Goal: Task Accomplishment & Management: Use online tool/utility

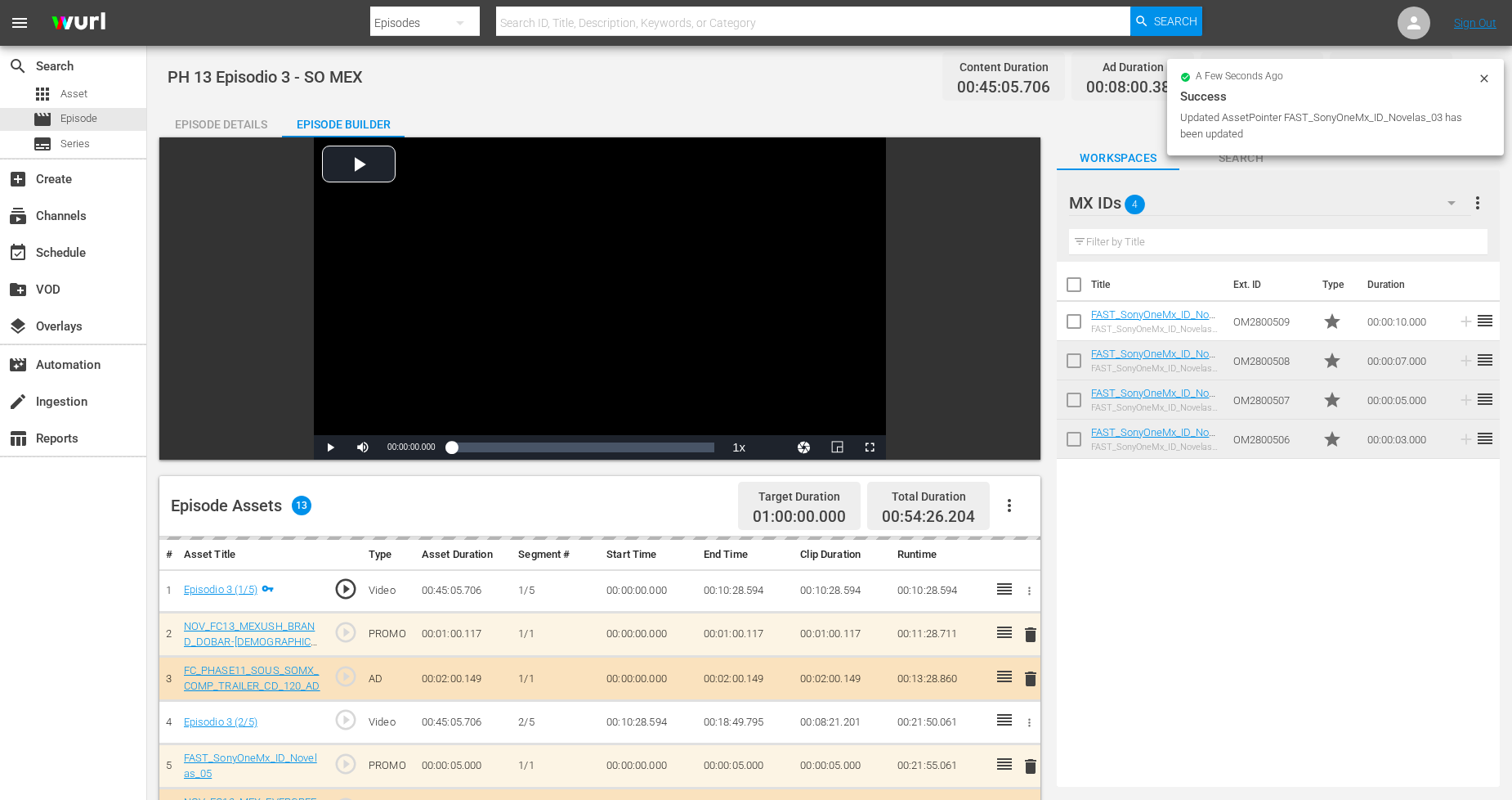
click at [1483, 76] on icon at bounding box center [1484, 78] width 7 height 7
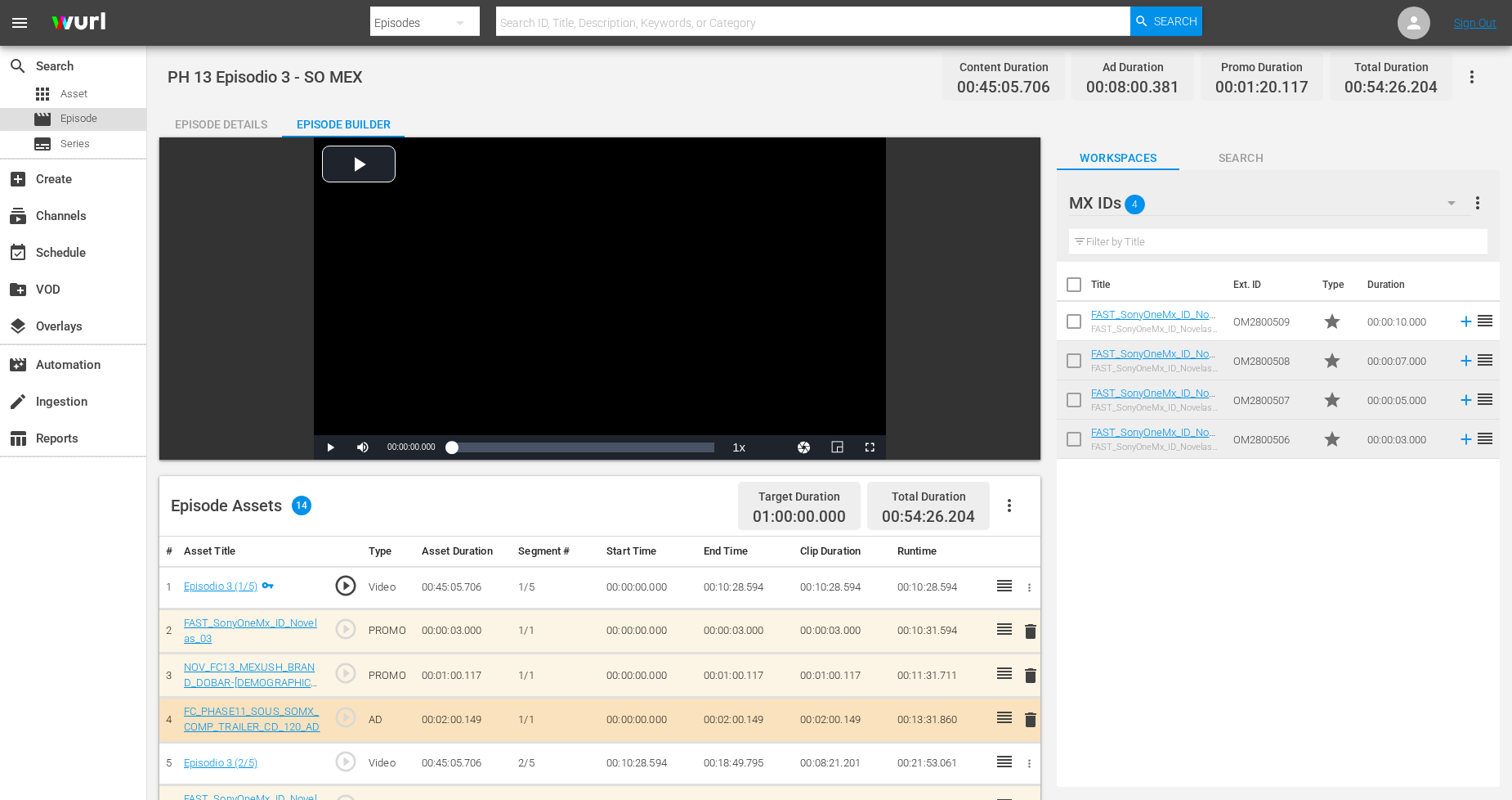
click at [99, 116] on div "movie Episode" at bounding box center [73, 119] width 146 height 22
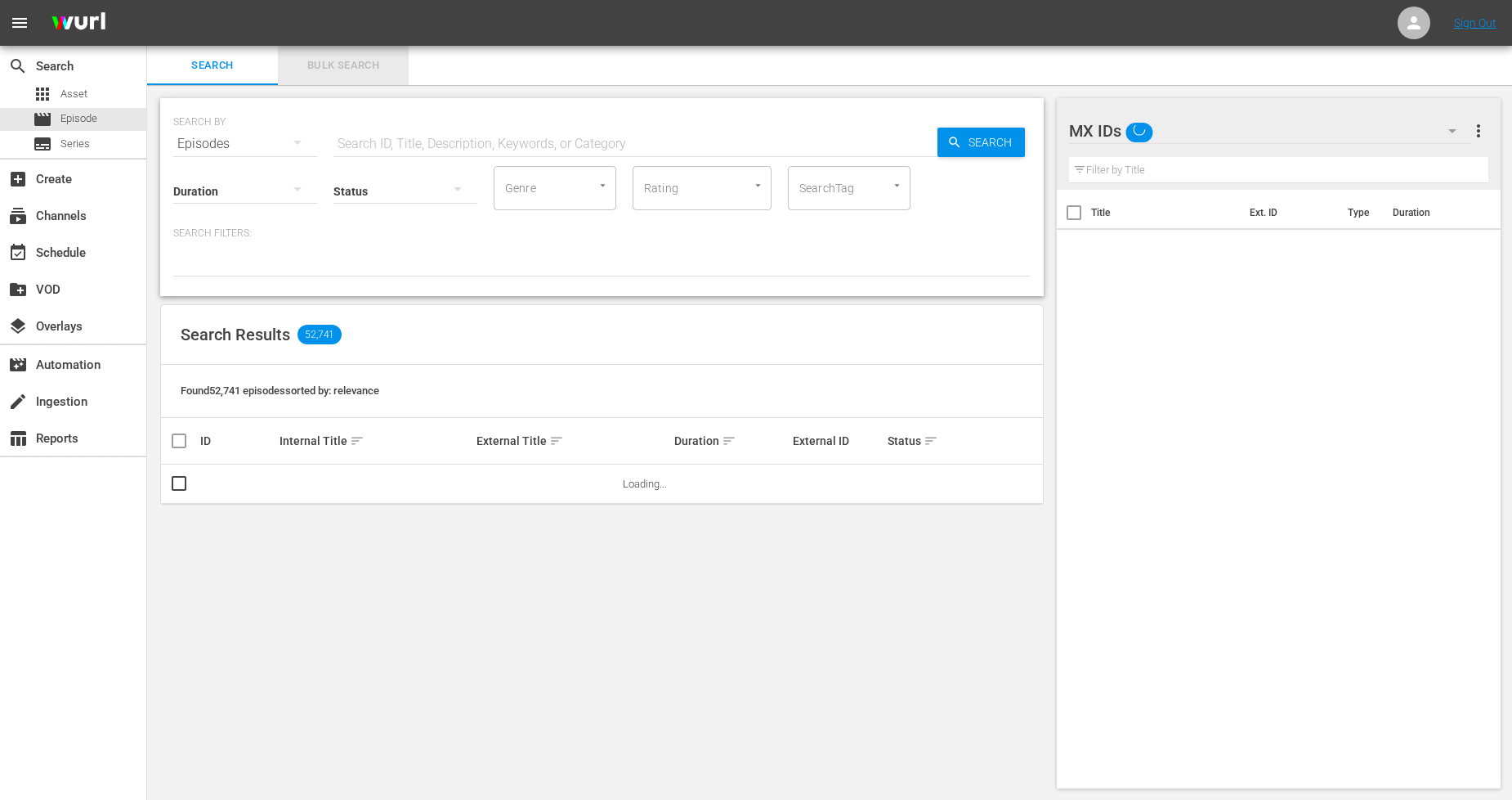
click at [354, 72] on span "Bulk Search" at bounding box center [343, 66] width 111 height 19
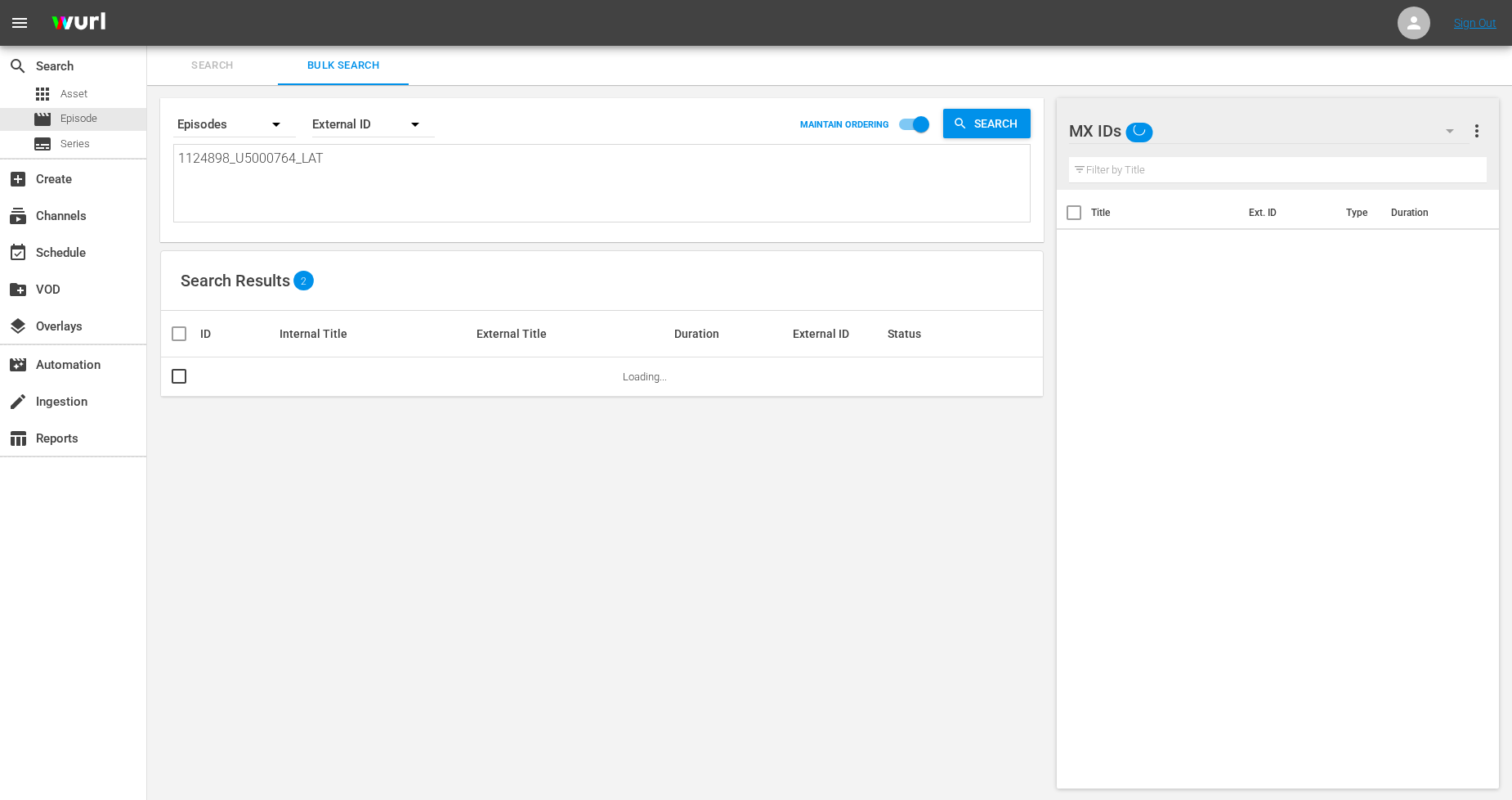
click at [367, 157] on textarea "1124898_U5000764_LAT" at bounding box center [604, 186] width 852 height 75
drag, startPoint x: 367, startPoint y: 158, endPoint x: 0, endPoint y: 127, distance: 368.3
click at [147, 0] on div "search Search apps Asset movie Episode subtitles Series add_box Create subscrip…" at bounding box center [830, 0] width 1366 height 0
paste textarea "9_U5000765"
type textarea "1124899_U5000765_LAT"
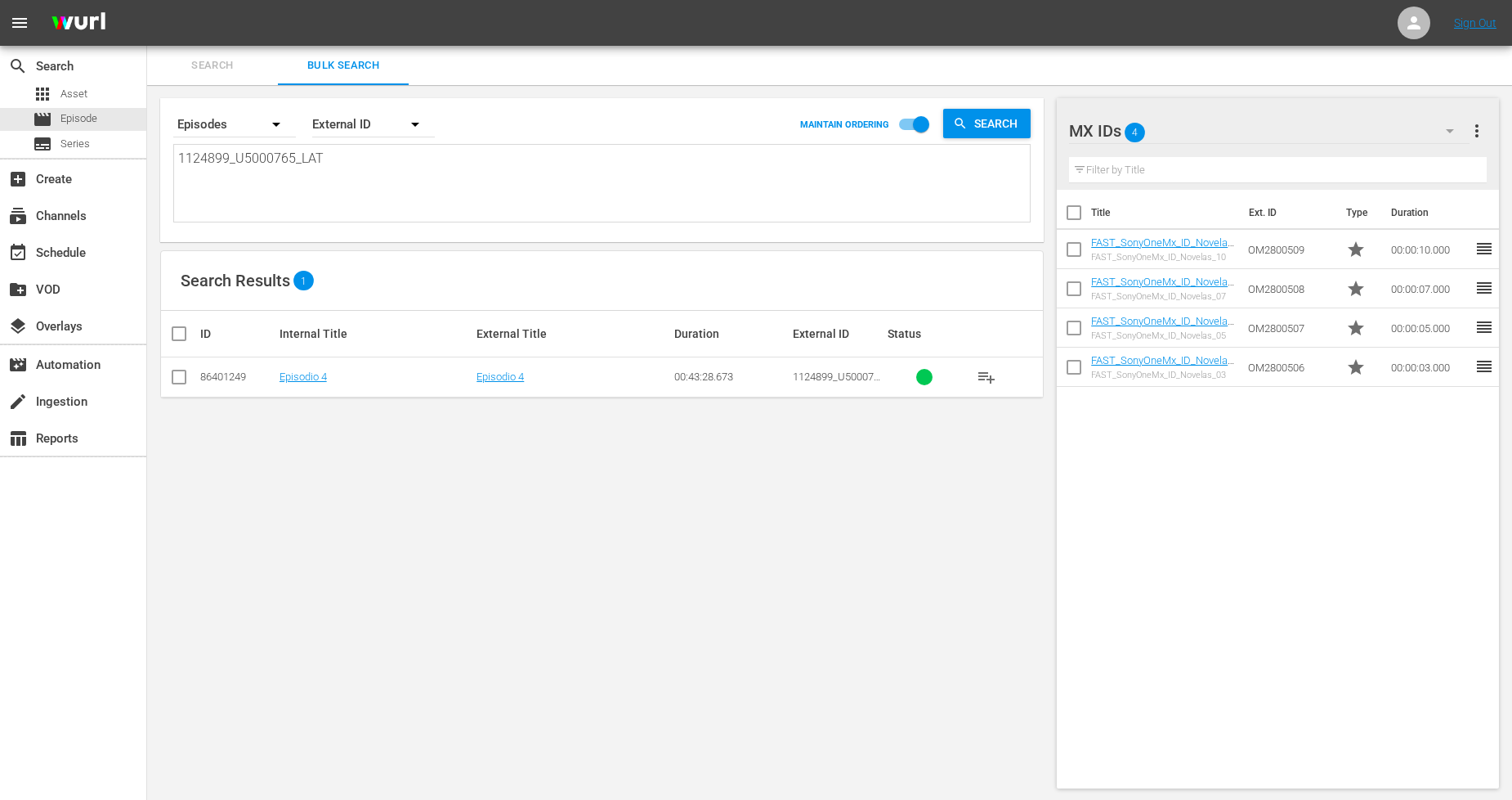
type textarea "1124899_U5000765_LAT"
click at [1454, 129] on icon "button" at bounding box center [1450, 131] width 20 height 20
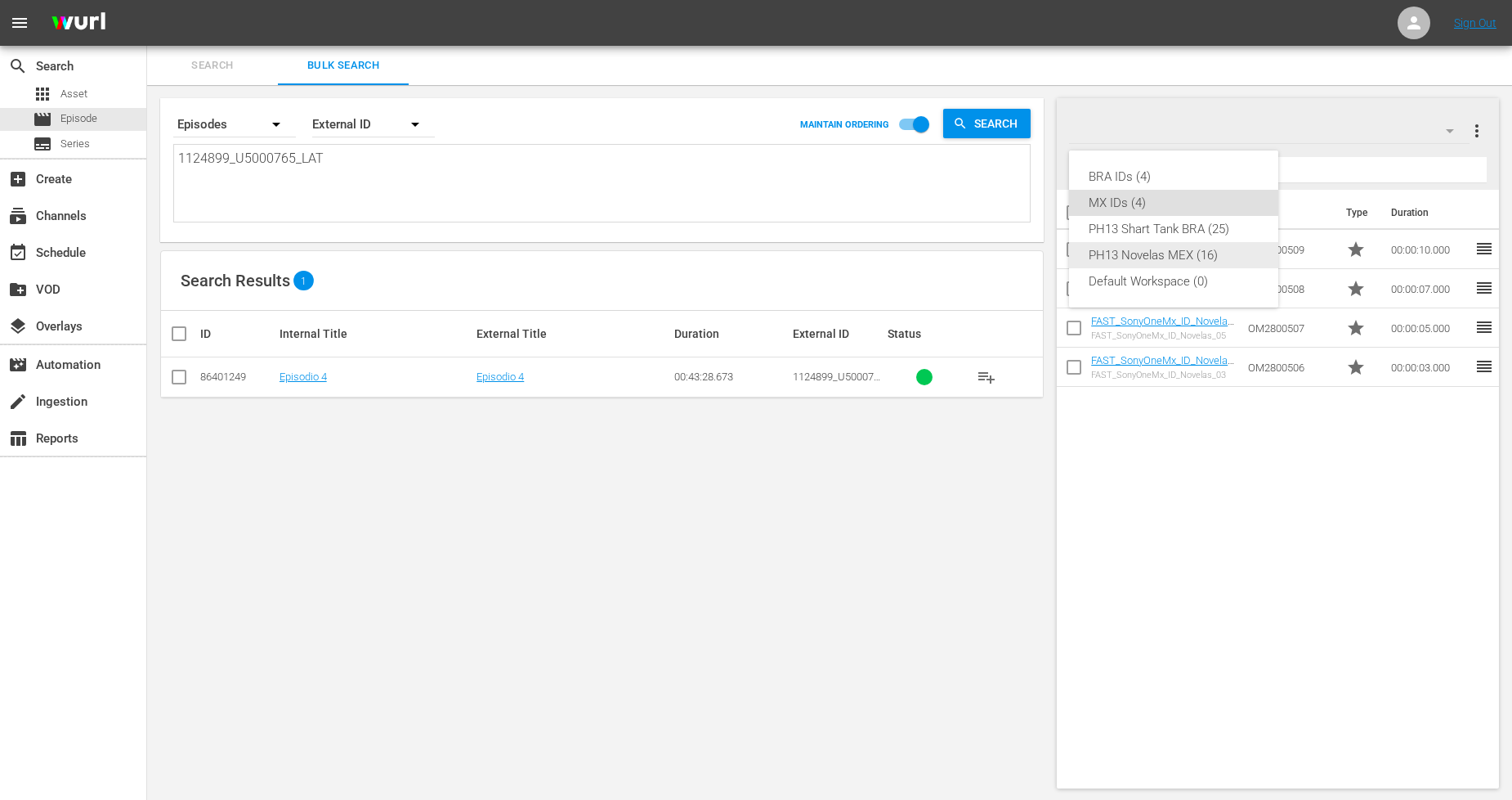
click at [1203, 248] on div "PH13 Novelas MEX (16)" at bounding box center [1173, 254] width 170 height 26
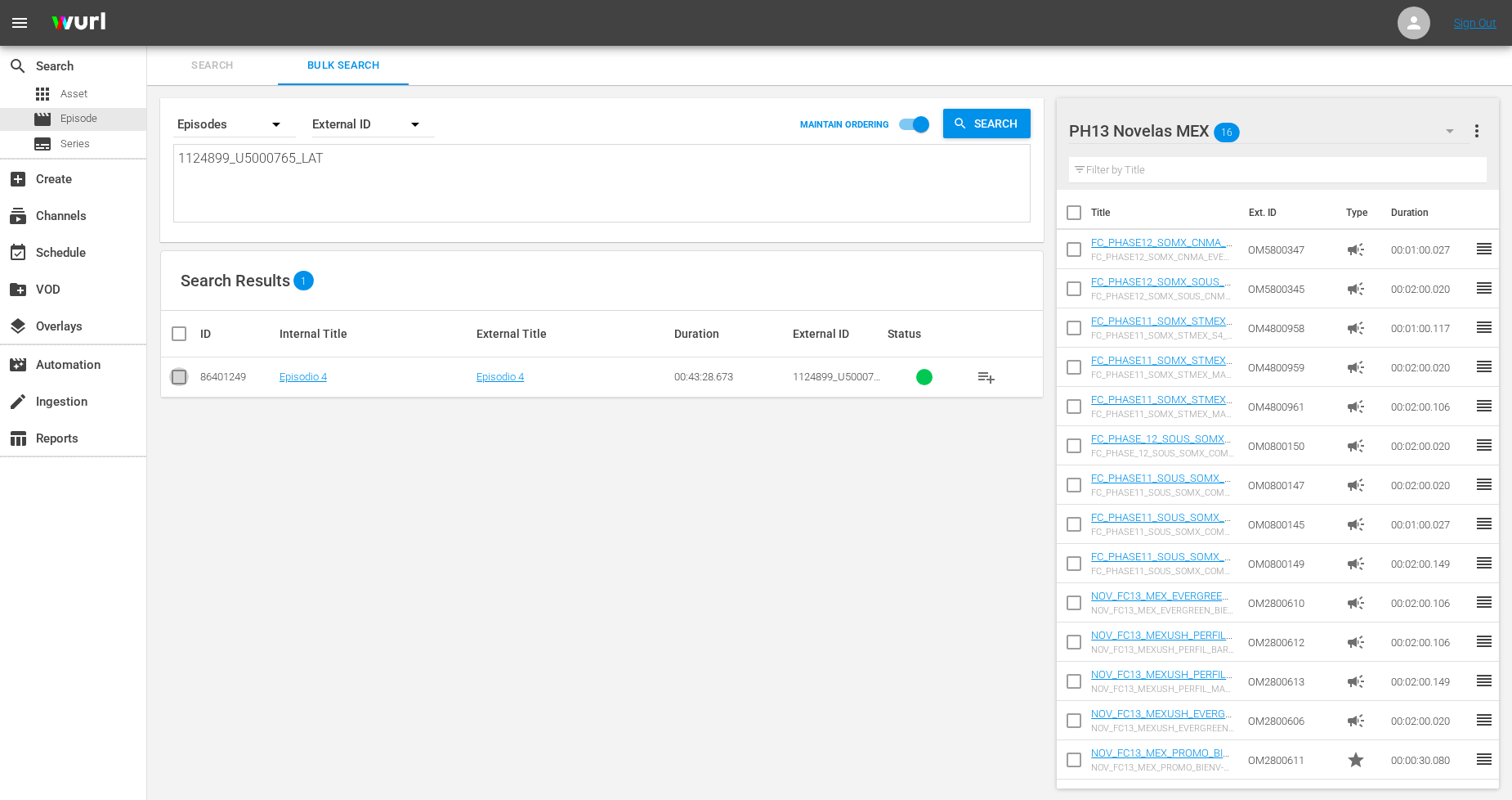
click at [184, 380] on input "checkbox" at bounding box center [179, 380] width 20 height 20
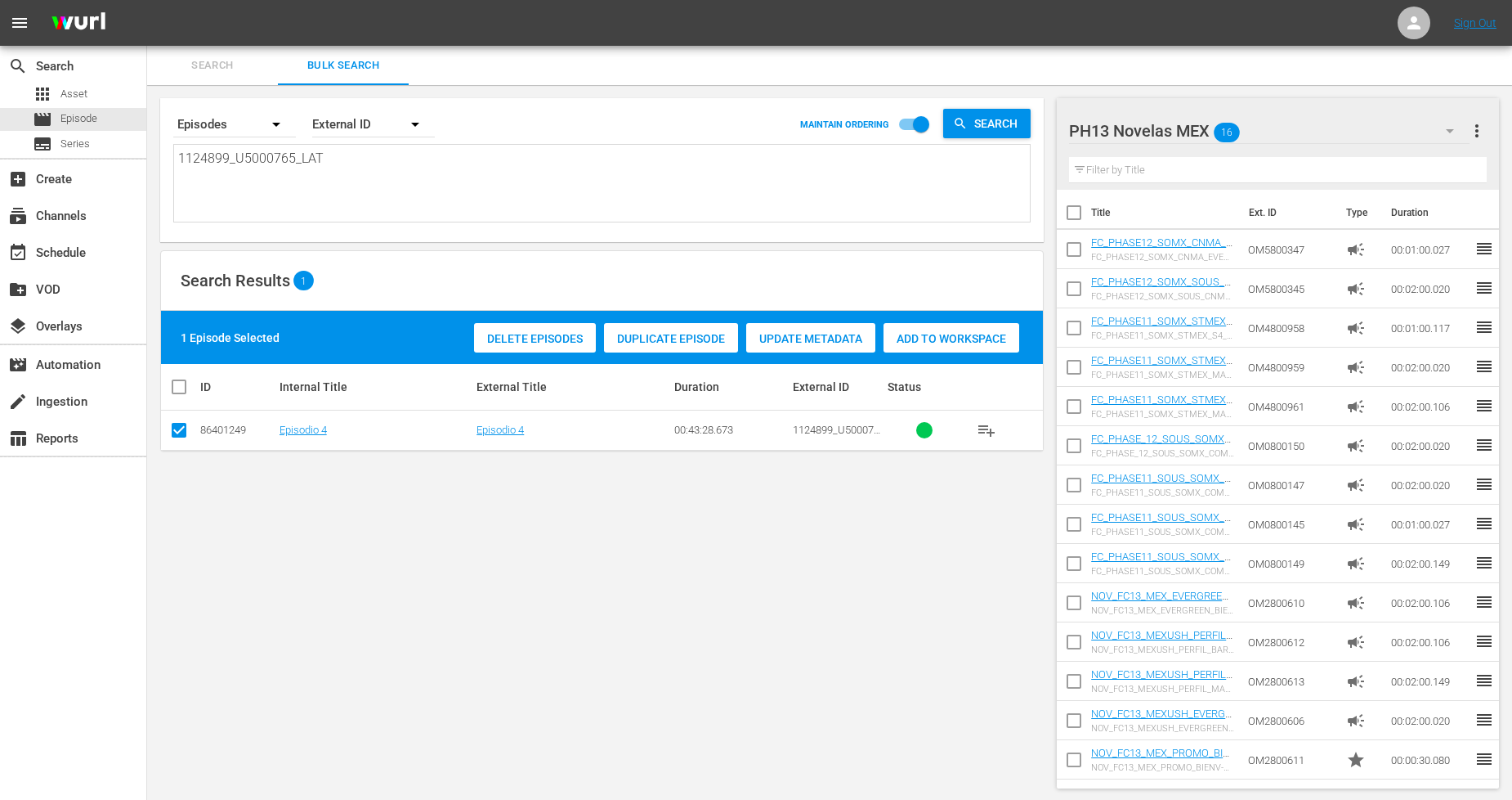
click at [688, 332] on span "Duplicate Episode" at bounding box center [670, 338] width 134 height 13
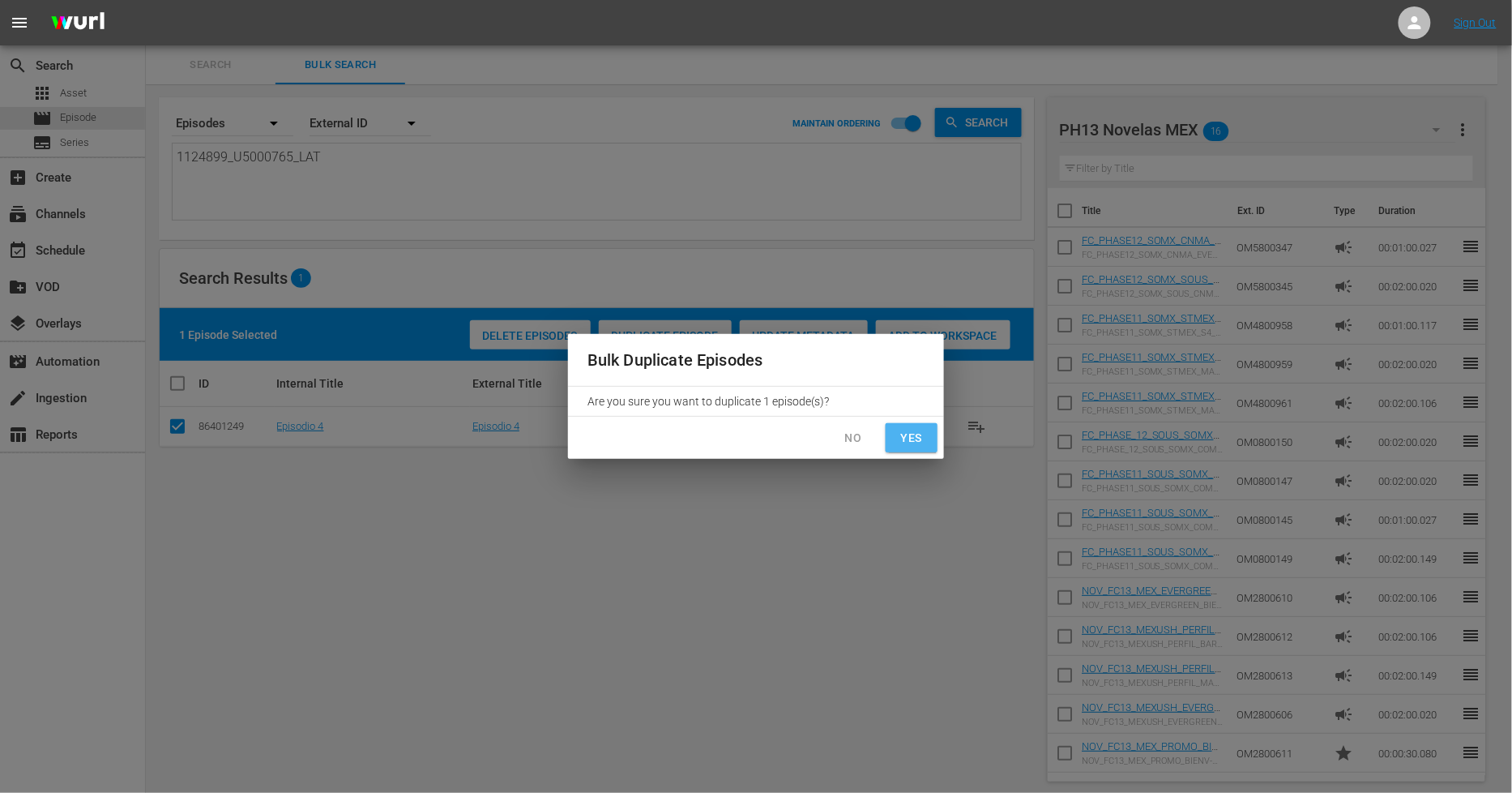
click at [931, 436] on button "Yes" at bounding box center [912, 438] width 52 height 30
checkbox input "false"
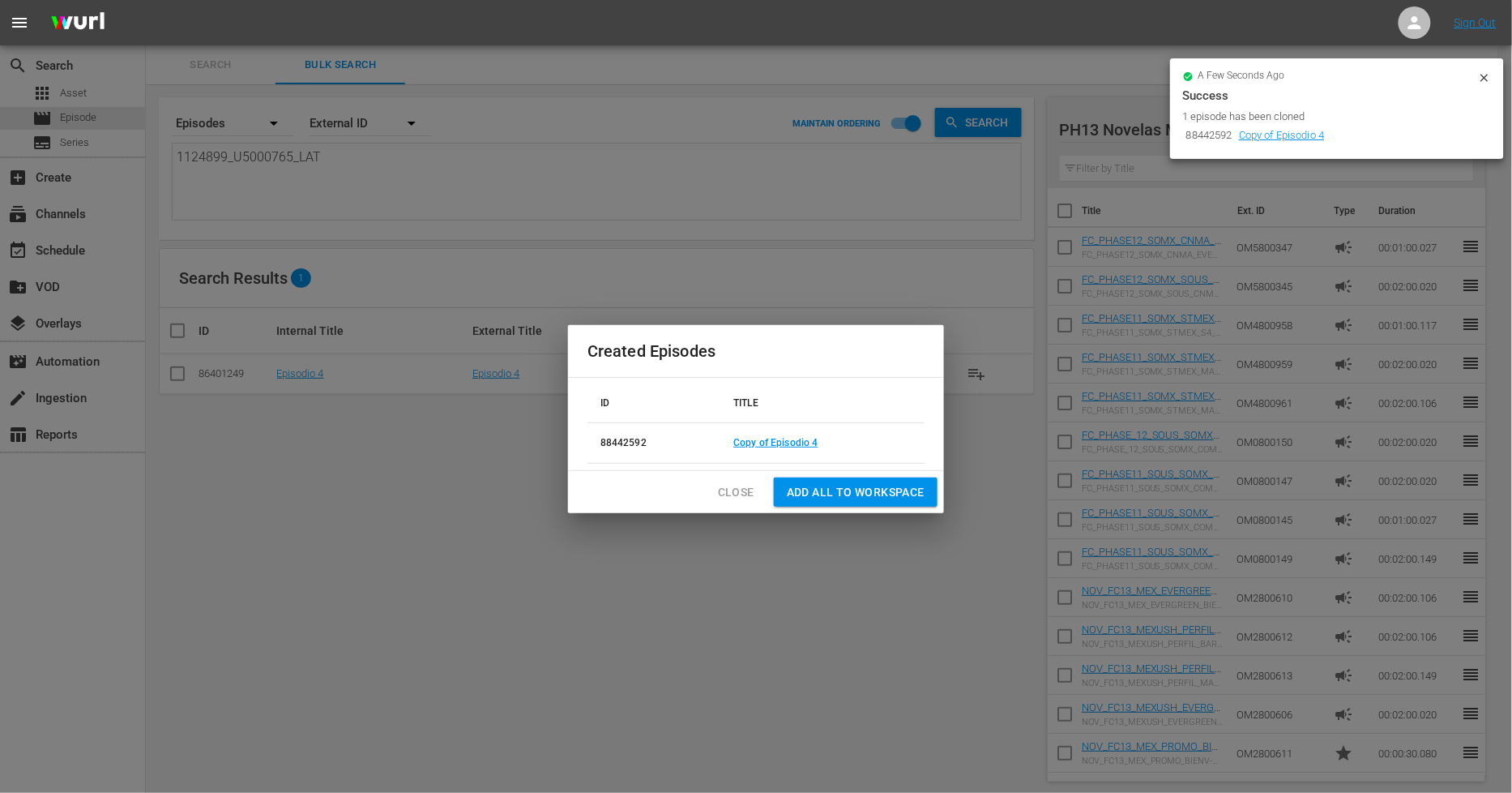
click at [740, 495] on span "Close" at bounding box center [736, 492] width 37 height 20
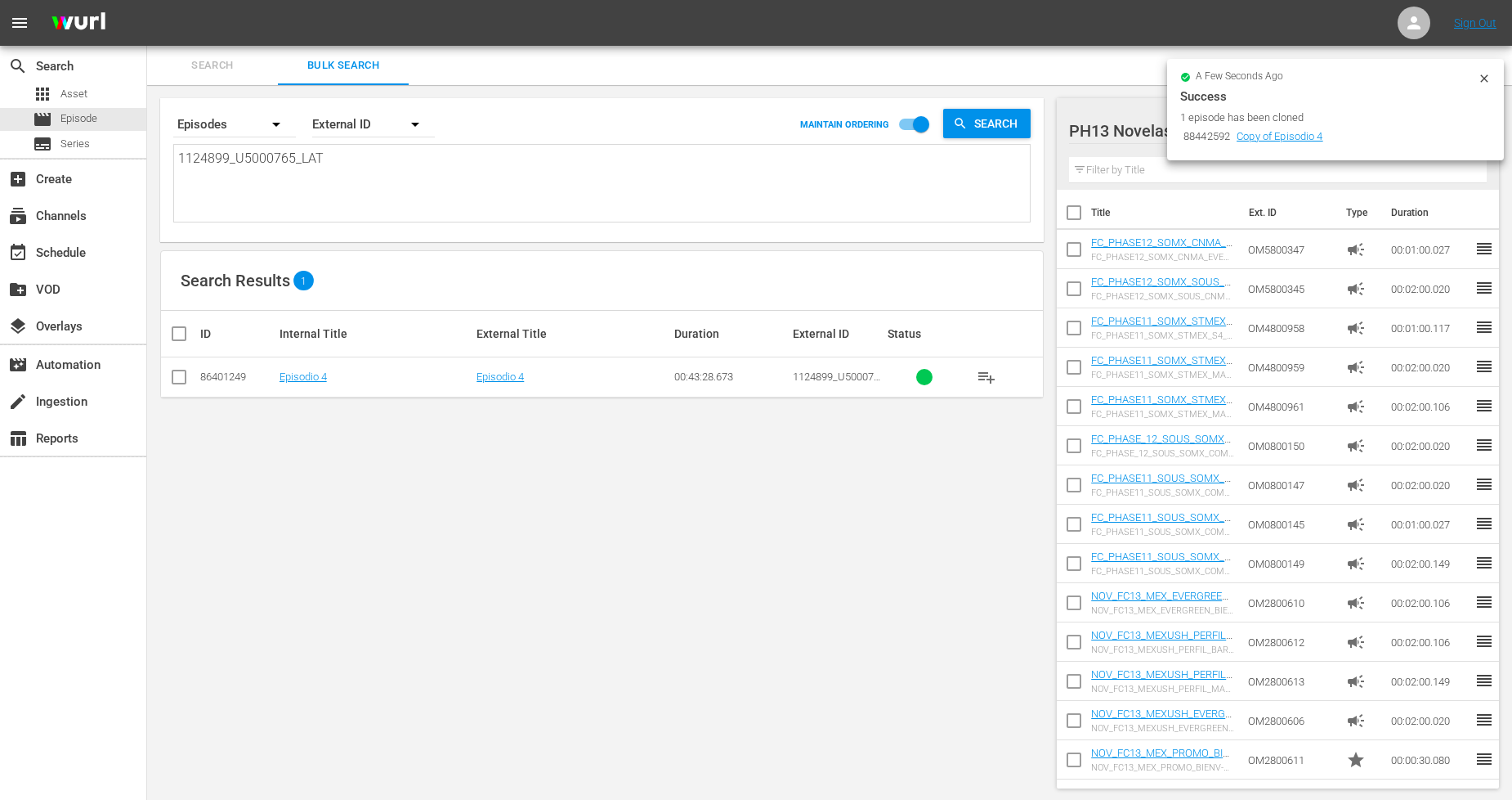
click at [1489, 76] on icon at bounding box center [1484, 78] width 13 height 13
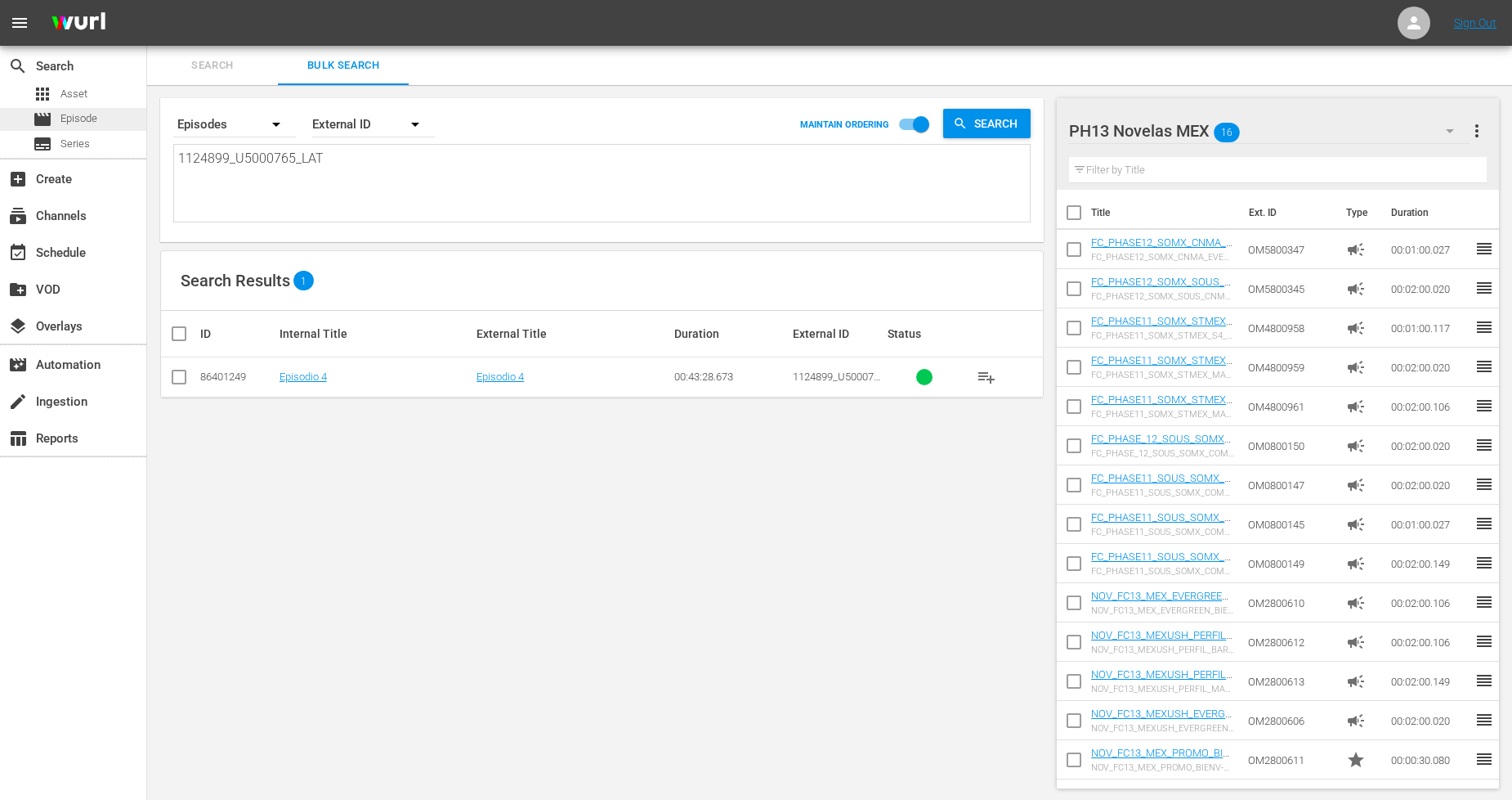
click at [124, 120] on div "movie Episode" at bounding box center [73, 119] width 146 height 22
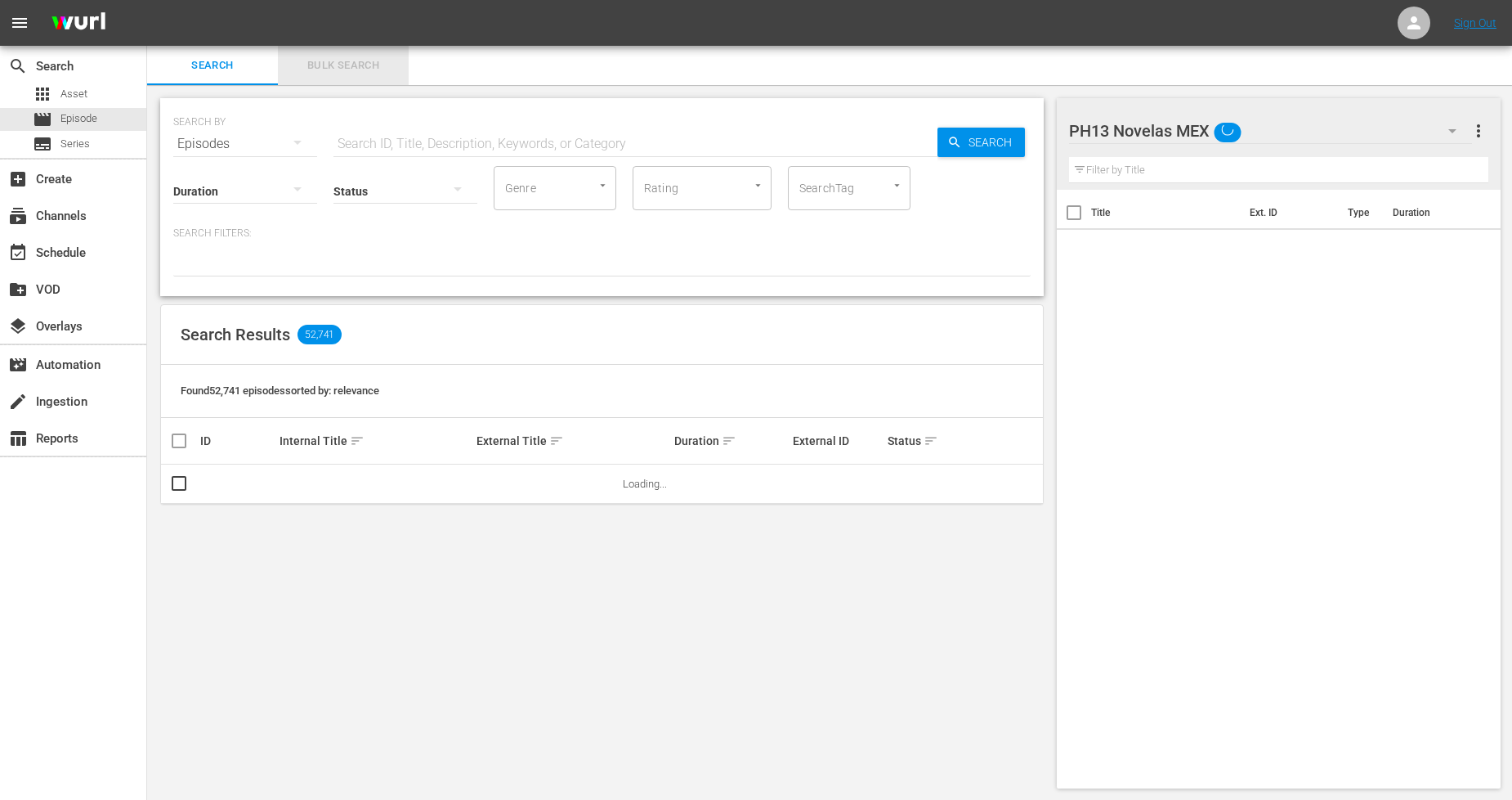
click at [386, 77] on button "Bulk Search" at bounding box center [343, 66] width 131 height 40
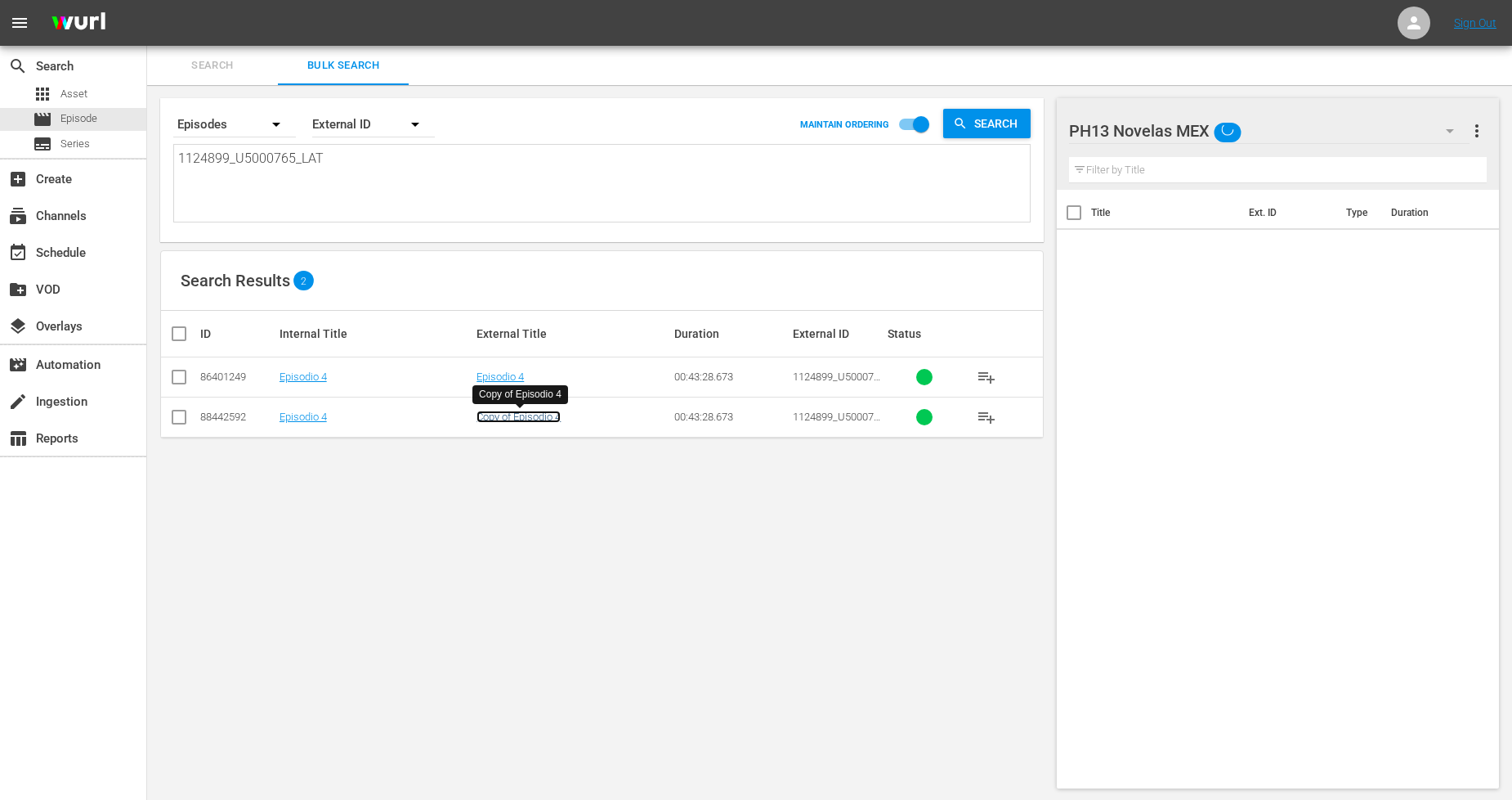
click at [512, 414] on link "Copy of Episodio 4" at bounding box center [519, 417] width 84 height 13
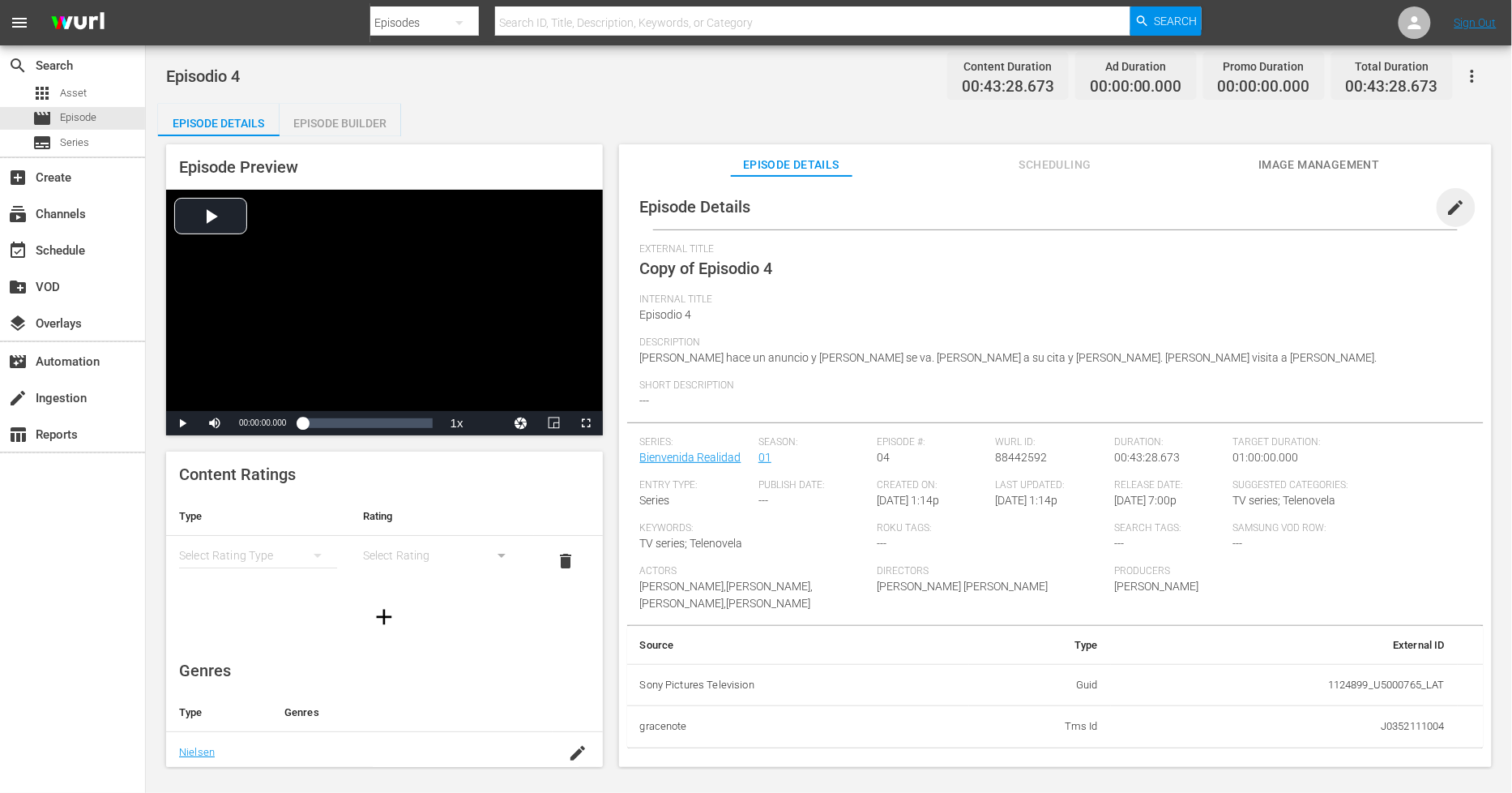
click at [1446, 204] on span "edit" at bounding box center [1456, 208] width 20 height 20
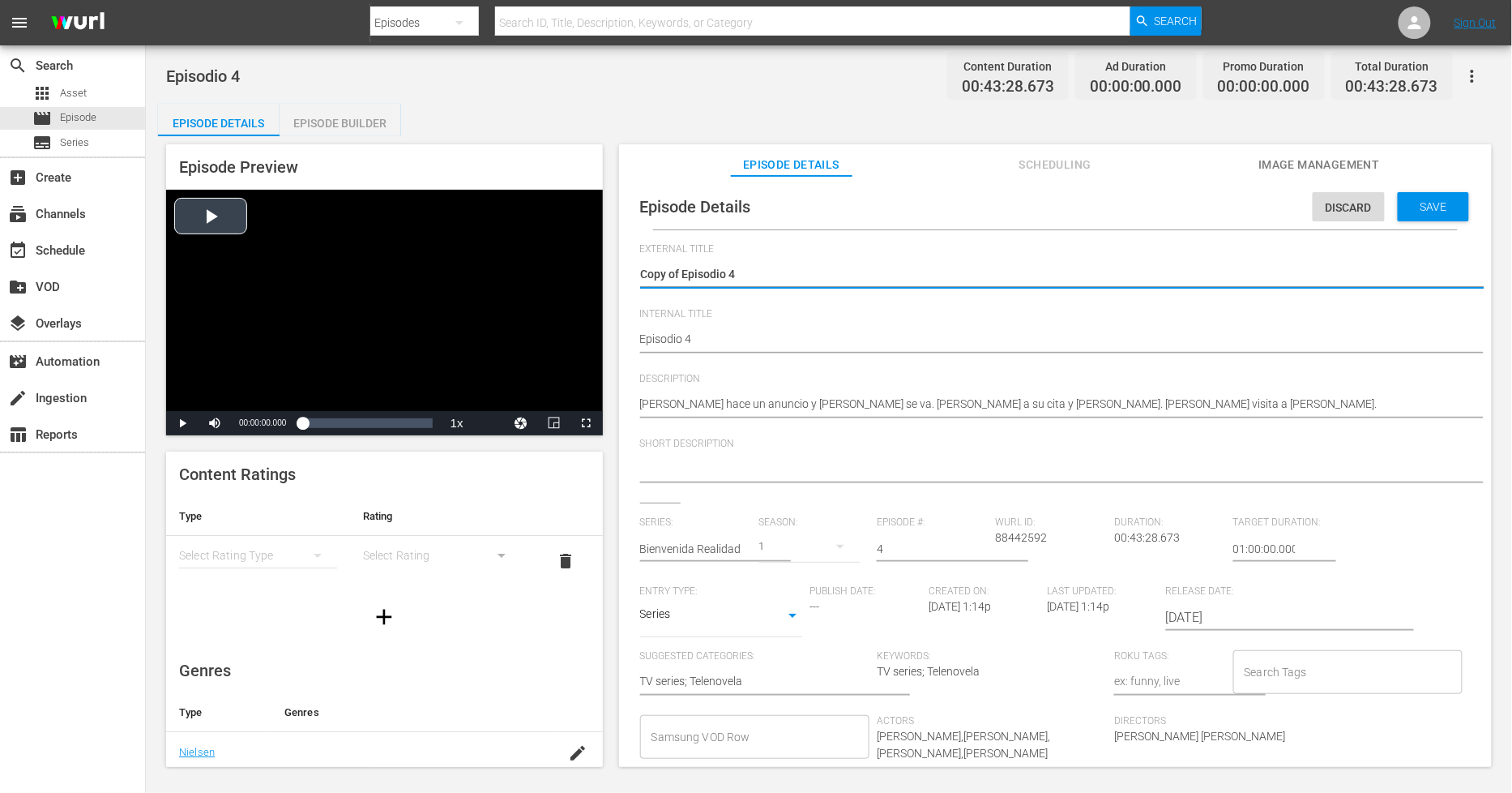
drag, startPoint x: 683, startPoint y: 272, endPoint x: 256, endPoint y: 270, distance: 427.0
click at [256, 270] on div "Episode Preview Video Player is loading. Play Video Play Mute Current Time 00:0…" at bounding box center [828, 458] width 1342 height 644
type textarea "Episodio 4"
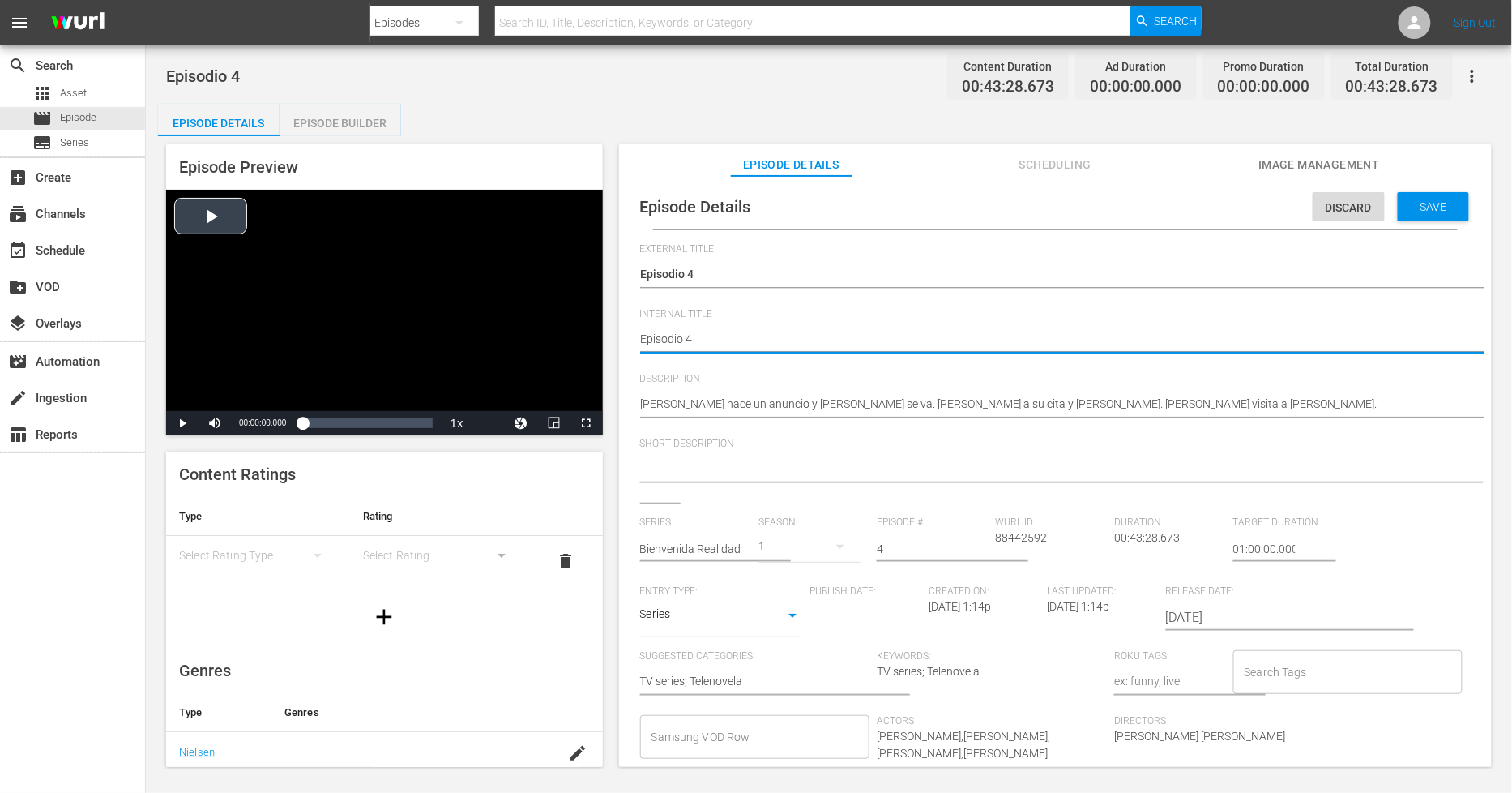
type textarea "PEpisodio 4"
type textarea "PHEpisodio 4"
type textarea "PH Episodio 4"
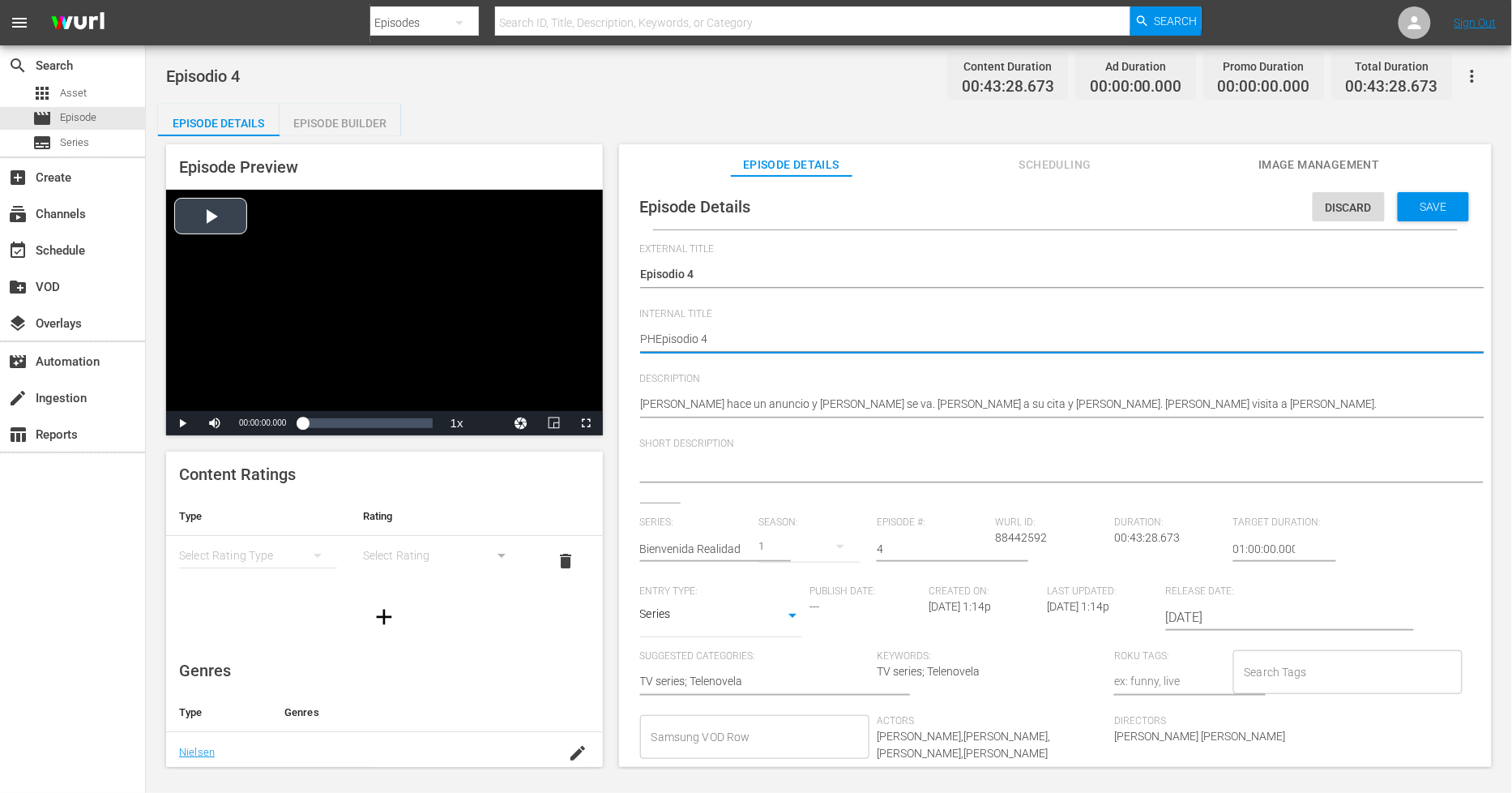
type textarea "PH Episodio 4"
type textarea "PH 1Episodio 4"
type textarea "PH 13Episodio 4"
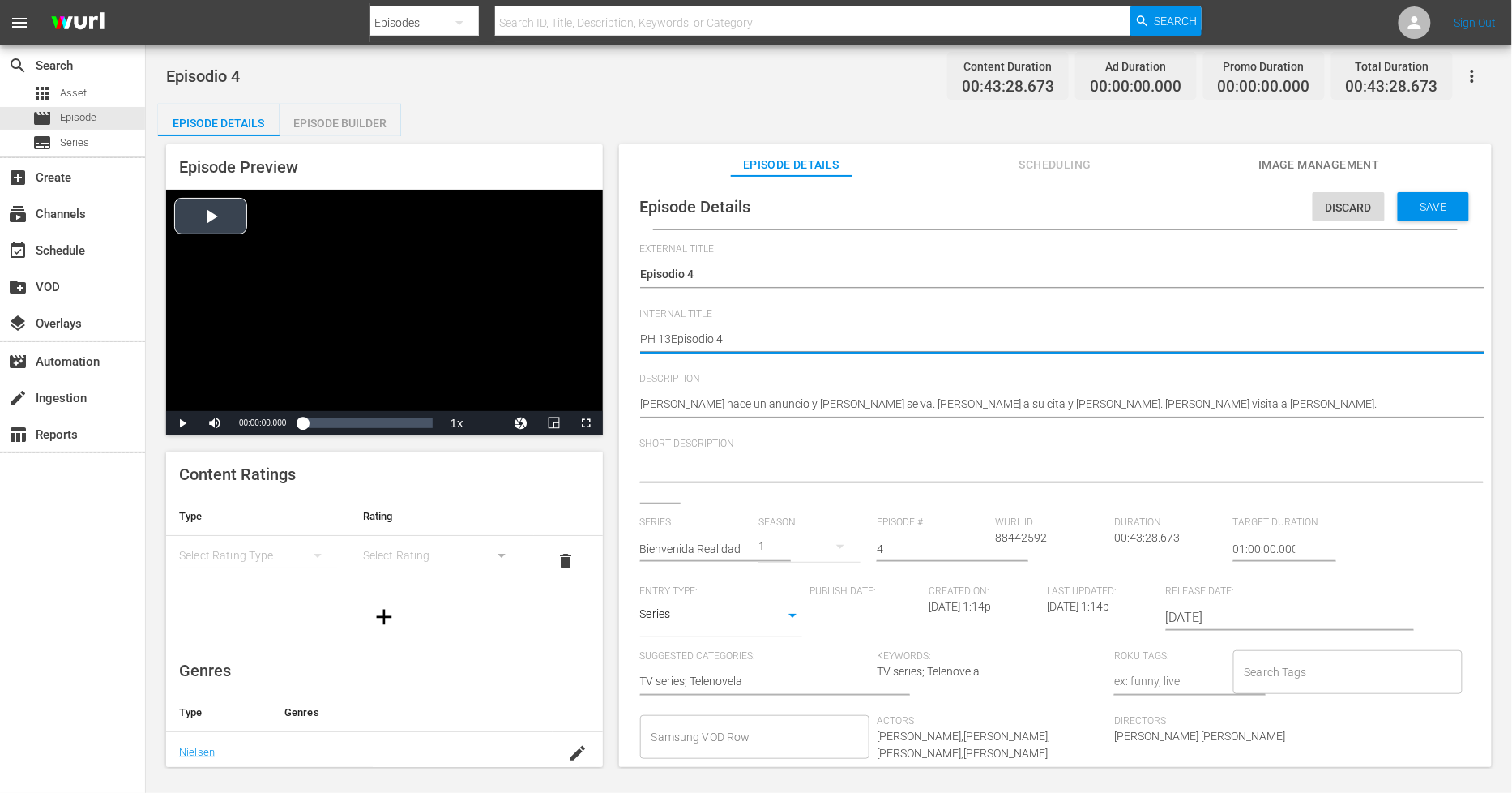
type textarea "PH 13 Episodio 4"
type textarea "PH 13 Episodio 4 -"
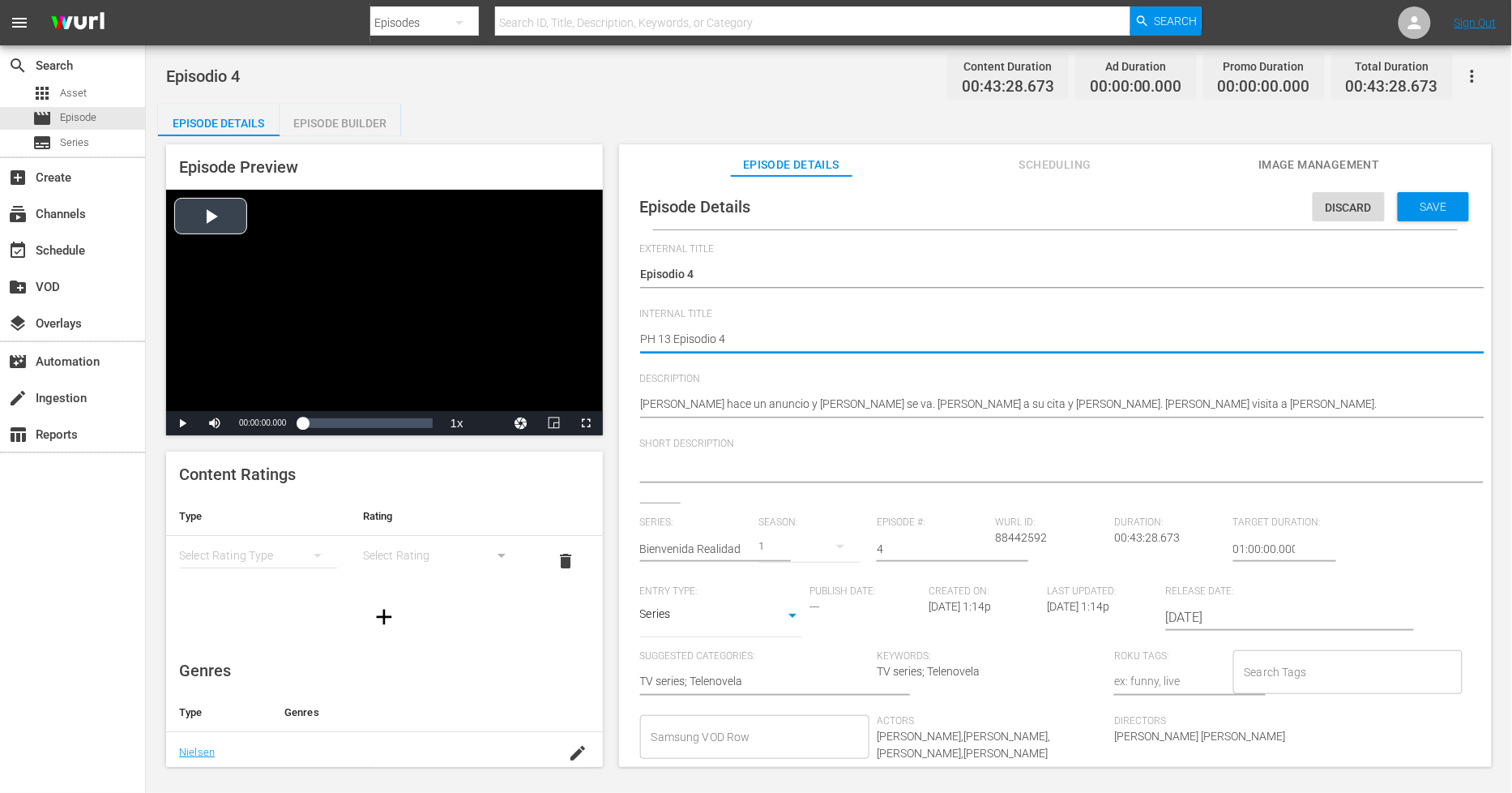
type textarea "PH 13 Episodio 4 -"
type textarea "PH 13 Episodio 4 - S"
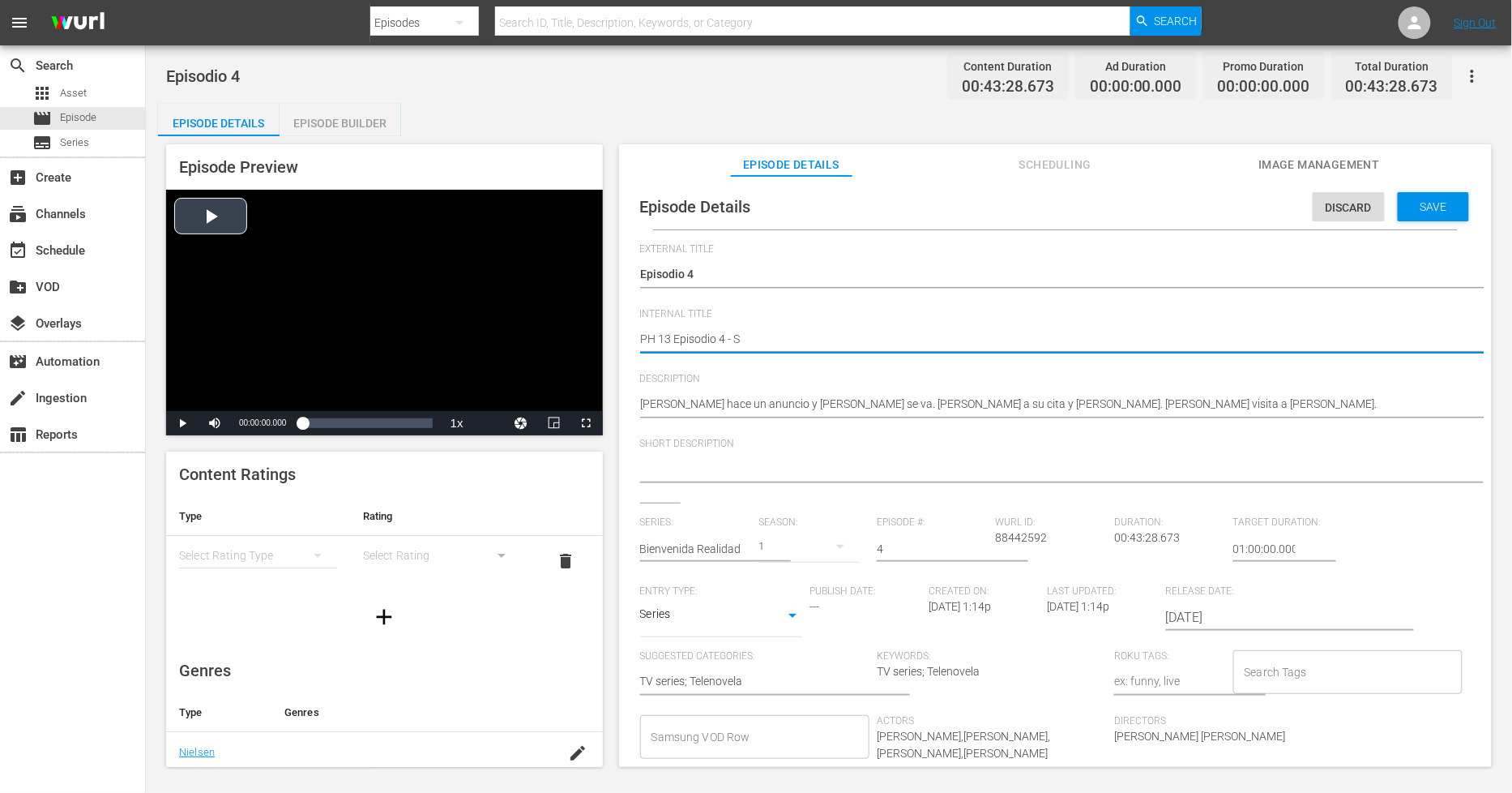
type textarea "PH 13 Episodio 4 - SO"
type textarea "PH 13 Episodio 4 - SO M"
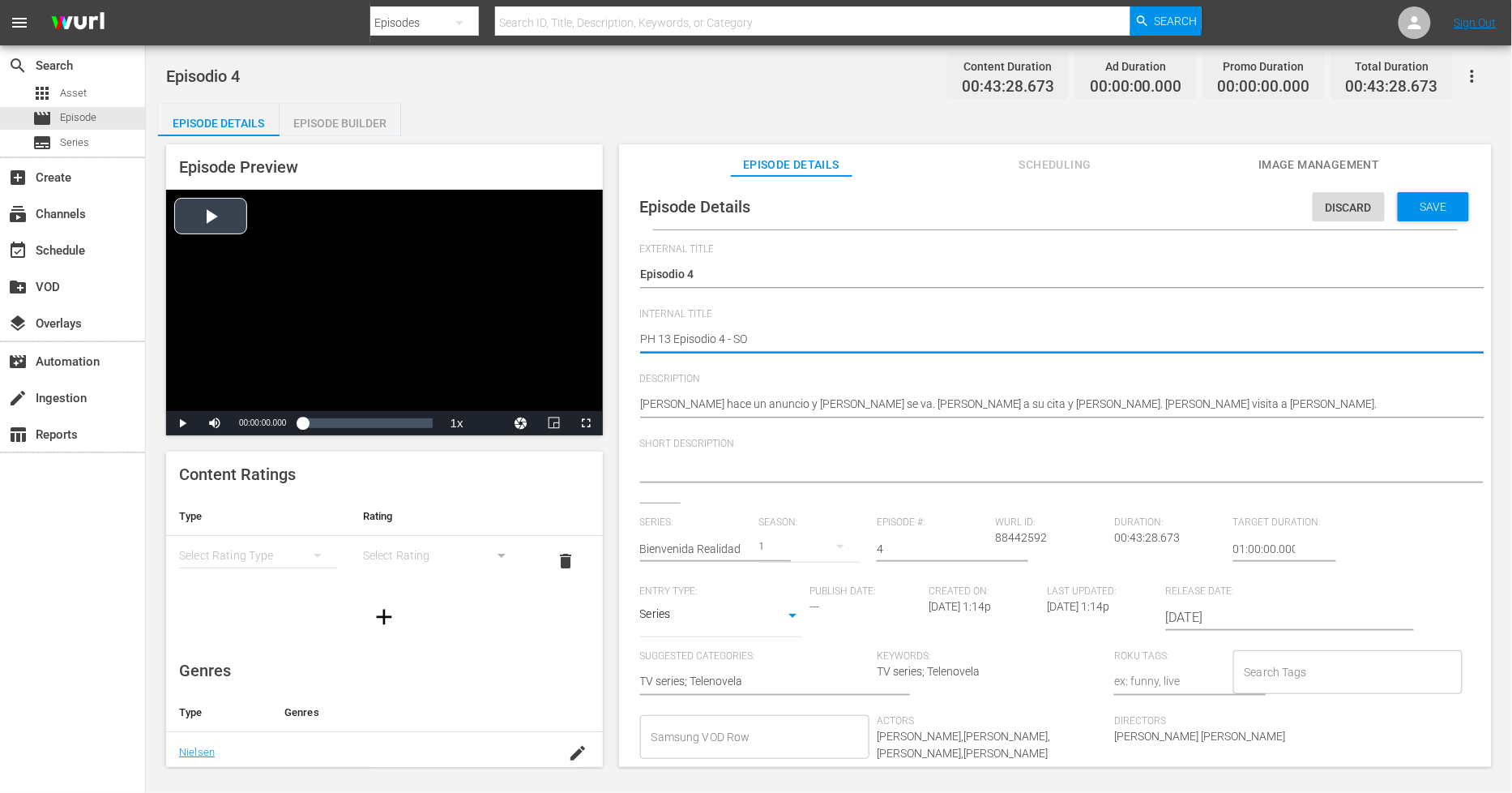
type textarea "PH 13 Episodio 4 - SO M"
type textarea "PH 13 Episodio 4 - SO ME"
type textarea "PH 13 Episodio 4 - SO MEX"
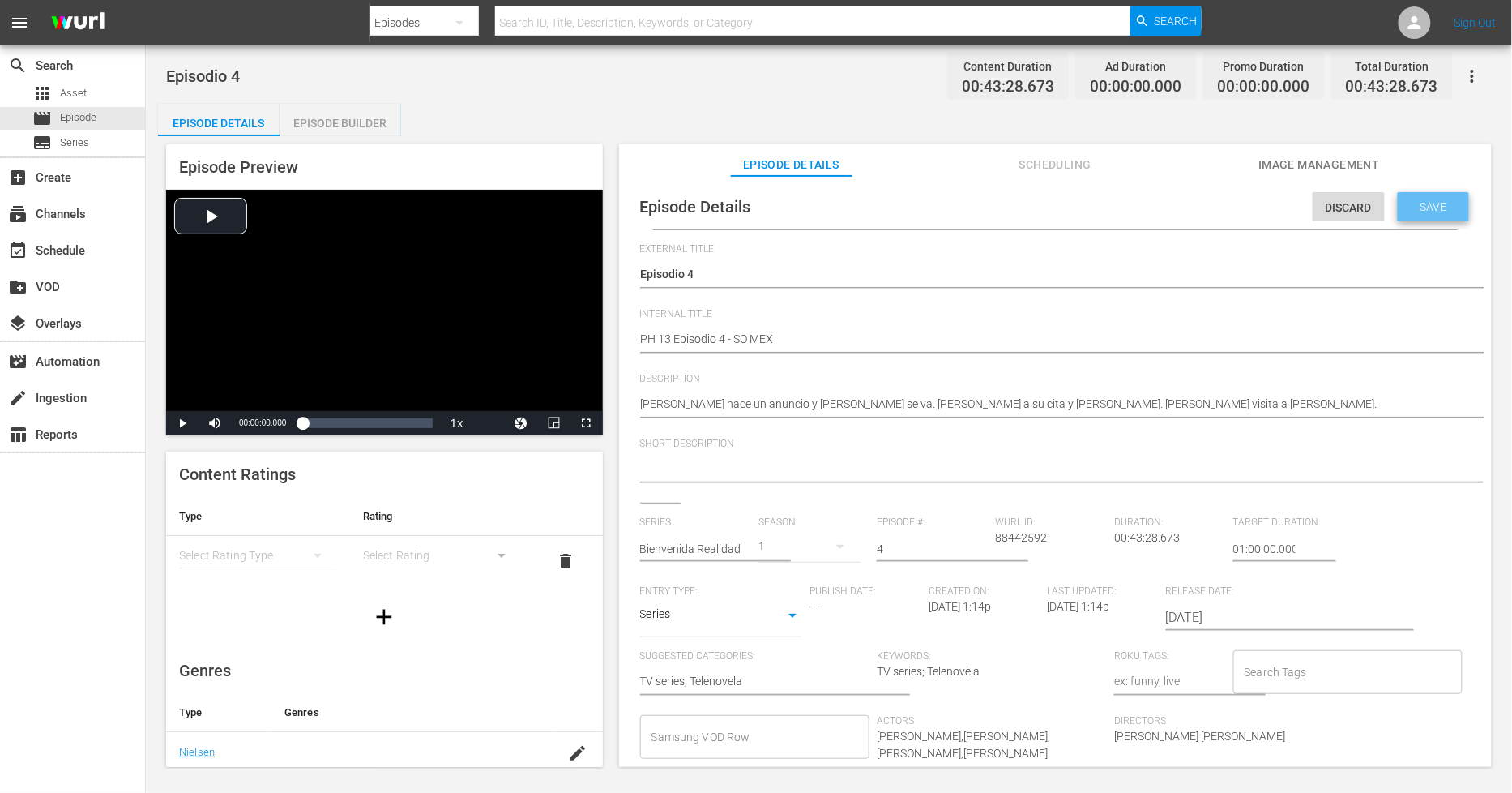
click at [1435, 212] on div "Save" at bounding box center [1434, 207] width 71 height 29
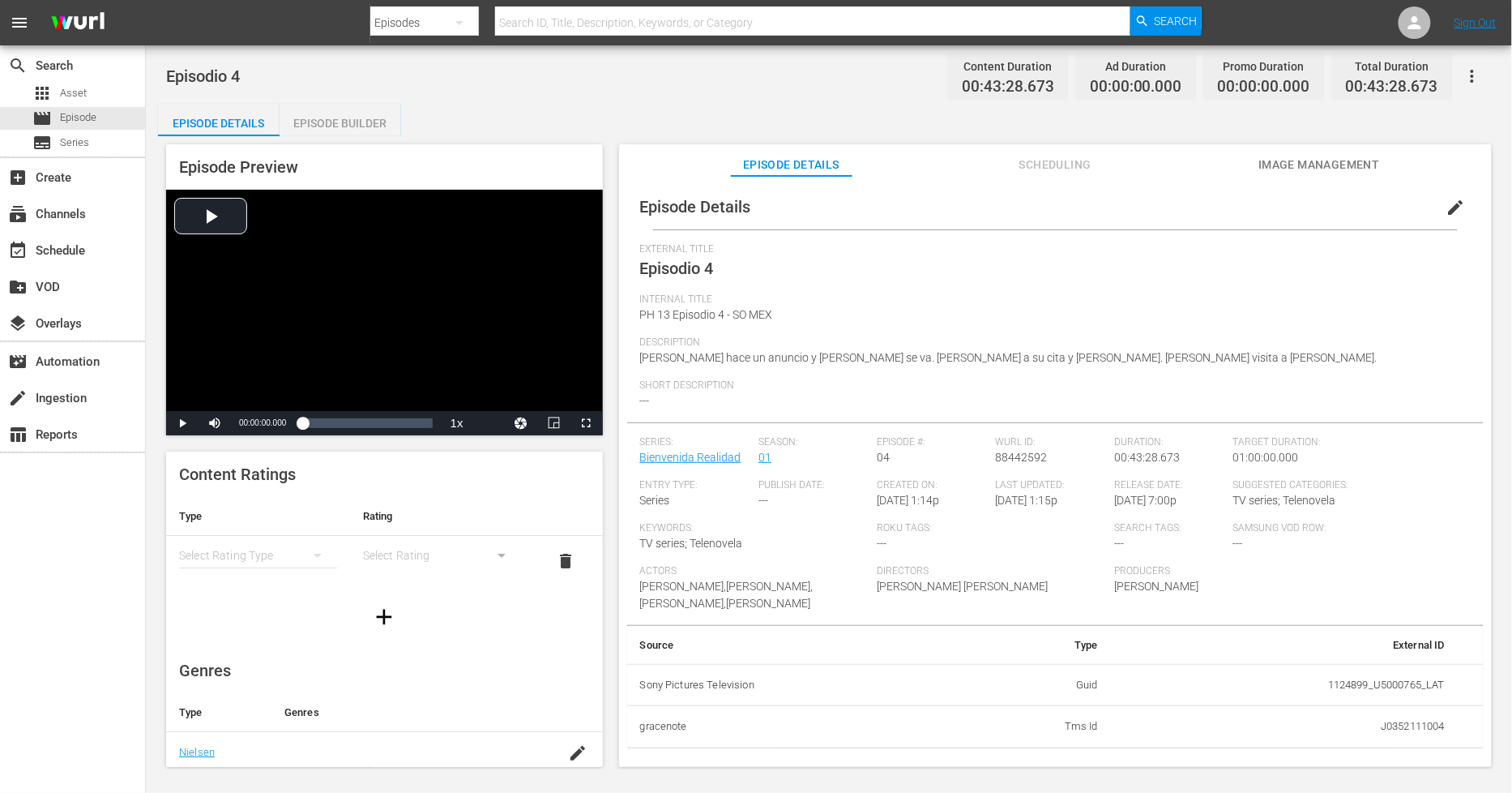
click at [367, 122] on div "Episode Builder" at bounding box center [340, 123] width 121 height 39
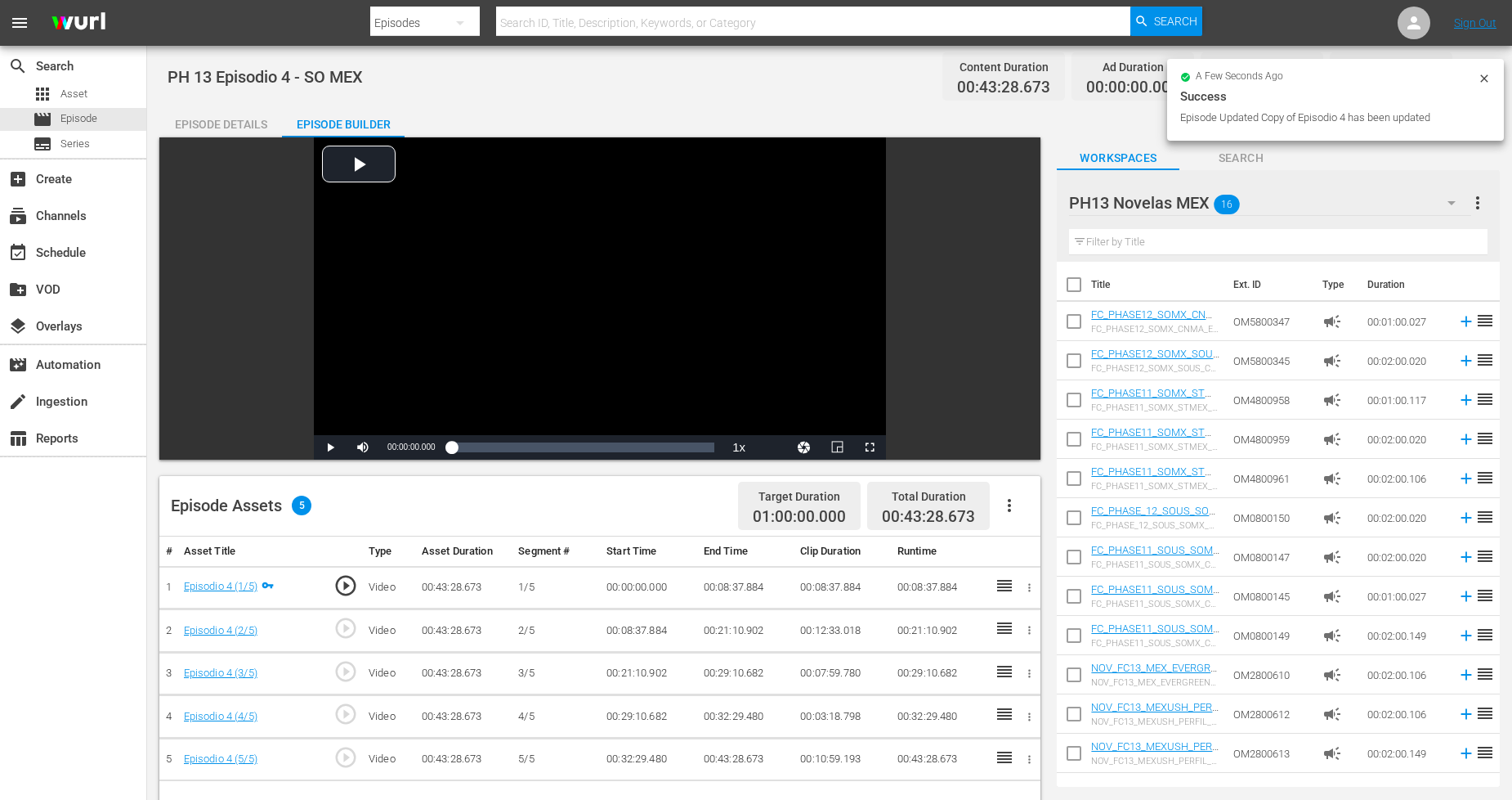
click at [1014, 504] on icon "button" at bounding box center [1010, 505] width 20 height 20
click at [1016, 510] on div "Fill with Ads" at bounding box center [1059, 512] width 111 height 40
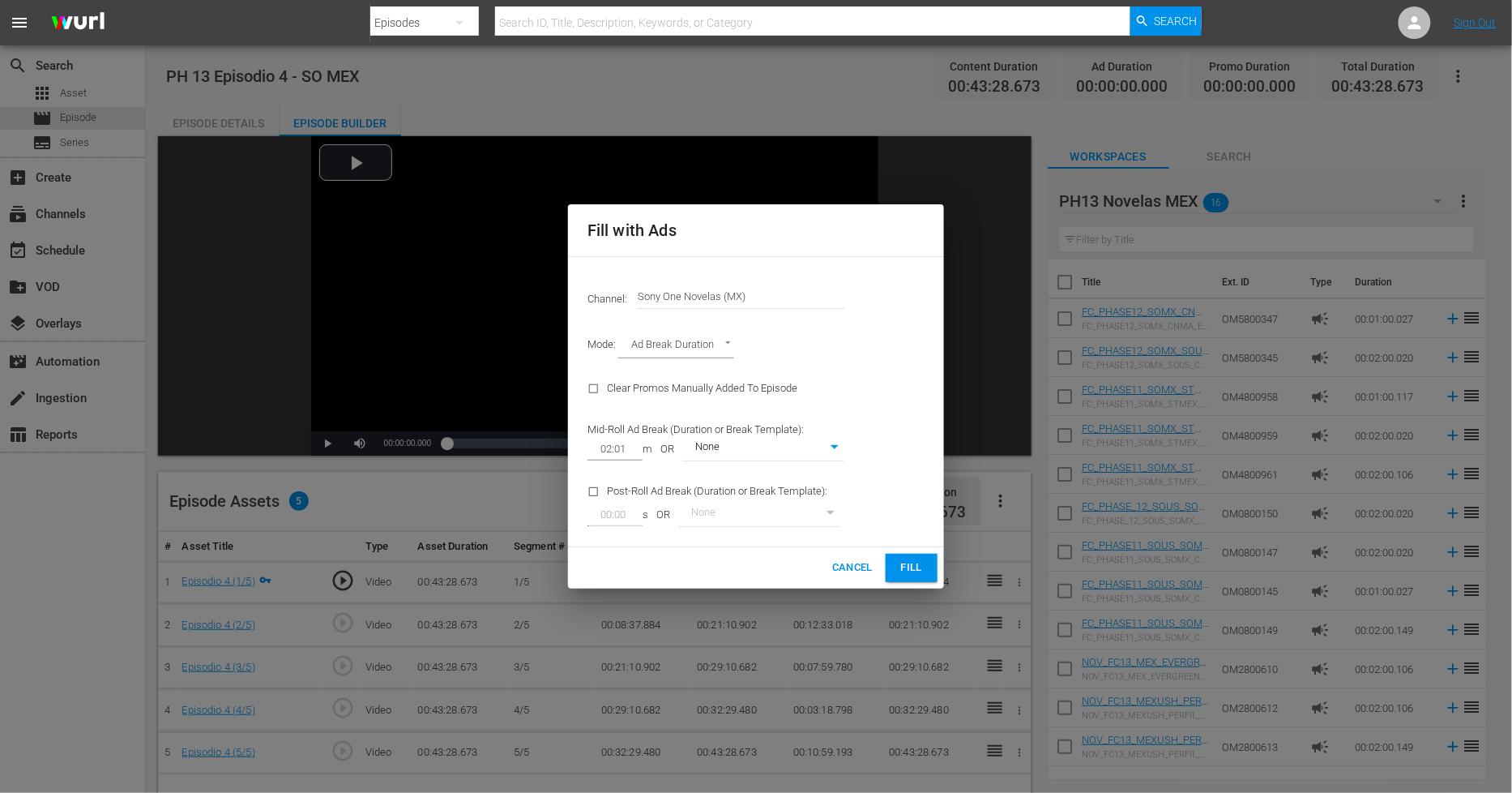
click at [923, 560] on span "Fill" at bounding box center [911, 568] width 26 height 19
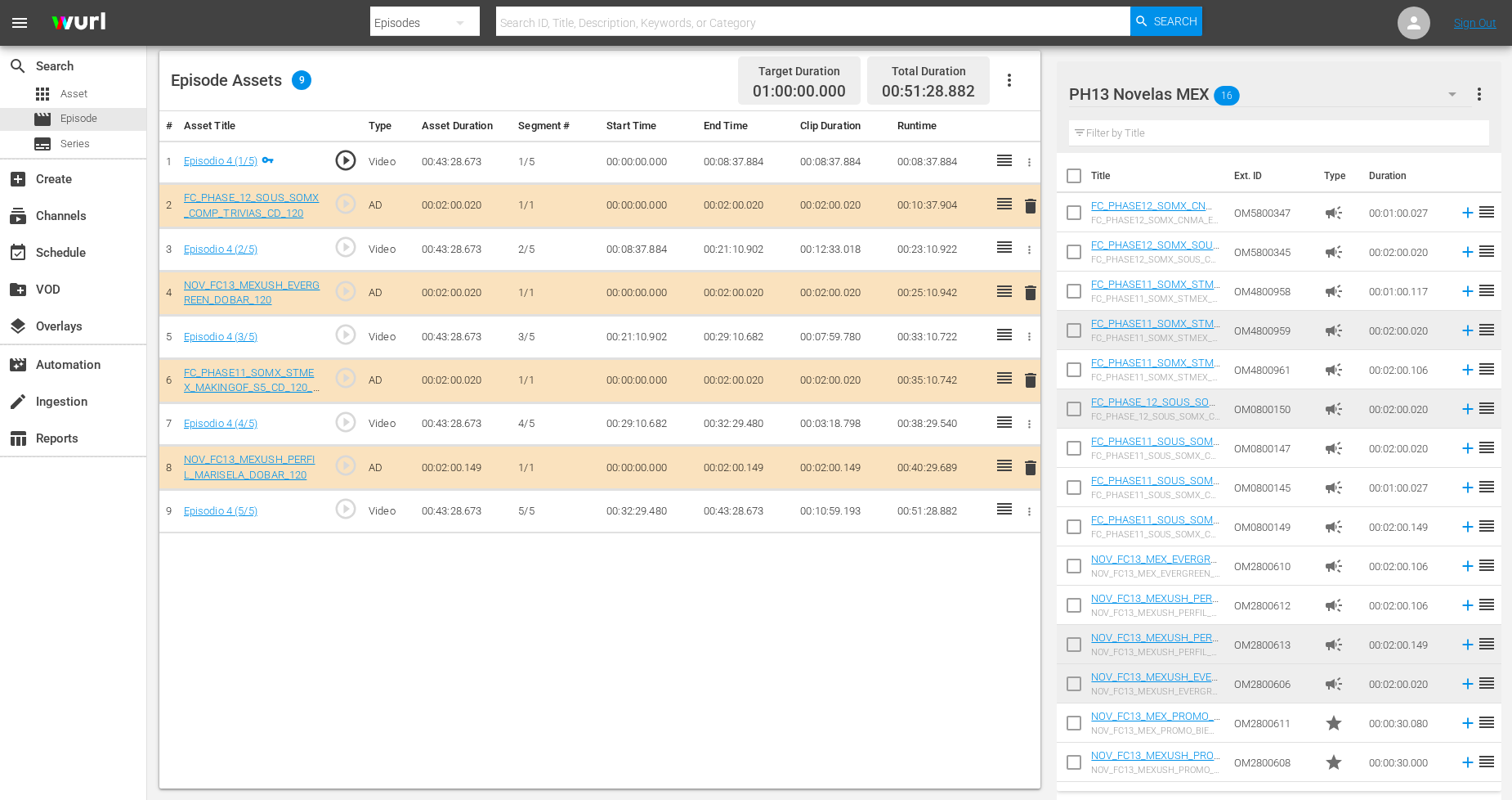
scroll to position [36, 0]
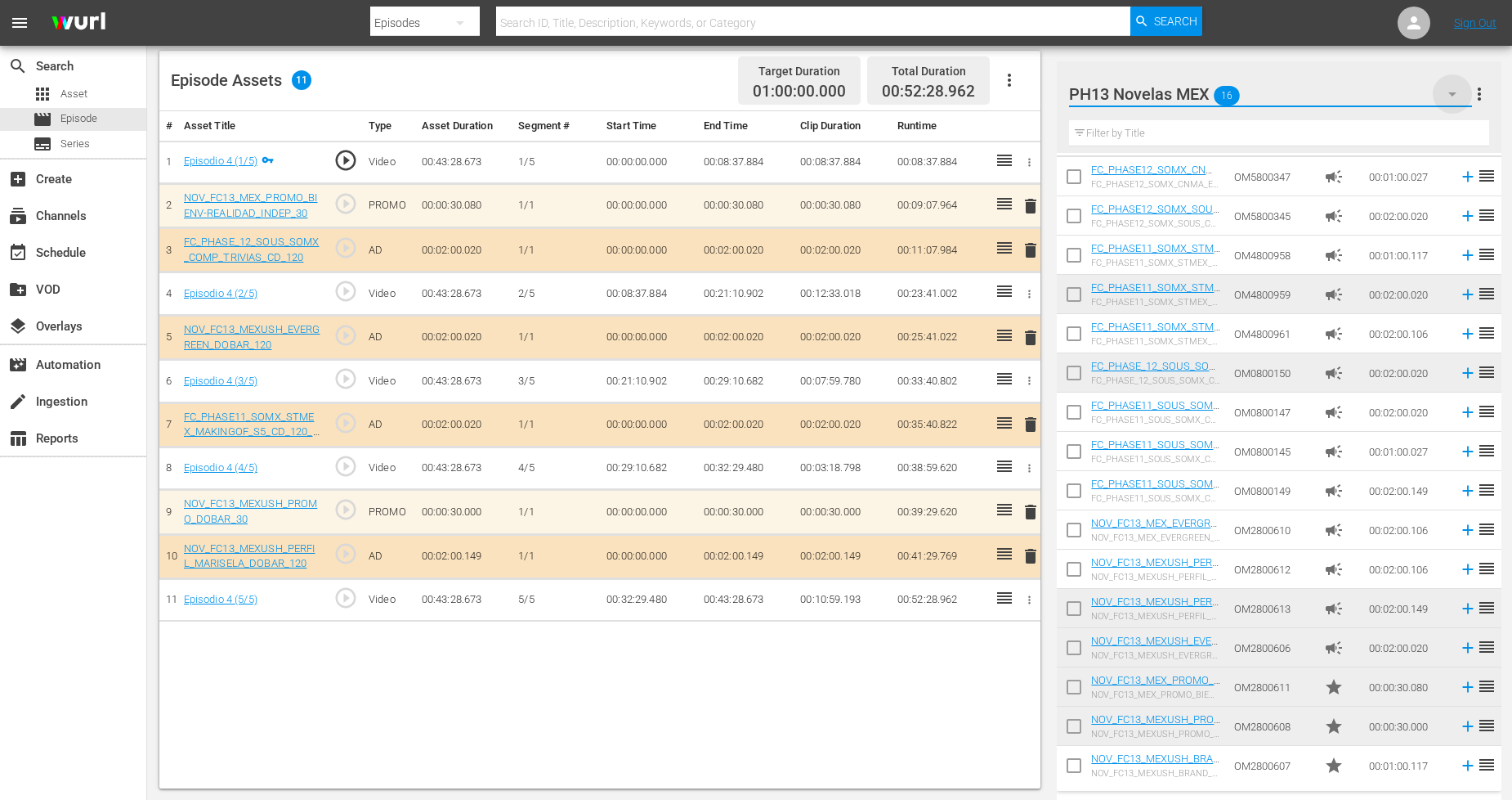
click at [1451, 94] on icon "button" at bounding box center [1452, 94] width 8 height 4
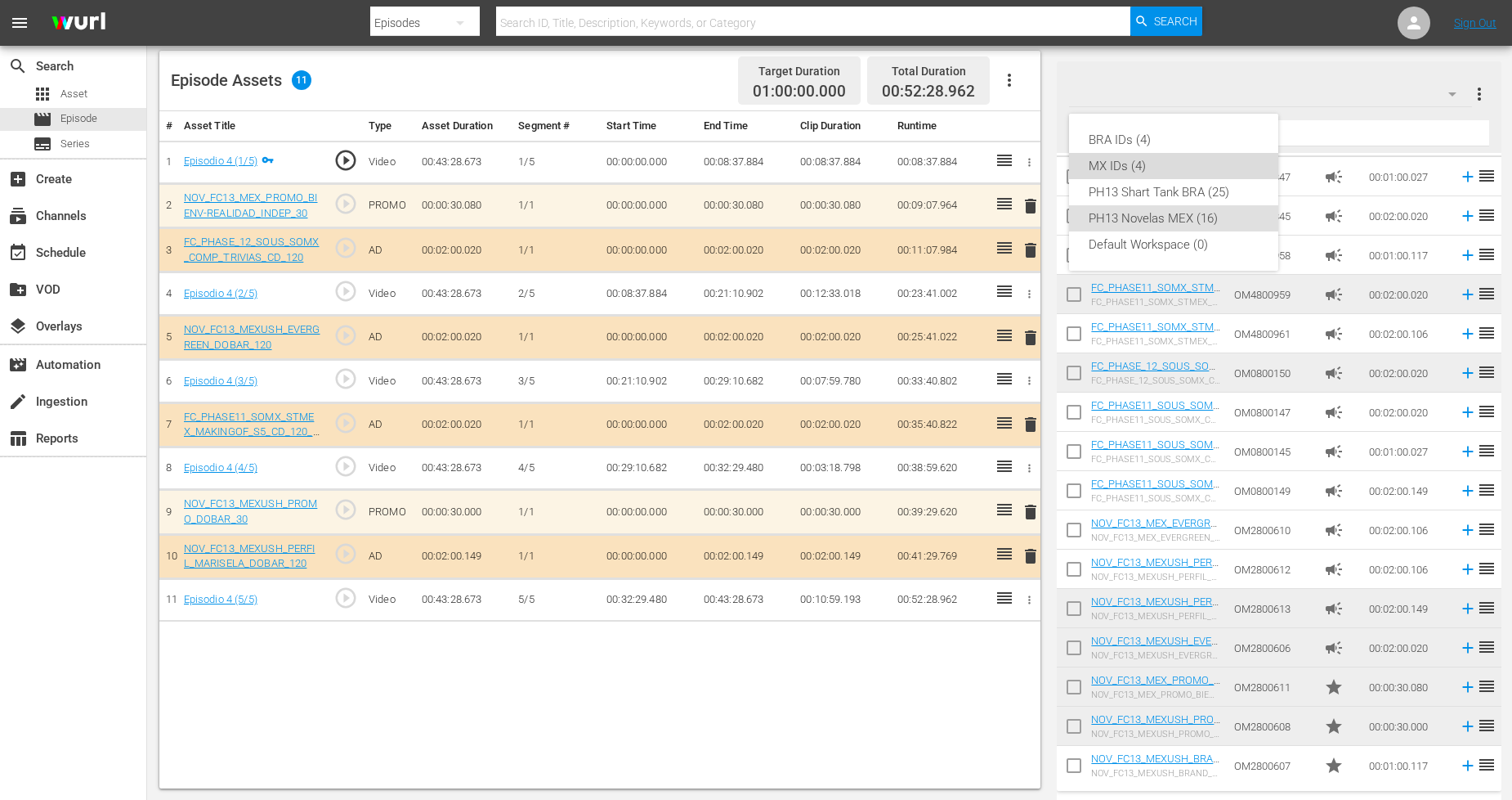
click at [1140, 158] on div "MX IDs (4)" at bounding box center [1173, 165] width 170 height 26
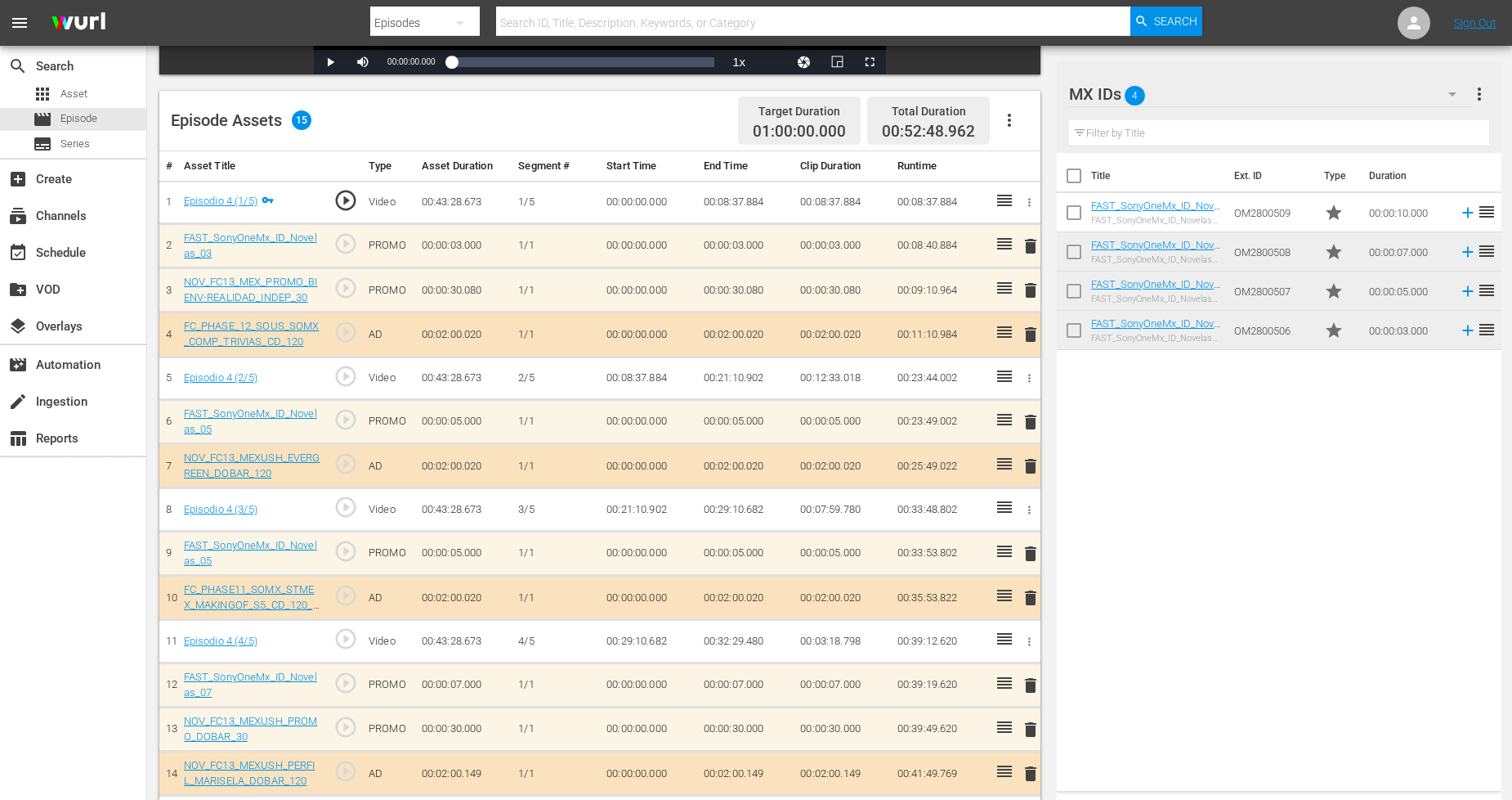
scroll to position [0, 0]
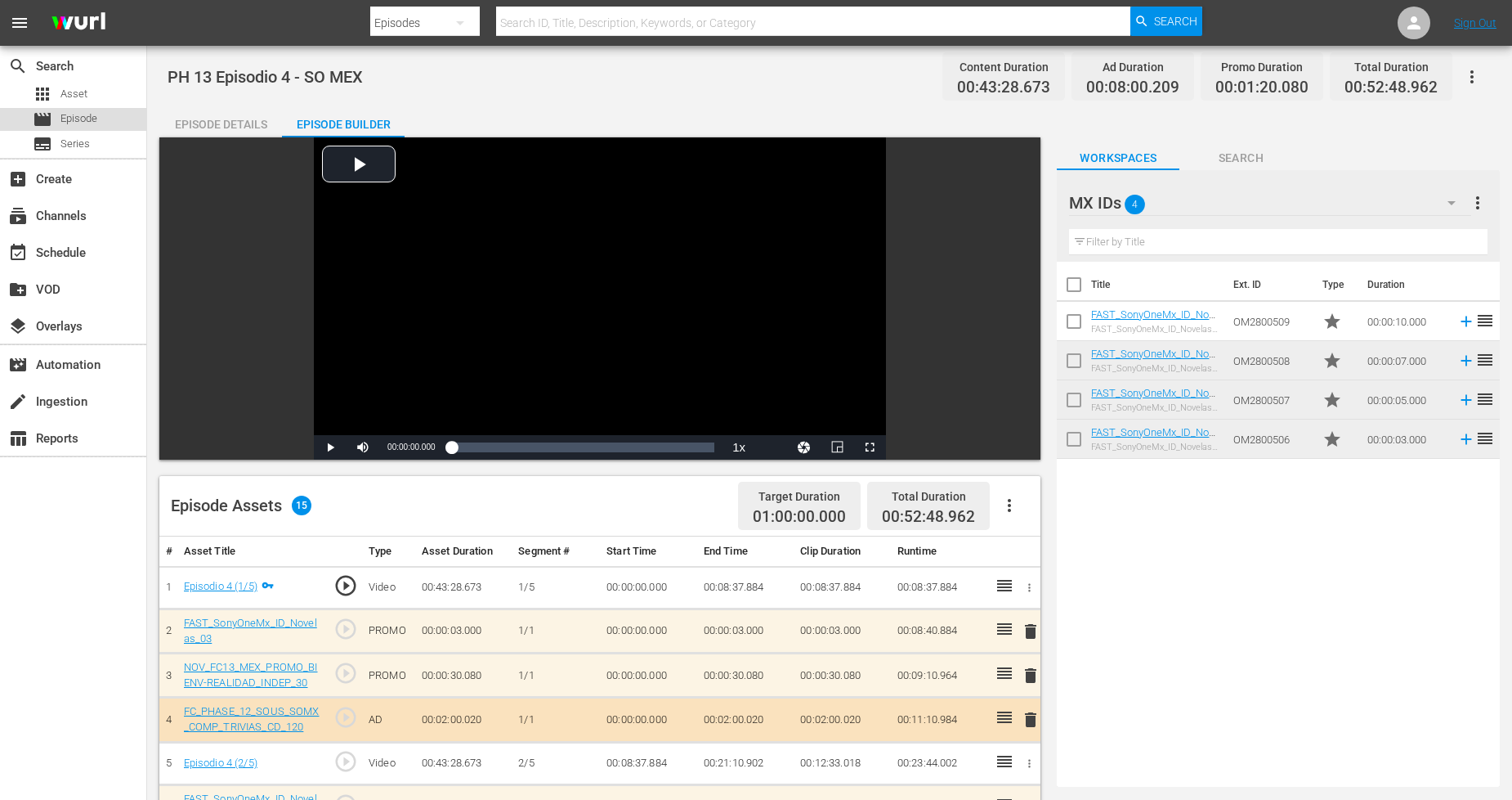
click at [104, 120] on div "movie Episode" at bounding box center [73, 119] width 146 height 22
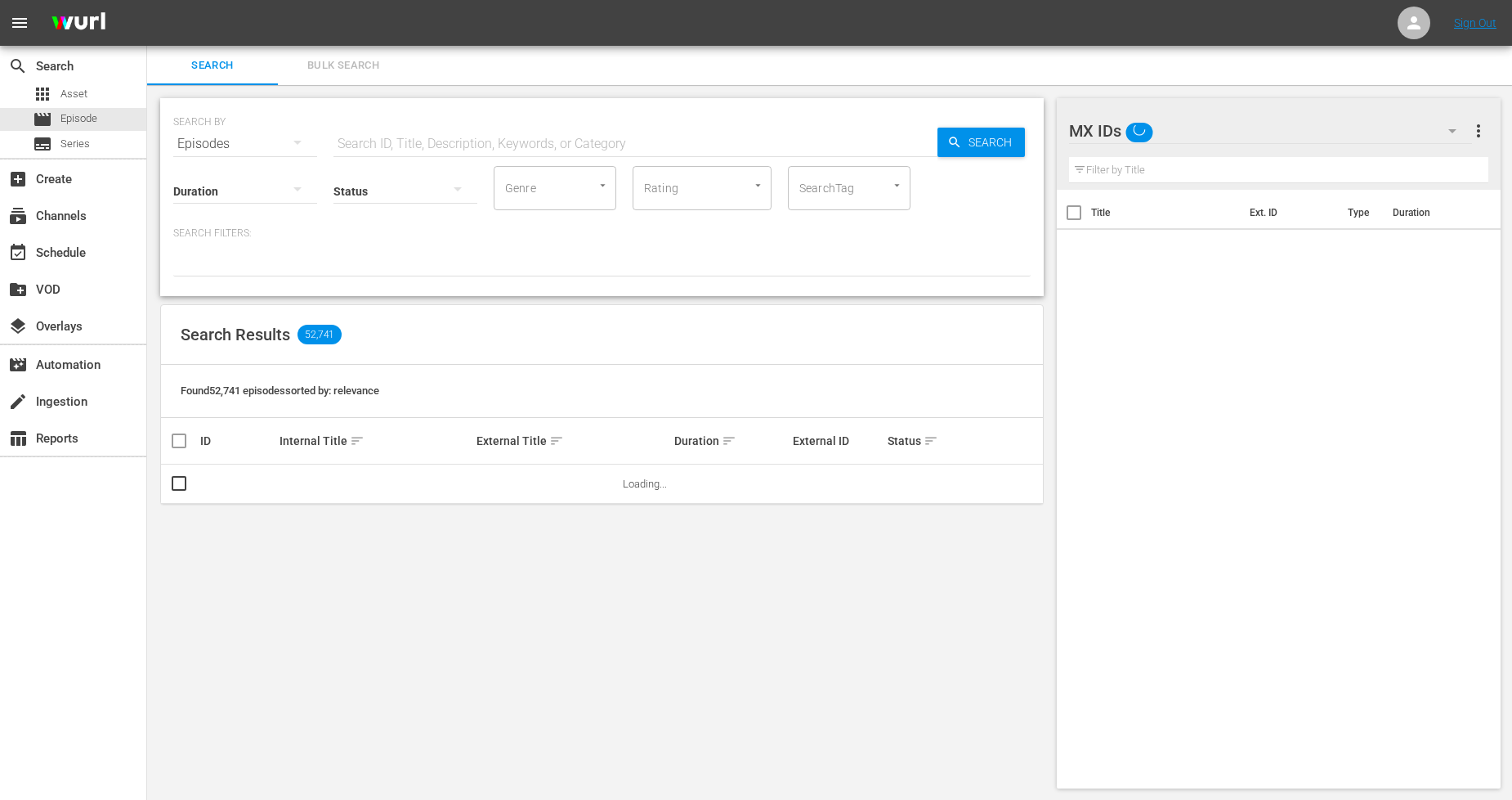
click at [332, 67] on span "Bulk Search" at bounding box center [343, 66] width 111 height 19
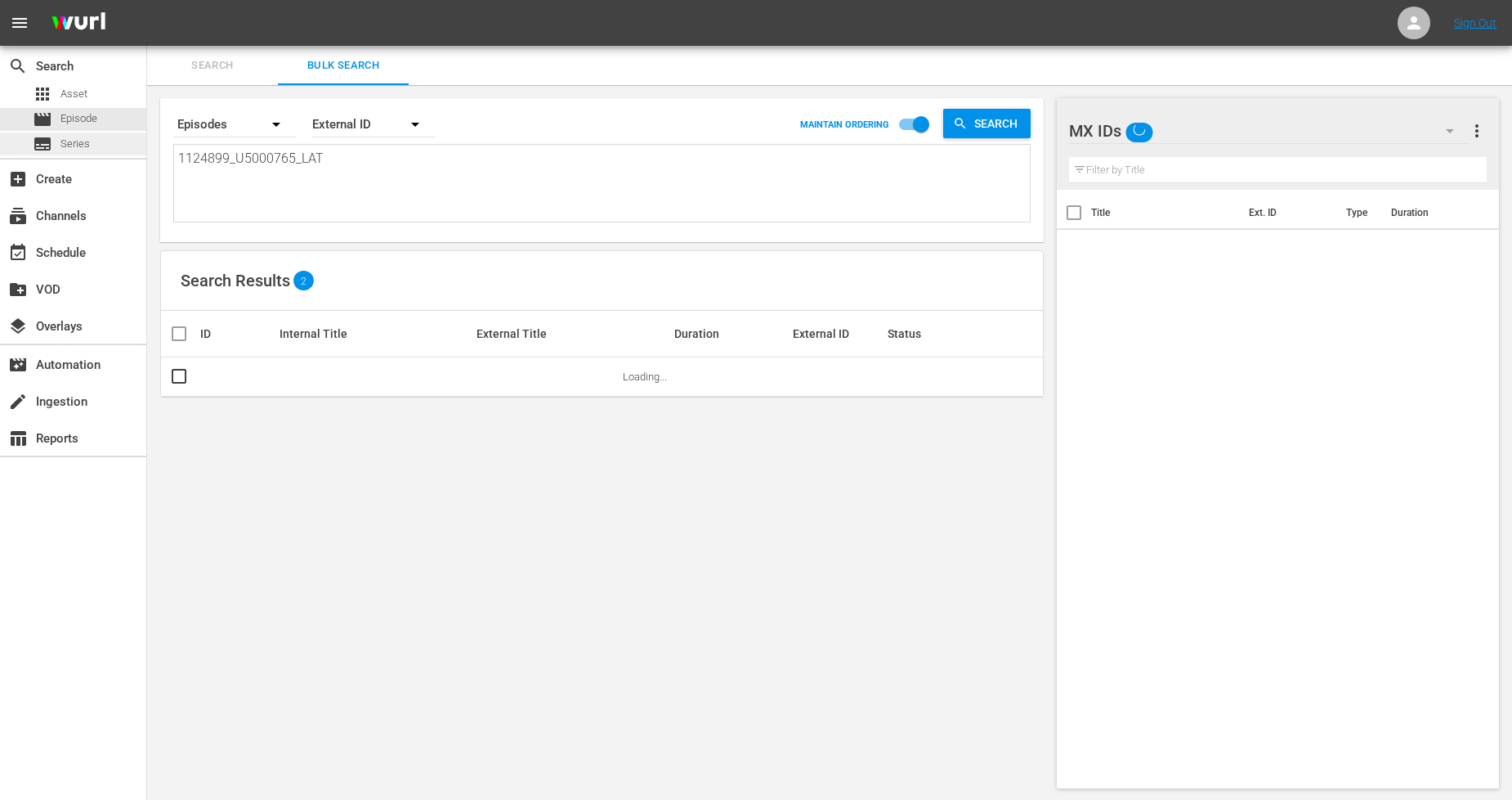
drag, startPoint x: 395, startPoint y: 170, endPoint x: 0, endPoint y: 151, distance: 395.5
click at [147, 0] on div "search Search apps Asset movie Episode subtitles Series add_box Create subscrip…" at bounding box center [830, 0] width 1366 height 0
paste textarea "911208_U2000064"
type textarea "911208_U2000064_LAT"
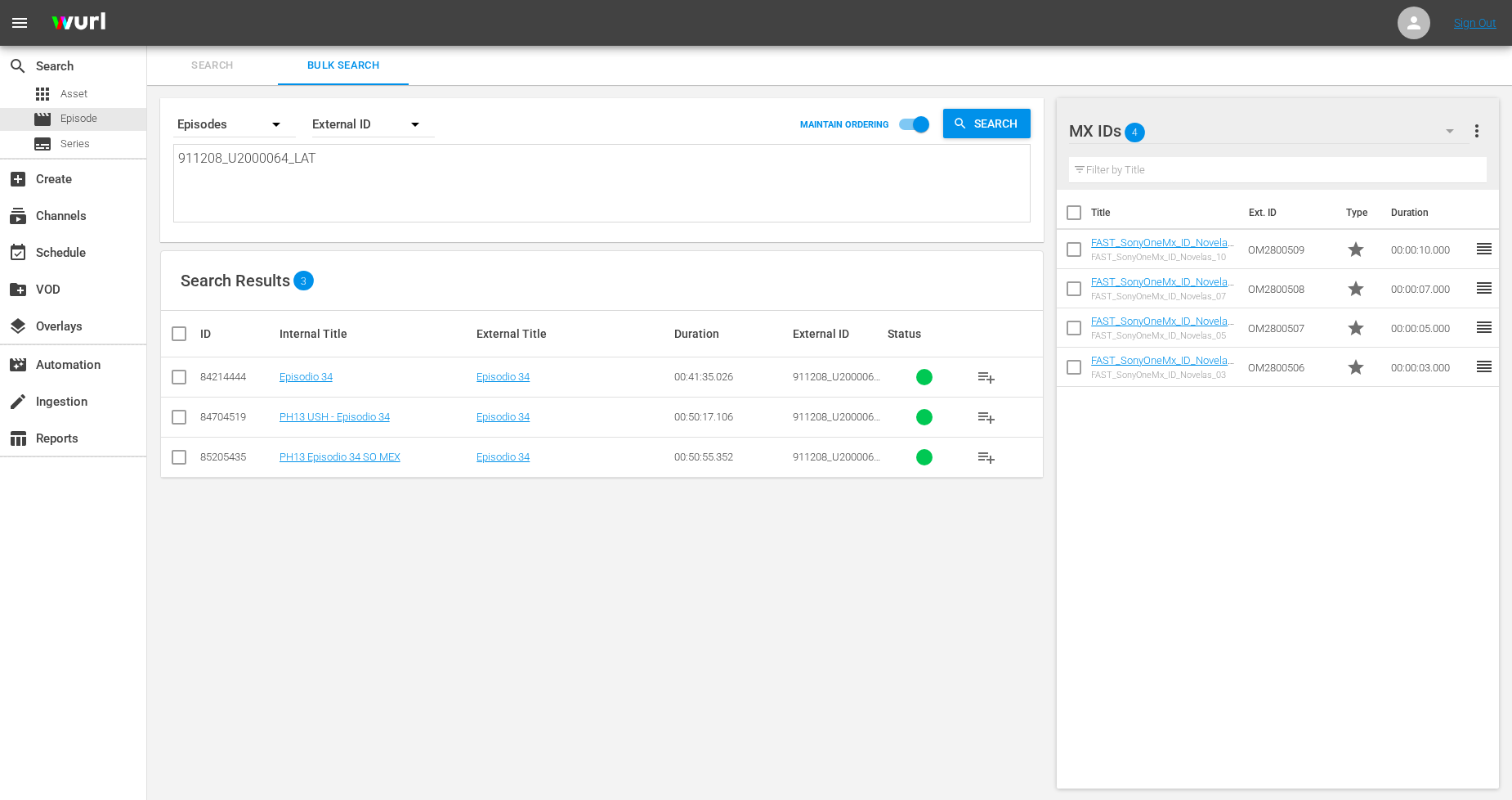
type textarea "911208_U2000064_LAT"
drag, startPoint x: 372, startPoint y: 161, endPoint x: 0, endPoint y: 125, distance: 373.7
click at [147, 0] on div "search Search apps Asset movie Episode subtitles Series add_box Create subscrip…" at bounding box center [830, 0] width 1366 height 0
paste textarea "1124900_U5000766"
type textarea "1124900_U5000766_LAT"
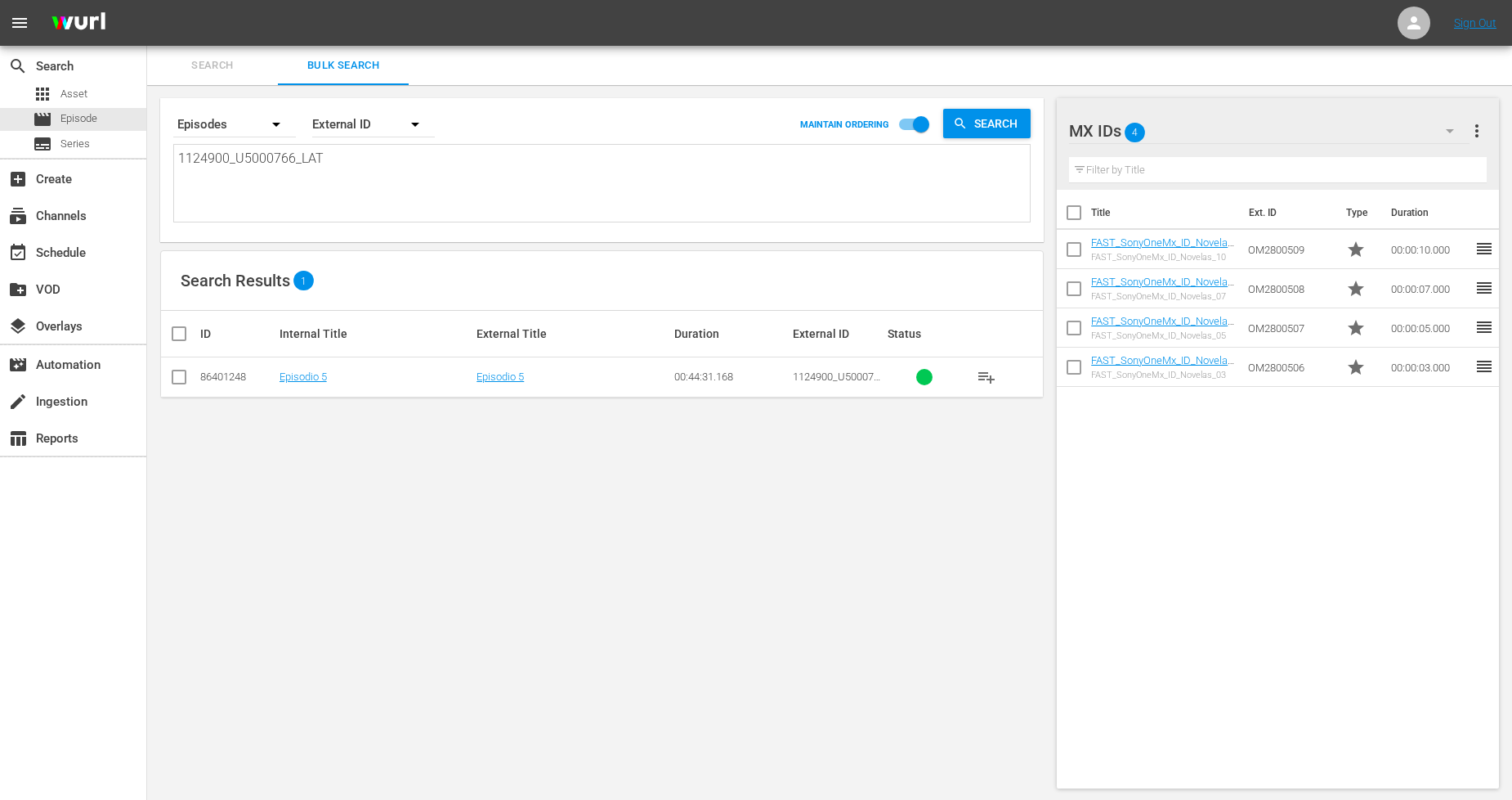
type textarea "1124900_U5000766_LAT"
click at [172, 378] on input "checkbox" at bounding box center [179, 380] width 20 height 20
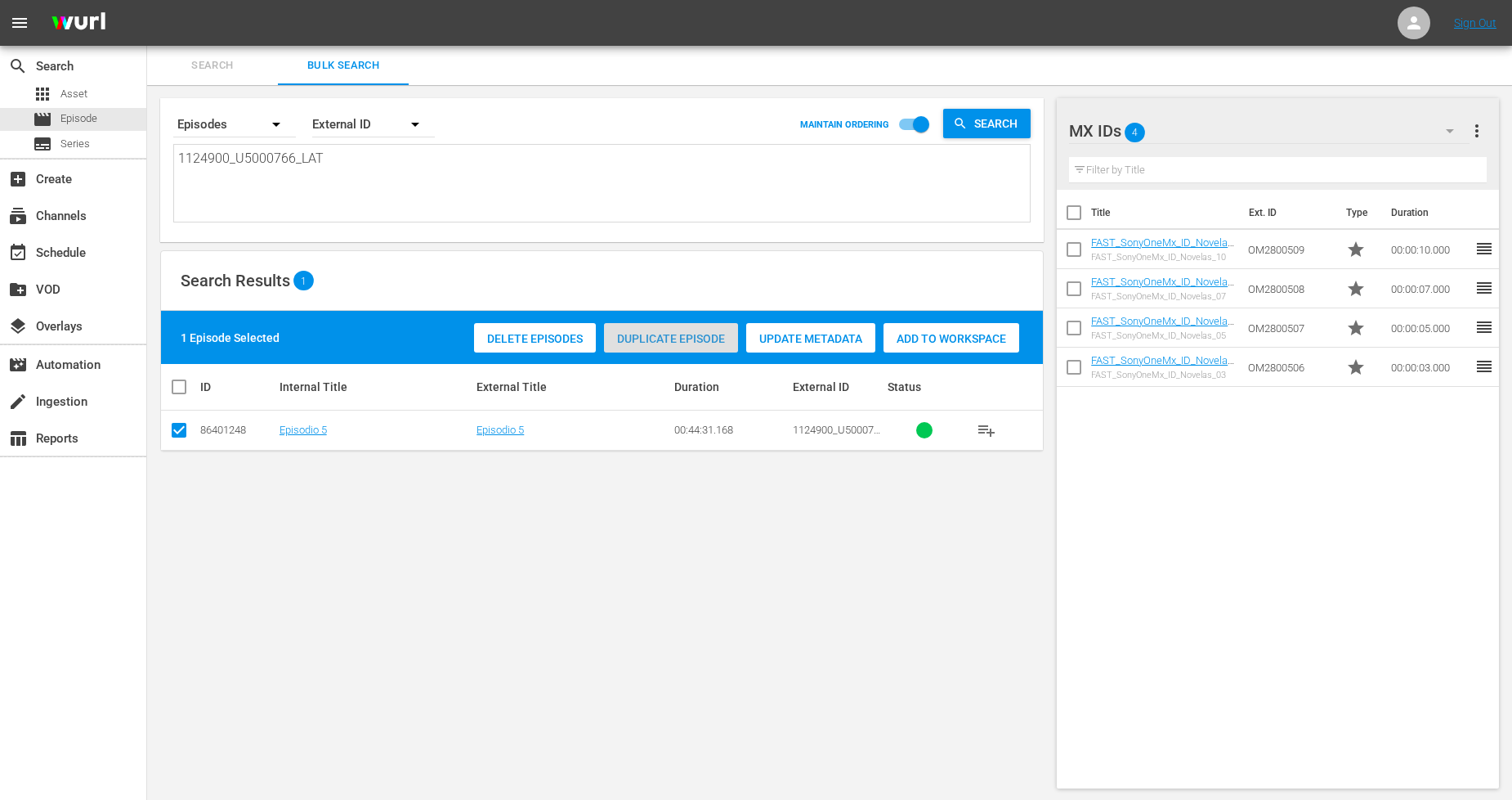
click at [684, 332] on span "Duplicate Episode" at bounding box center [670, 338] width 134 height 13
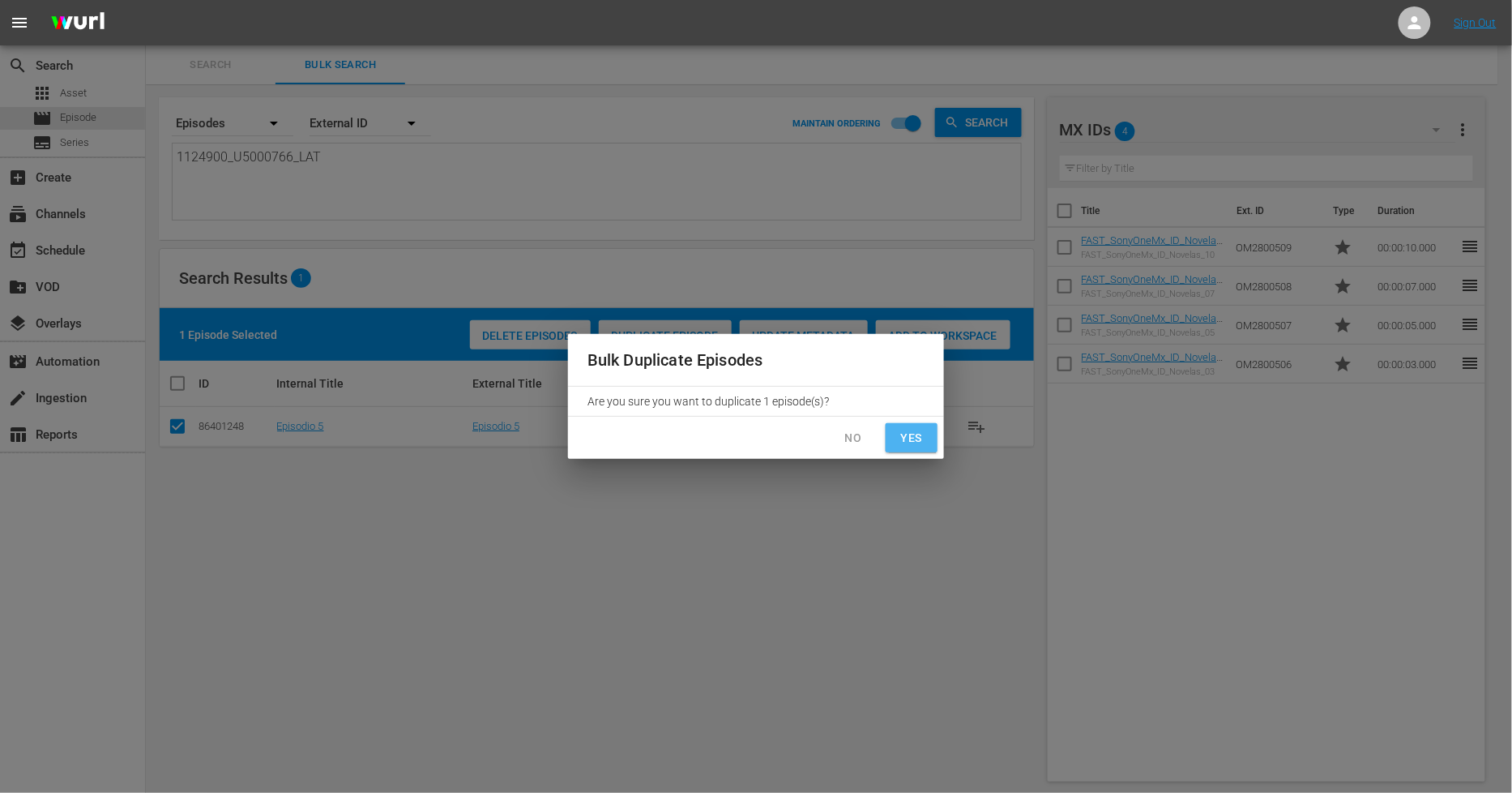
click at [906, 437] on span "Yes" at bounding box center [911, 437] width 26 height 20
checkbox input "false"
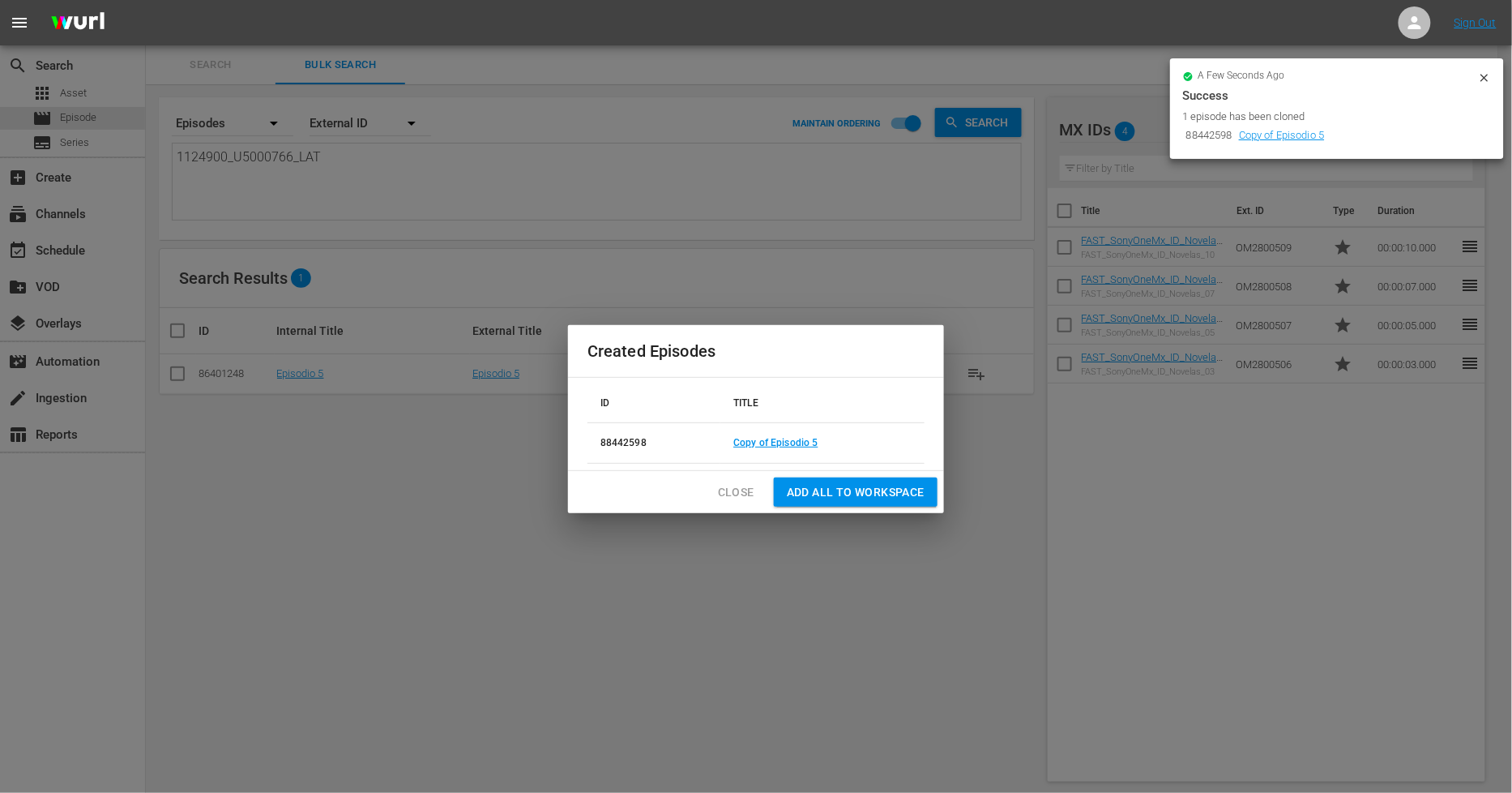
click at [725, 495] on span "Close" at bounding box center [736, 492] width 37 height 20
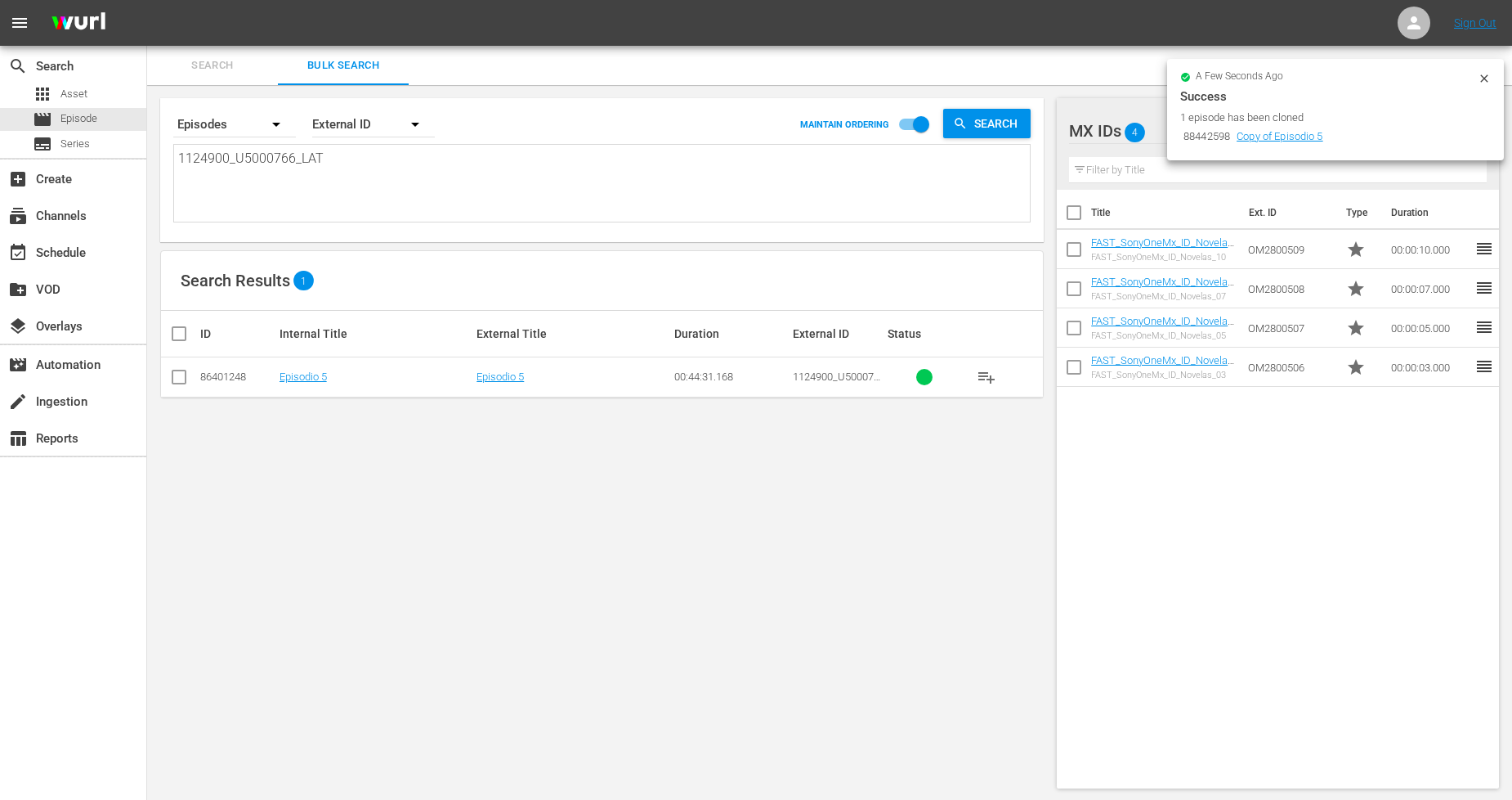
click at [1488, 79] on icon at bounding box center [1484, 78] width 7 height 7
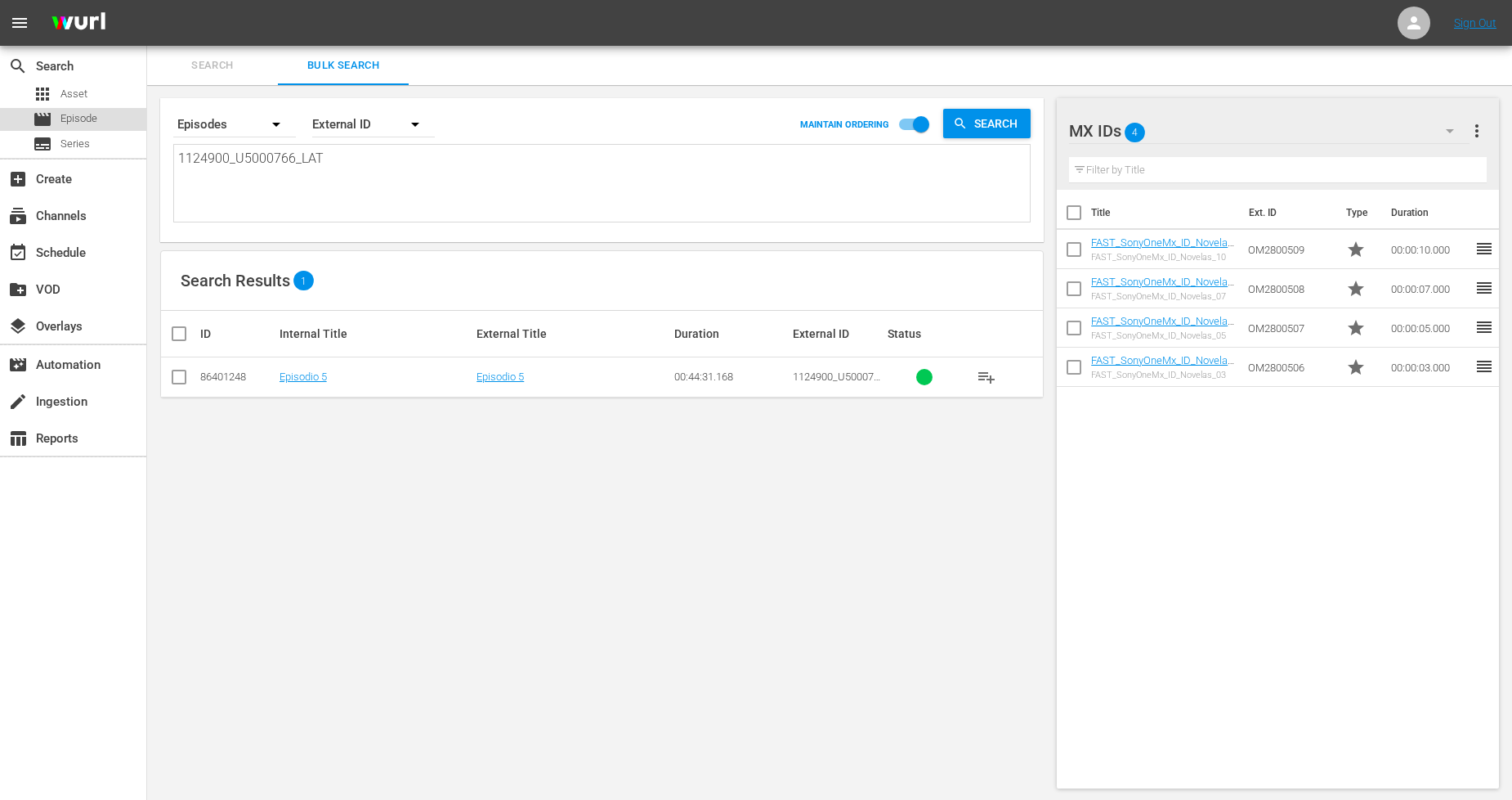
click at [118, 118] on div "movie Episode" at bounding box center [73, 119] width 146 height 22
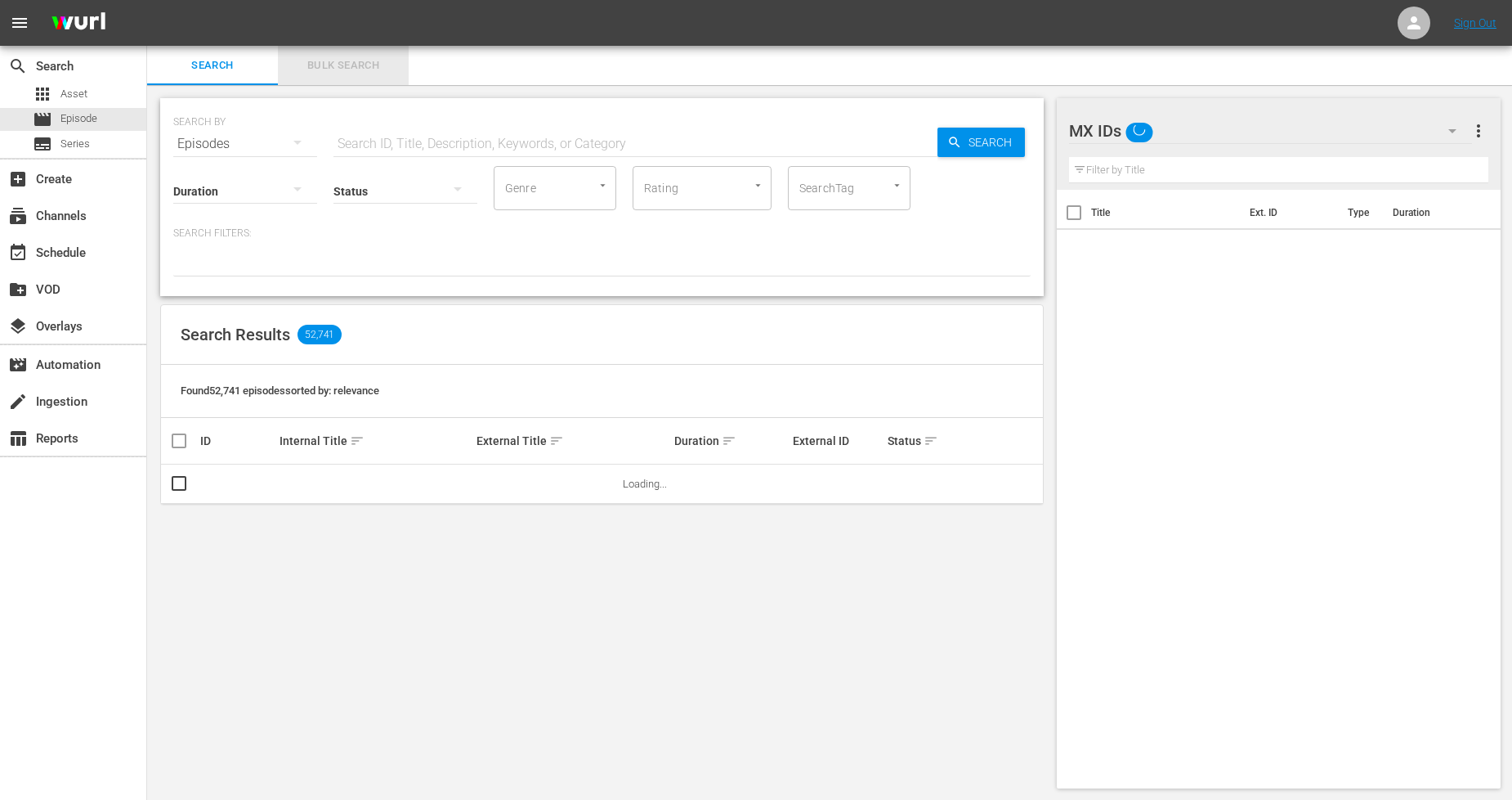
click at [370, 67] on span "Bulk Search" at bounding box center [343, 66] width 111 height 19
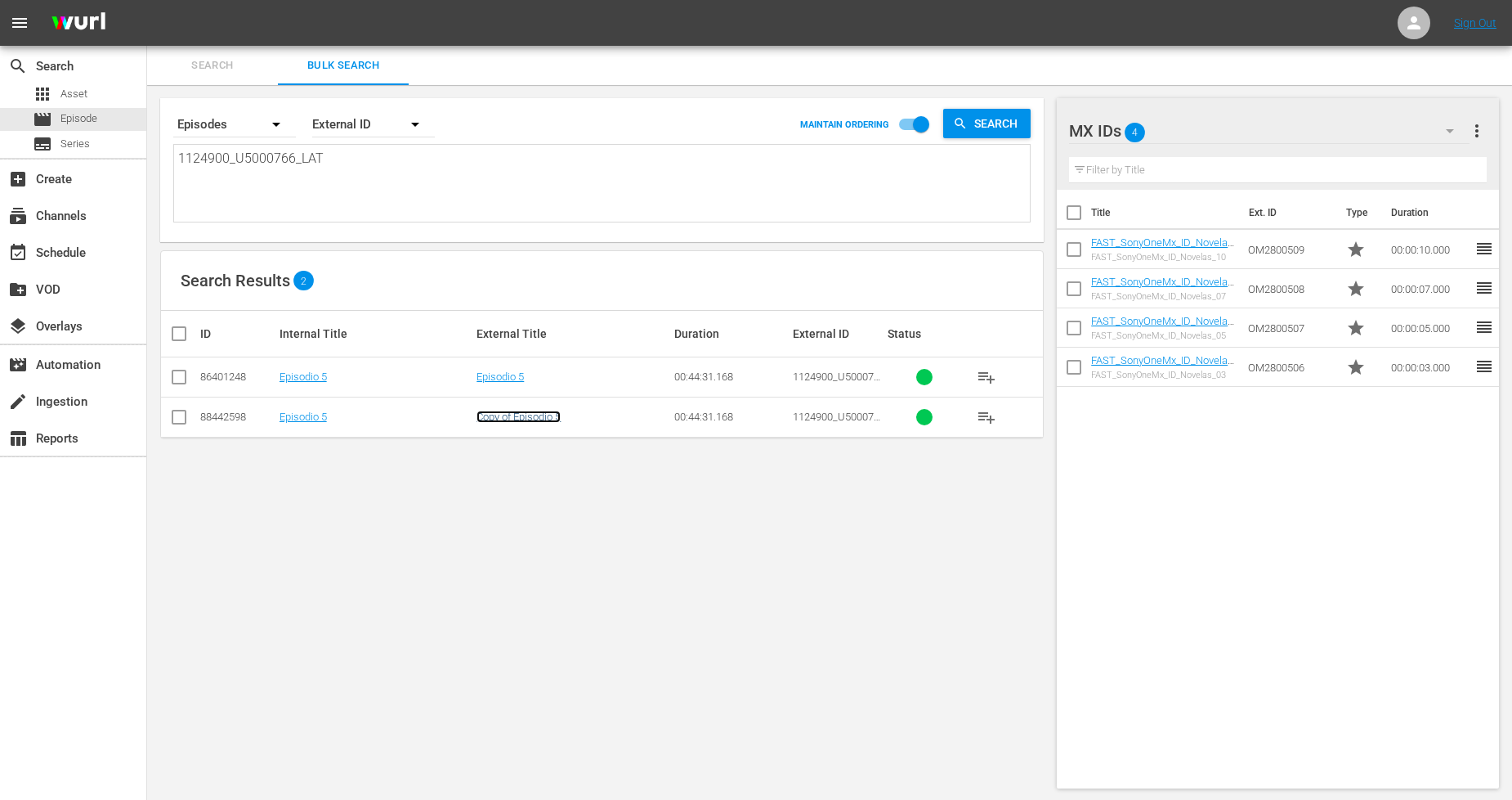
click at [526, 413] on link "Copy of Episodio 5" at bounding box center [519, 417] width 84 height 13
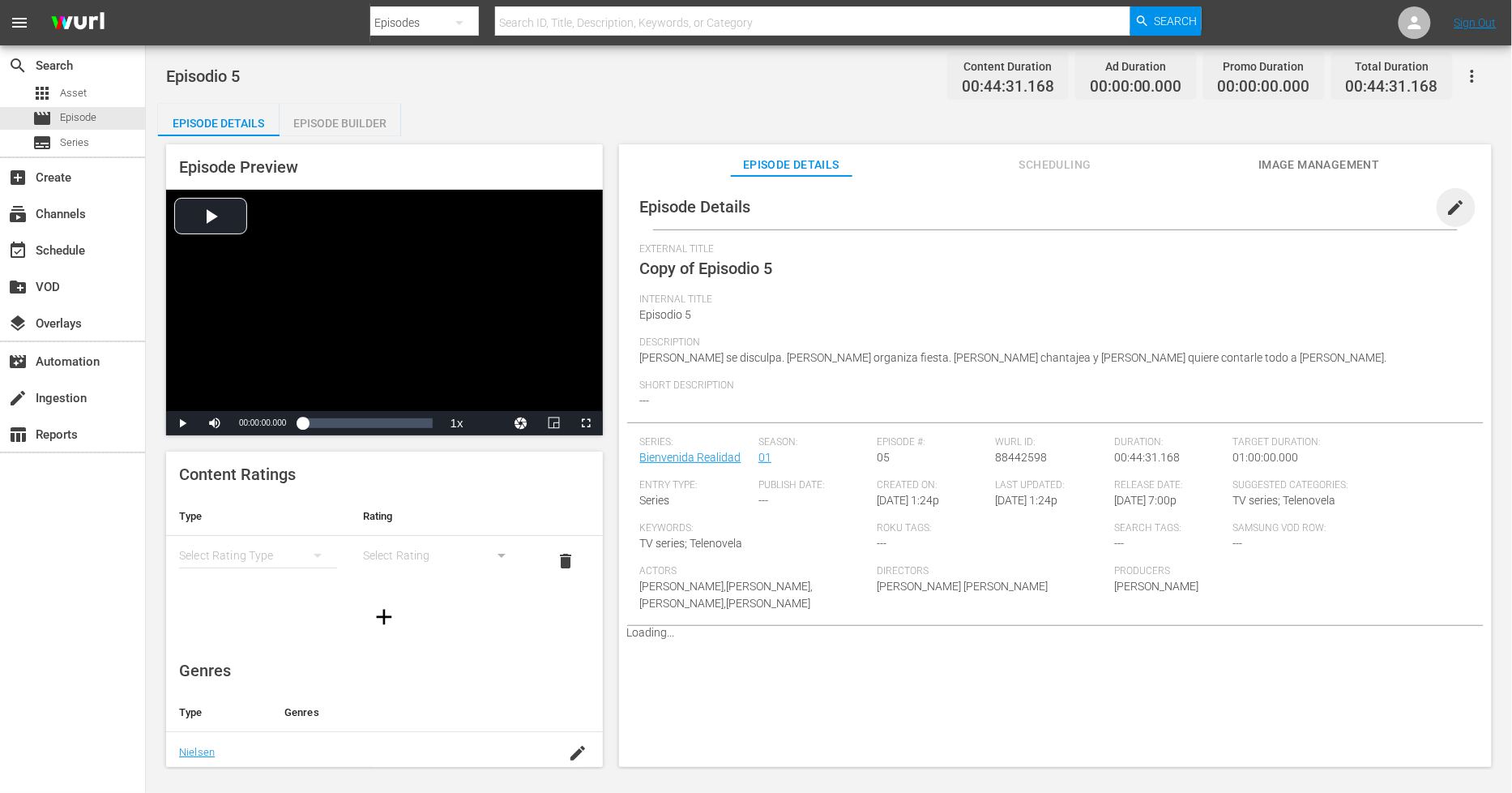
drag, startPoint x: 1445, startPoint y: 206, endPoint x: 1376, endPoint y: 231, distance: 73.4
click at [1446, 207] on span "edit" at bounding box center [1456, 208] width 20 height 20
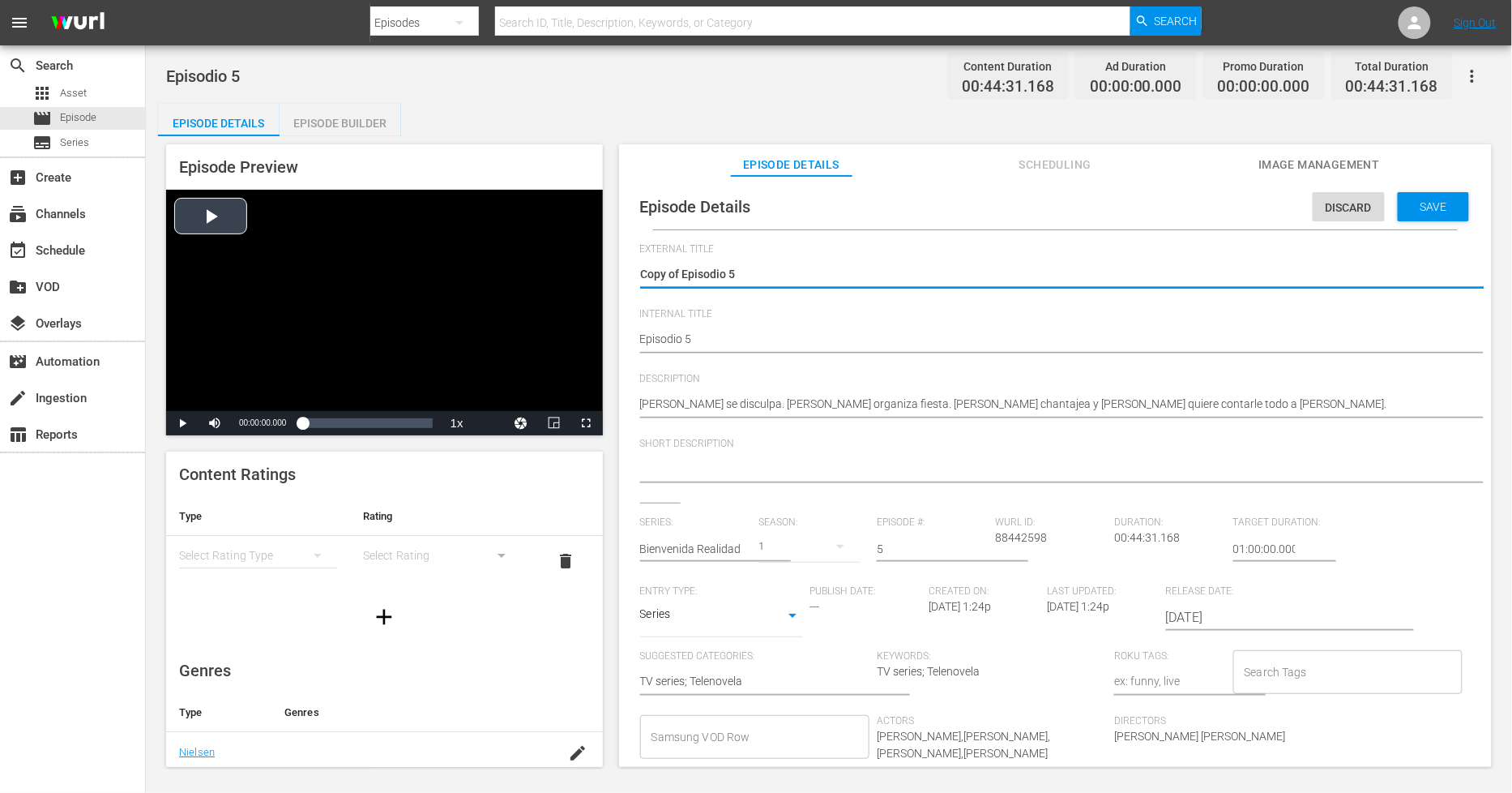
drag, startPoint x: 680, startPoint y: 269, endPoint x: 346, endPoint y: 270, distance: 334.0
click at [346, 270] on div "Episode Preview Video Player is loading. Play Video Play Mute Current Time 00:0…" at bounding box center [828, 458] width 1342 height 644
type textarea "Episodio 5"
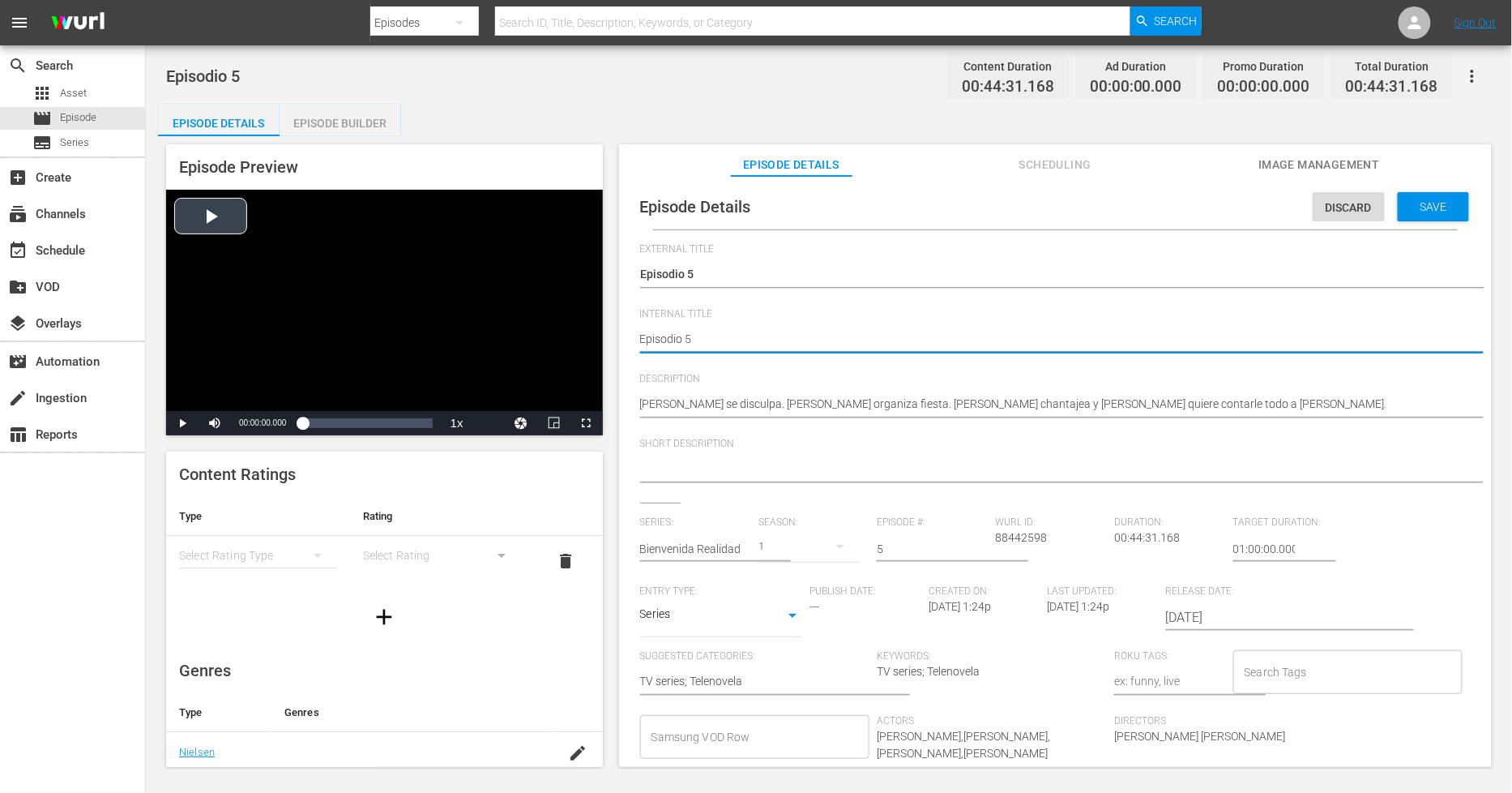
type textarea "PEpisodio 5"
type textarea "PHEpisodio 5"
type textarea "PH Episodio 5"
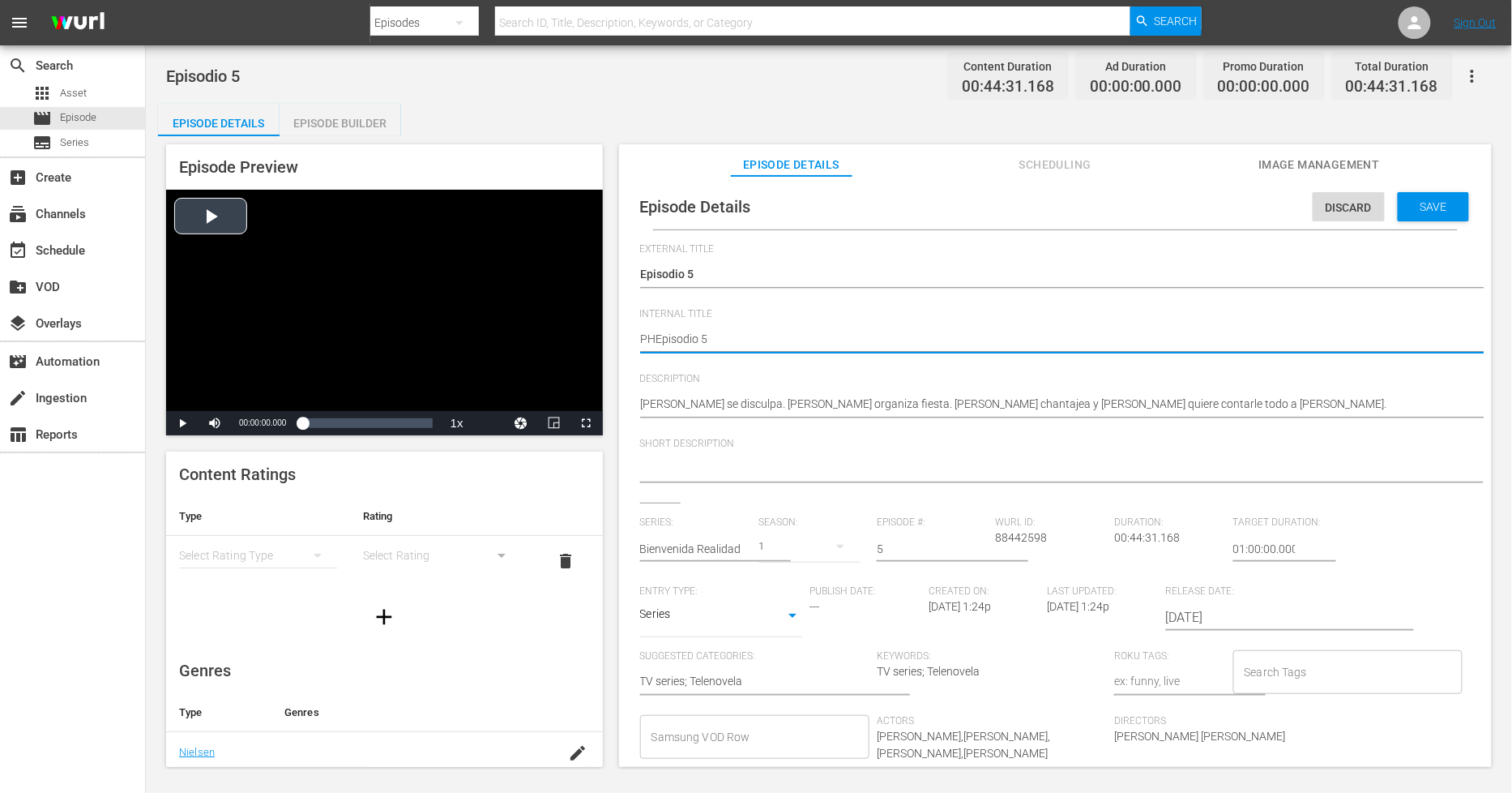
type textarea "PH Episodio 5"
type textarea "PH 1Episodio 5"
type textarea "PH 13Episodio 5"
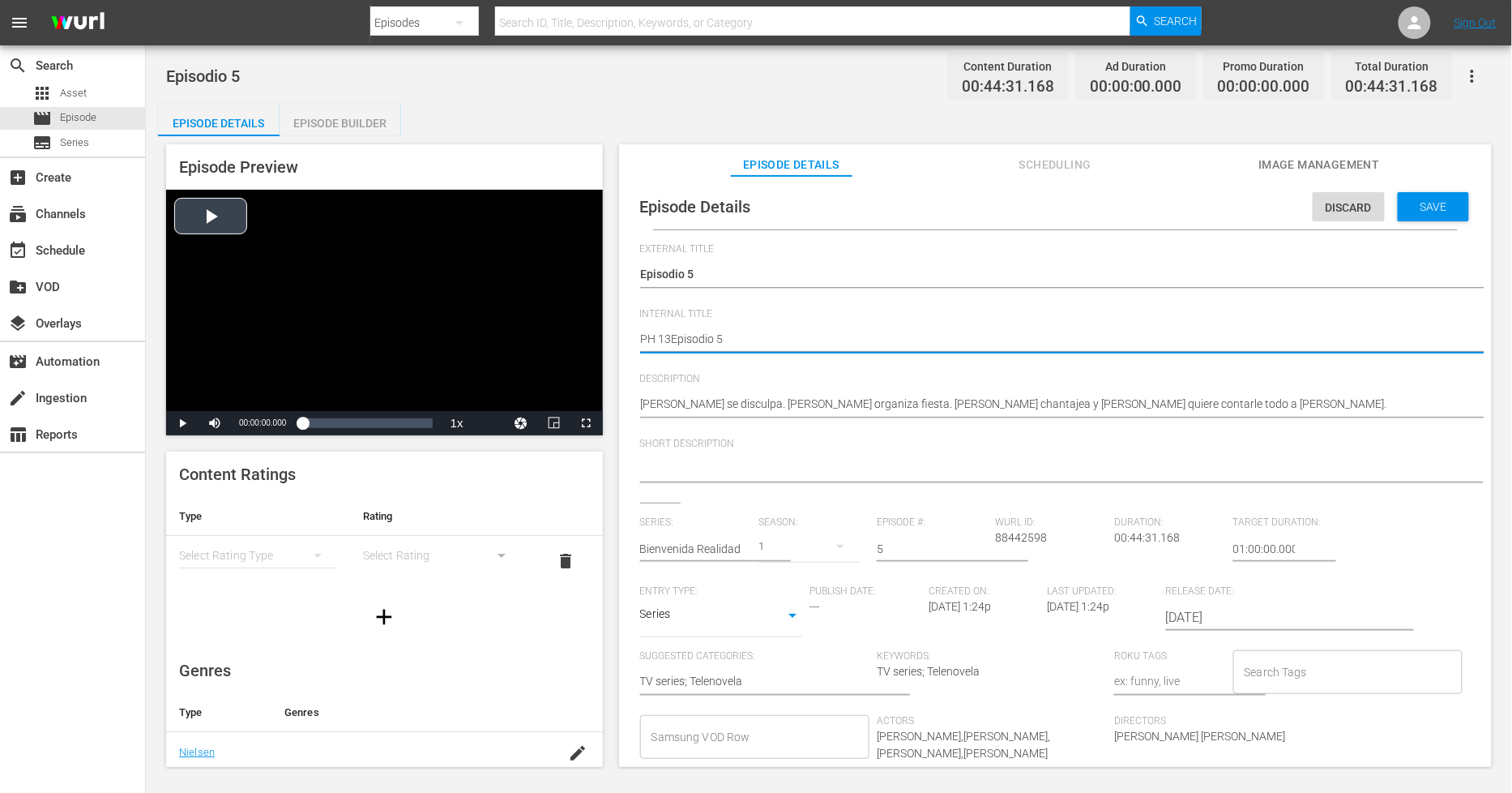
type textarea "PH 13 Episodio 5"
type textarea "PH 13 Episodio 5 -"
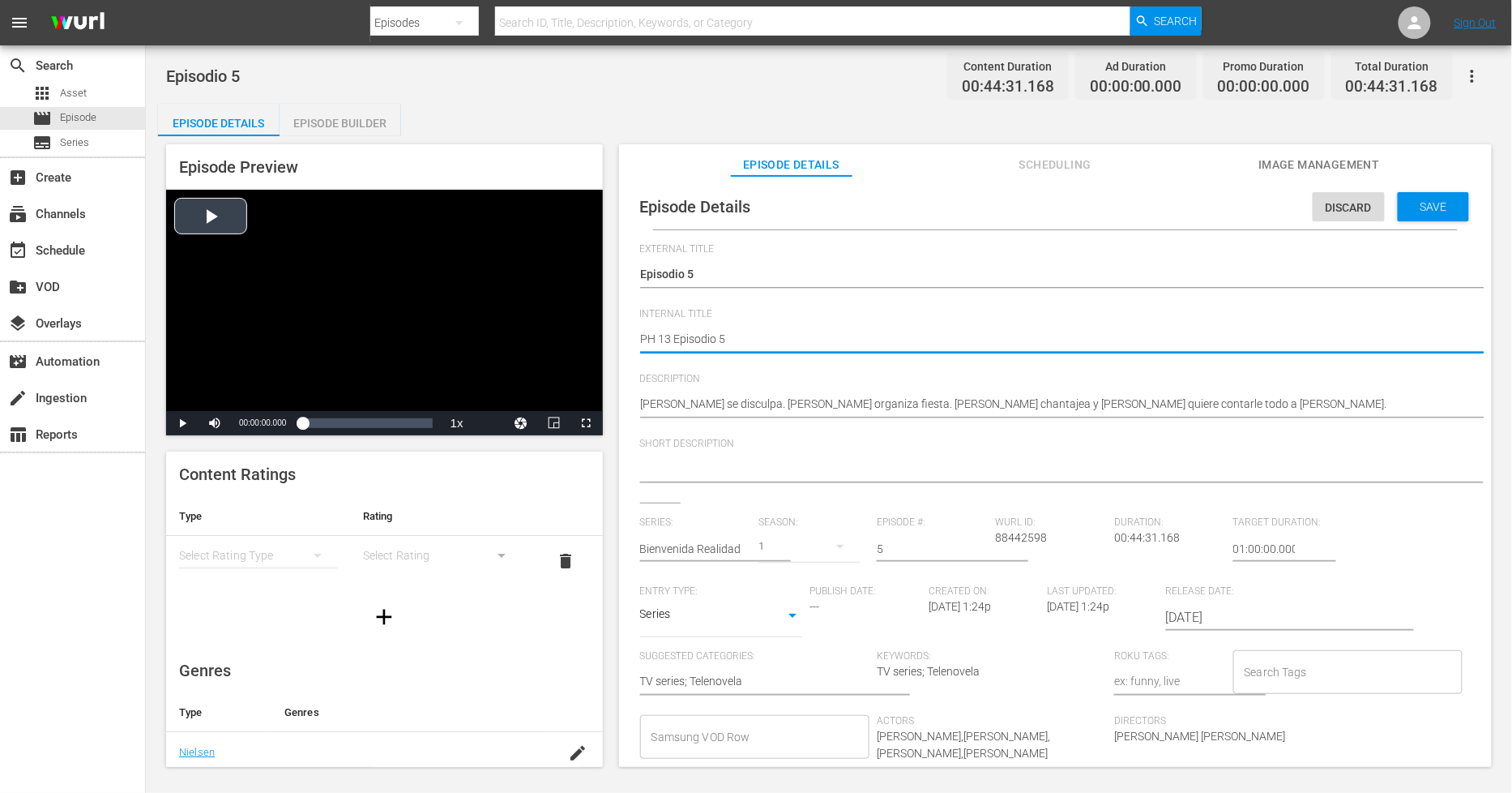
type textarea "PH 13 Episodio 5 -"
type textarea "PH 13 Episodio 5 - S"
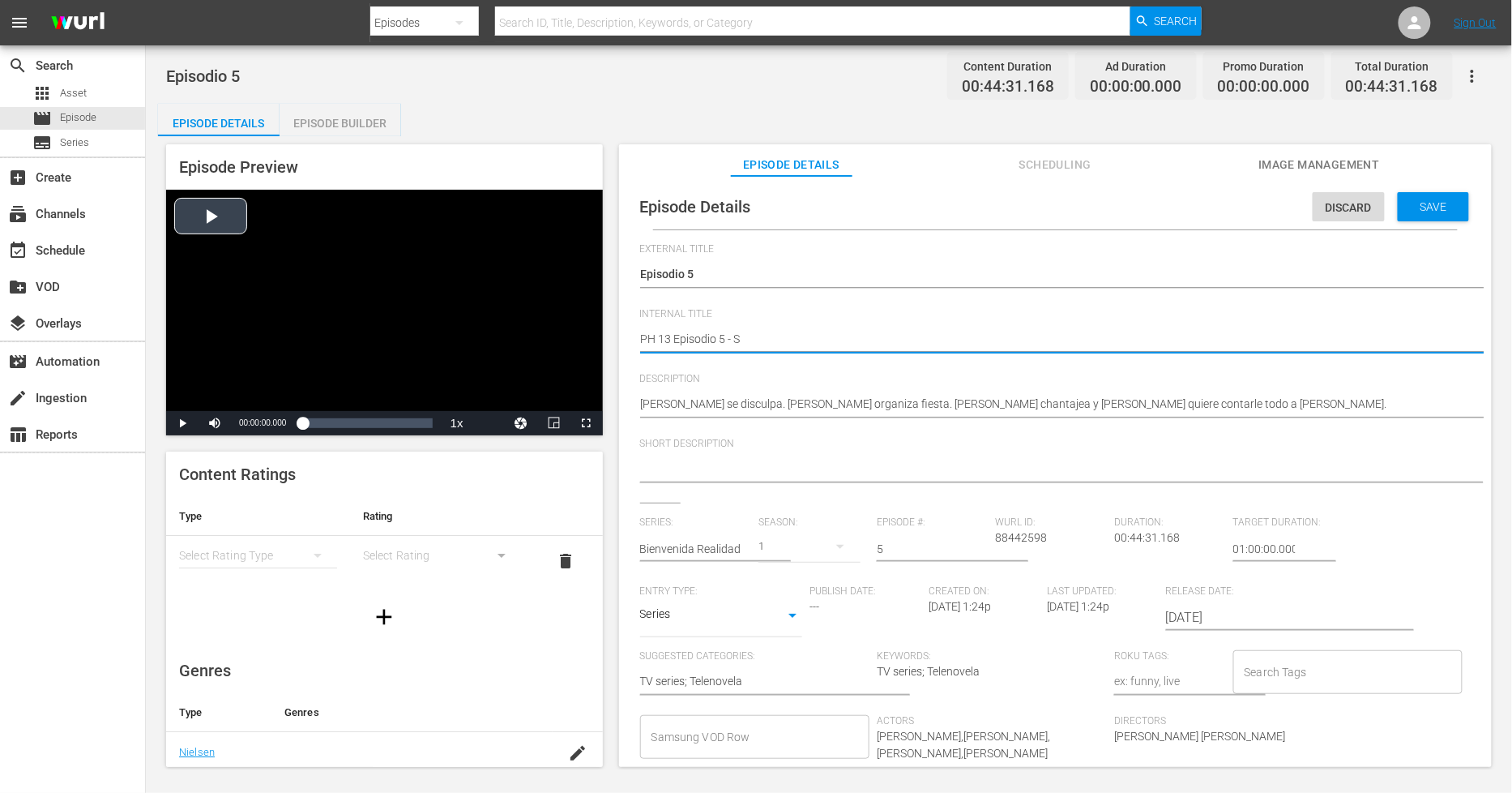
type textarea "PH 13 Episodio 5 - SO"
type textarea "PH 13 Episodio 5 - SO M"
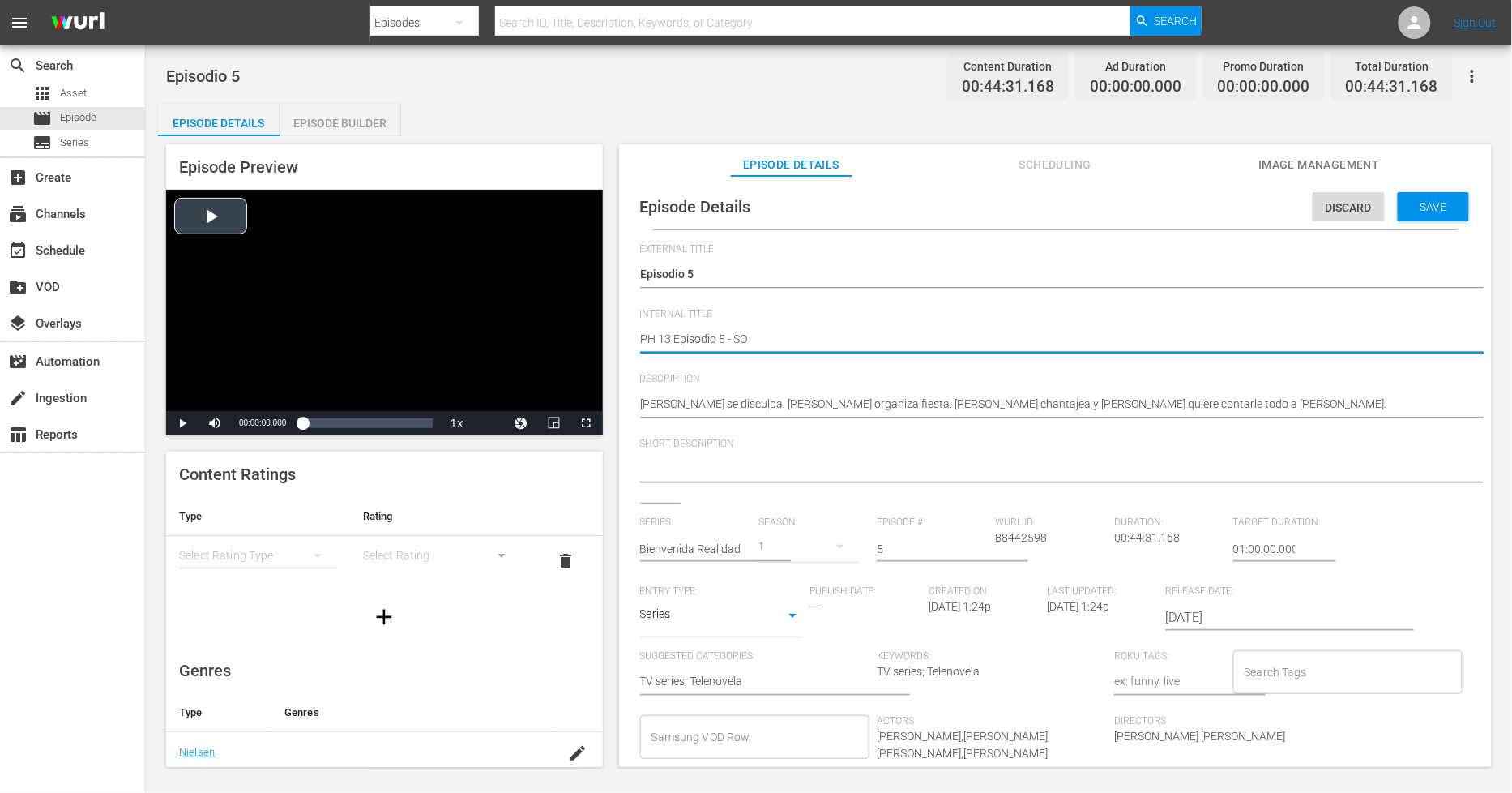
type textarea "PH 13 Episodio 5 - SO M"
type textarea "PH 13 Episodio 5 - SO ME"
type textarea "PH 13 Episodio 5 - SO MEX"
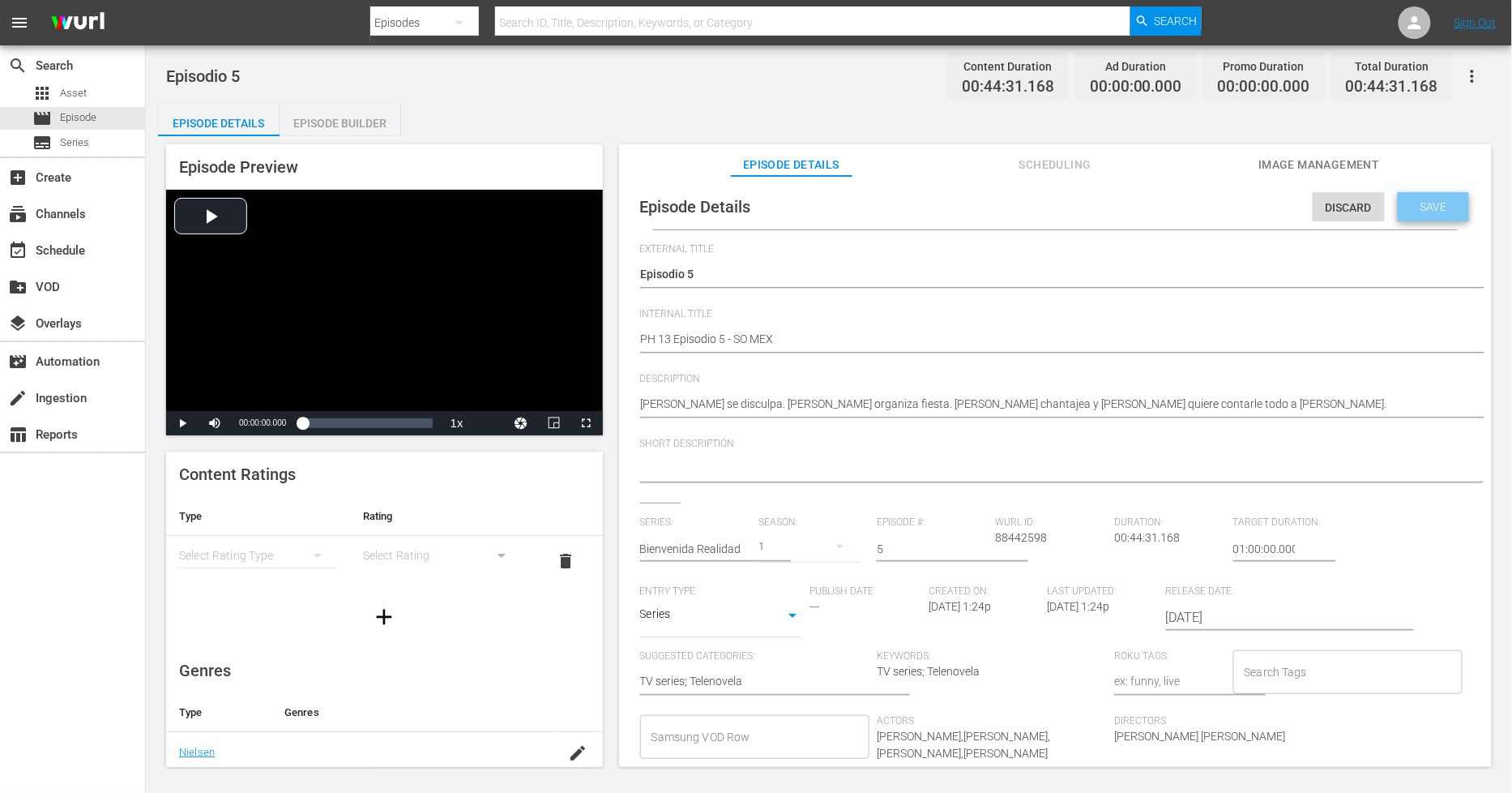
click at [1419, 203] on span "Save" at bounding box center [1434, 207] width 53 height 13
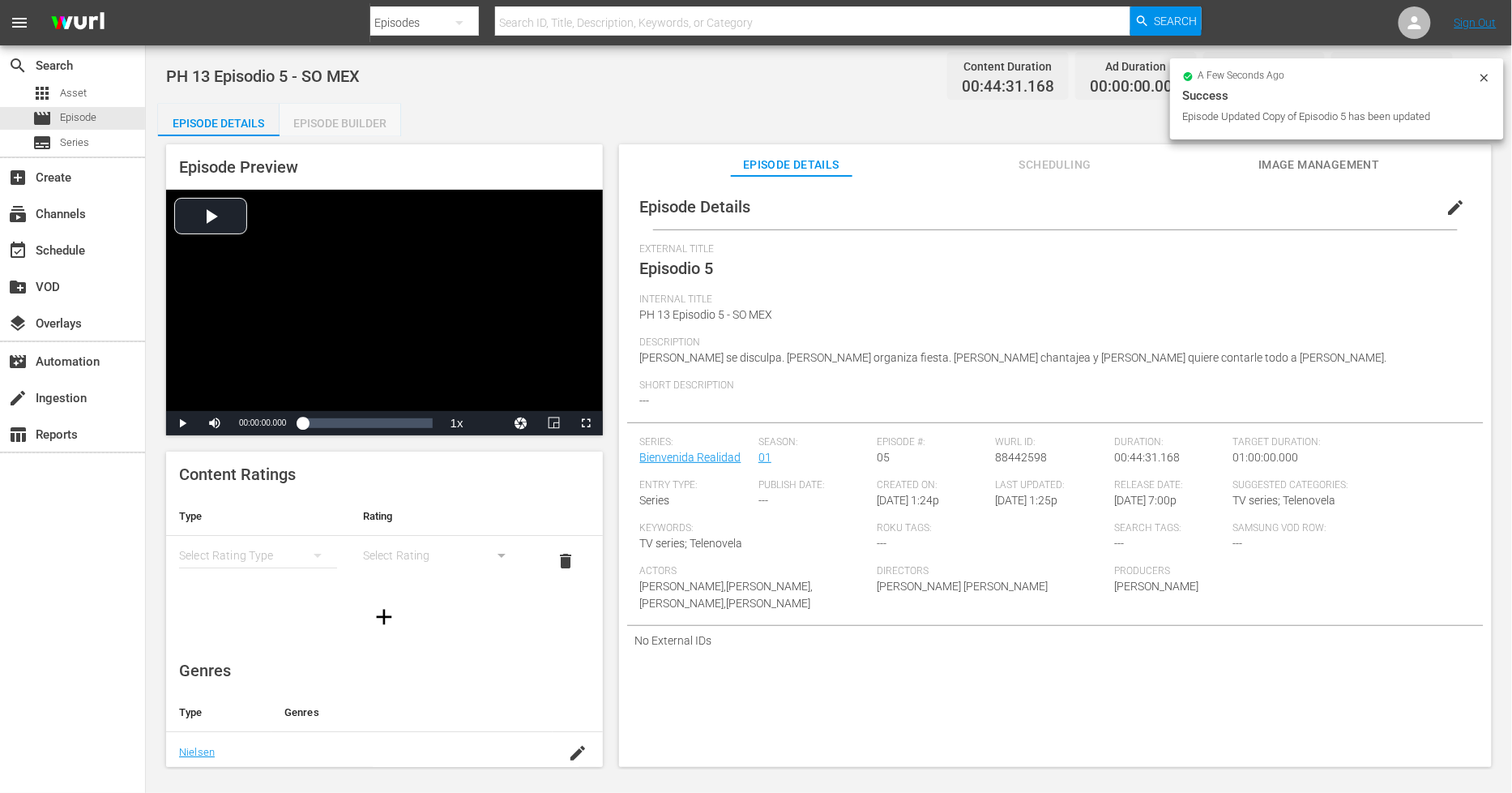
click at [338, 115] on div "Episode Builder" at bounding box center [340, 123] width 121 height 39
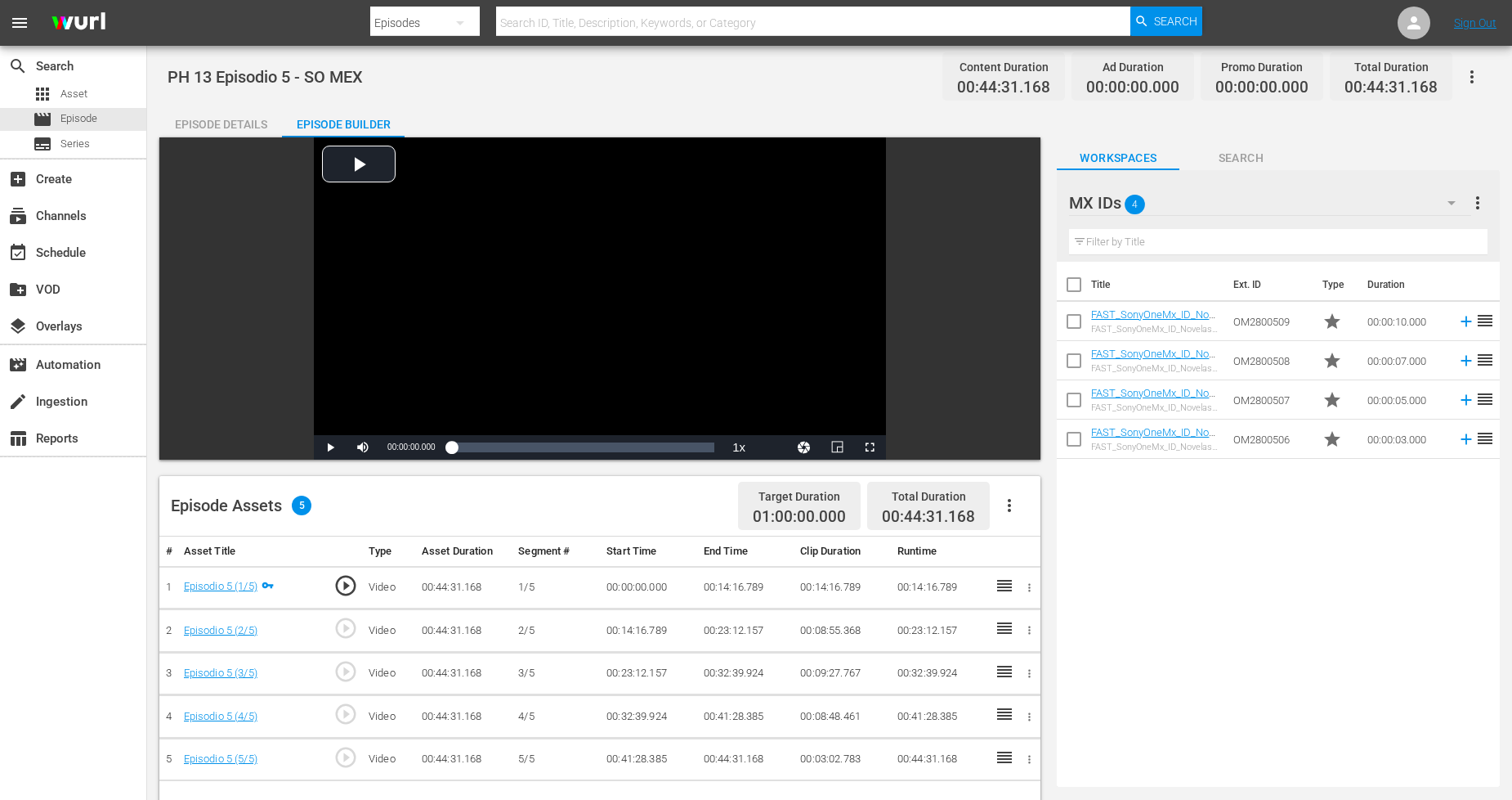
click at [1012, 504] on icon "button" at bounding box center [1010, 505] width 20 height 20
click at [1068, 511] on div "Fill with Ads" at bounding box center [1059, 512] width 111 height 40
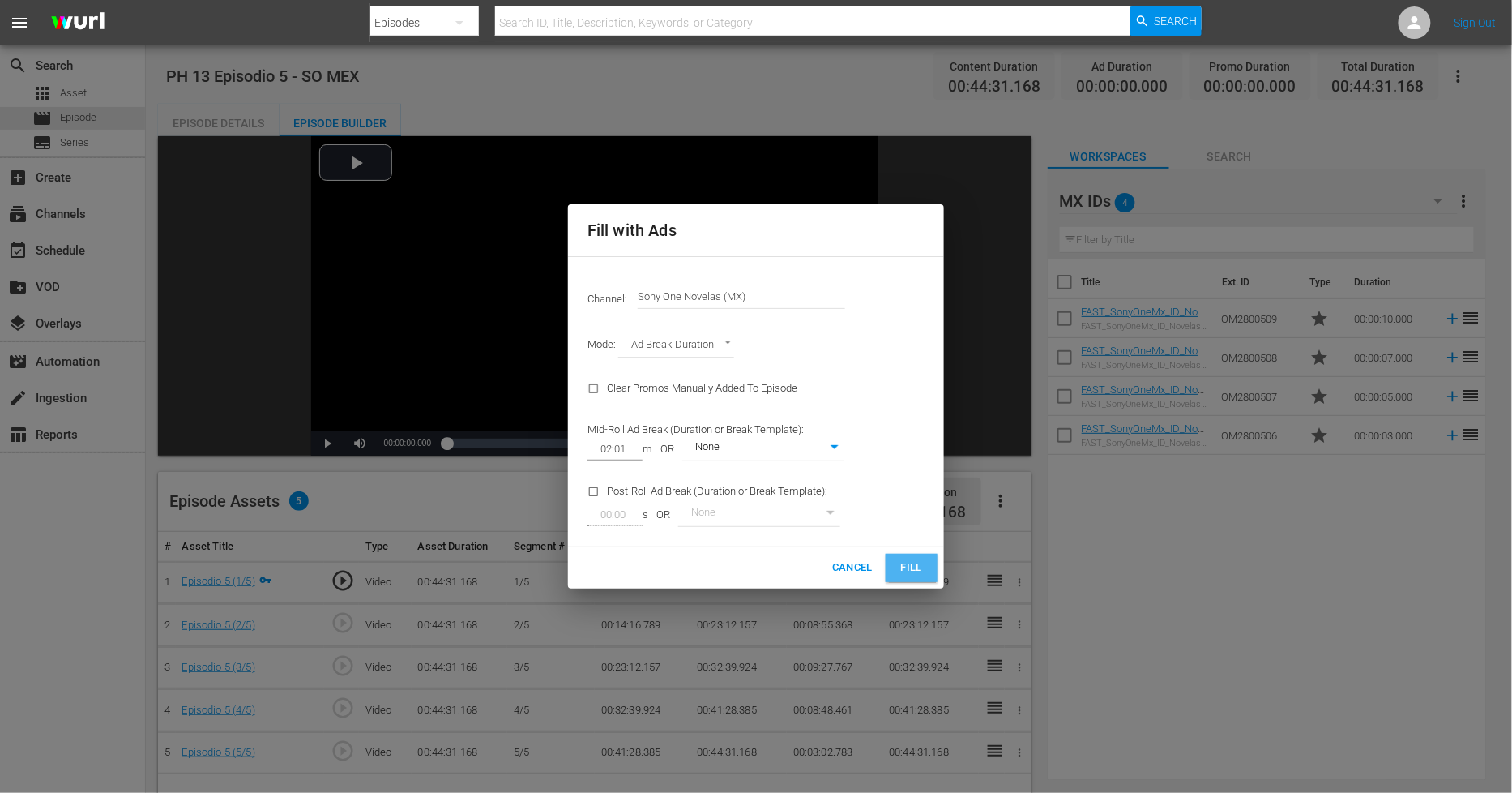
click at [913, 565] on span "Fill" at bounding box center [911, 568] width 26 height 19
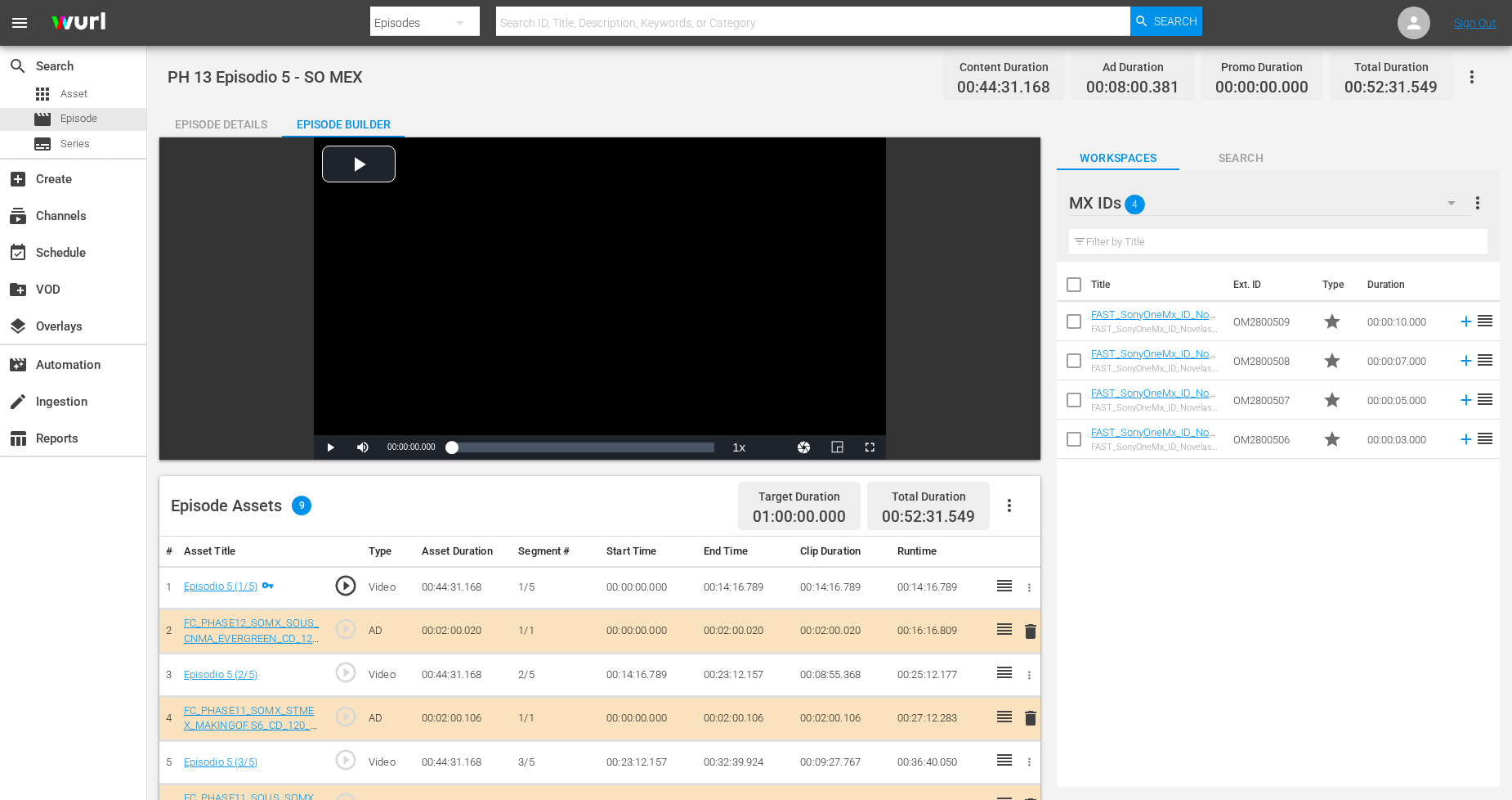
click at [1455, 198] on icon "button" at bounding box center [1452, 203] width 20 height 20
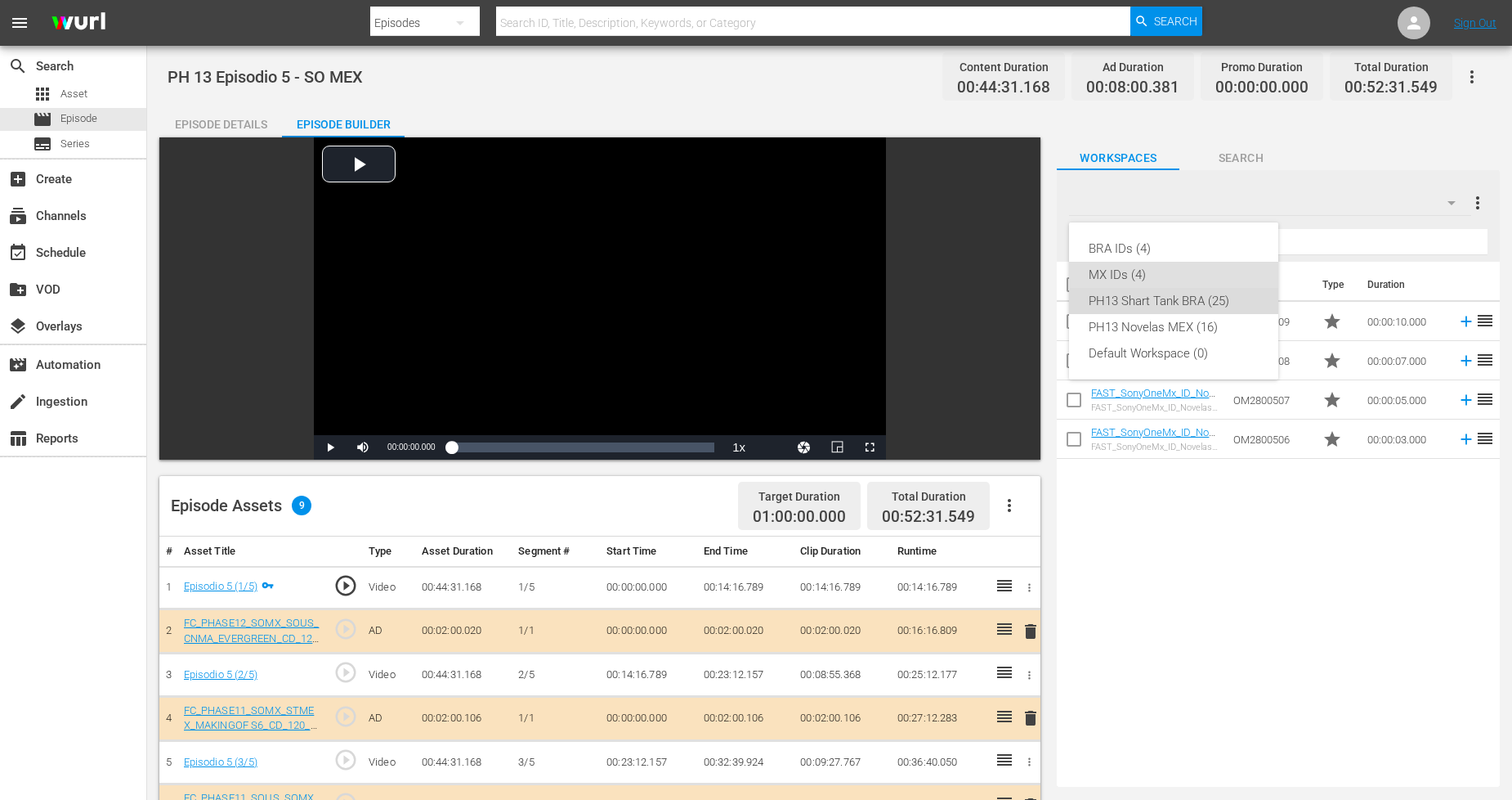
click at [1207, 306] on div "PH13 Shart Tank BRA (25)" at bounding box center [1173, 300] width 170 height 26
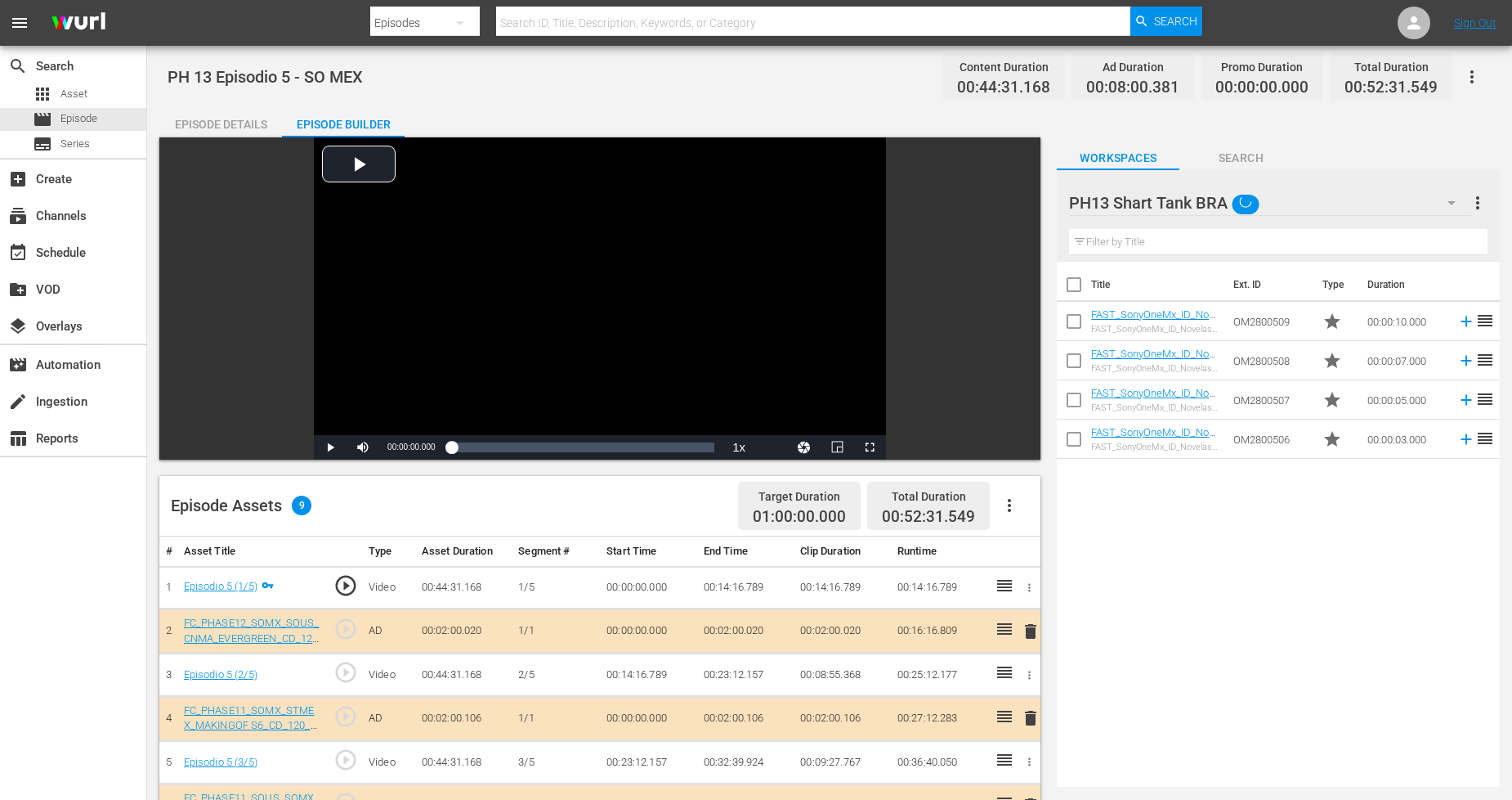
click at [1445, 205] on icon "button" at bounding box center [1452, 203] width 20 height 20
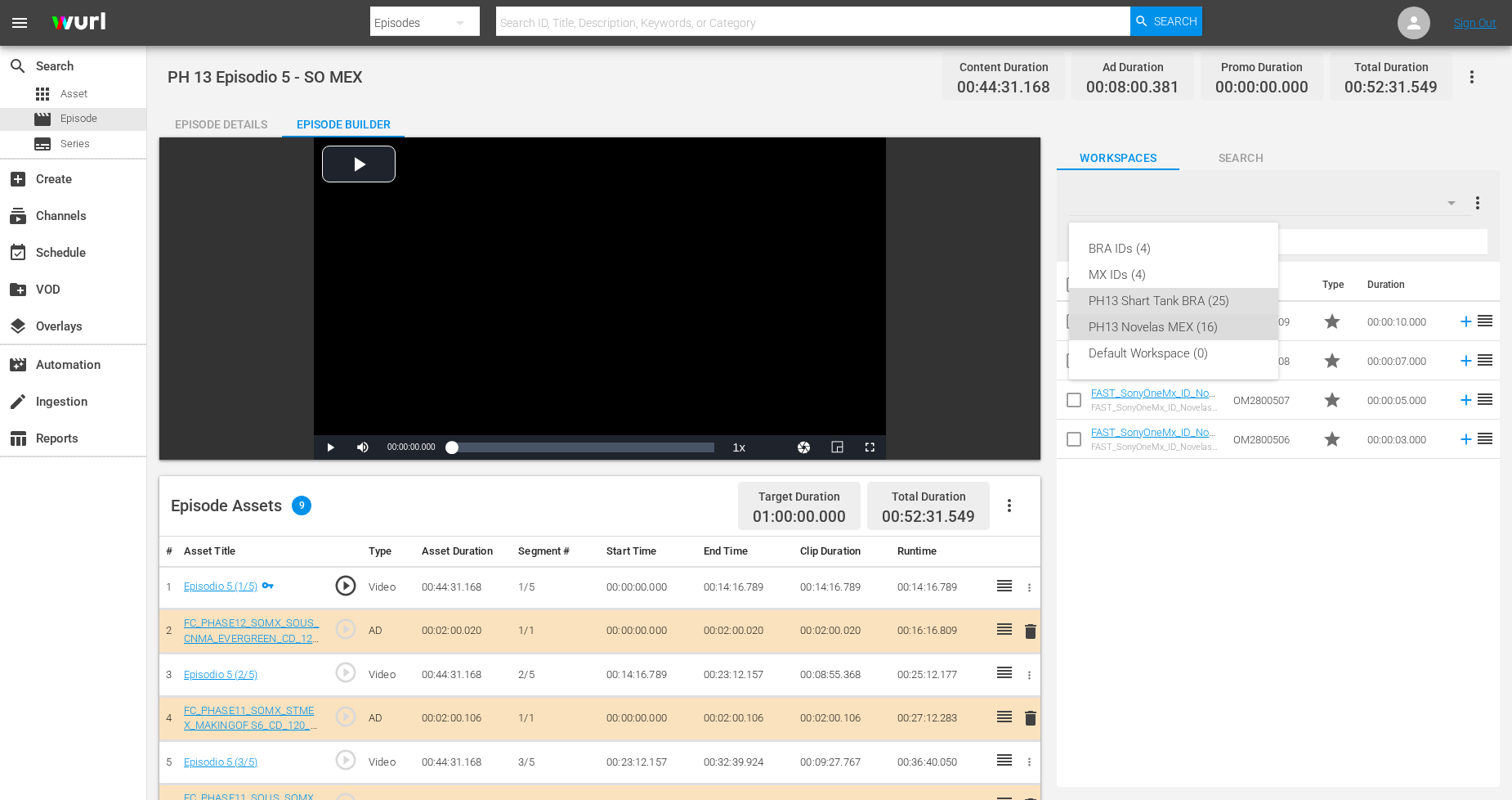
click at [1188, 329] on div "PH13 Novelas MEX (16)" at bounding box center [1173, 326] width 170 height 26
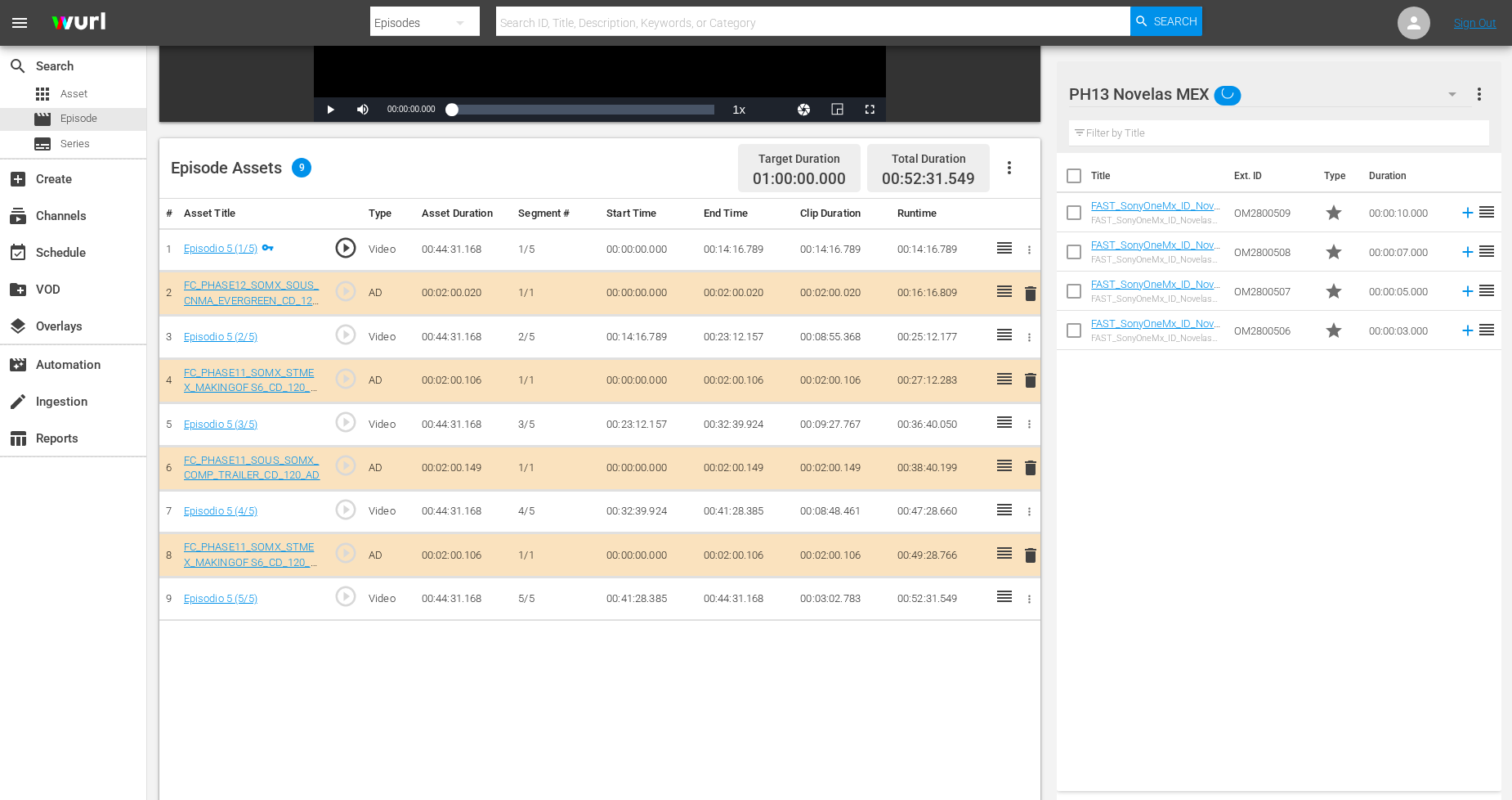
scroll to position [425, 0]
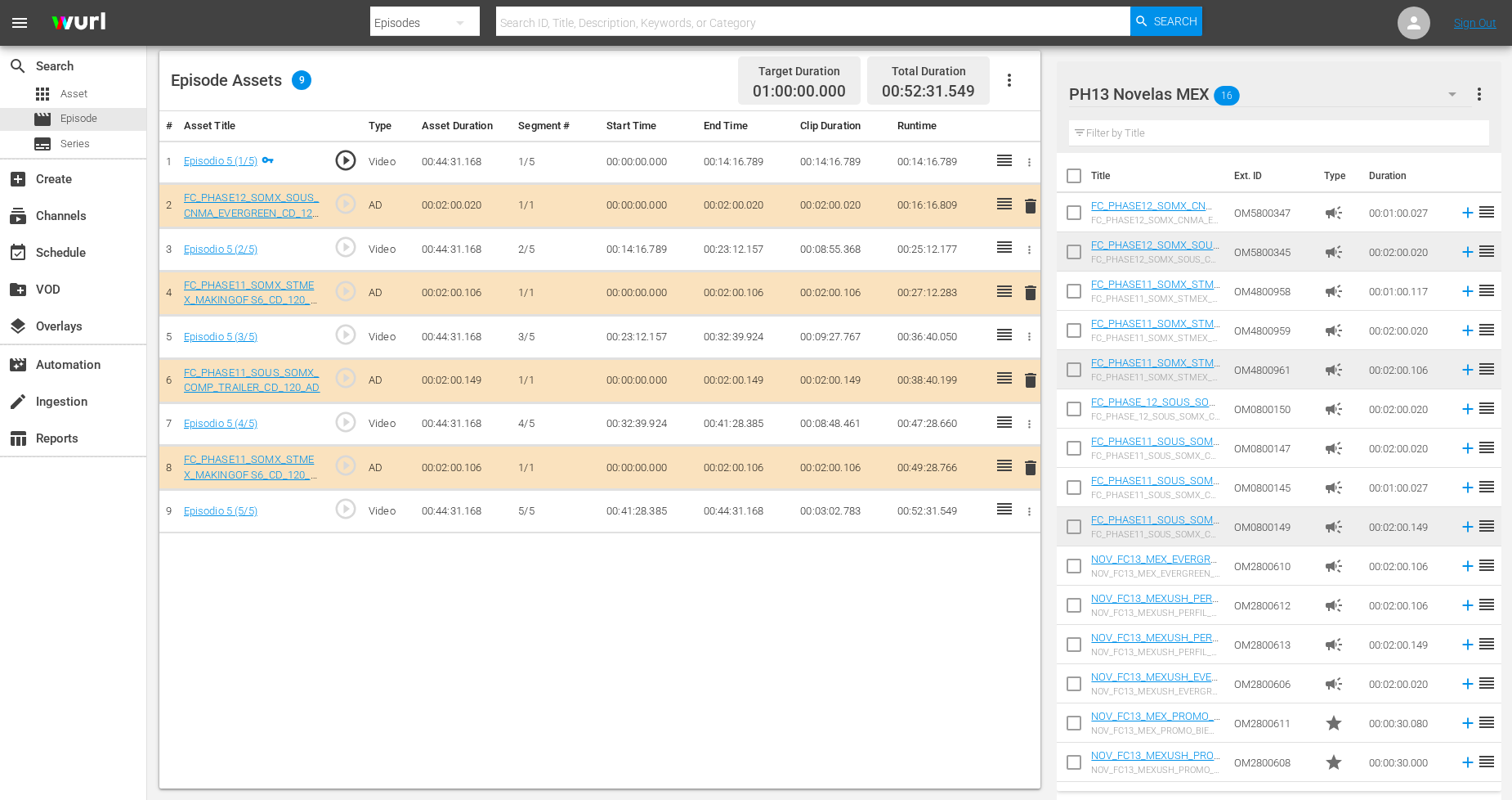
click at [1034, 468] on span "delete" at bounding box center [1031, 468] width 20 height 20
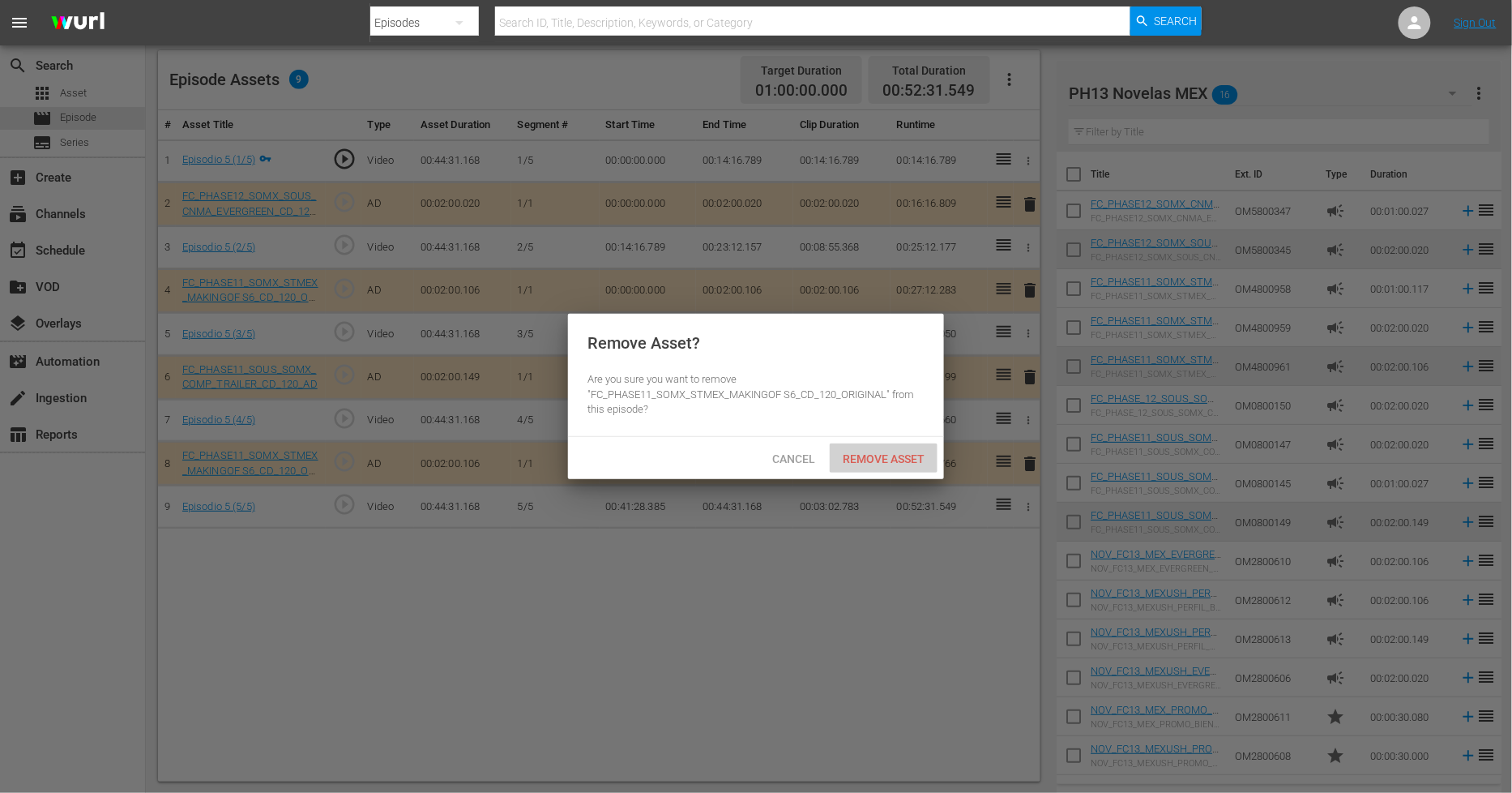
click at [905, 459] on span "Remove Asset" at bounding box center [883, 459] width 108 height 13
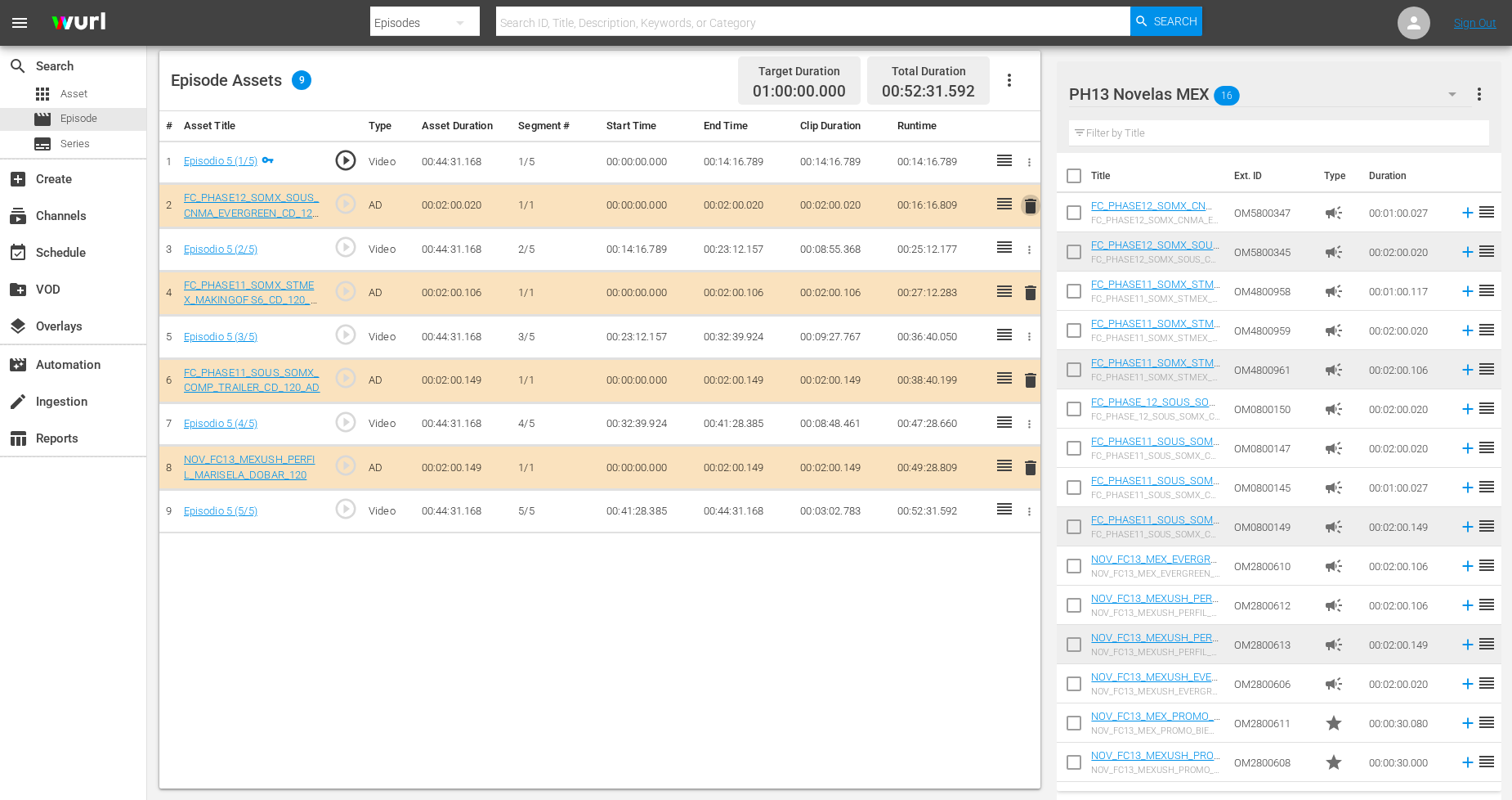
click at [1035, 209] on span "delete" at bounding box center [1031, 206] width 20 height 20
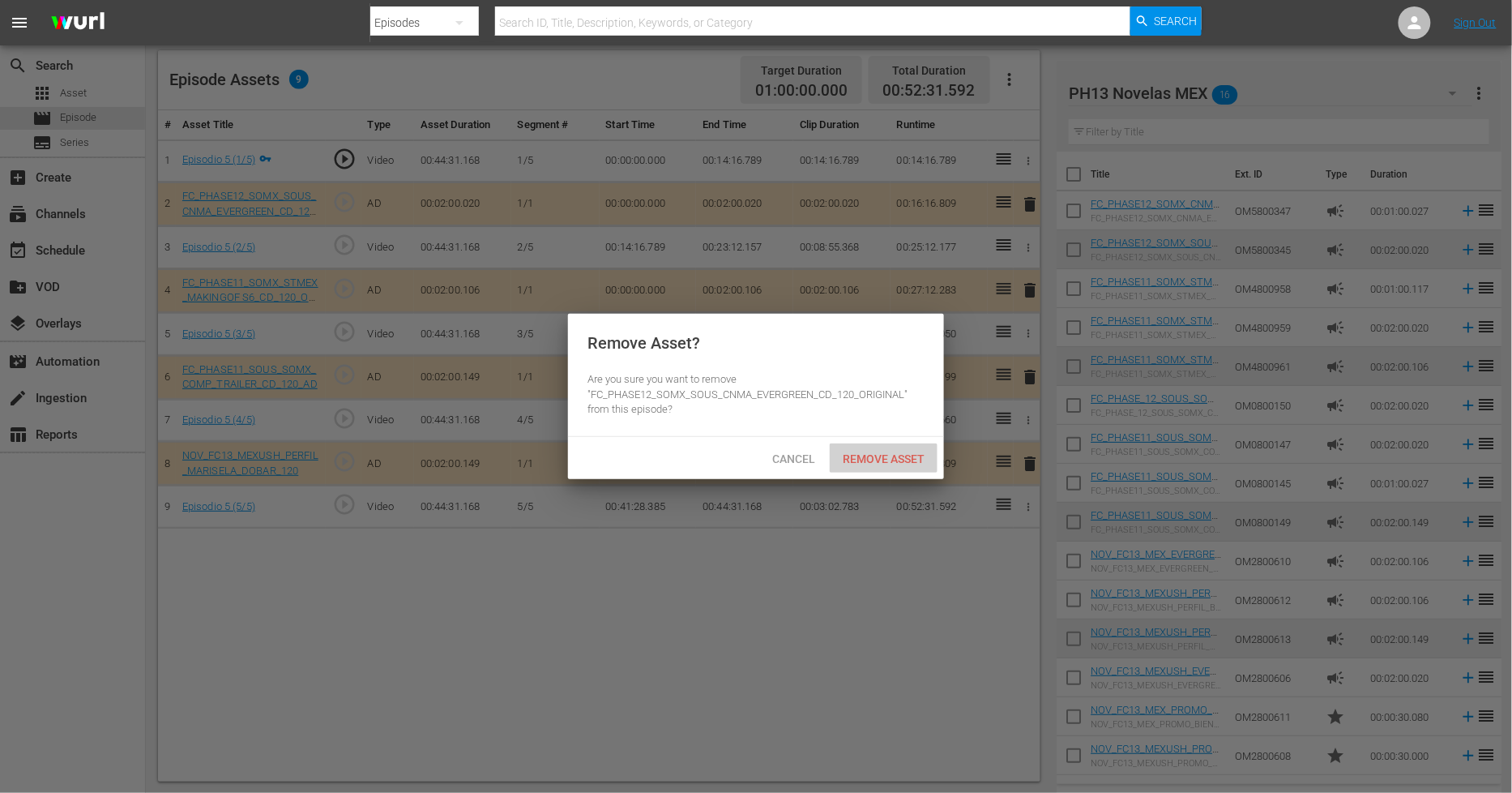
click at [888, 463] on span "Remove Asset" at bounding box center [883, 459] width 108 height 13
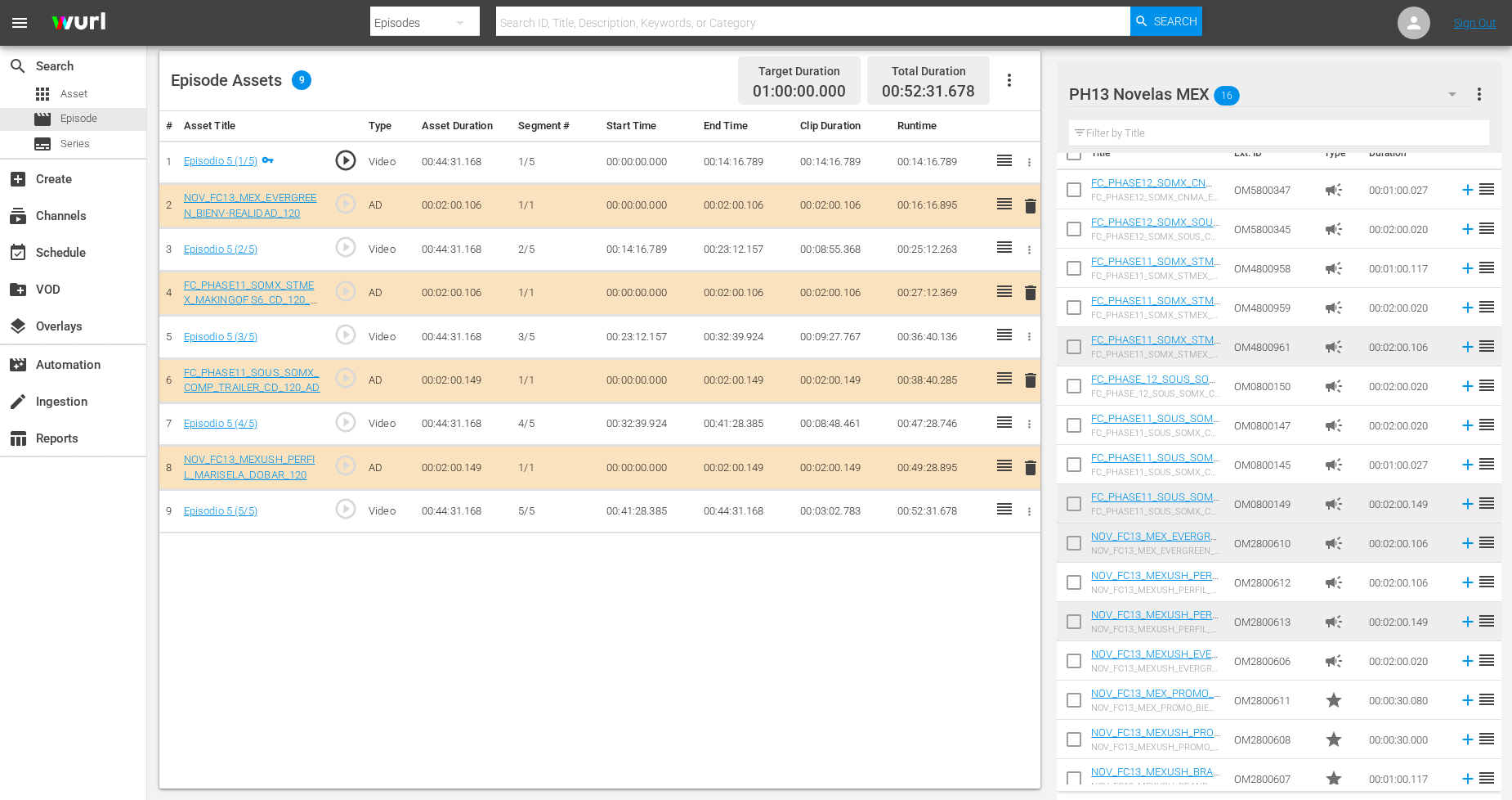
scroll to position [36, 0]
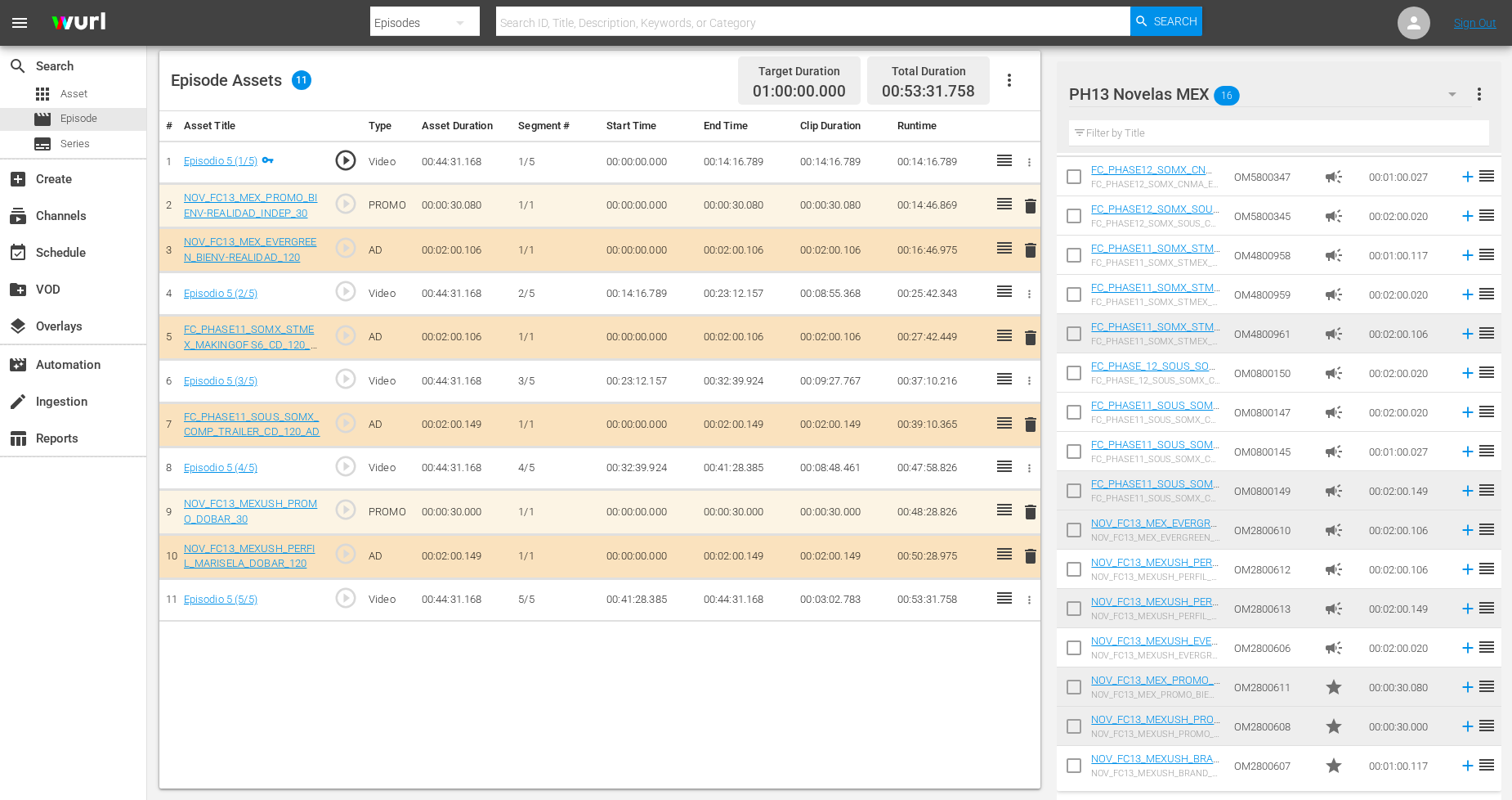
click at [1448, 95] on icon "button" at bounding box center [1453, 94] width 20 height 20
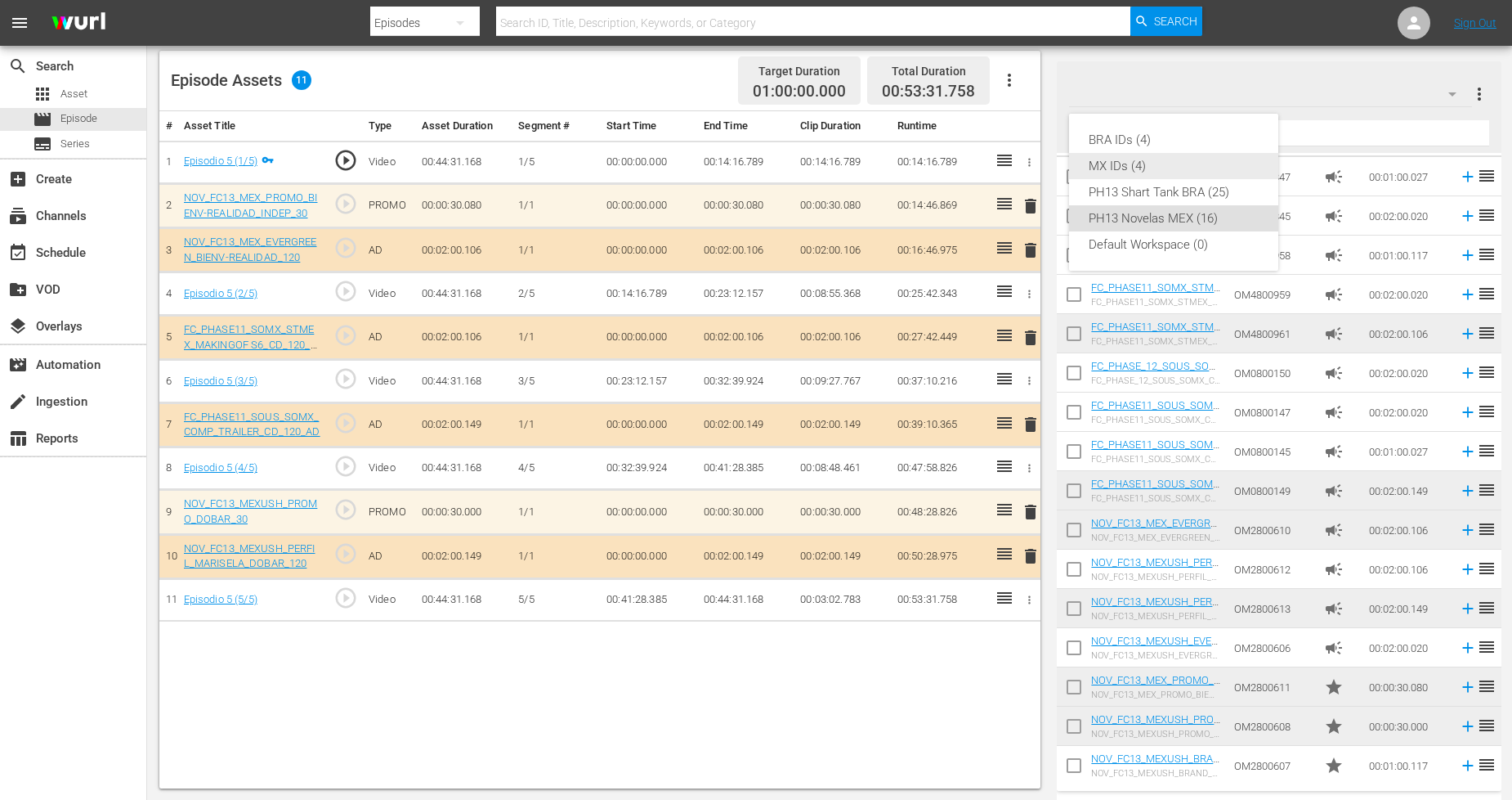
click at [1126, 162] on div "MX IDs (4)" at bounding box center [1173, 165] width 170 height 26
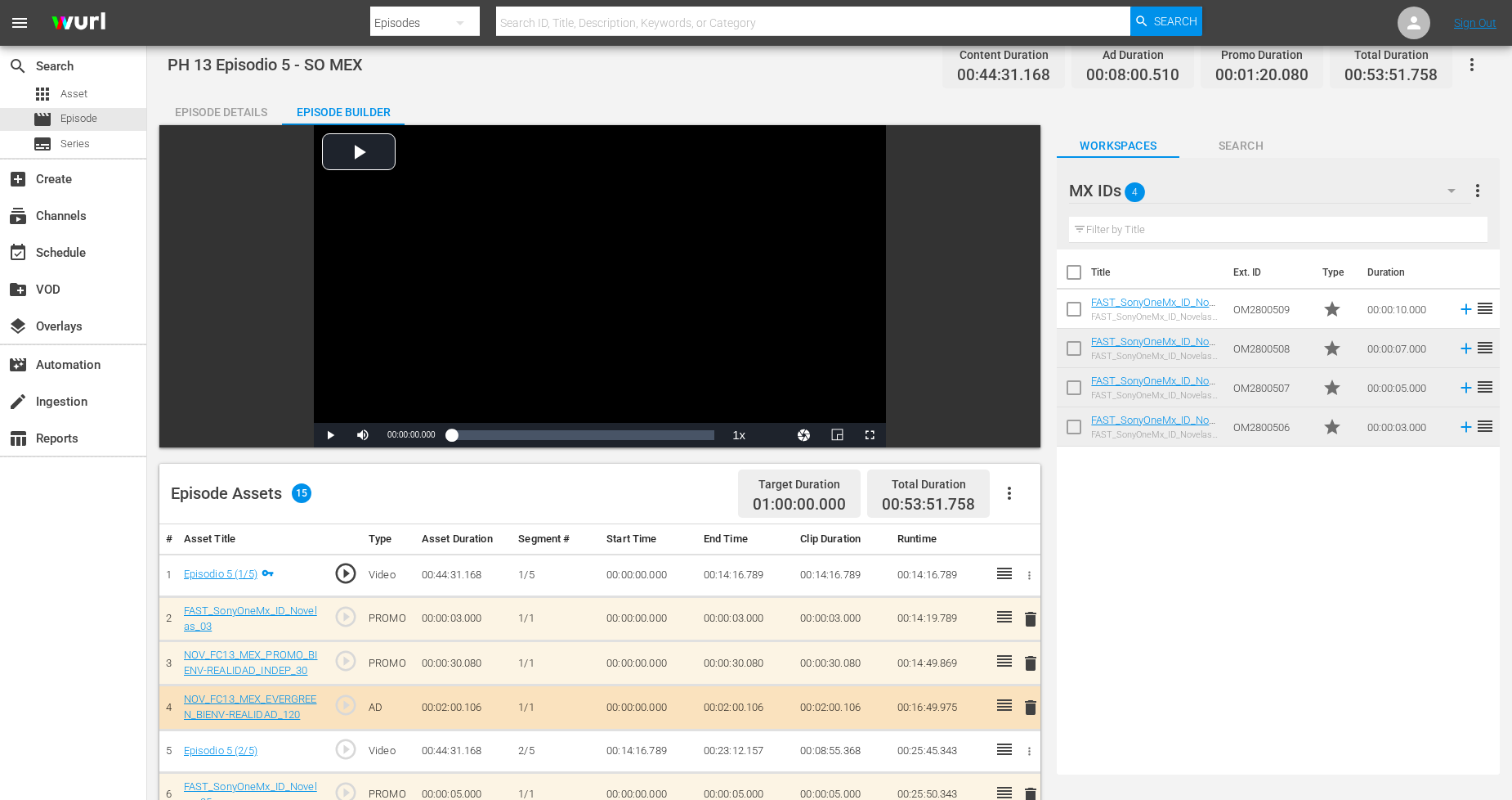
scroll to position [0, 0]
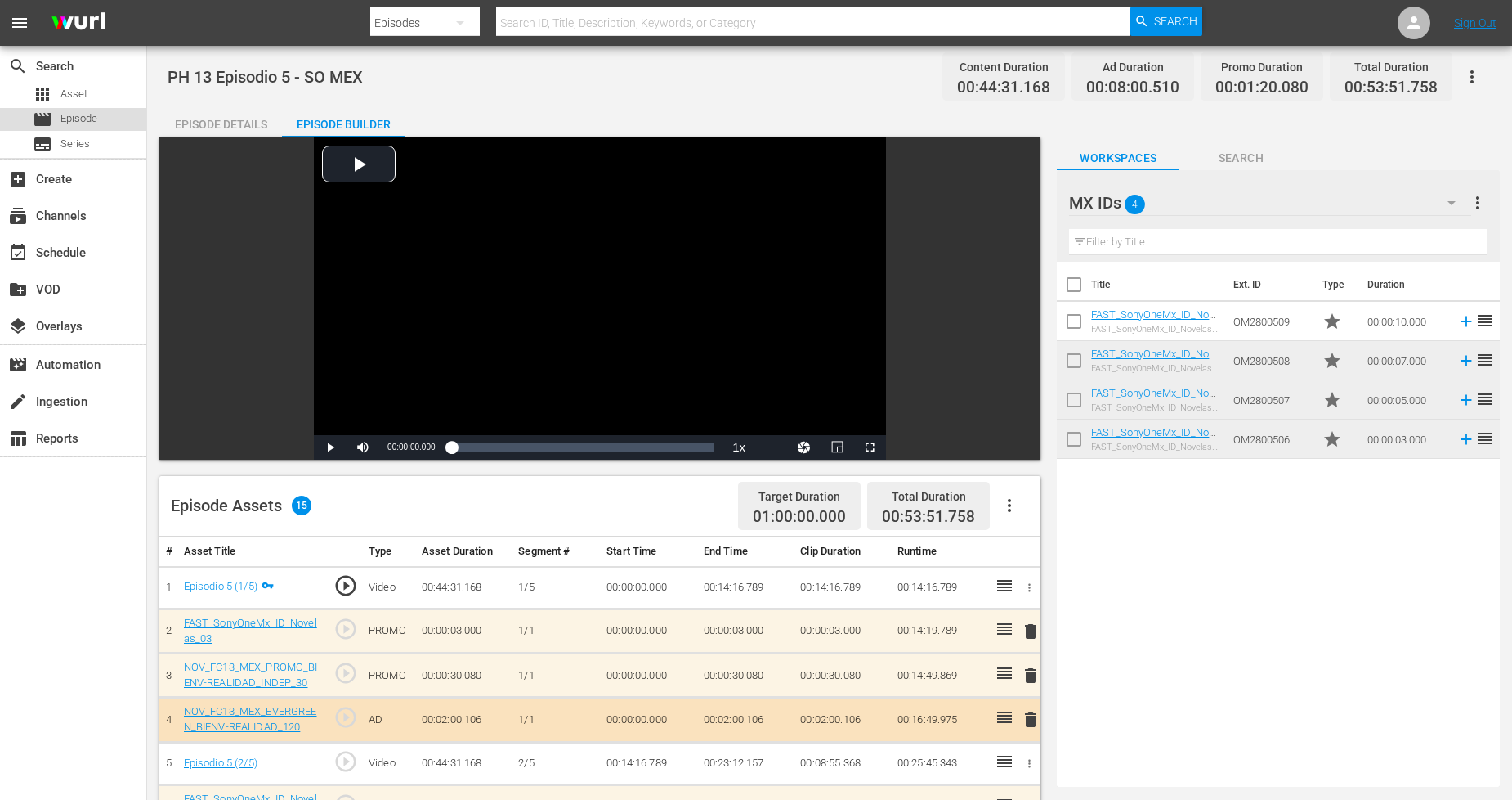
click at [119, 119] on div "movie Episode" at bounding box center [73, 119] width 146 height 22
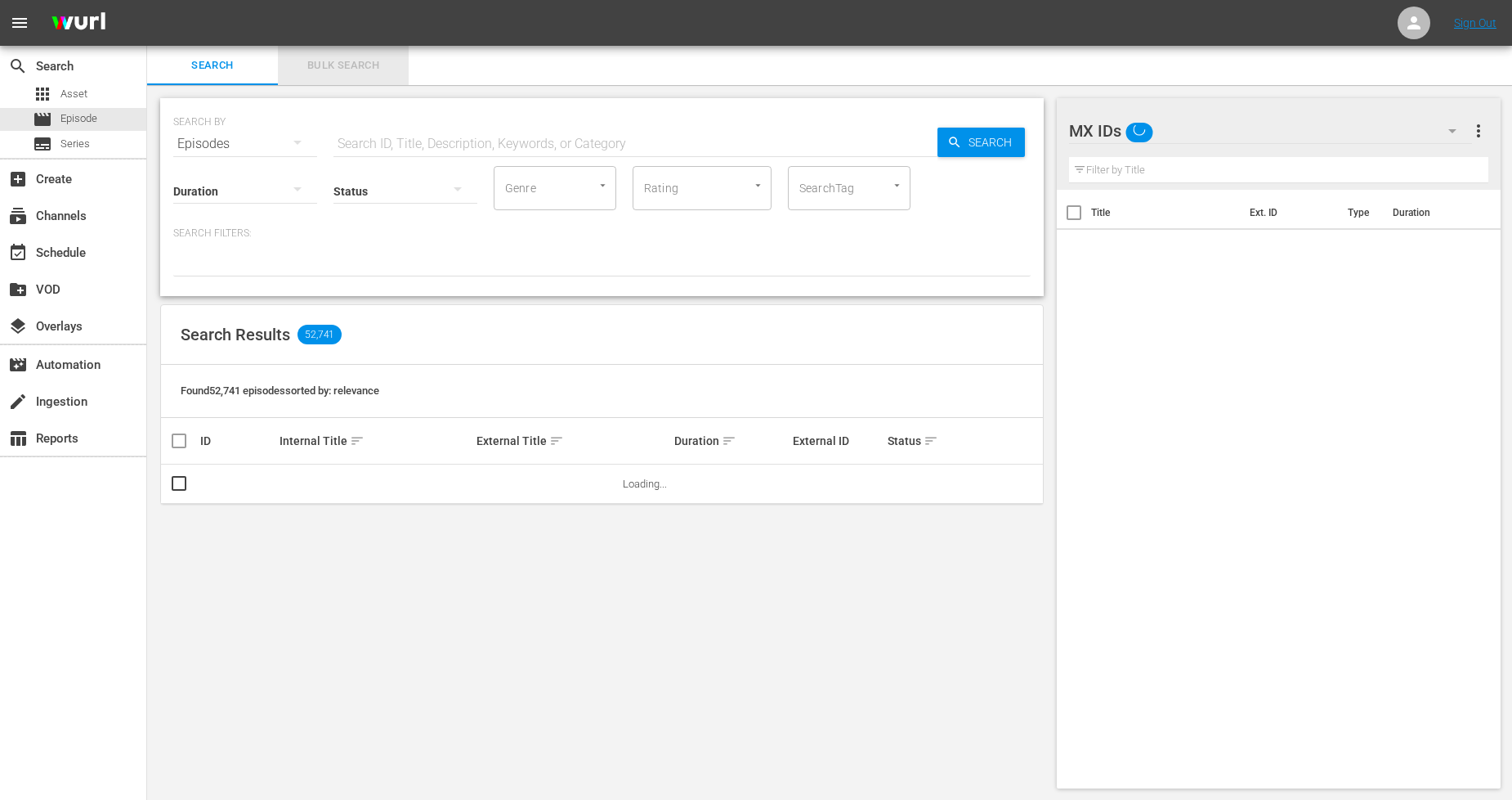
click at [374, 60] on span "Bulk Search" at bounding box center [343, 66] width 111 height 19
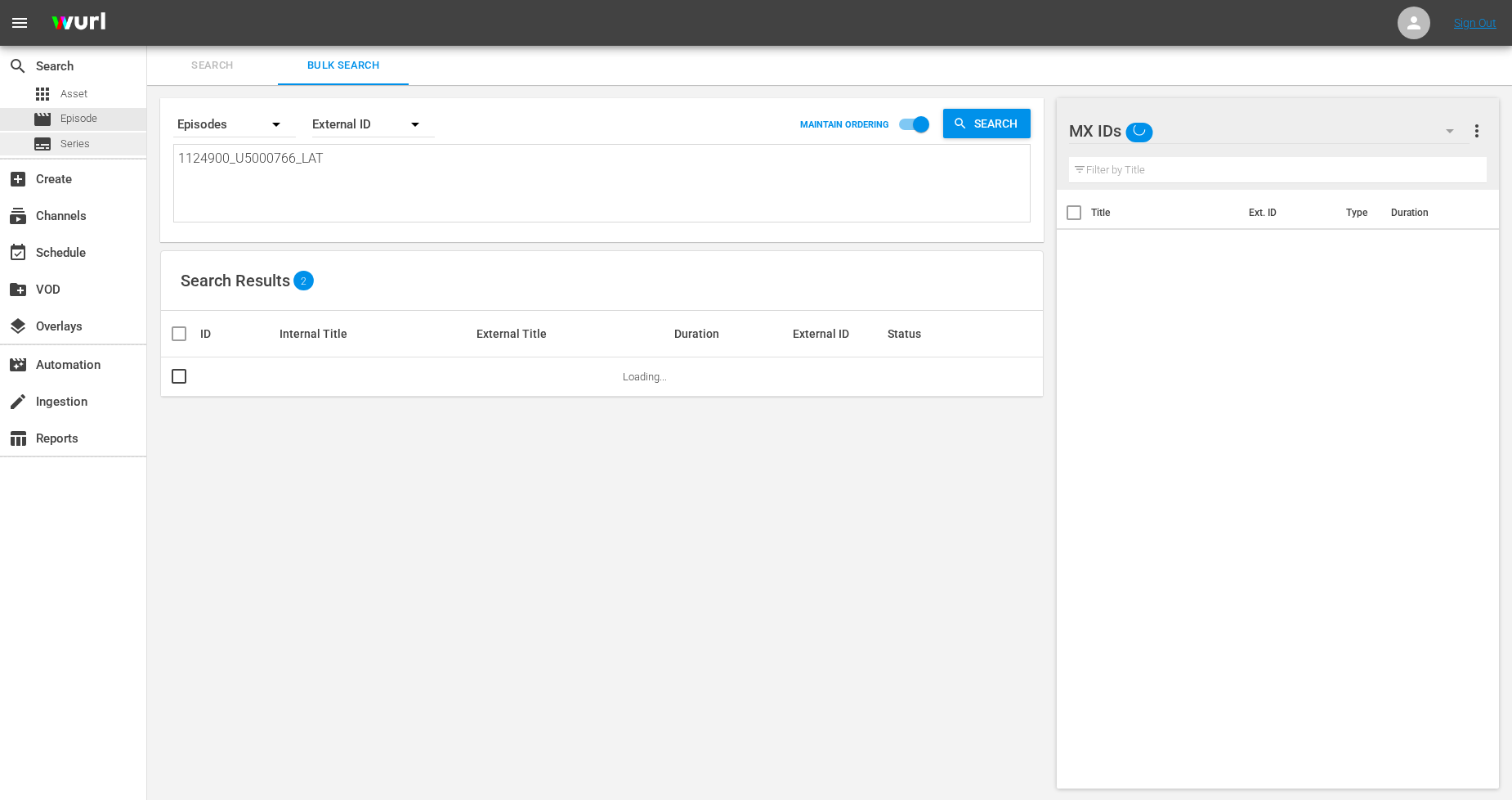
drag, startPoint x: 372, startPoint y: 151, endPoint x: 0, endPoint y: 142, distance: 372.1
click at [147, 0] on div "search Search apps Asset movie Episode subtitles Series add_box Create subscrip…" at bounding box center [830, 0] width 1366 height 0
paste textarea "1_U5000767"
type textarea "1124901_U5000767_LAT"
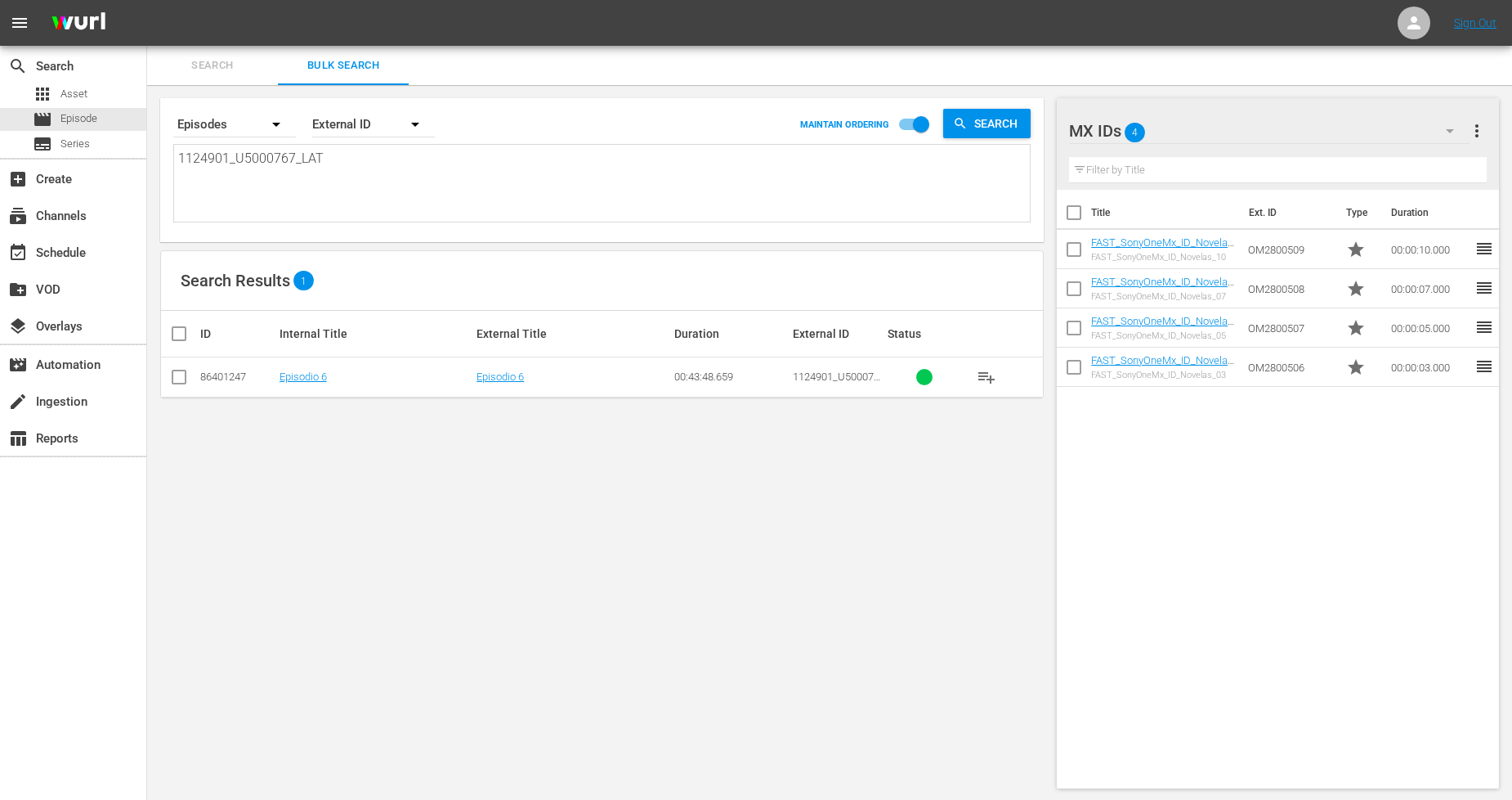
type textarea "1124901_U5000767_LAT"
click at [177, 372] on input "checkbox" at bounding box center [179, 380] width 20 height 20
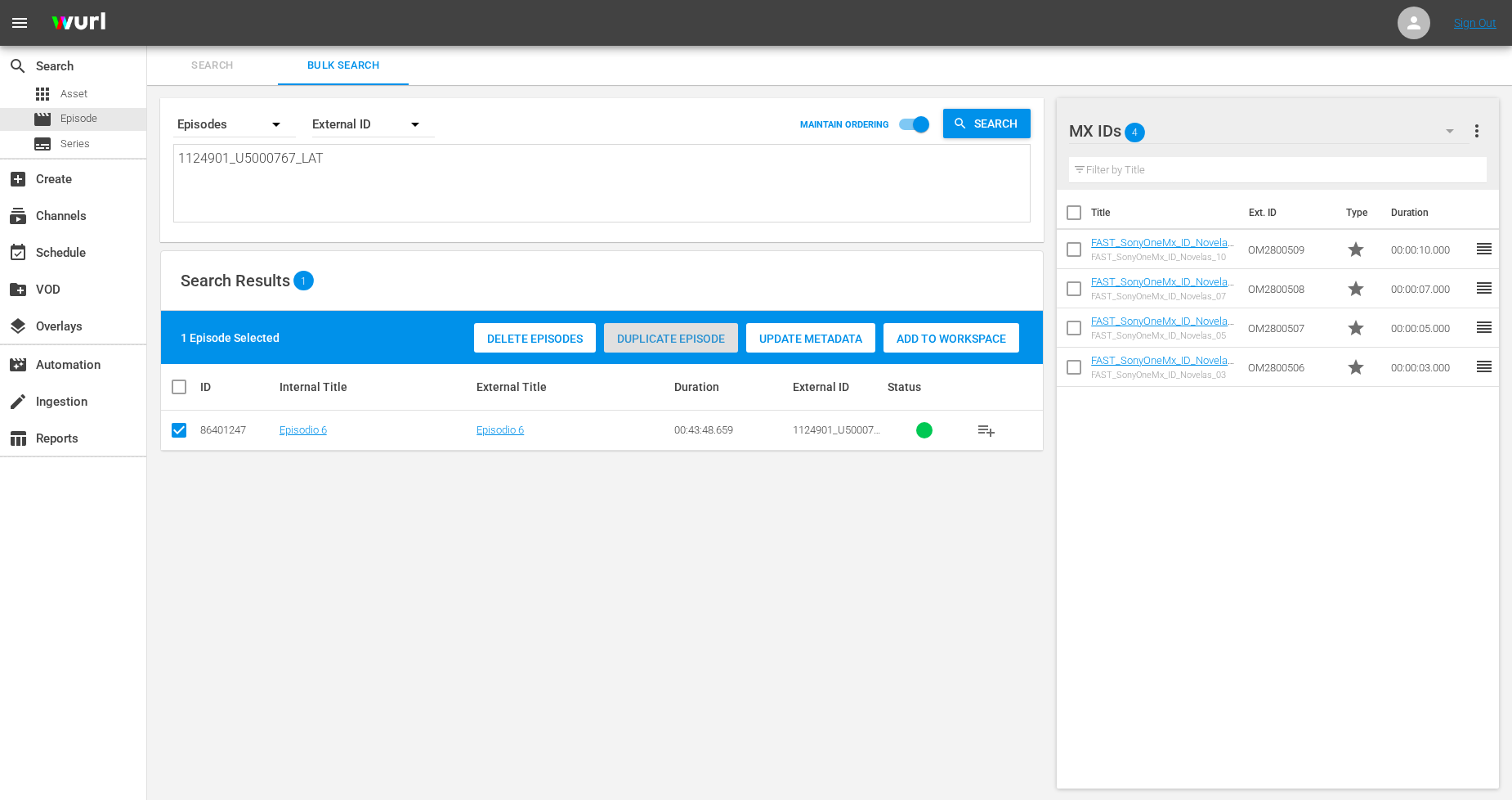
click at [654, 332] on span "Duplicate Episode" at bounding box center [670, 338] width 134 height 13
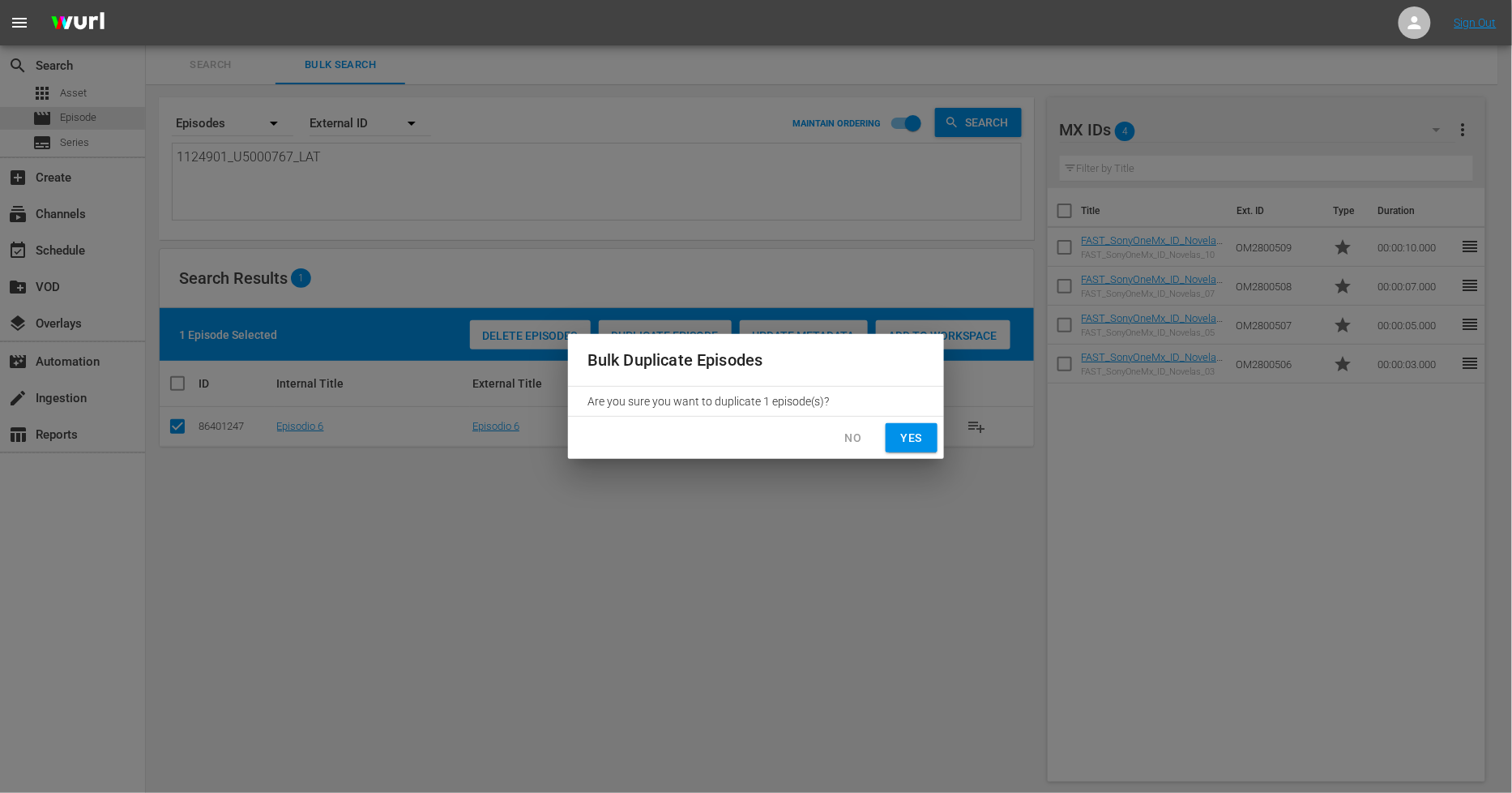
click at [927, 445] on button "Yes" at bounding box center [912, 438] width 52 height 30
checkbox input "false"
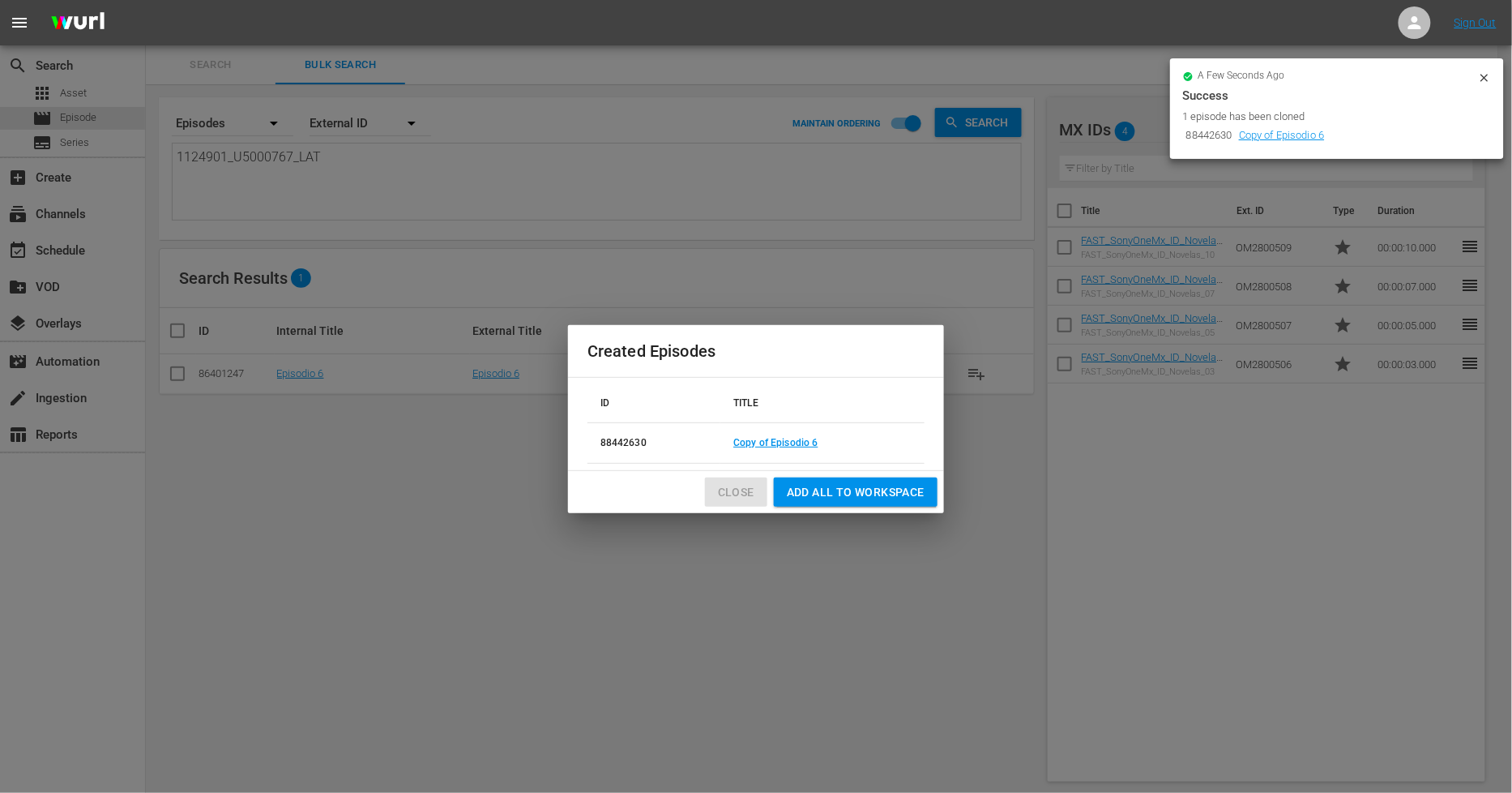
click at [736, 491] on span "Close" at bounding box center [736, 492] width 37 height 20
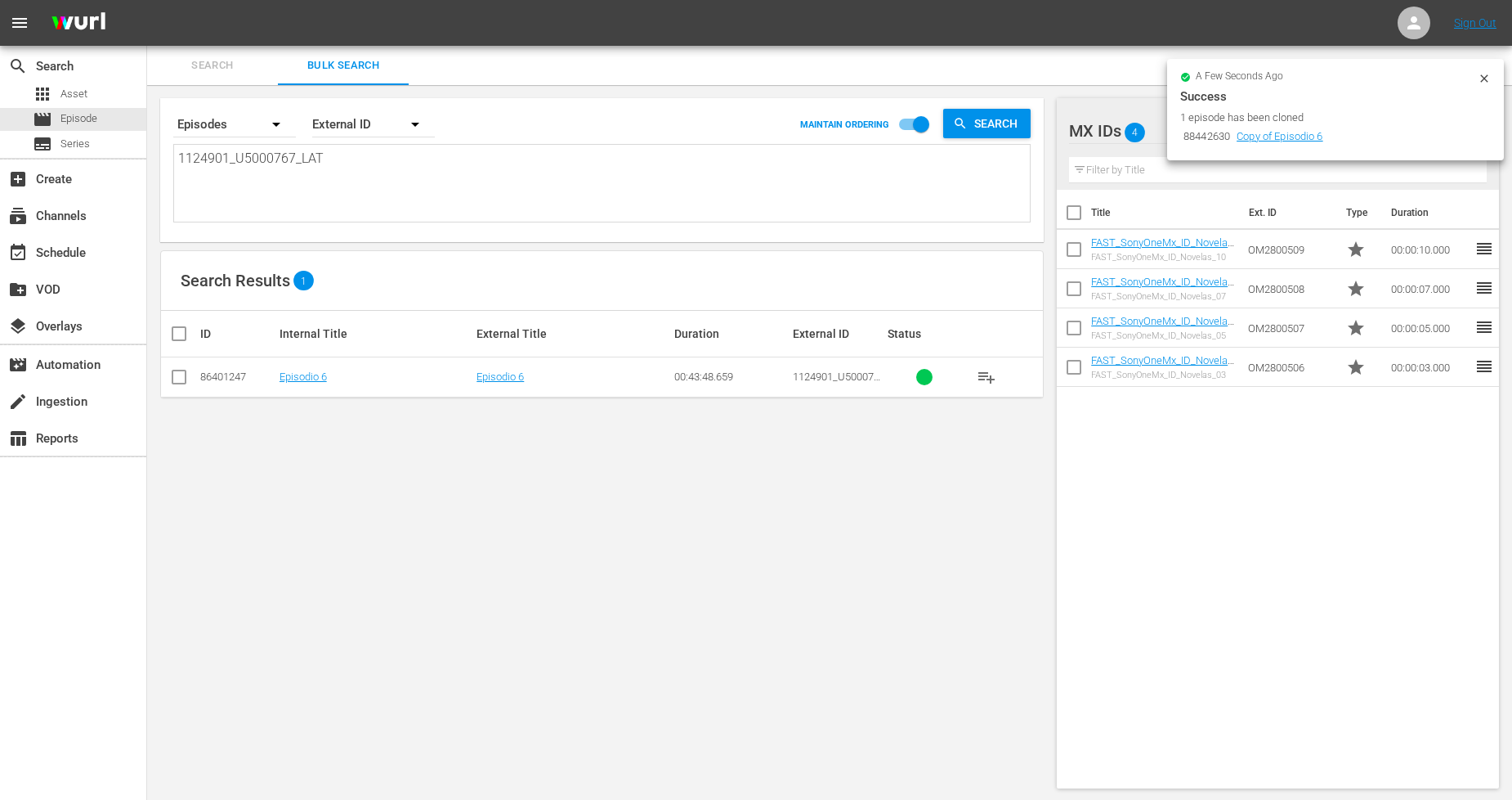
click at [1480, 77] on icon at bounding box center [1484, 78] width 13 height 13
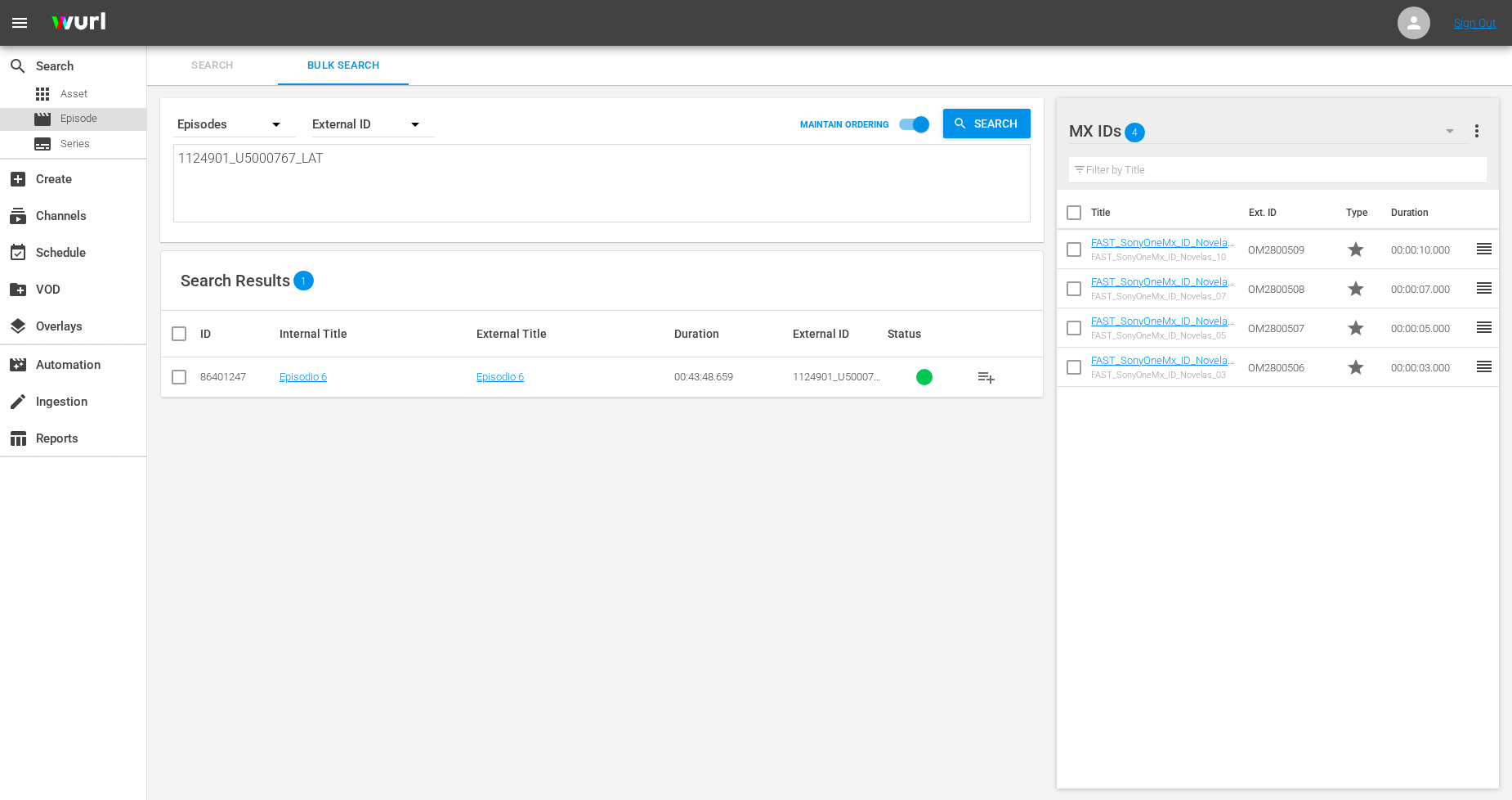
click at [111, 120] on div "movie Episode" at bounding box center [73, 119] width 146 height 22
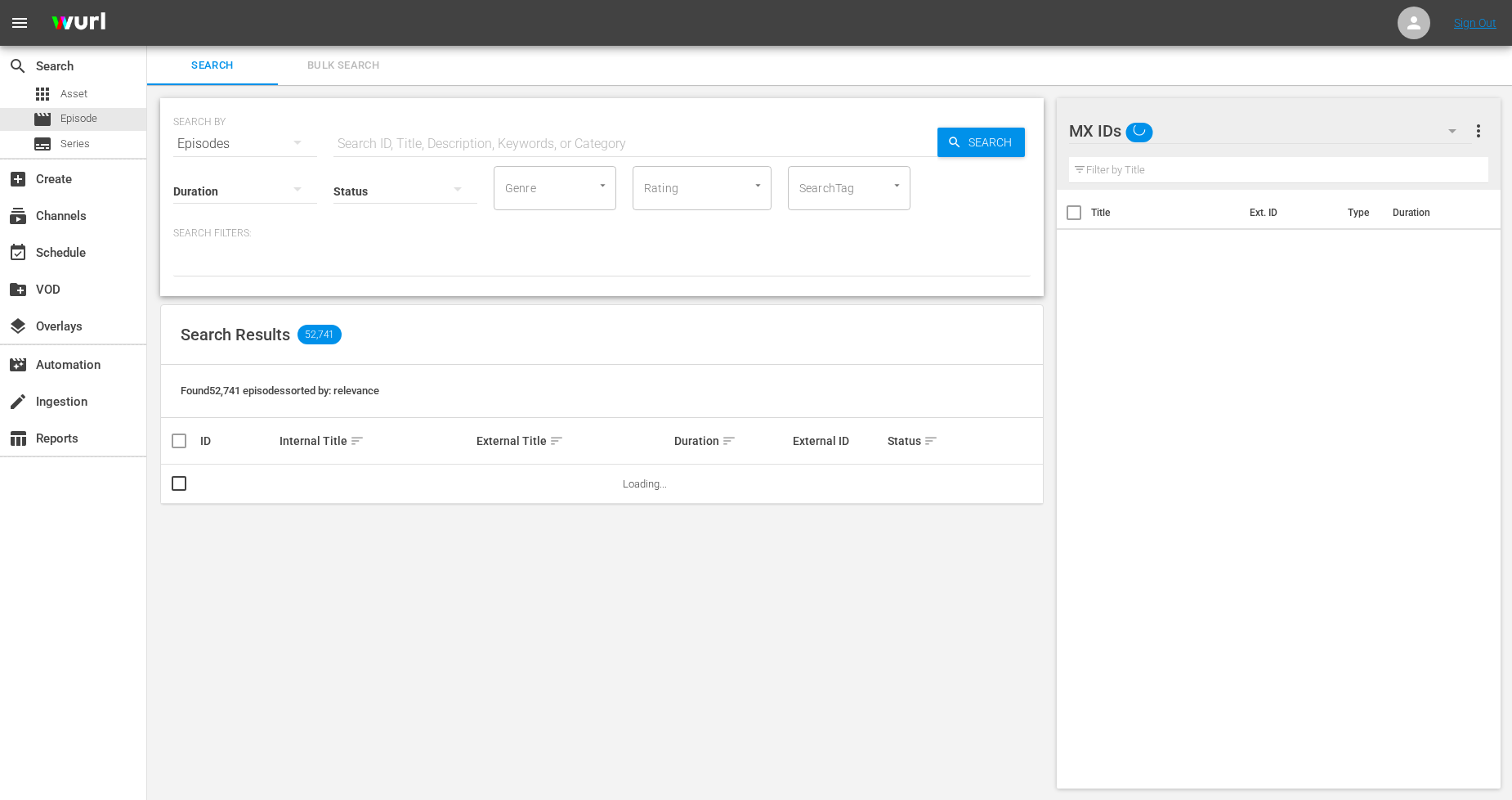
click at [336, 68] on span "Bulk Search" at bounding box center [343, 66] width 111 height 19
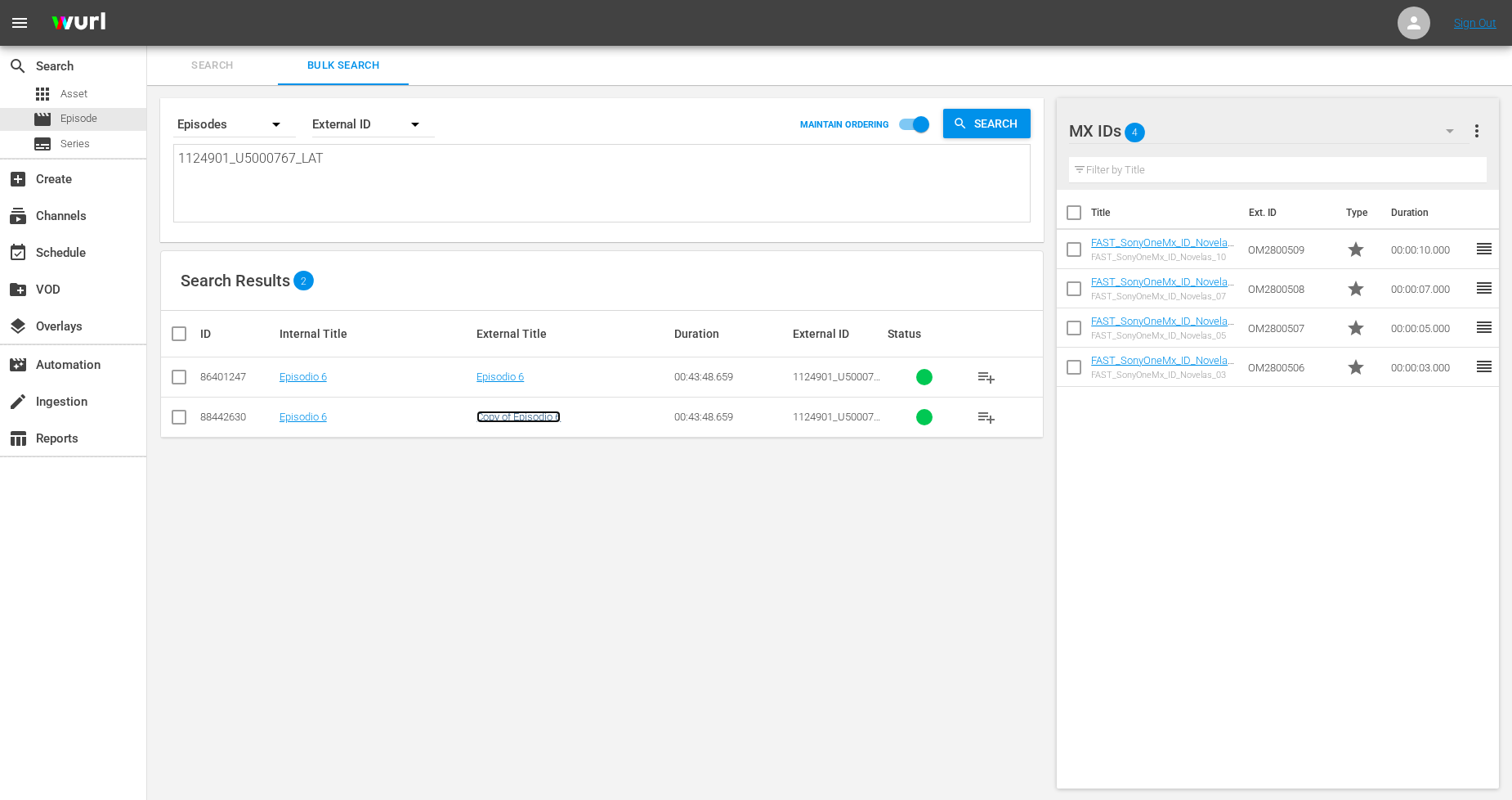
click at [508, 417] on link "Copy of Episodio 6" at bounding box center [519, 417] width 84 height 13
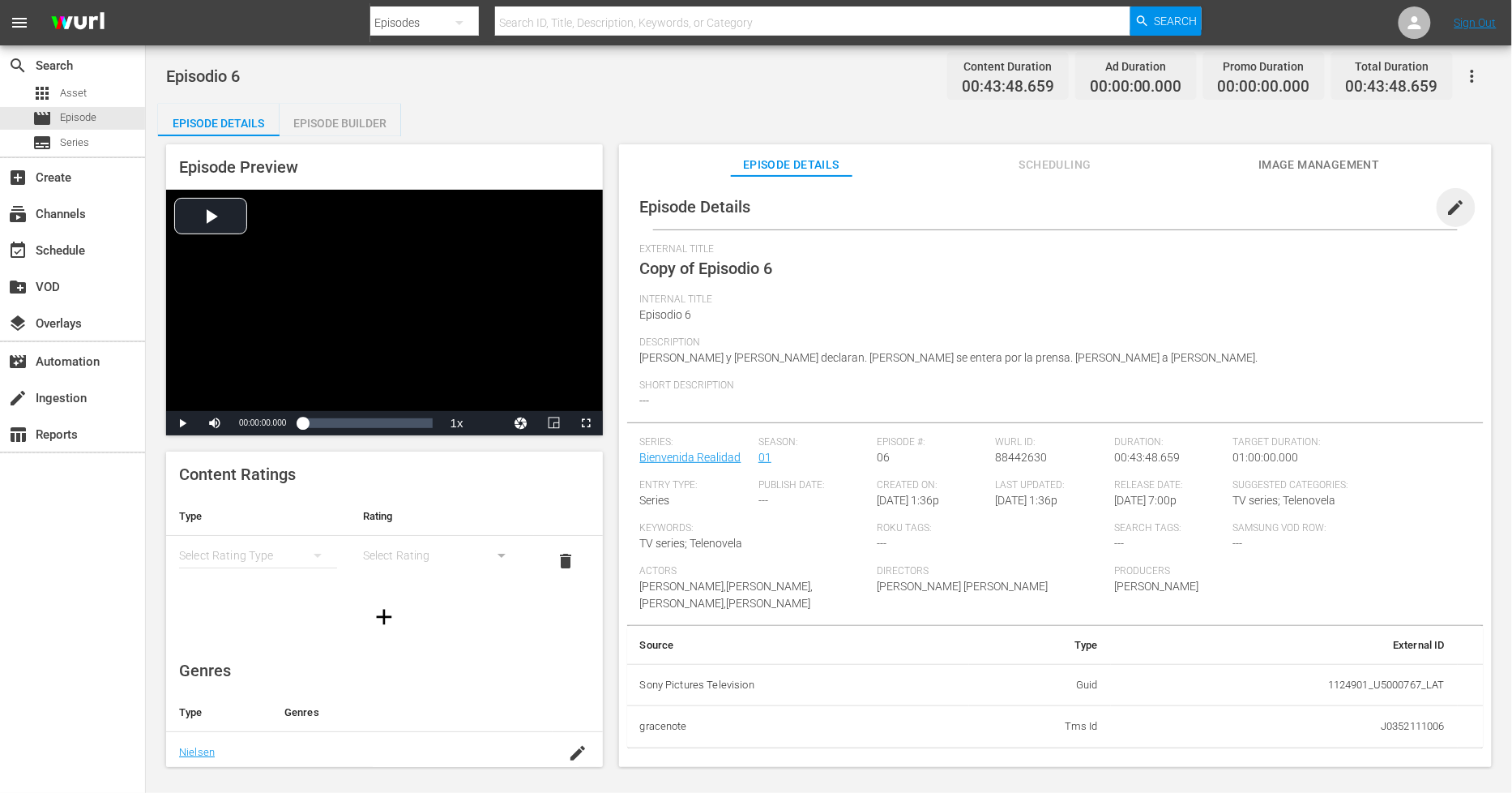
click at [1446, 211] on span "edit" at bounding box center [1456, 208] width 20 height 20
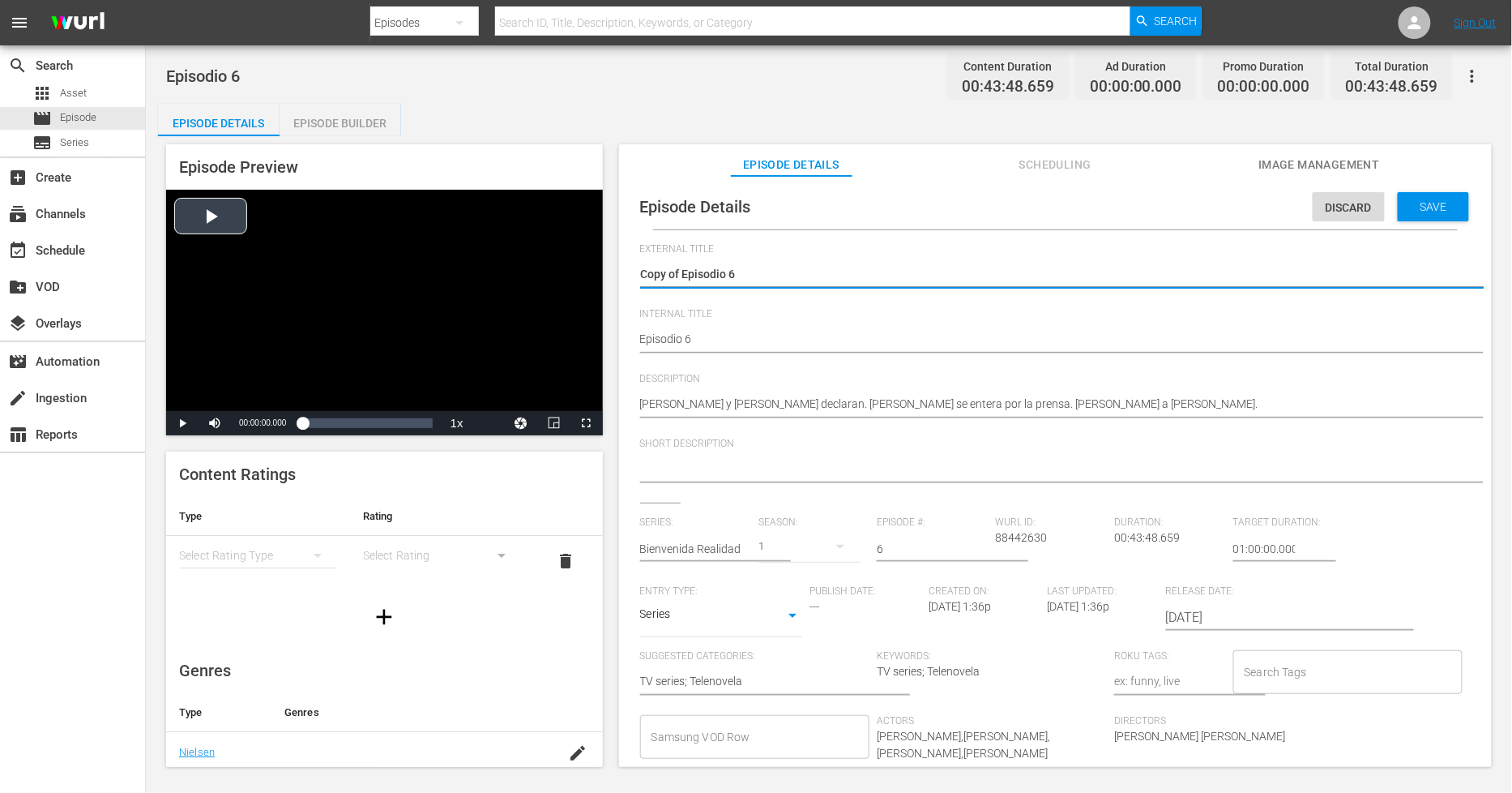
drag, startPoint x: 681, startPoint y: 275, endPoint x: 349, endPoint y: 238, distance: 334.1
click at [341, 247] on div "Episode Preview Video Player is loading. Play Video Play Mute Current Time 00:0…" at bounding box center [828, 458] width 1342 height 644
type textarea "Episodio 6"
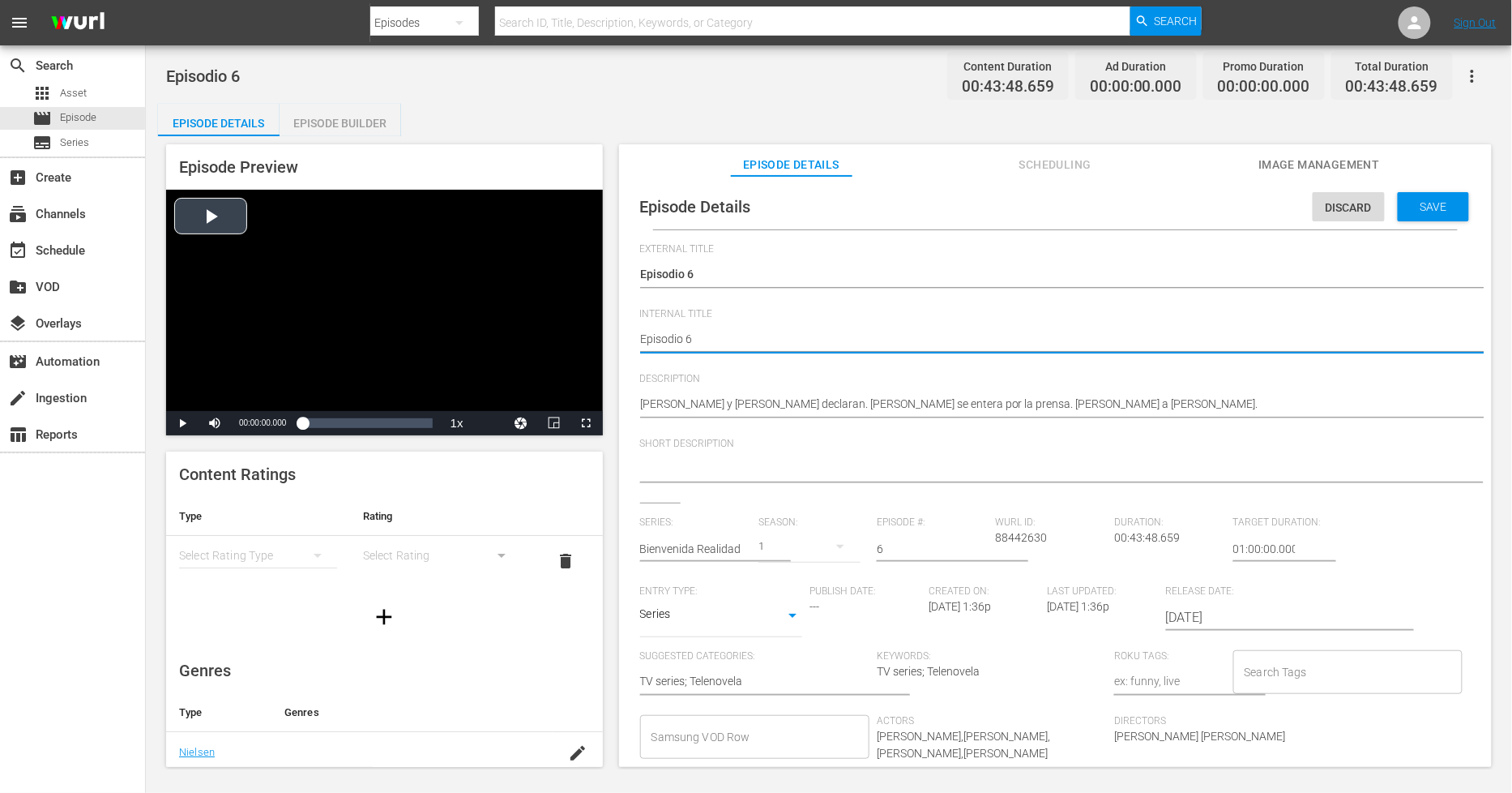
type textarea "PEpisodio 6"
type textarea "PHEpisodio 6"
type textarea "PH Episodio 6"
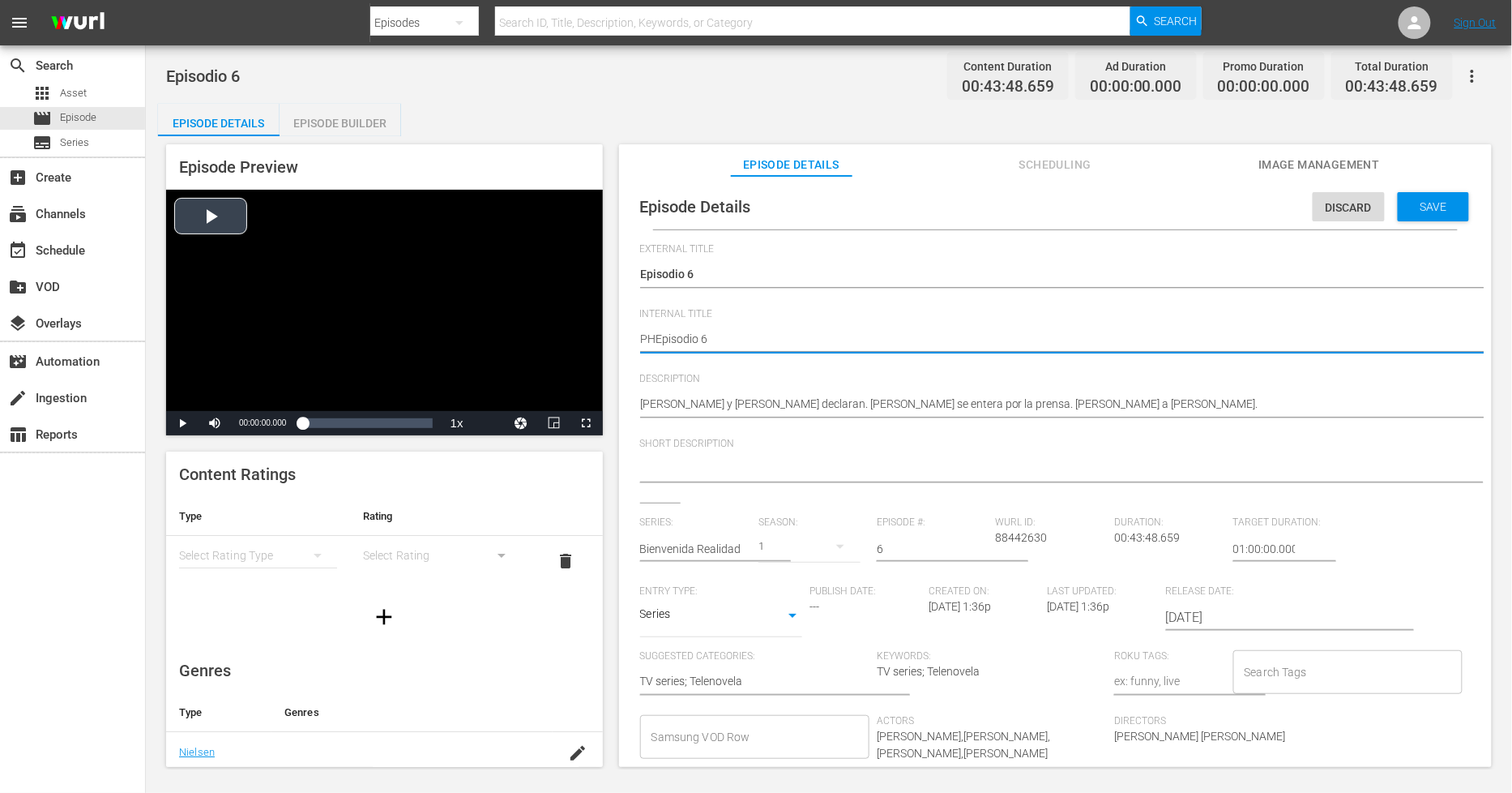
type textarea "PH Episodio 6"
type textarea "PH 1Episodio 6"
type textarea "PH 13Episodio 6"
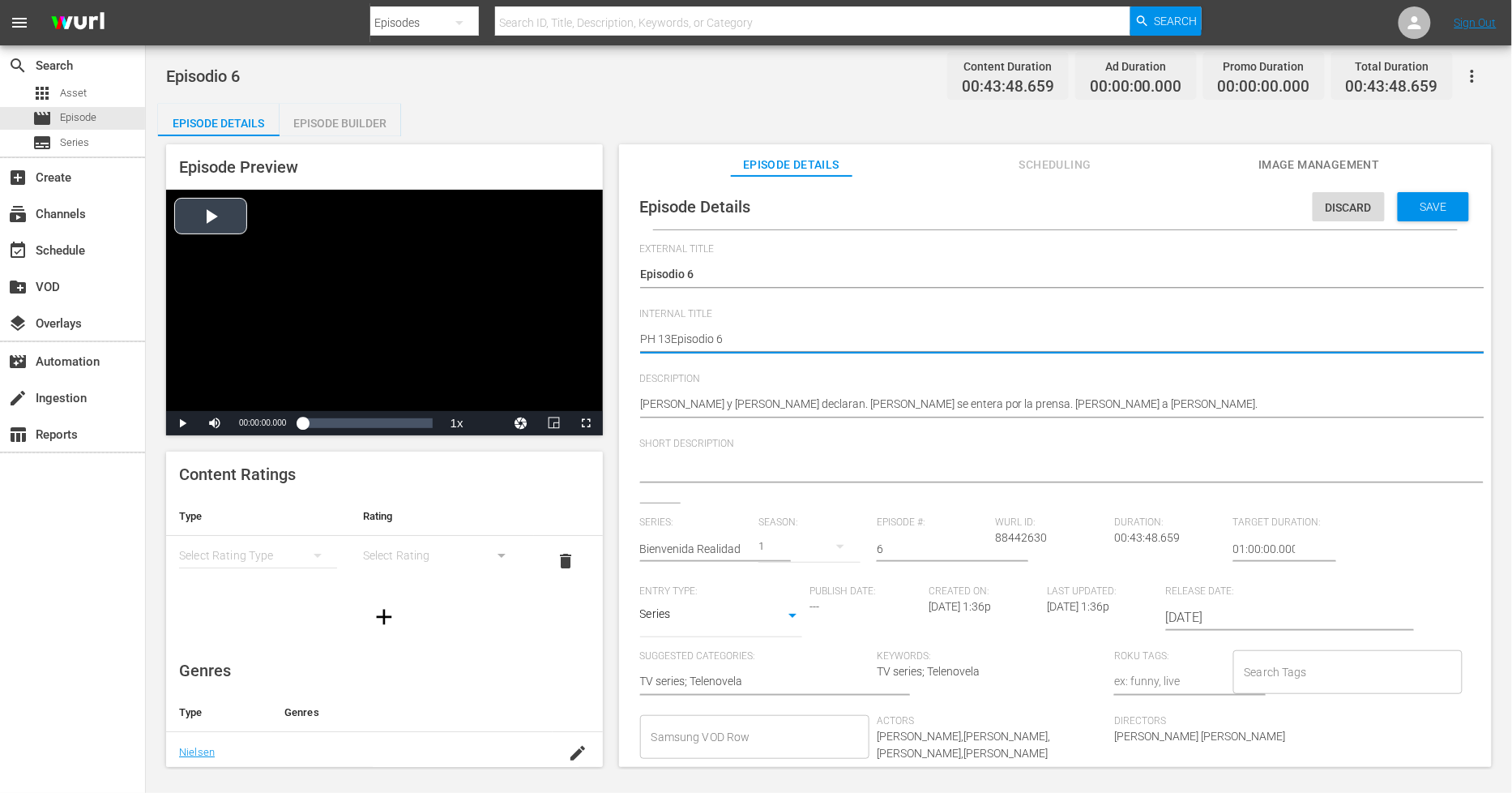
type textarea "PH 13 Episodio 6"
type textarea "PH 13 Episodio 6 -"
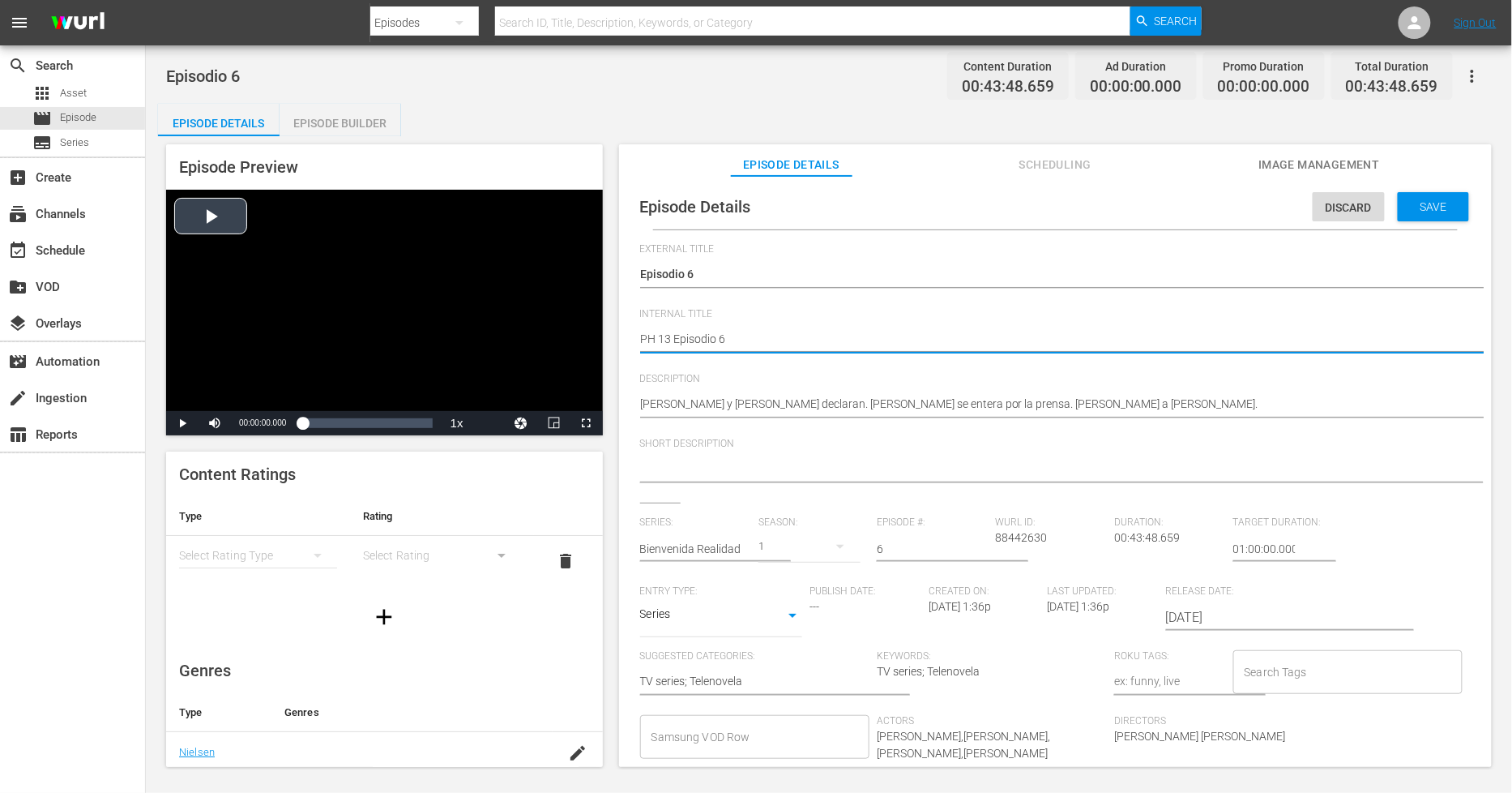
type textarea "PH 13 Episodio 6 -"
type textarea "PH 13 Episodio 6 - S"
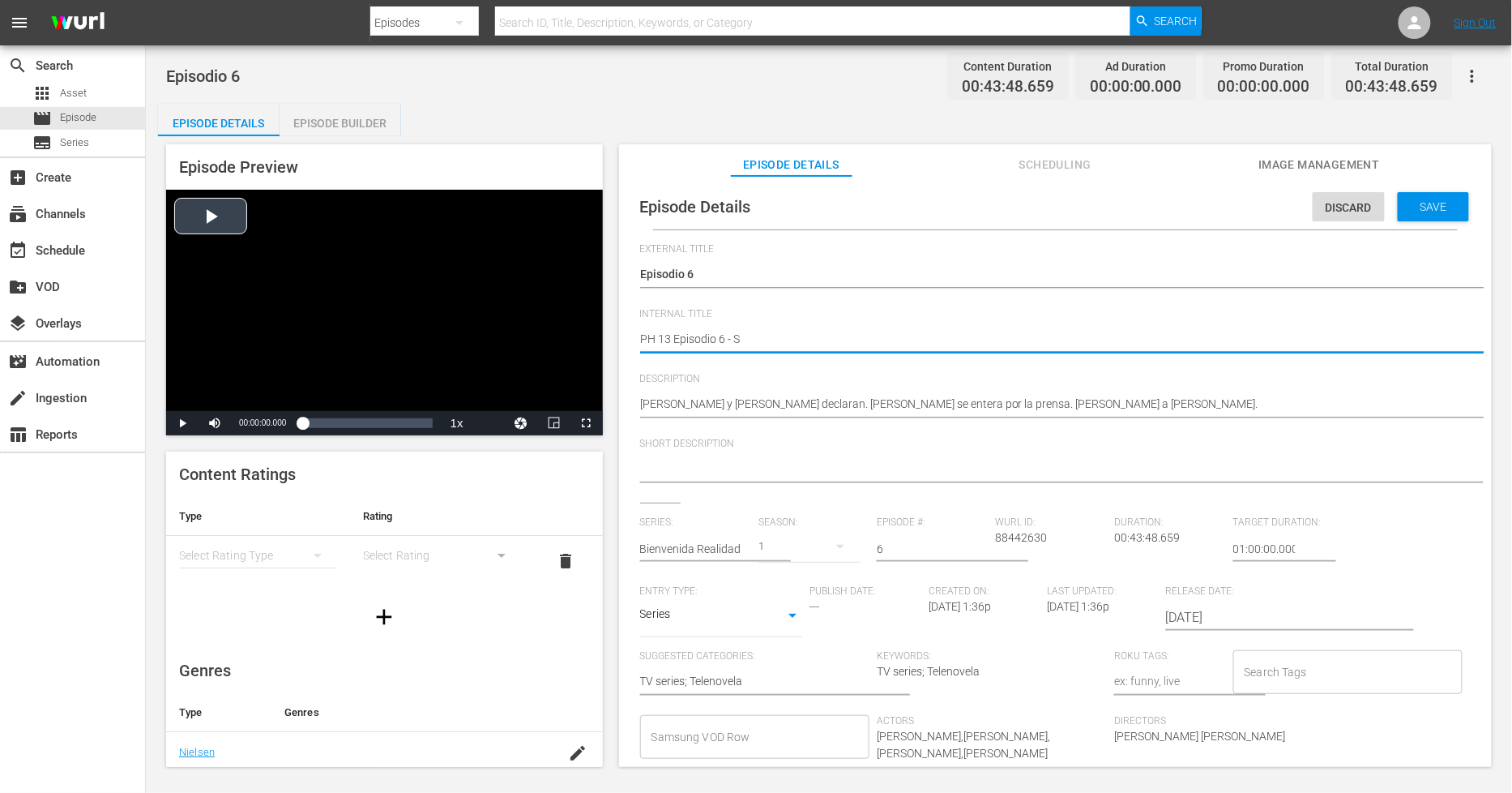
type textarea "PH 13 Episodio 6 - SO"
type textarea "PH 13 Episodio 6 - SO M"
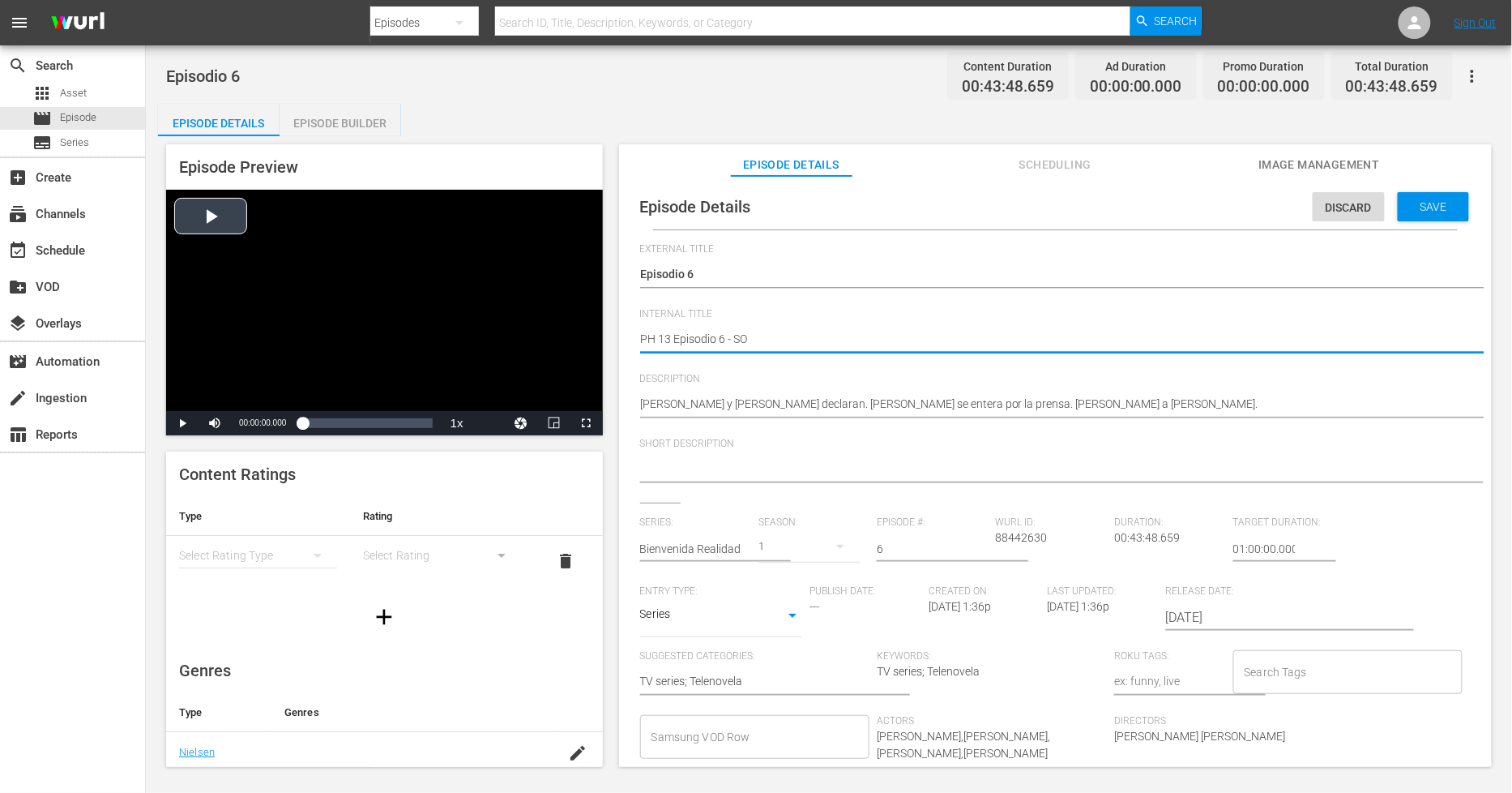
type textarea "PH 13 Episodio 6 - SO M"
type textarea "PH 13 Episodio 6 - SO ME"
type textarea "PH 13 Episodio 6 - SO MEX"
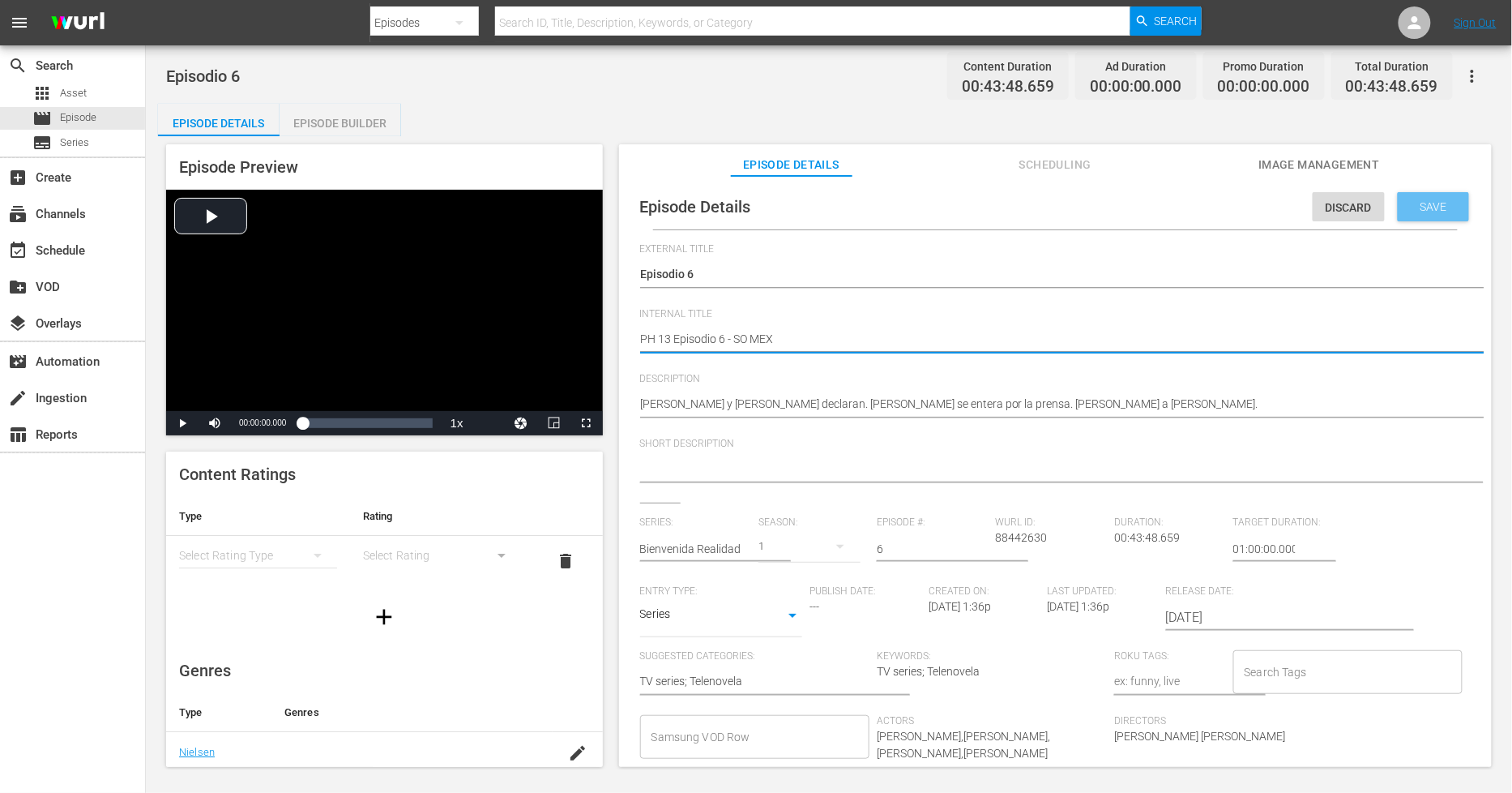
click at [1427, 213] on div "Save" at bounding box center [1434, 207] width 71 height 29
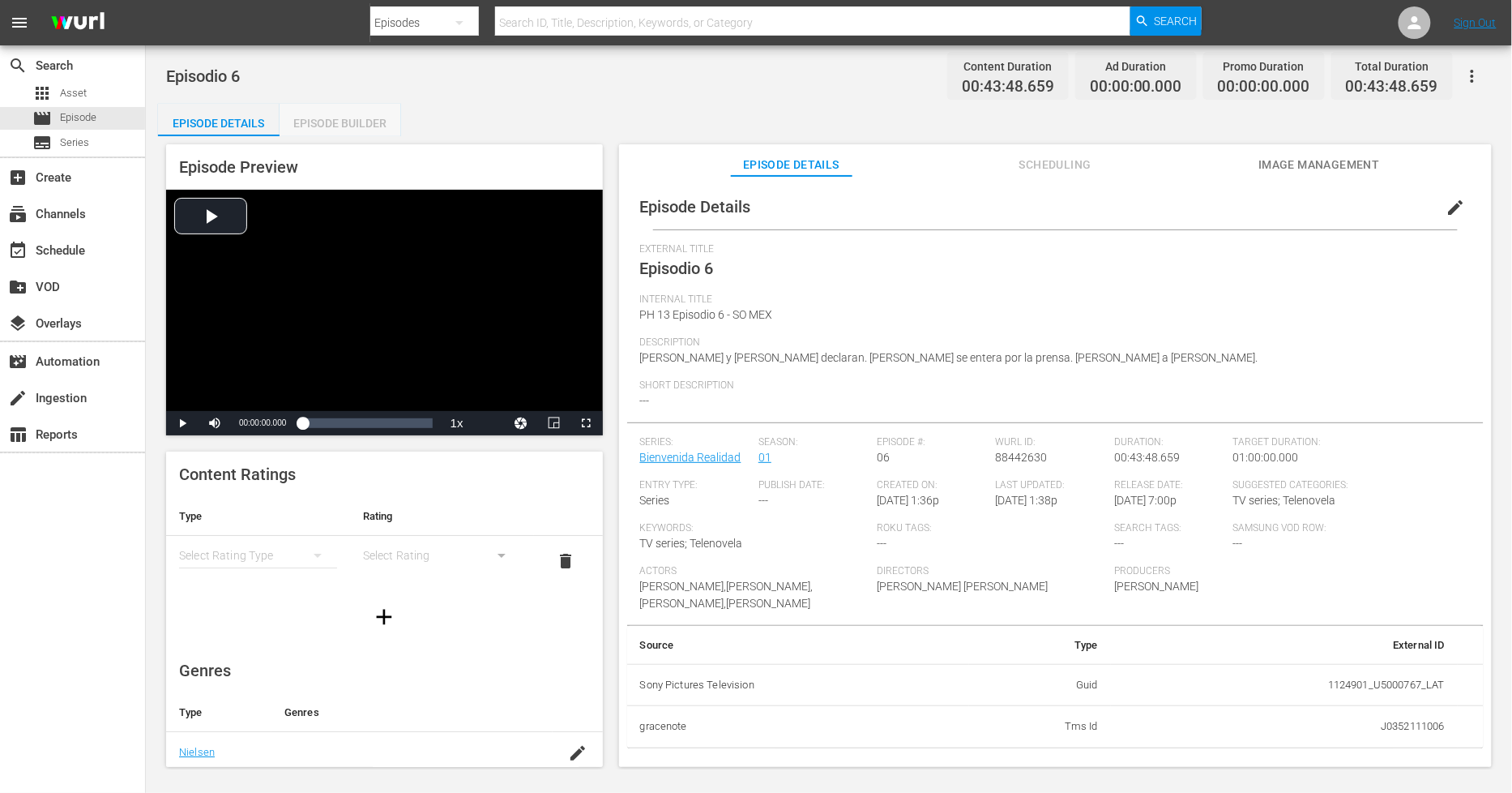
click at [352, 126] on div "Episode Builder" at bounding box center [340, 123] width 121 height 39
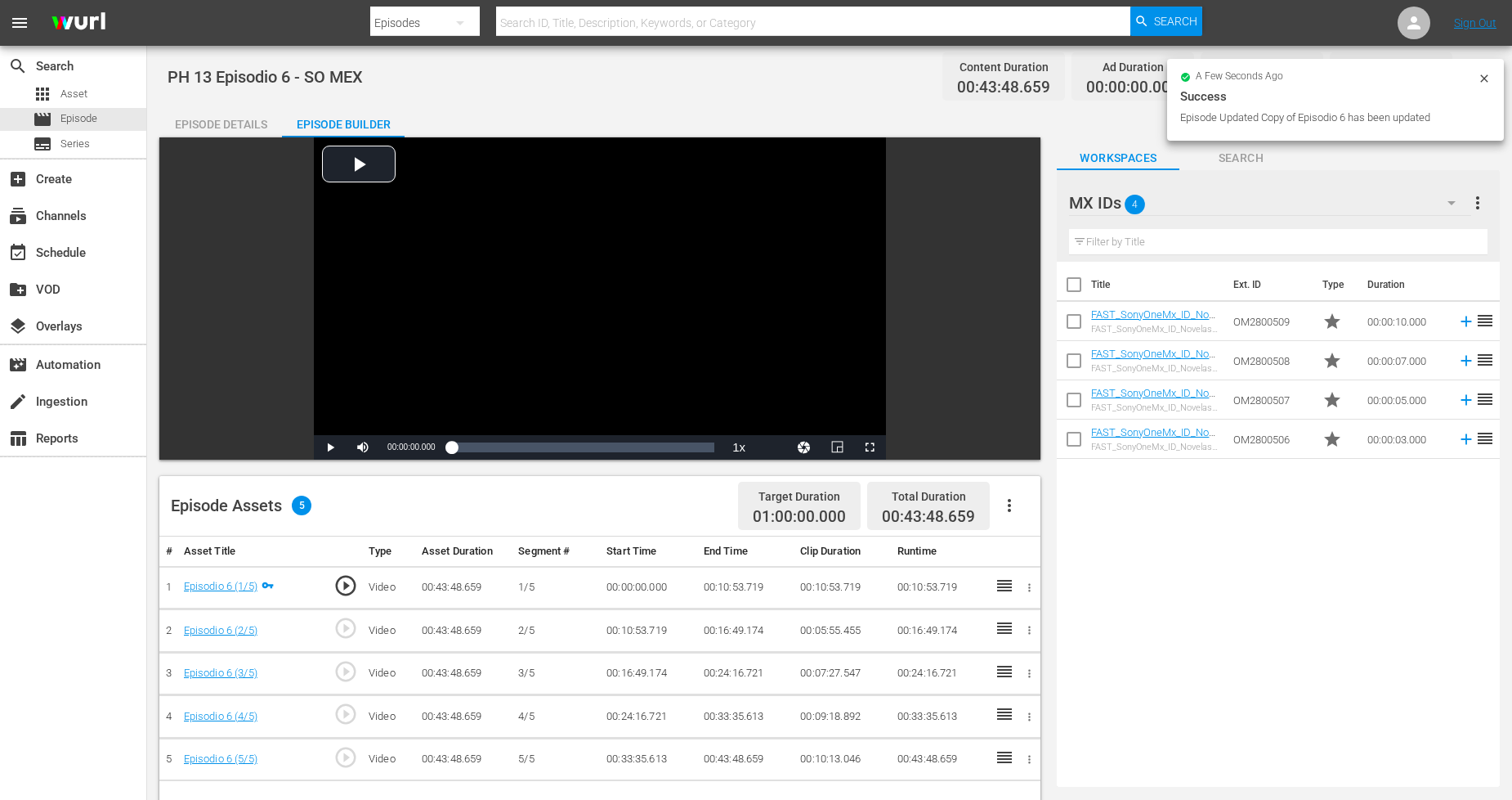
click at [1006, 505] on icon "button" at bounding box center [1010, 505] width 20 height 20
click at [1030, 511] on div "Fill with Ads" at bounding box center [1059, 512] width 111 height 40
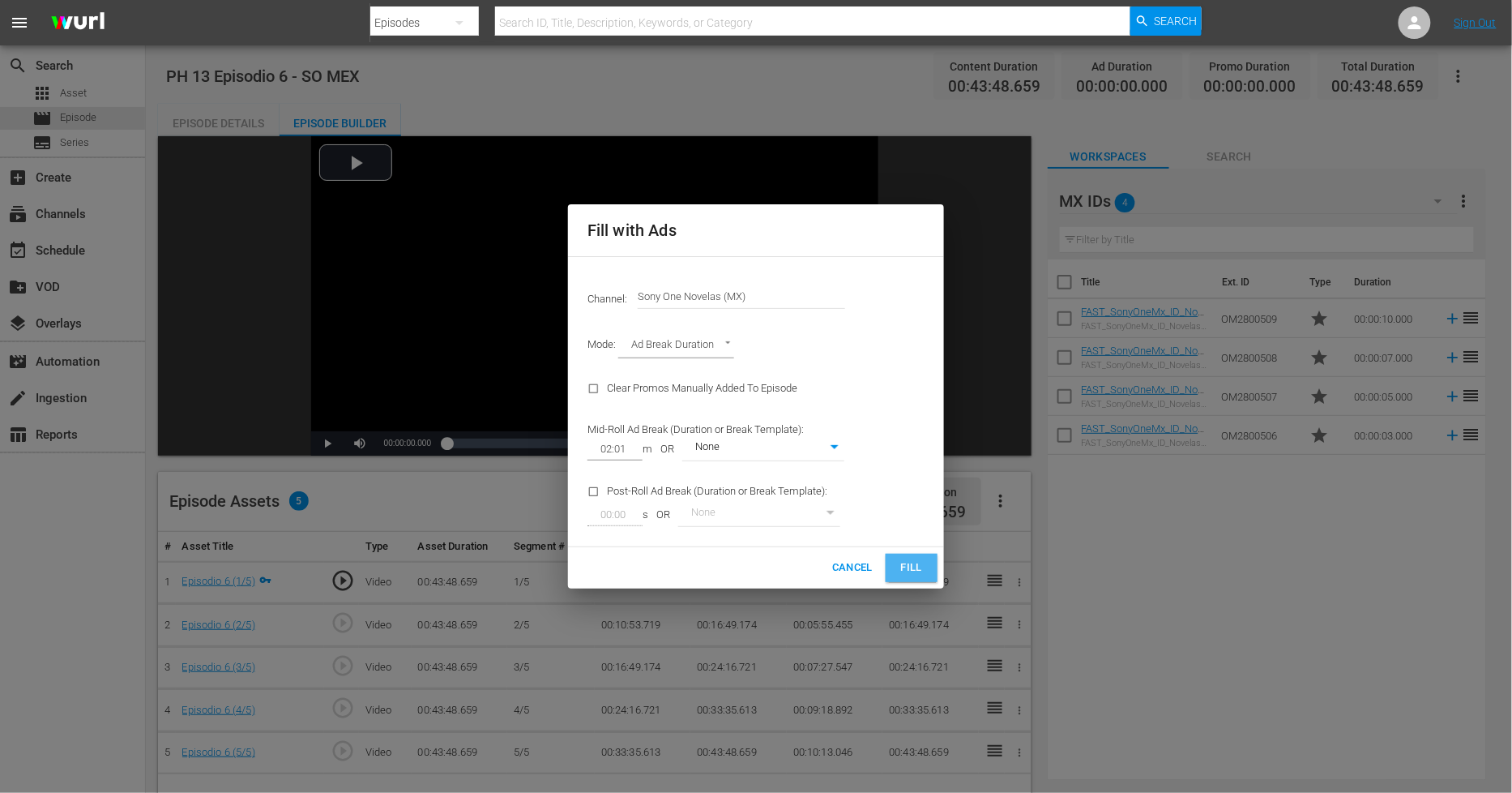
click at [908, 562] on span "Fill" at bounding box center [911, 568] width 26 height 19
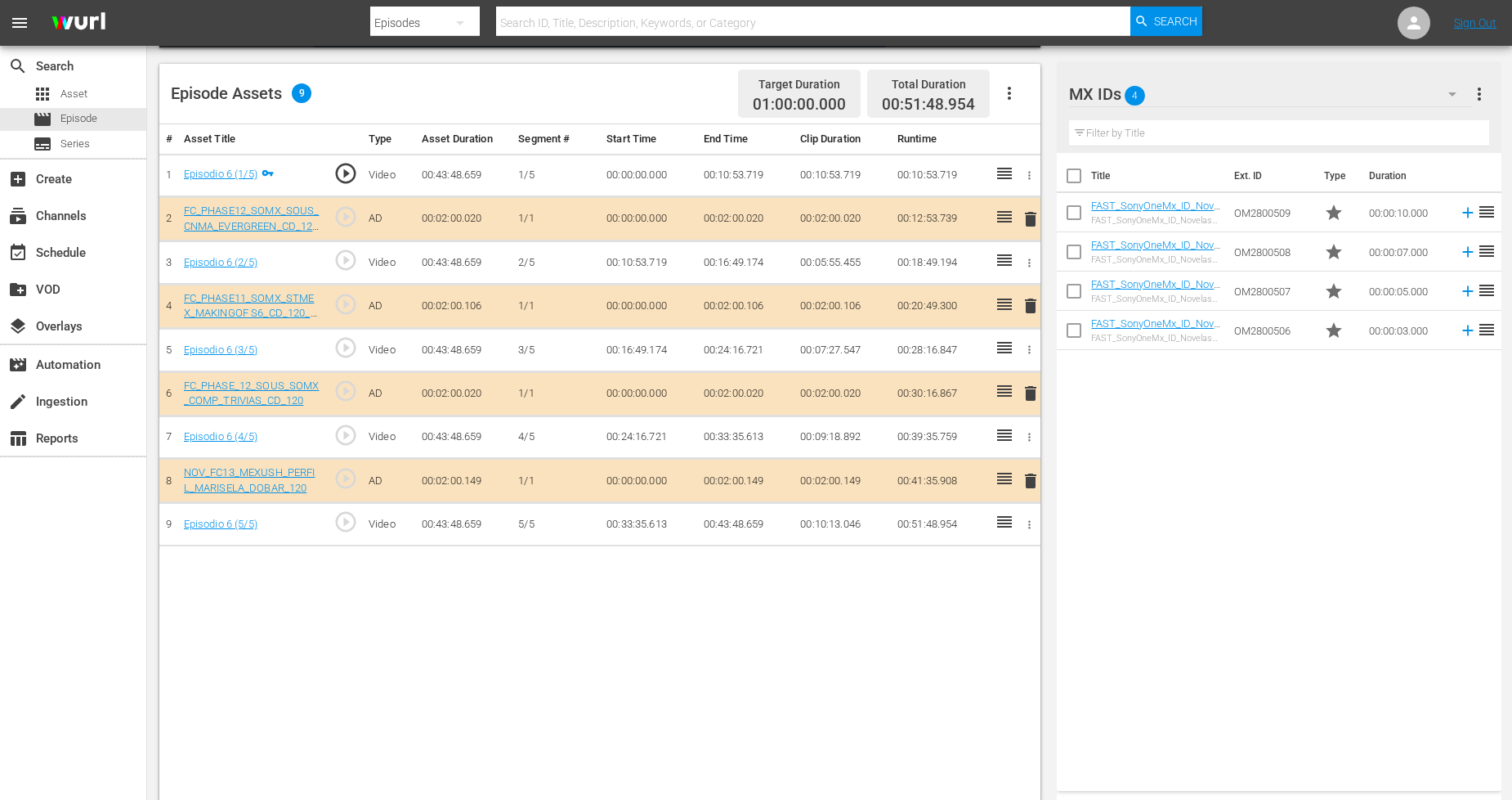
scroll to position [425, 0]
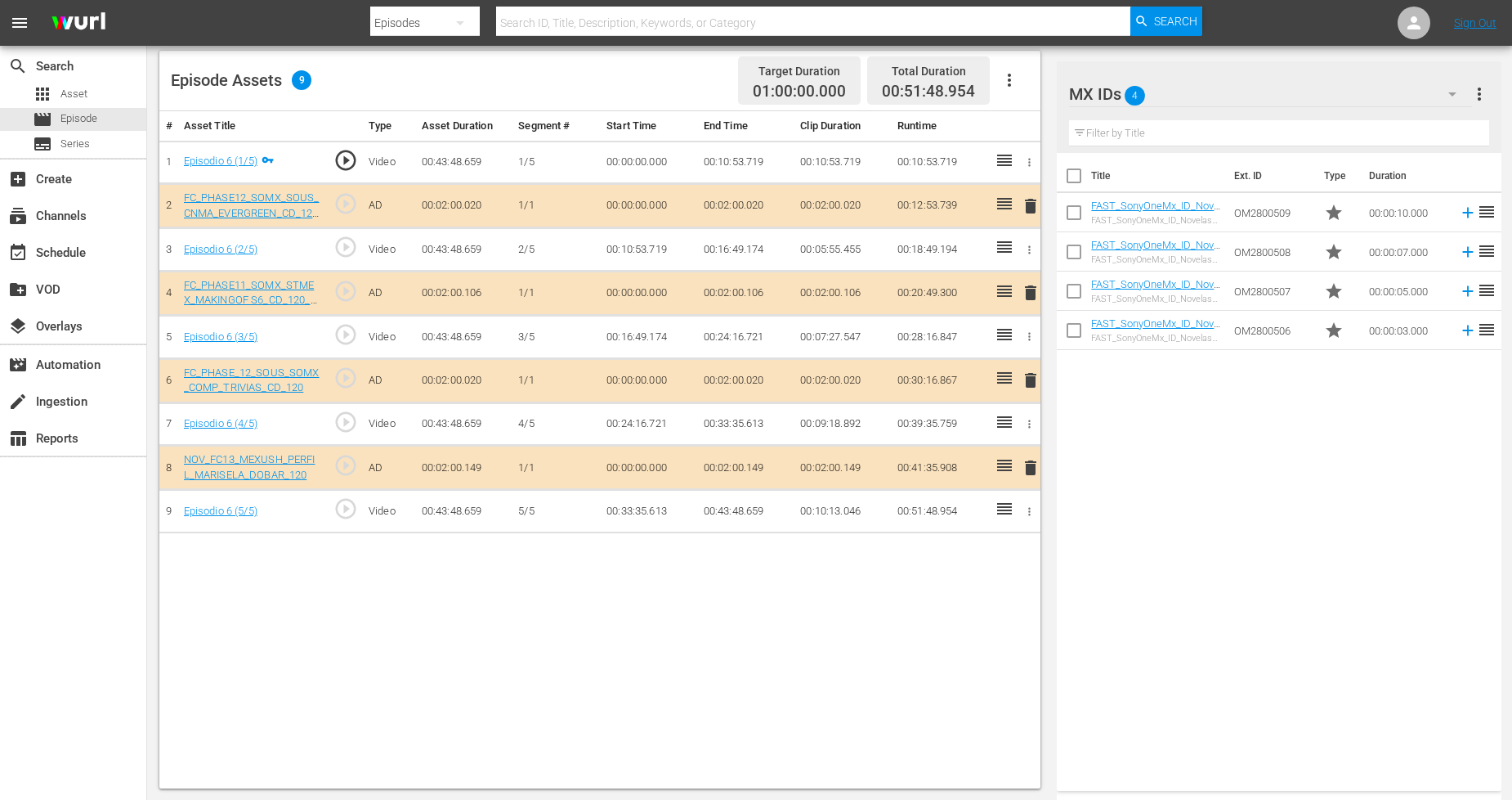
click at [1437, 95] on button "button" at bounding box center [1453, 94] width 40 height 40
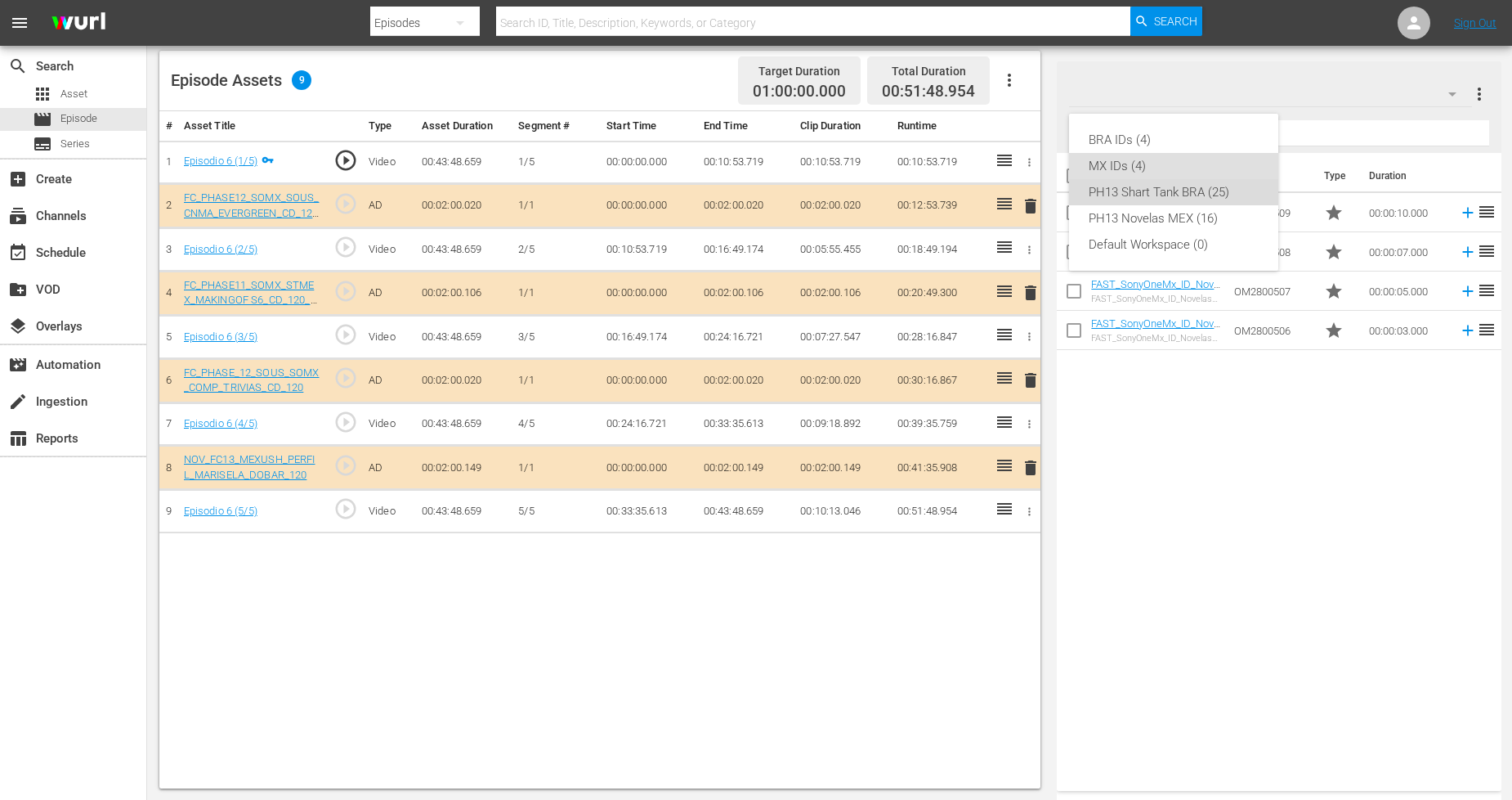
click at [1189, 189] on div "PH13 Shart Tank BRA (25)" at bounding box center [1173, 191] width 170 height 26
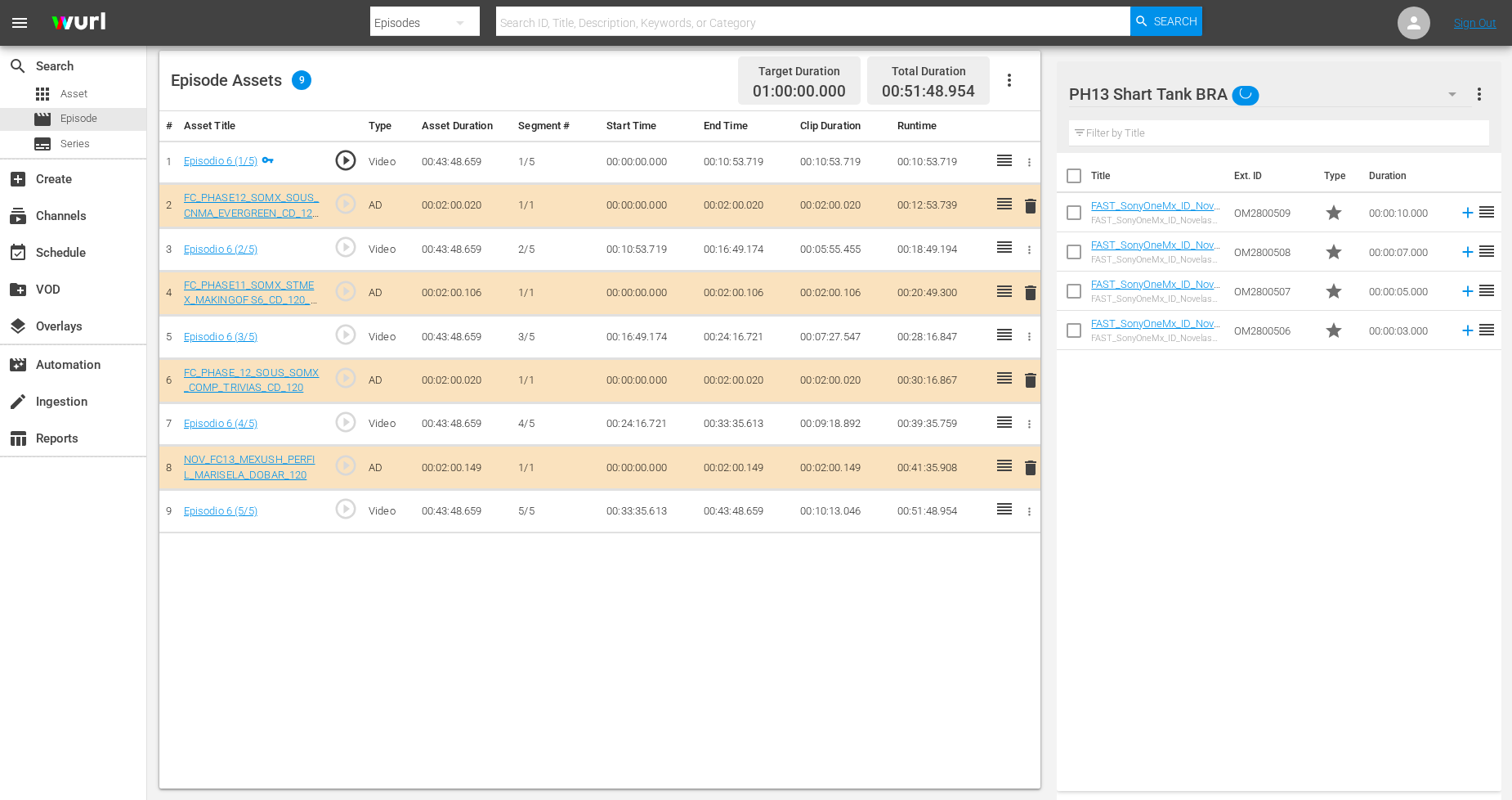
click at [1446, 91] on icon "button" at bounding box center [1453, 94] width 20 height 20
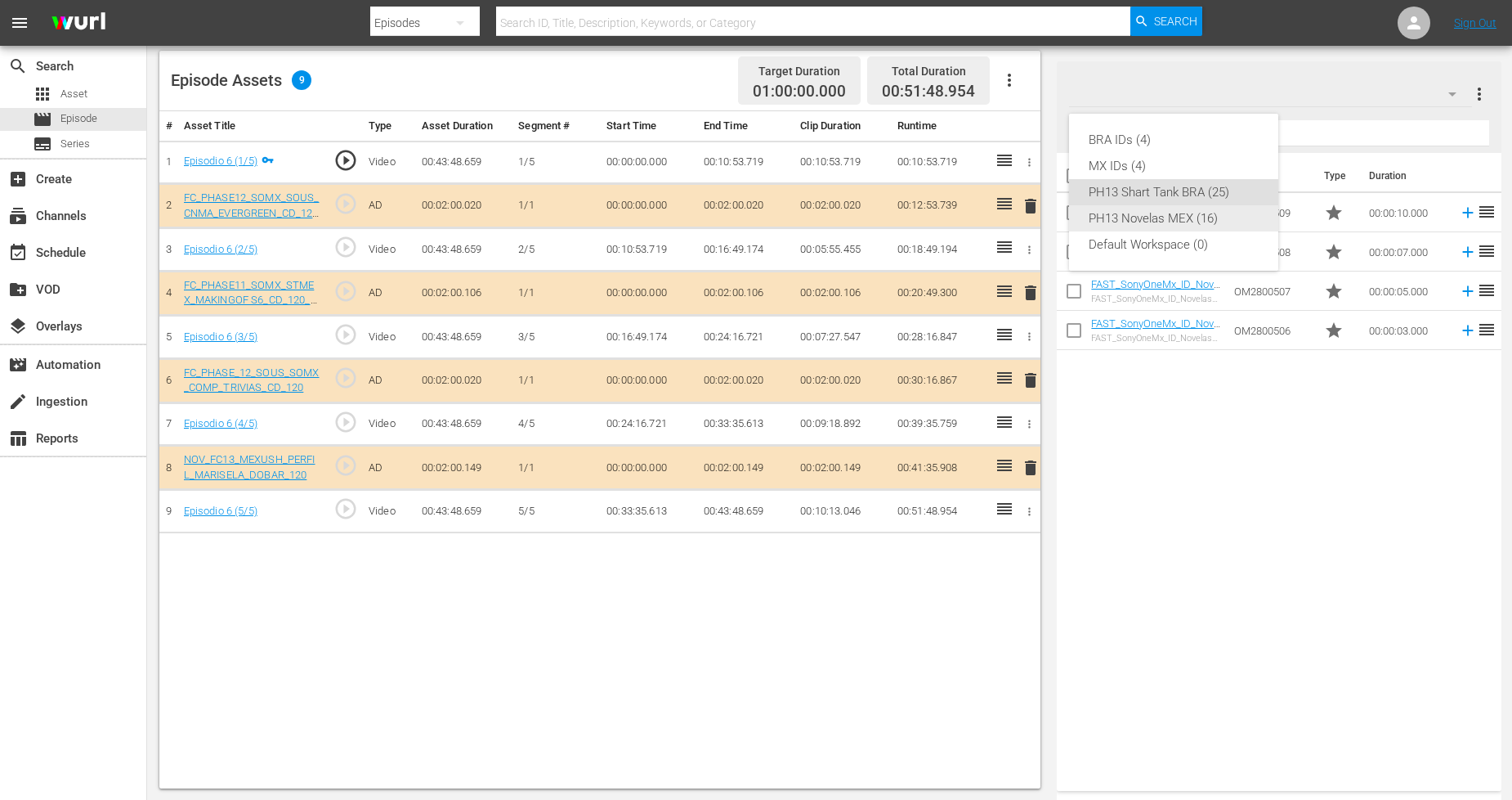
click at [1207, 217] on div "PH13 Novelas MEX (16)" at bounding box center [1173, 218] width 170 height 26
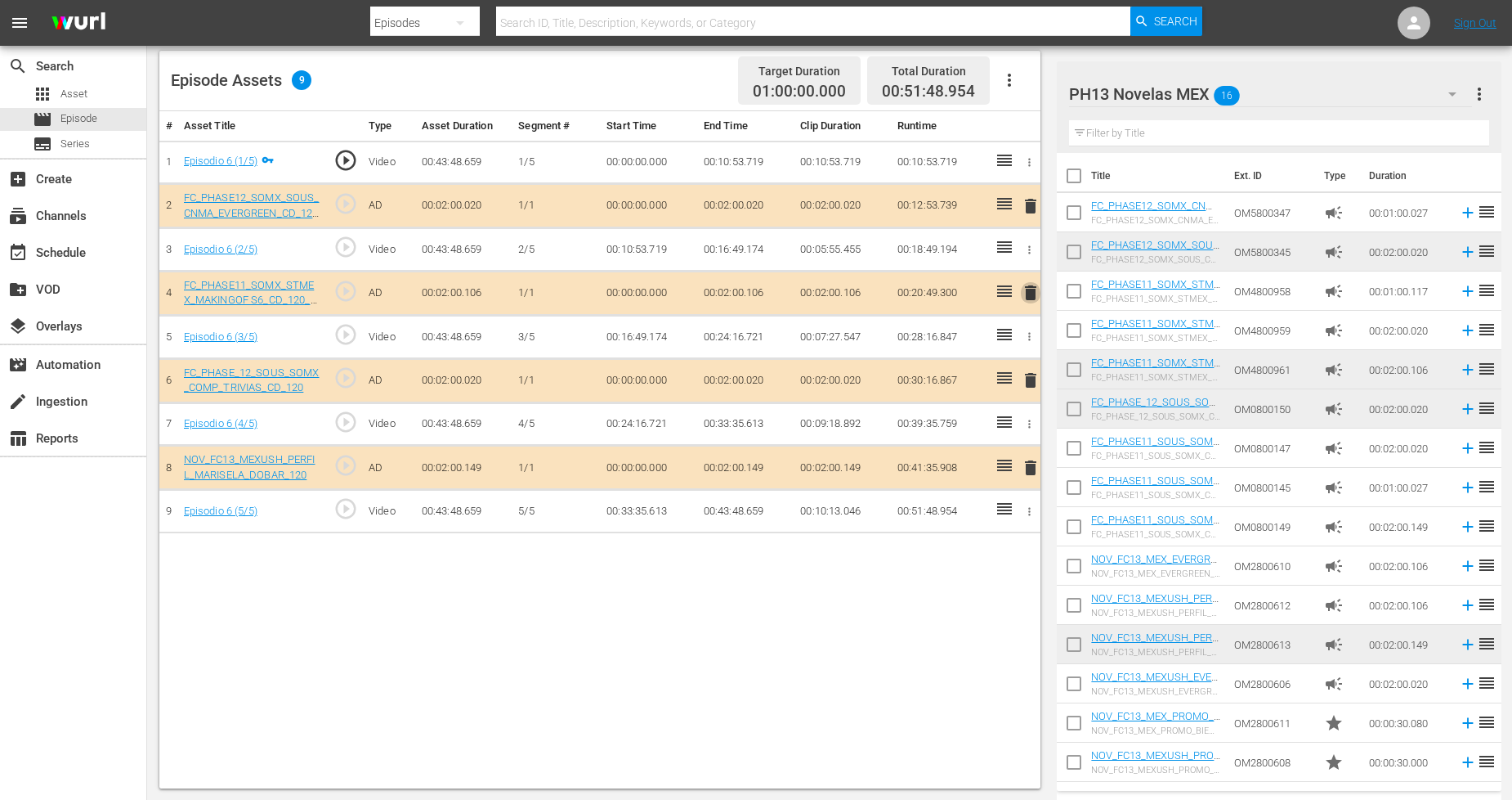
click at [1027, 286] on span "delete" at bounding box center [1031, 293] width 20 height 20
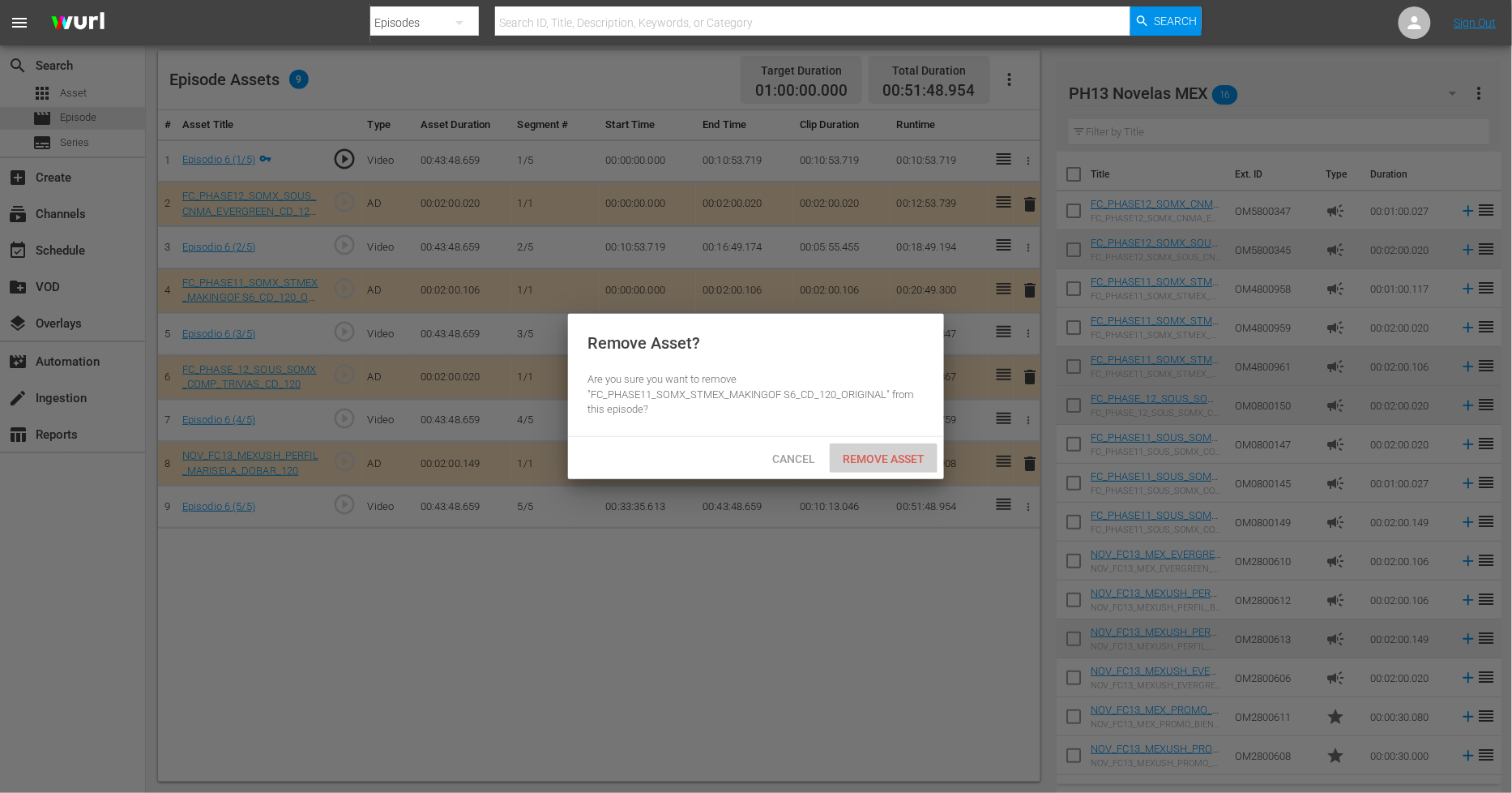
click at [874, 453] on span "Remove Asset" at bounding box center [883, 459] width 108 height 13
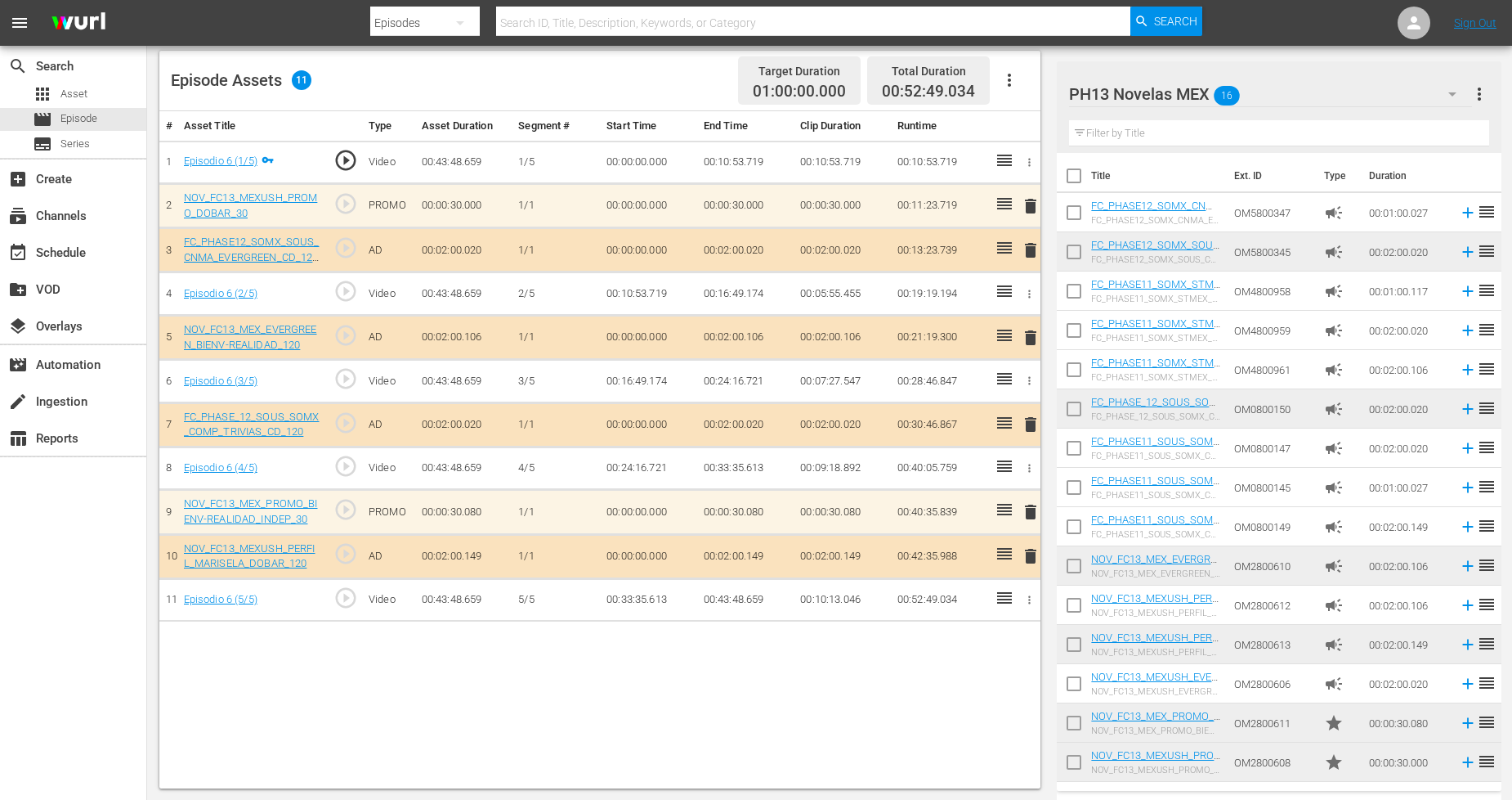
click at [1448, 95] on icon "button" at bounding box center [1453, 94] width 20 height 20
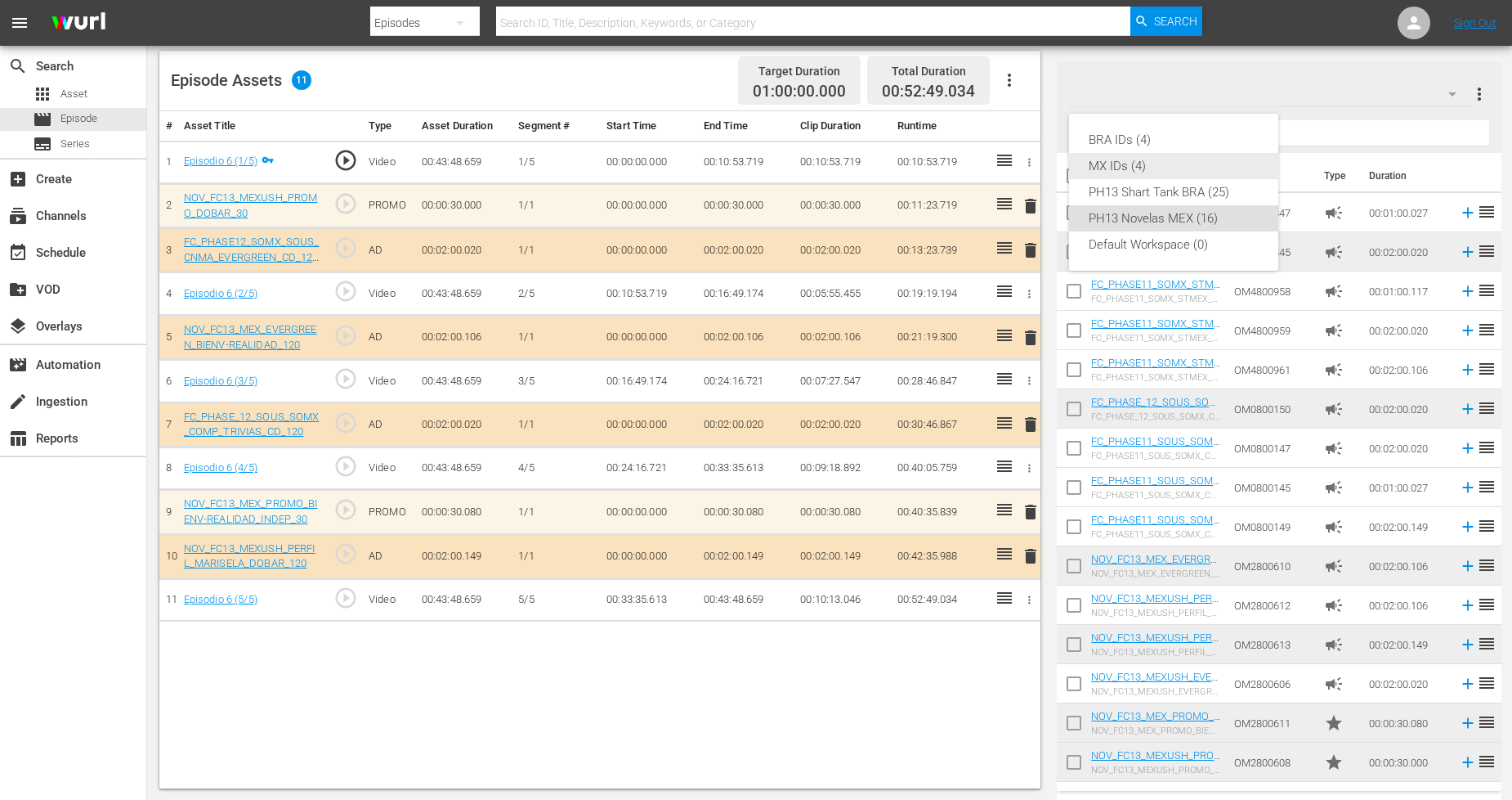
click at [1112, 167] on div "MX IDs (4)" at bounding box center [1173, 165] width 170 height 26
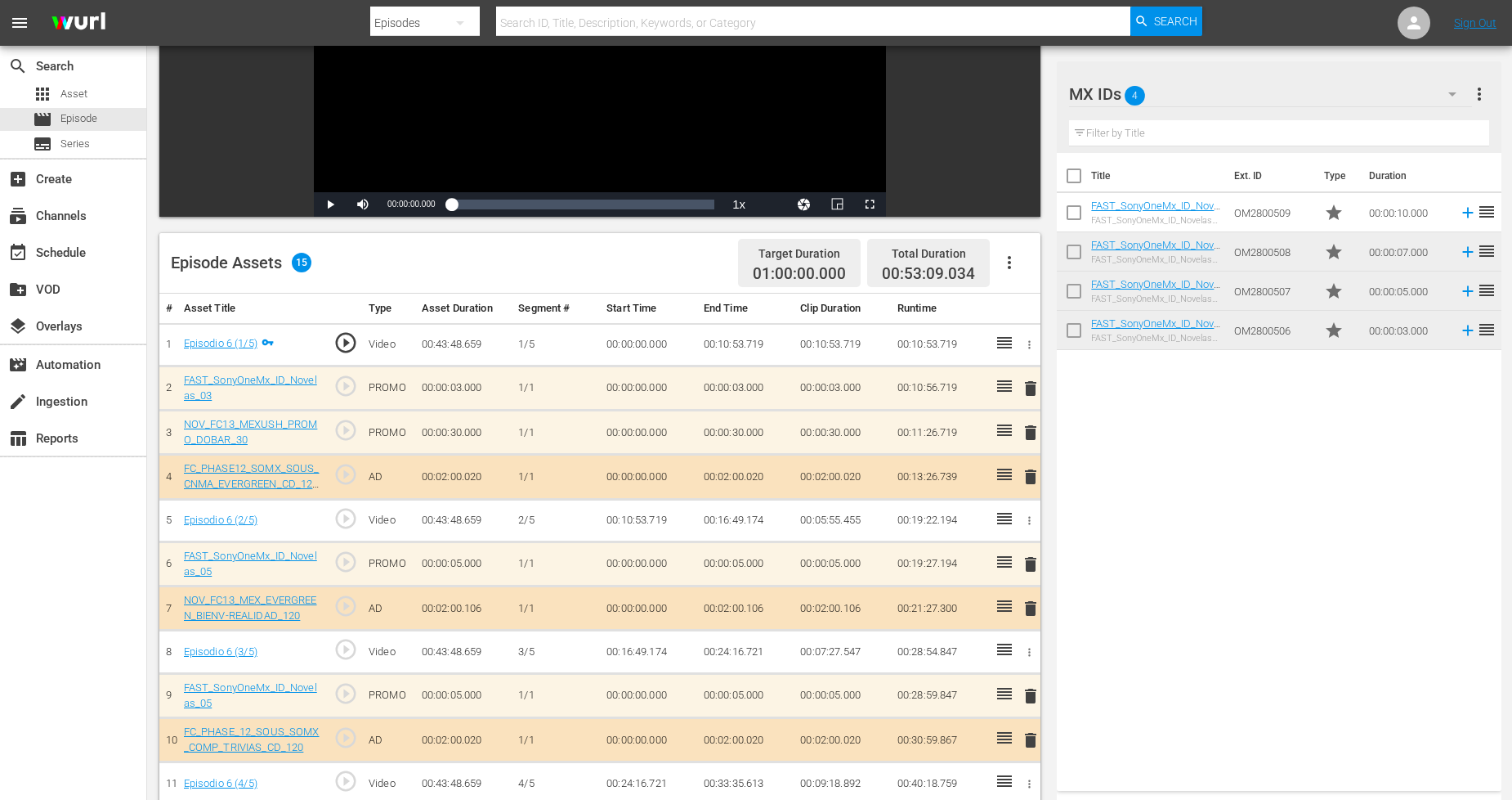
scroll to position [0, 0]
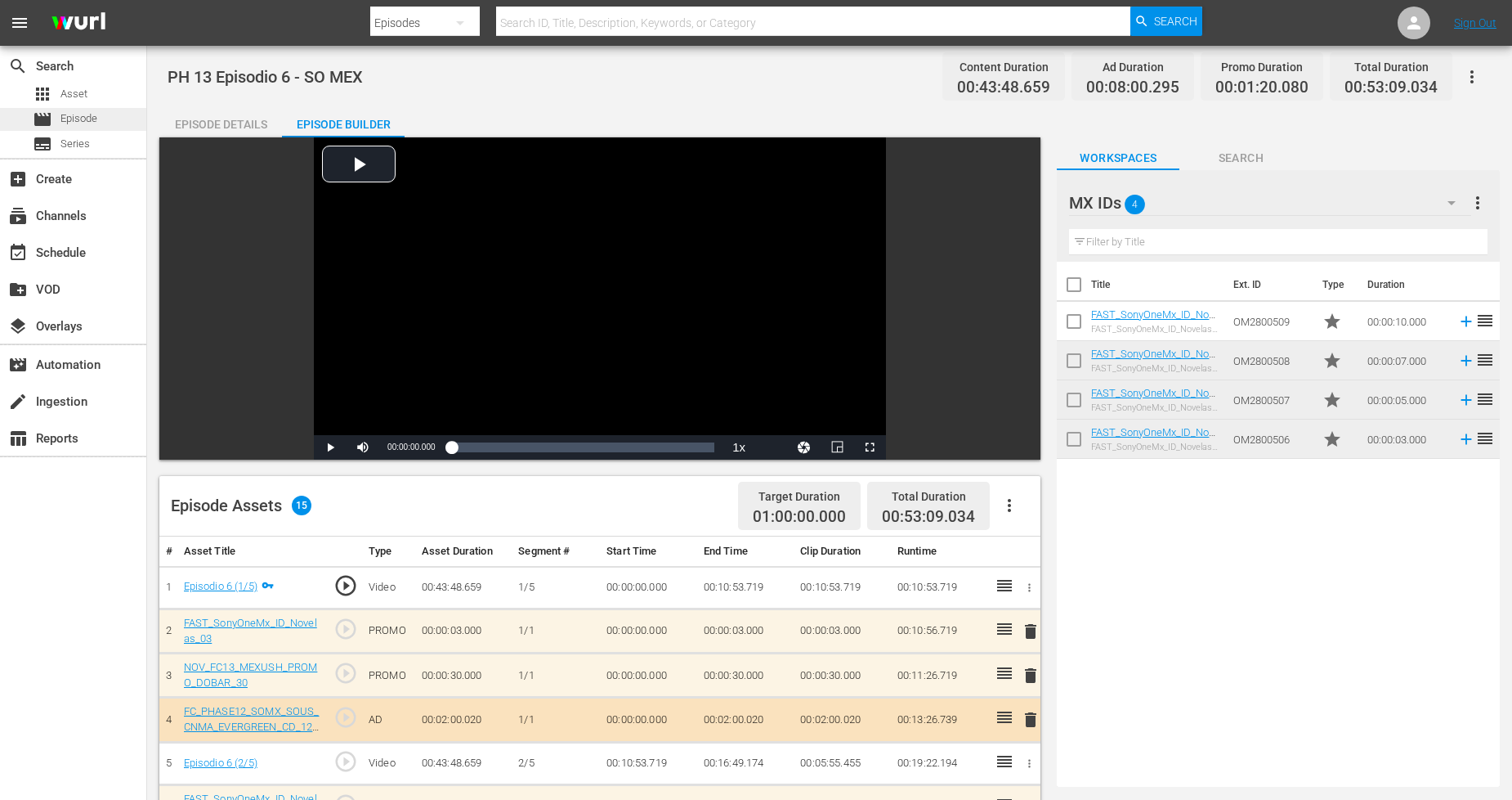
click at [86, 126] on span "Episode" at bounding box center [78, 119] width 37 height 16
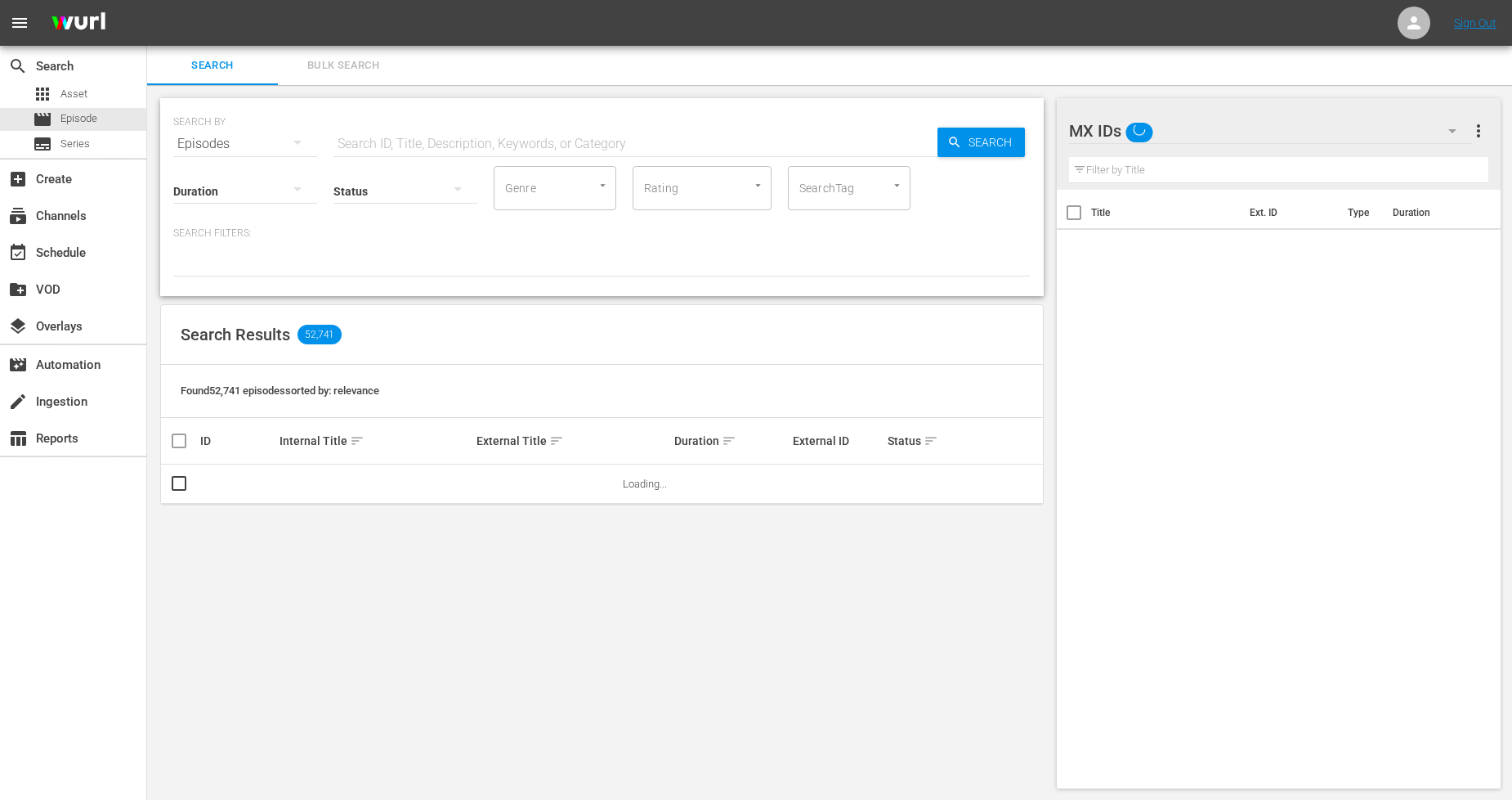
click at [344, 60] on span "Bulk Search" at bounding box center [343, 66] width 111 height 19
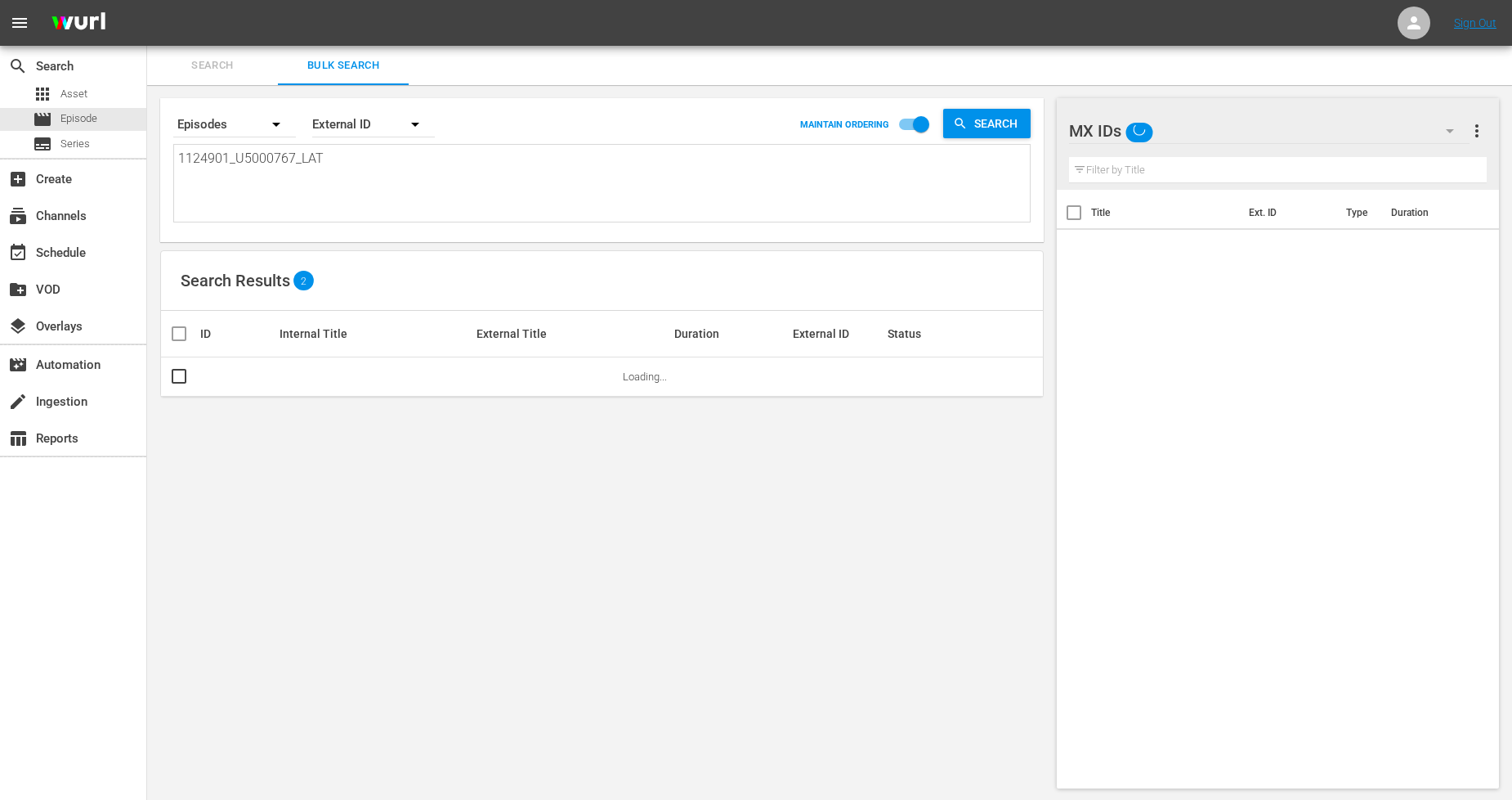
click at [147, 0] on div "search Search apps Asset movie Episode subtitles Series add_box Create subscrip…" at bounding box center [830, 0] width 1366 height 0
paste textarea "2_U5000768"
type textarea "1124902_U5000768_LAT"
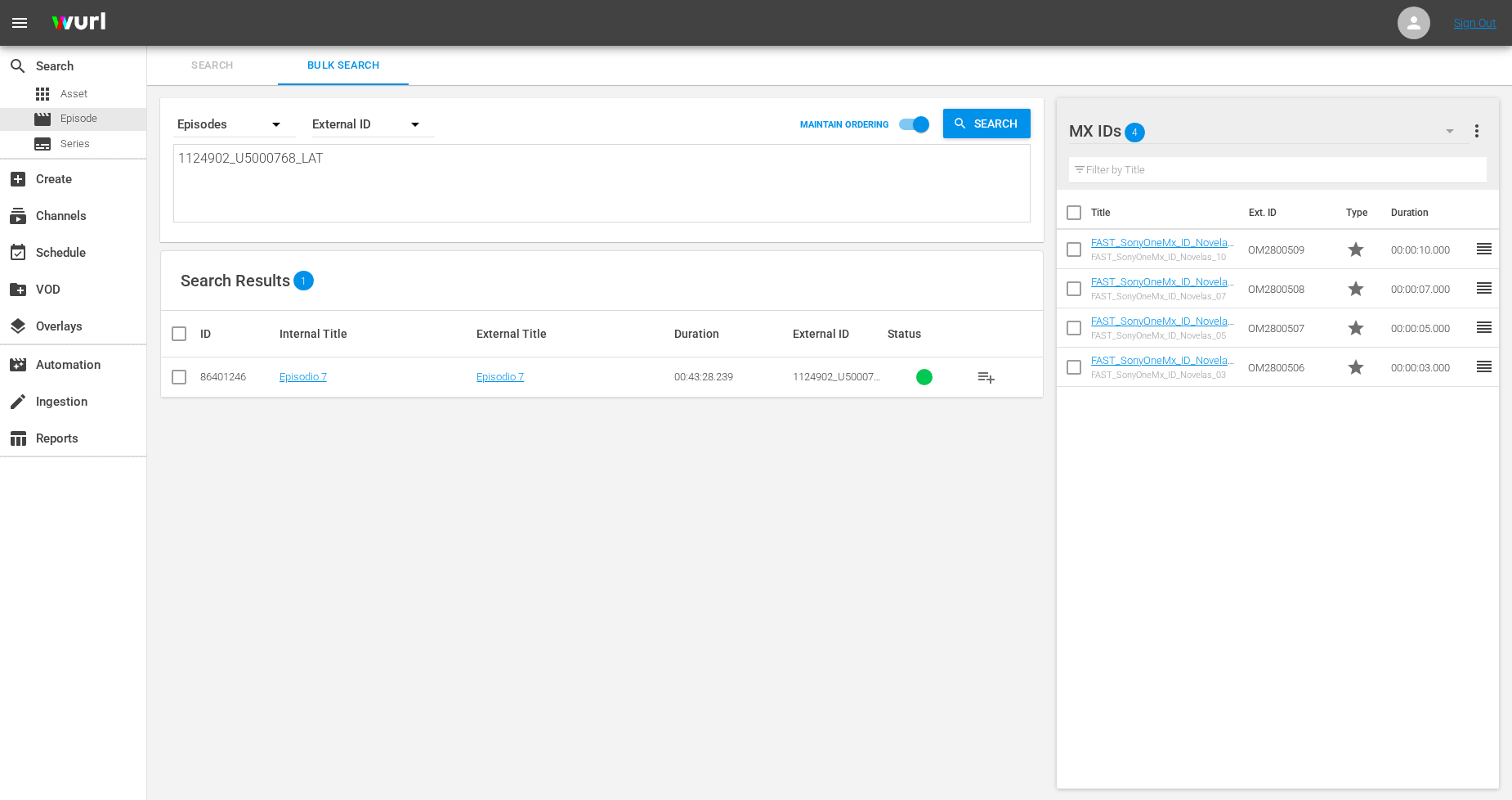
click at [186, 378] on input "checkbox" at bounding box center [179, 380] width 20 height 20
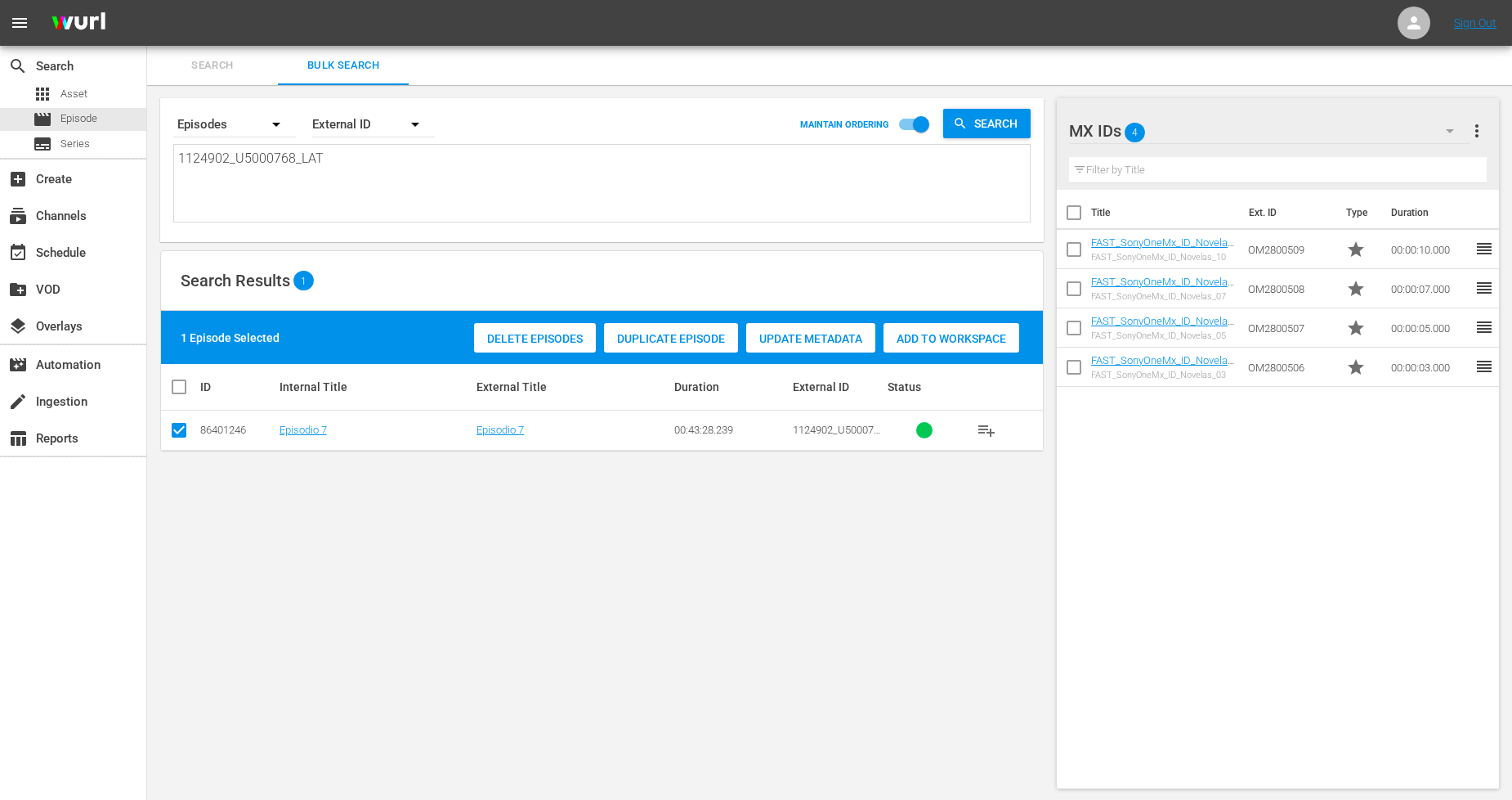
click at [694, 329] on div "Duplicate Episode" at bounding box center [670, 338] width 134 height 31
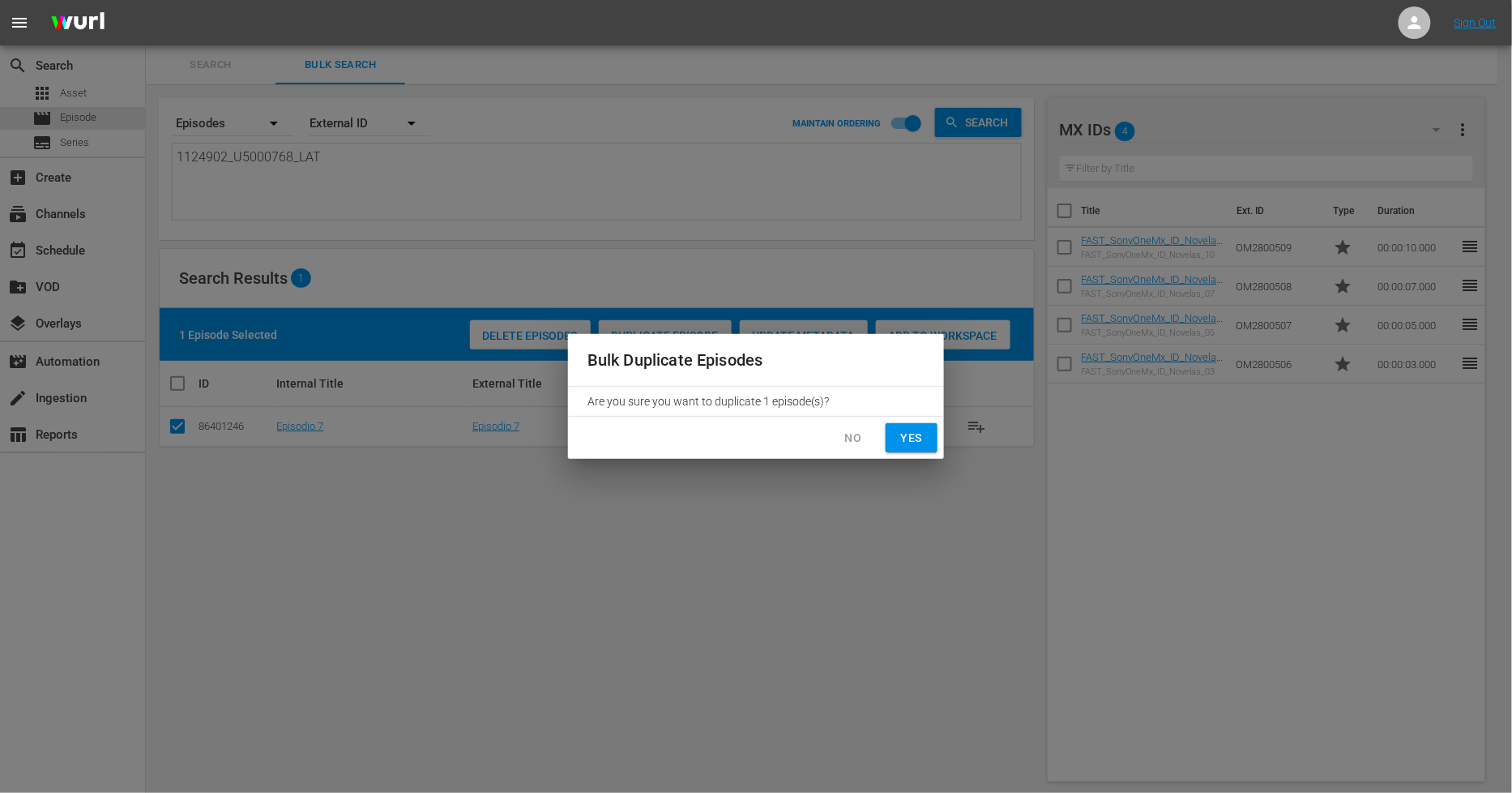
click at [923, 446] on span "Yes" at bounding box center [911, 437] width 26 height 20
checkbox input "false"
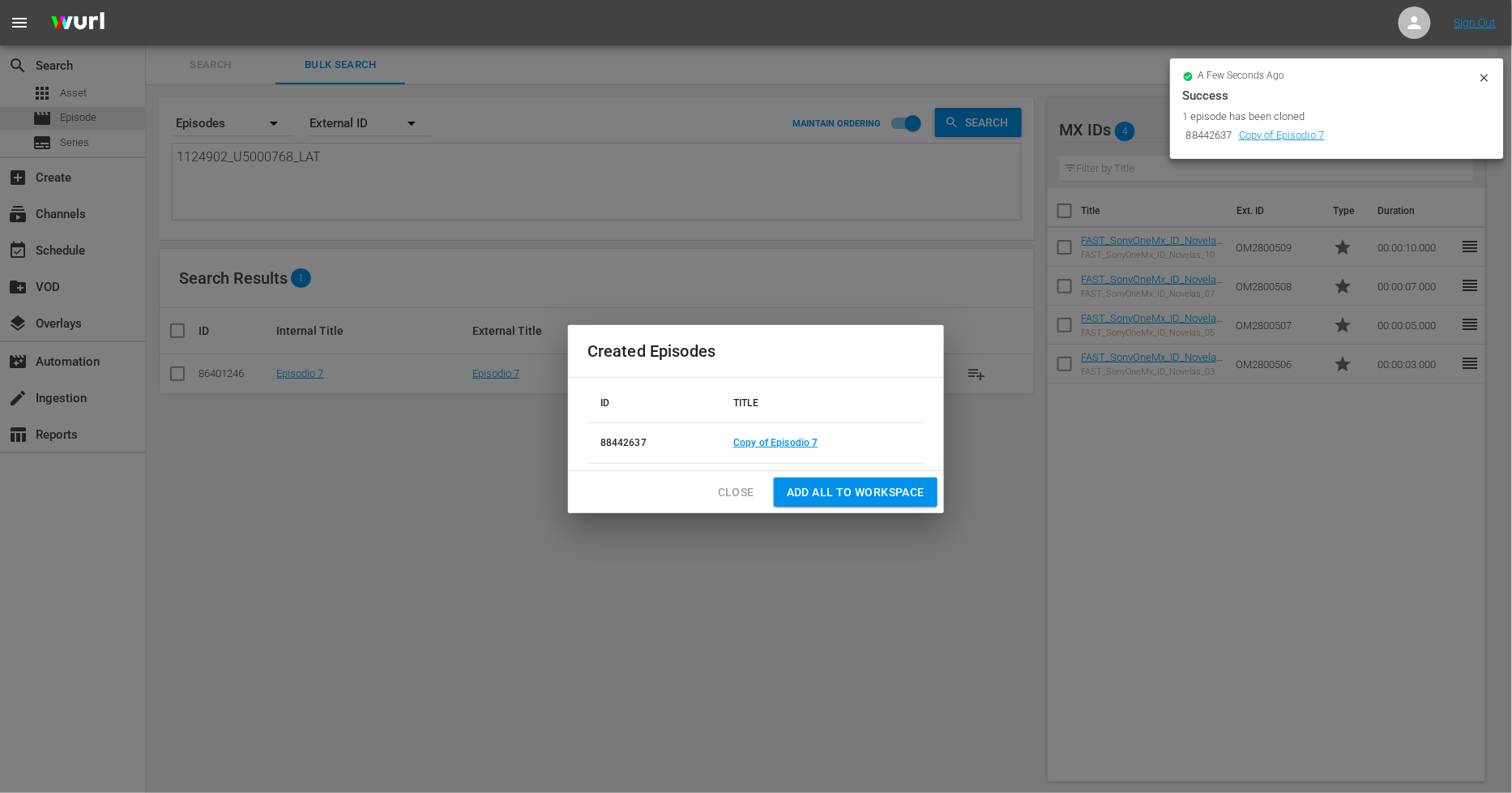
click at [732, 495] on span "Close" at bounding box center [736, 492] width 37 height 20
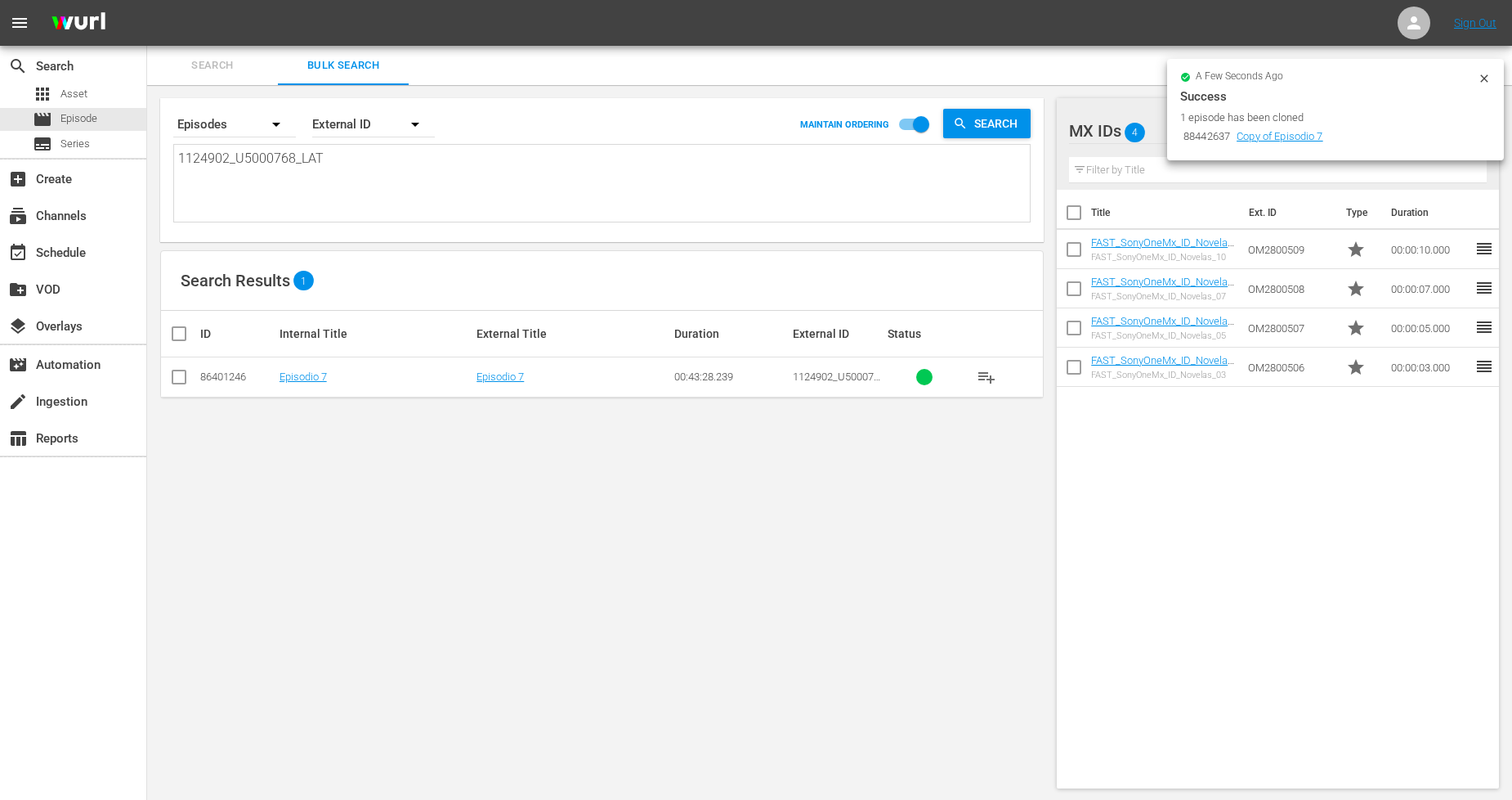
drag, startPoint x: 1481, startPoint y: 77, endPoint x: 1467, endPoint y: 77, distance: 14.0
click at [1482, 77] on icon at bounding box center [1484, 78] width 13 height 13
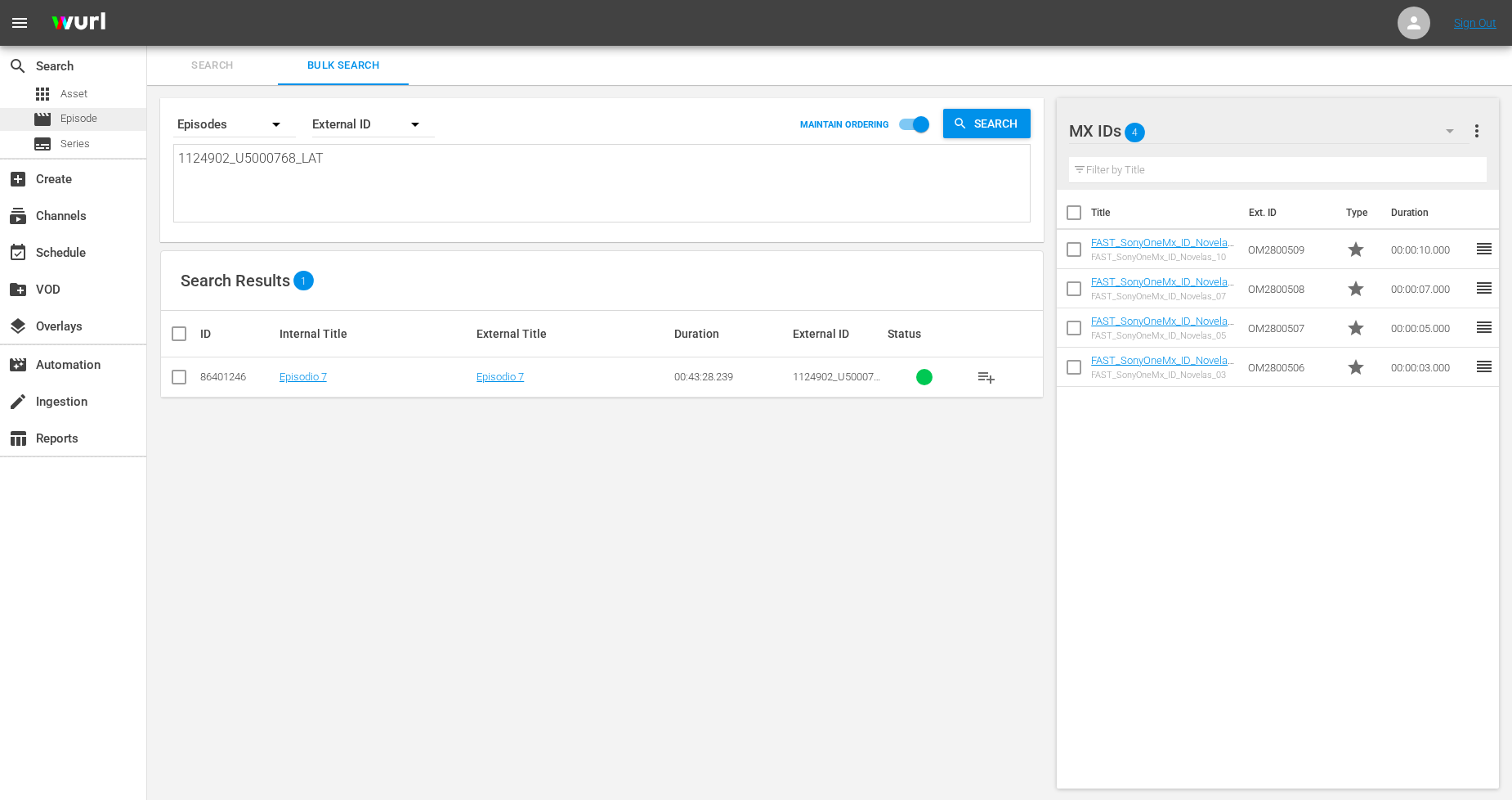
click at [88, 129] on div "movie Episode" at bounding box center [65, 119] width 65 height 22
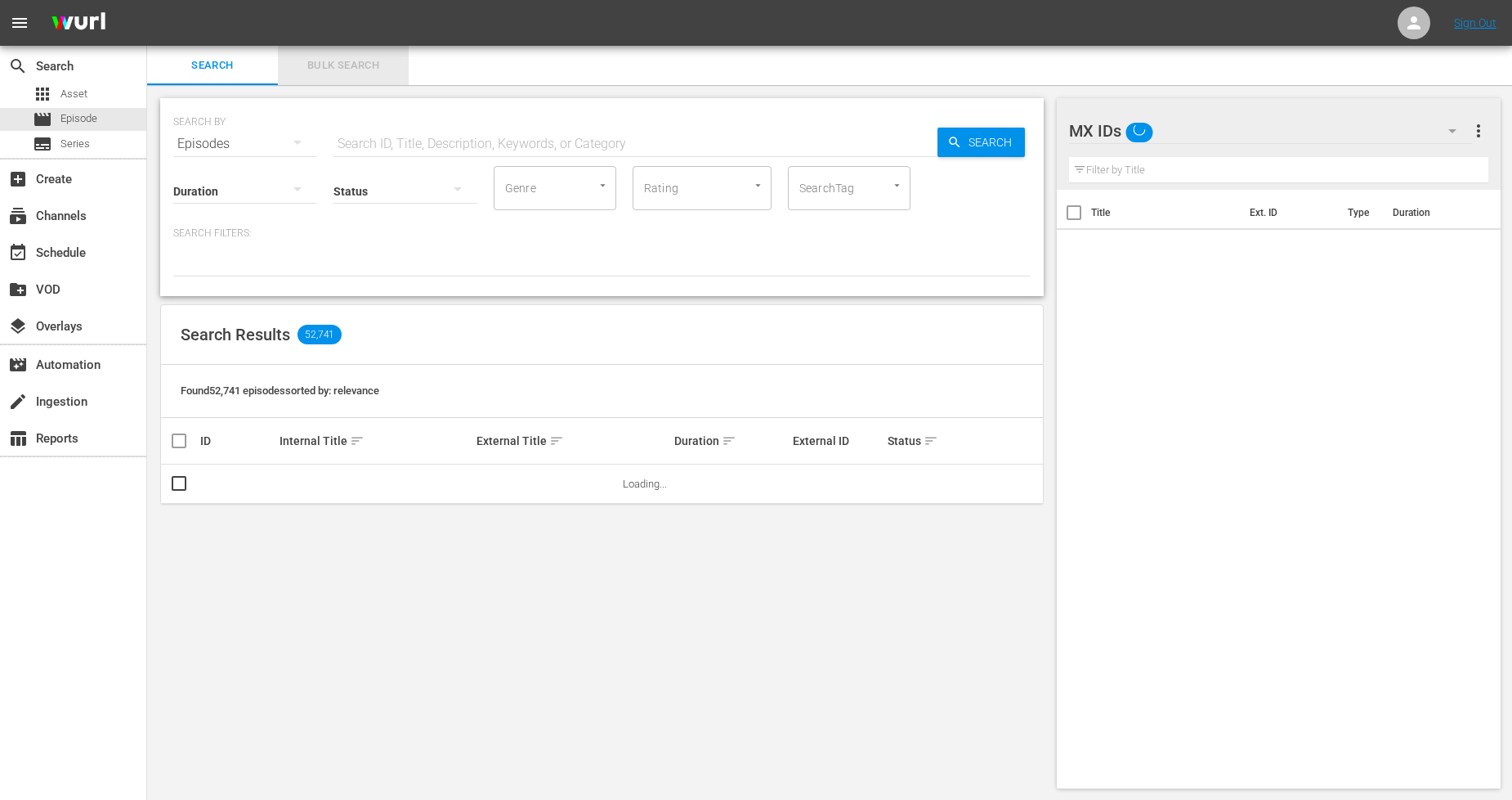
click at [340, 59] on span "Bulk Search" at bounding box center [343, 66] width 111 height 19
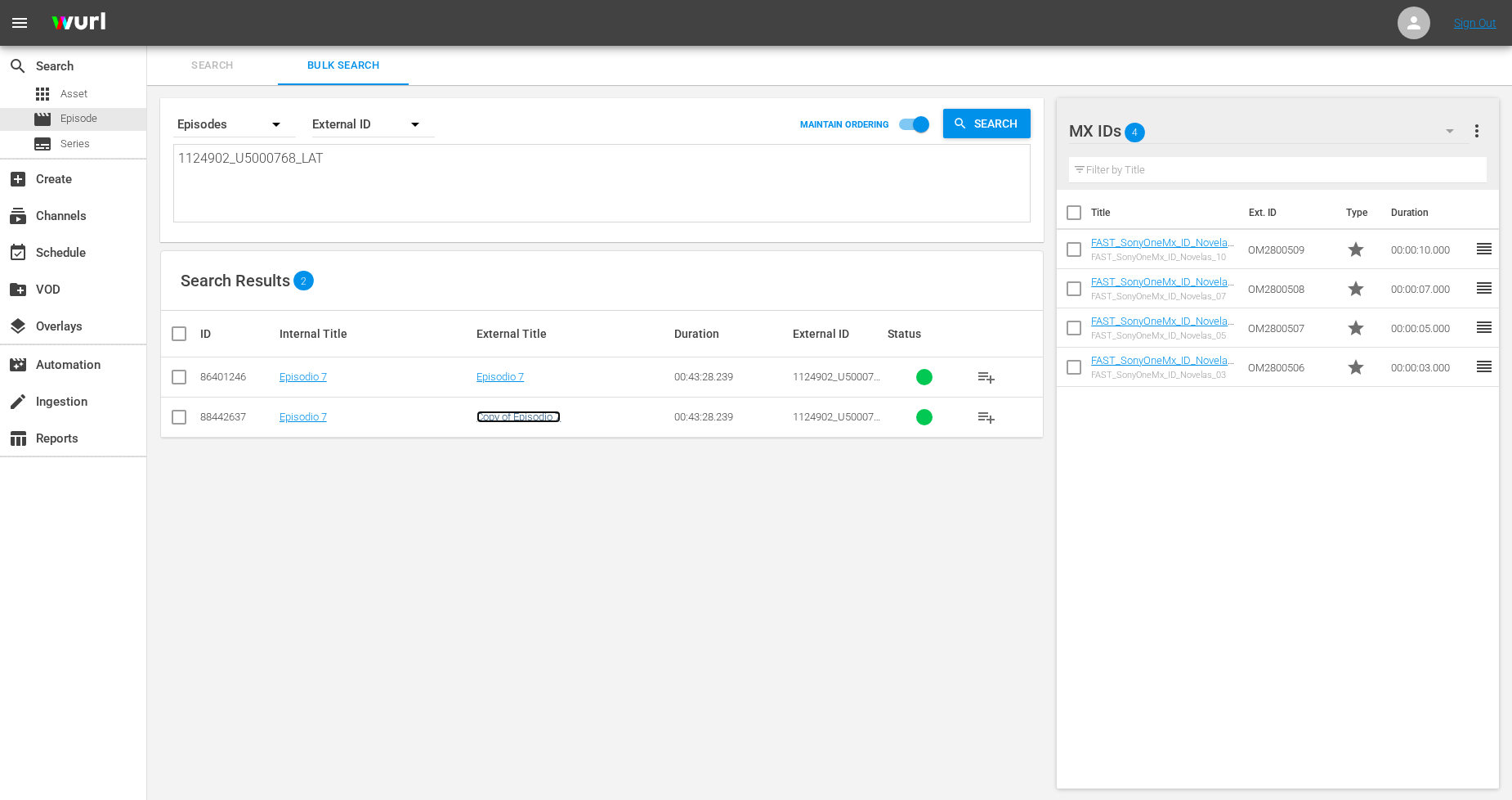
click at [521, 422] on link "Copy of Episodio 7" at bounding box center [519, 417] width 84 height 13
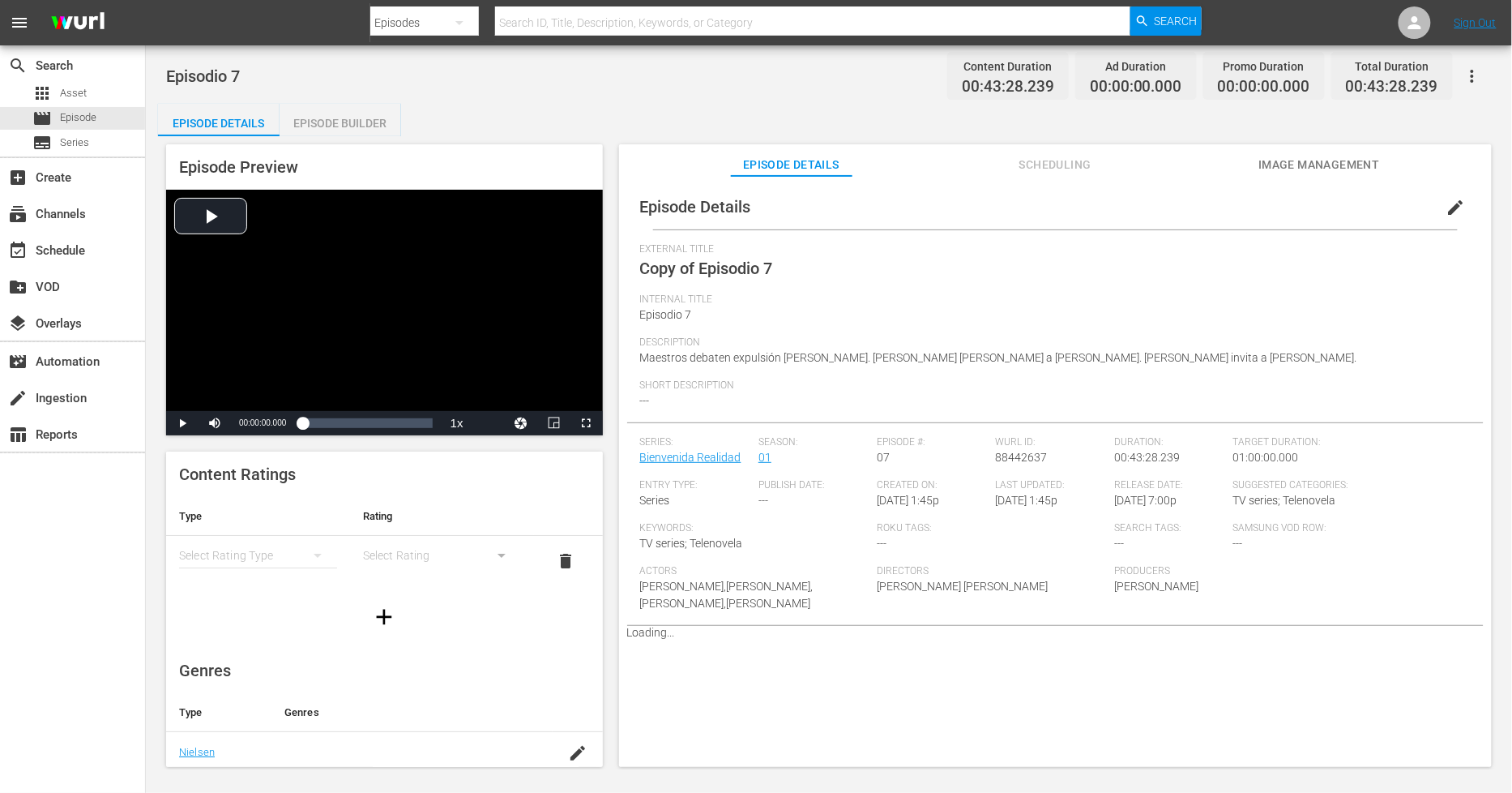
click at [1446, 202] on span "edit" at bounding box center [1456, 208] width 20 height 20
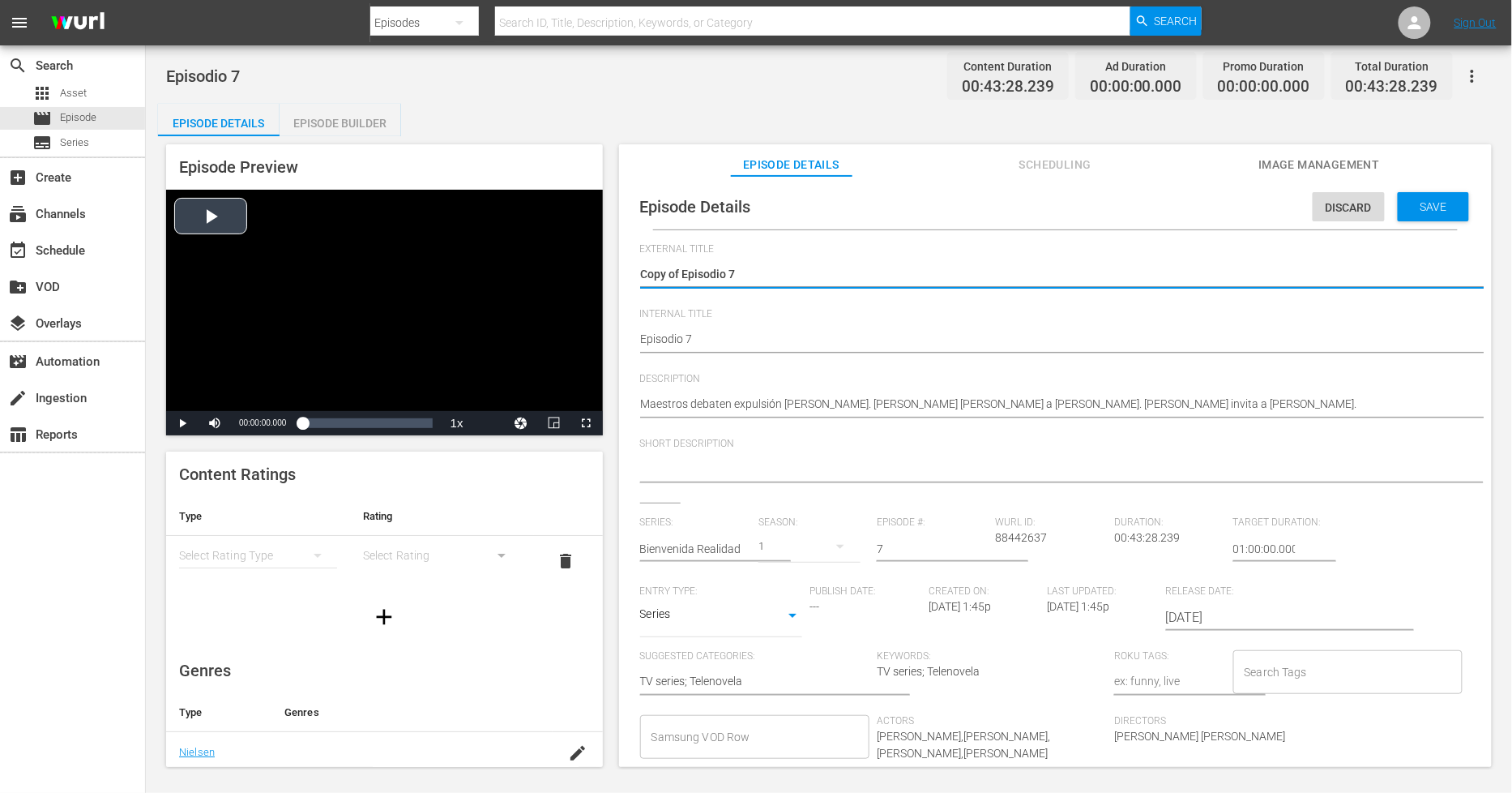
drag, startPoint x: 682, startPoint y: 277, endPoint x: 413, endPoint y: 263, distance: 269.4
click at [411, 274] on div "Episode Preview Video Player is loading. Play Video Play Mute Current Time 00:0…" at bounding box center [828, 458] width 1342 height 644
type textarea "Episodio 7"
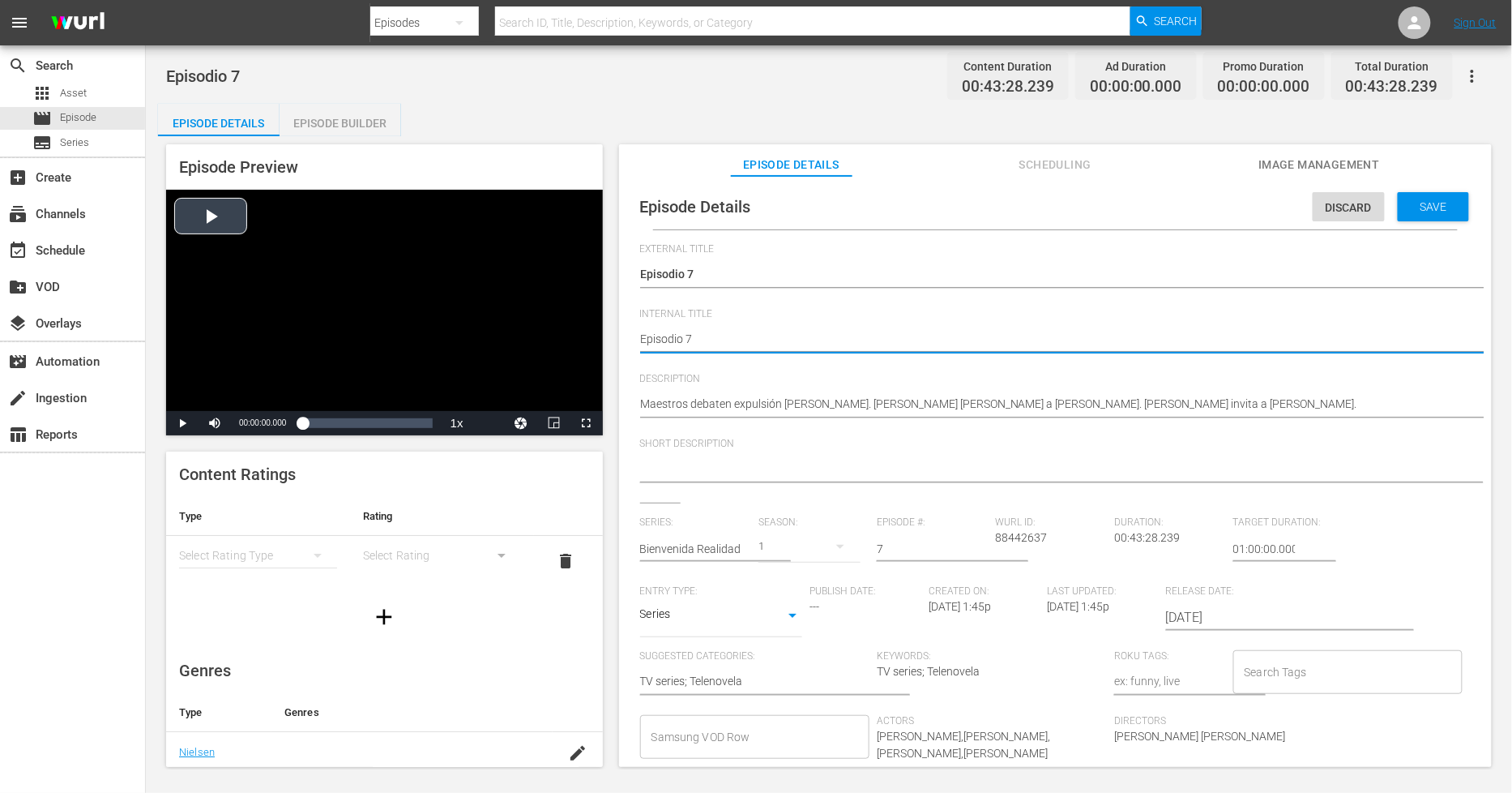
type textarea "PEpisodio 7"
type textarea "PHEpisodio 7"
type textarea "PH Episodio 7"
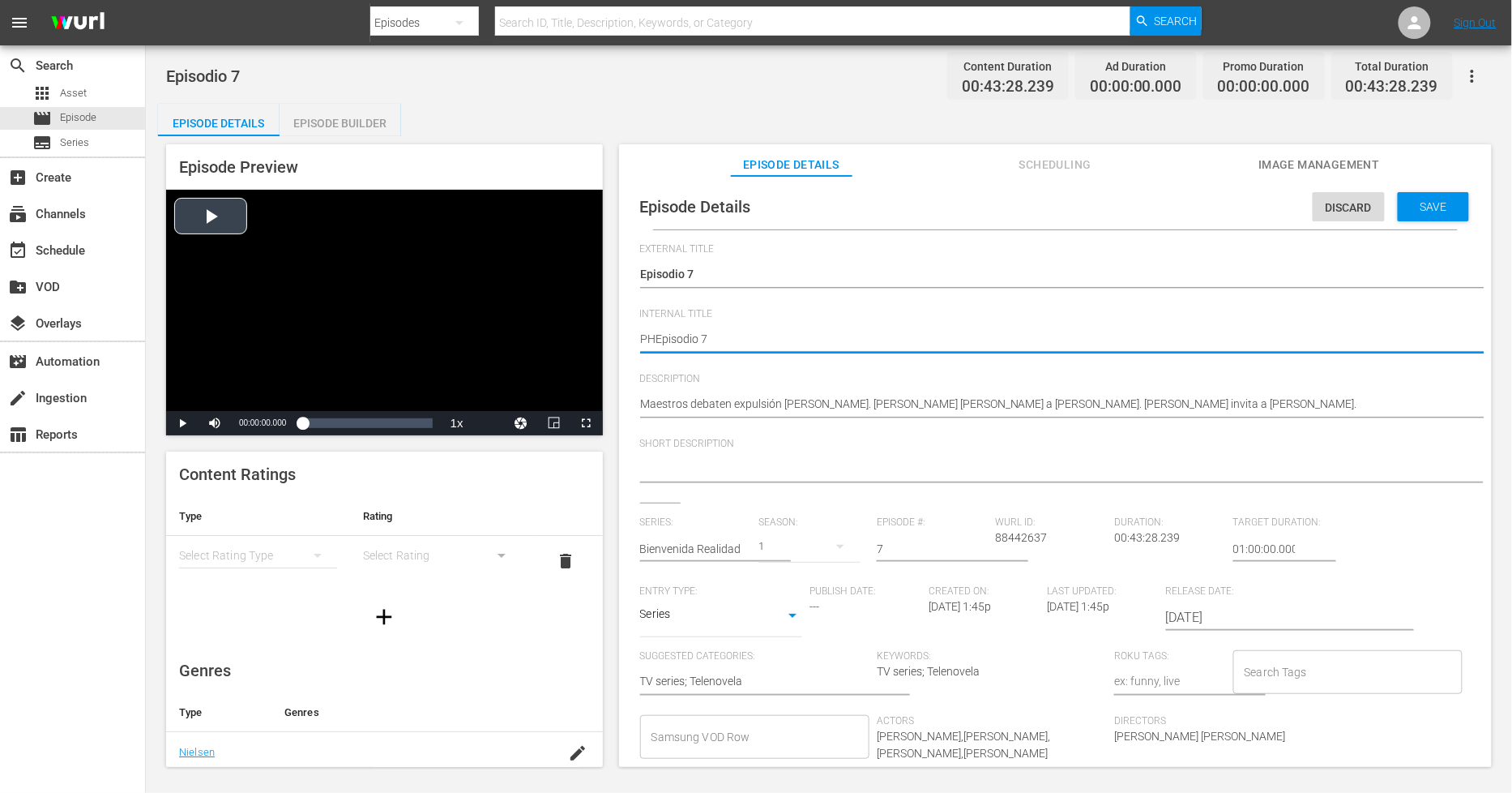
type textarea "PH Episodio 7"
type textarea "PH 1Episodio 7"
type textarea "PH 13Episodio 7"
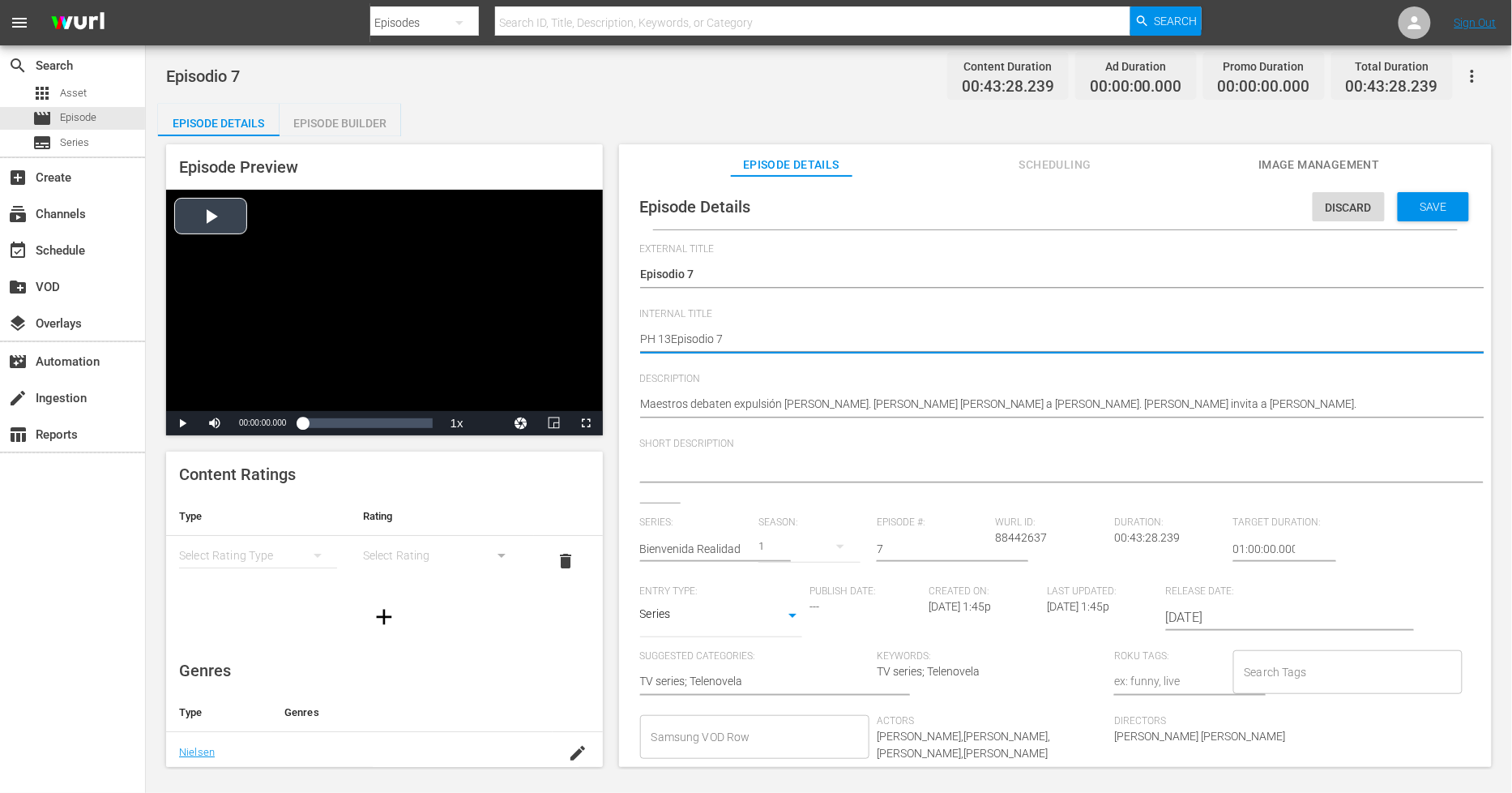
type textarea "PH 13 Episodio 7"
type textarea "PH 13 Episodio 7 -"
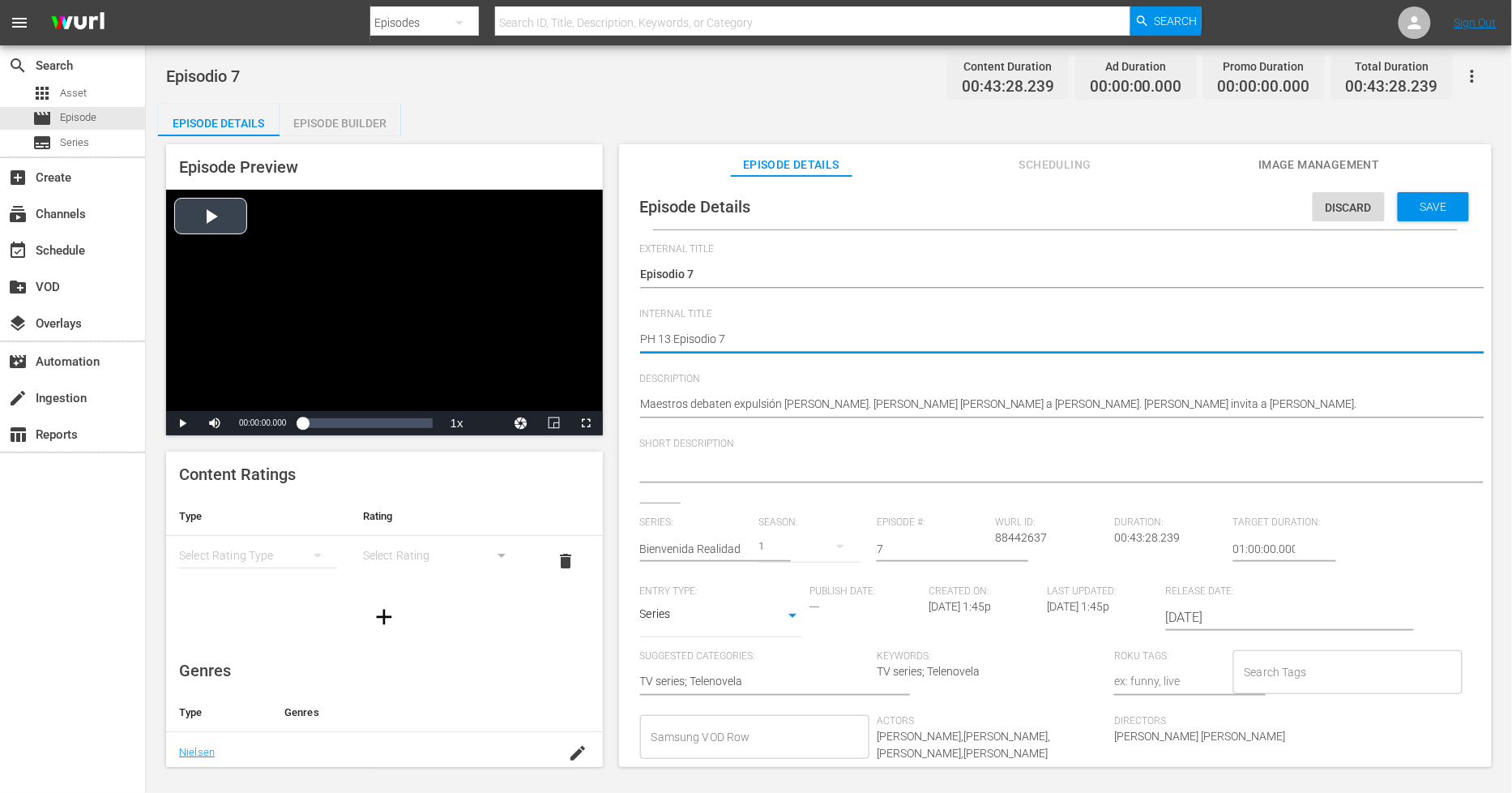
type textarea "PH 13 Episodio 7 -"
type textarea "PH 13 Episodio 7 - S"
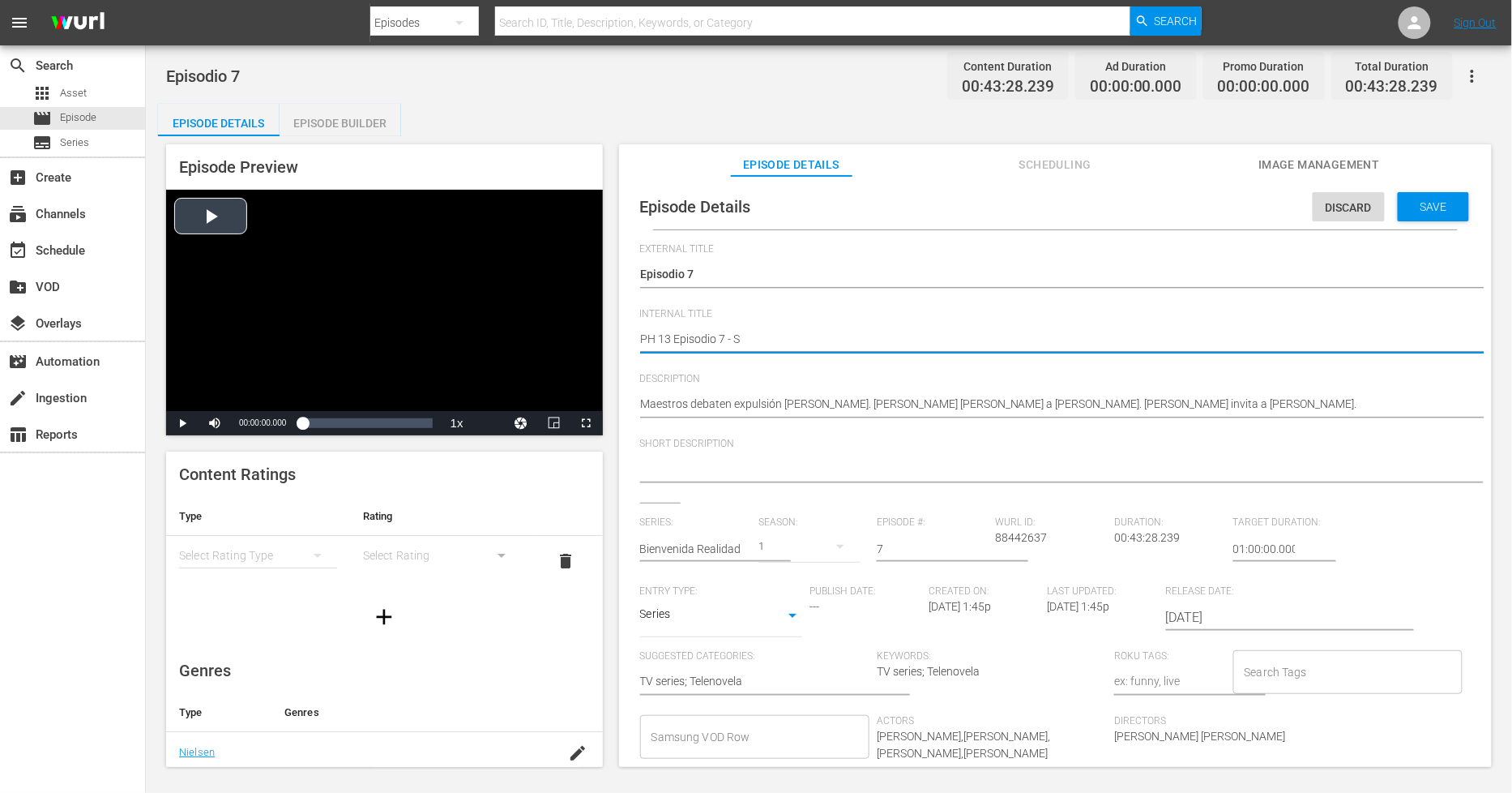
type textarea "PH 13 Episodio 7 - SO"
type textarea "PH 13 Episodio 7 - SO M"
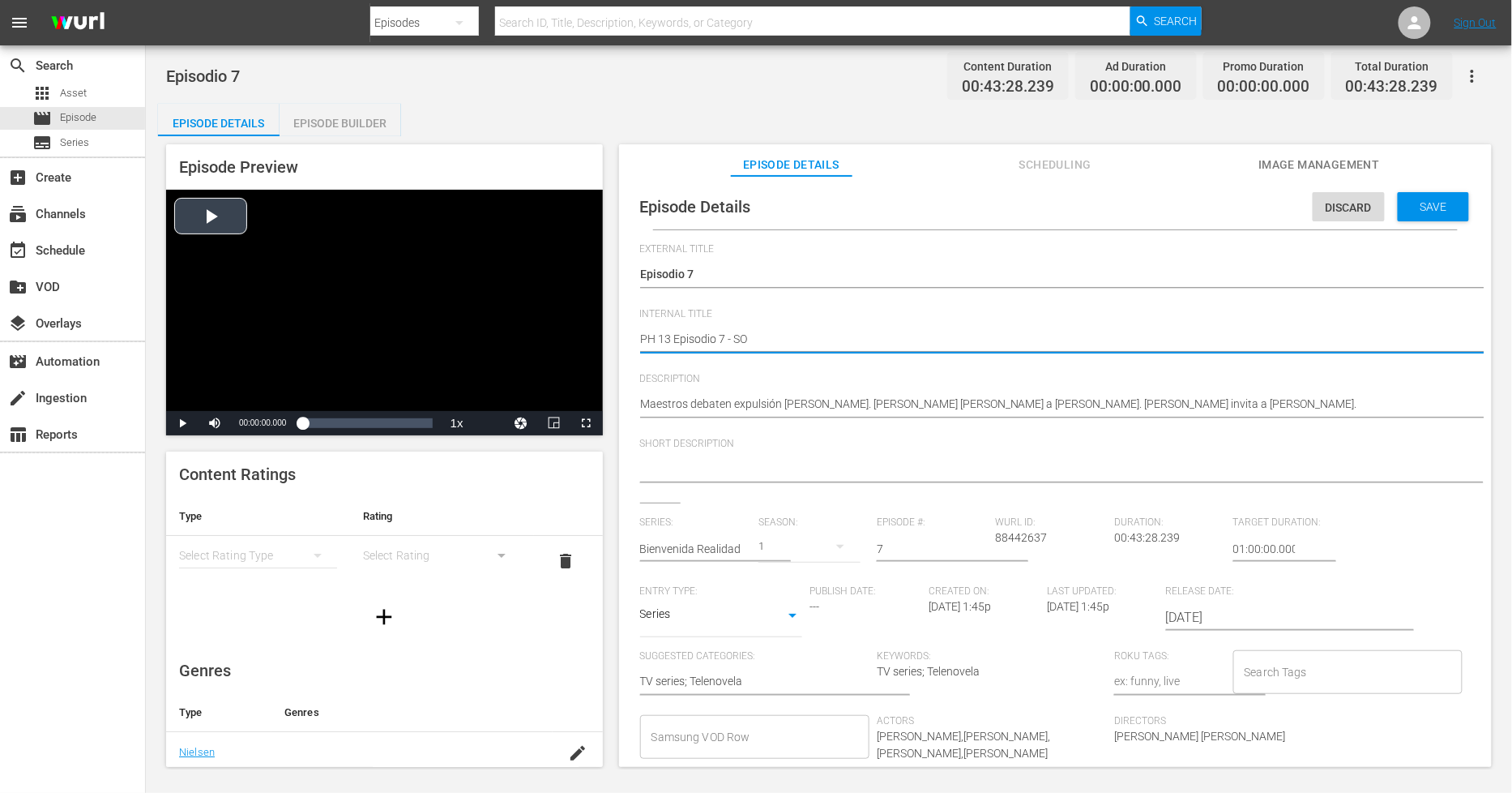
type textarea "PH 13 Episodio 7 - SO M"
type textarea "PH 13 Episodio 7 - SO ME"
type textarea "PH 13 Episodio 7 - SO MEX"
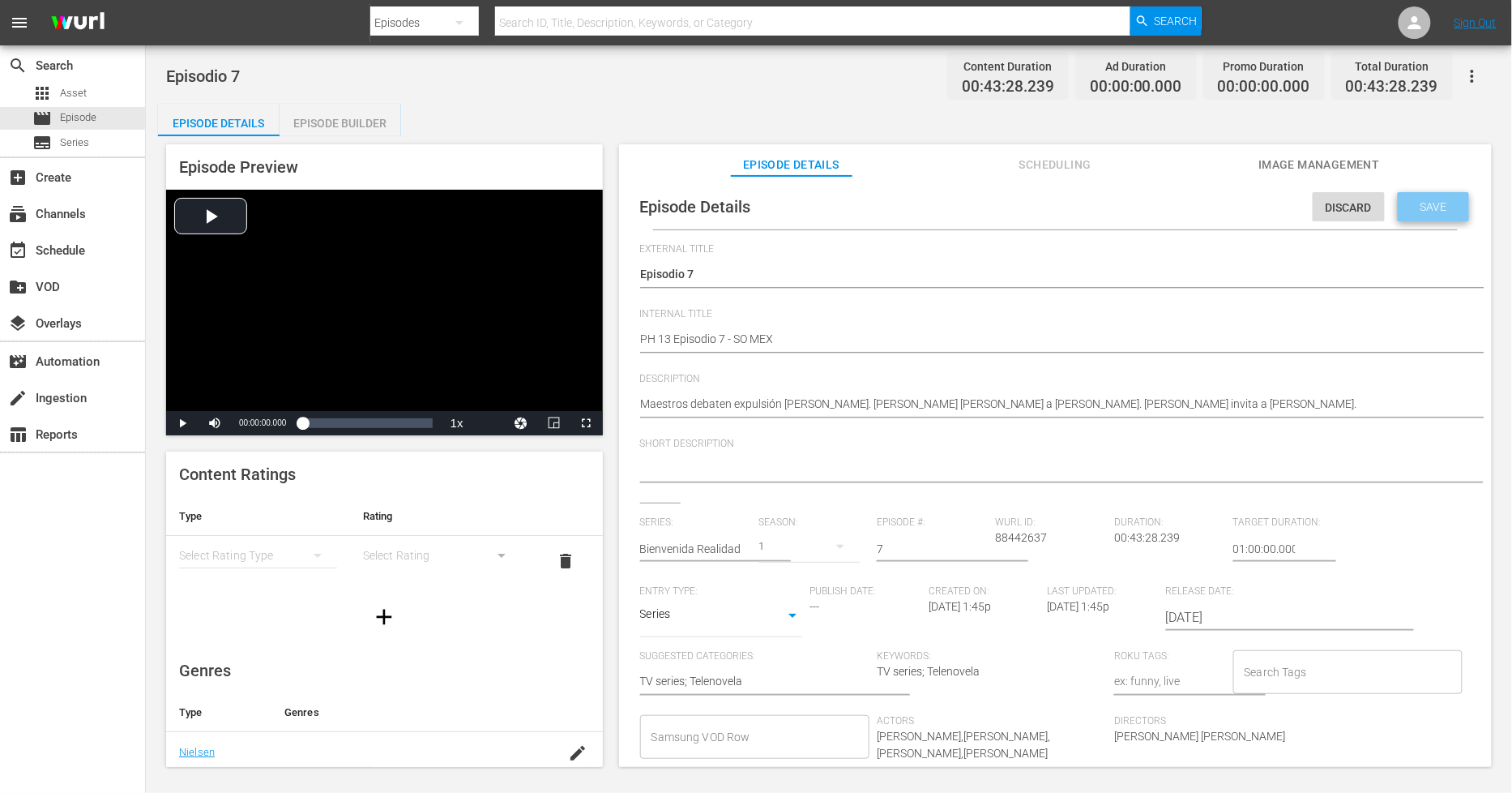
click at [1443, 212] on div "Save" at bounding box center [1434, 207] width 71 height 29
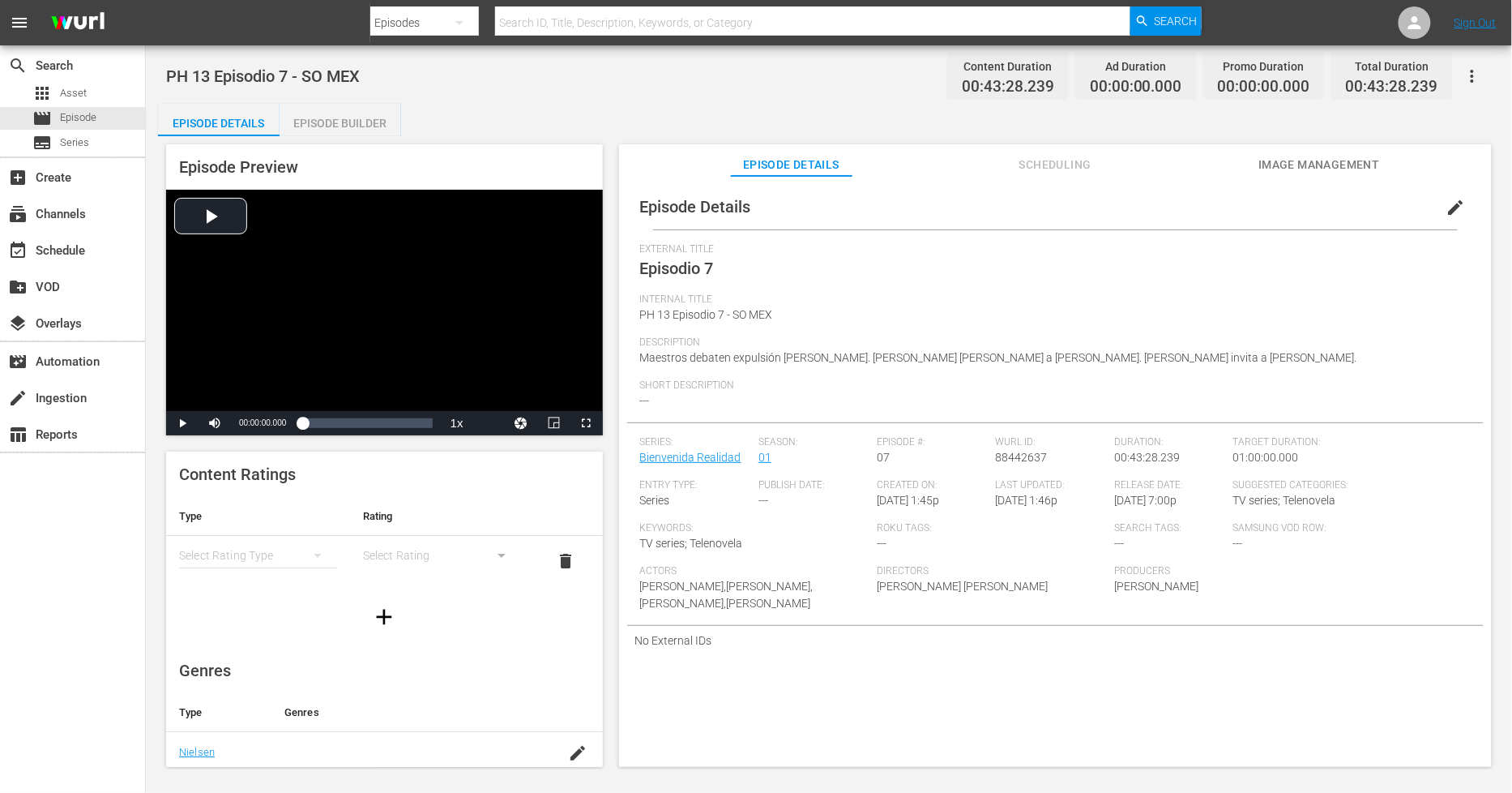
click at [365, 131] on div "Episode Builder" at bounding box center [340, 123] width 121 height 39
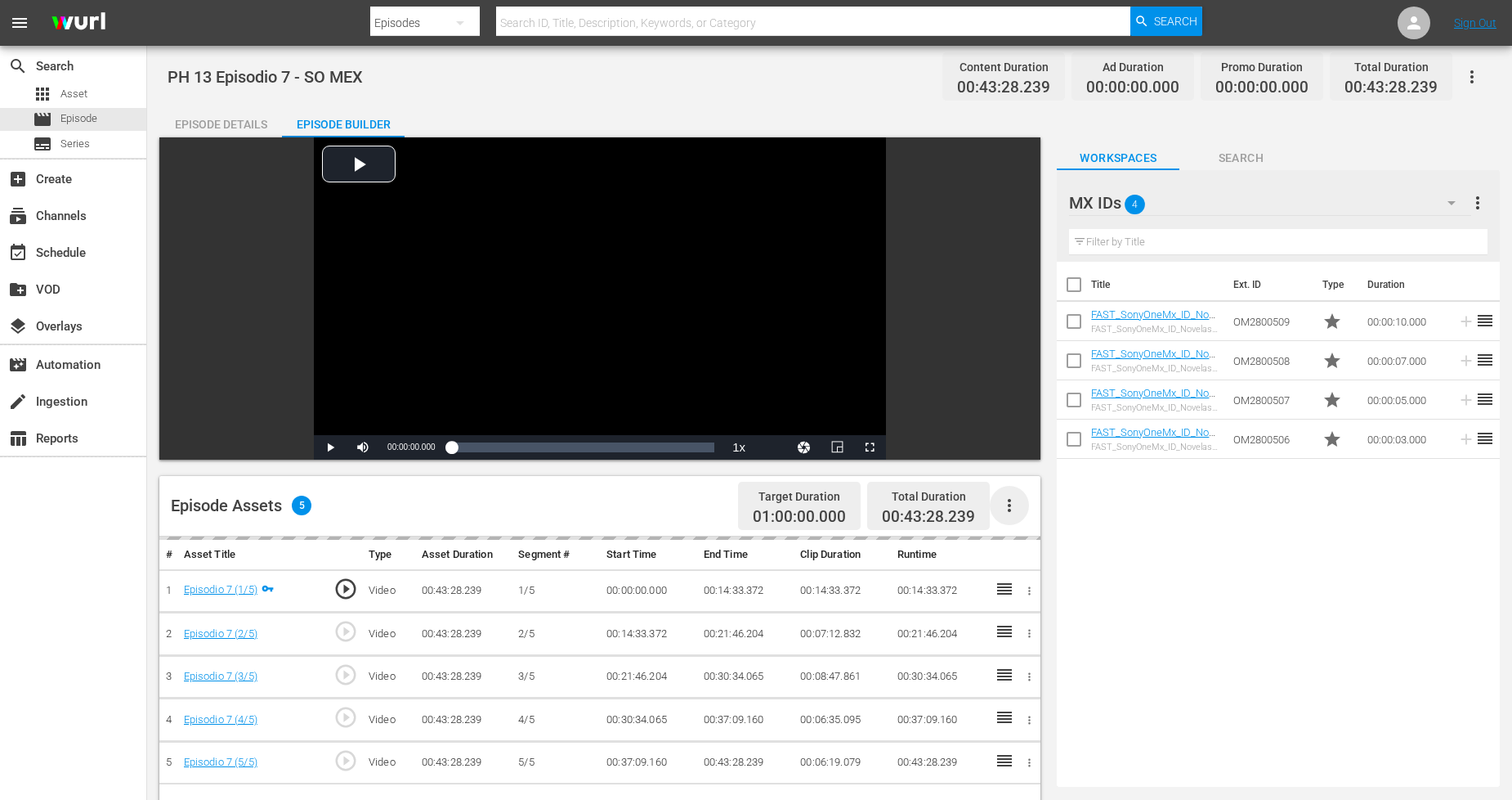
click at [1007, 509] on icon "button" at bounding box center [1010, 505] width 20 height 20
click at [1039, 513] on div "Fill with Ads" at bounding box center [1059, 512] width 111 height 40
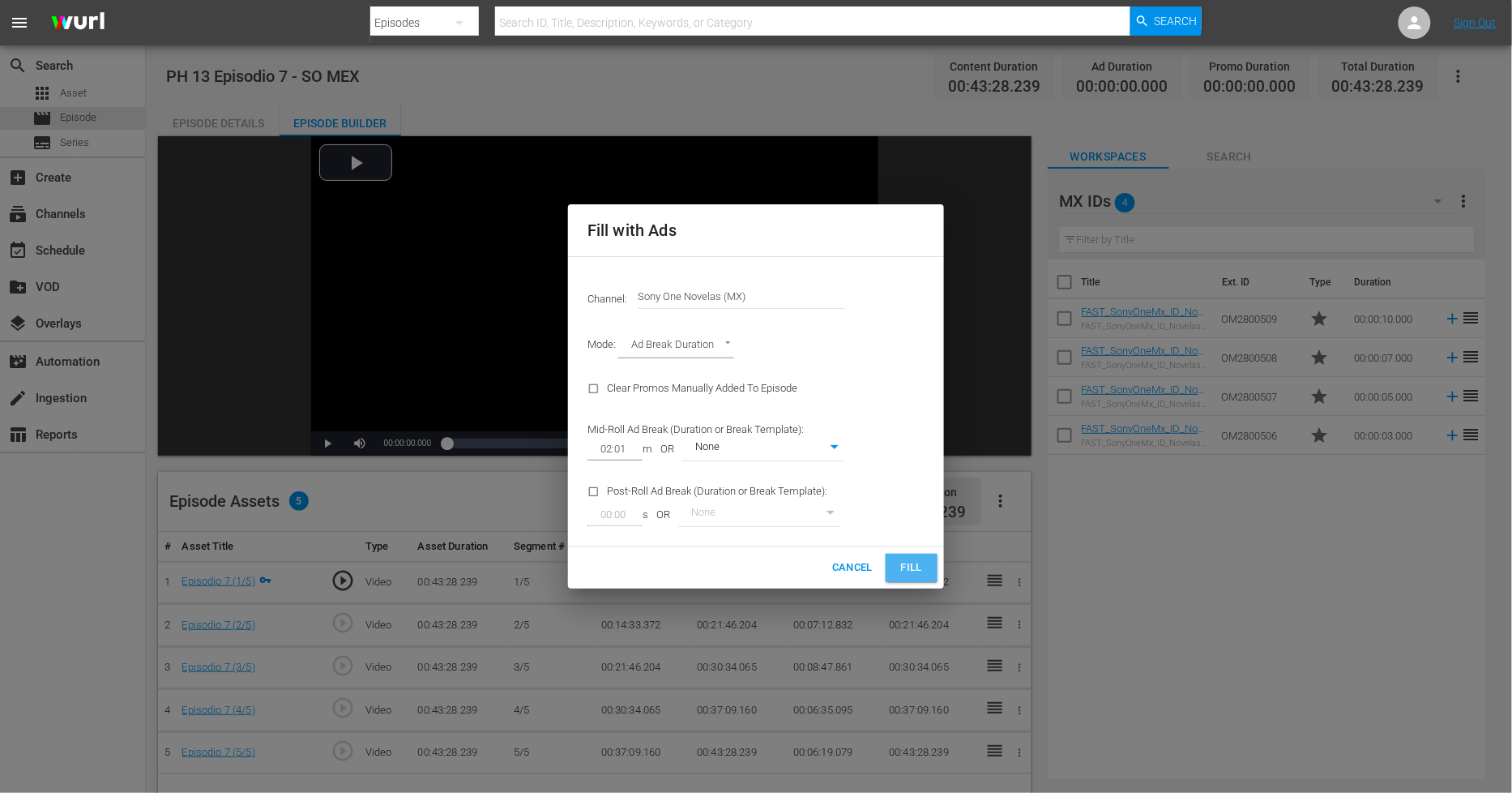
click at [923, 570] on span "Fill" at bounding box center [911, 568] width 26 height 19
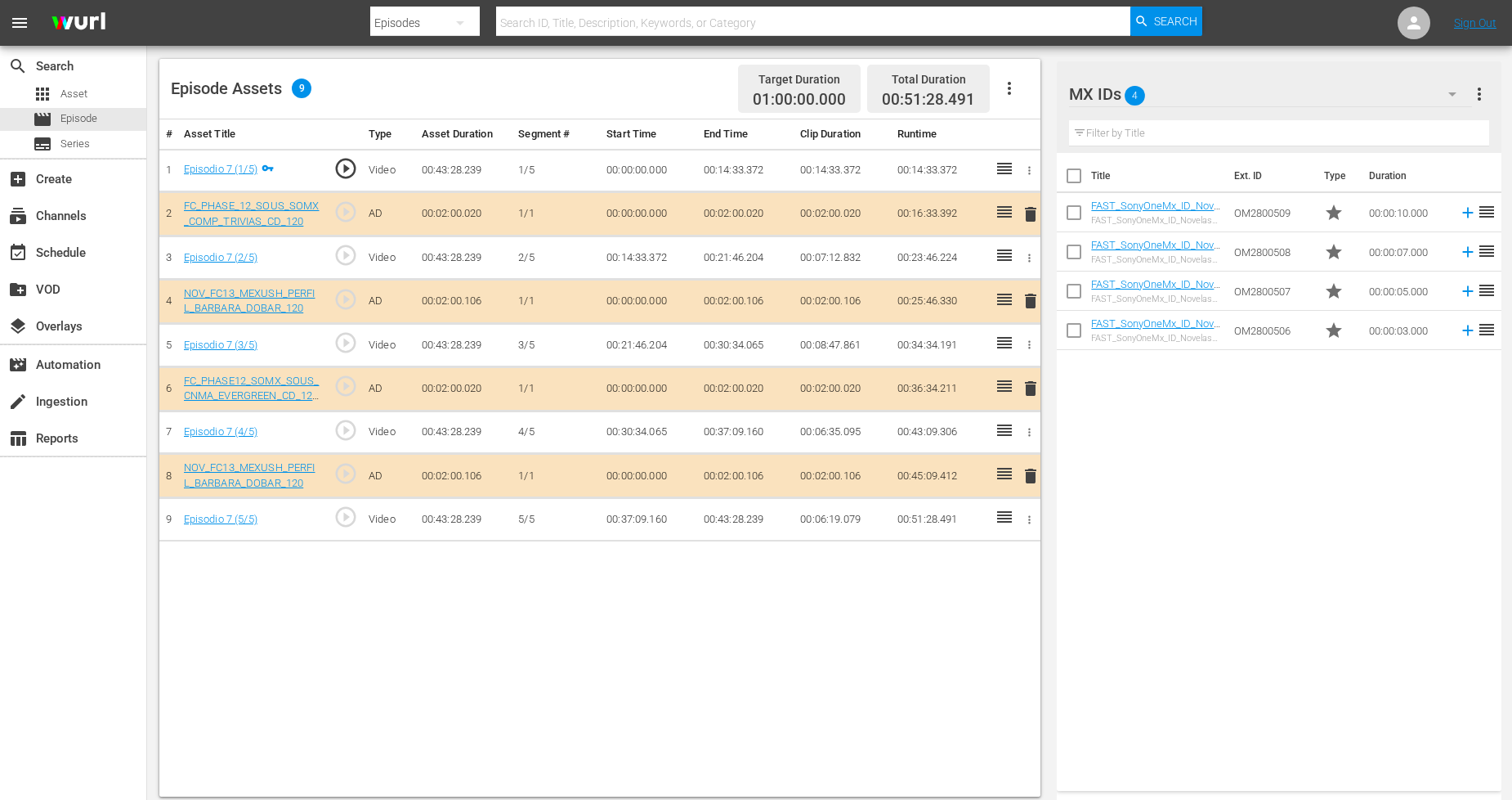
scroll to position [425, 0]
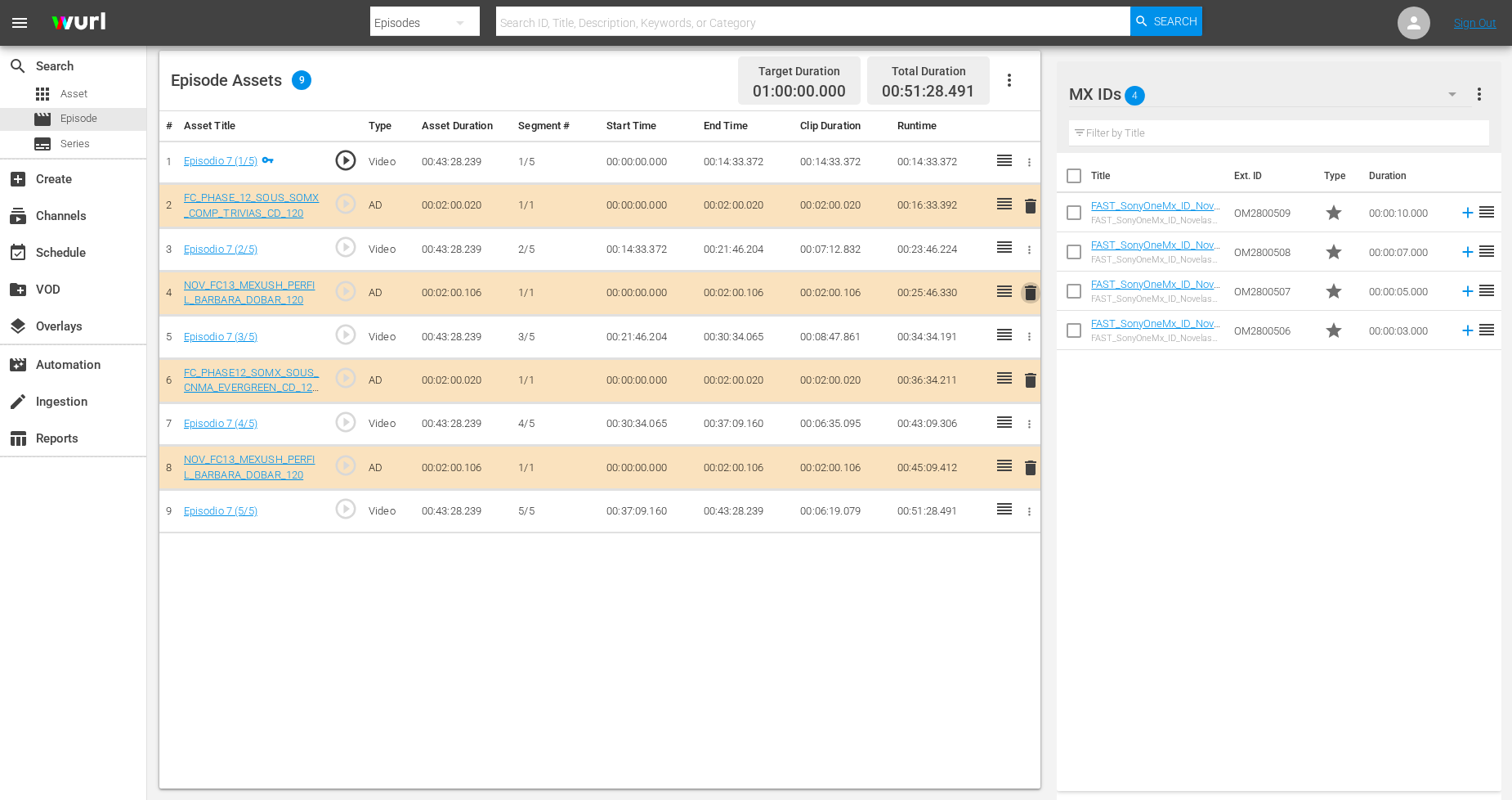
click at [1030, 296] on span "delete" at bounding box center [1031, 293] width 20 height 20
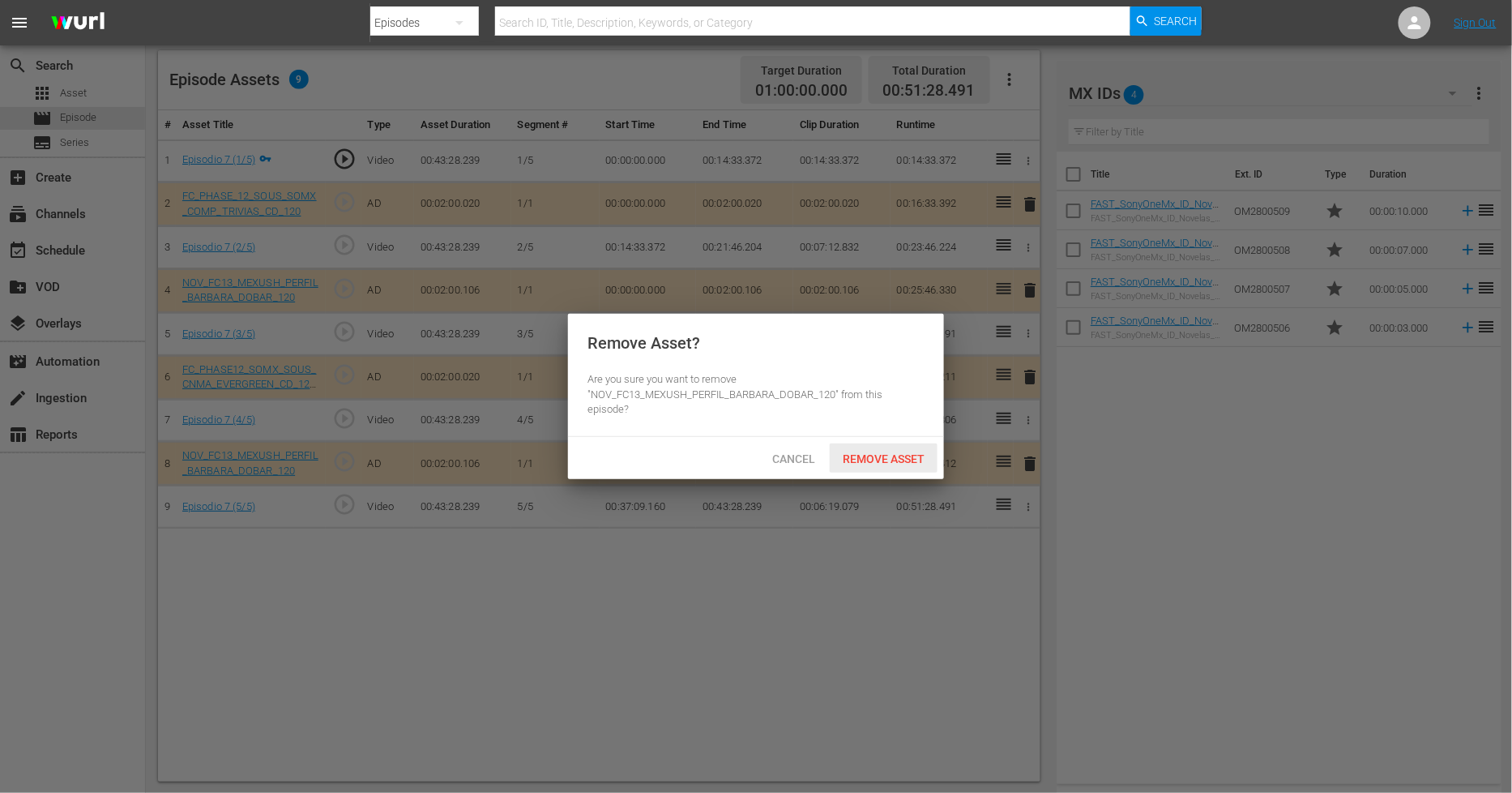
click at [908, 453] on span "Remove Asset" at bounding box center [883, 459] width 108 height 13
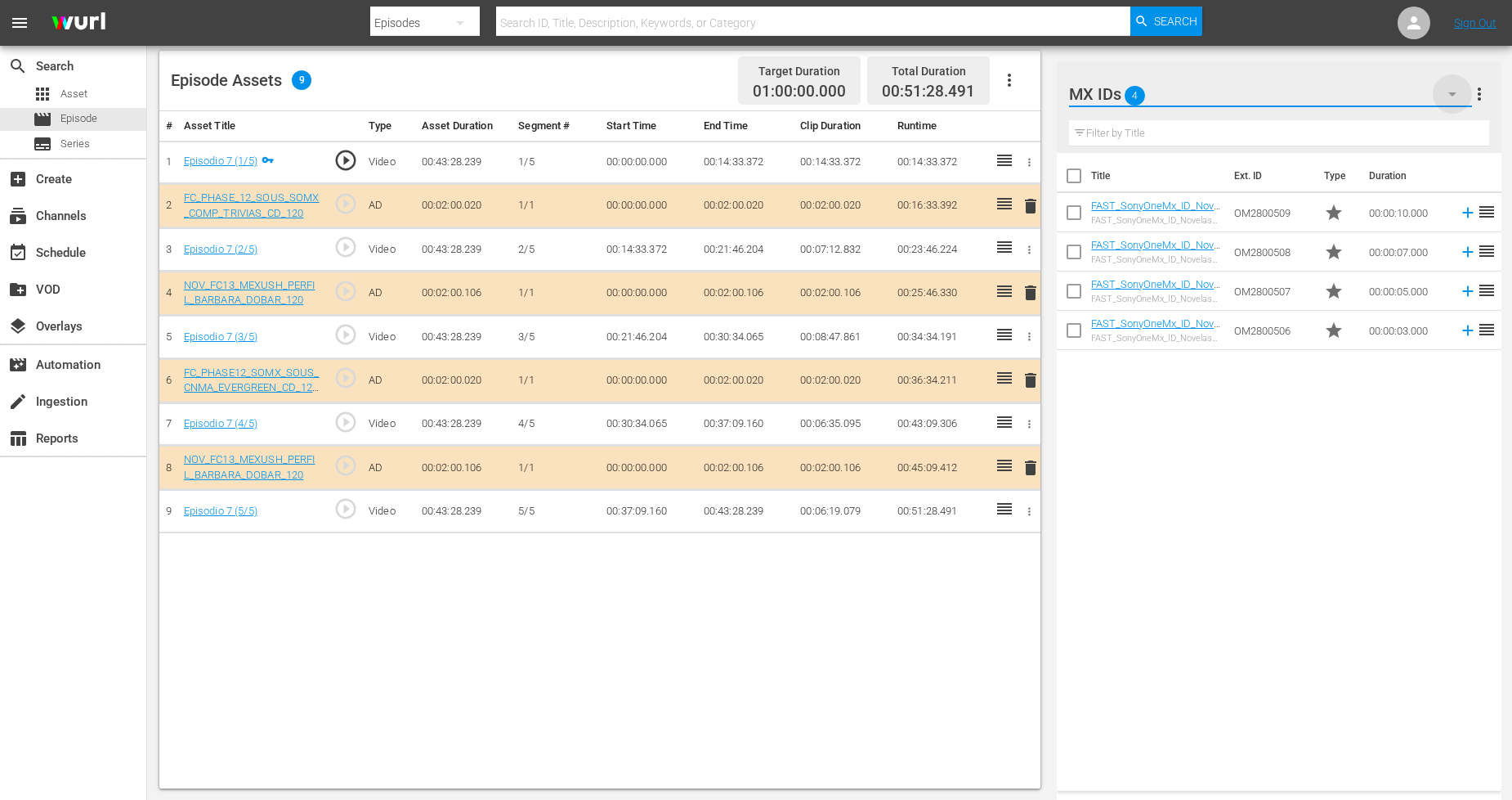
click at [1452, 94] on icon "button" at bounding box center [1452, 94] width 8 height 4
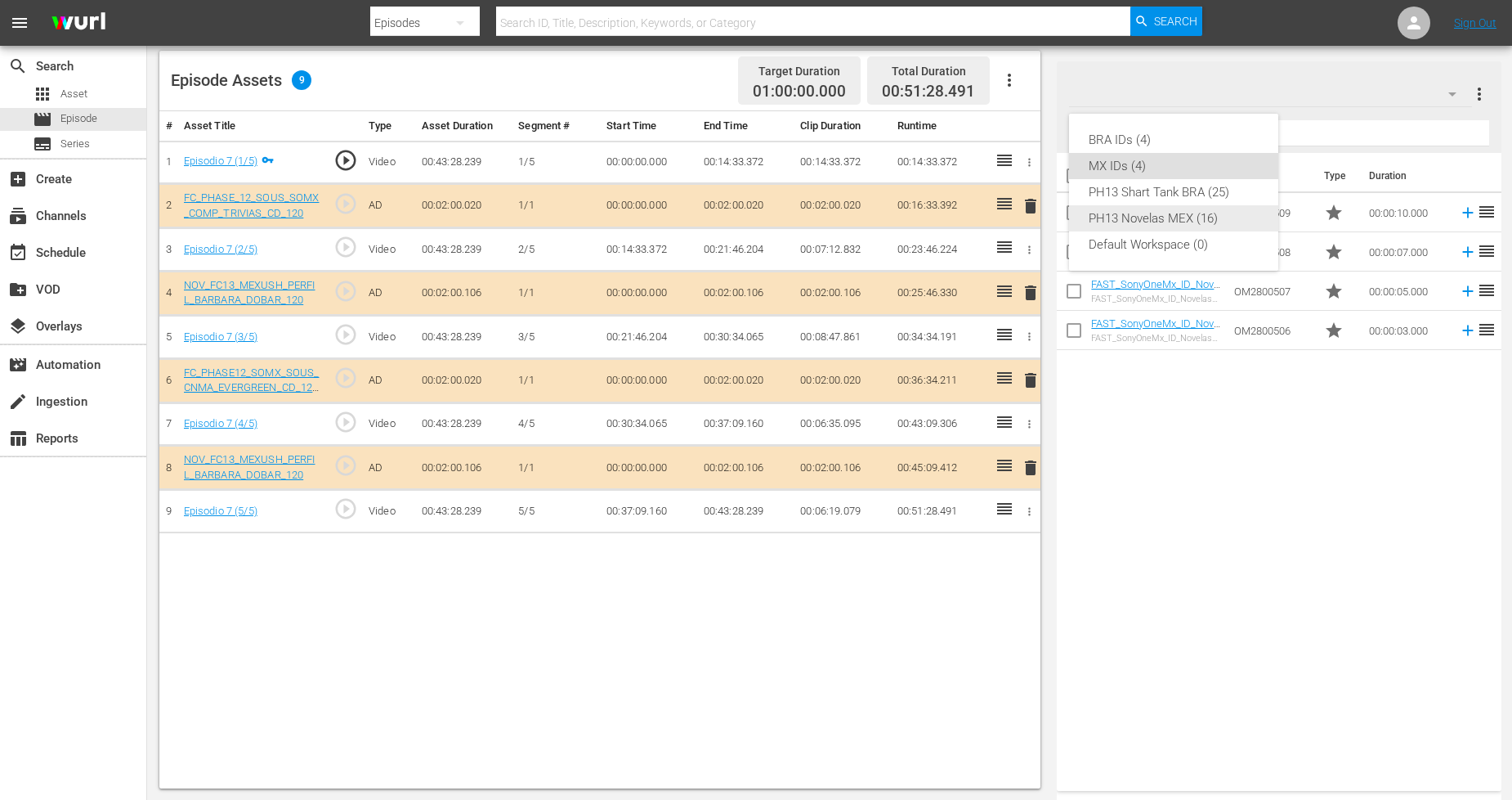
click at [1203, 216] on div "PH13 Novelas MEX (16)" at bounding box center [1173, 218] width 170 height 26
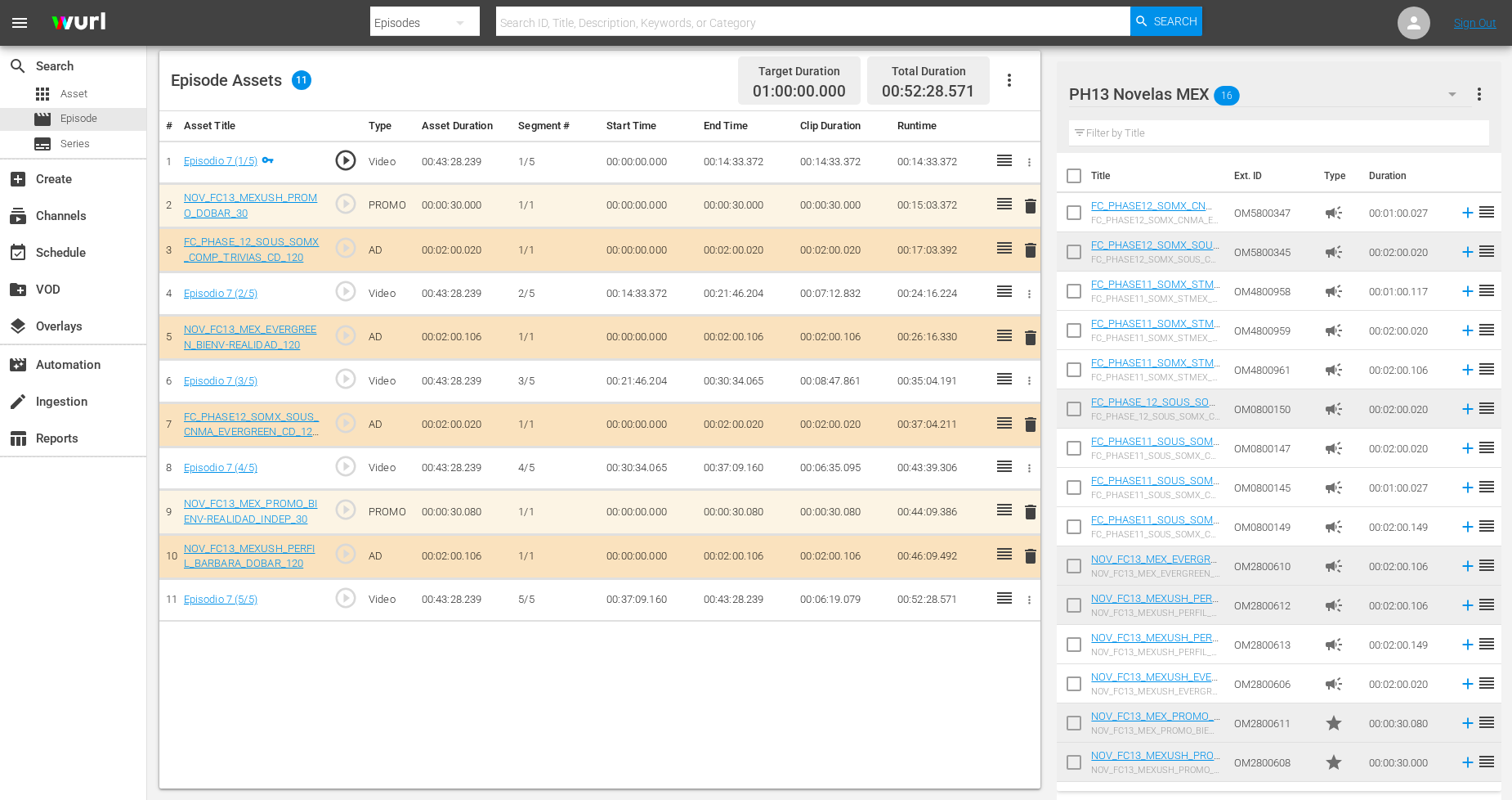
click at [1457, 96] on icon "button" at bounding box center [1453, 94] width 20 height 20
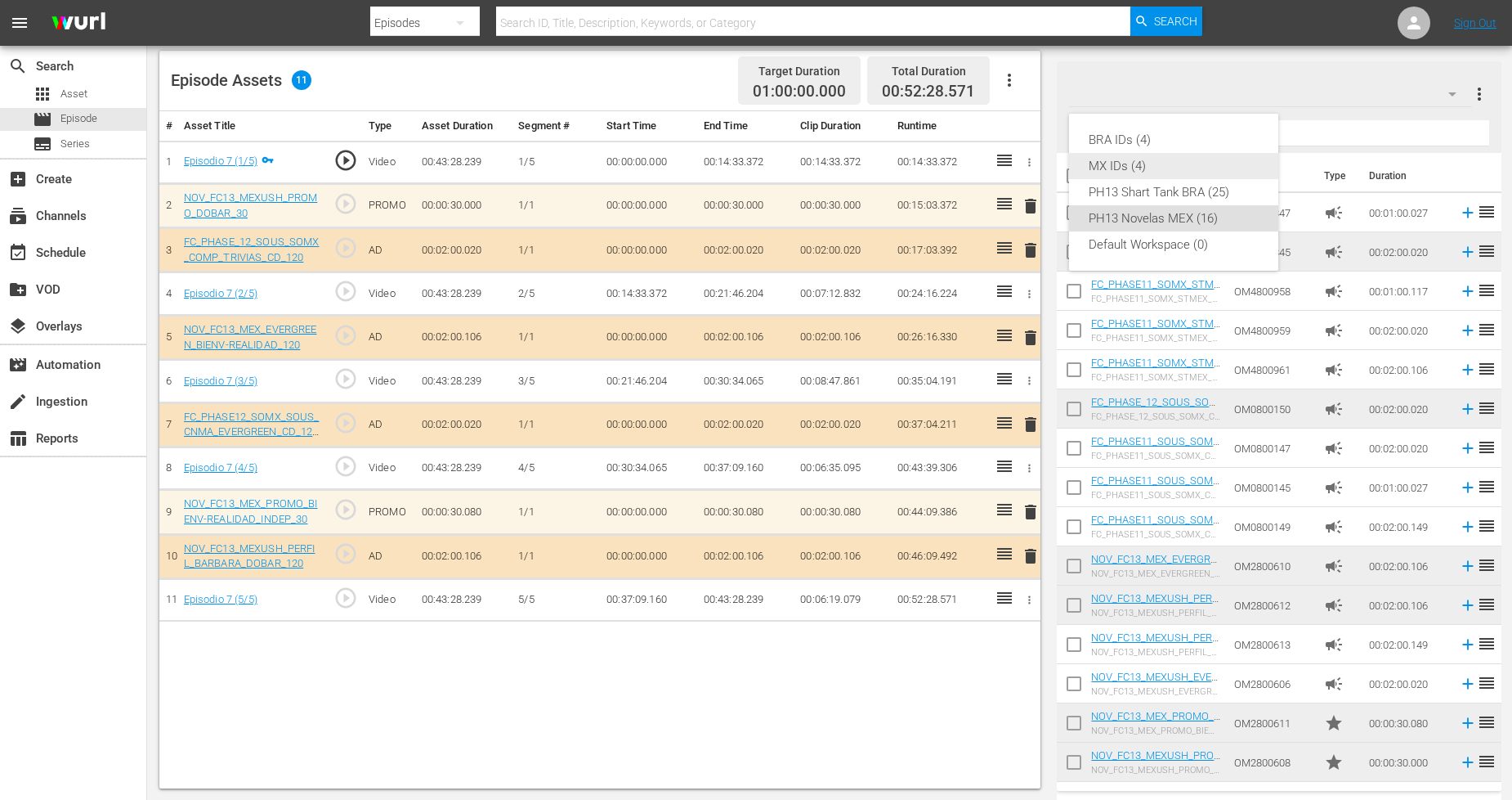
click at [1126, 165] on div "MX IDs (4)" at bounding box center [1173, 165] width 170 height 26
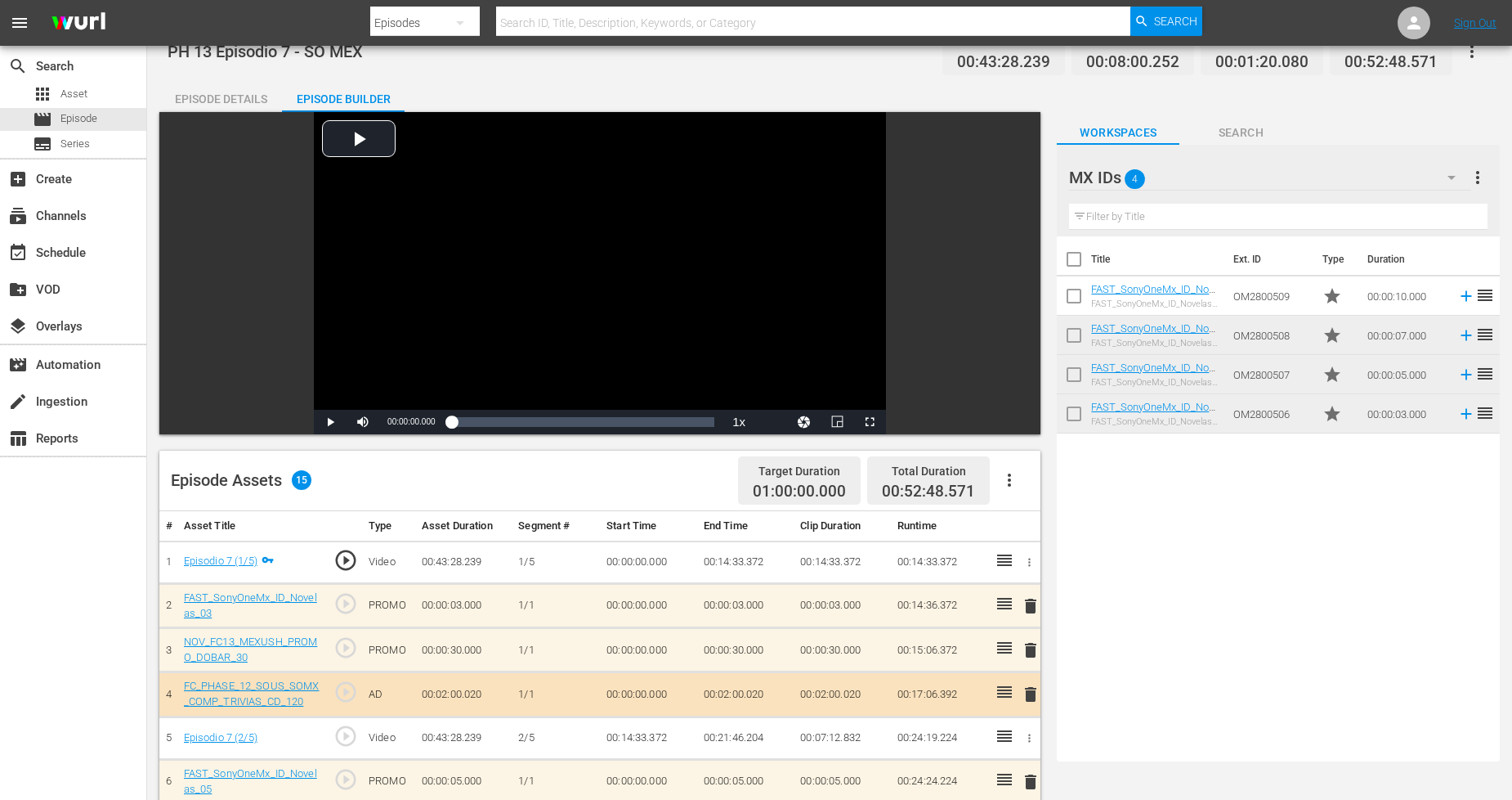
scroll to position [0, 0]
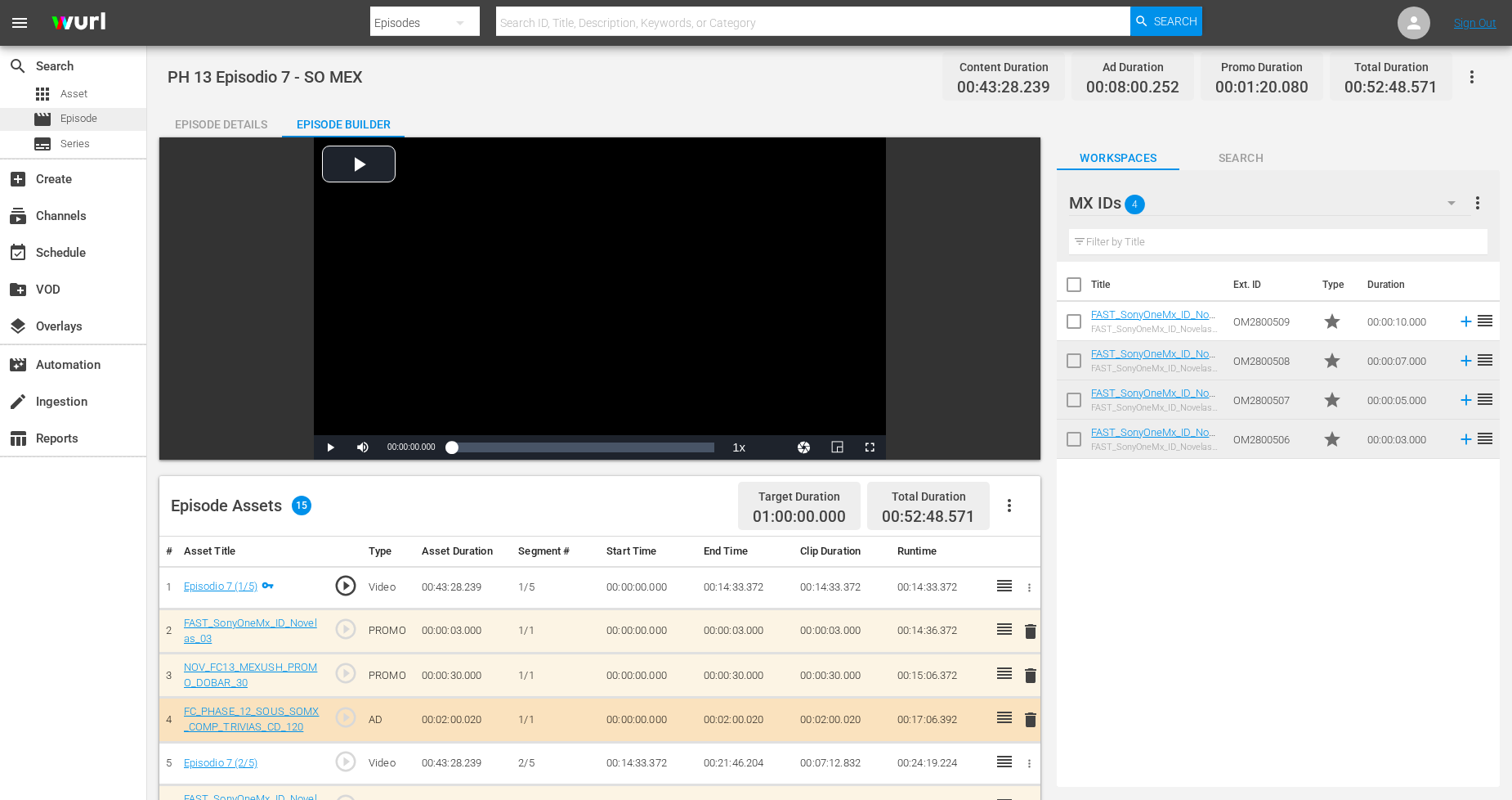
click at [102, 119] on div "movie Episode" at bounding box center [73, 119] width 146 height 22
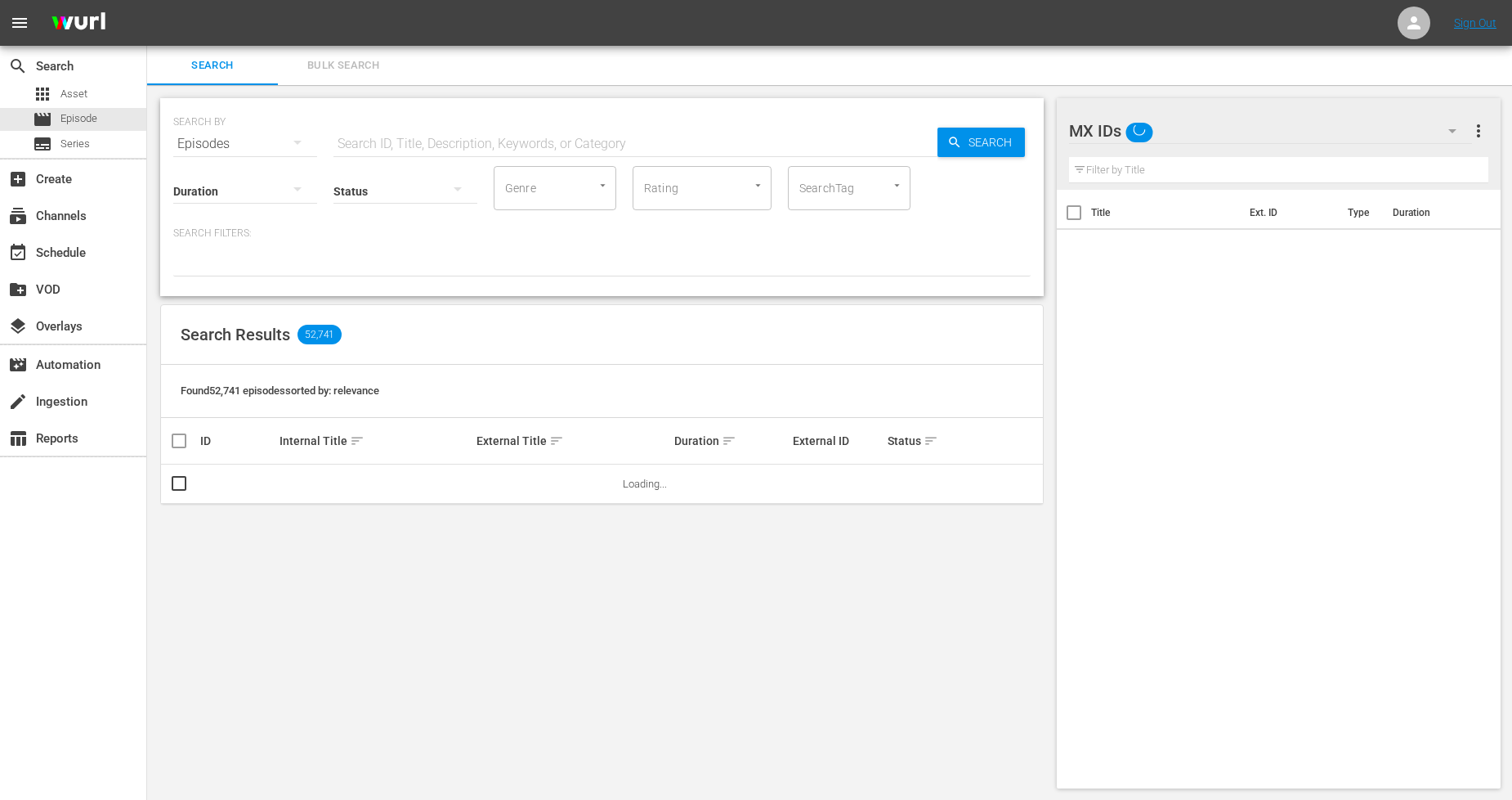
click at [373, 77] on button "Bulk Search" at bounding box center [343, 66] width 131 height 40
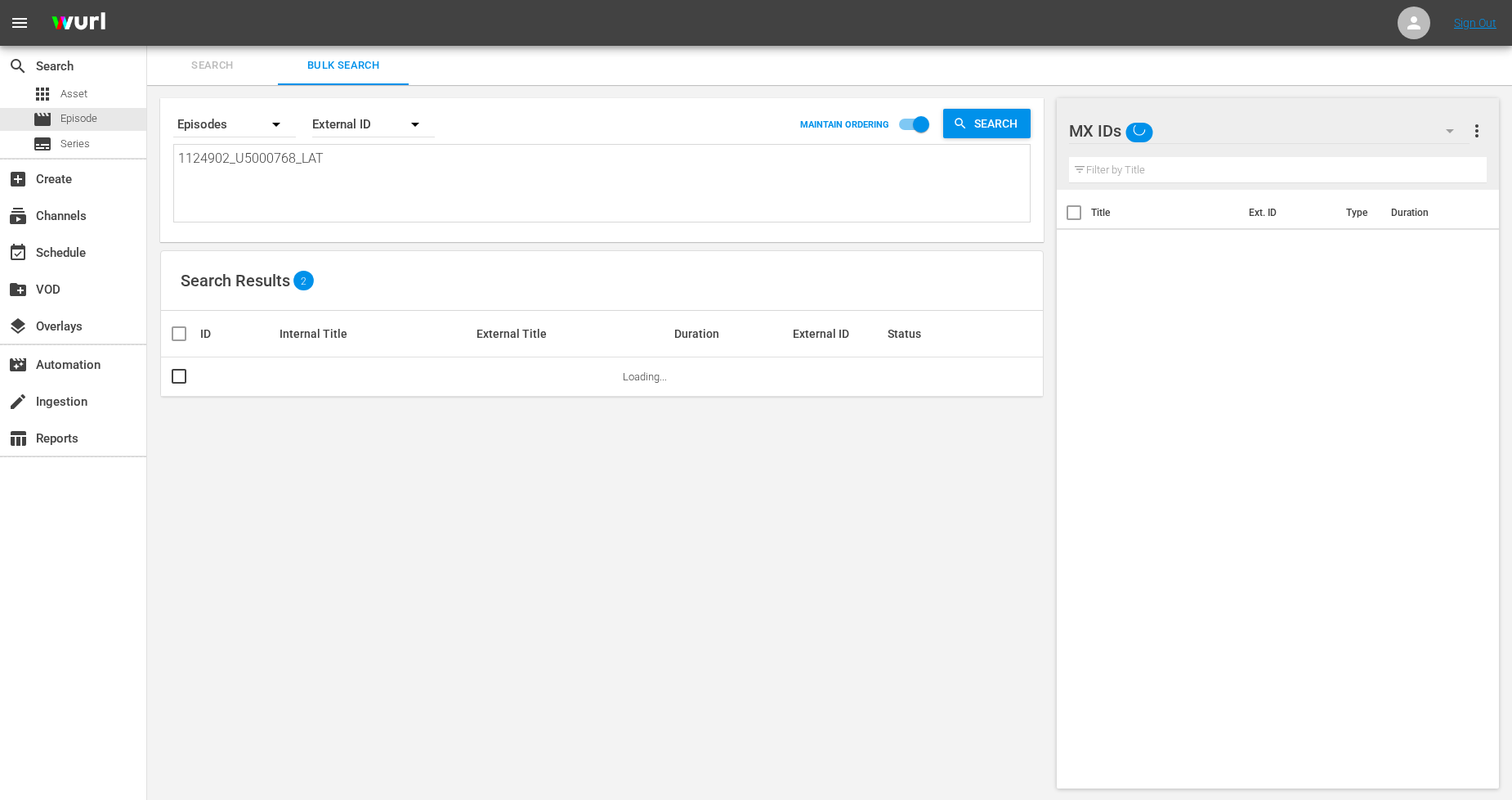
drag, startPoint x: 391, startPoint y: 156, endPoint x: 0, endPoint y: 159, distance: 391.0
click at [147, 0] on div "search Search apps Asset movie Episode subtitles Series add_box Create subscrip…" at bounding box center [830, 0] width 1366 height 0
paste textarea "3_U5000769"
type textarea "1124903_U5000769_LAT"
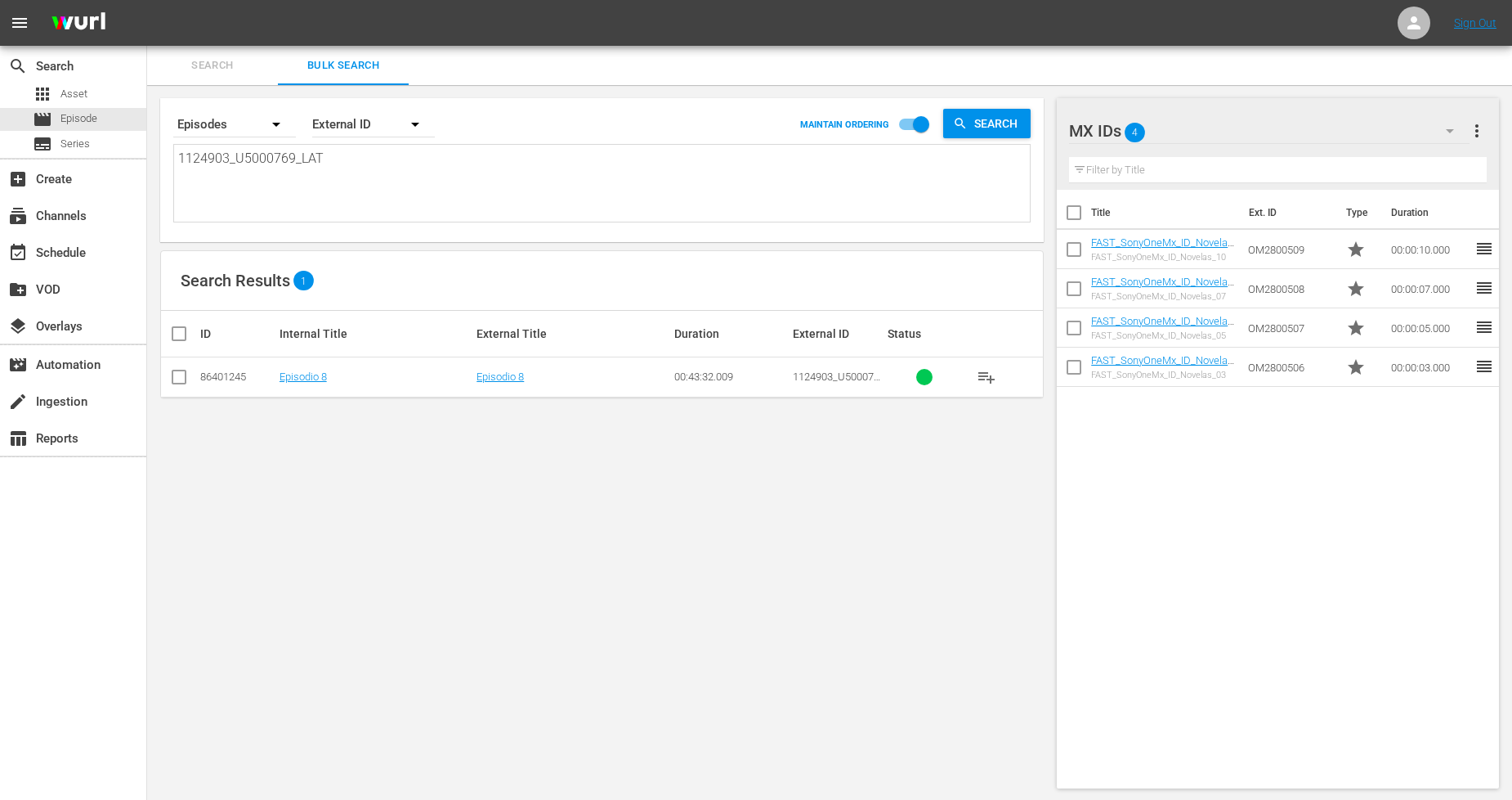
type textarea "1124903_U5000769_LAT"
click at [175, 380] on input "checkbox" at bounding box center [179, 380] width 20 height 20
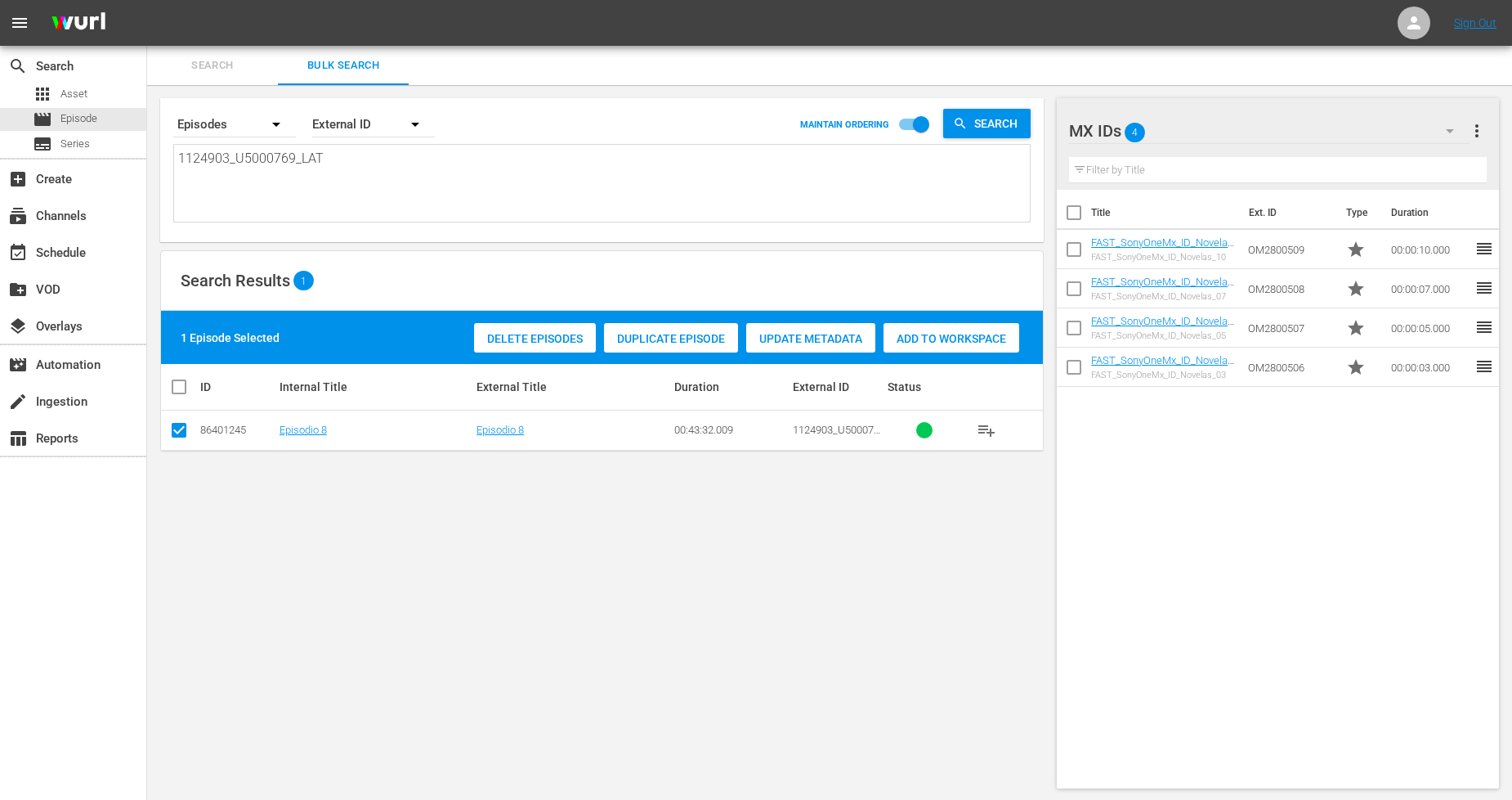
click at [664, 329] on div "Duplicate Episode" at bounding box center [670, 338] width 134 height 31
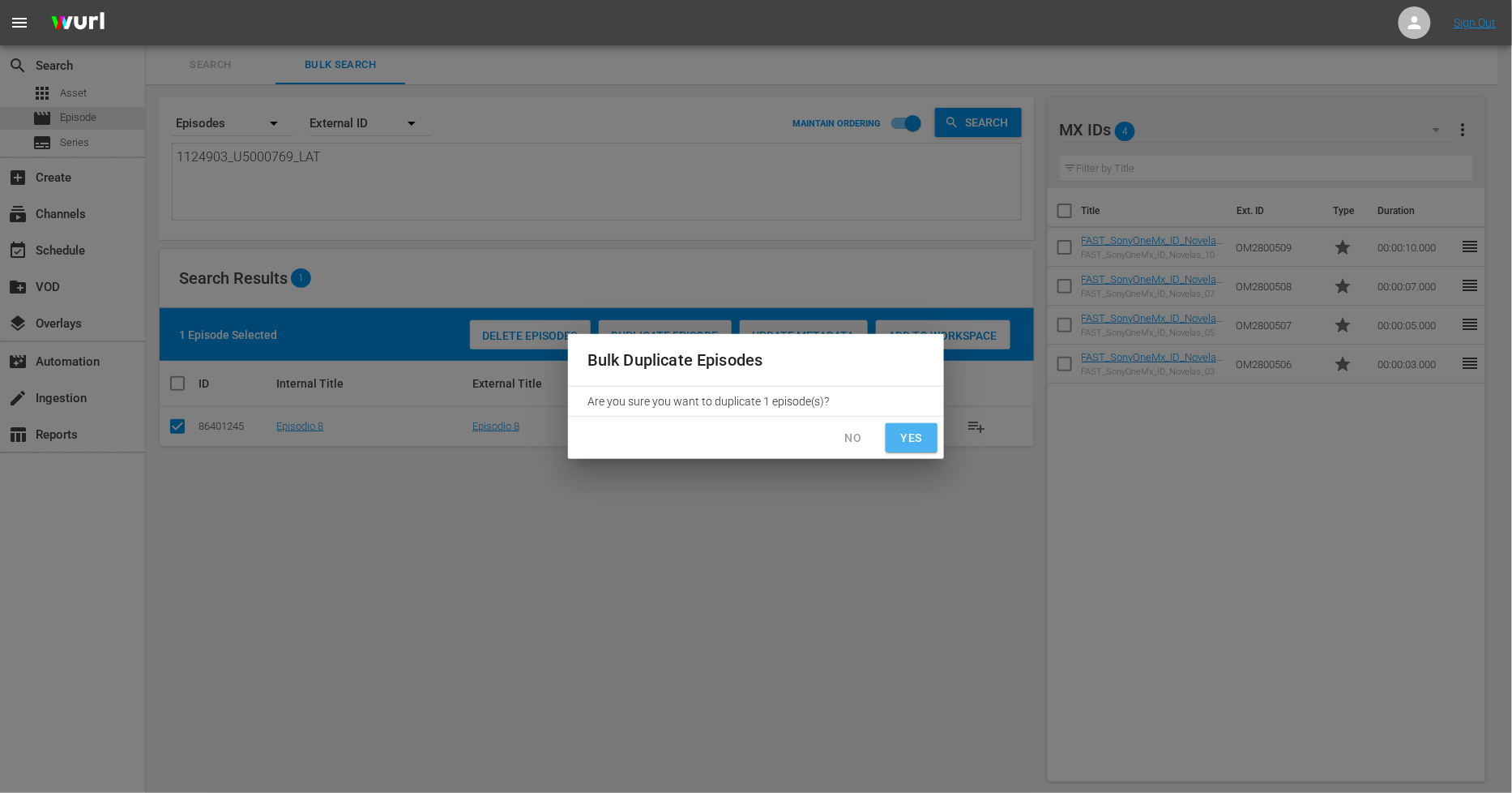
click at [897, 440] on button "Yes" at bounding box center [912, 438] width 52 height 30
checkbox input "false"
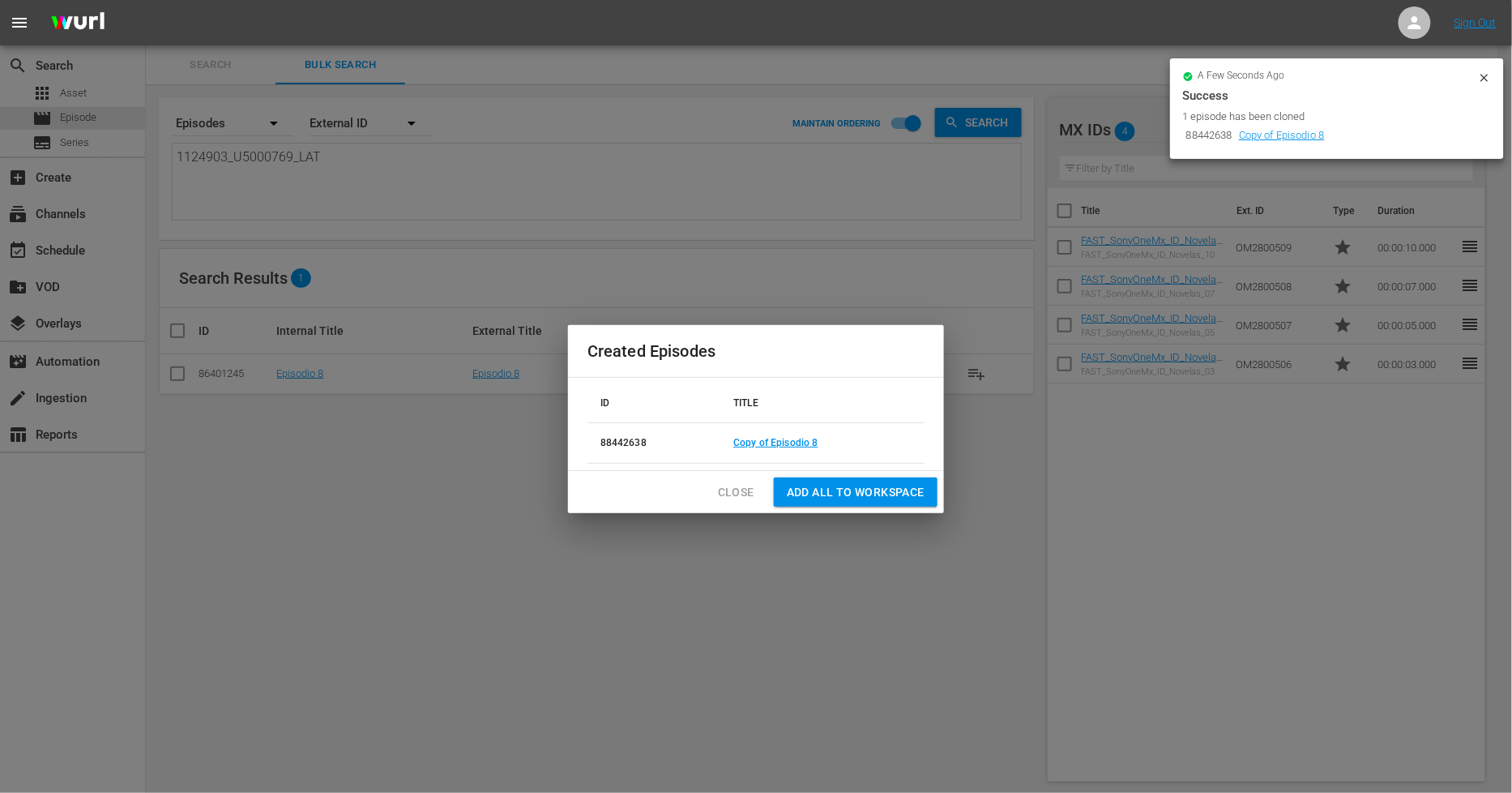
click at [733, 491] on span "Close" at bounding box center [736, 492] width 37 height 20
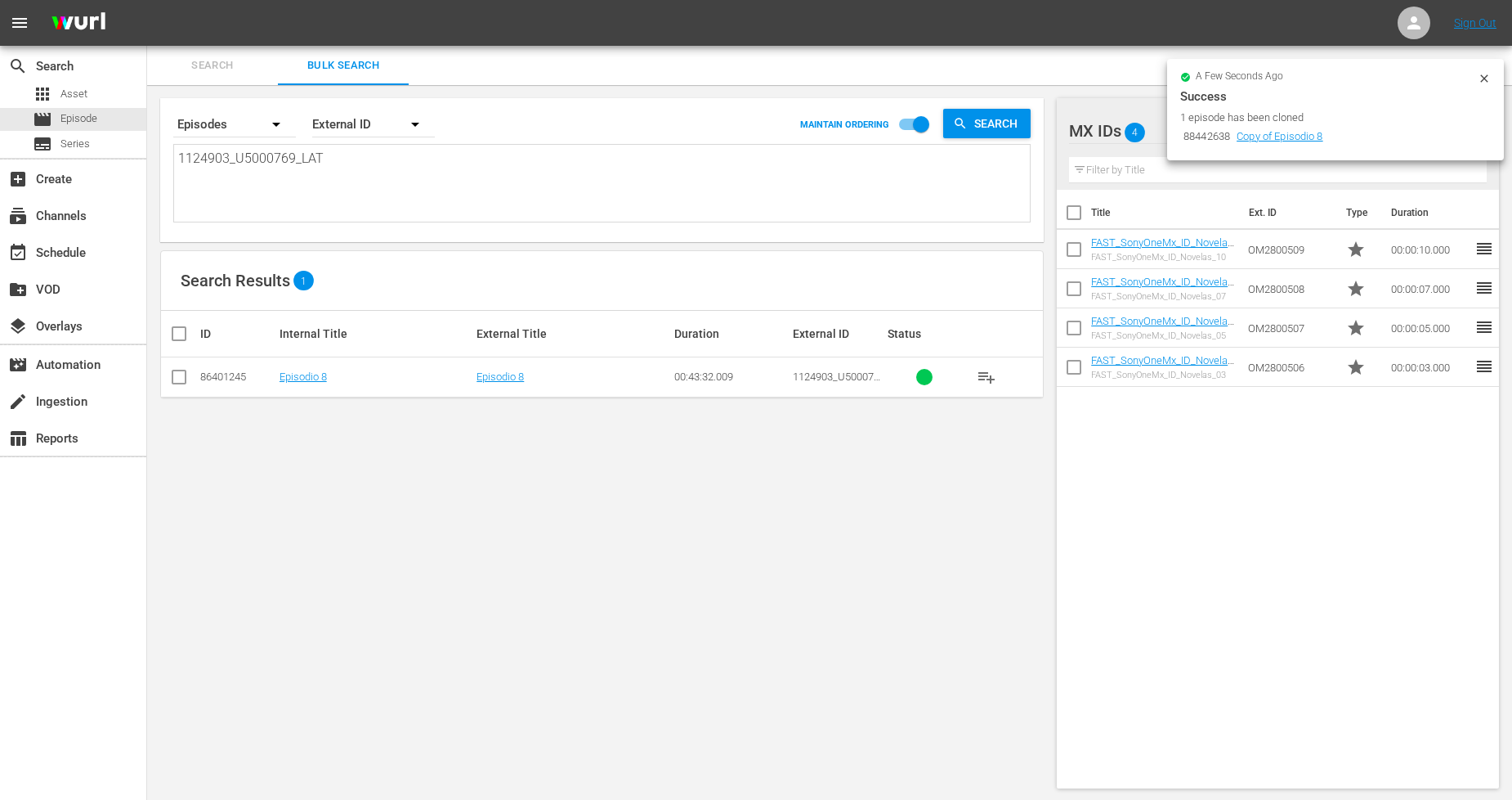
click at [1488, 79] on icon at bounding box center [1484, 78] width 7 height 7
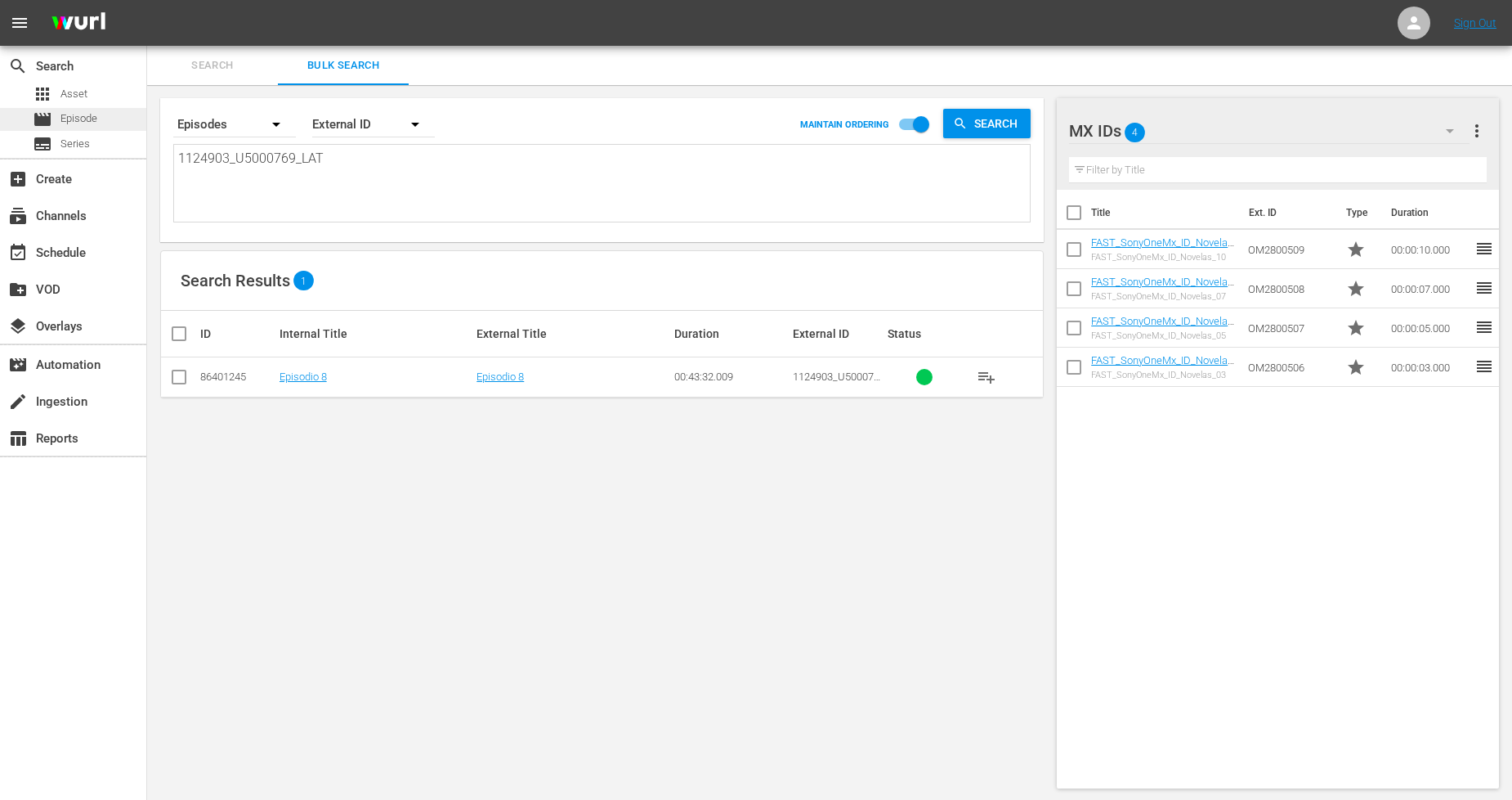
click at [119, 121] on div "movie Episode" at bounding box center [73, 119] width 146 height 22
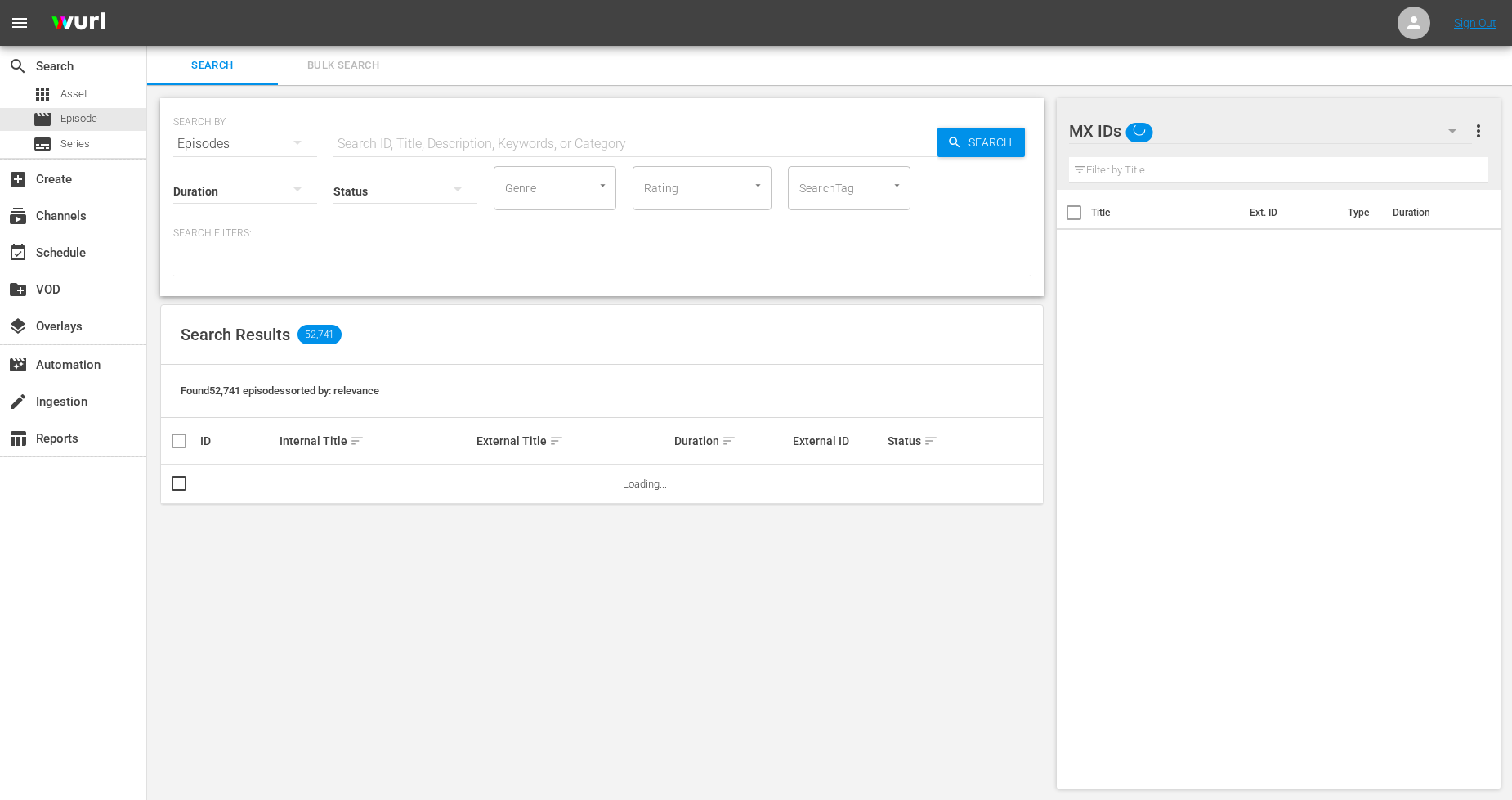
click at [381, 72] on span "Bulk Search" at bounding box center [343, 66] width 111 height 19
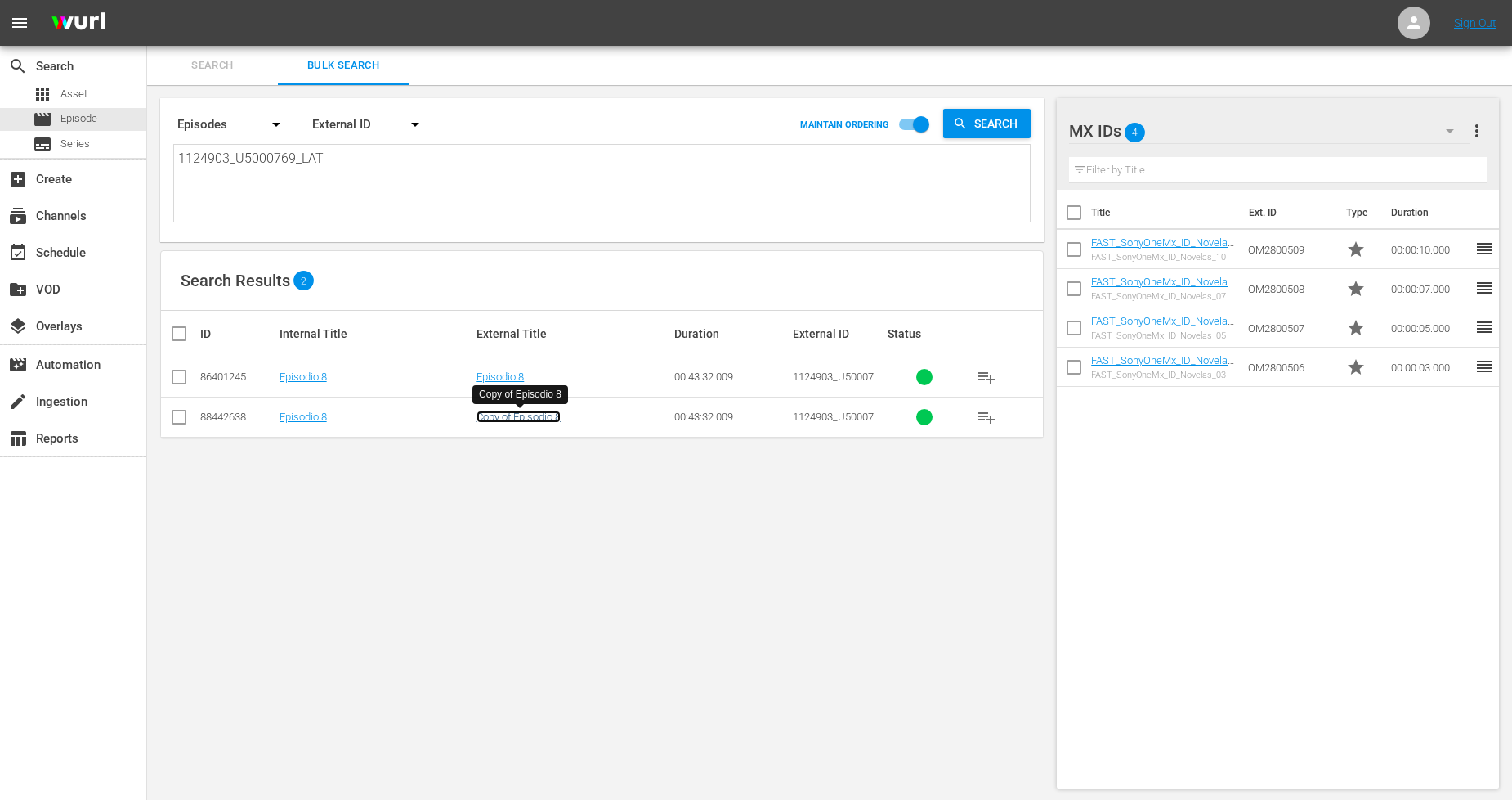
click at [530, 415] on link "Copy of Episodio 8" at bounding box center [519, 417] width 84 height 13
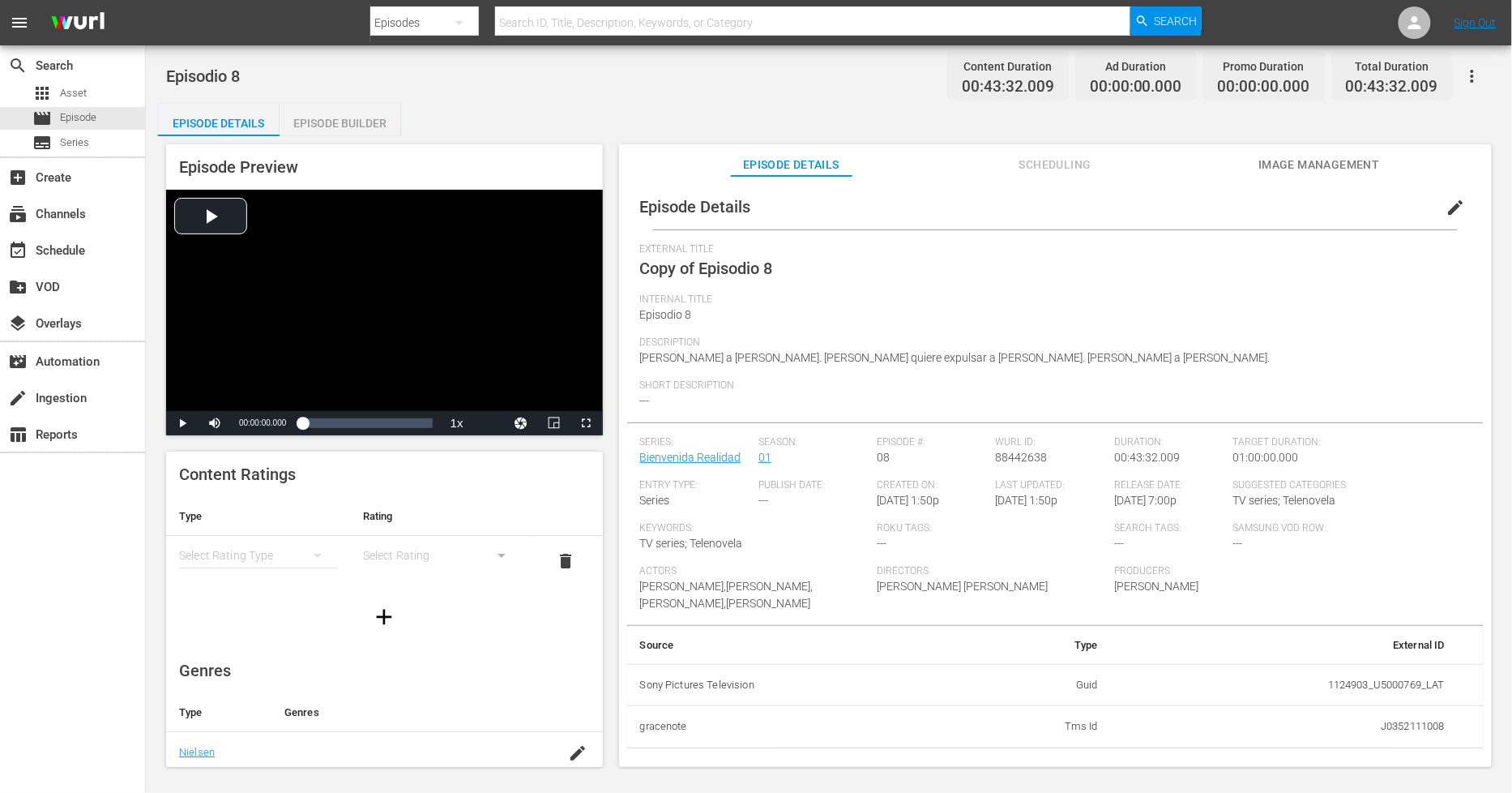
click at [1453, 207] on span "edit" at bounding box center [1456, 208] width 20 height 20
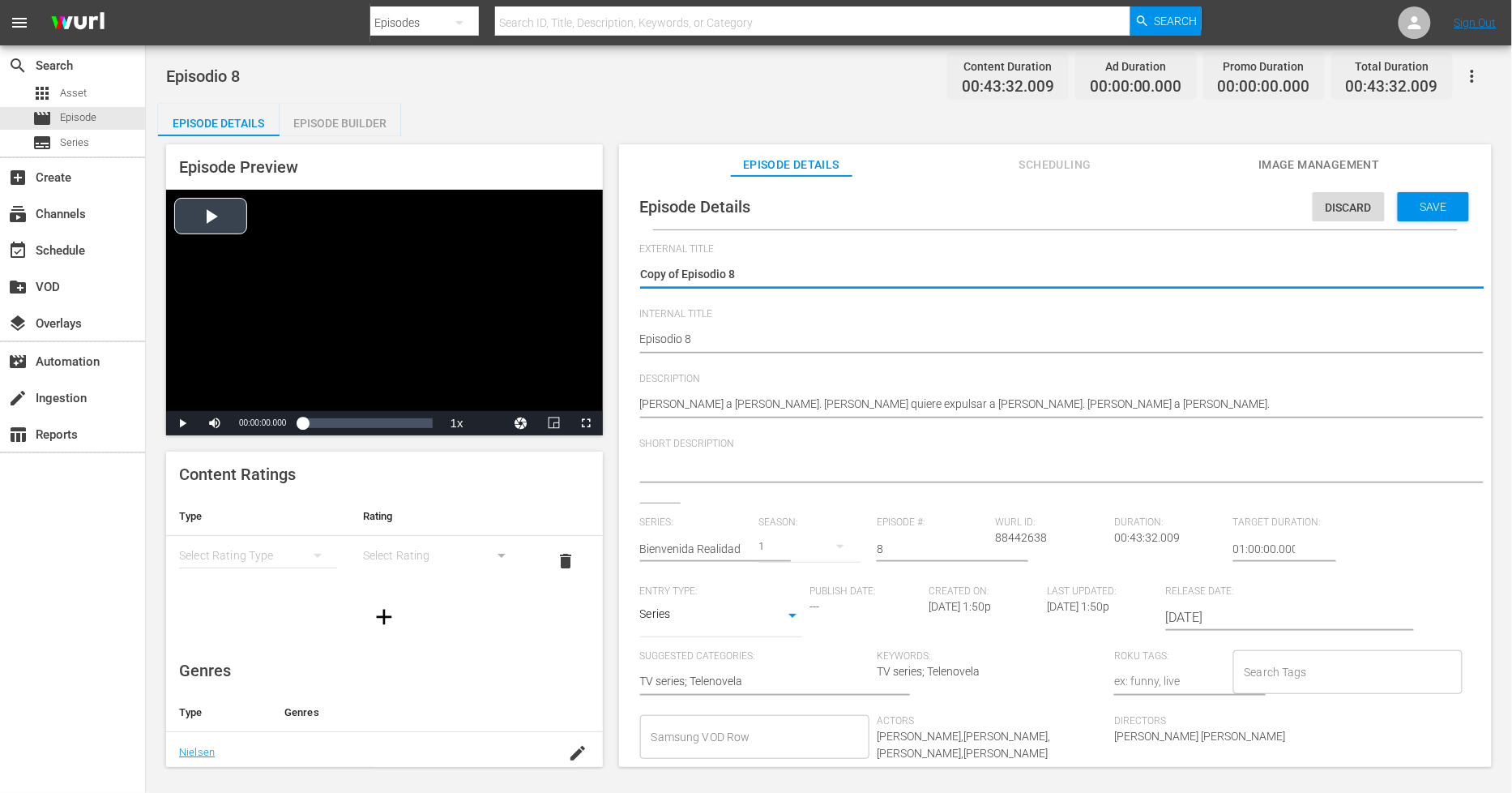
drag, startPoint x: 679, startPoint y: 269, endPoint x: 302, endPoint y: 268, distance: 377.0
click at [303, 269] on div "Episode Preview Video Player is loading. Play Video Play Mute Current Time 00:0…" at bounding box center [828, 458] width 1342 height 644
type textarea "Episodio 8"
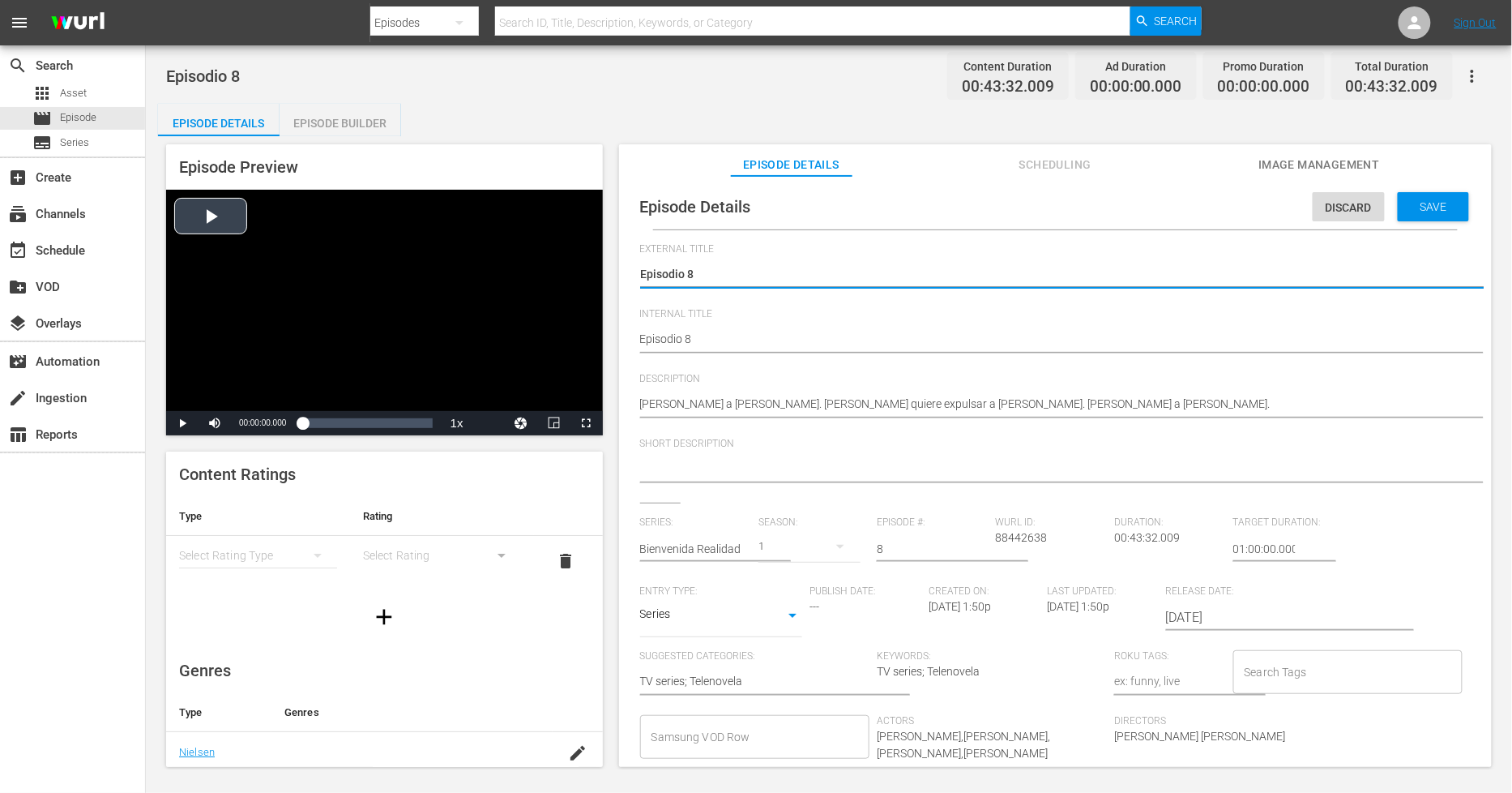
type textarea "Episodio 8"
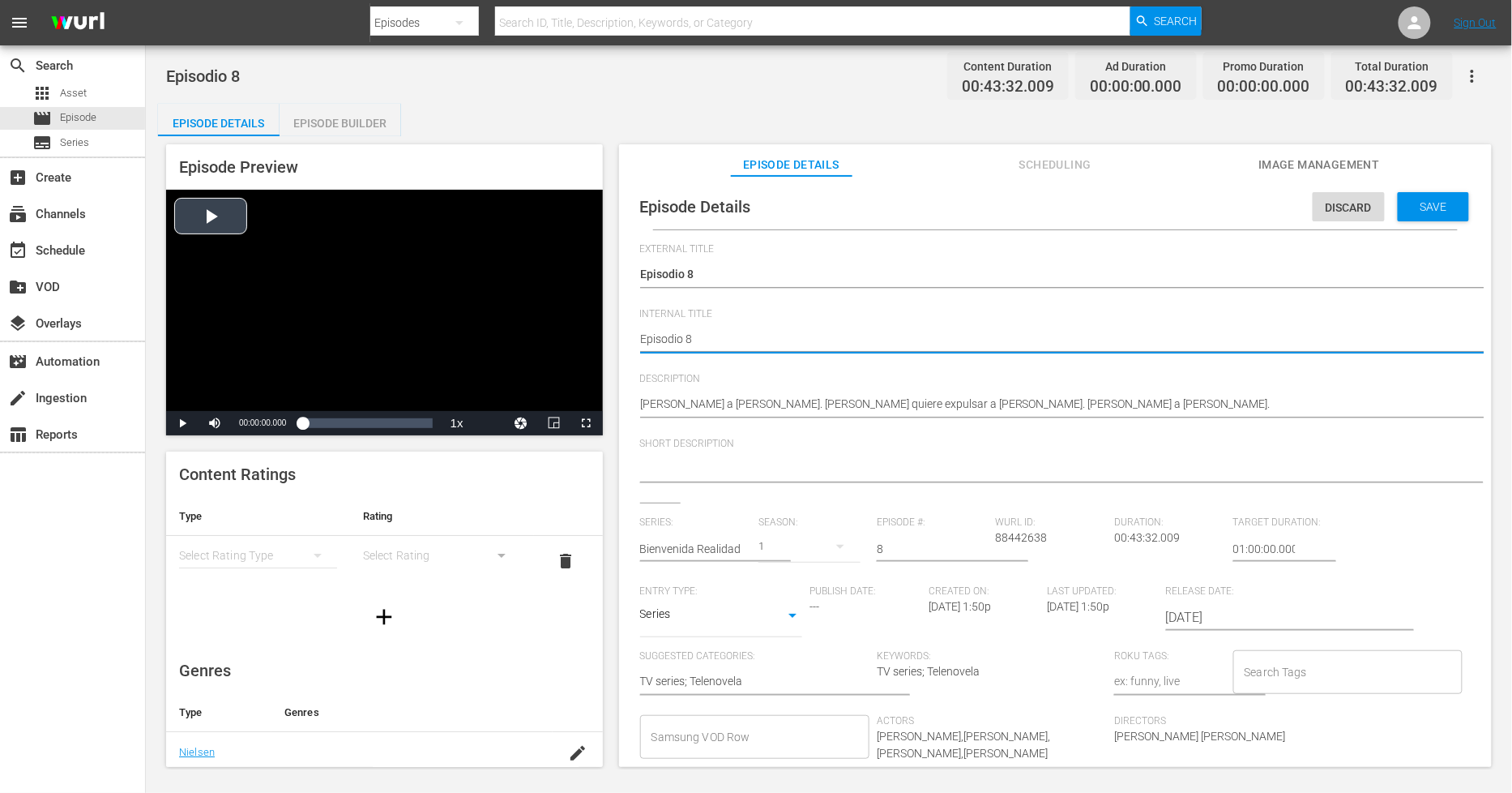
type textarea "PEpisodio 8"
type textarea "PHEpisodio 8"
type textarea "PH Episodio 8"
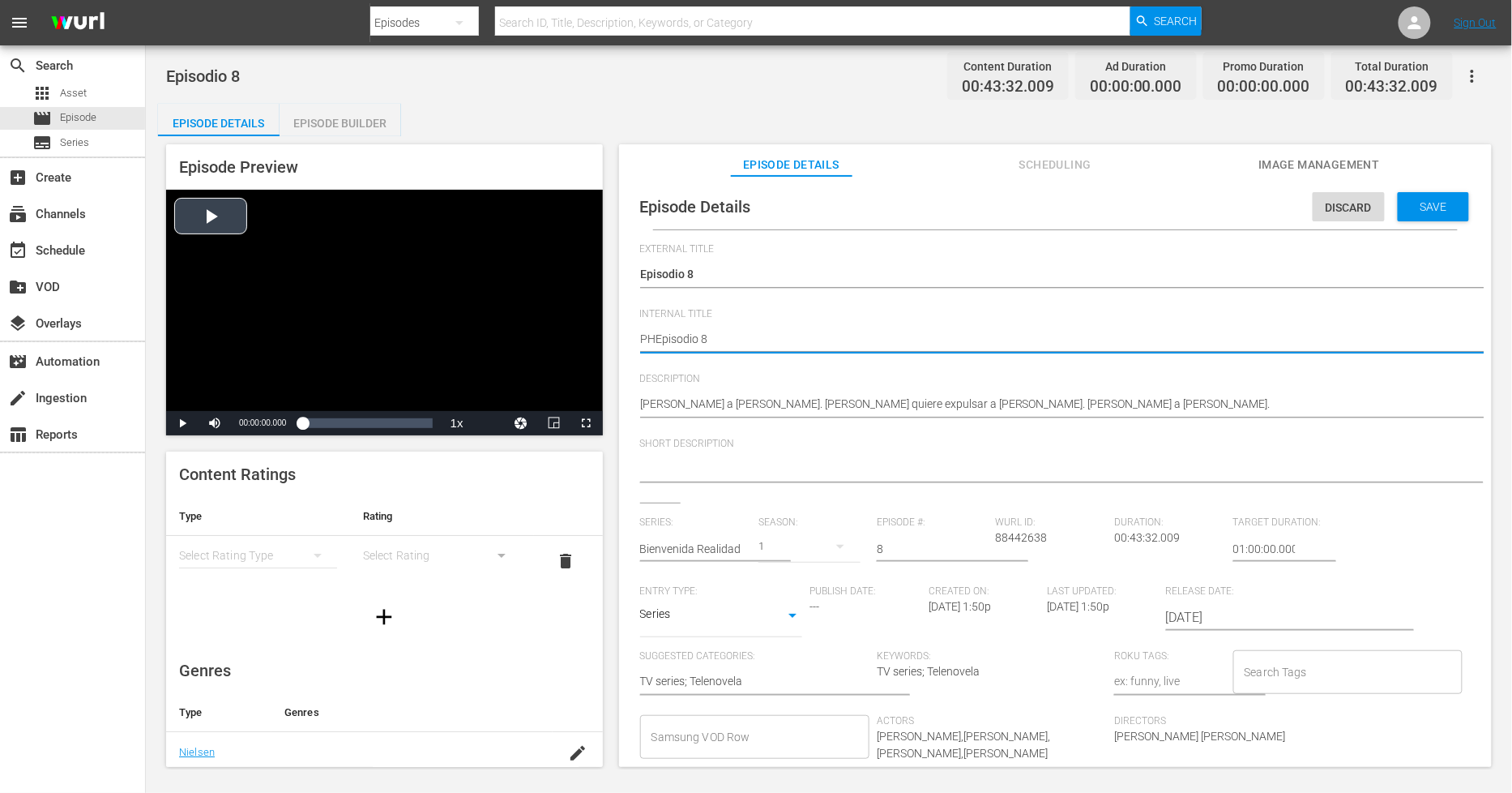
type textarea "PH Episodio 8"
type textarea "PH 1Episodio 8"
type textarea "PH 13Episodio 8"
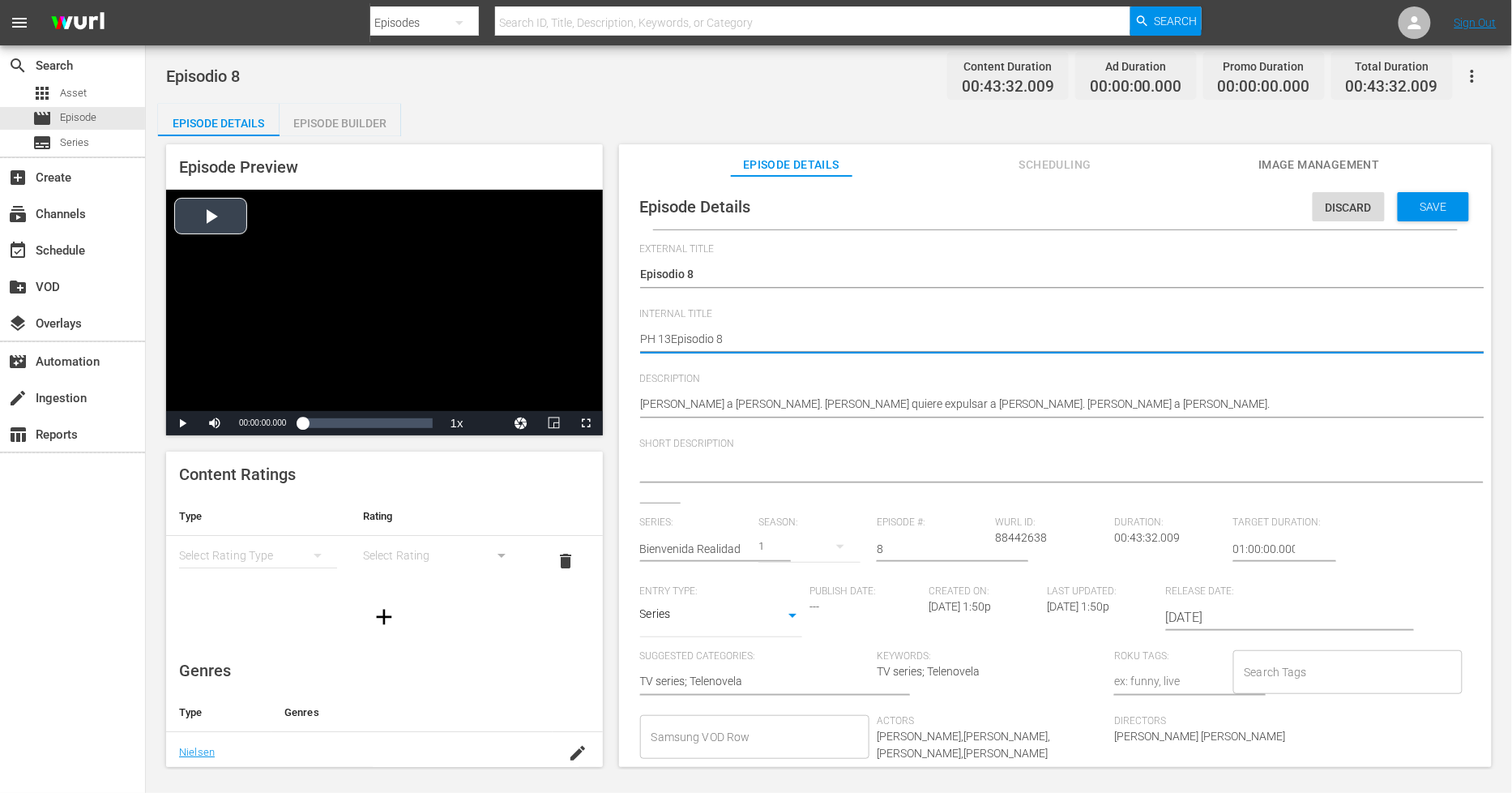
type textarea "PH 13 Episodio 8"
type textarea "PH 13 Episodio 8 -"
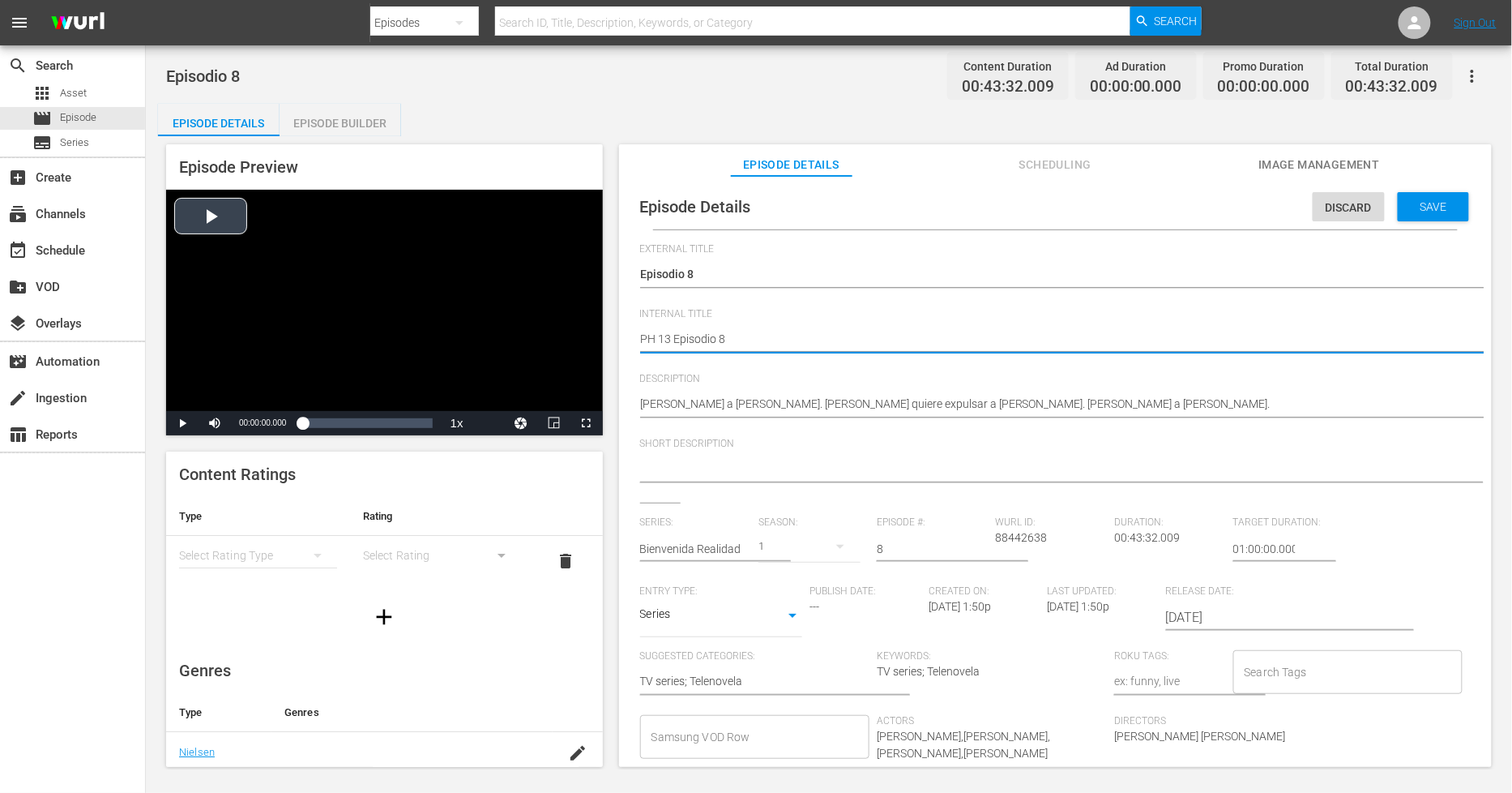
type textarea "PH 13 Episodio 8 -"
type textarea "PH 13 Episodio 8 - S"
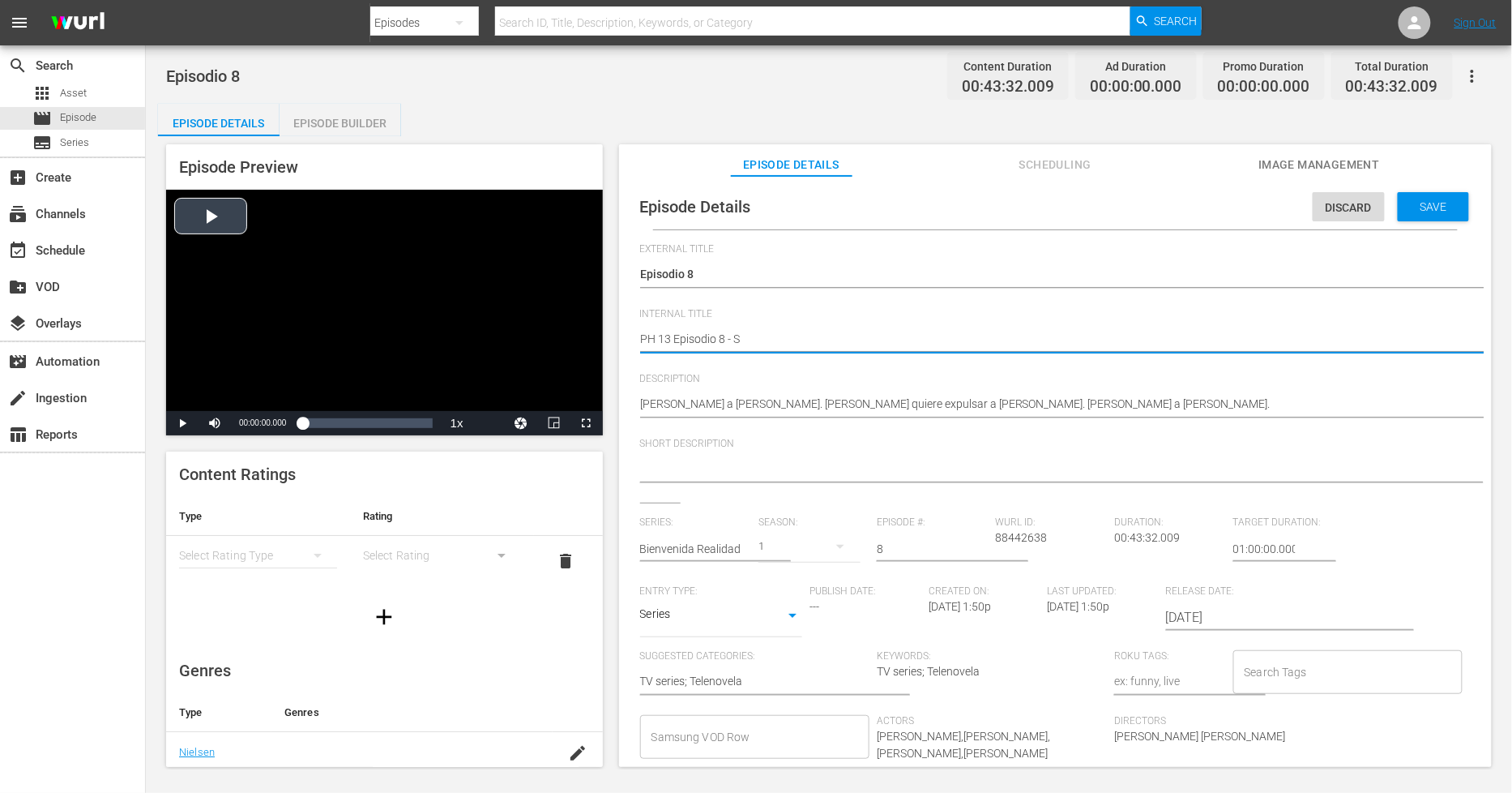
type textarea "PH 13 Episodio 8 - SO"
type textarea "PH 13 Episodio 8 - SO M"
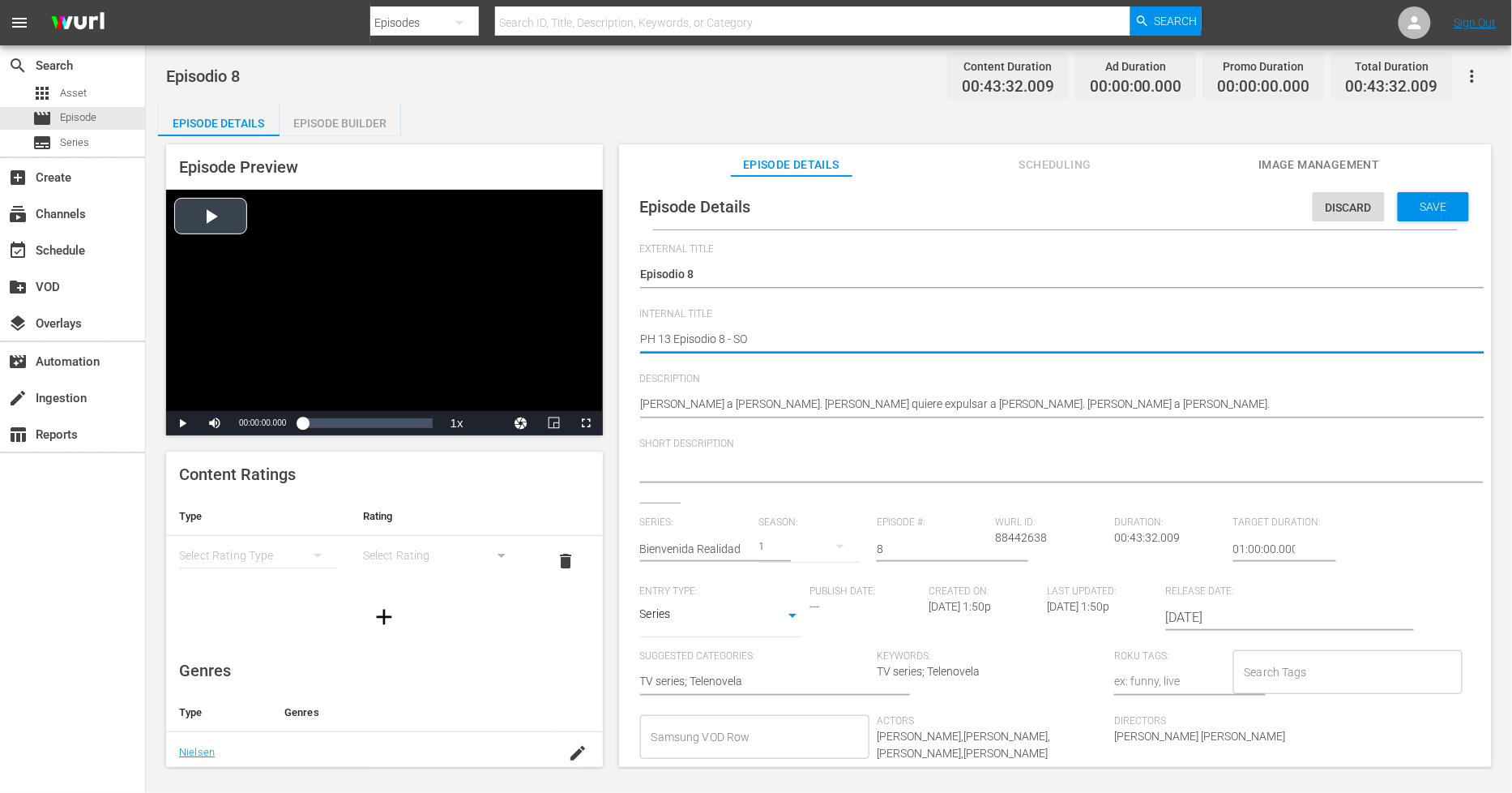
type textarea "PH 13 Episodio 8 - SO M"
type textarea "PH 13 Episodio 8 - SO ME"
type textarea "PH 13 Episodio 8 - SO MEX"
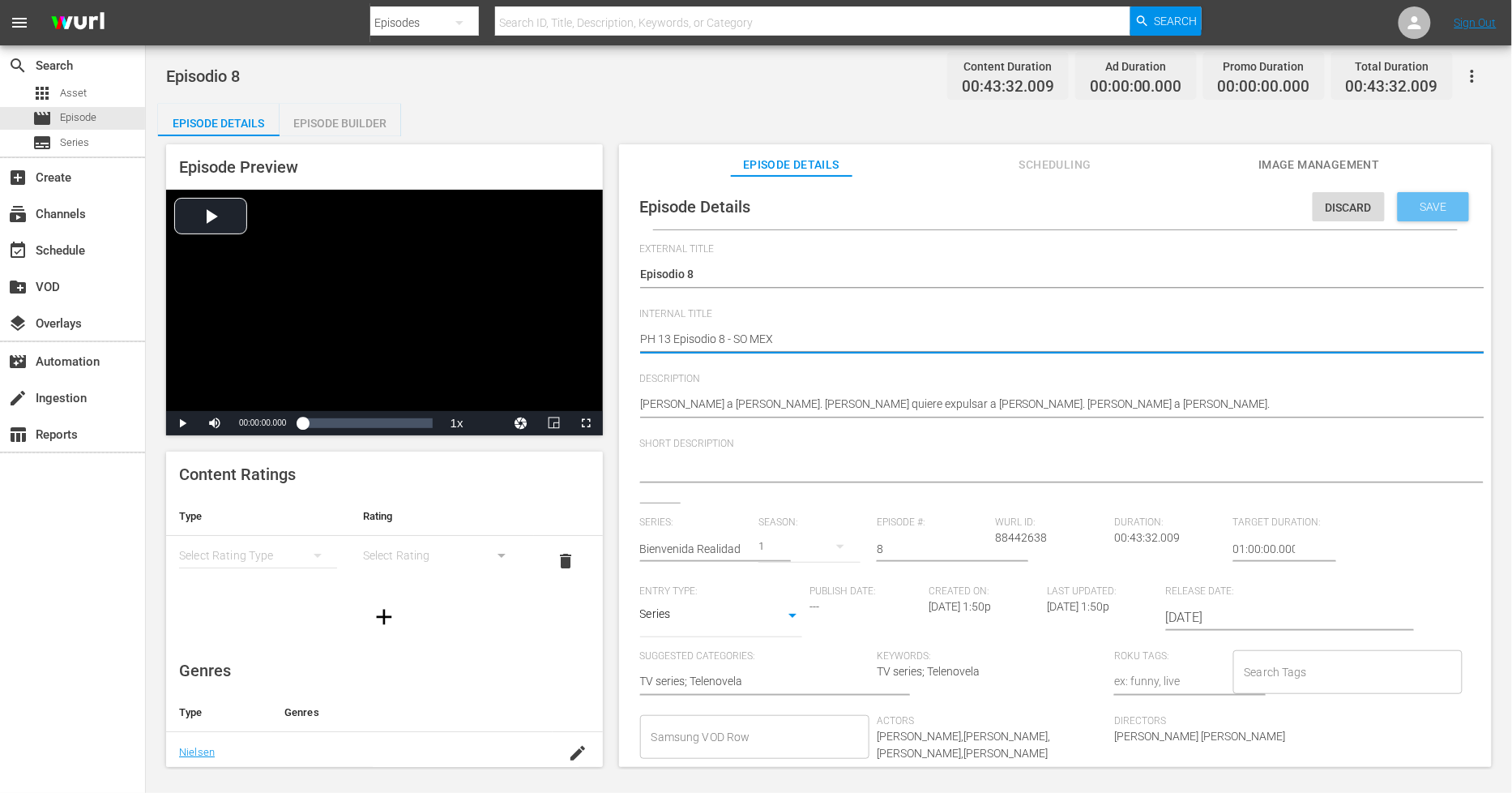
click at [1418, 208] on span "Save" at bounding box center [1434, 207] width 53 height 13
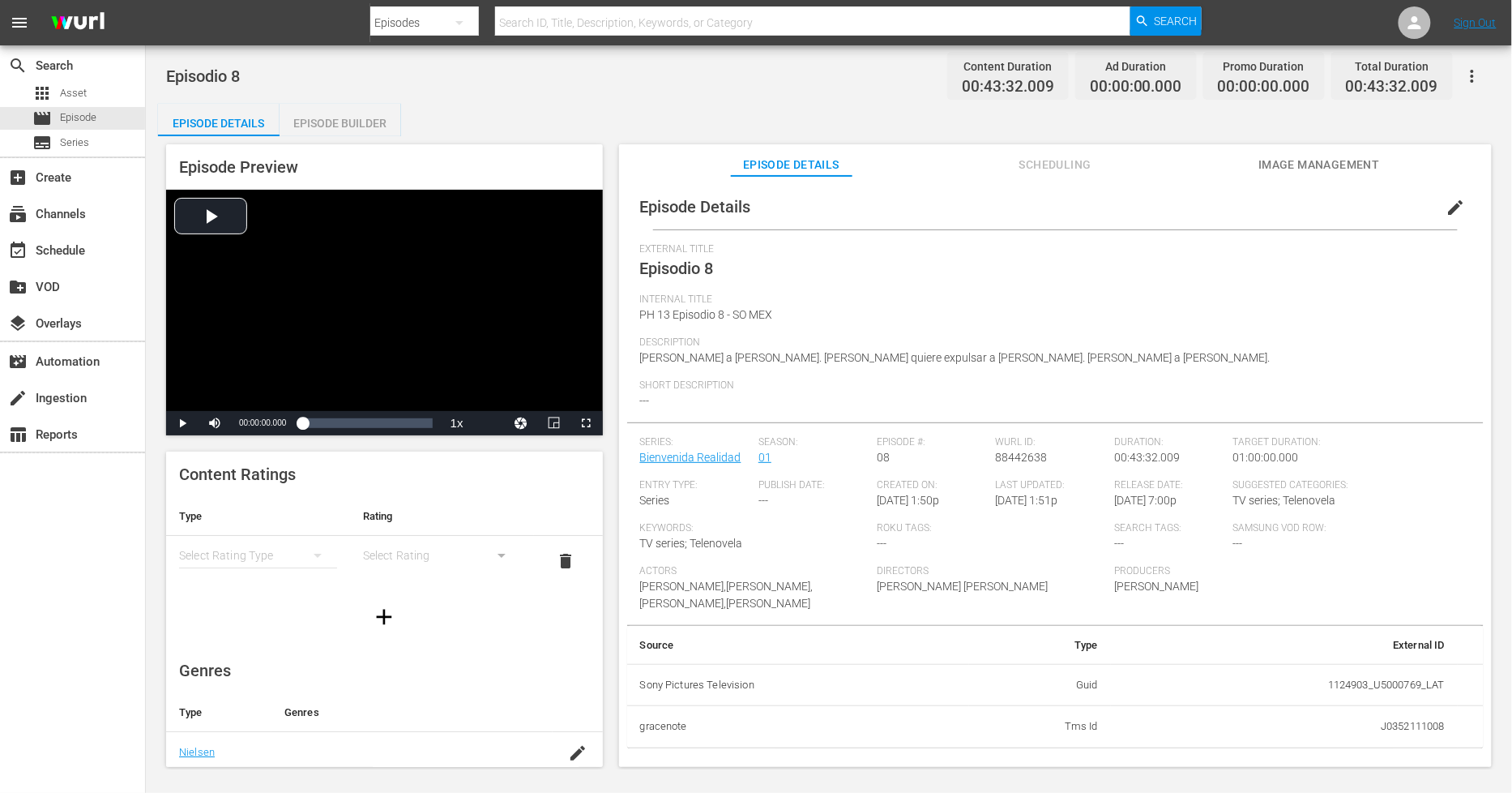
click at [322, 127] on div "Episode Builder" at bounding box center [340, 123] width 121 height 39
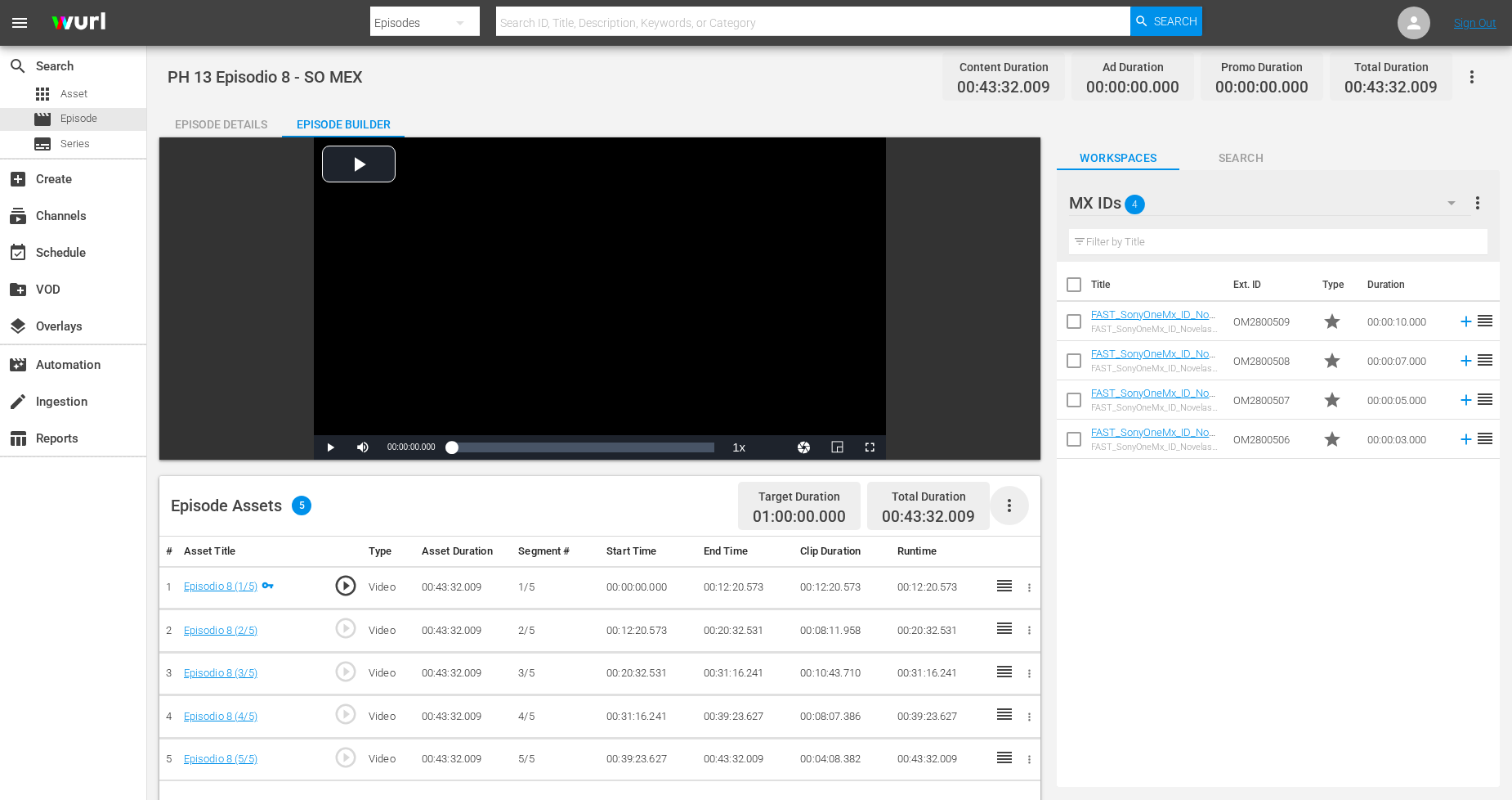
click at [1013, 508] on icon "button" at bounding box center [1010, 505] width 20 height 20
click at [1015, 511] on div "Fill with Ads" at bounding box center [1059, 512] width 111 height 40
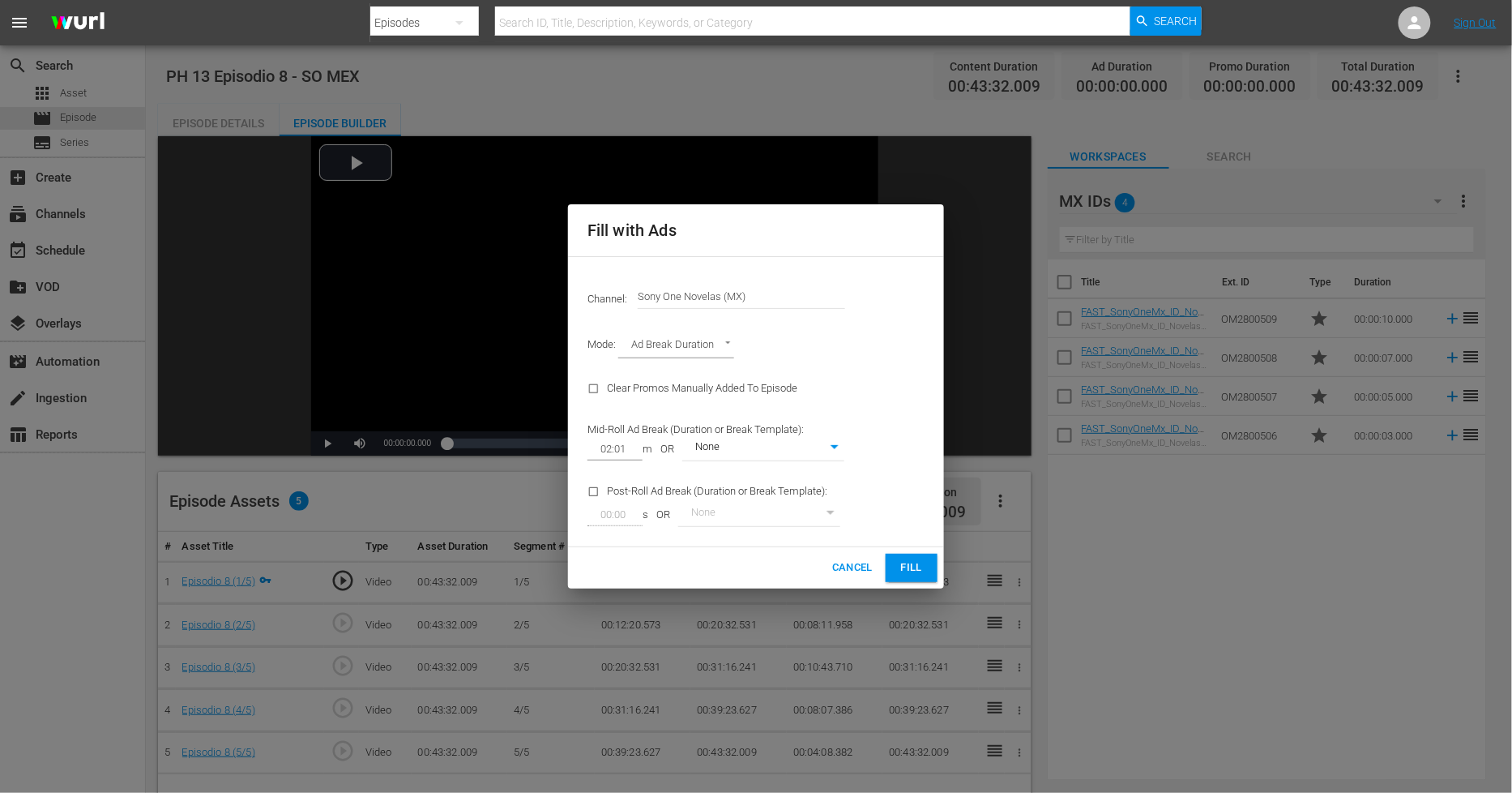
click at [905, 568] on span "Fill" at bounding box center [911, 568] width 26 height 19
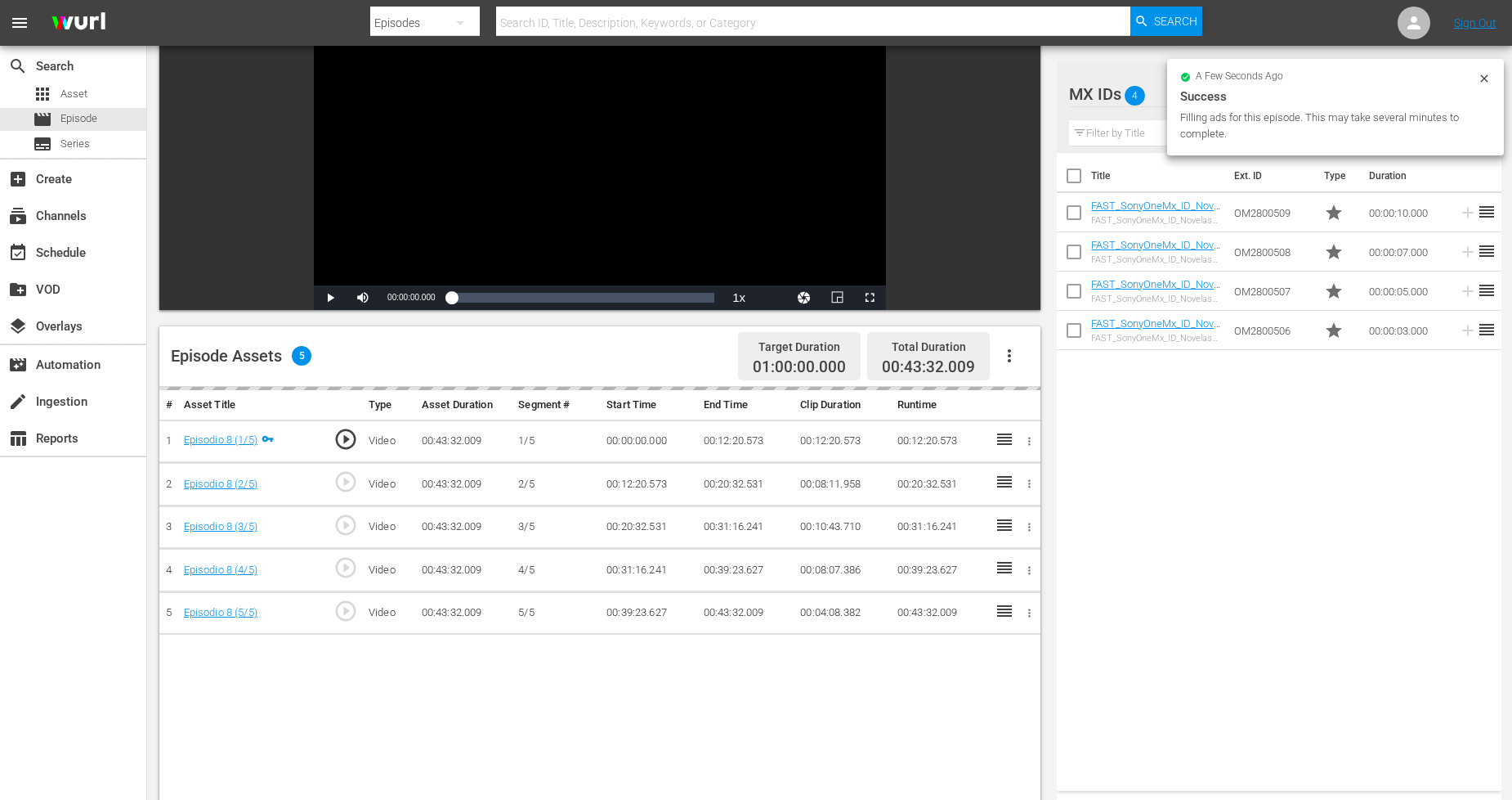
scroll to position [182, 0]
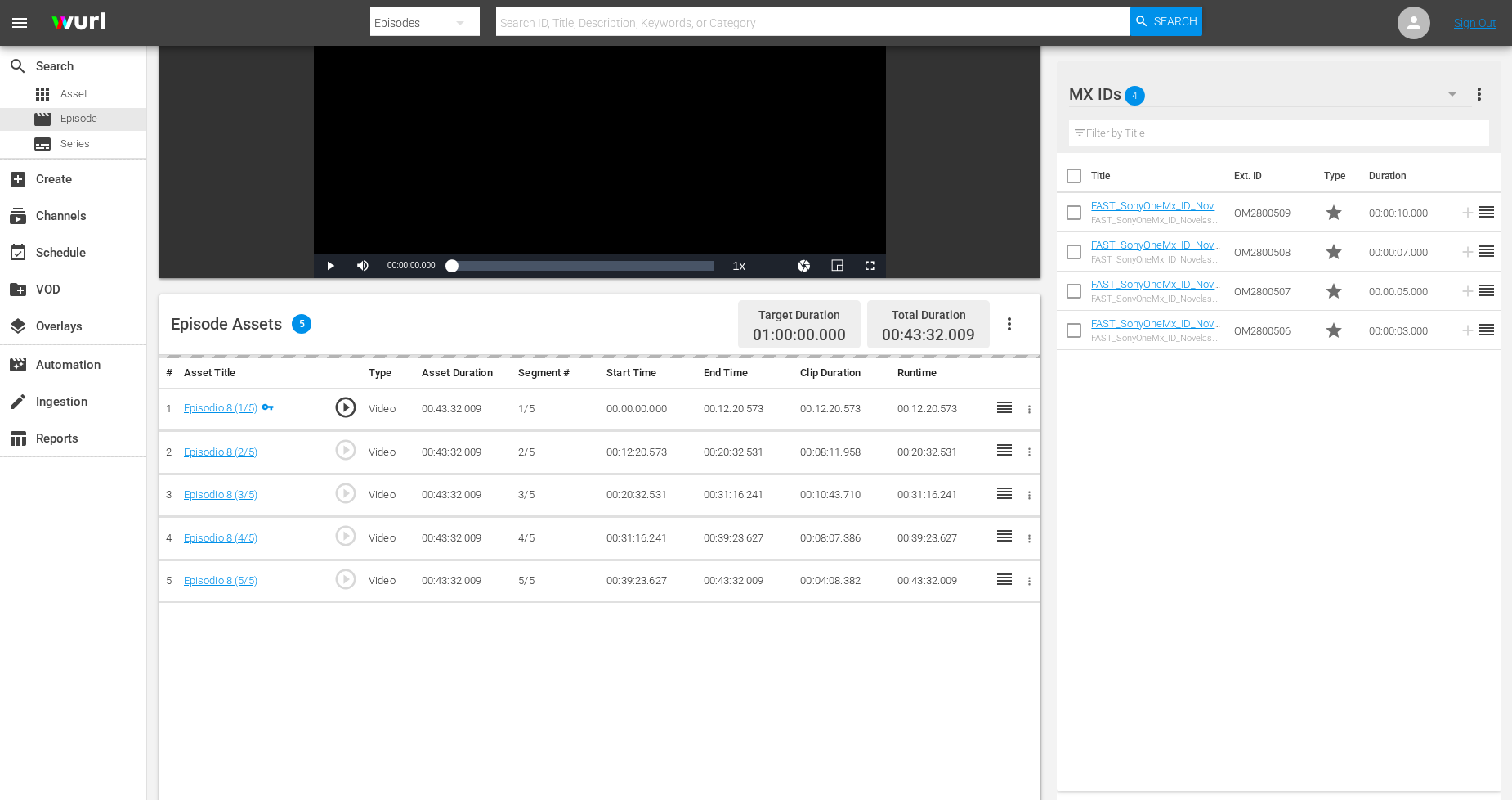
click at [1449, 94] on icon "button" at bounding box center [1453, 94] width 20 height 20
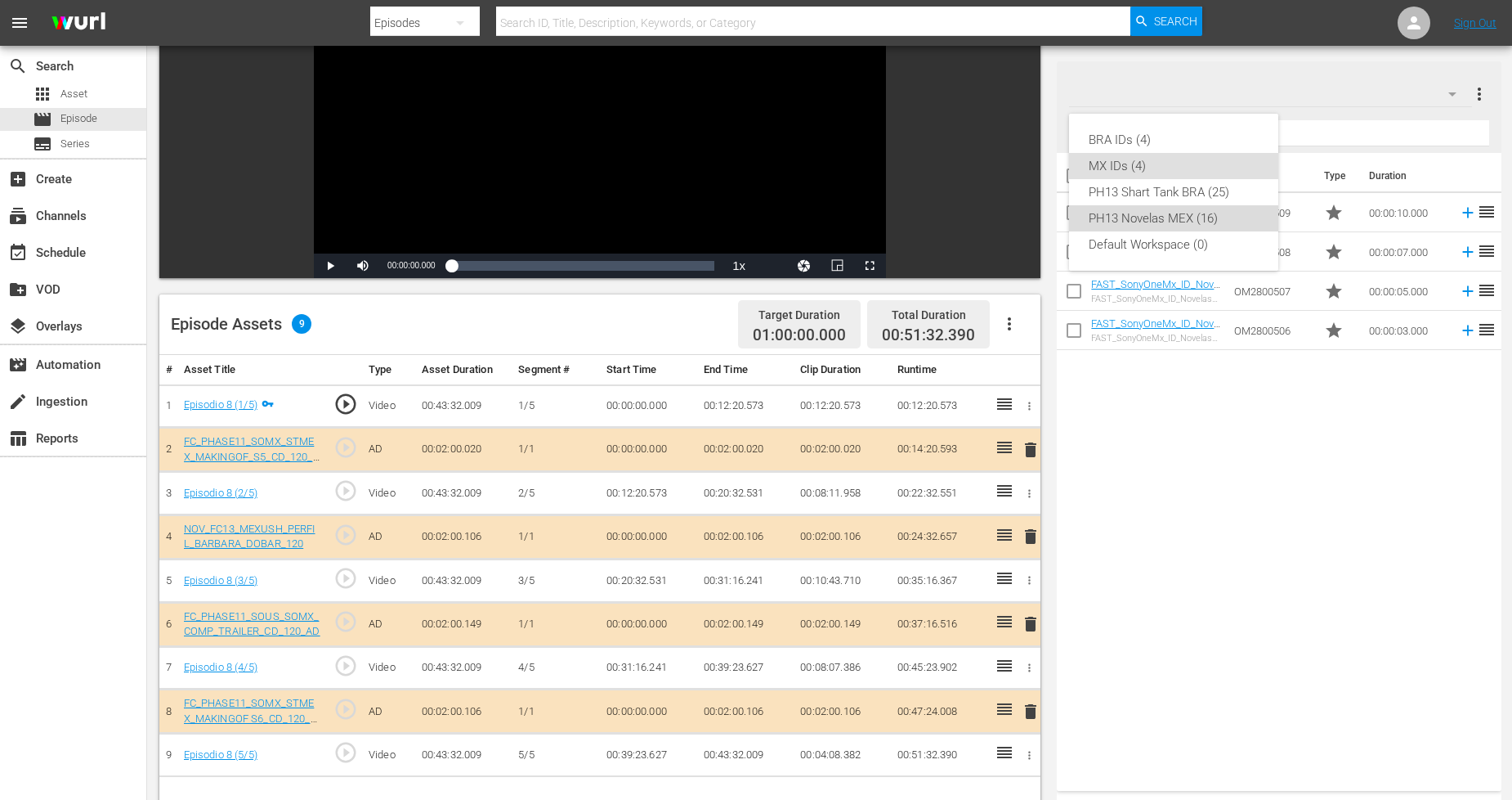
click at [1207, 218] on div "PH13 Novelas MEX (16)" at bounding box center [1173, 218] width 170 height 26
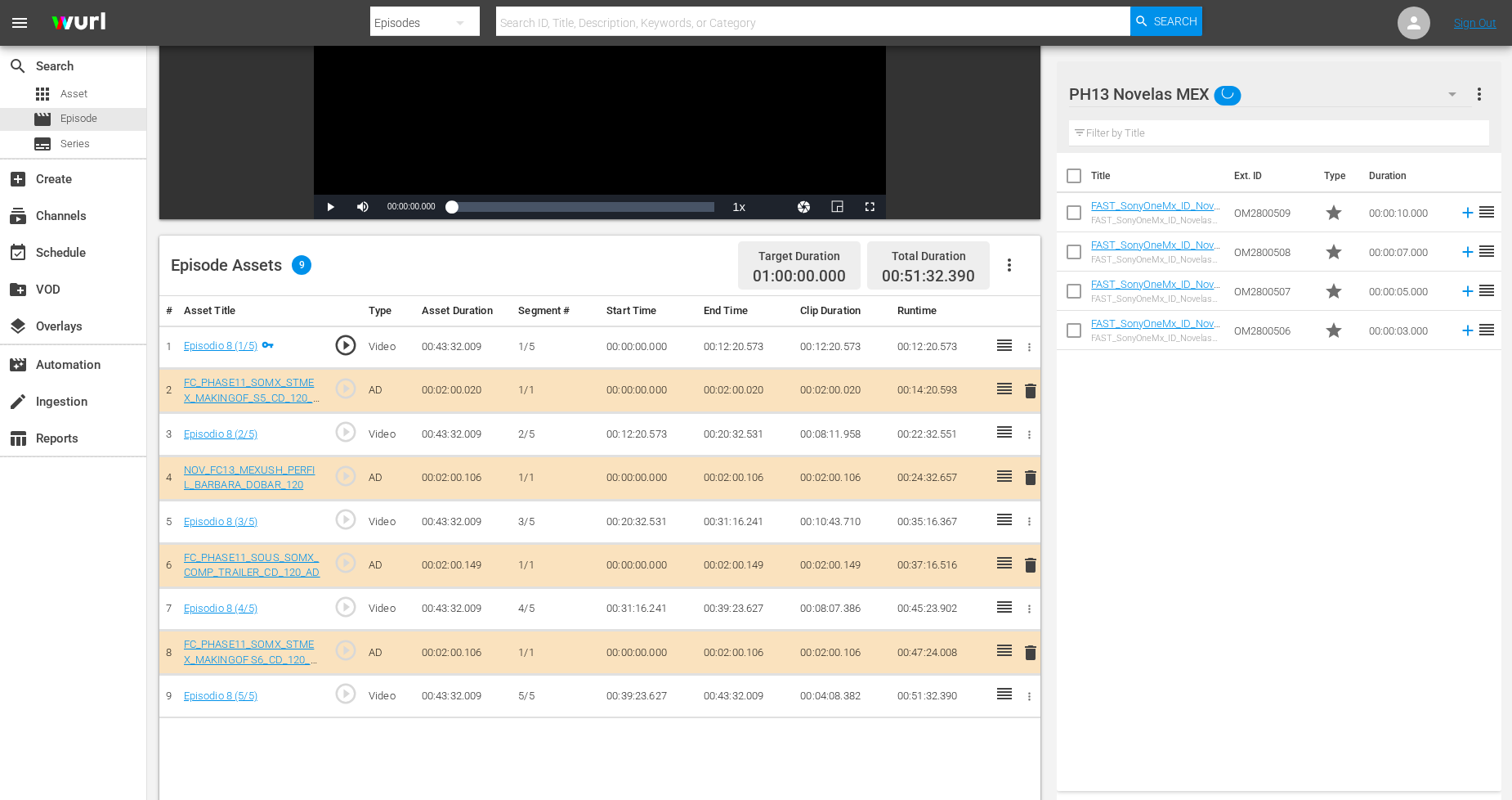
scroll to position [272, 0]
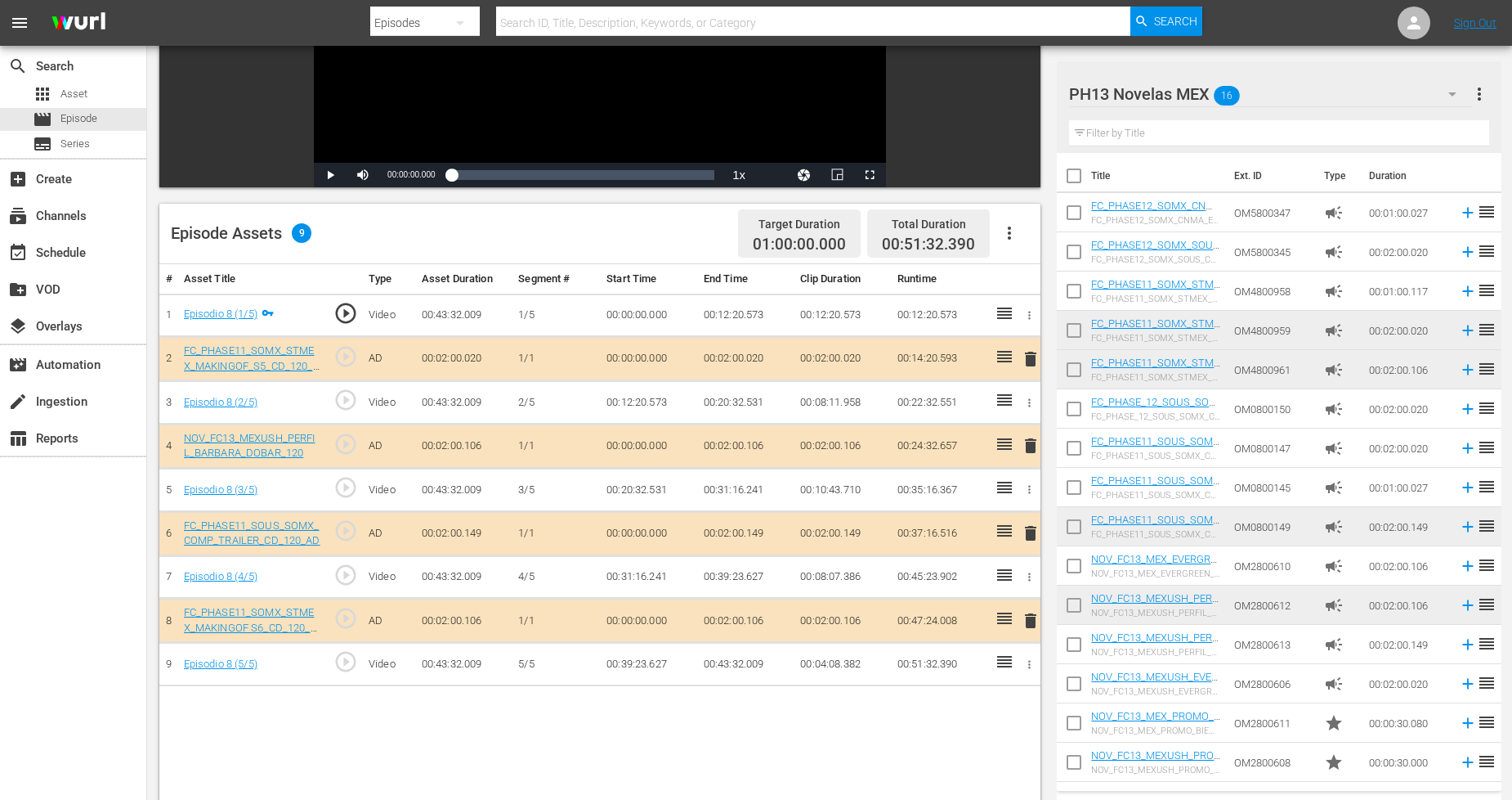
click at [1032, 361] on span "delete" at bounding box center [1031, 360] width 20 height 20
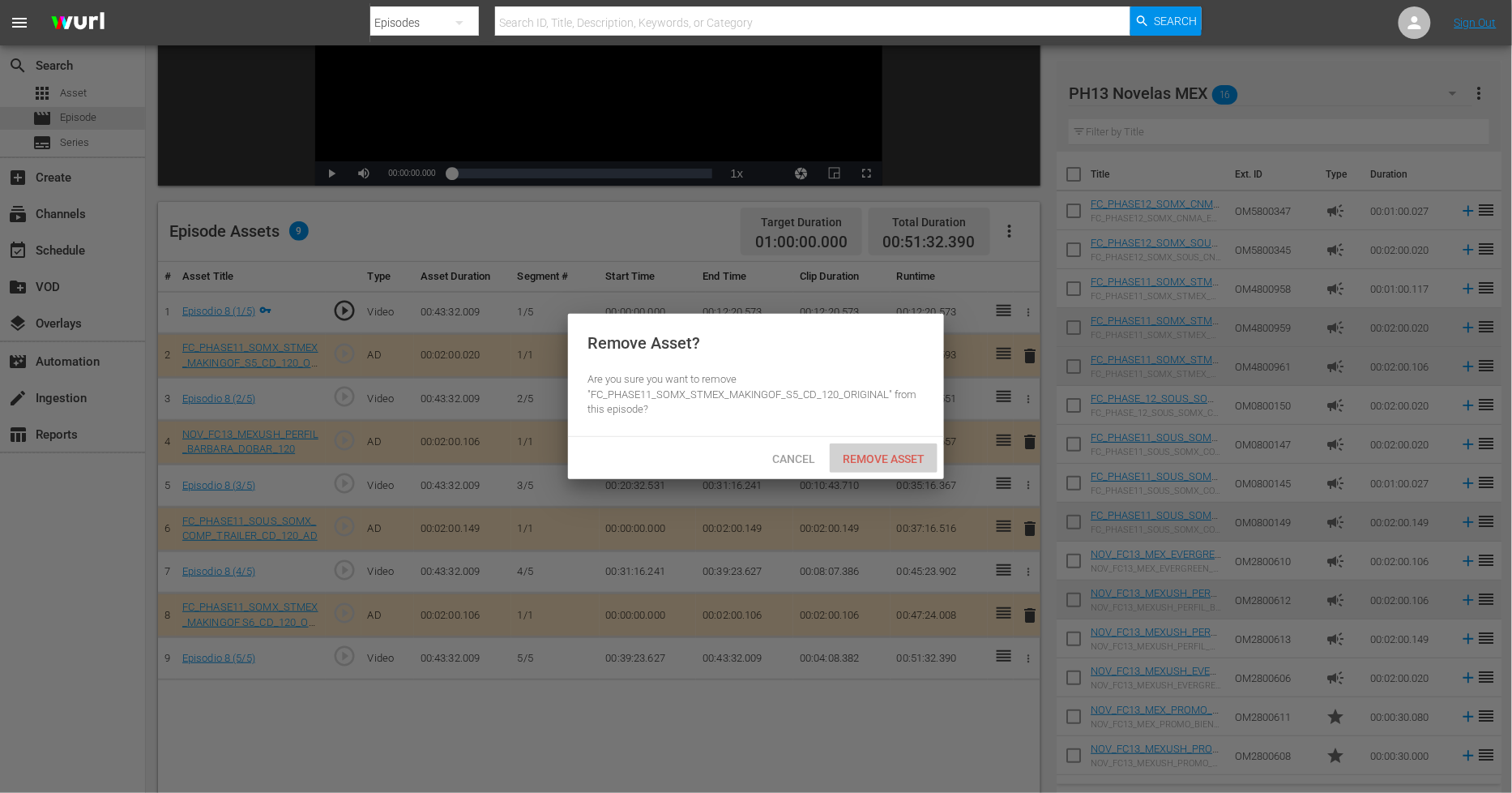
click at [896, 453] on span "Remove Asset" at bounding box center [883, 459] width 108 height 13
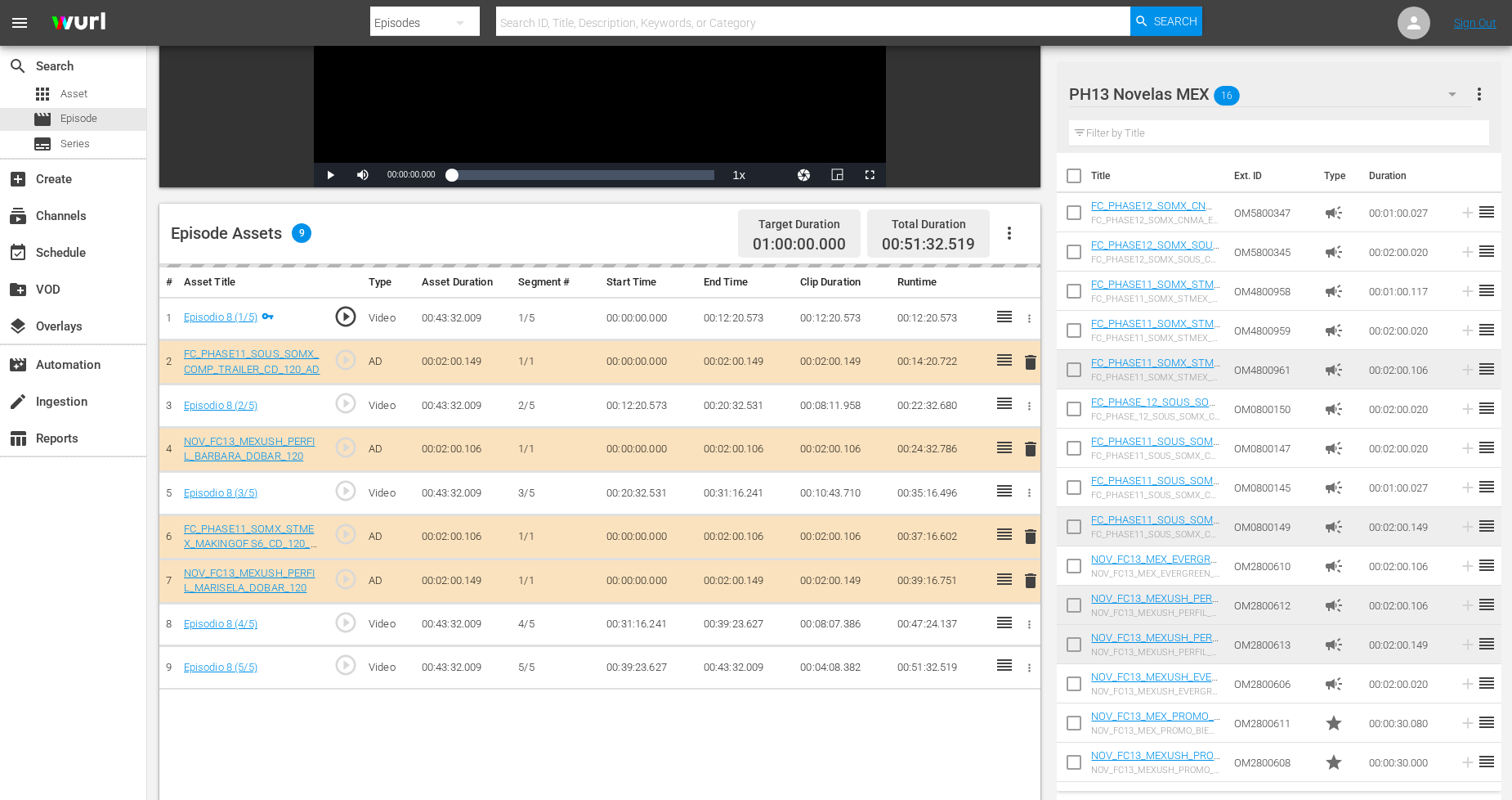
scroll to position [36, 0]
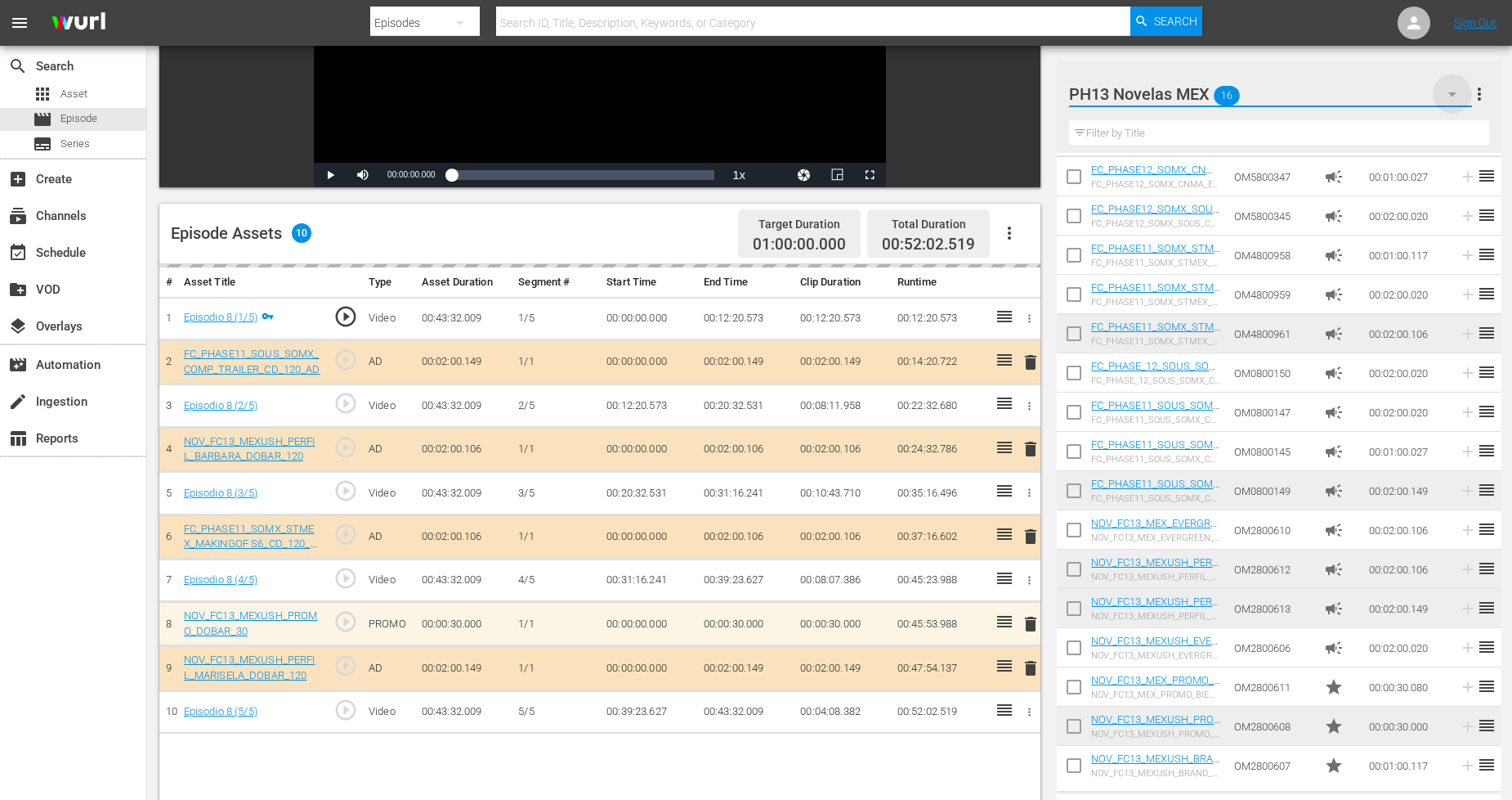
click at [1451, 93] on icon "button" at bounding box center [1452, 94] width 8 height 4
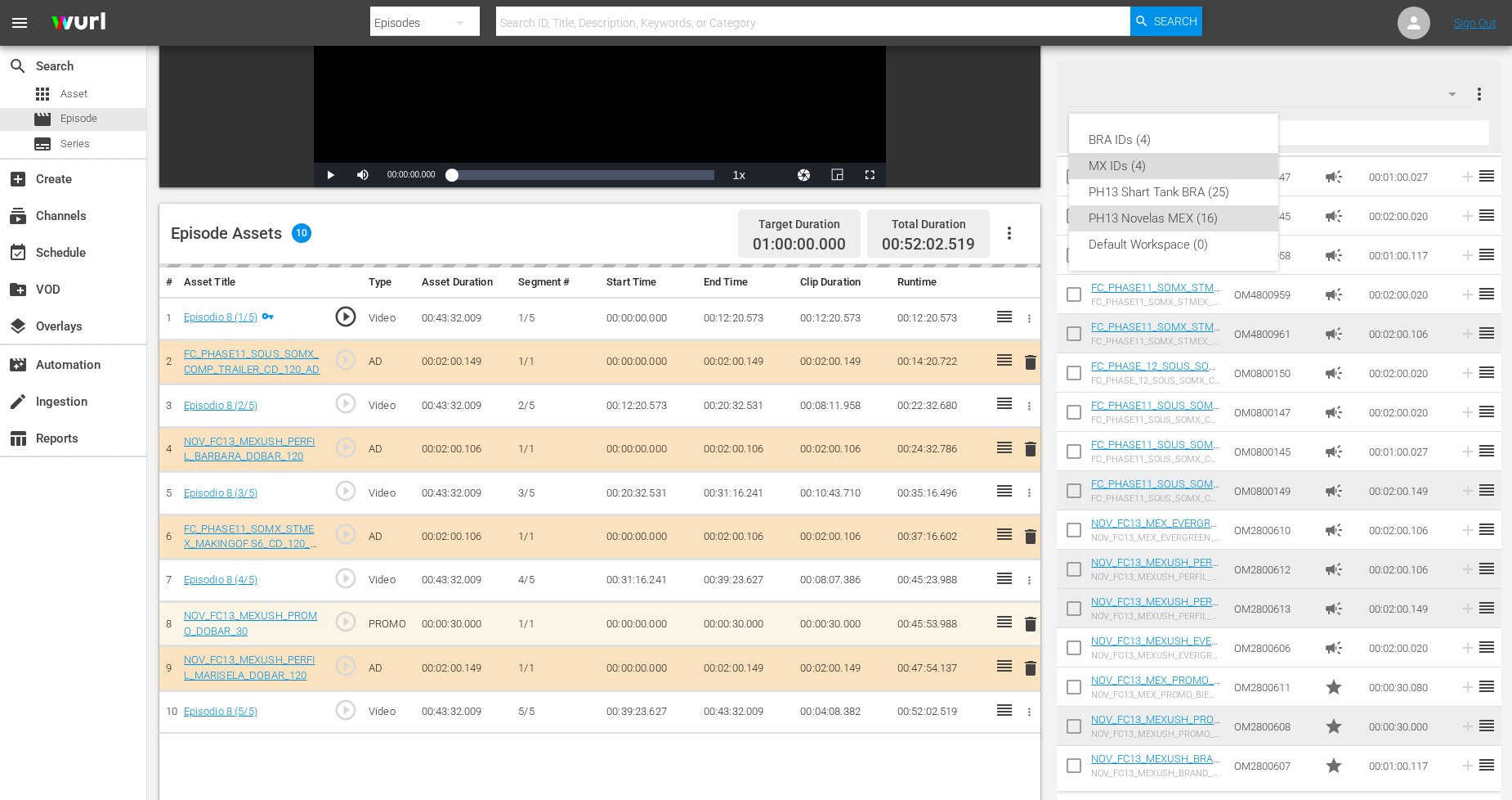
click at [1130, 159] on div "MX IDs (4)" at bounding box center [1173, 165] width 170 height 26
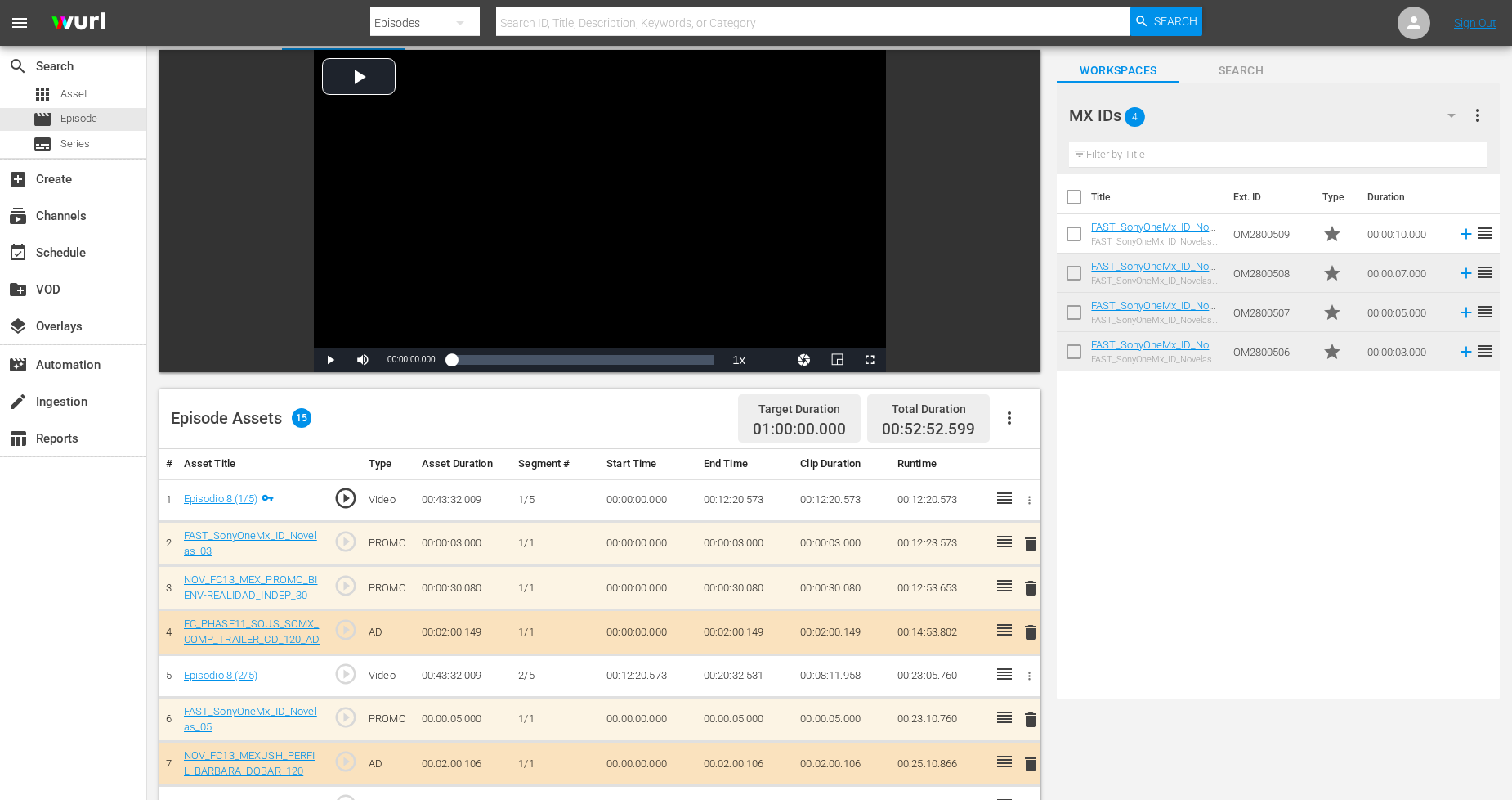
scroll to position [0, 0]
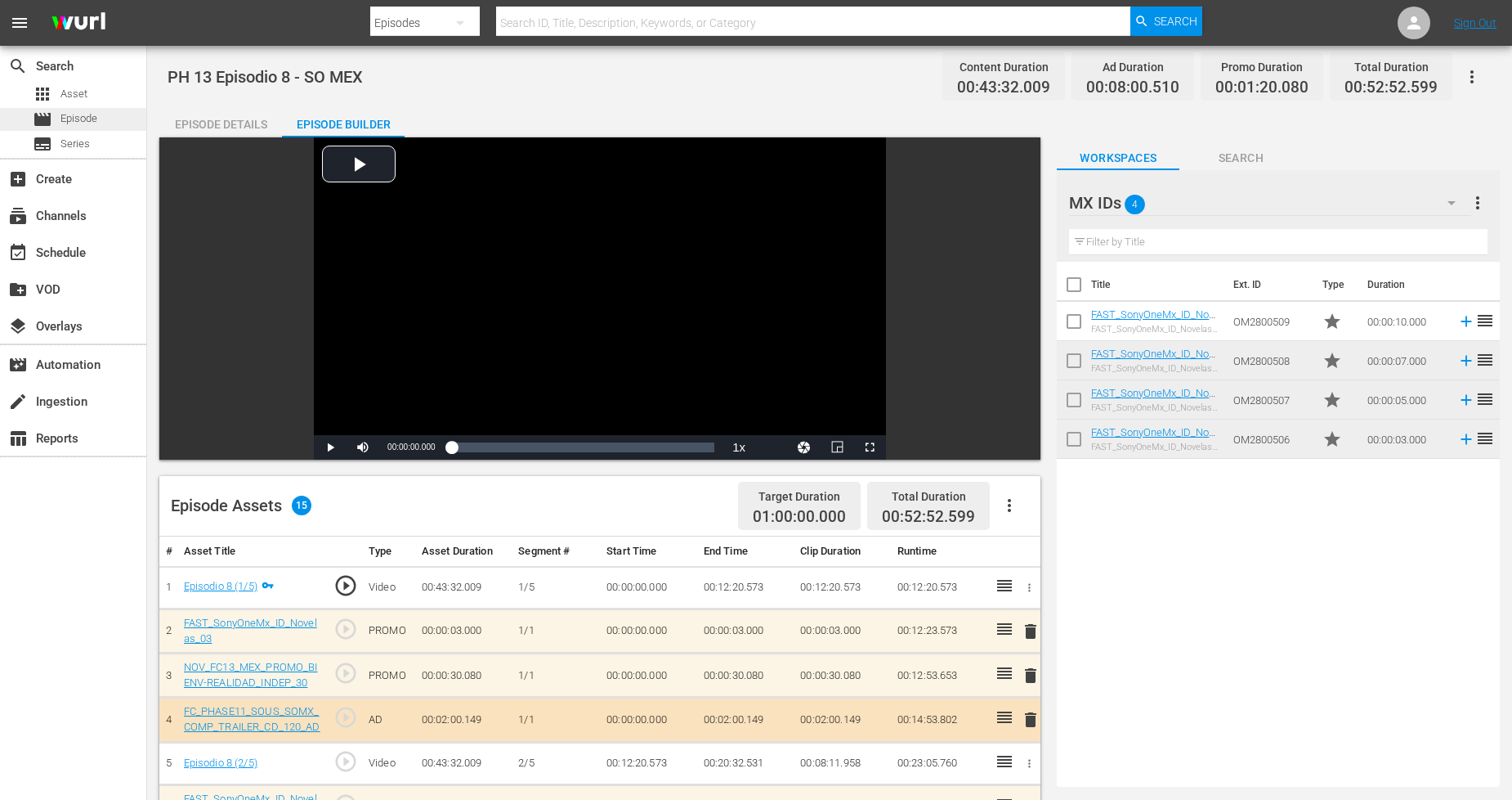
click at [104, 122] on div "movie Episode" at bounding box center [73, 119] width 146 height 22
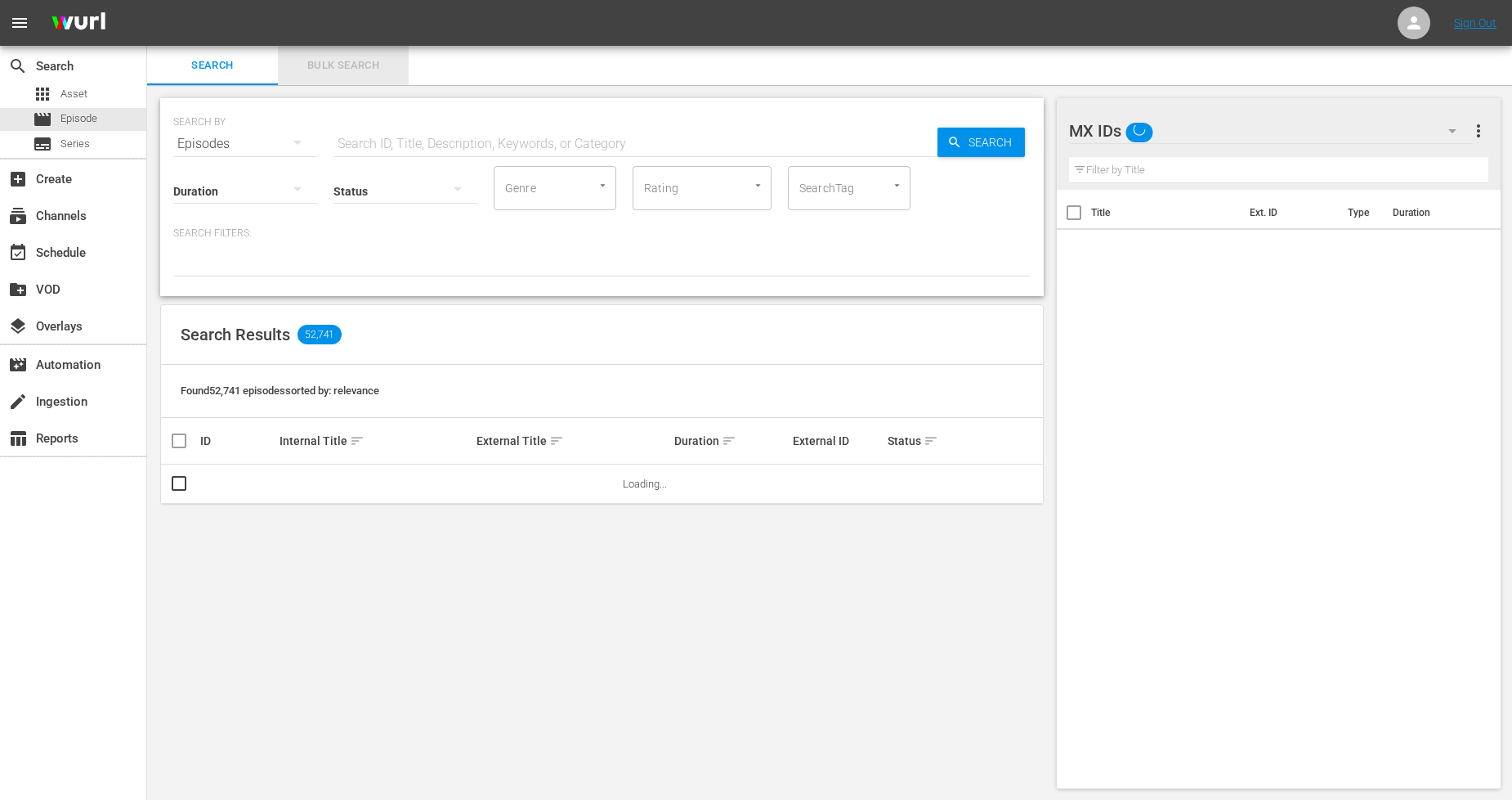
click at [373, 64] on span "Bulk Search" at bounding box center [343, 66] width 111 height 19
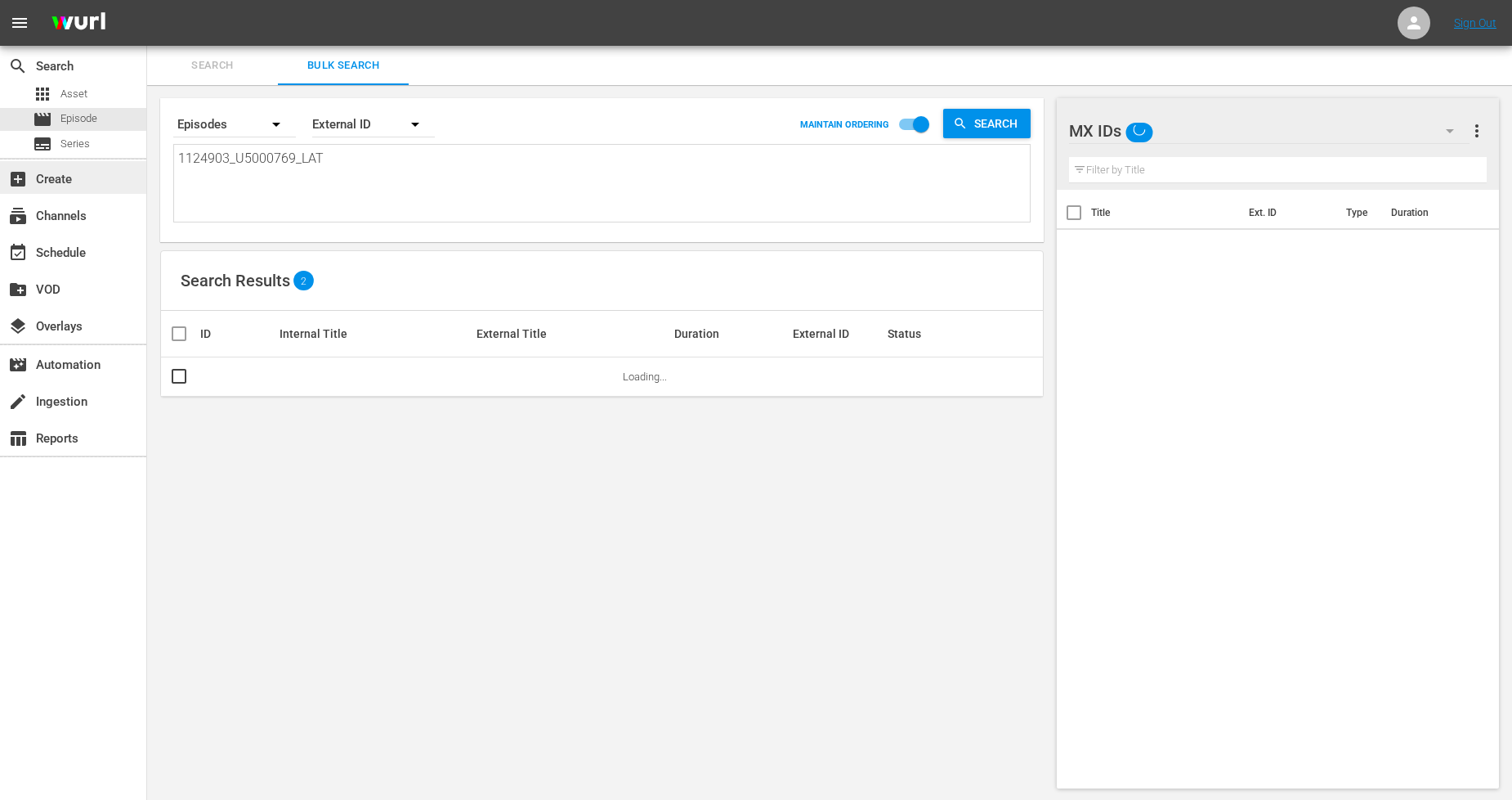
drag, startPoint x: 295, startPoint y: 164, endPoint x: 50, endPoint y: 164, distance: 245.0
click at [147, 0] on div "search Search apps Asset movie Episode subtitles Series add_box Create subscrip…" at bounding box center [830, 0] width 1366 height 0
paste textarea "4_U5000770"
type textarea "1124904_U5000770_LAT"
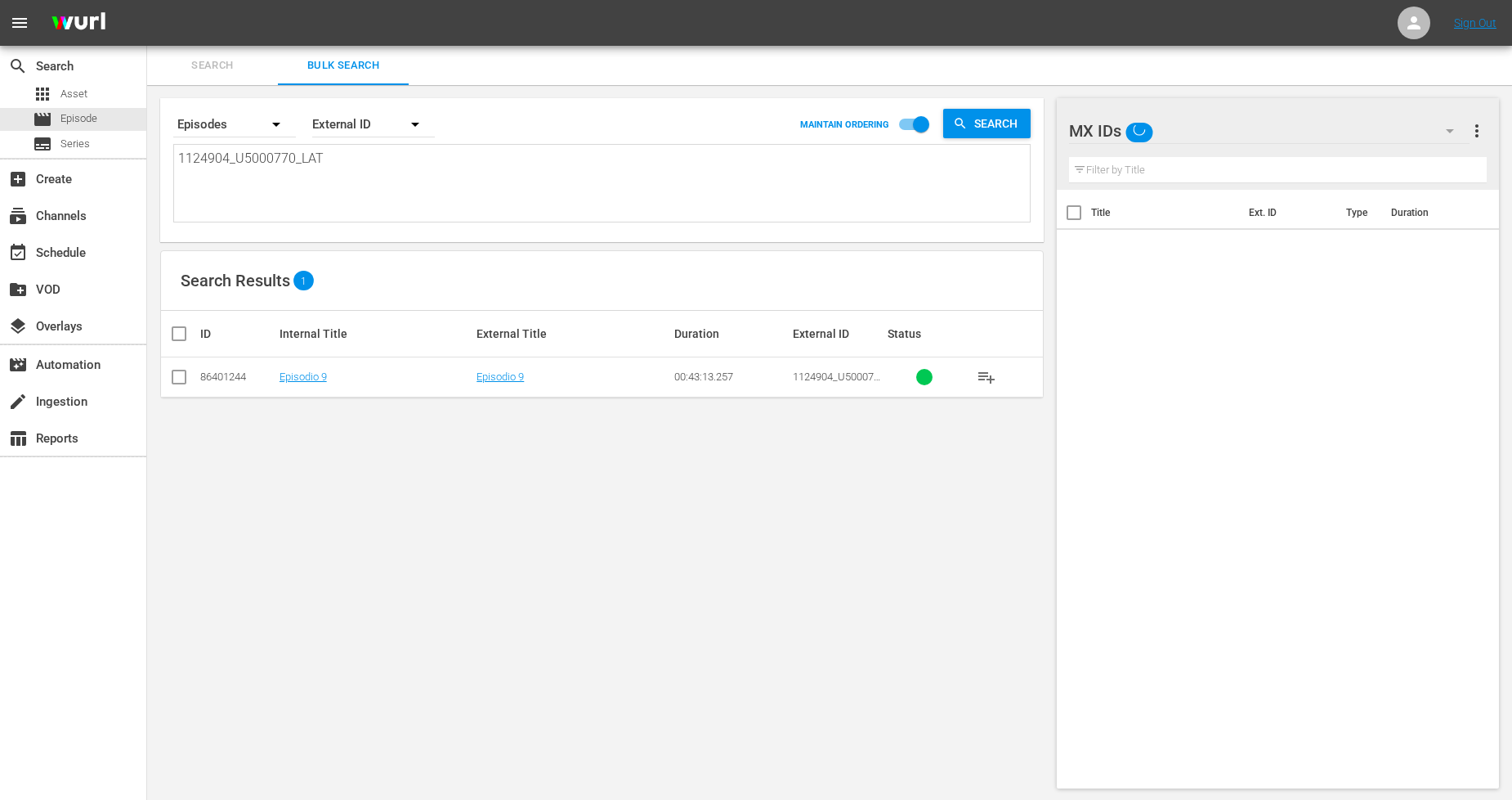
click at [180, 386] on input "checkbox" at bounding box center [179, 380] width 20 height 20
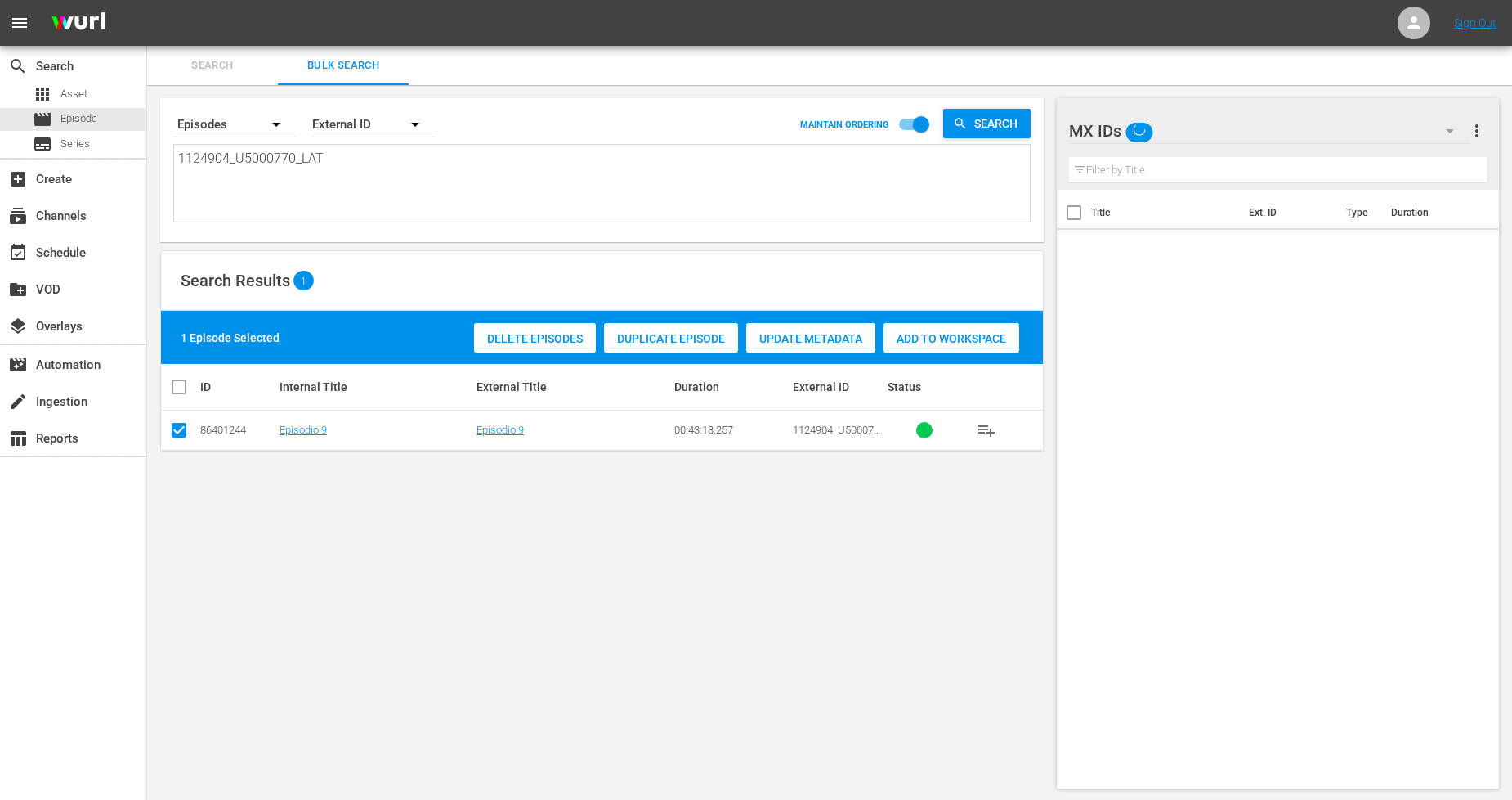
click at [713, 339] on span "Duplicate Episode" at bounding box center [670, 338] width 134 height 13
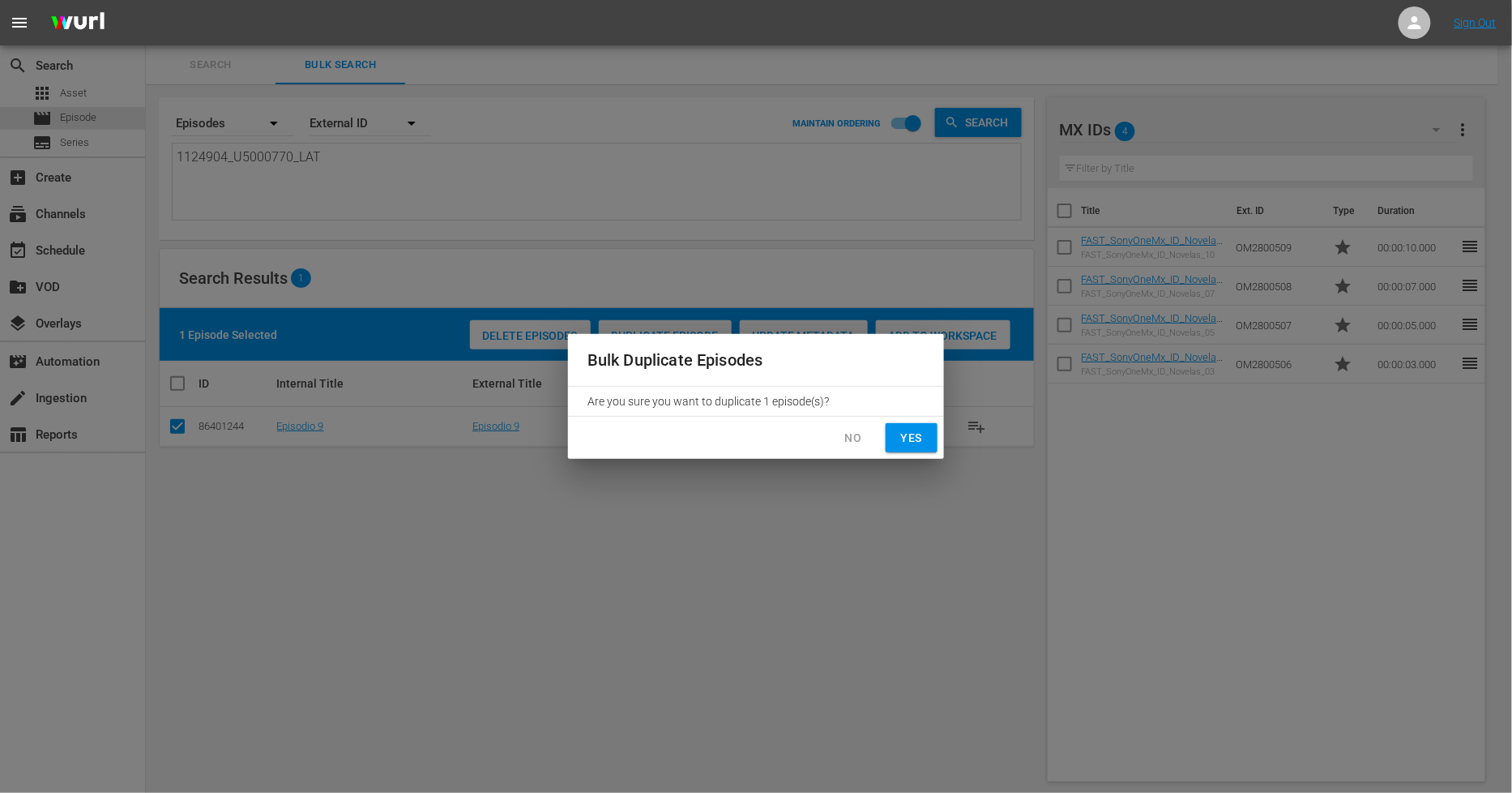
click at [920, 439] on span "Yes" at bounding box center [911, 437] width 26 height 20
checkbox input "false"
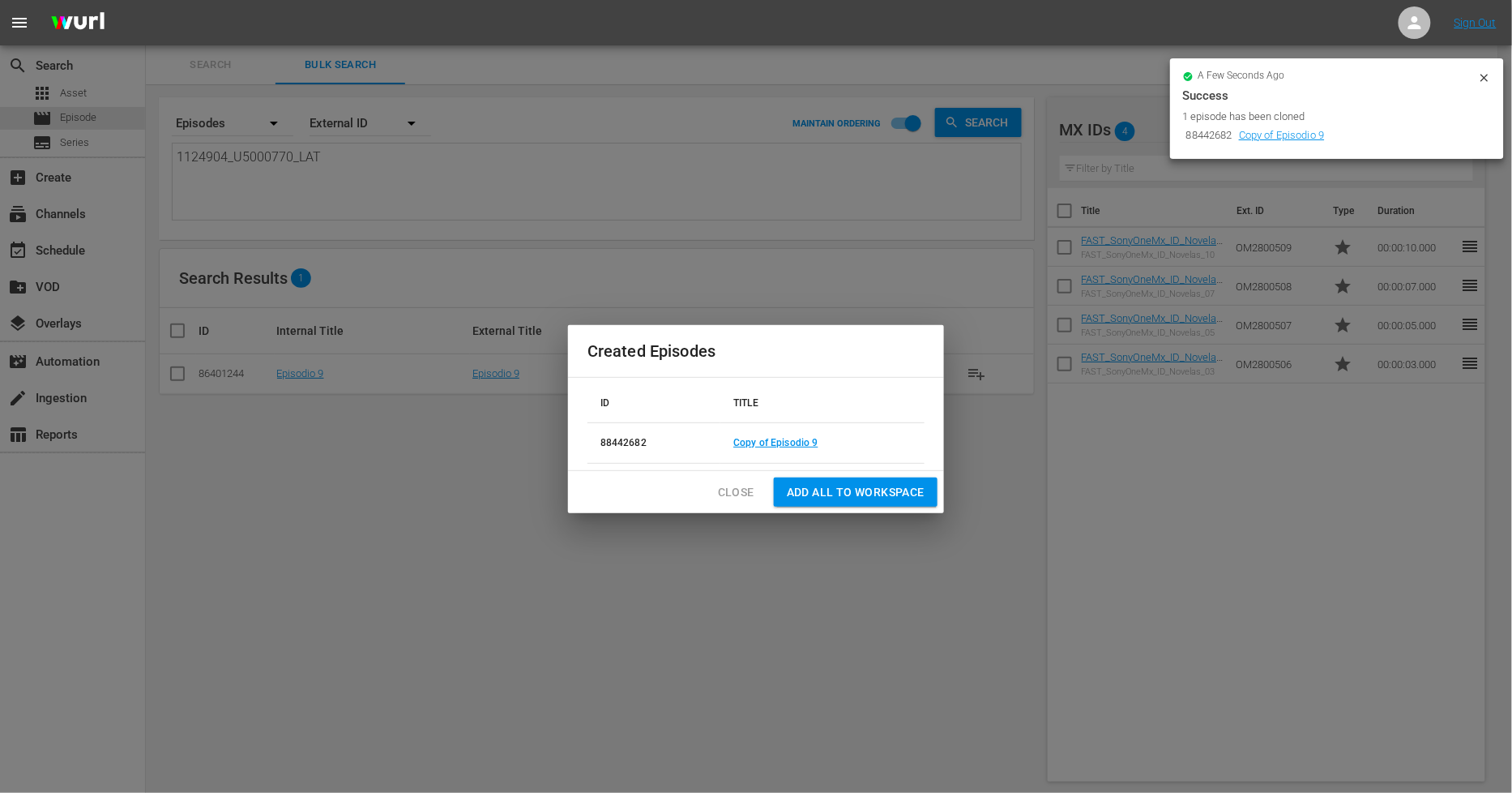
click at [748, 490] on span "Close" at bounding box center [736, 492] width 37 height 20
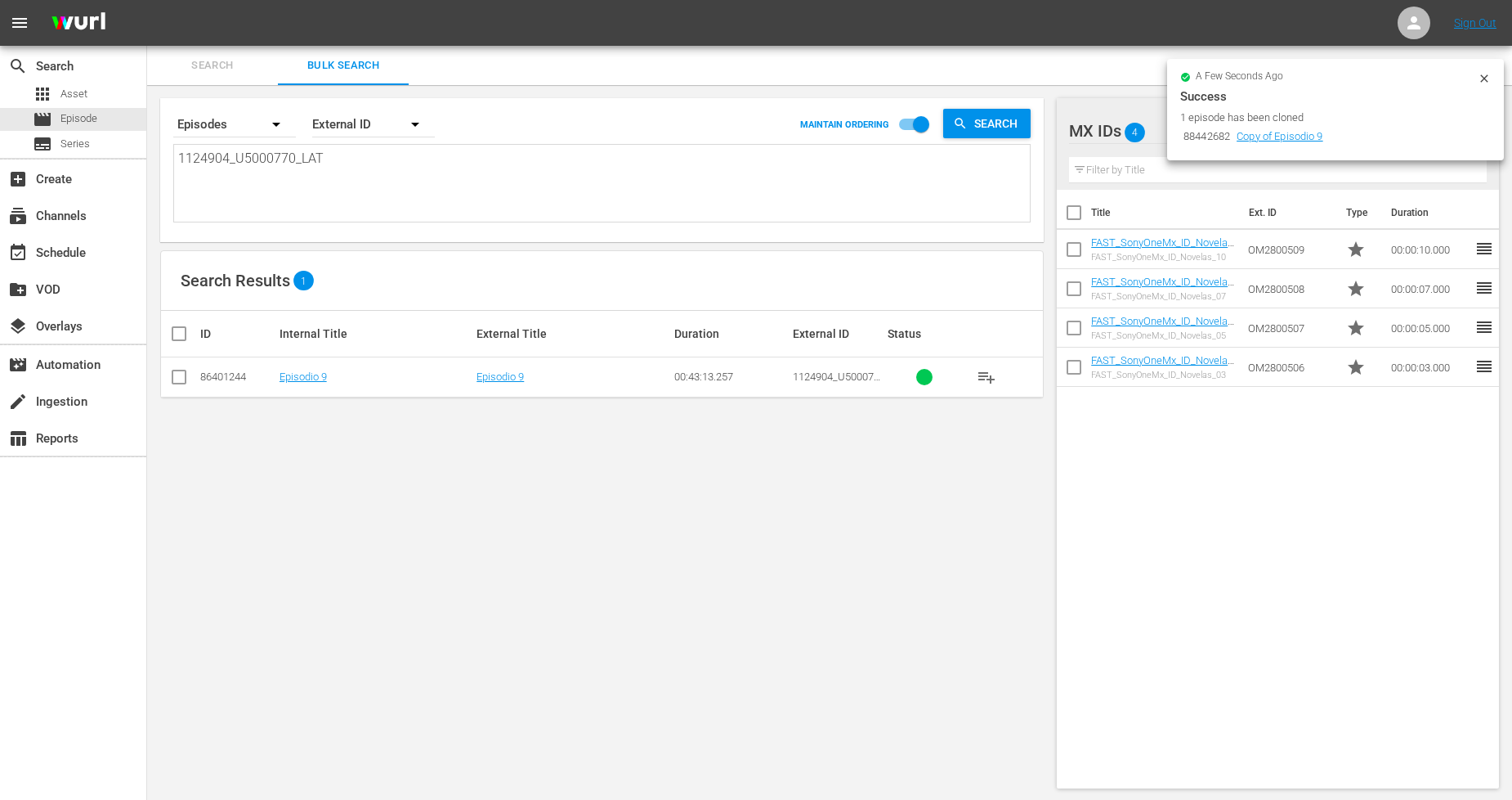
click at [1486, 76] on icon at bounding box center [1484, 78] width 7 height 7
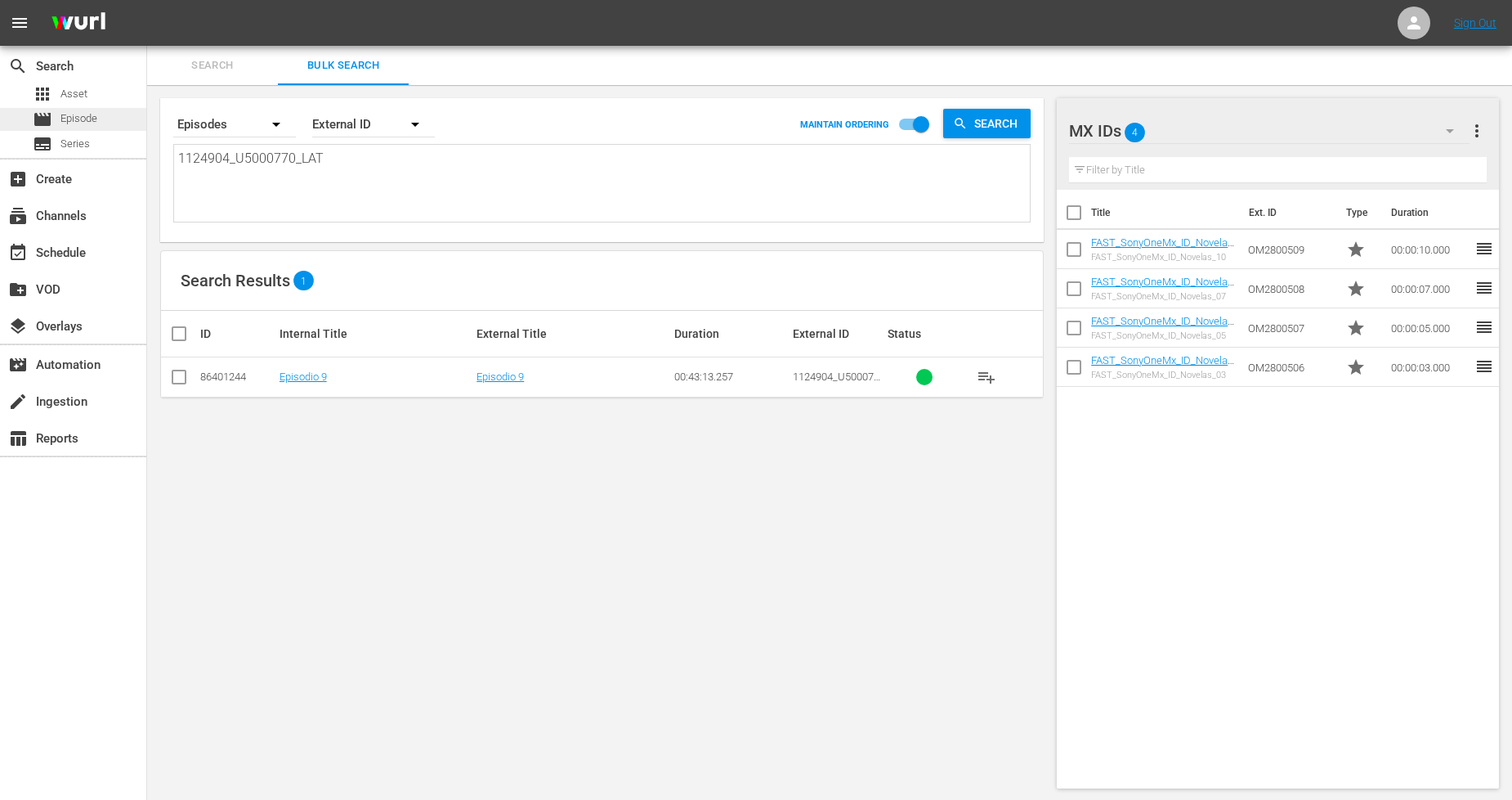
click at [125, 120] on div "movie Episode" at bounding box center [73, 119] width 146 height 22
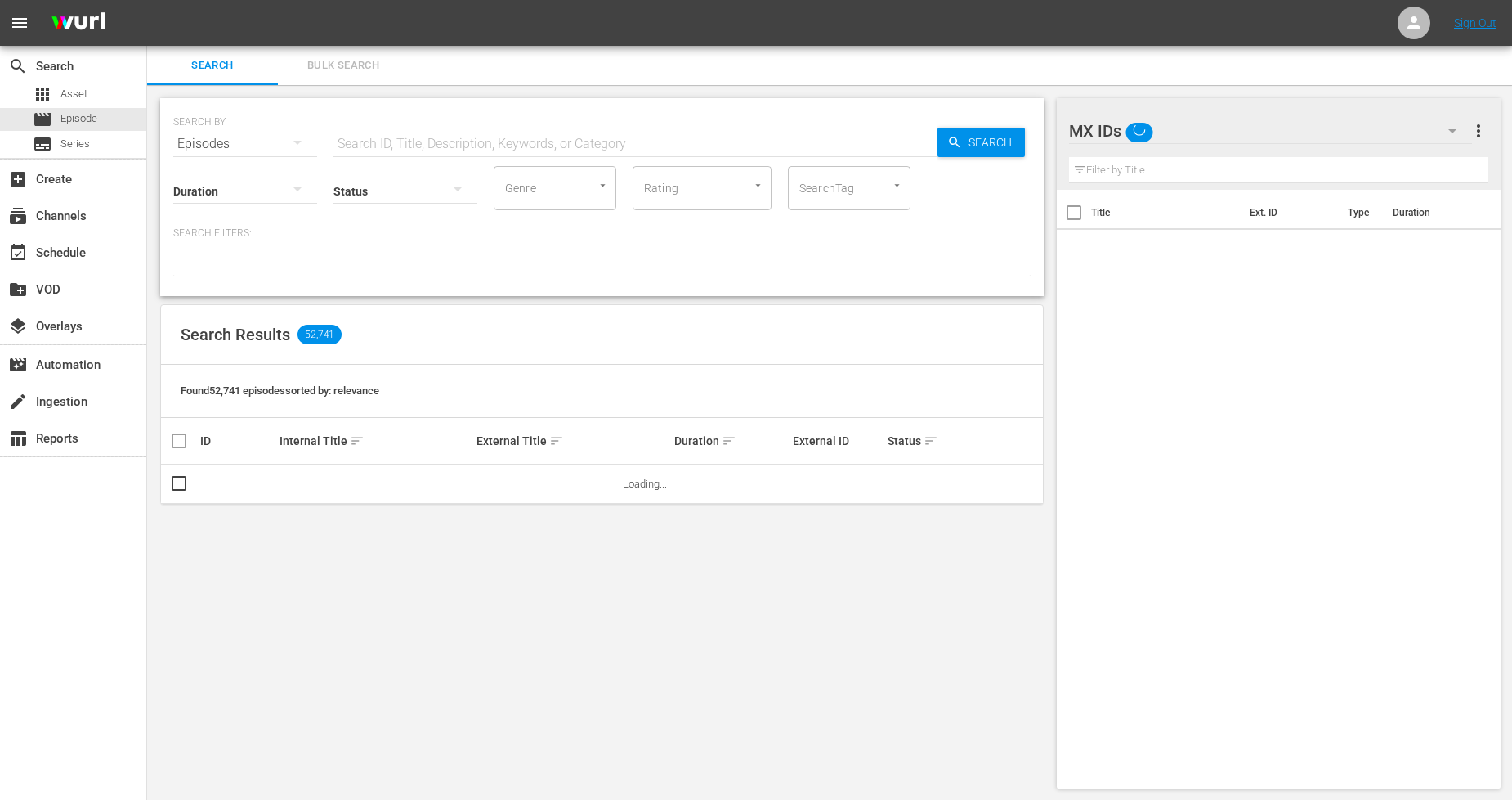
click at [358, 76] on button "Bulk Search" at bounding box center [343, 66] width 131 height 40
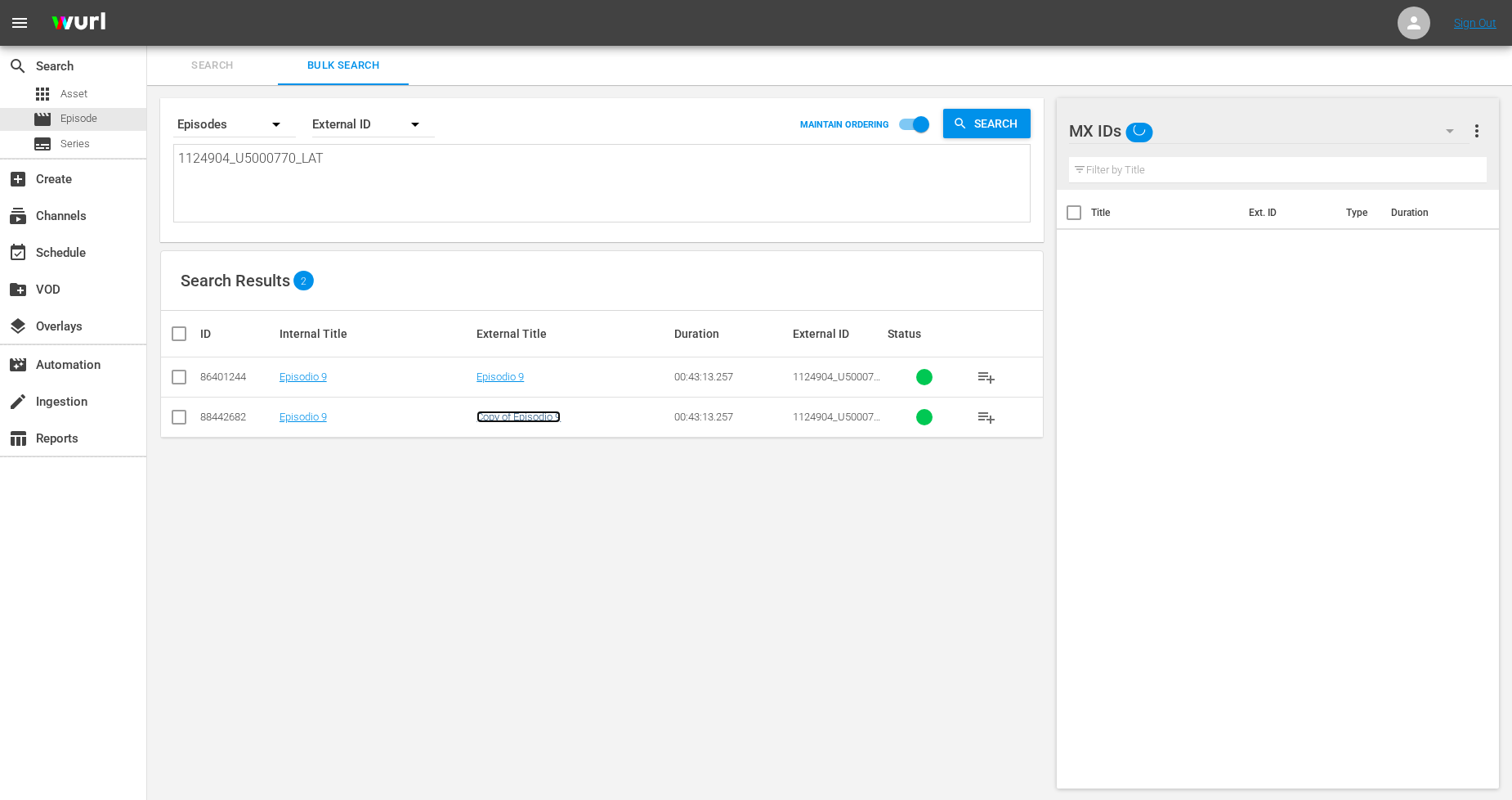
click at [525, 422] on td "Copy of Episodio 9" at bounding box center [573, 416] width 198 height 40
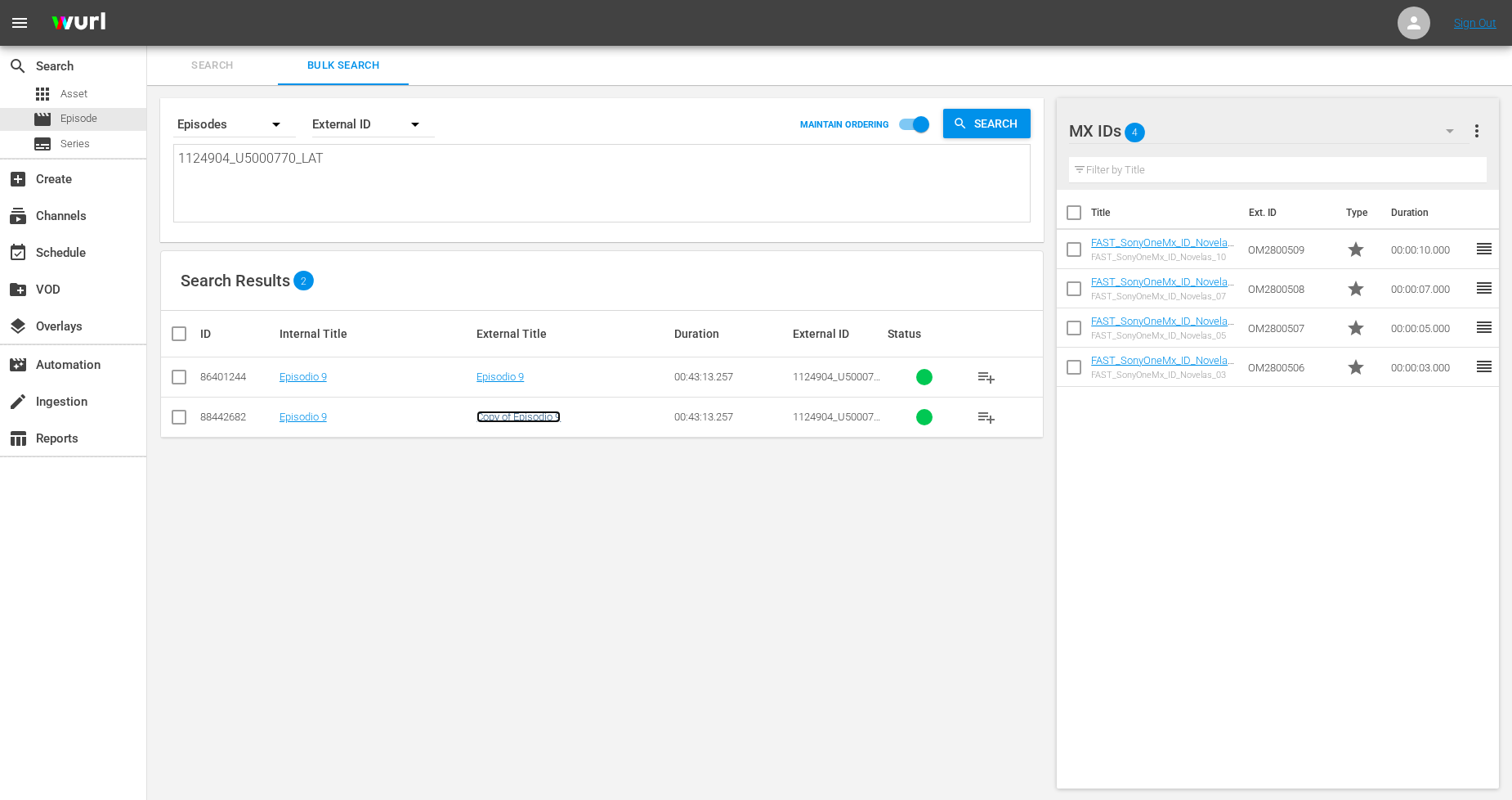
click at [542, 418] on link "Copy of Episodio 9" at bounding box center [519, 417] width 84 height 13
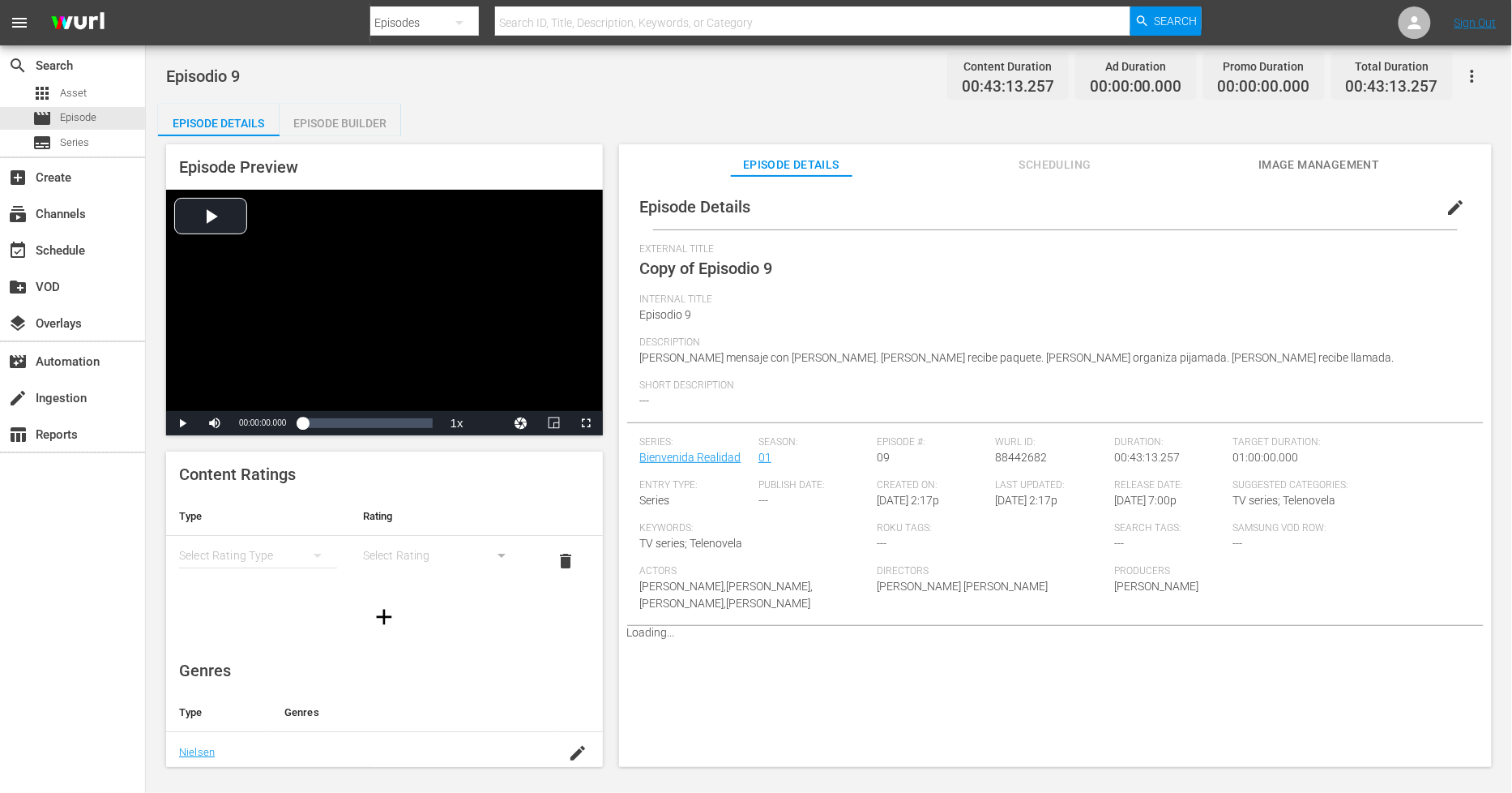
click at [1447, 205] on span "edit" at bounding box center [1456, 208] width 20 height 20
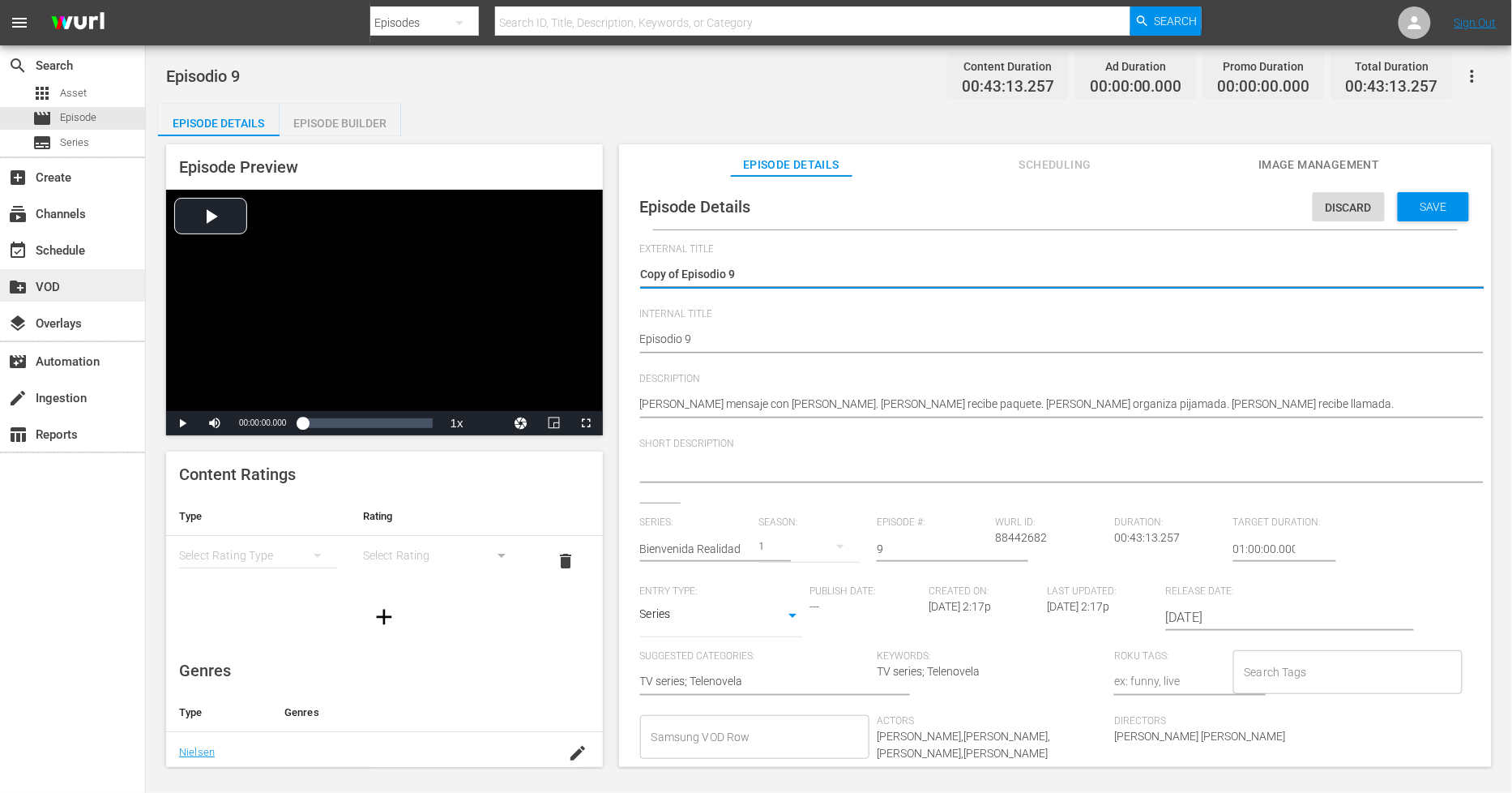
drag, startPoint x: 683, startPoint y: 271, endPoint x: 99, endPoint y: 273, distance: 584.0
click at [146, 0] on div "search Search apps Asset movie Episode subtitles Series add_box Create subscrip…" at bounding box center [829, 0] width 1366 height 0
type textarea "Episodio 9"
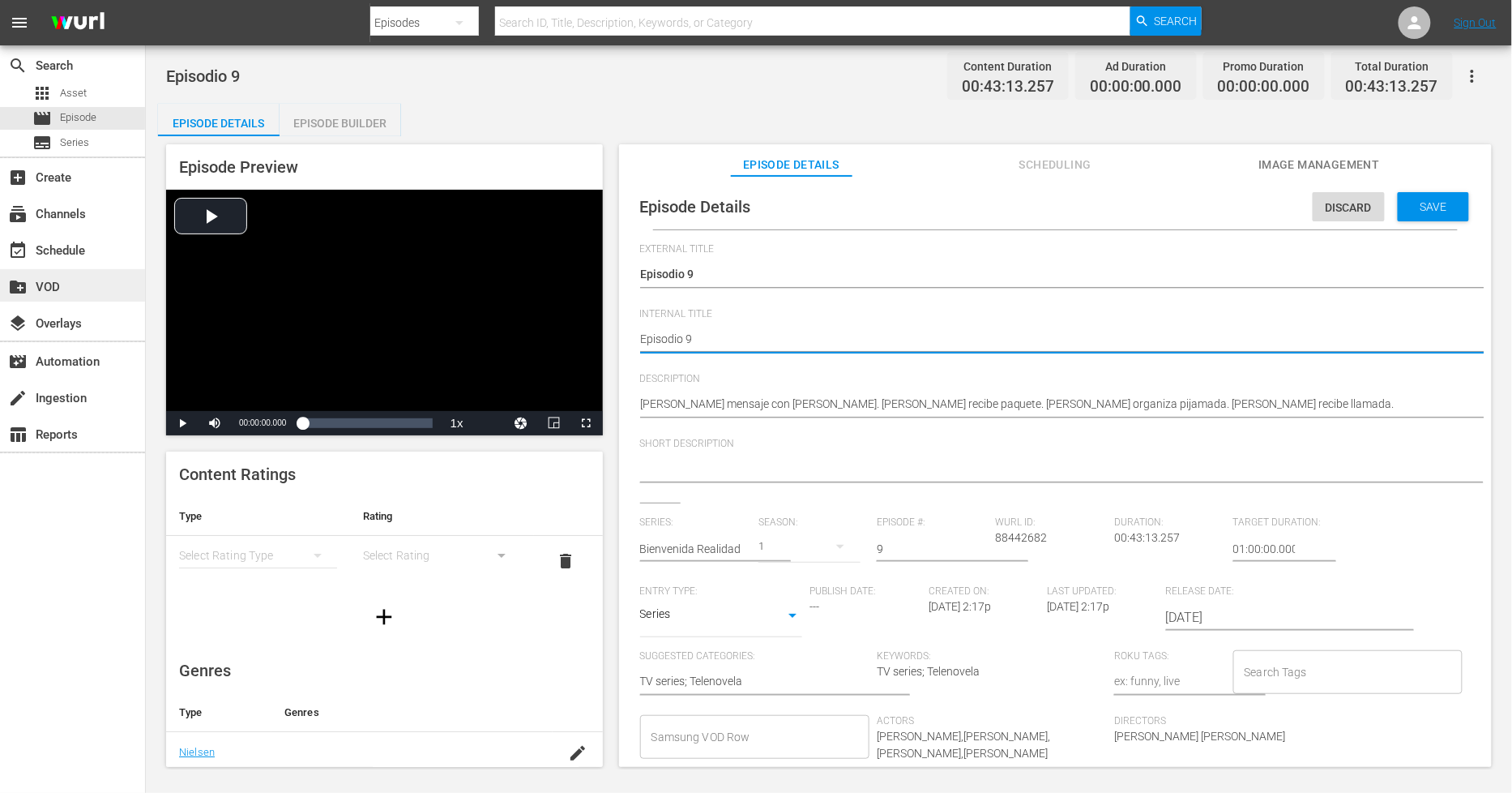
type textarea "pEpisodio 9"
type textarea "phEpisodio 9"
type textarea "pEpisodio 9"
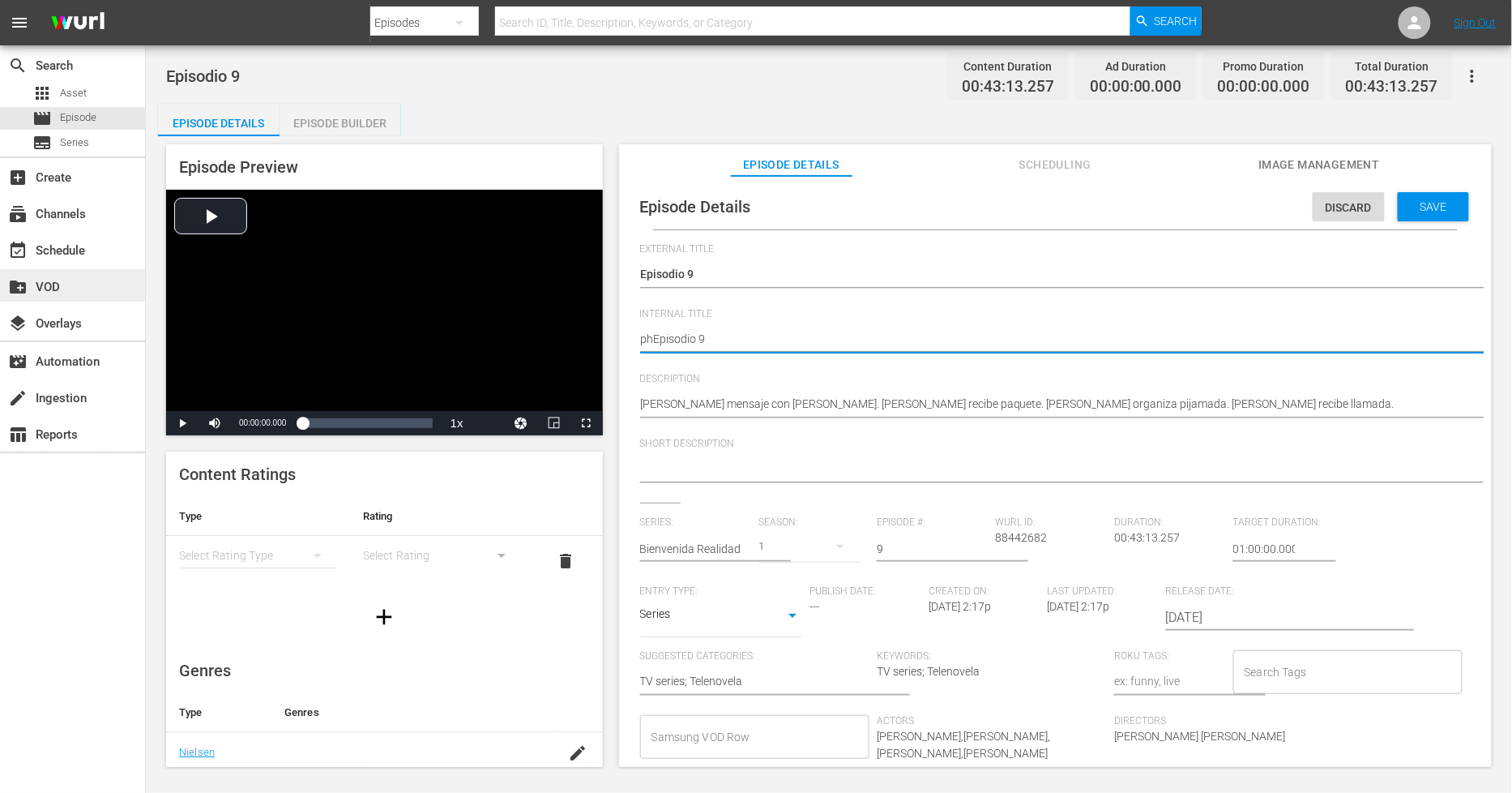
type textarea "pEpisodio 9"
type textarea "Episodio 9"
type textarea "PEpisodio 9"
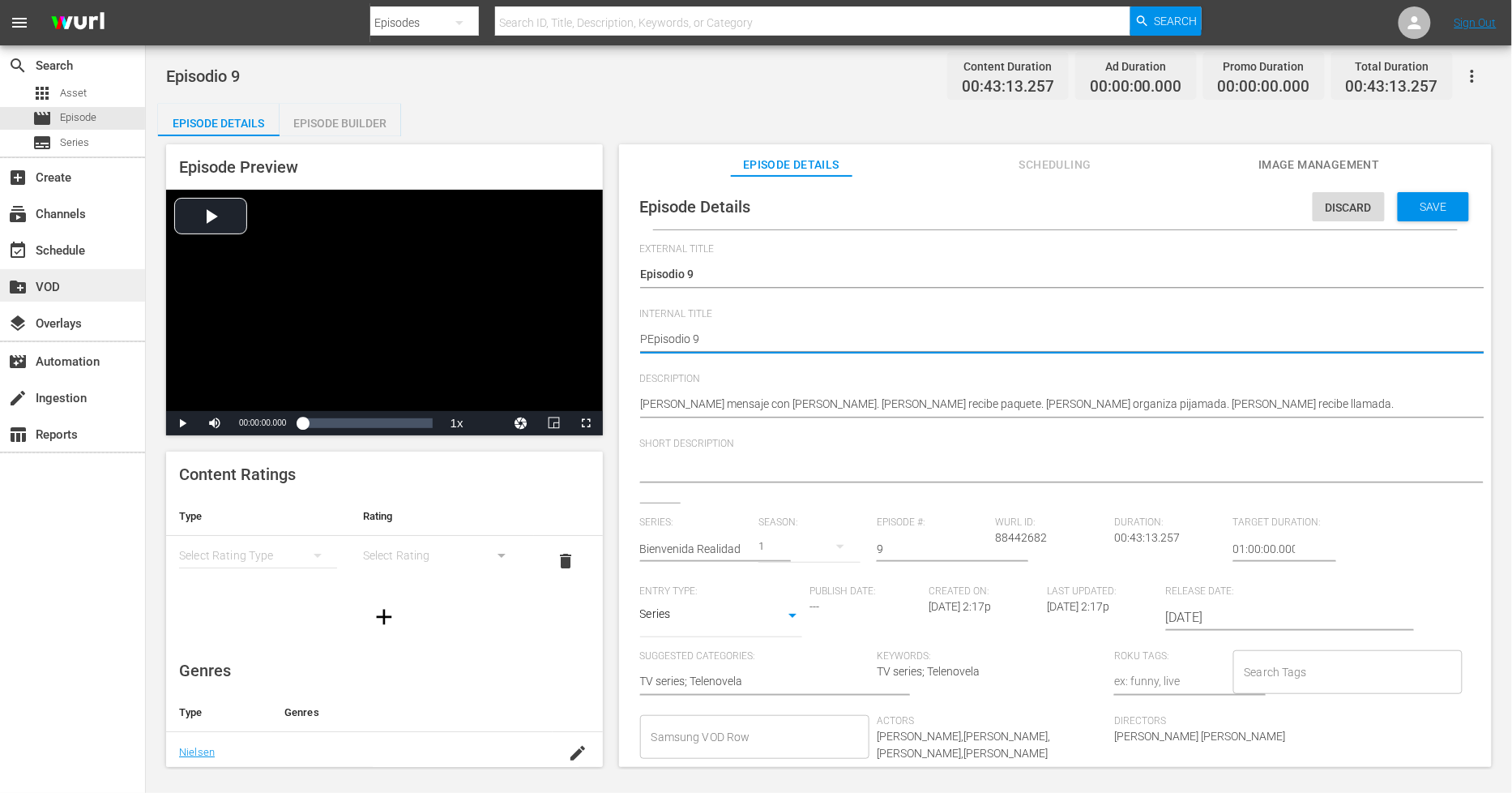
type textarea "PHEpisodio 9"
type textarea "PH Episodio 9"
type textarea "PH 1Episodio 9"
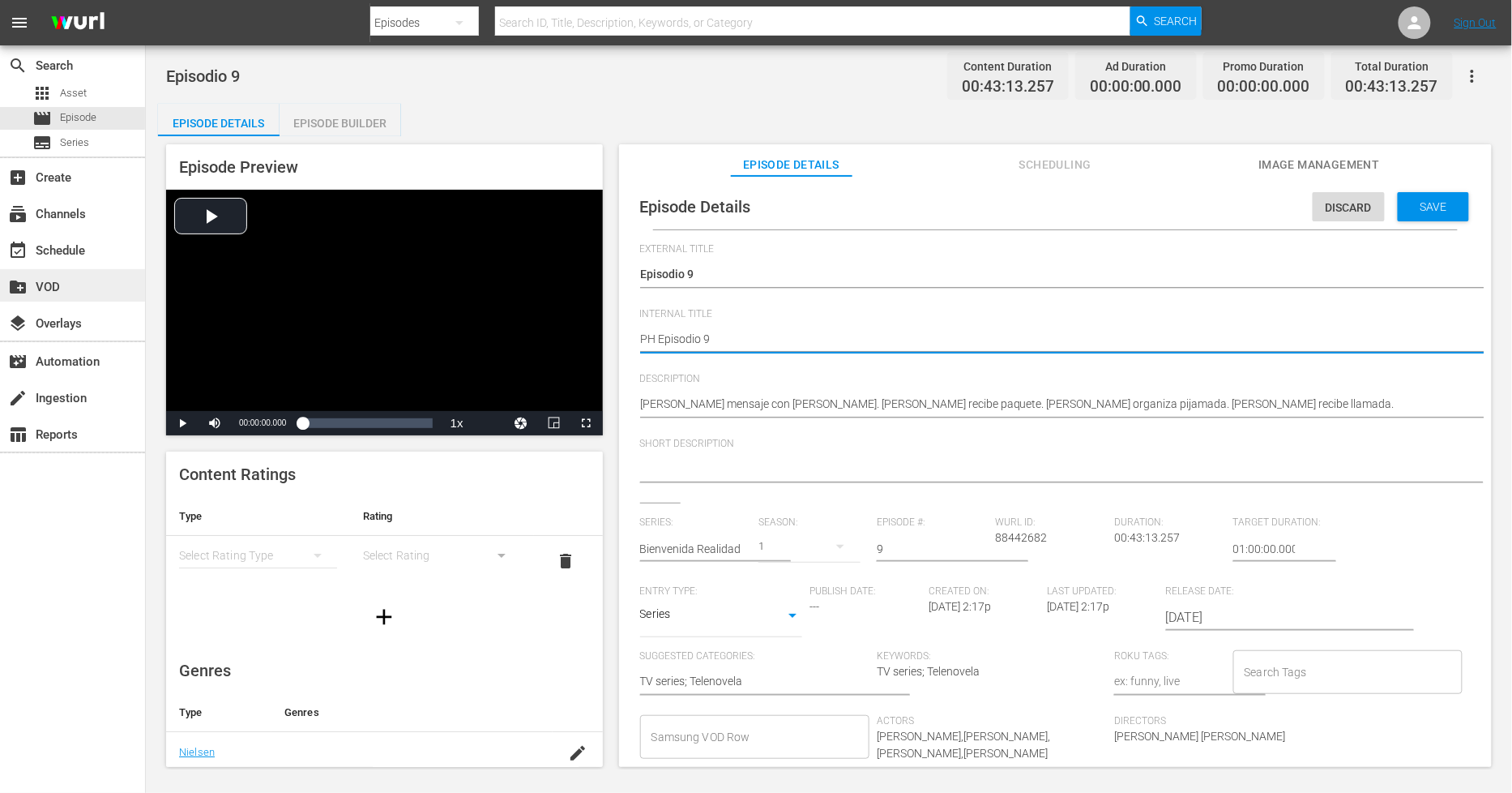
type textarea "PH 1Episodio 9"
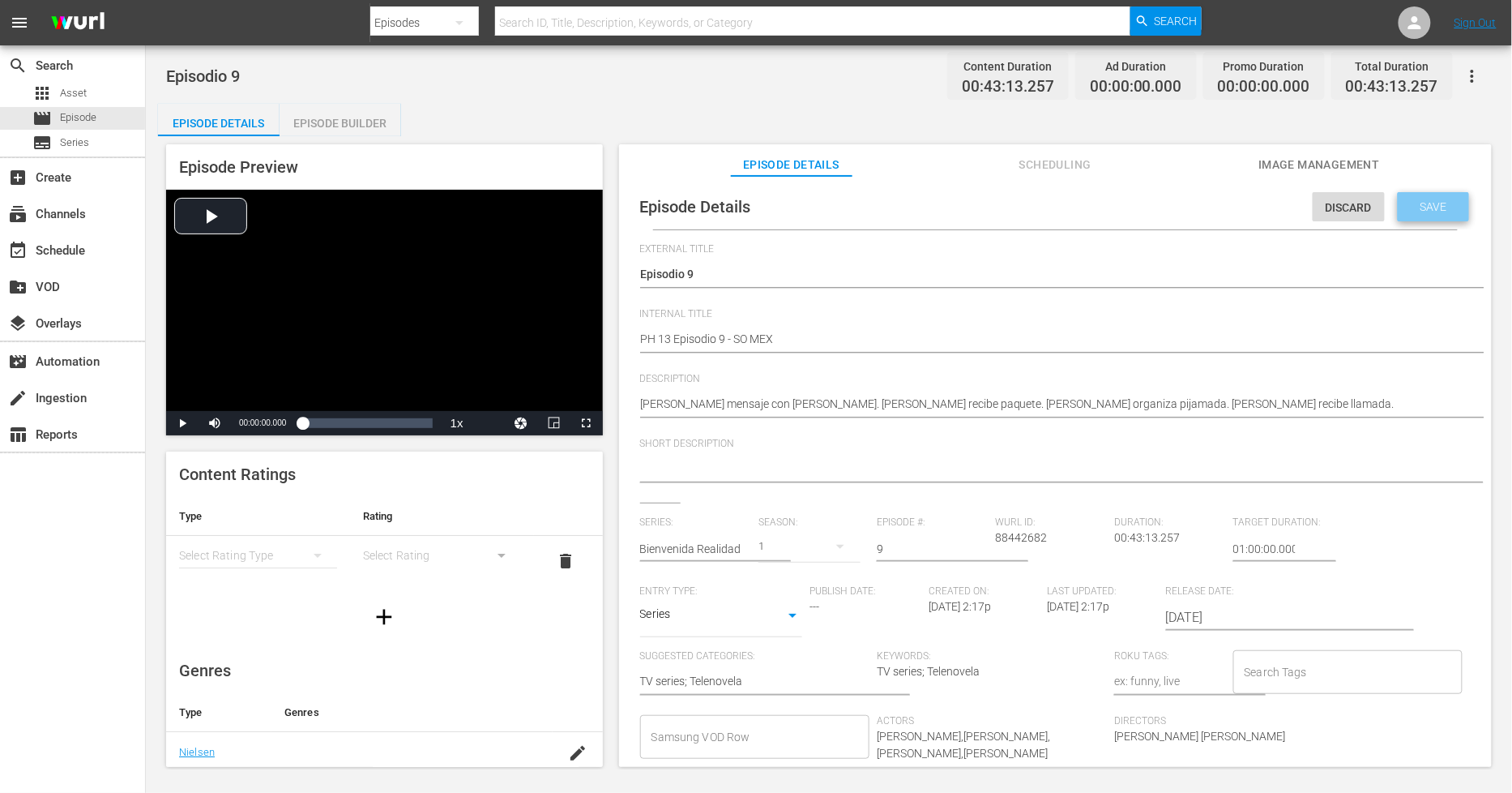
click at [1424, 206] on span "Save" at bounding box center [1434, 207] width 53 height 13
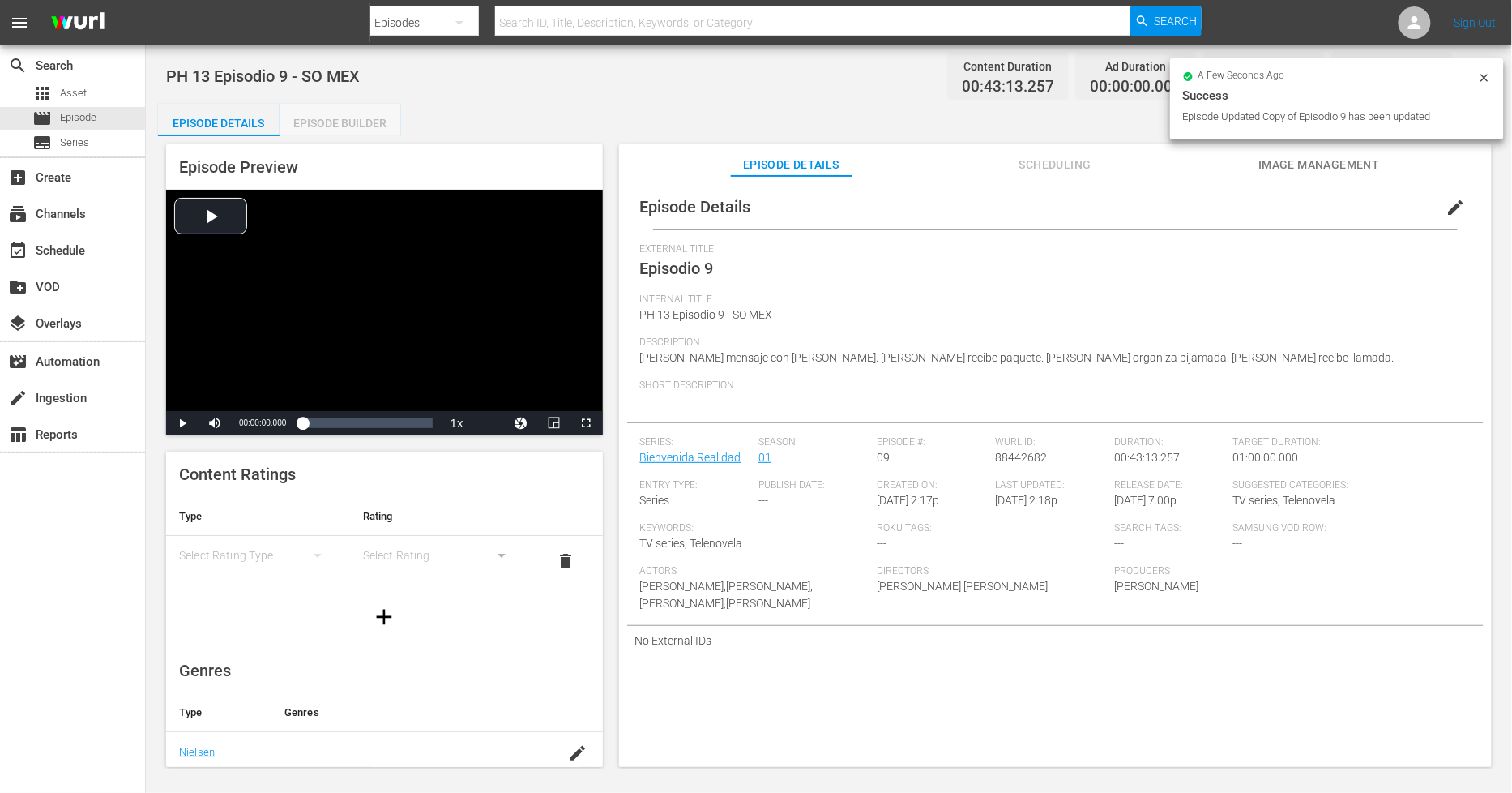
click at [374, 121] on div "Episode Builder" at bounding box center [340, 123] width 121 height 39
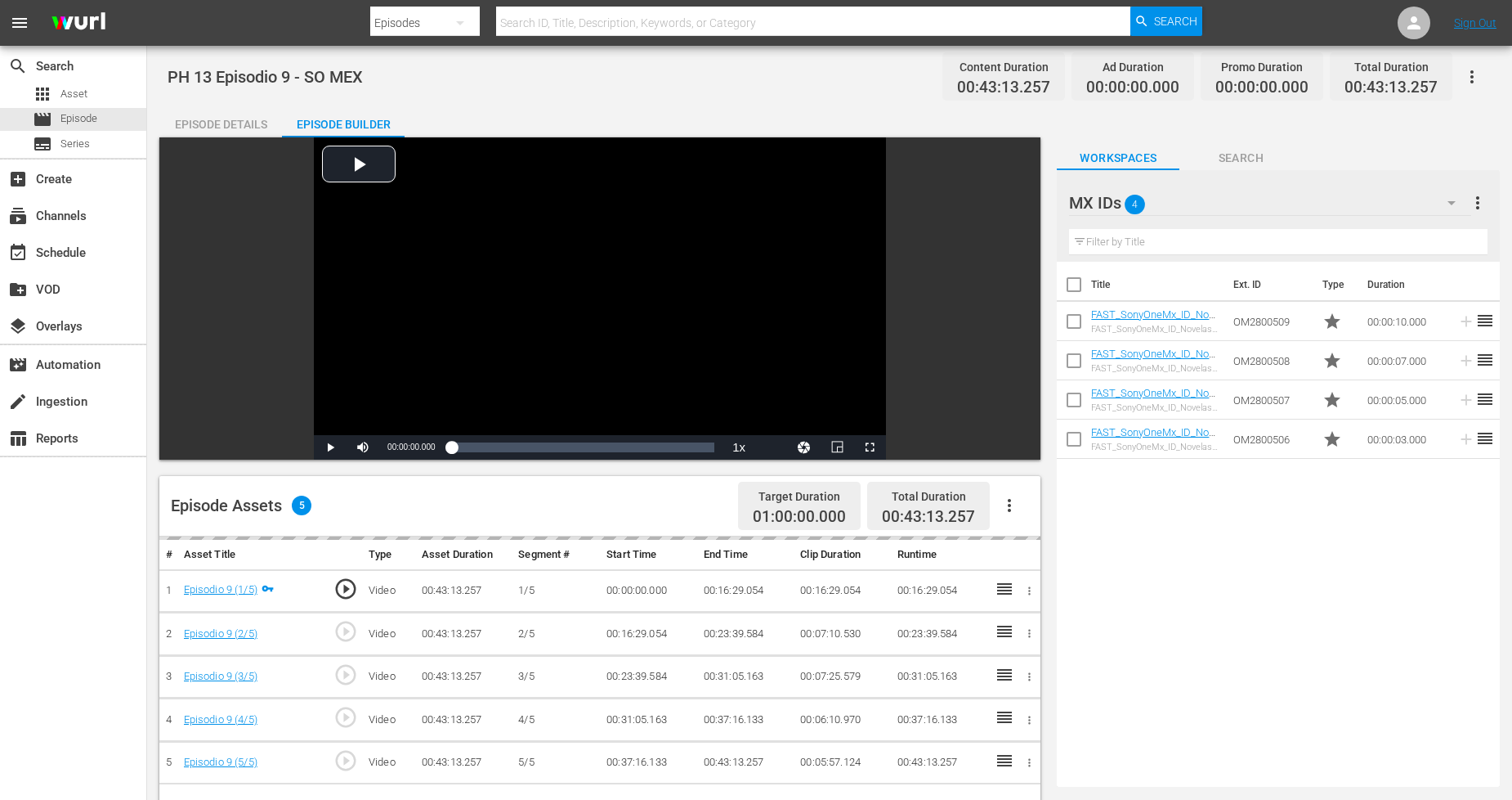
click at [1008, 508] on icon "button" at bounding box center [1010, 505] width 20 height 20
click at [1090, 515] on div "Fill with Ads" at bounding box center [1059, 512] width 111 height 40
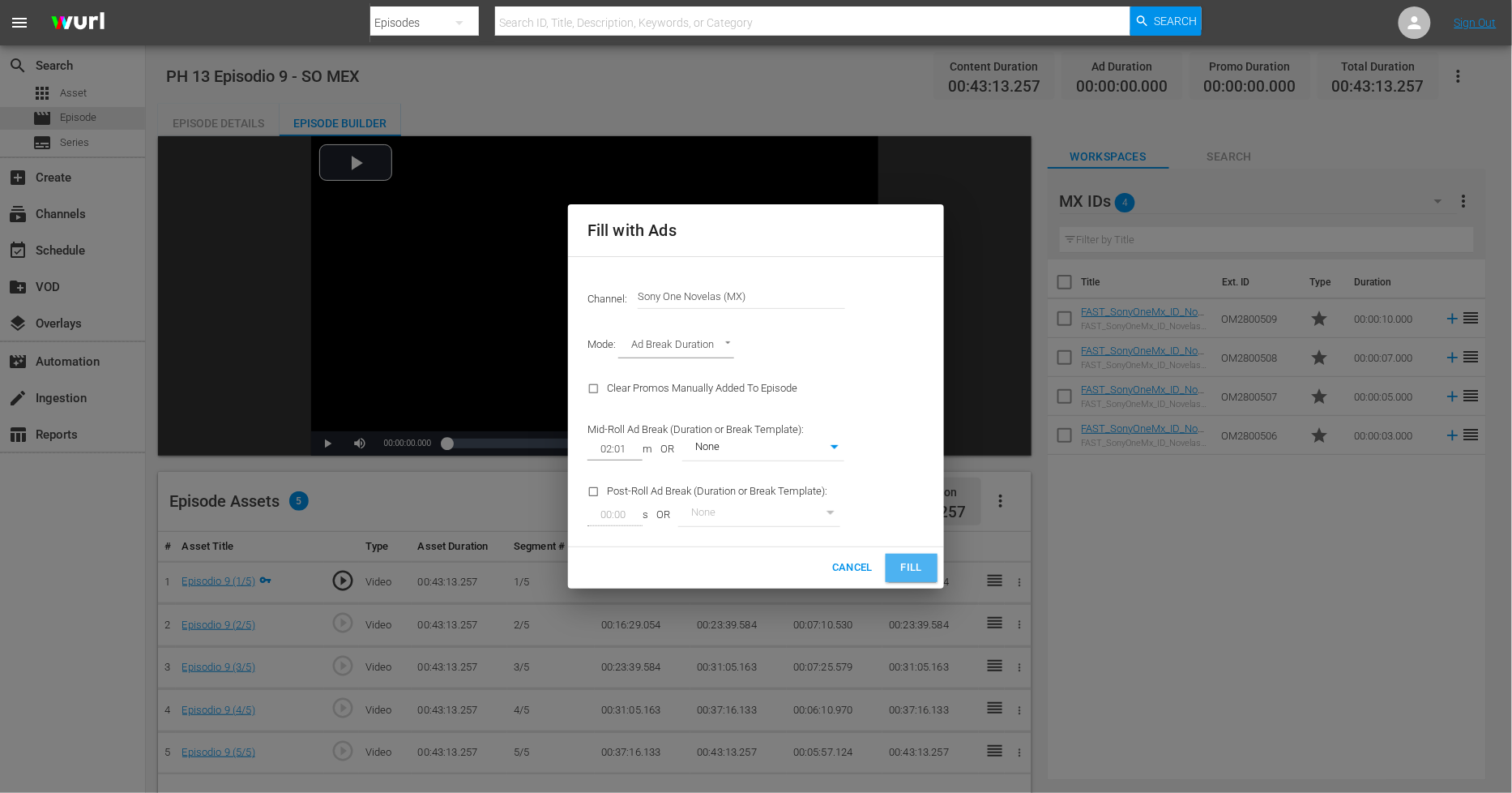
click at [927, 558] on button "Fill" at bounding box center [912, 568] width 52 height 29
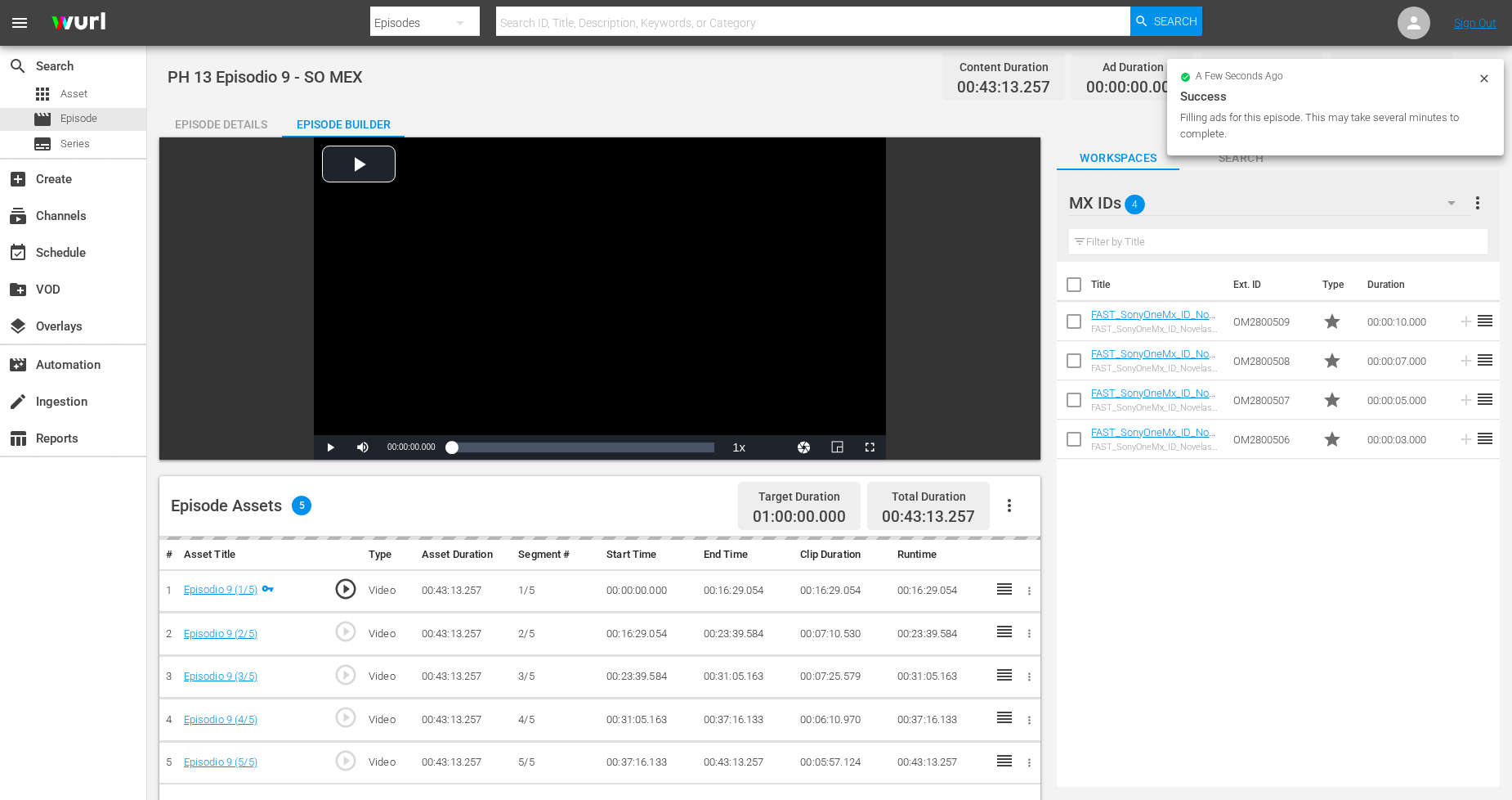
click at [1455, 203] on icon "button" at bounding box center [1452, 203] width 20 height 20
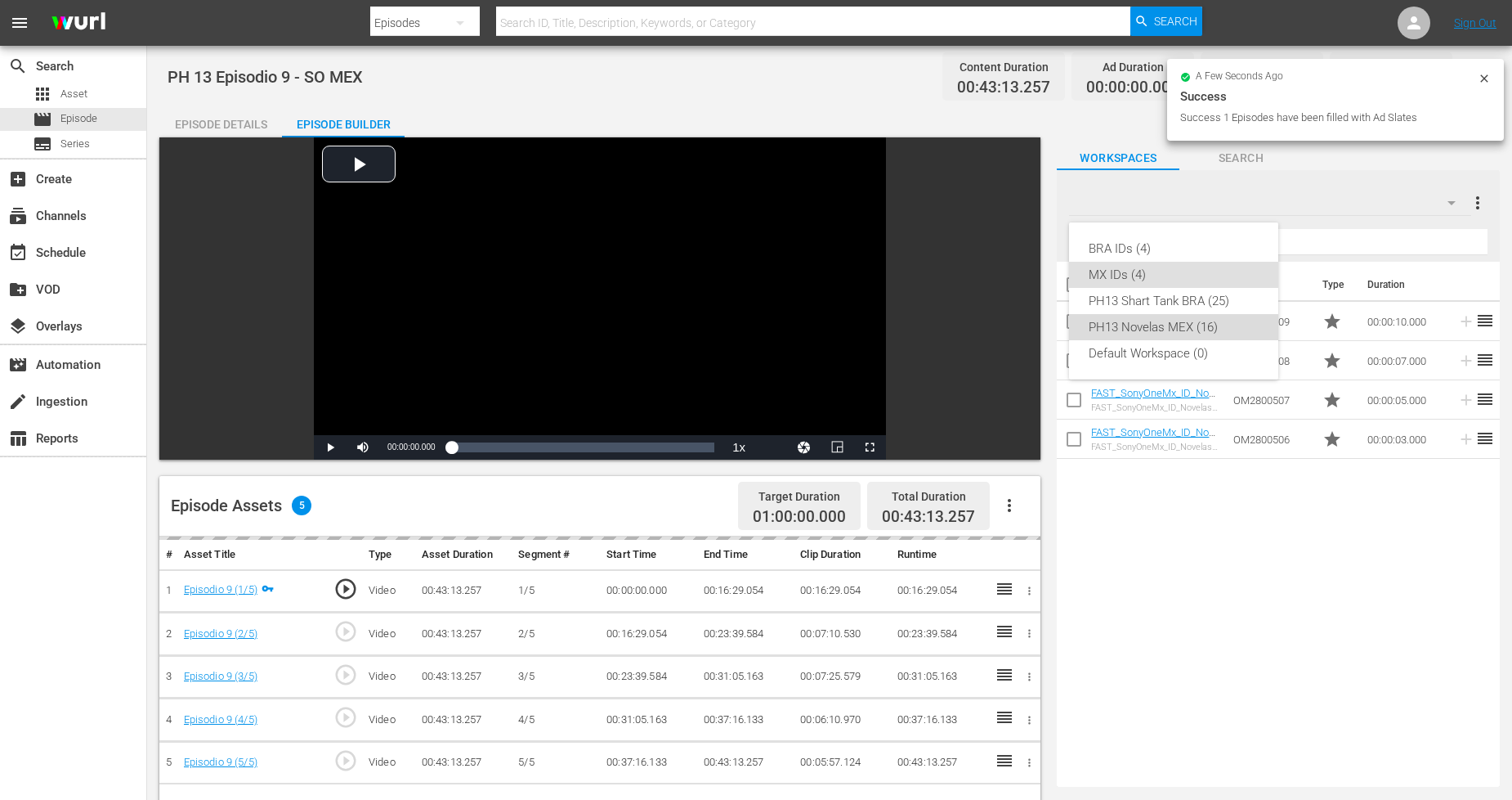
click at [1188, 335] on div "PH13 Novelas MEX (16)" at bounding box center [1173, 326] width 170 height 26
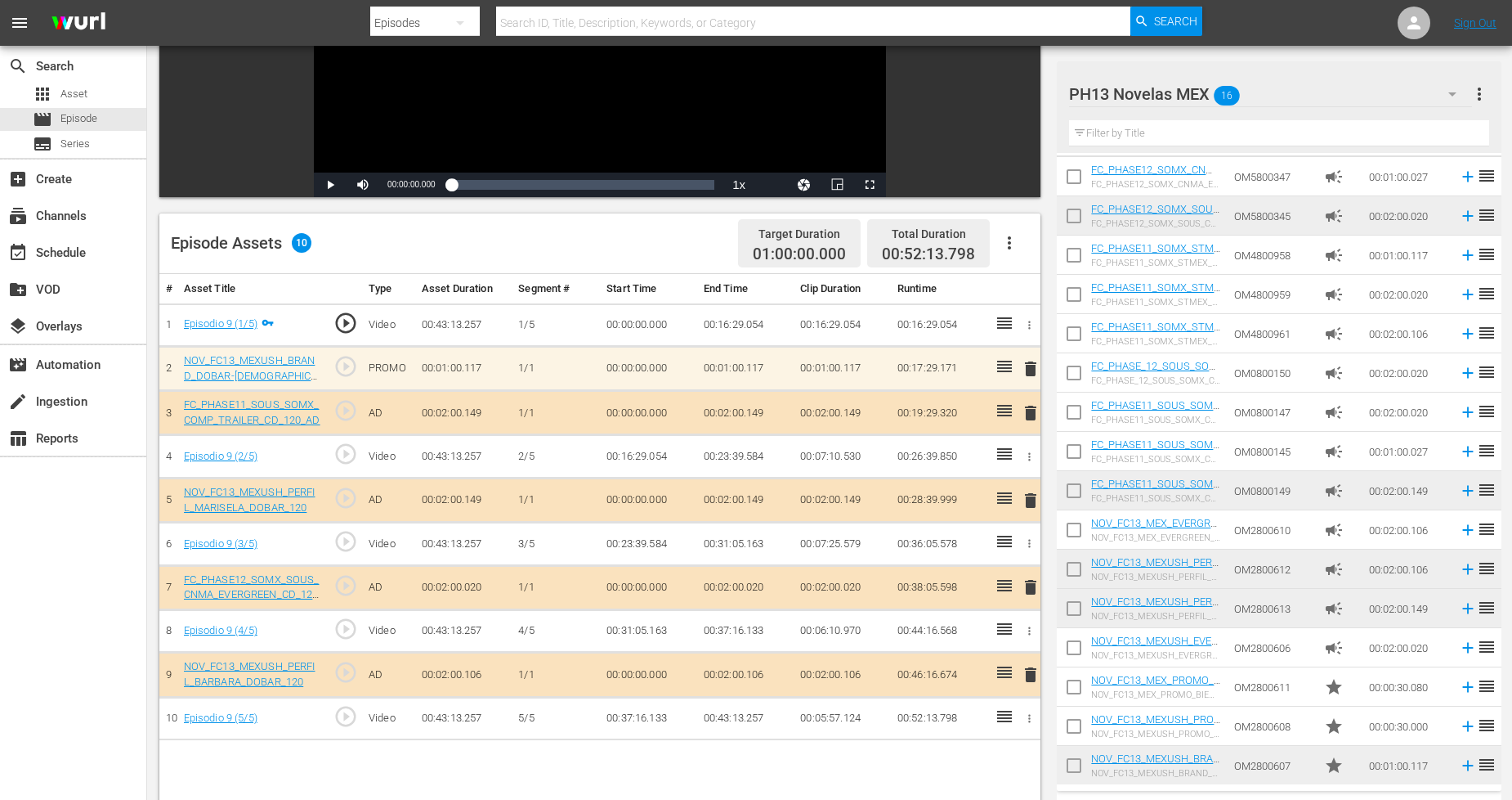
scroll to position [243, 0]
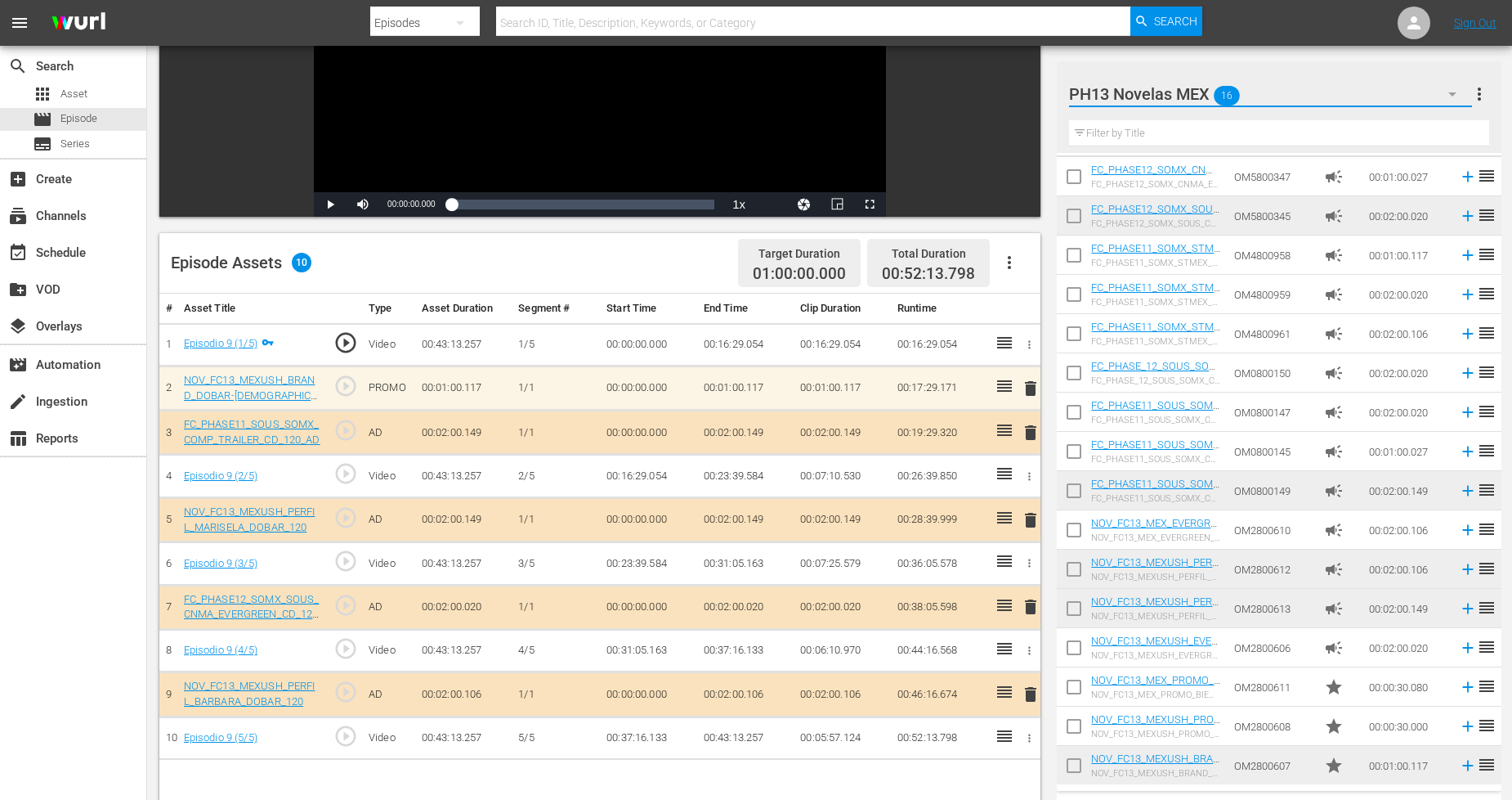
click at [1447, 93] on icon "button" at bounding box center [1453, 94] width 20 height 20
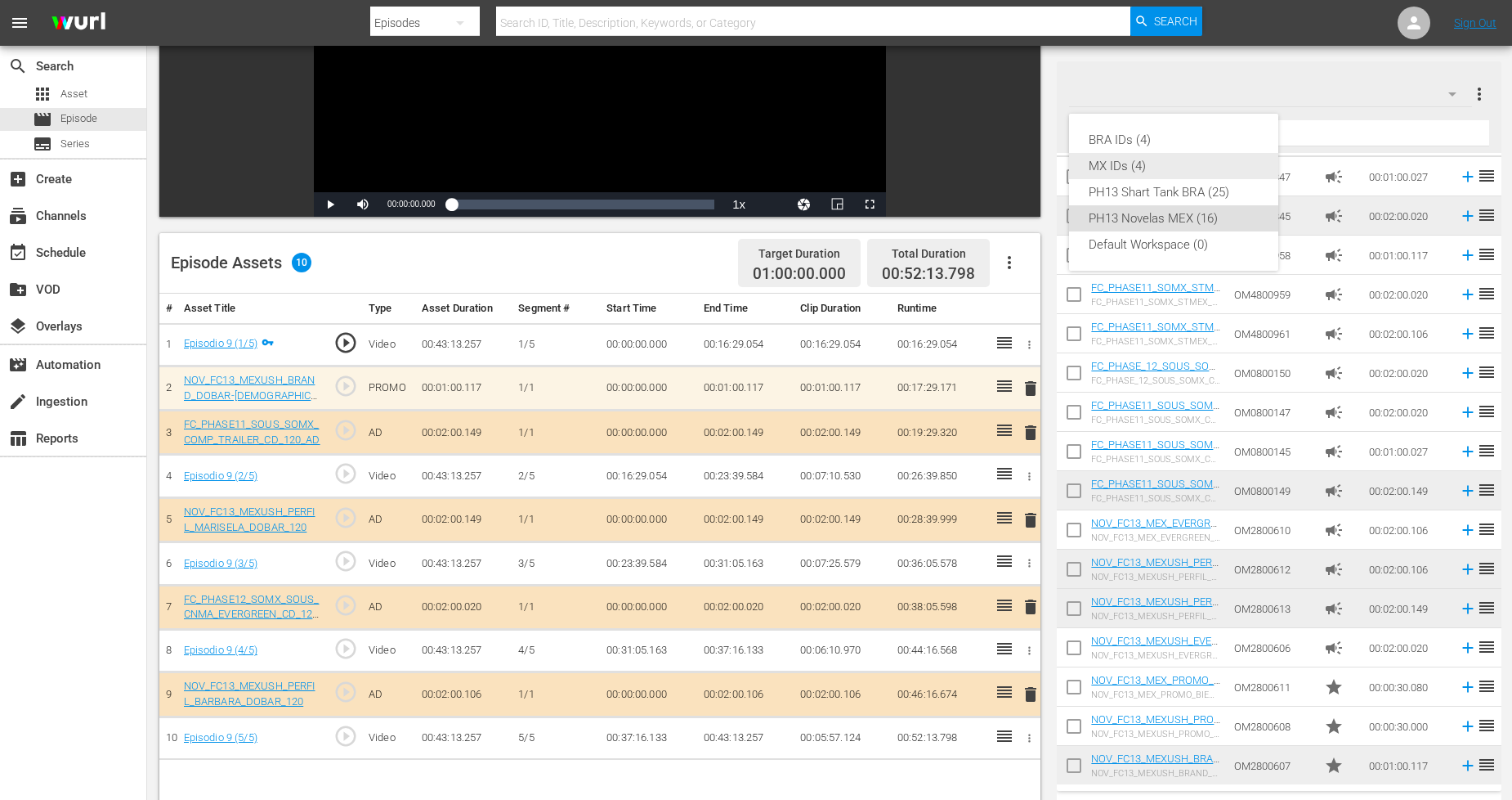
click at [1178, 159] on div "MX IDs (4)" at bounding box center [1173, 165] width 170 height 26
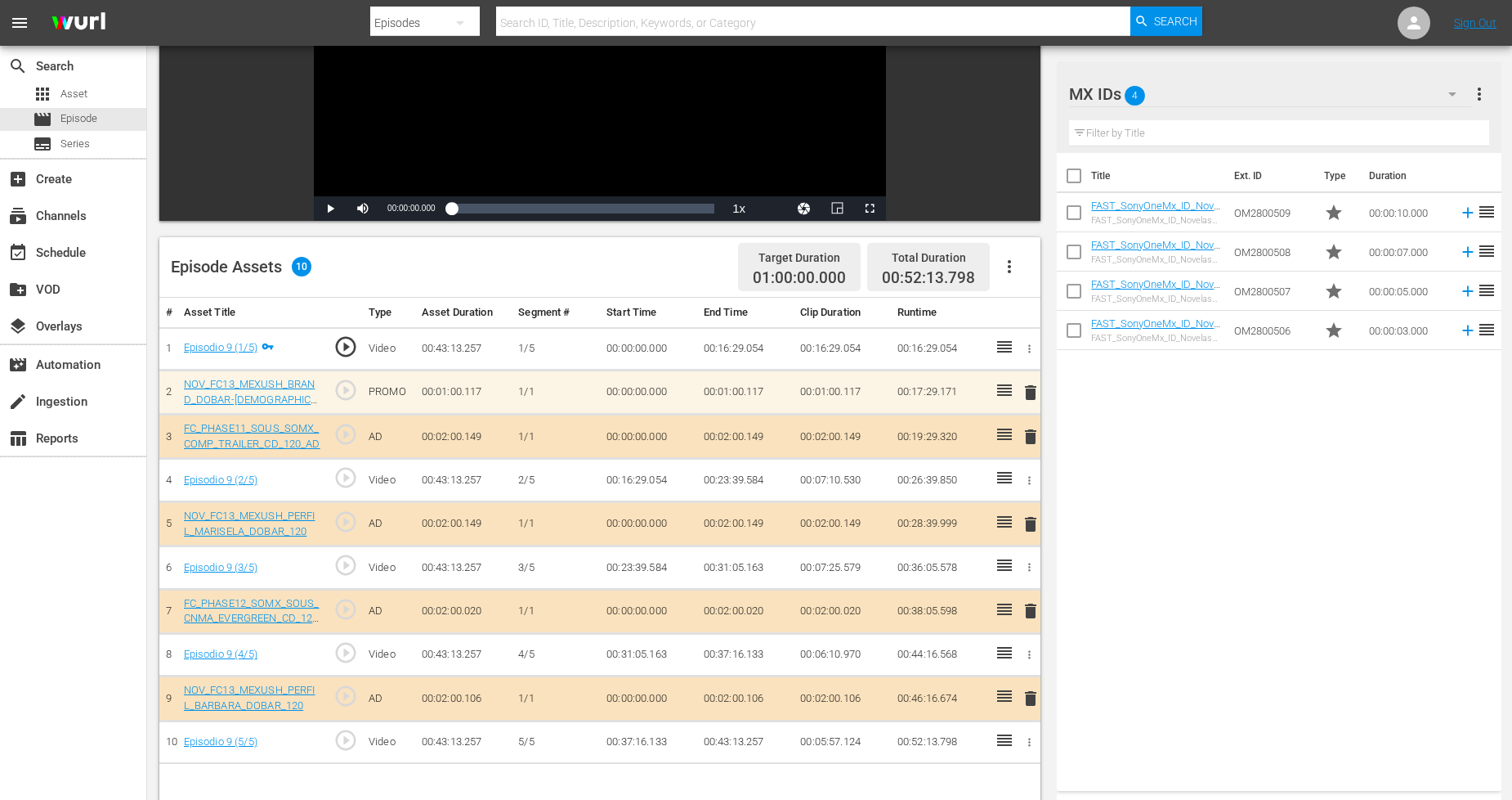
scroll to position [425, 0]
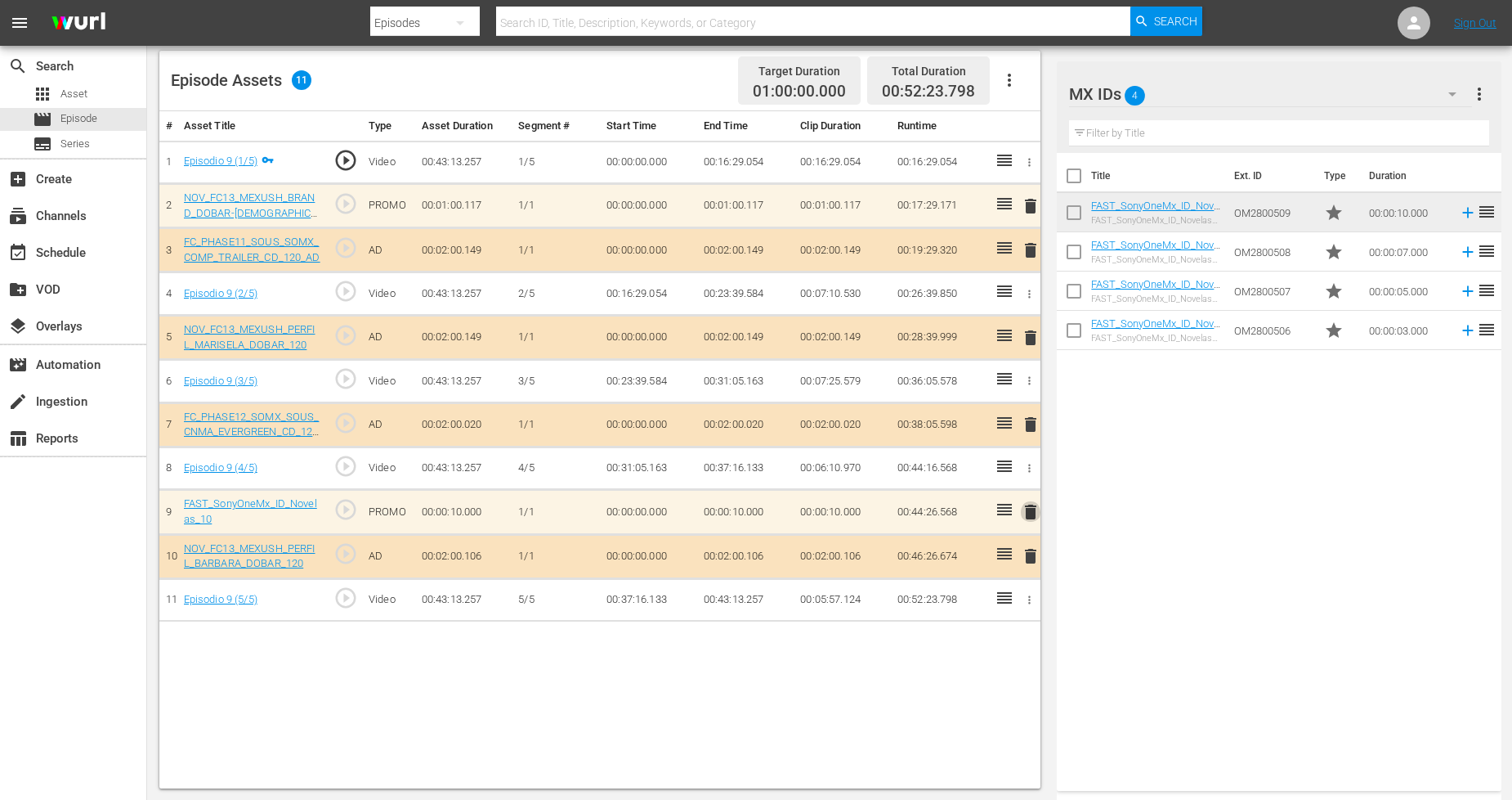
click at [1031, 511] on span "delete" at bounding box center [1031, 512] width 20 height 20
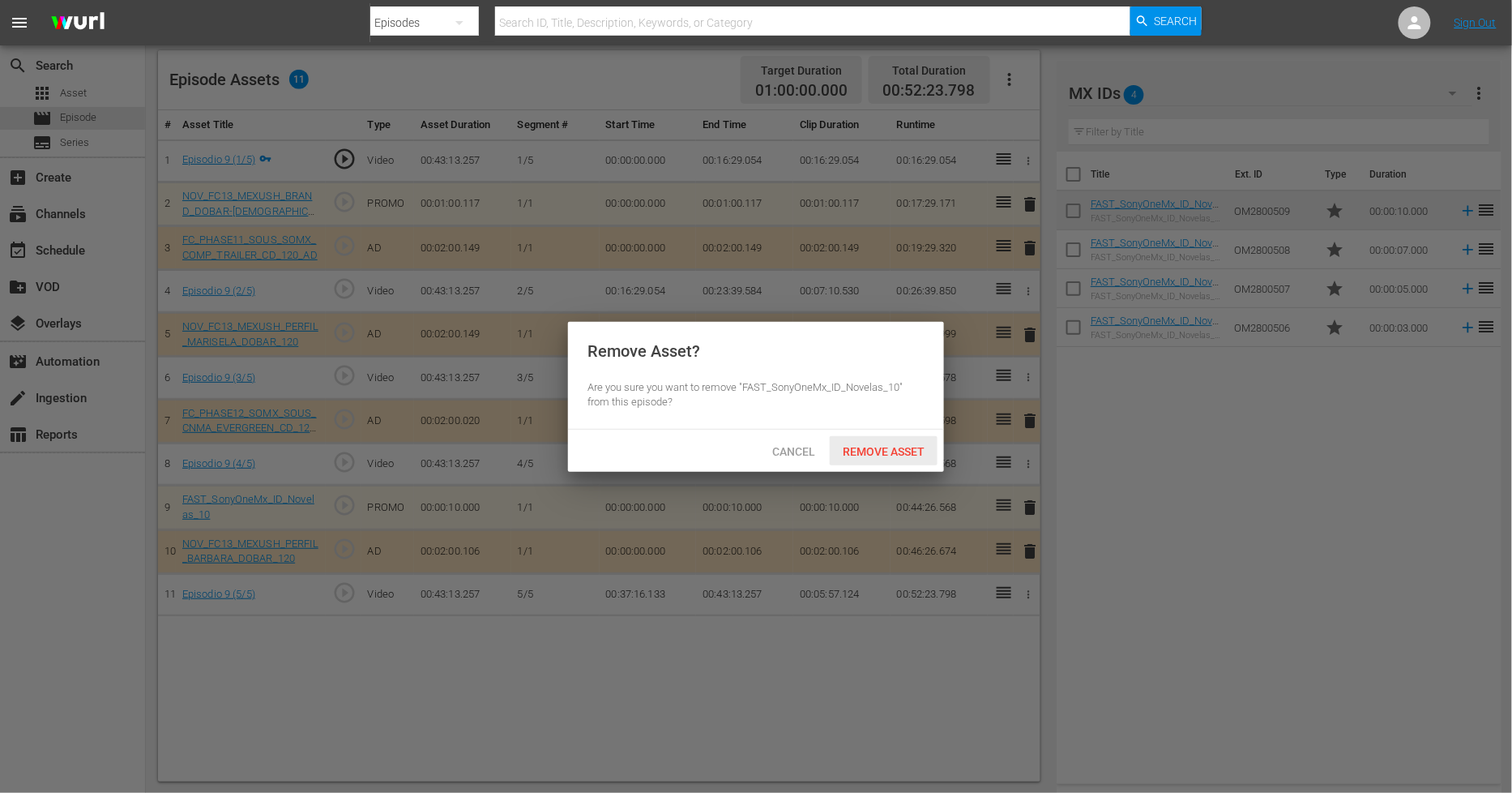
click at [895, 450] on span "Remove Asset" at bounding box center [883, 452] width 108 height 13
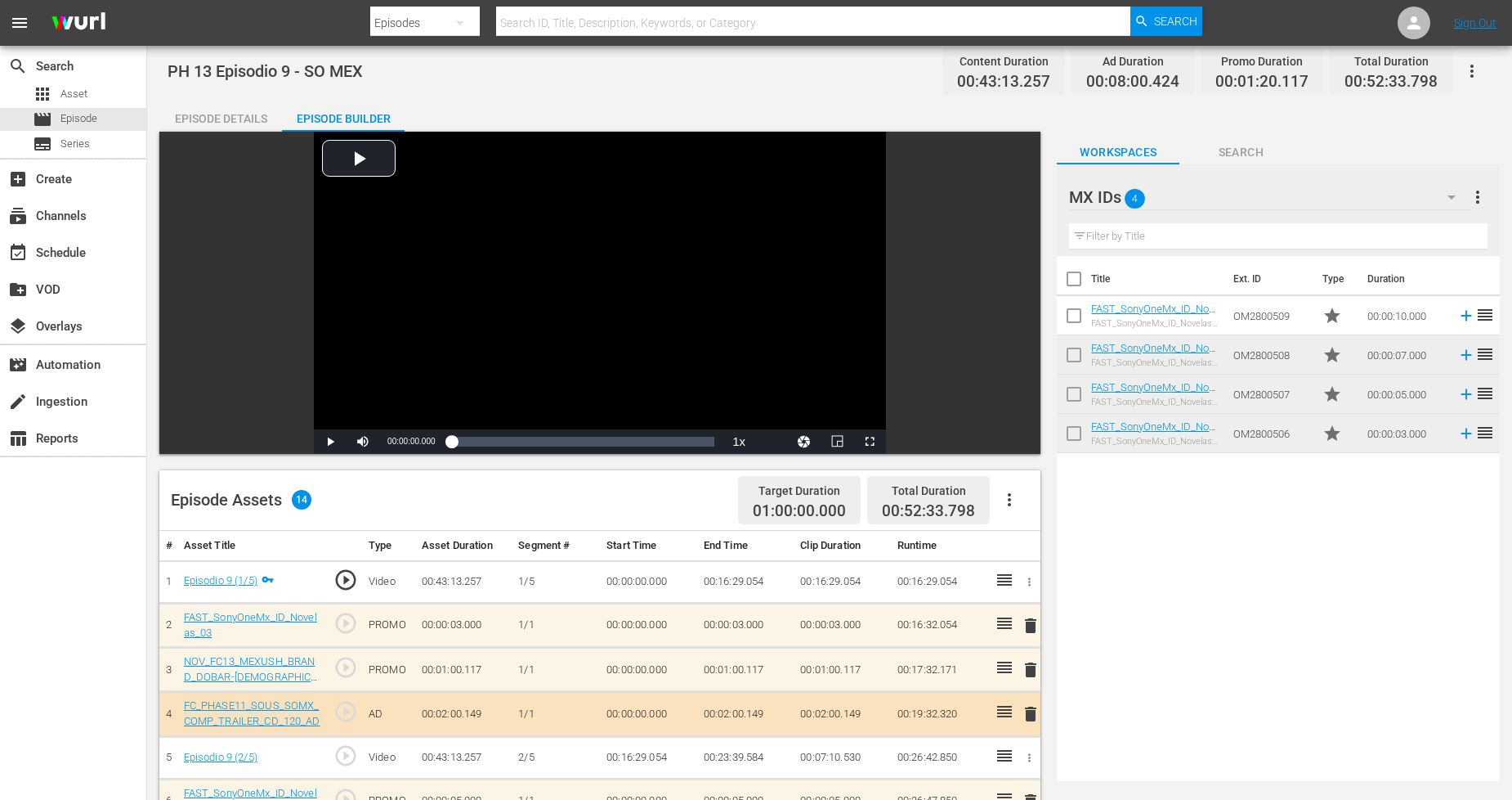
scroll to position [0, 0]
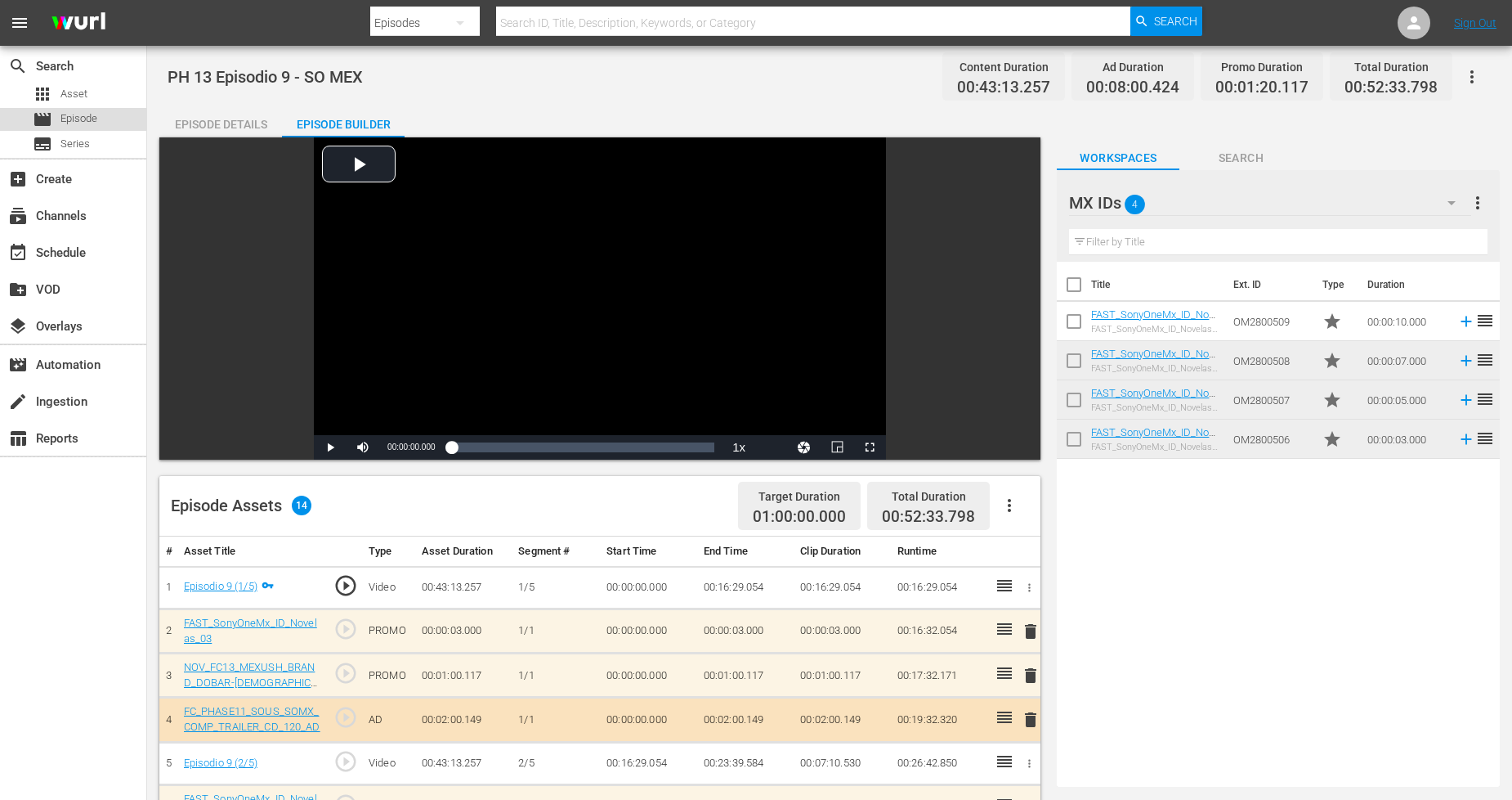
click at [123, 120] on div "movie Episode" at bounding box center [73, 119] width 146 height 22
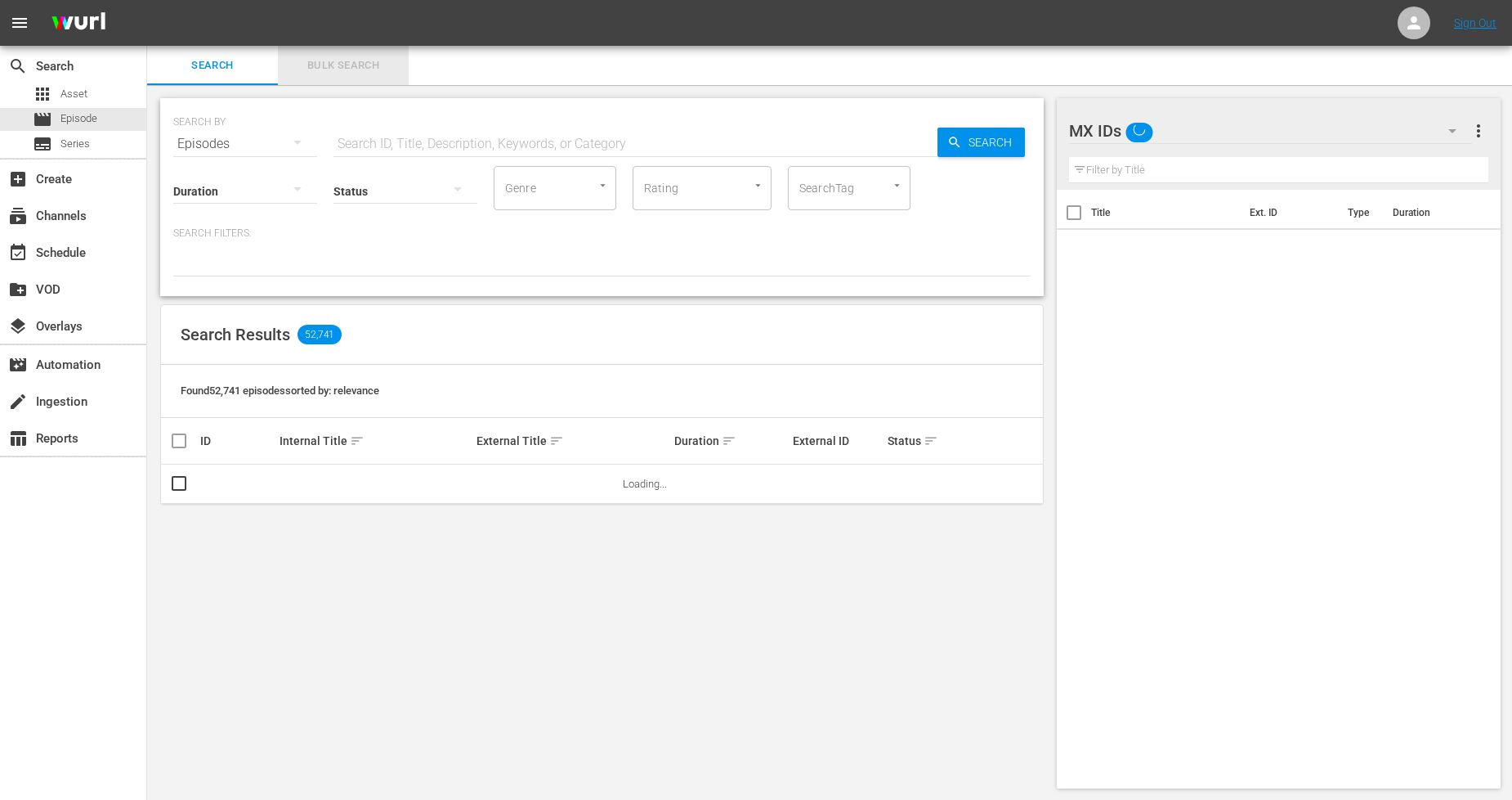
click at [344, 62] on span "Bulk Search" at bounding box center [343, 66] width 111 height 19
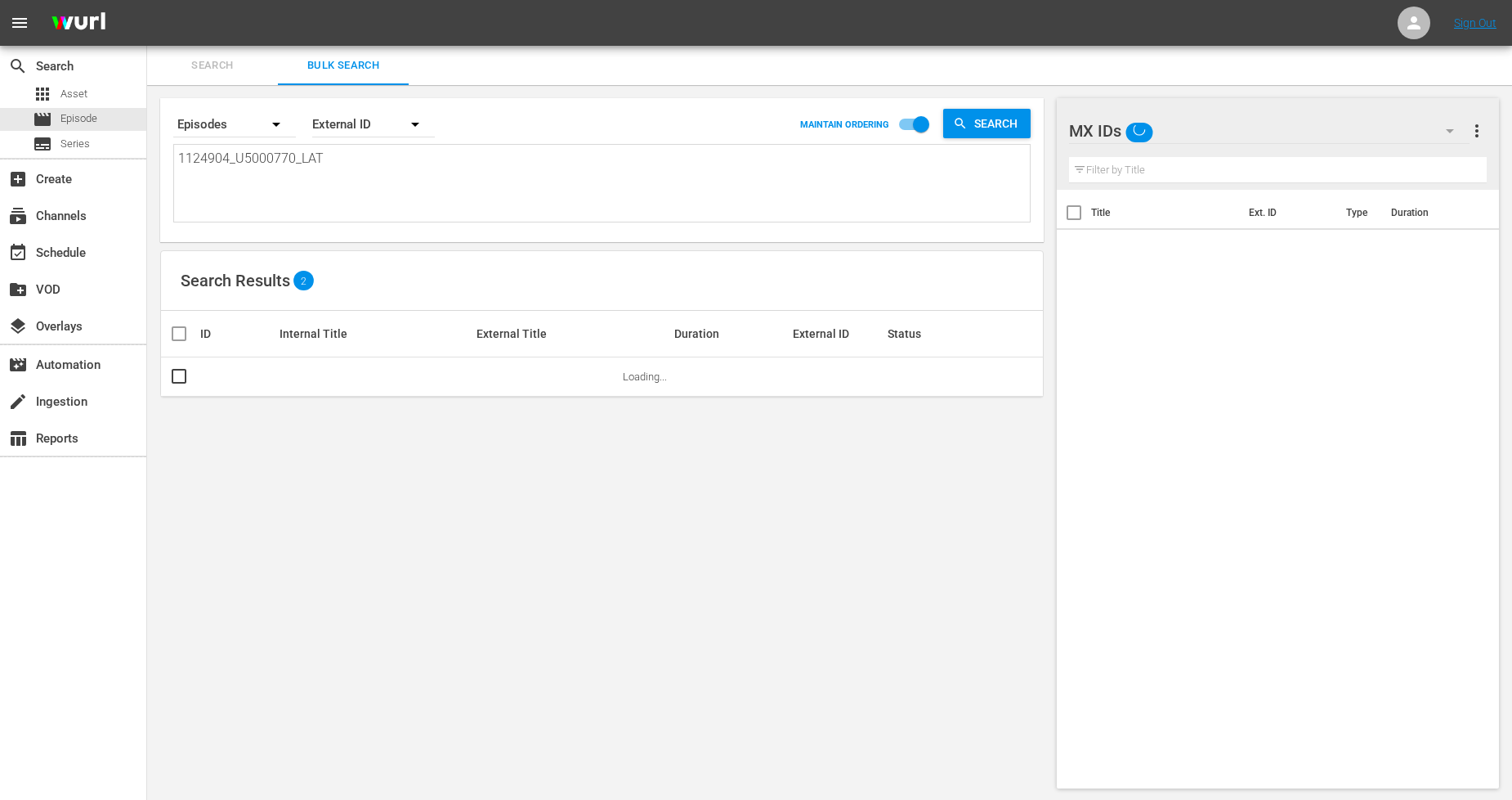
click at [469, 140] on div "Search By Episodes Order By External ID MAINTAIN ORDERING Search" at bounding box center [602, 124] width 858 height 40
drag, startPoint x: 373, startPoint y: 170, endPoint x: 0, endPoint y: 149, distance: 373.6
click at [147, 0] on div "search Search apps Asset movie Episode subtitles Series add_box Create subscrip…" at bounding box center [830, 0] width 1366 height 0
paste textarea "5_U5000771"
click at [175, 378] on input "checkbox" at bounding box center [179, 380] width 20 height 20
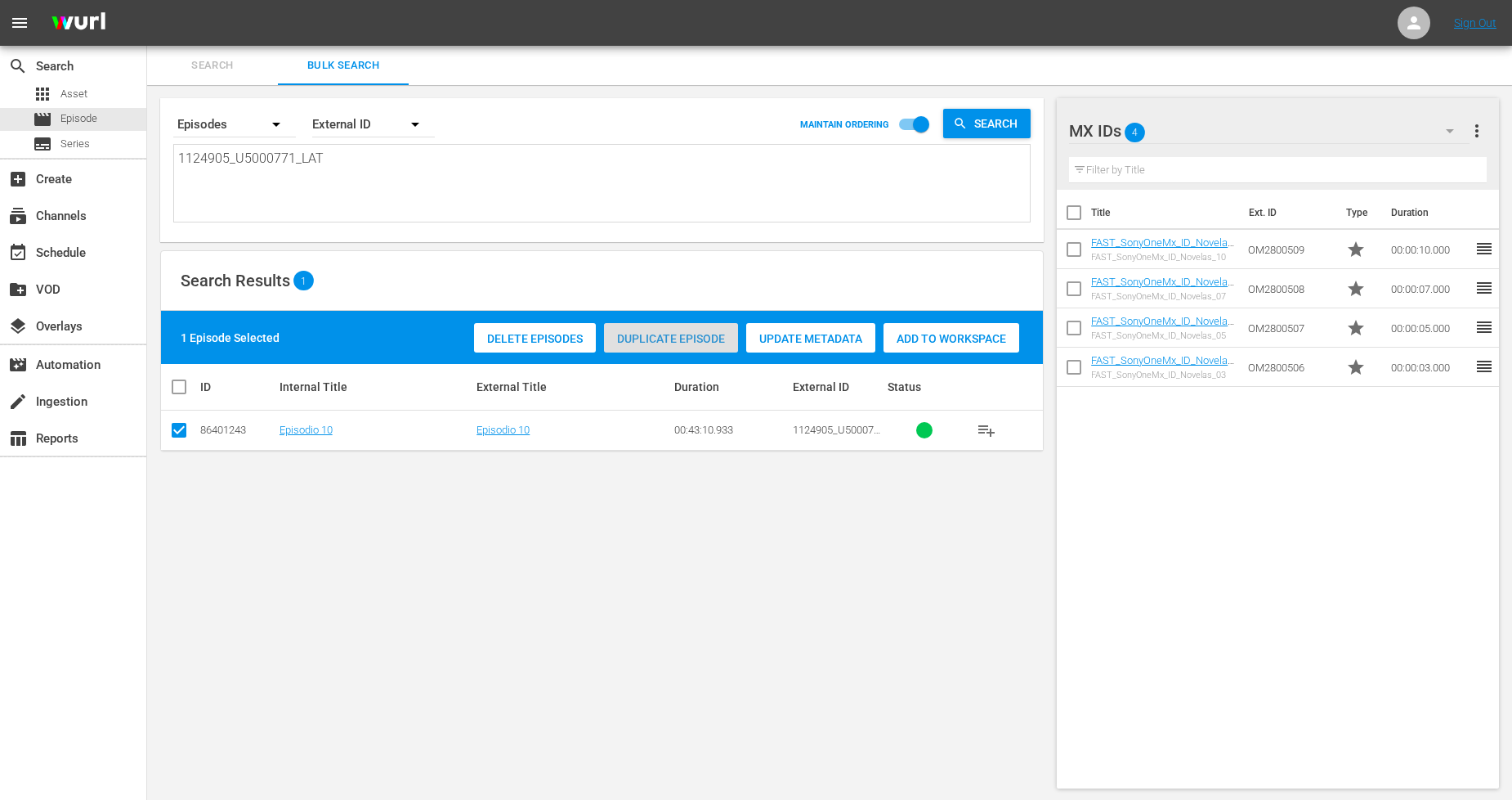
click at [715, 339] on span "Duplicate Episode" at bounding box center [670, 338] width 134 height 13
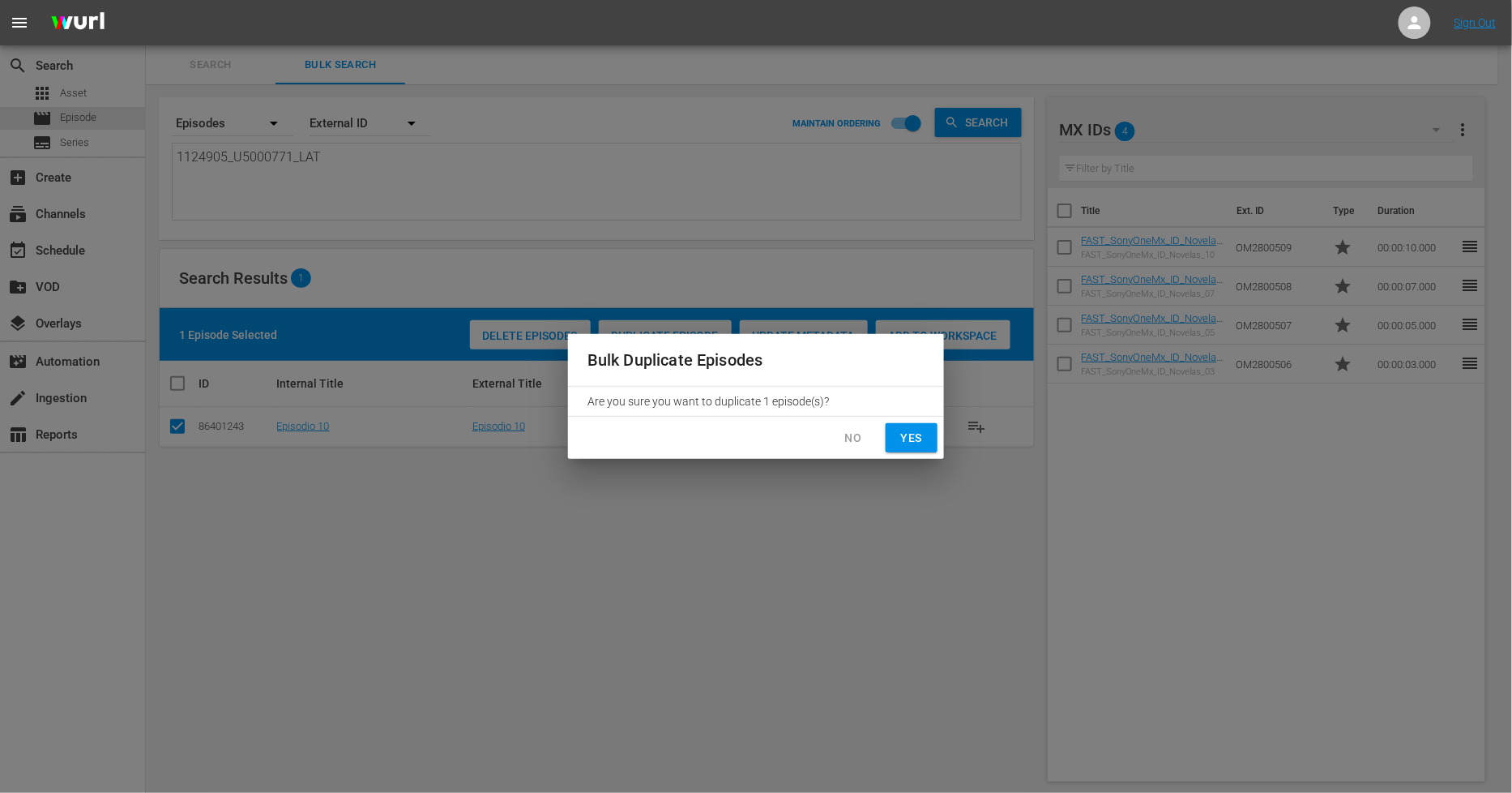
click at [905, 436] on span "Yes" at bounding box center [911, 437] width 26 height 20
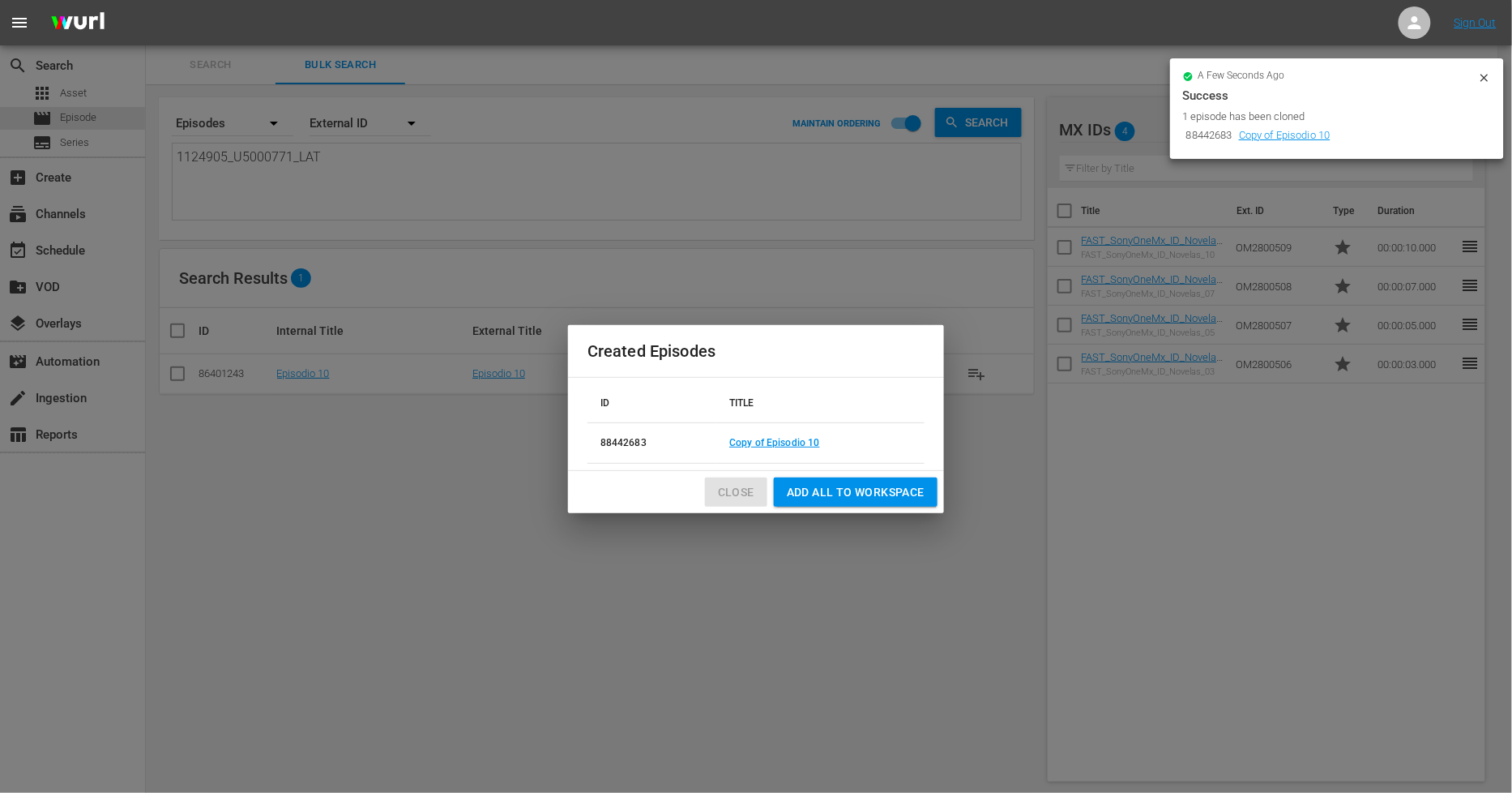
click at [728, 491] on span "Close" at bounding box center [736, 492] width 37 height 20
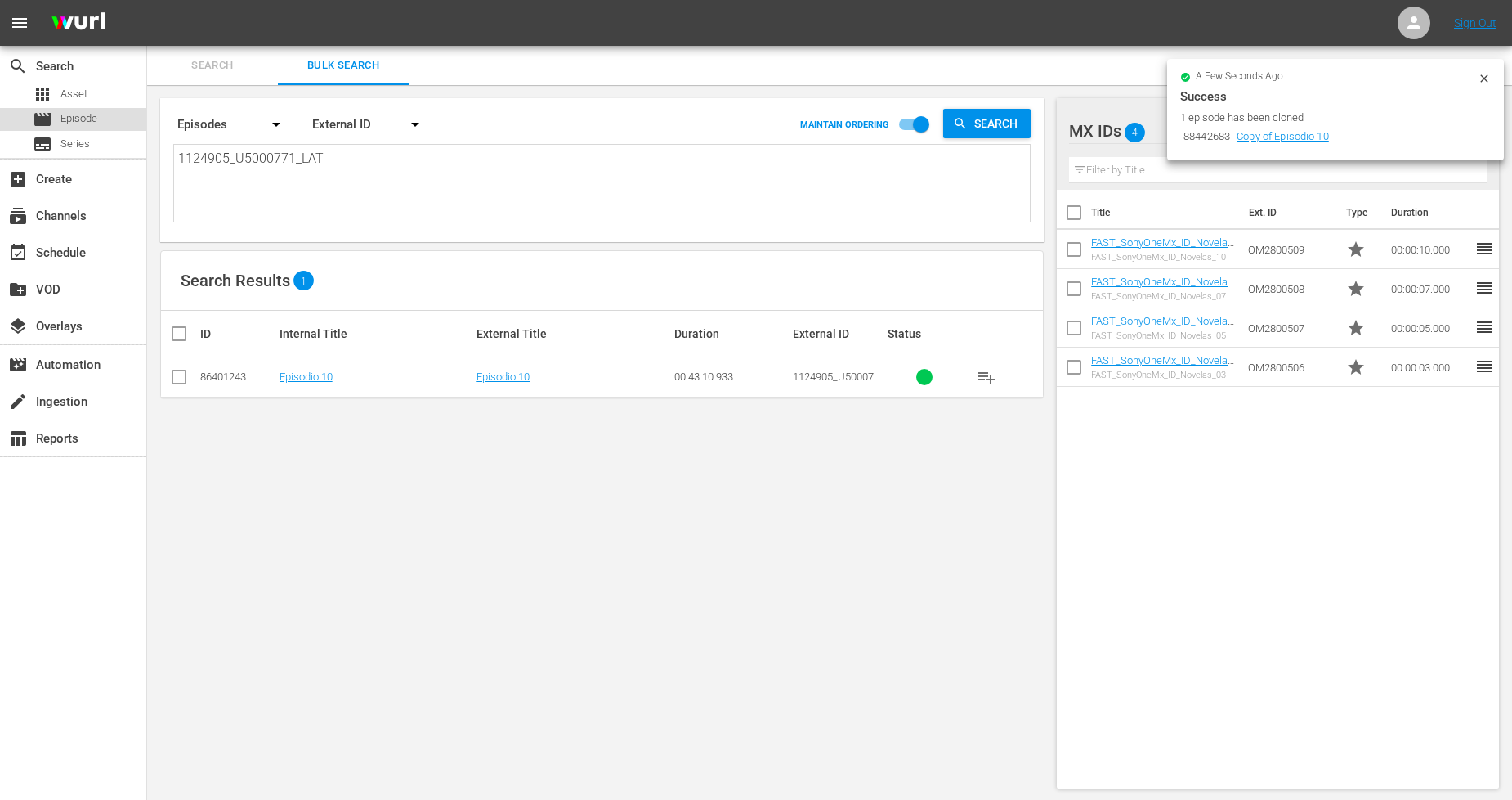
click at [100, 112] on div "movie Episode" at bounding box center [73, 119] width 146 height 22
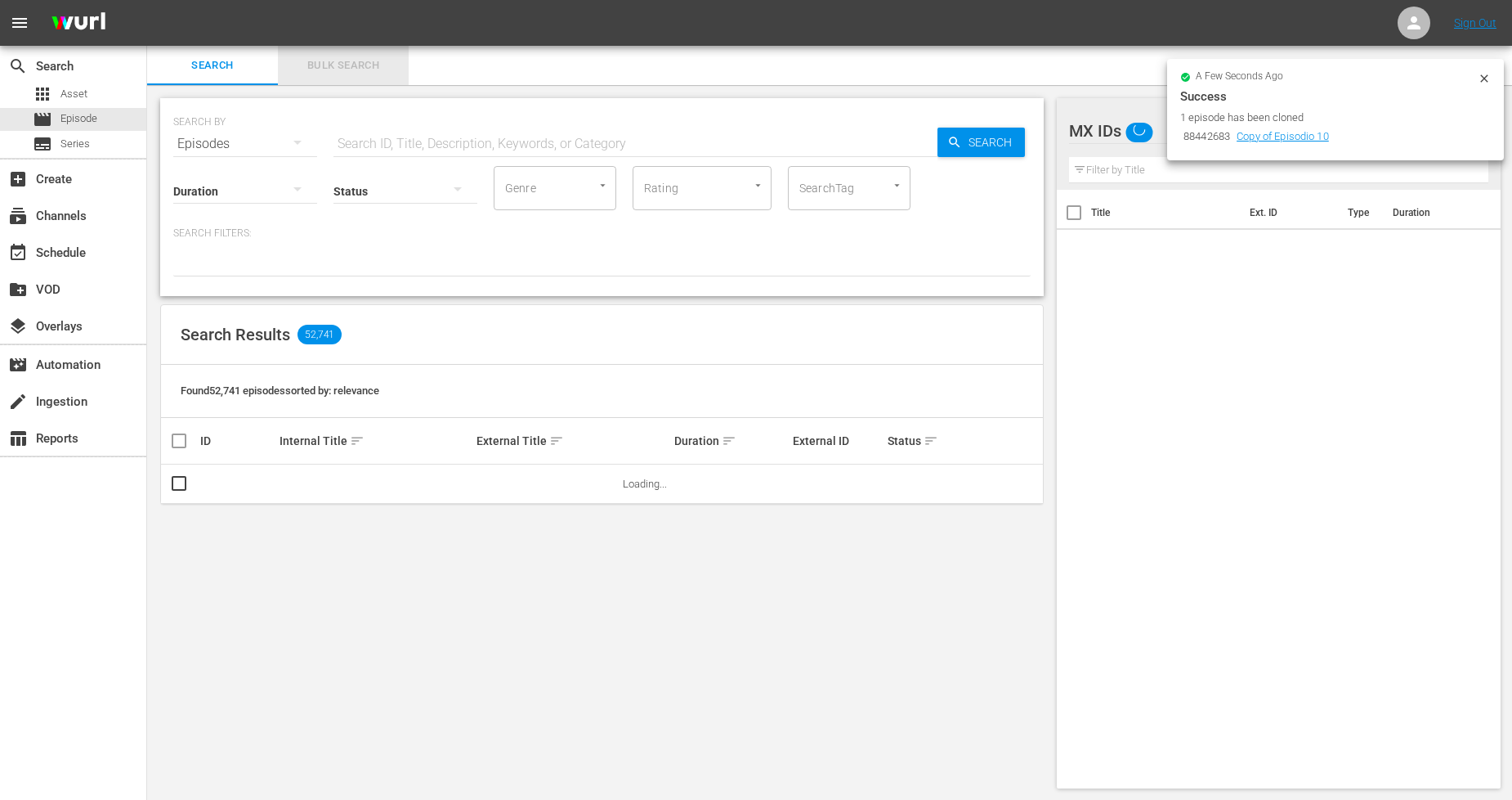
click at [349, 80] on button "Bulk Search" at bounding box center [343, 66] width 131 height 40
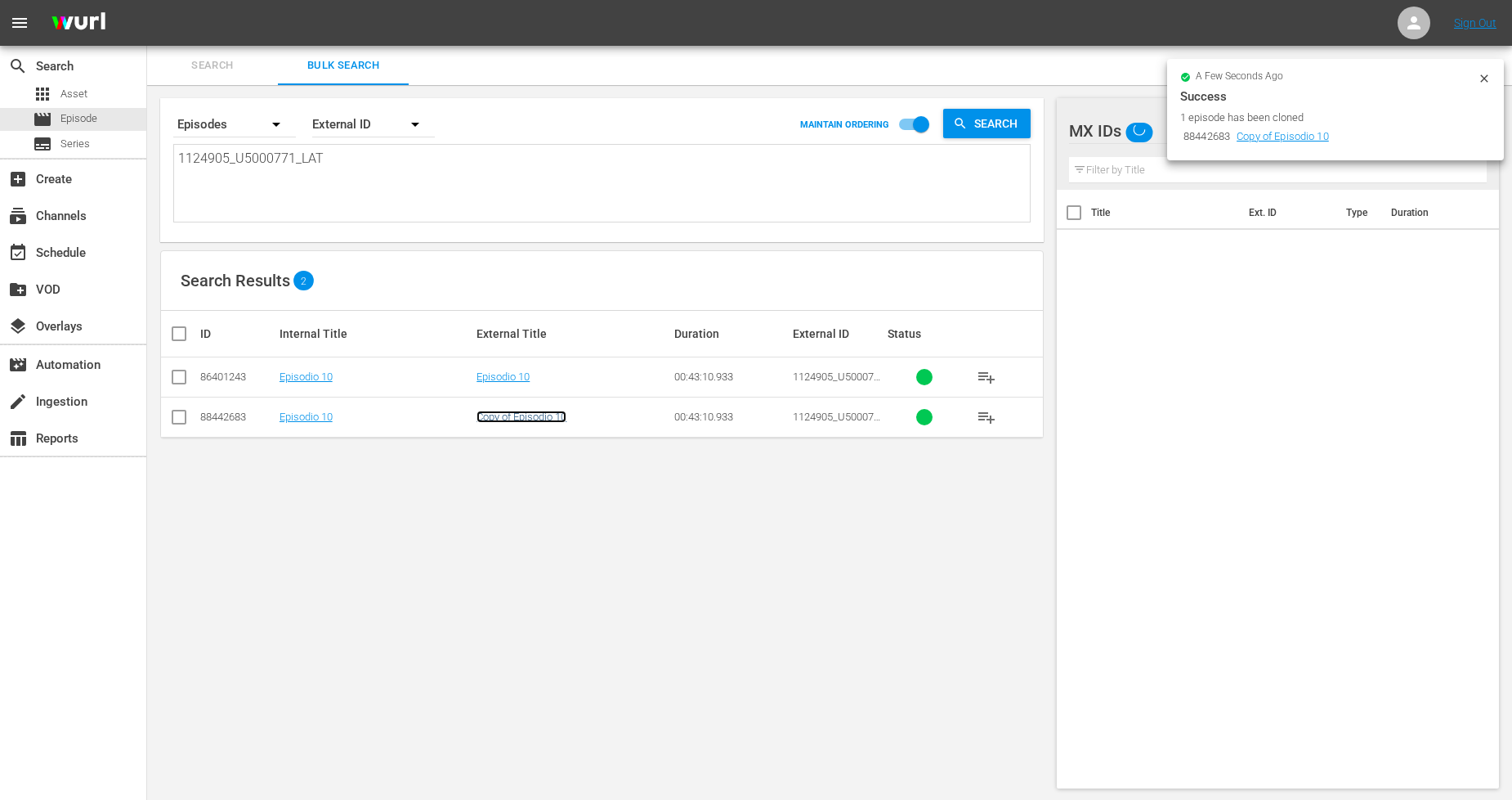
click at [553, 420] on link "Copy of Episodio 10" at bounding box center [522, 417] width 90 height 13
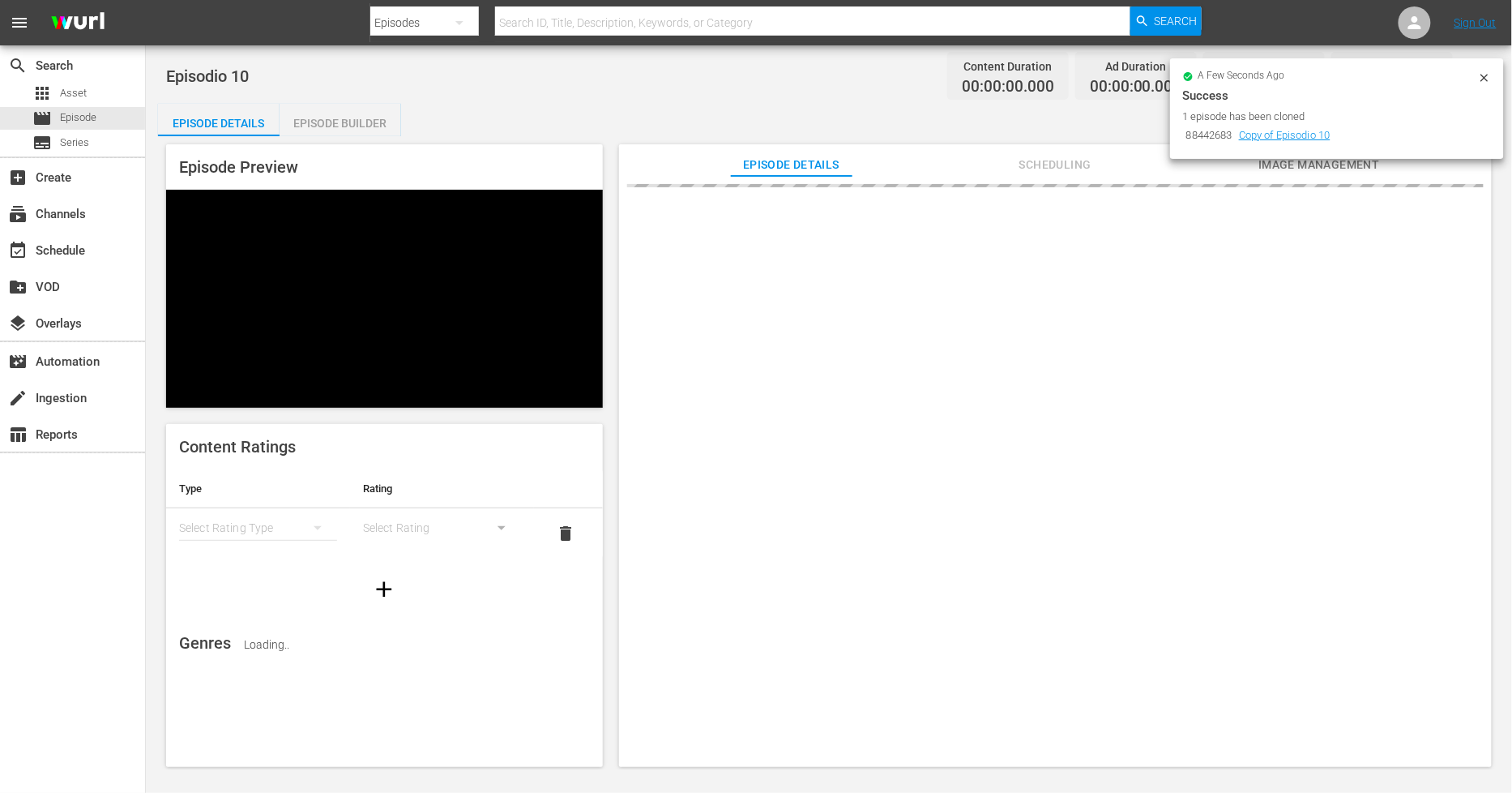
click at [1490, 76] on icon at bounding box center [1484, 78] width 13 height 13
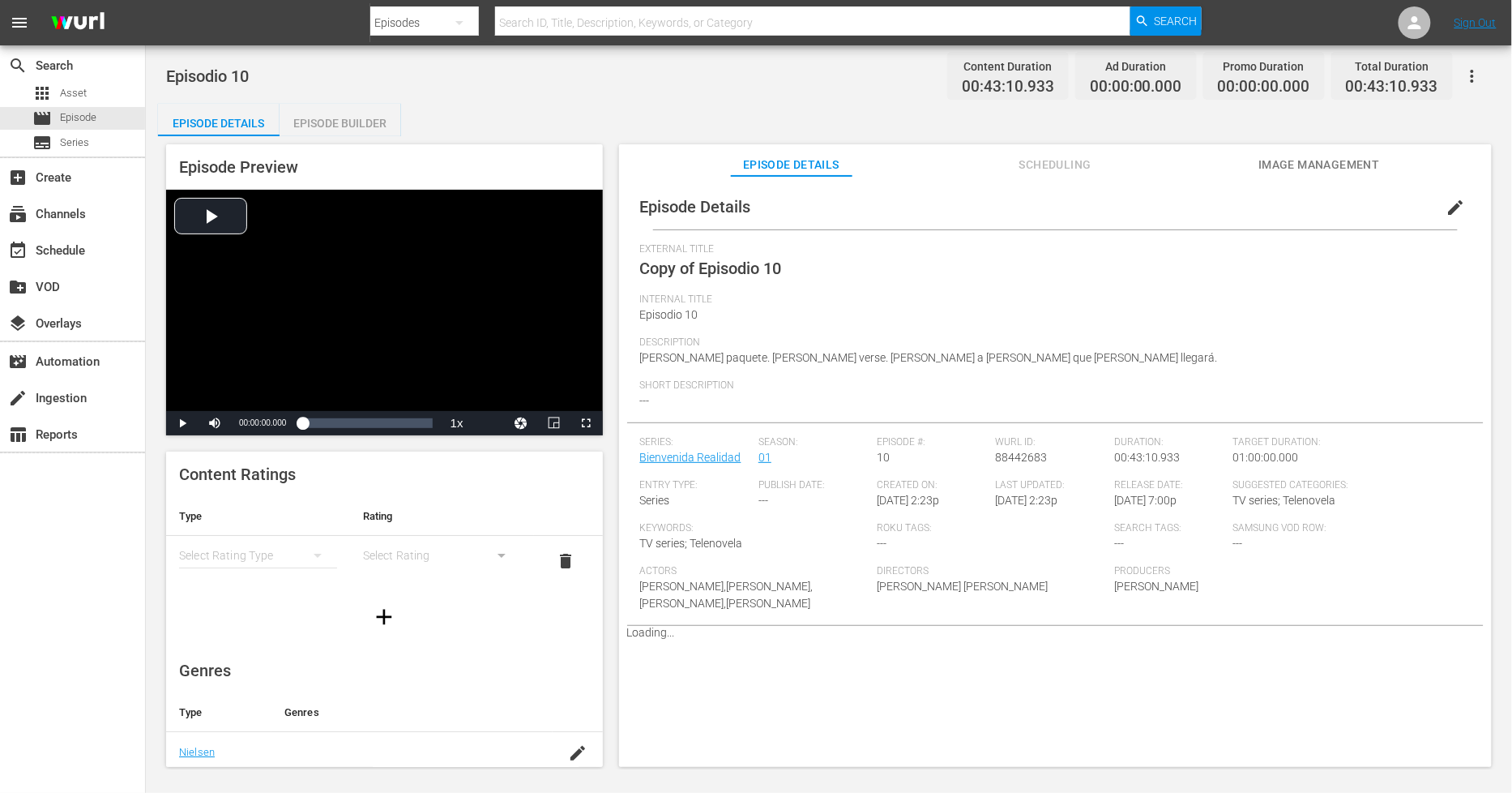
click at [1451, 211] on span "edit" at bounding box center [1456, 208] width 20 height 20
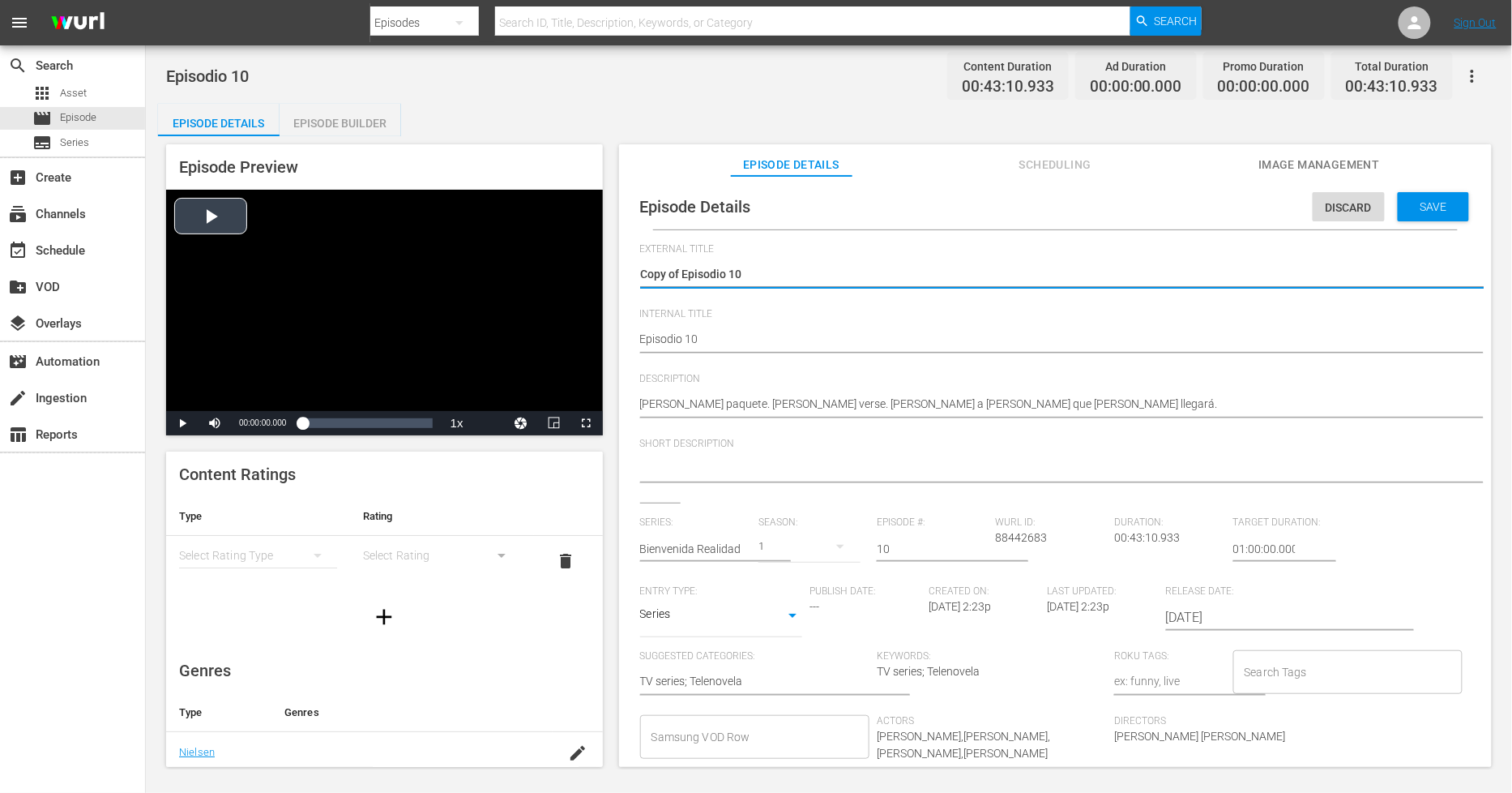
drag, startPoint x: 682, startPoint y: 269, endPoint x: 193, endPoint y: 271, distance: 489.0
click at [194, 271] on div "Episode Preview Video Player is loading. Play Video Play Mute Current Time 00:0…" at bounding box center [828, 458] width 1342 height 644
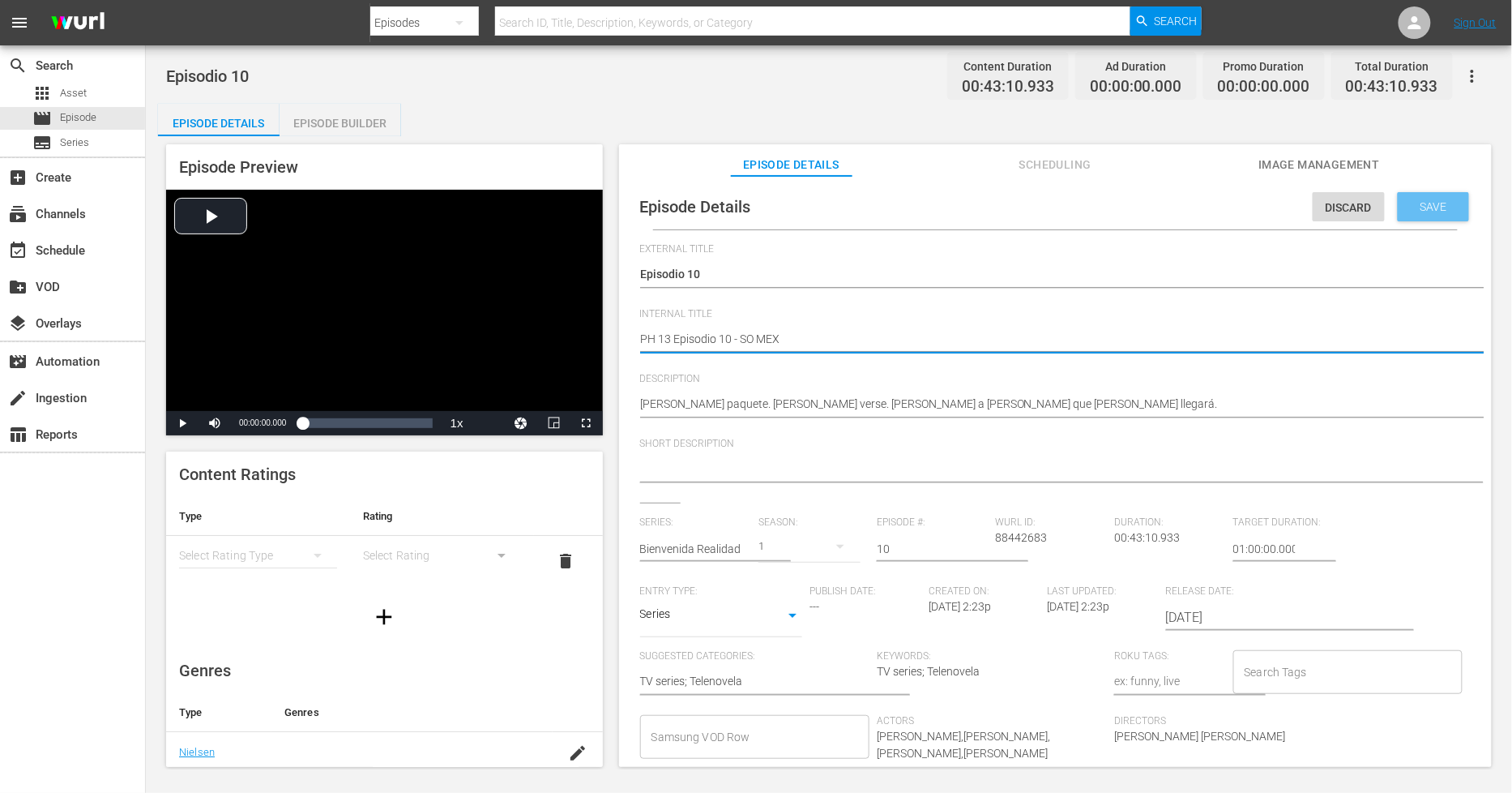
click at [1417, 207] on span "Save" at bounding box center [1434, 207] width 53 height 13
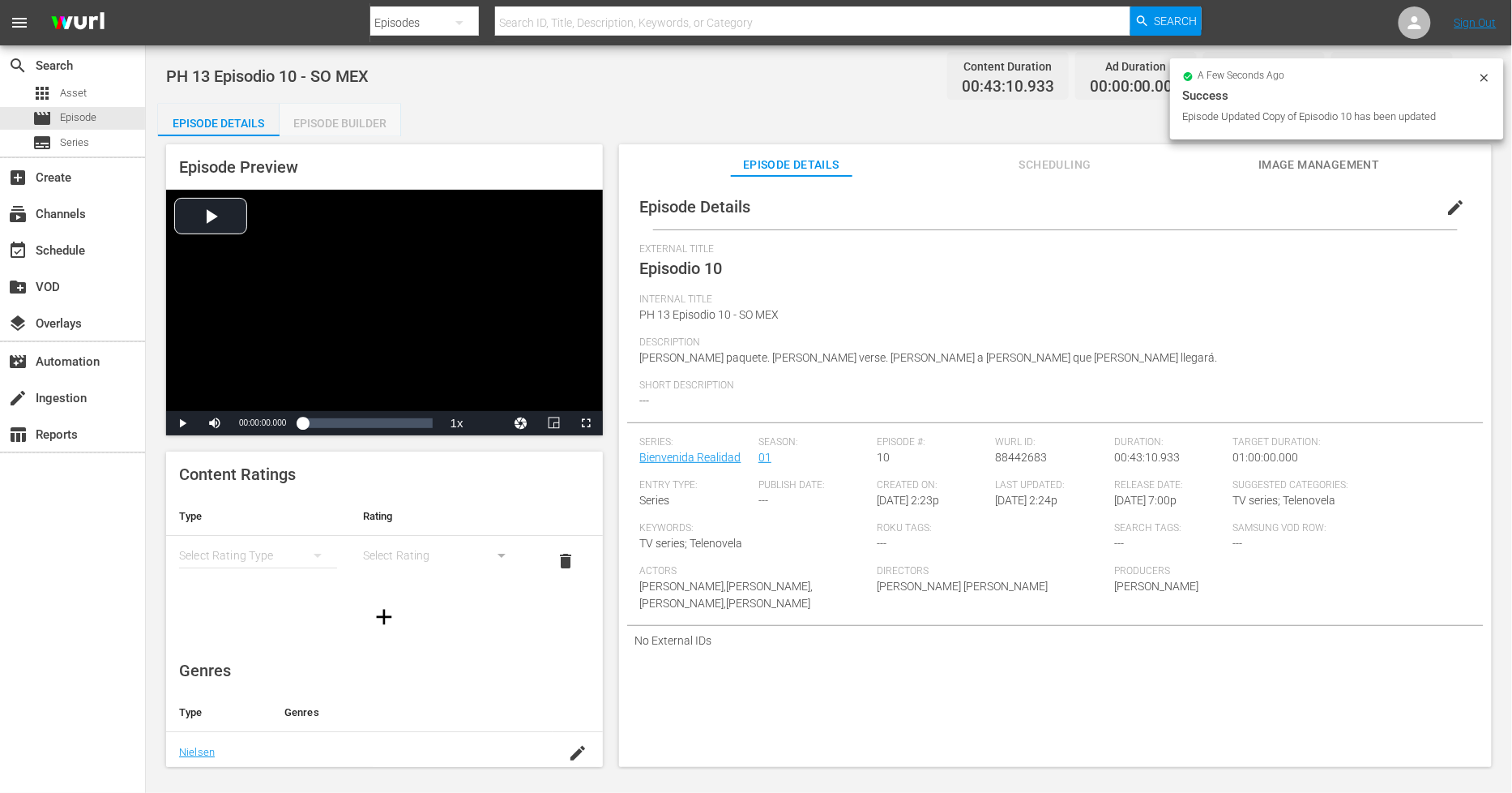
click at [354, 122] on div "Episode Builder" at bounding box center [340, 123] width 121 height 39
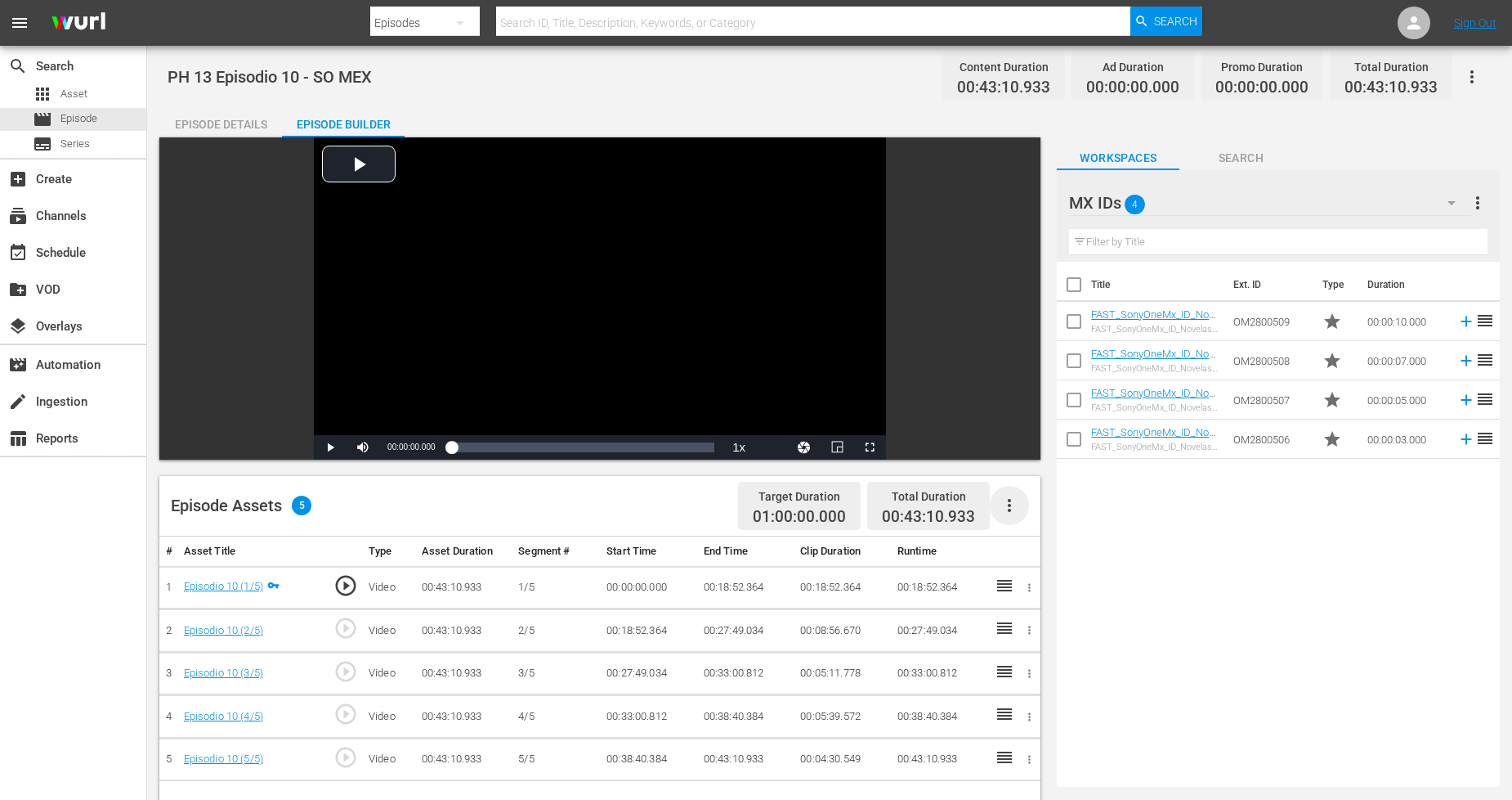
click at [1006, 513] on icon "button" at bounding box center [1010, 505] width 20 height 20
click at [1029, 512] on div "Fill with Ads" at bounding box center [1059, 512] width 111 height 40
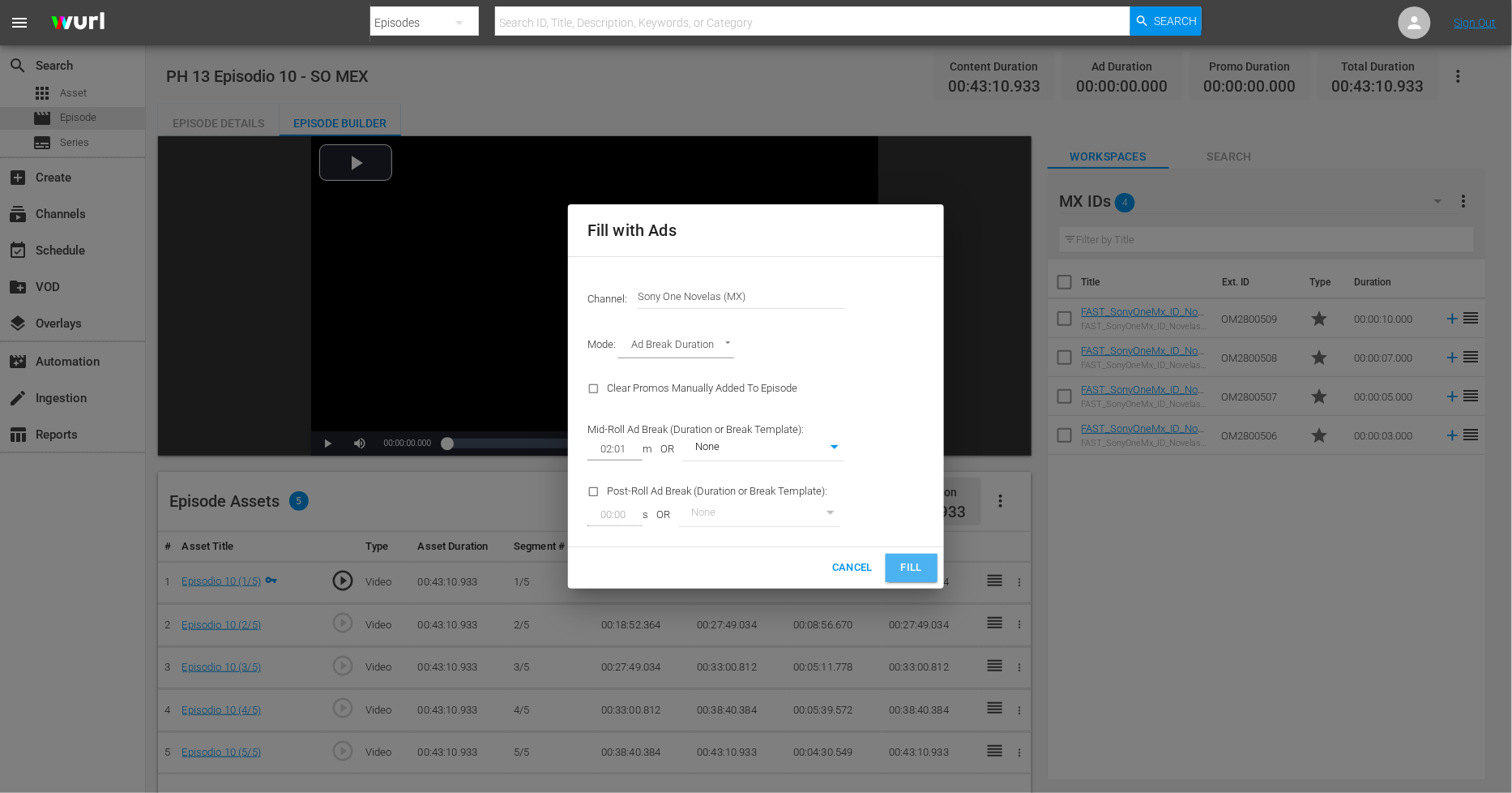
click at [896, 572] on button "Fill" at bounding box center [912, 568] width 52 height 29
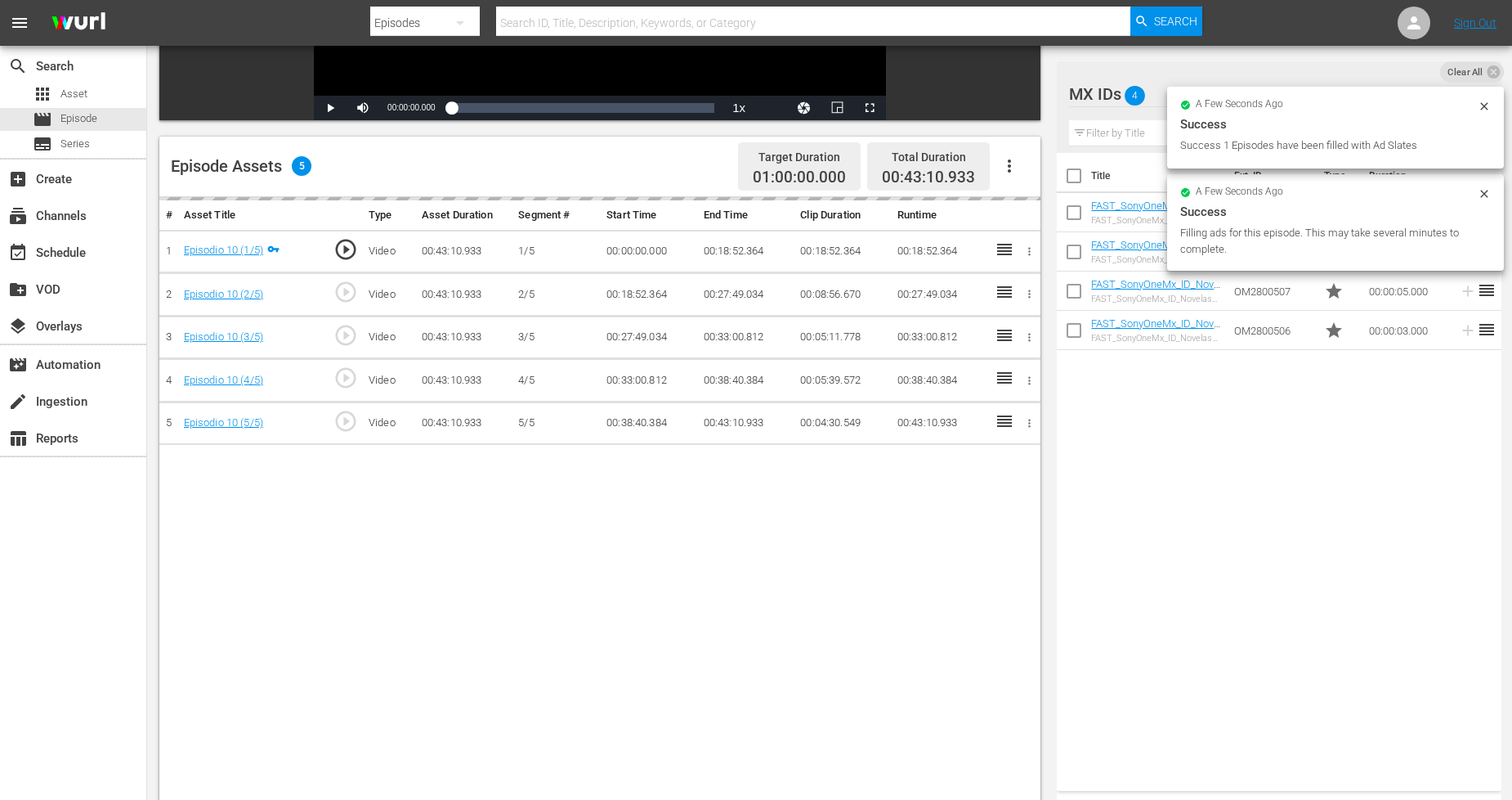
scroll to position [425, 0]
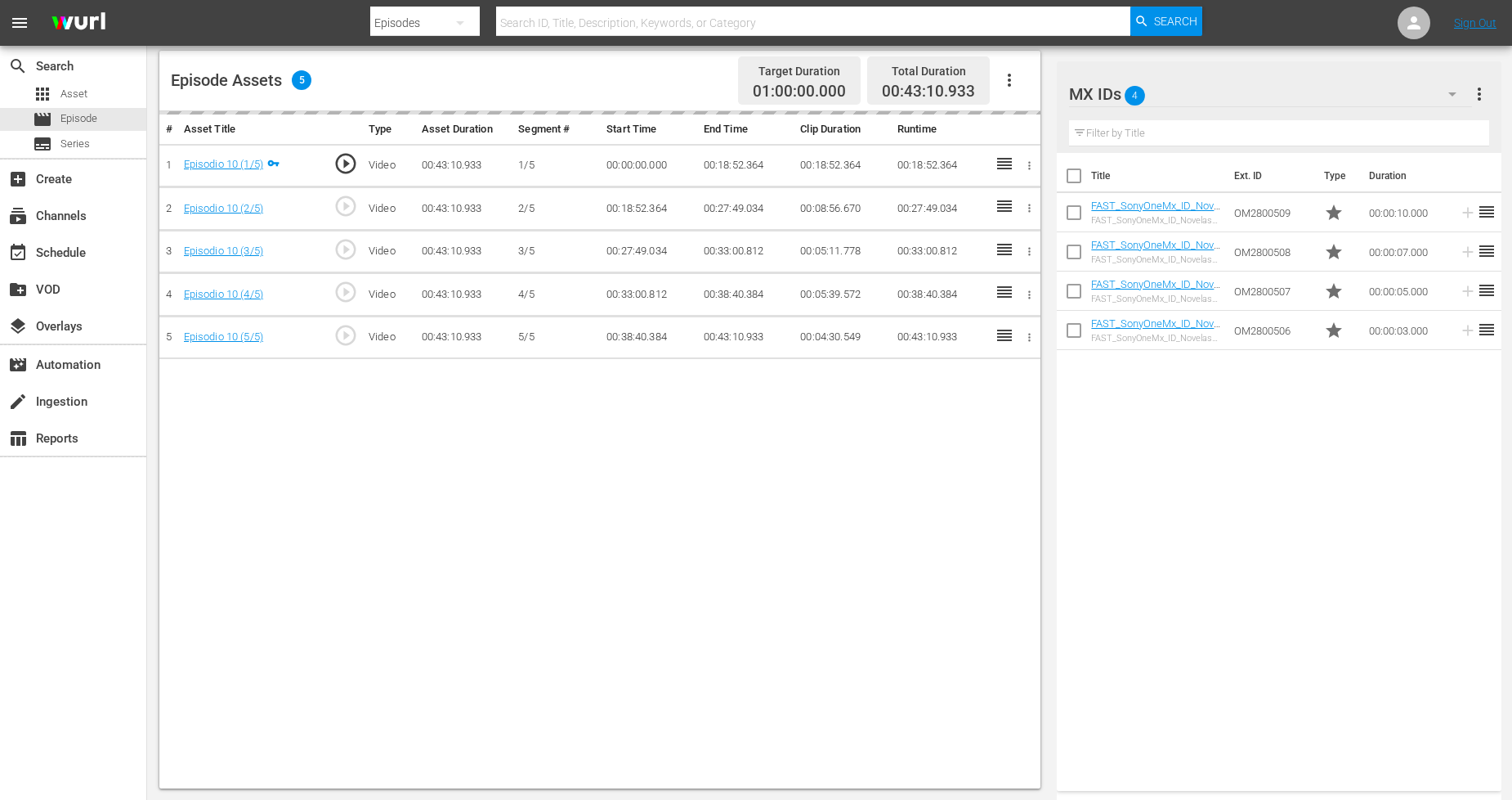
click at [1455, 92] on icon "button" at bounding box center [1453, 94] width 20 height 20
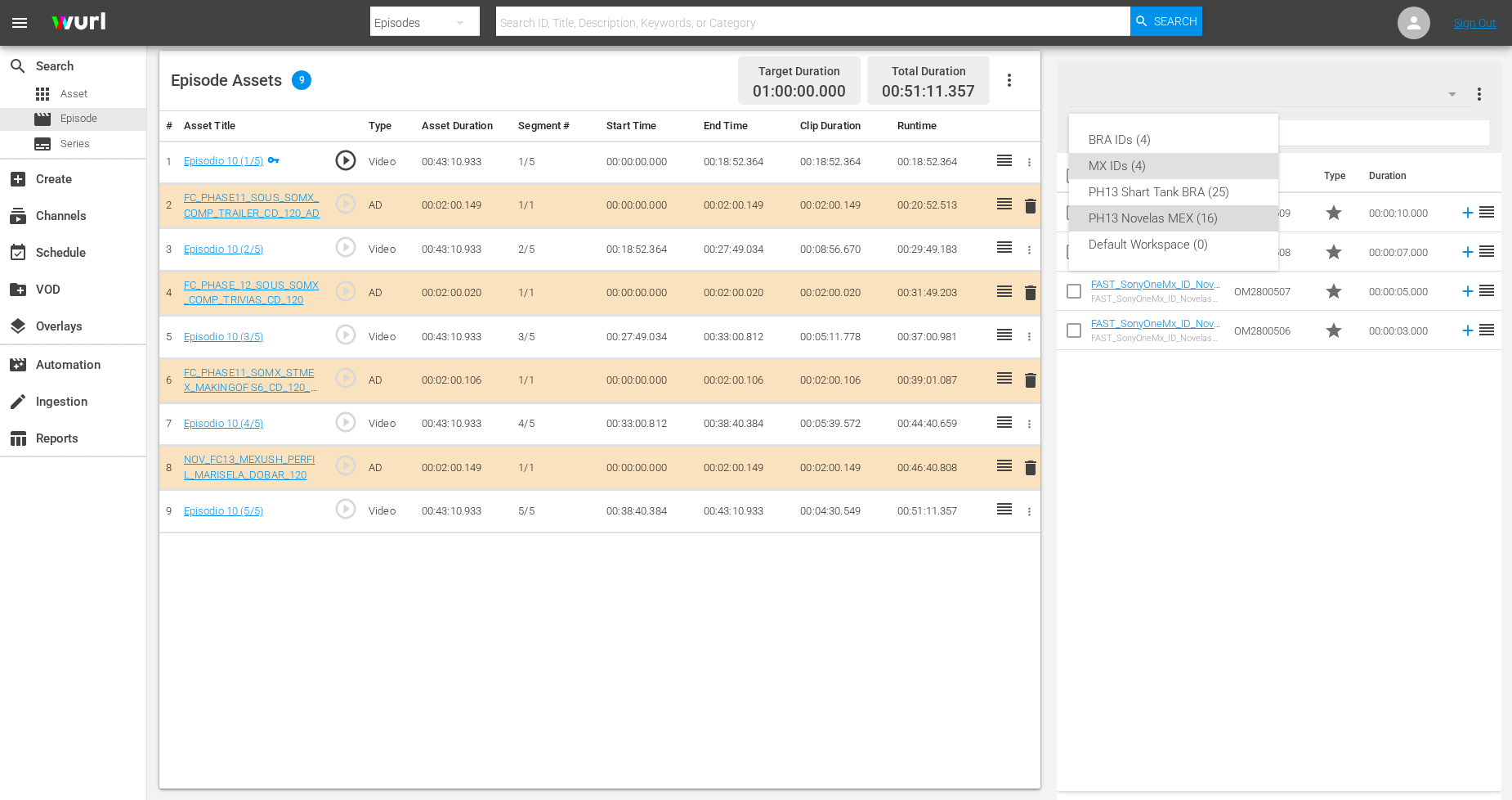
click at [1205, 209] on div "PH13 Novelas MEX (16)" at bounding box center [1173, 218] width 170 height 26
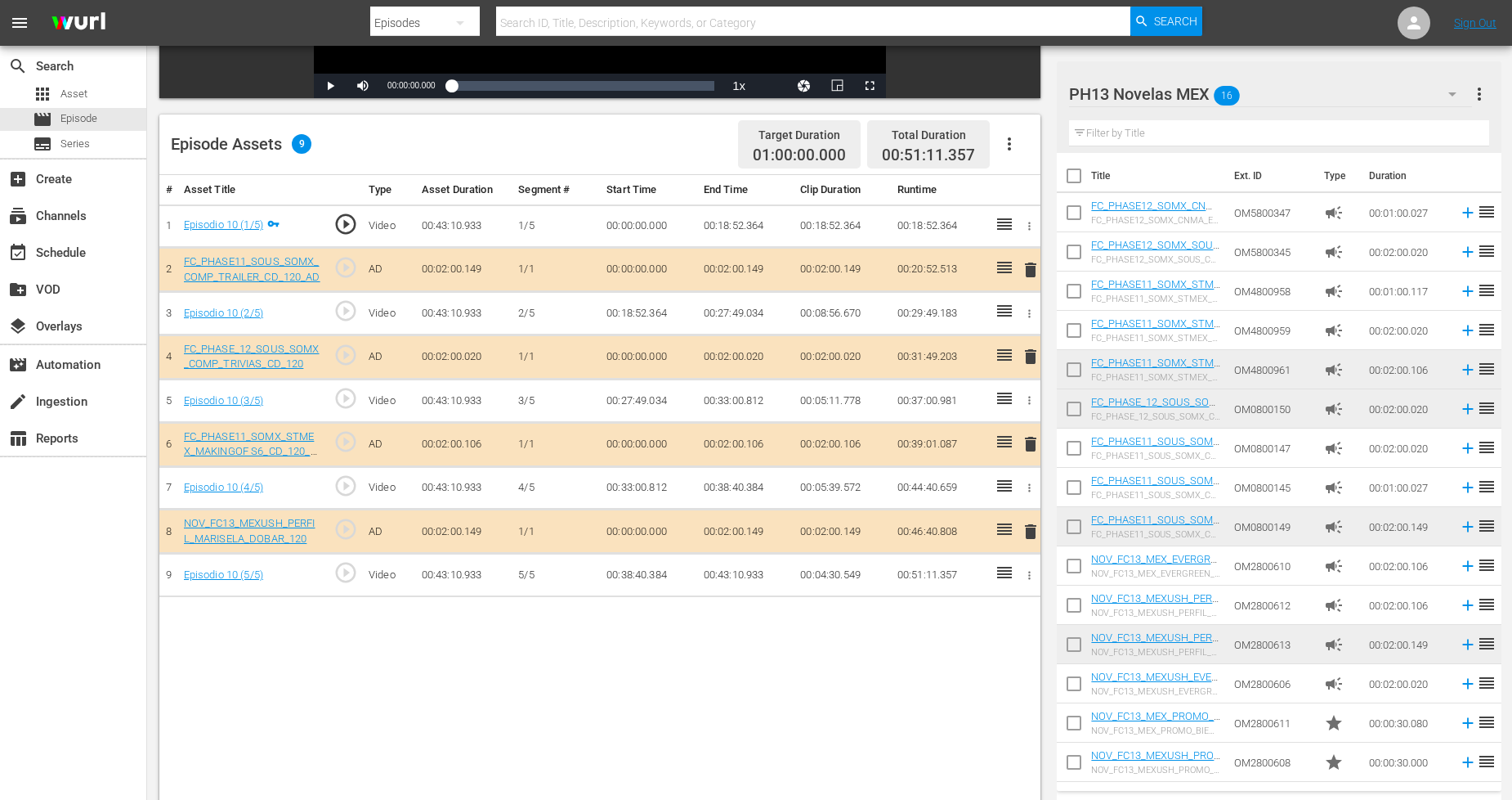
scroll to position [333, 0]
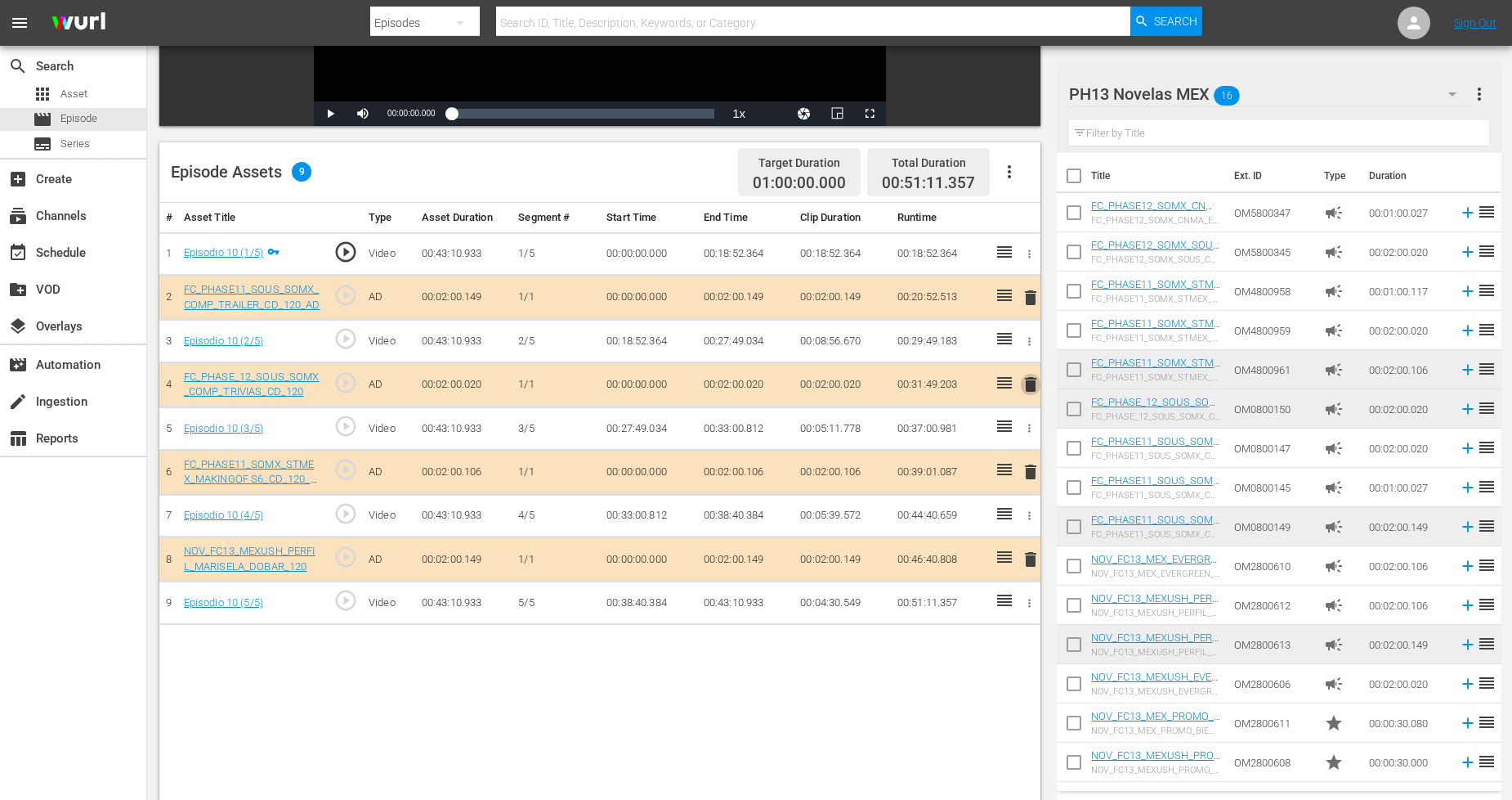
click at [1031, 388] on span "delete" at bounding box center [1031, 385] width 20 height 20
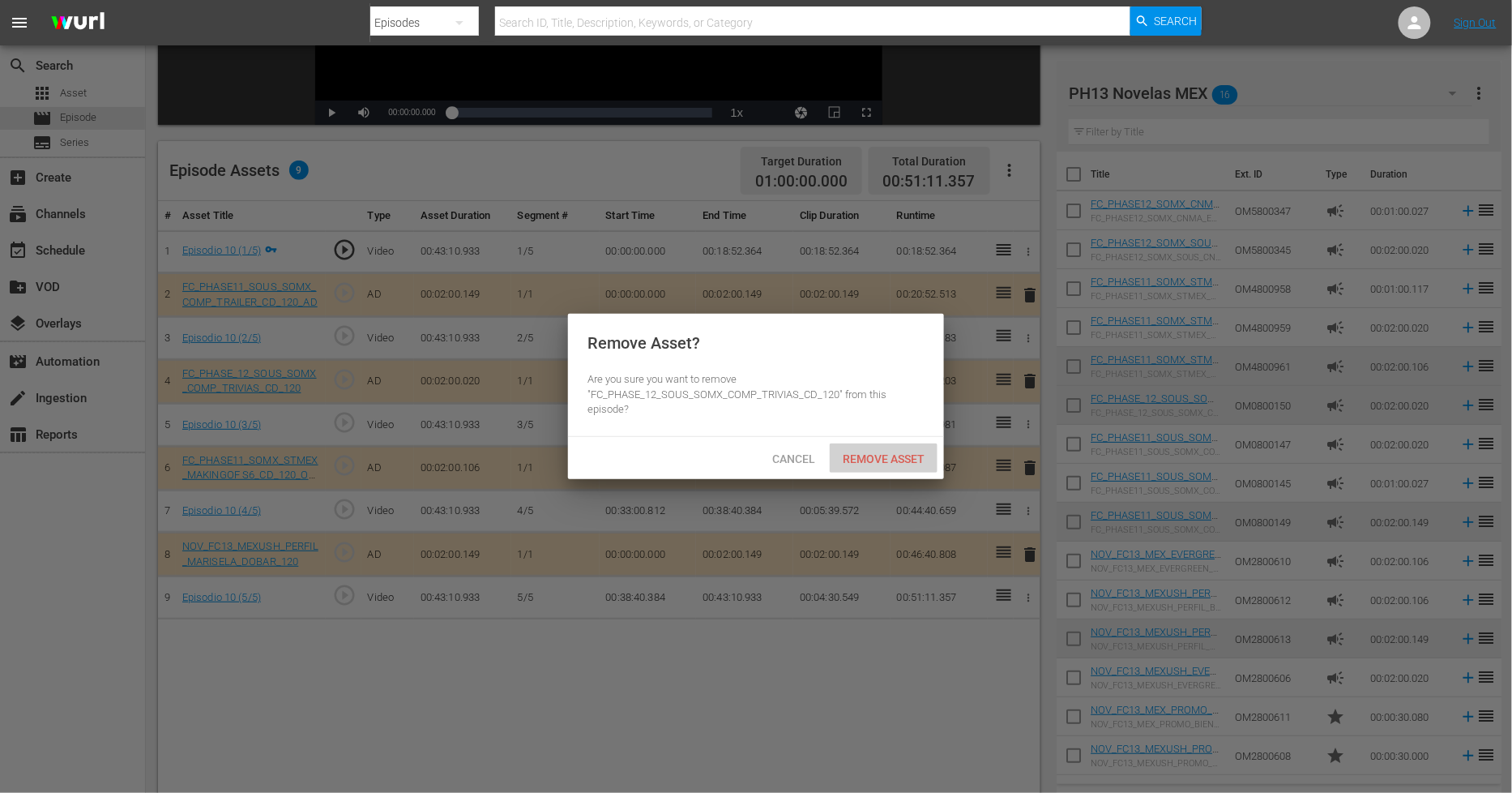
click at [897, 456] on span "Remove Asset" at bounding box center [883, 459] width 108 height 13
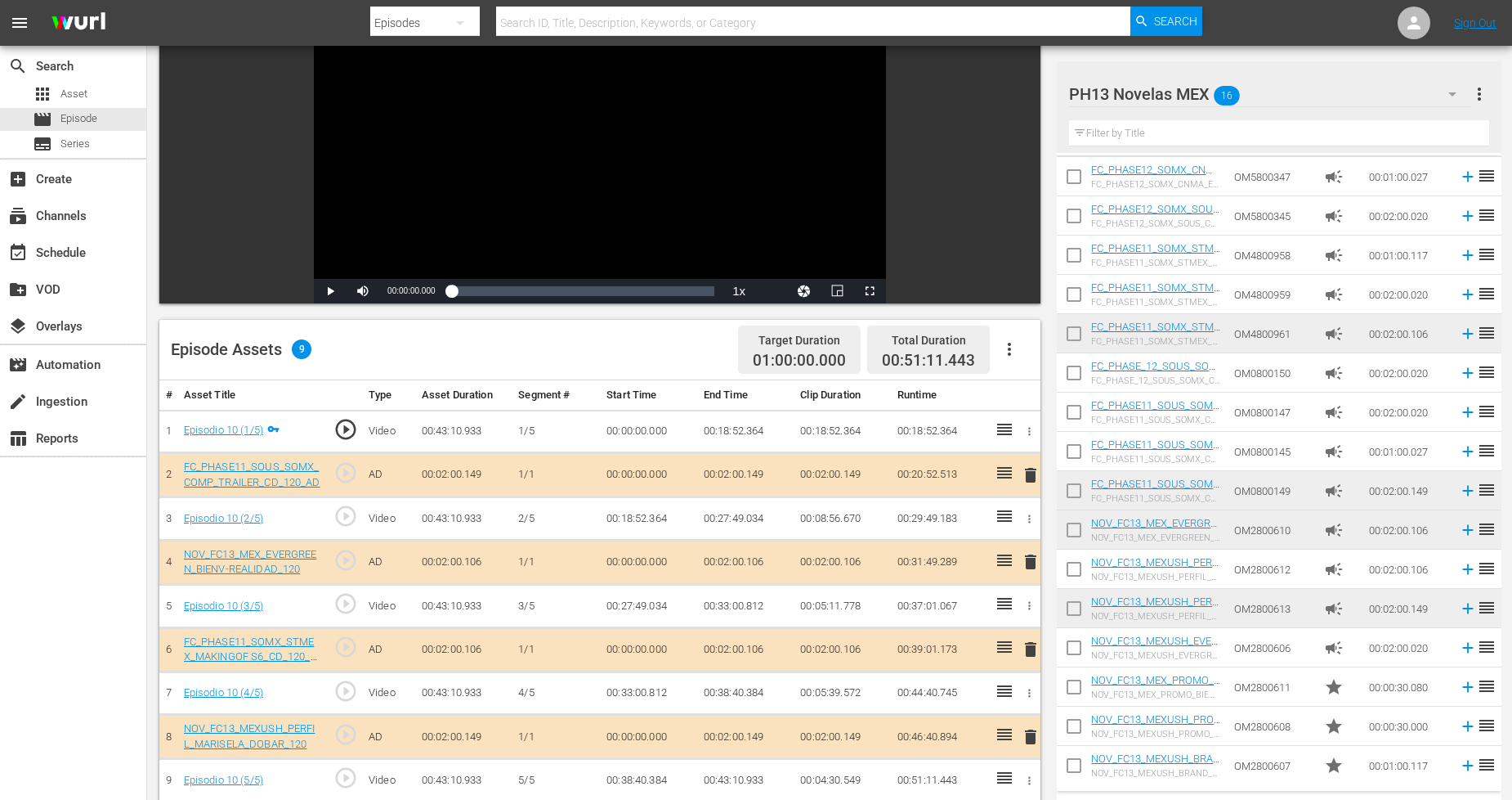
scroll to position [152, 0]
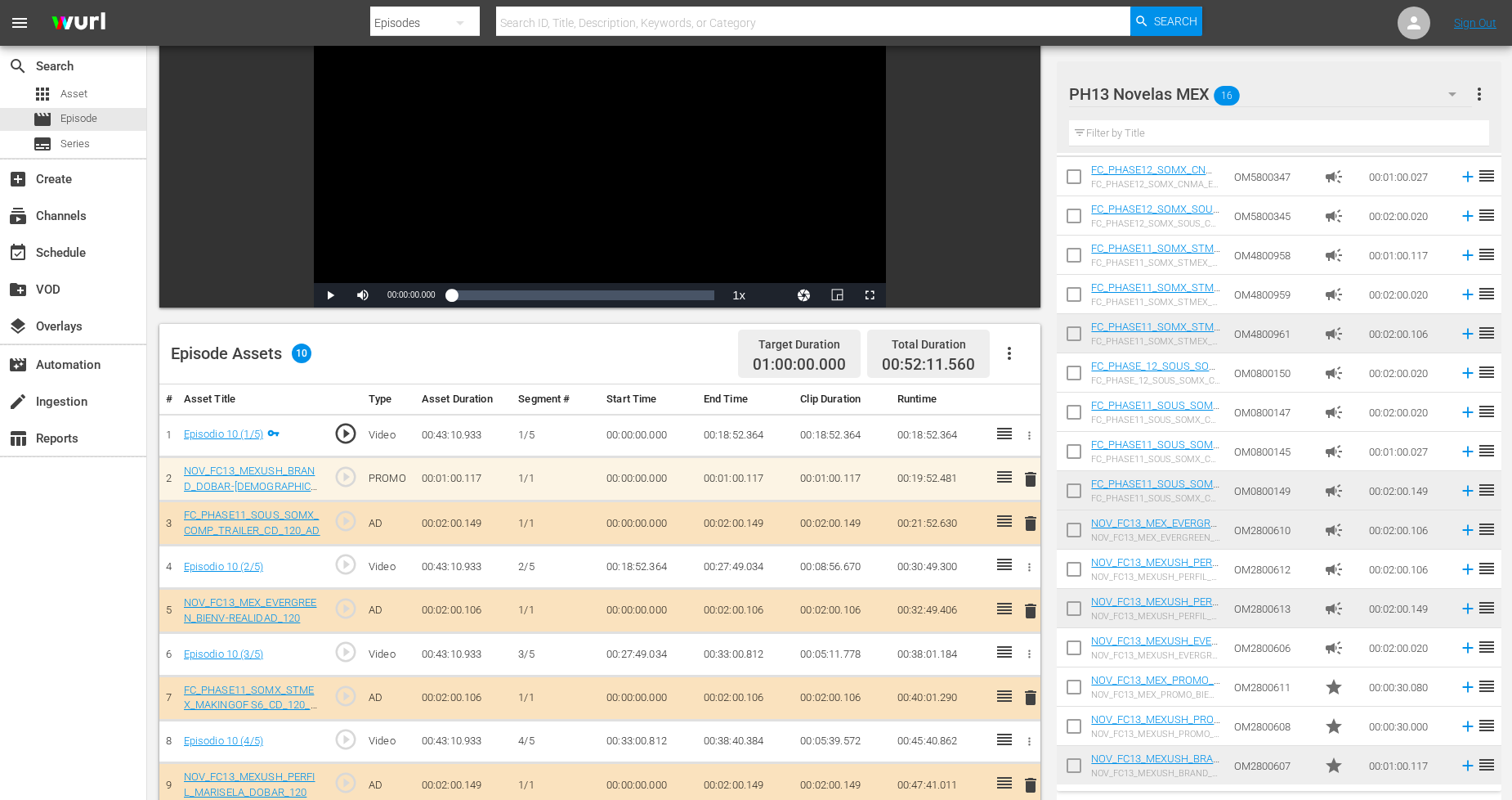
click at [1449, 92] on icon "button" at bounding box center [1453, 94] width 20 height 20
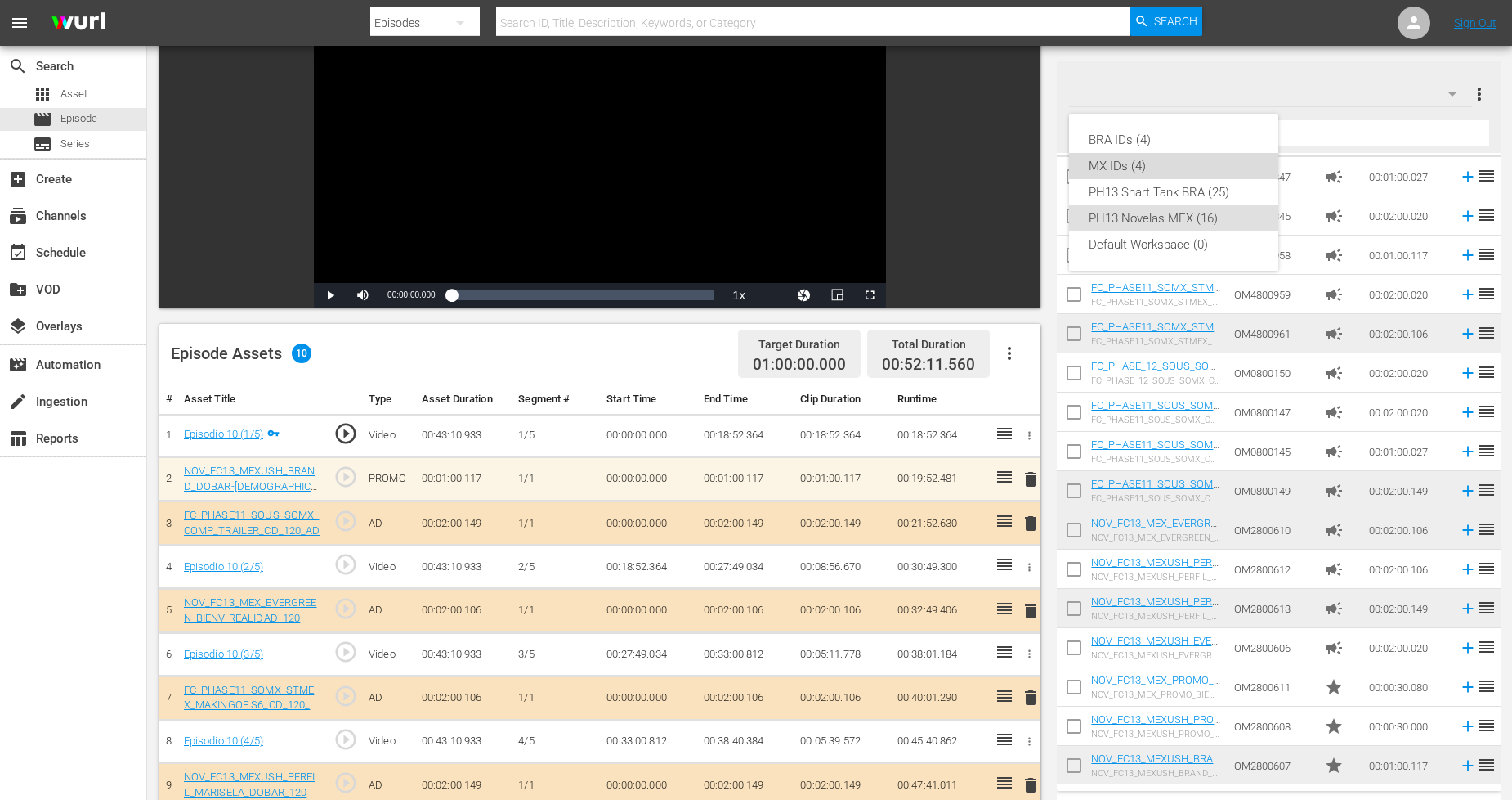
click at [1137, 164] on div "MX IDs (4)" at bounding box center [1173, 165] width 170 height 26
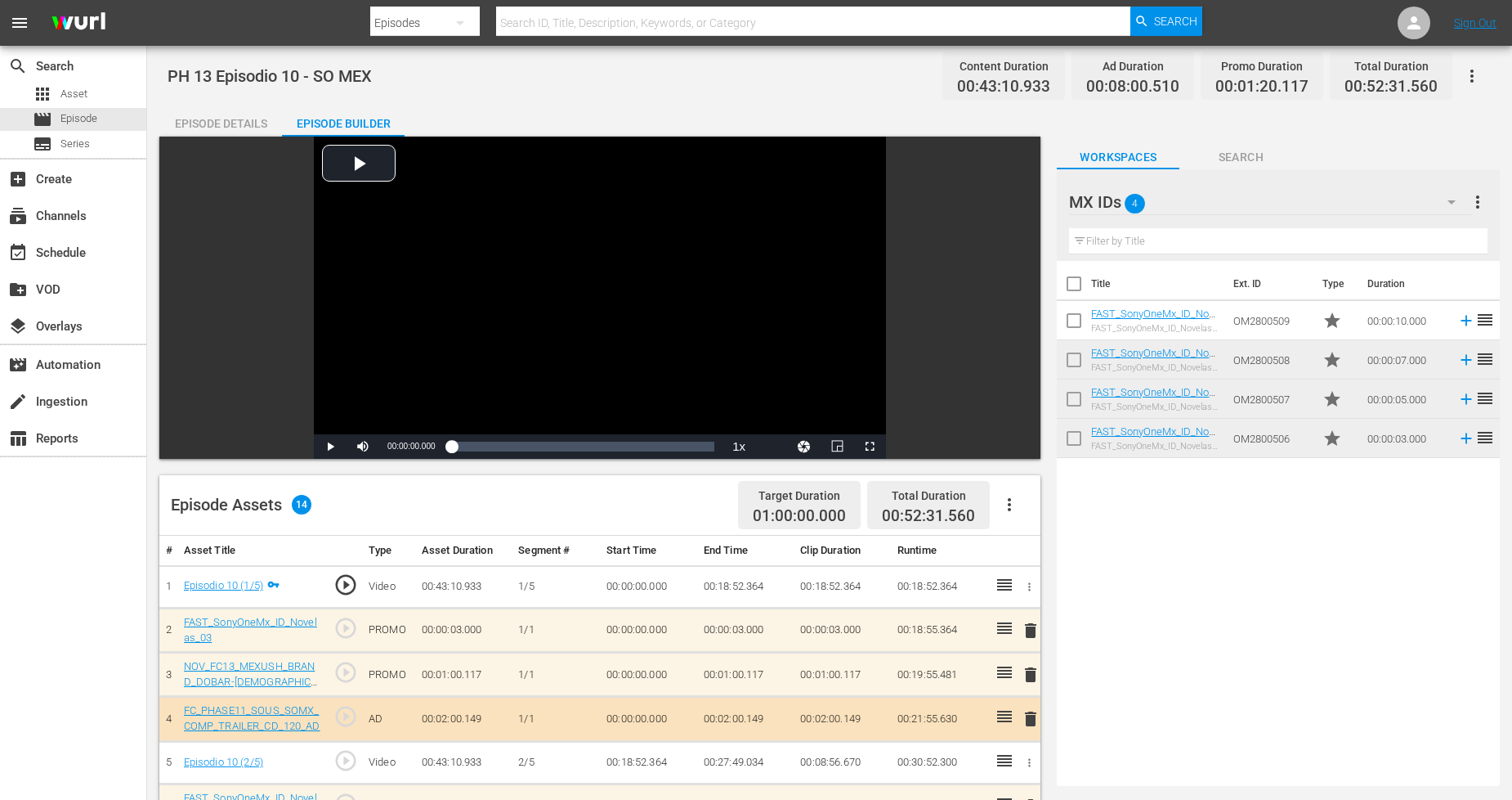
scroll to position [0, 0]
click at [95, 120] on span "Episode" at bounding box center [78, 119] width 37 height 16
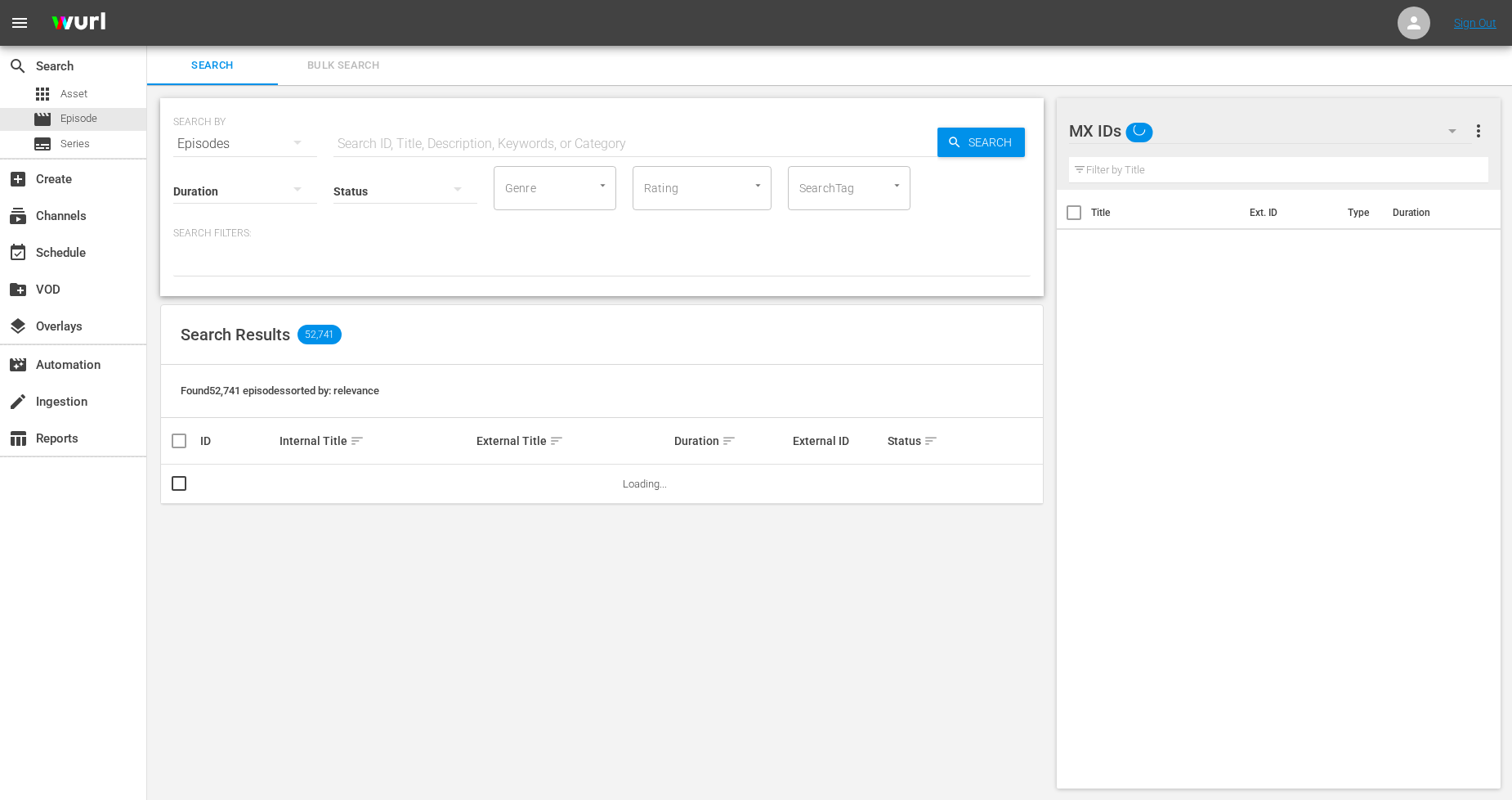
click at [353, 67] on span "Bulk Search" at bounding box center [343, 66] width 111 height 19
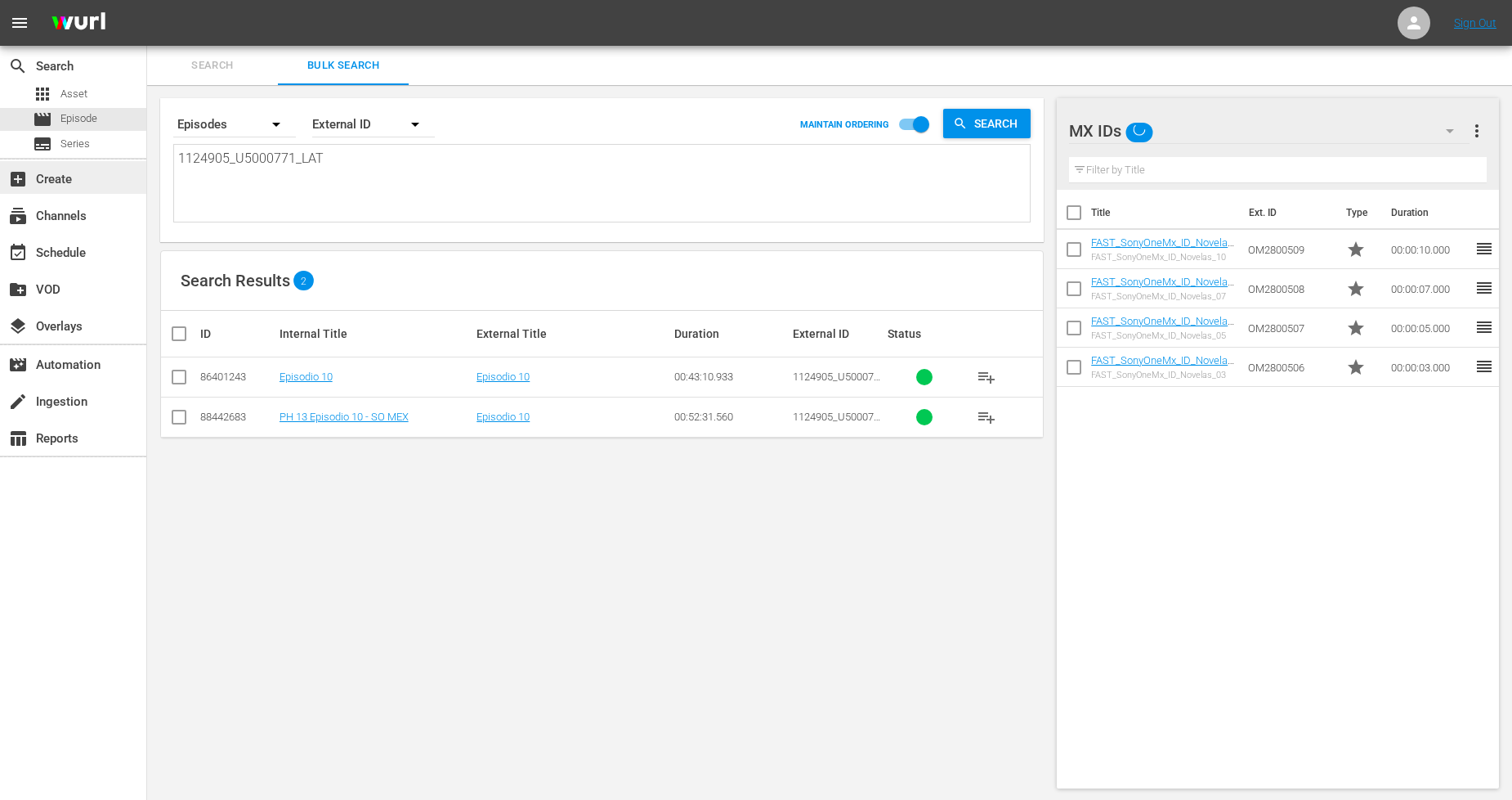
drag, startPoint x: 363, startPoint y: 165, endPoint x: 43, endPoint y: 164, distance: 320.0
click at [147, 0] on div "search Search apps Asset movie Episode subtitles Series add_box Create subscrip…" at bounding box center [830, 0] width 1366 height 0
paste textarea "6_U5000772"
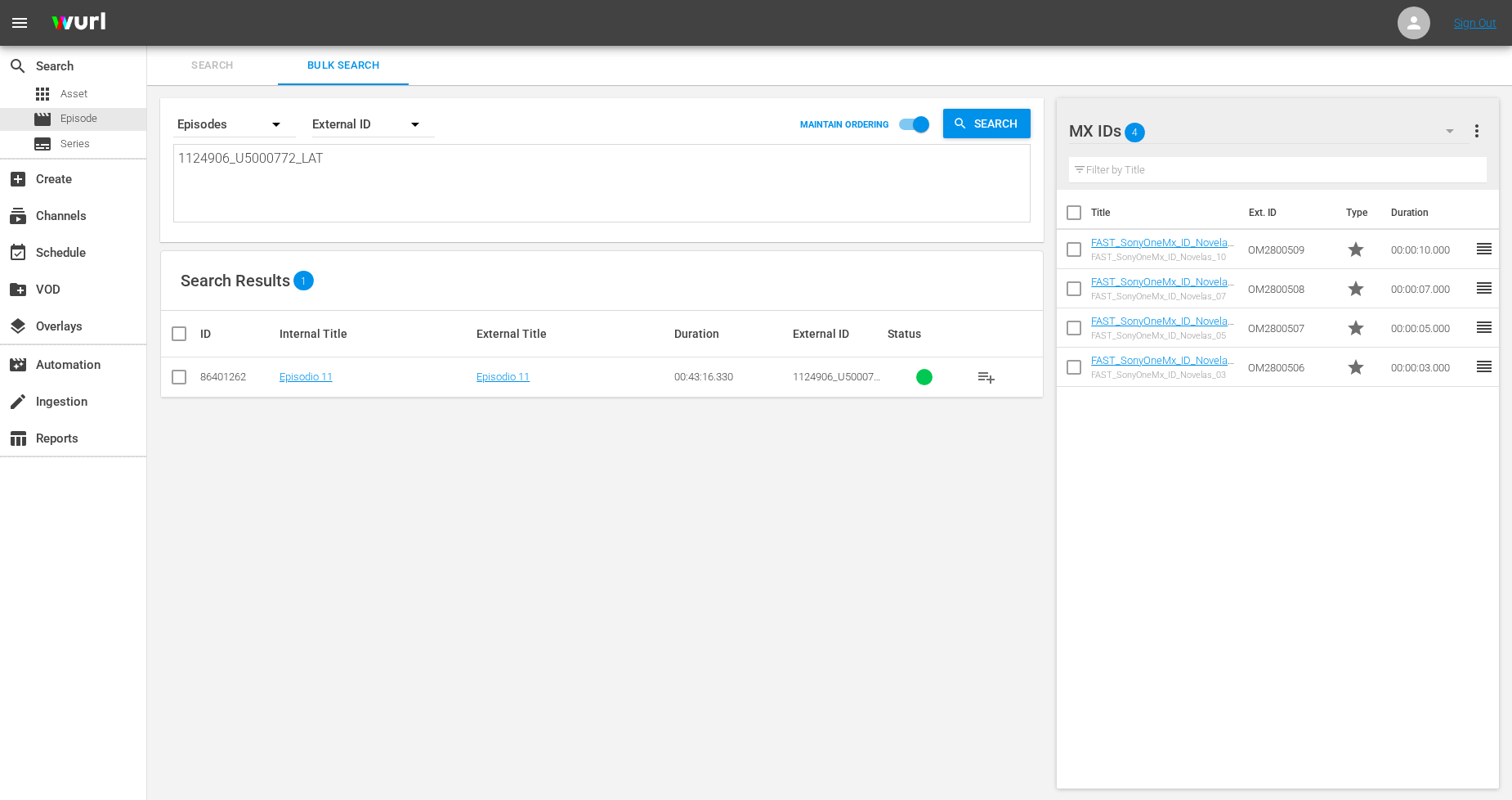
click at [176, 382] on input "checkbox" at bounding box center [179, 380] width 20 height 20
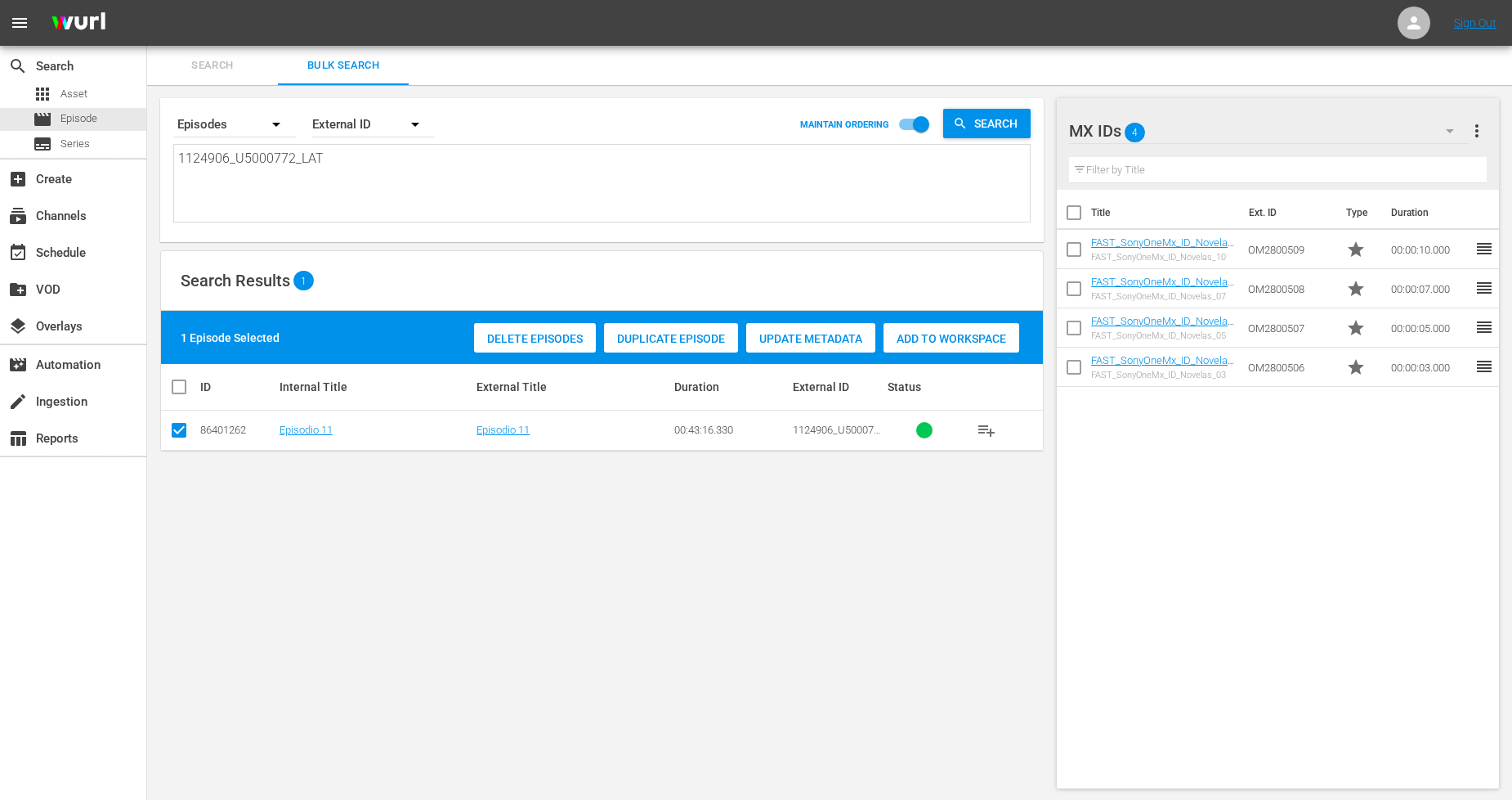
click at [721, 339] on span "Duplicate Episode" at bounding box center [670, 338] width 134 height 13
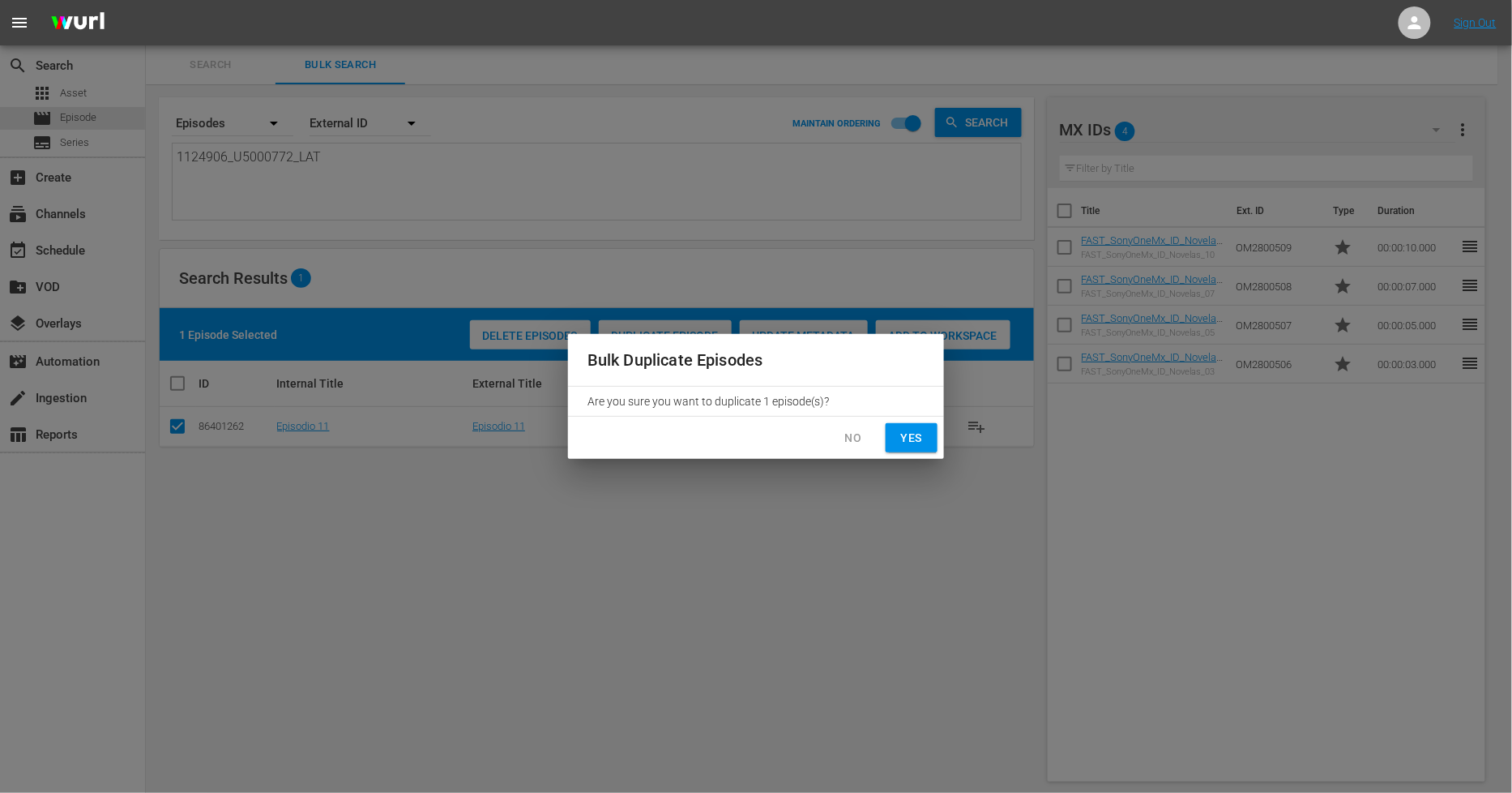
click at [909, 436] on span "Yes" at bounding box center [911, 437] width 26 height 20
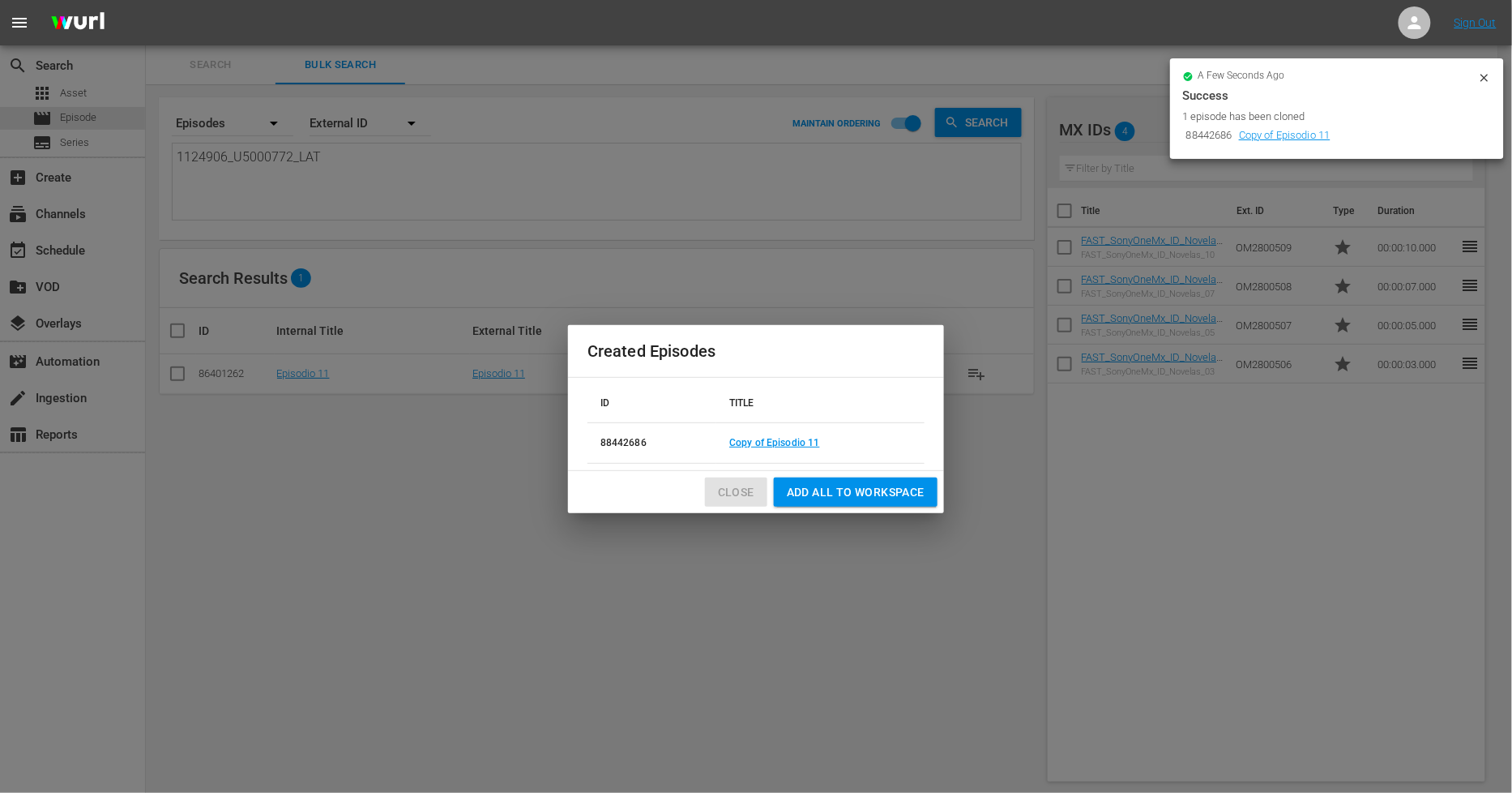
click at [743, 496] on span "Close" at bounding box center [736, 492] width 37 height 20
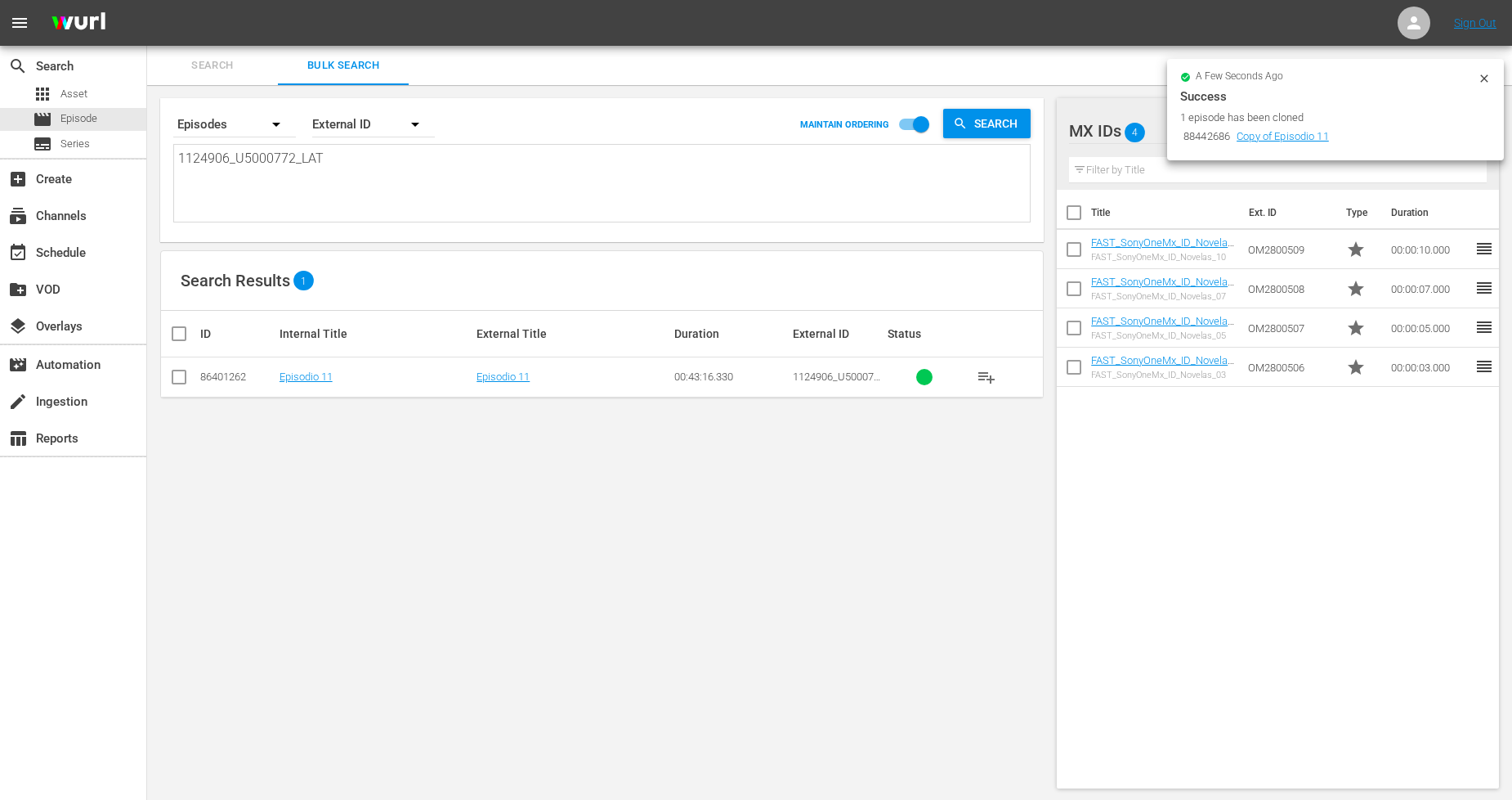
click at [1481, 72] on icon at bounding box center [1484, 78] width 13 height 13
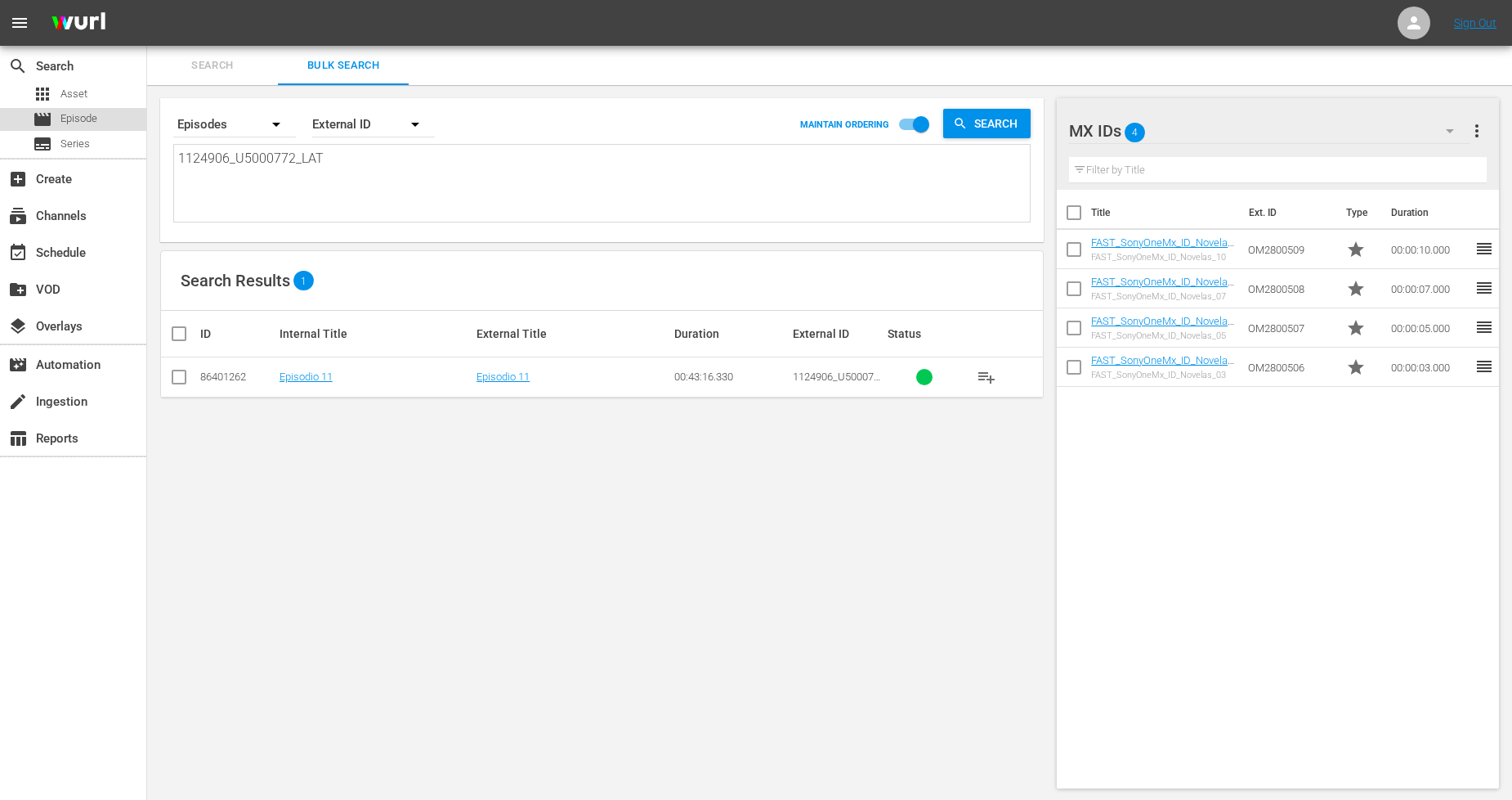
click at [100, 120] on div "movie Episode" at bounding box center [73, 119] width 146 height 22
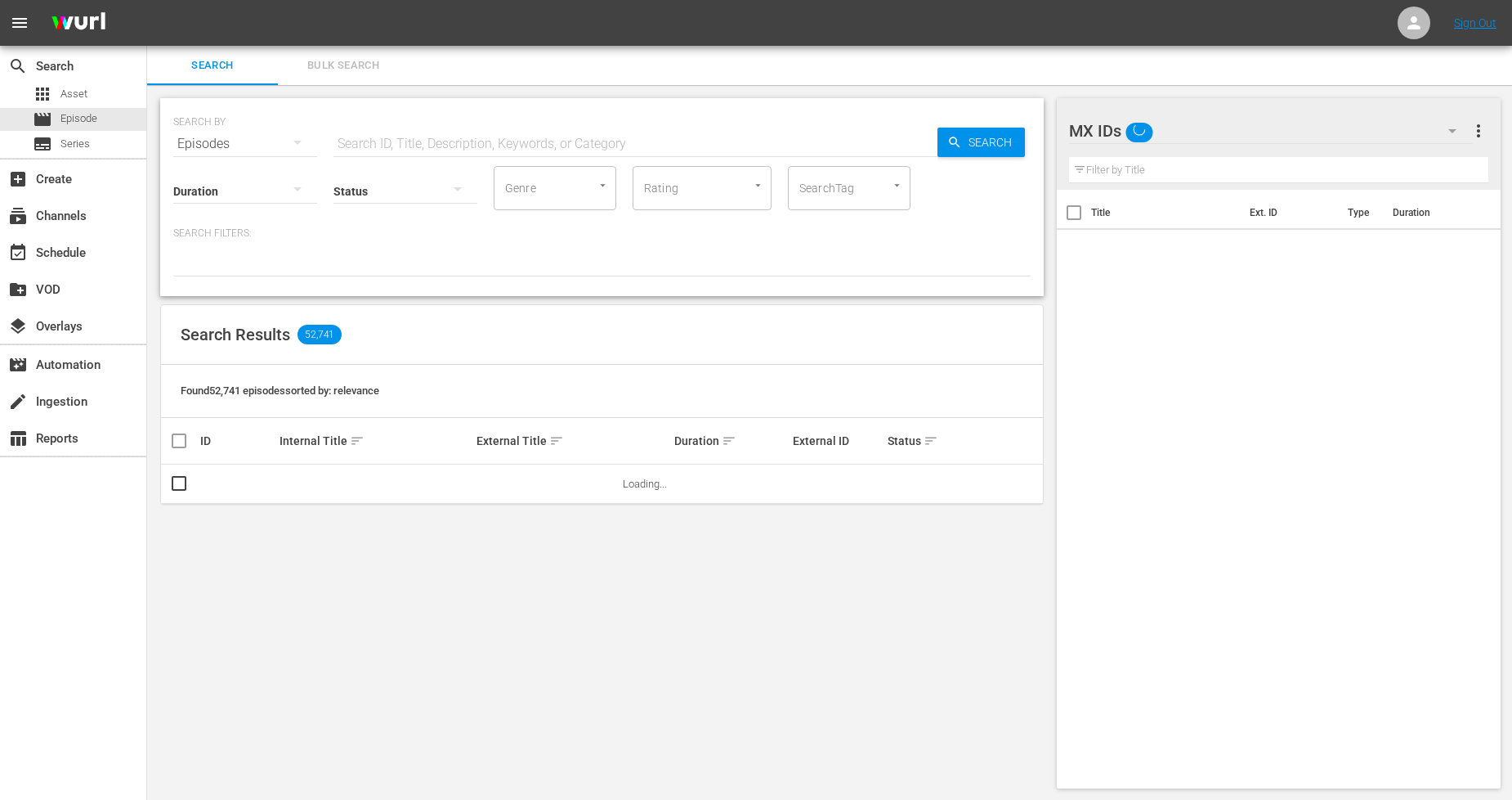
click at [332, 76] on button "Bulk Search" at bounding box center [343, 66] width 131 height 40
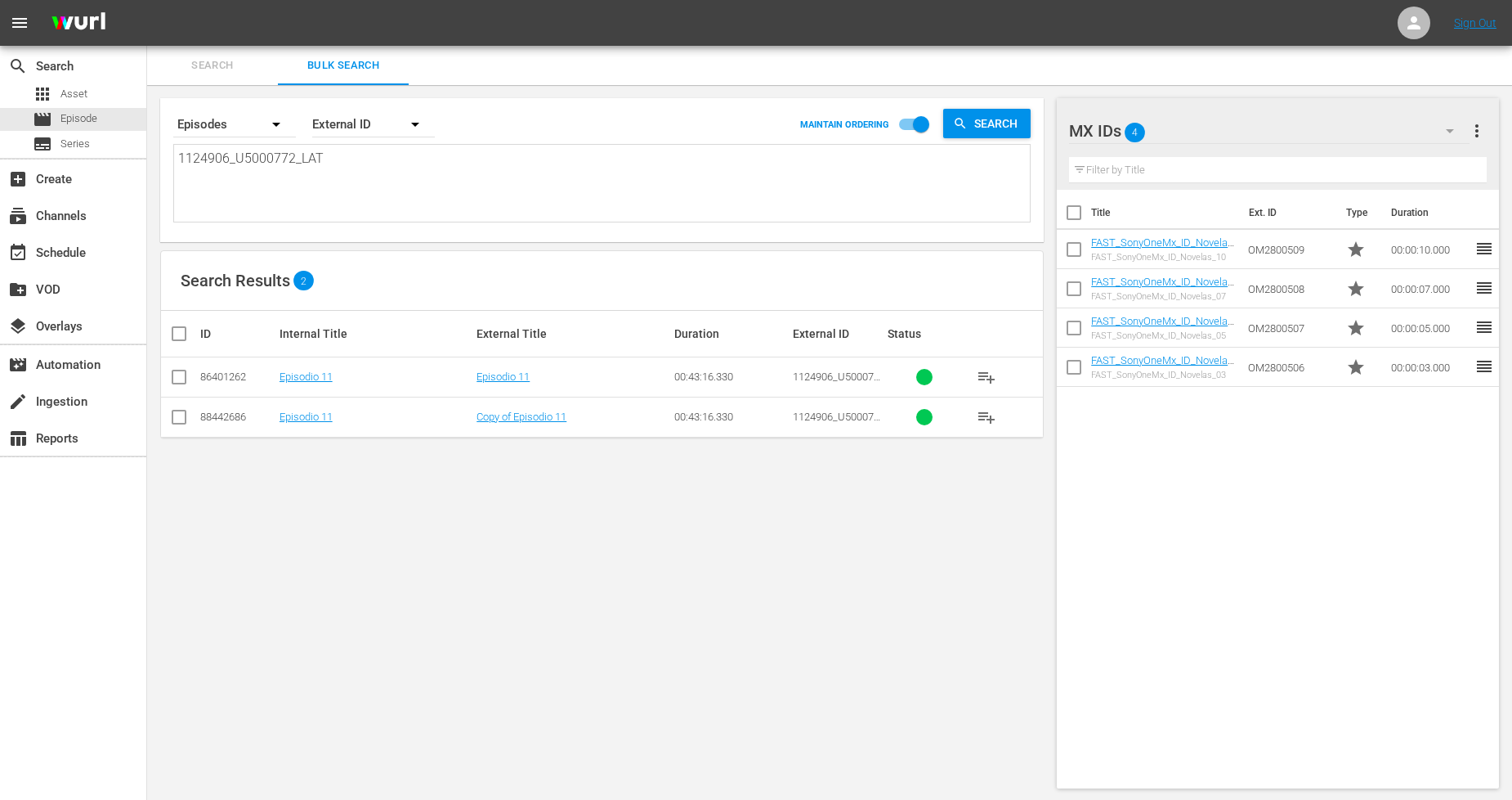
click at [560, 409] on td "Copy of Episodio 11" at bounding box center [573, 416] width 198 height 40
click at [559, 417] on link "Copy of Episodio 11" at bounding box center [522, 417] width 90 height 13
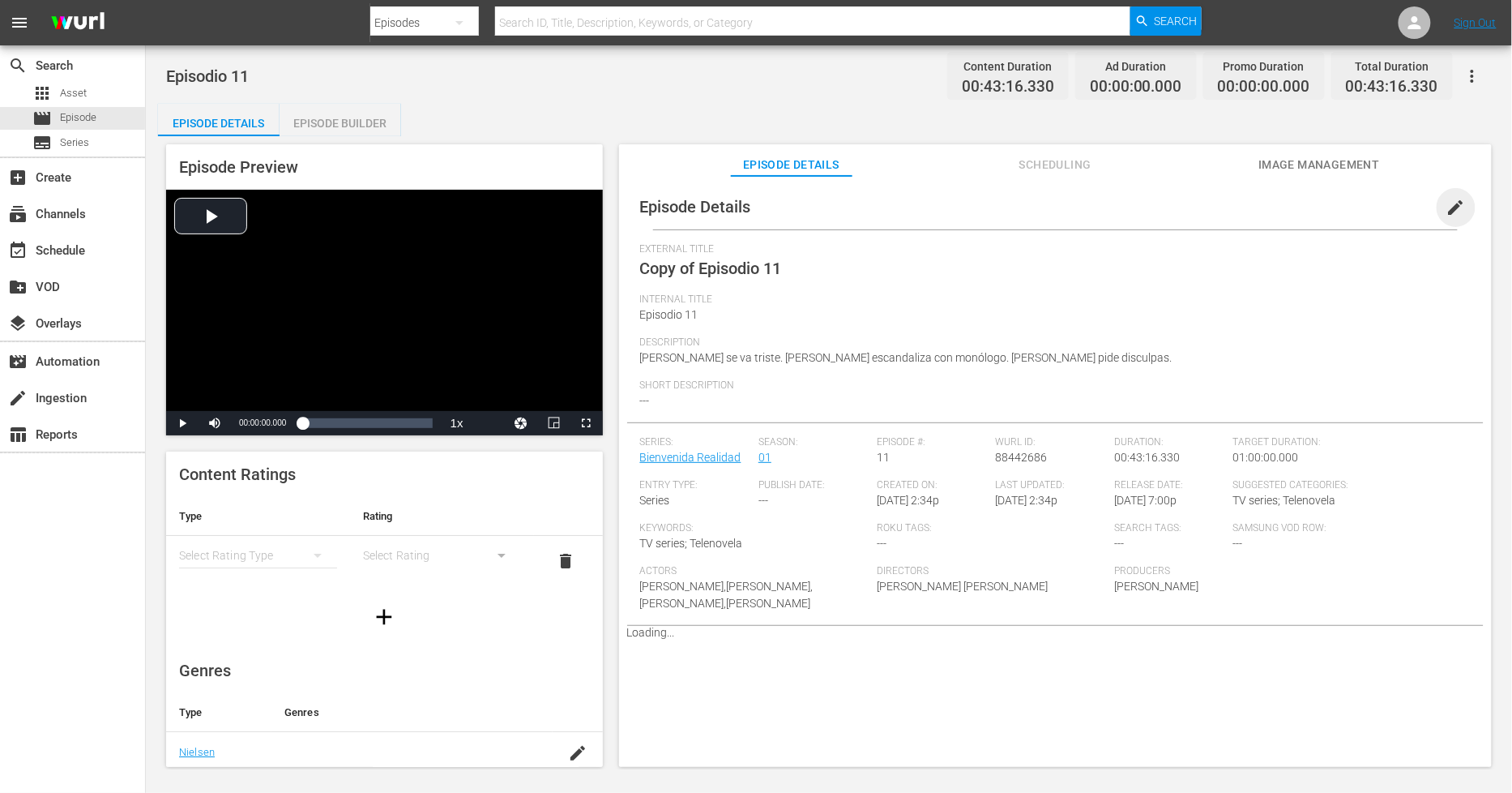
click at [1446, 208] on span "edit" at bounding box center [1456, 208] width 20 height 20
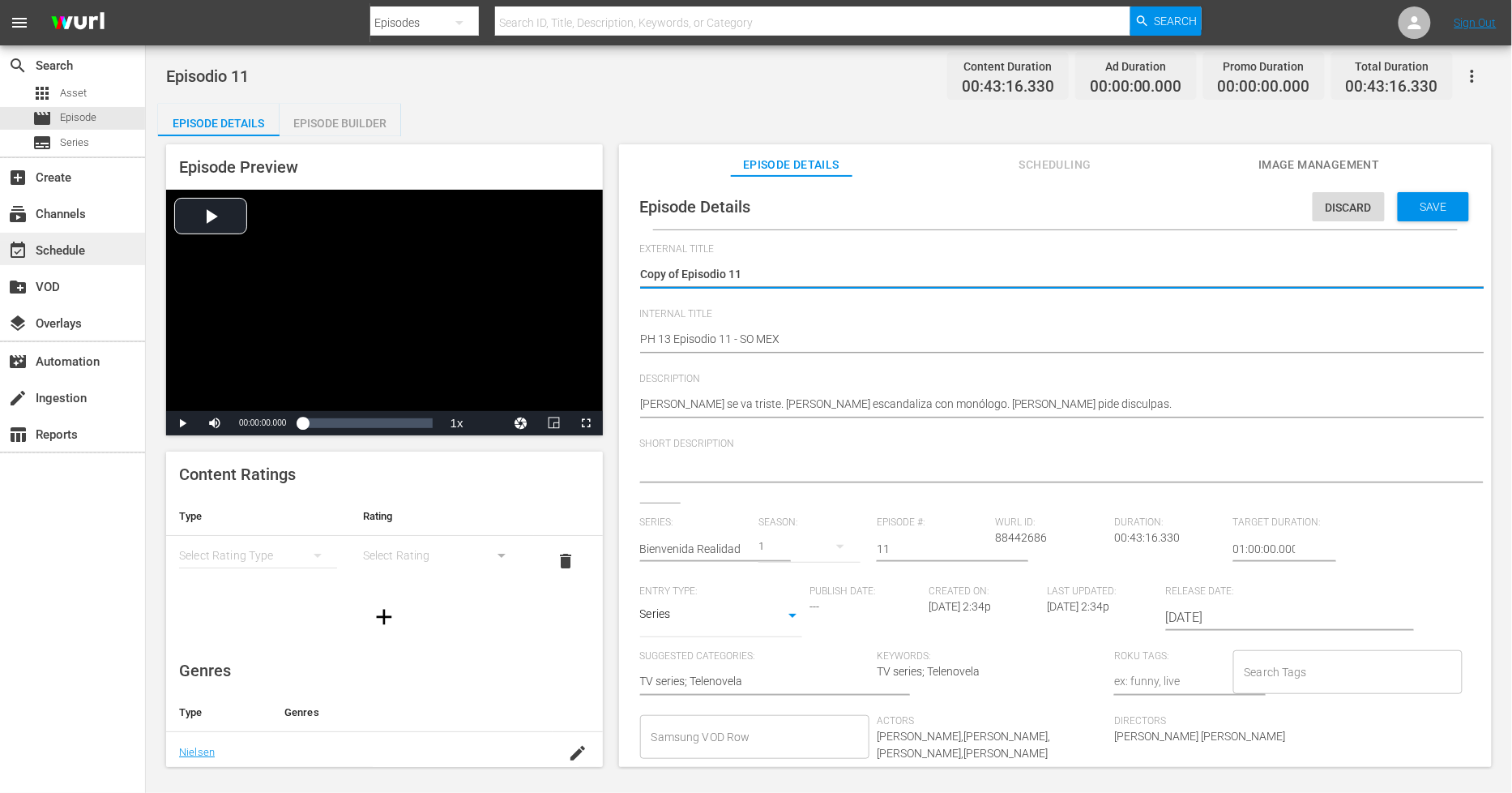
drag, startPoint x: 681, startPoint y: 268, endPoint x: 0, endPoint y: 239, distance: 681.6
click at [1432, 209] on span "Save" at bounding box center [1434, 207] width 53 height 13
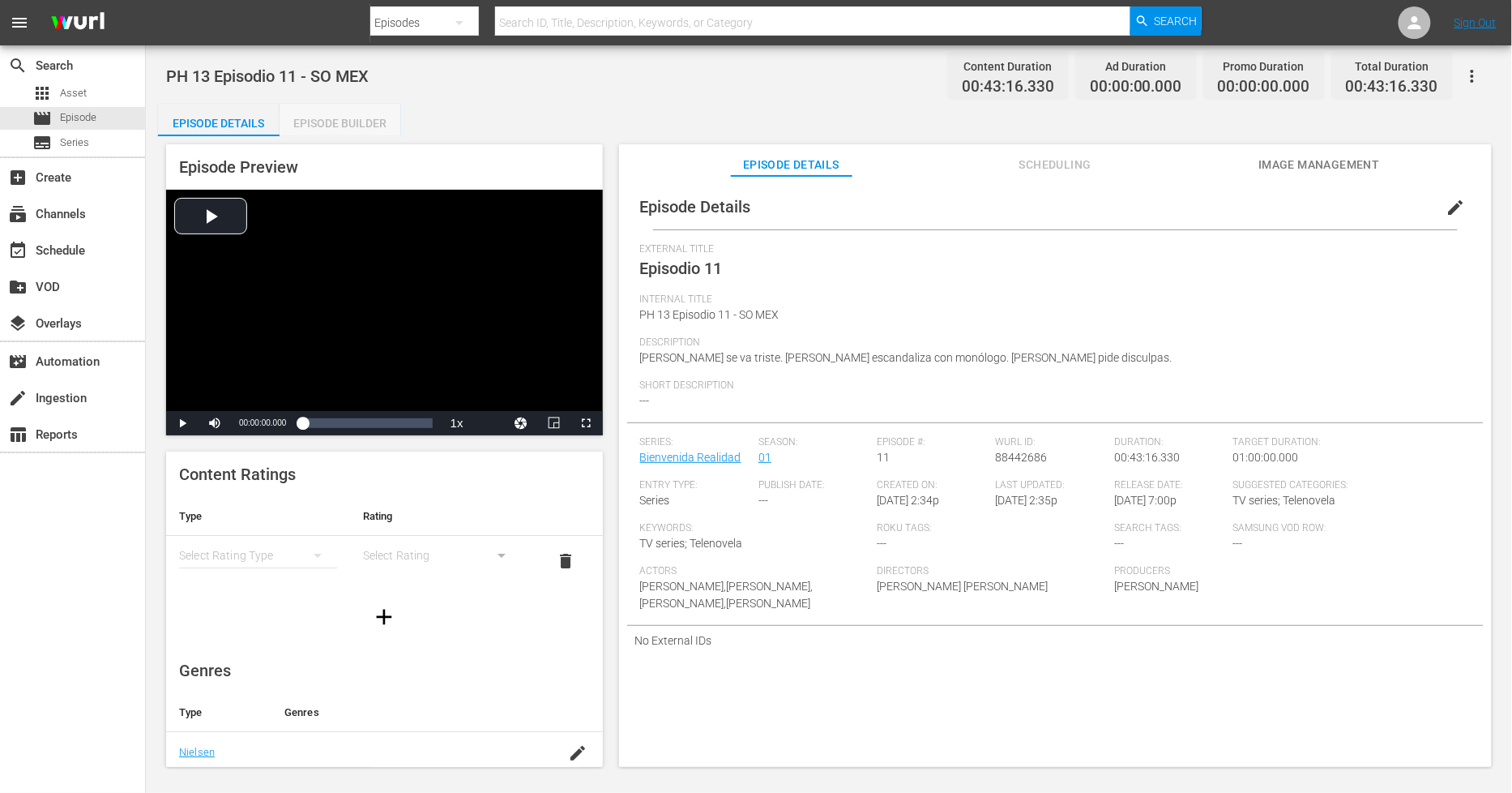
click at [363, 126] on div "Episode Builder" at bounding box center [340, 123] width 121 height 39
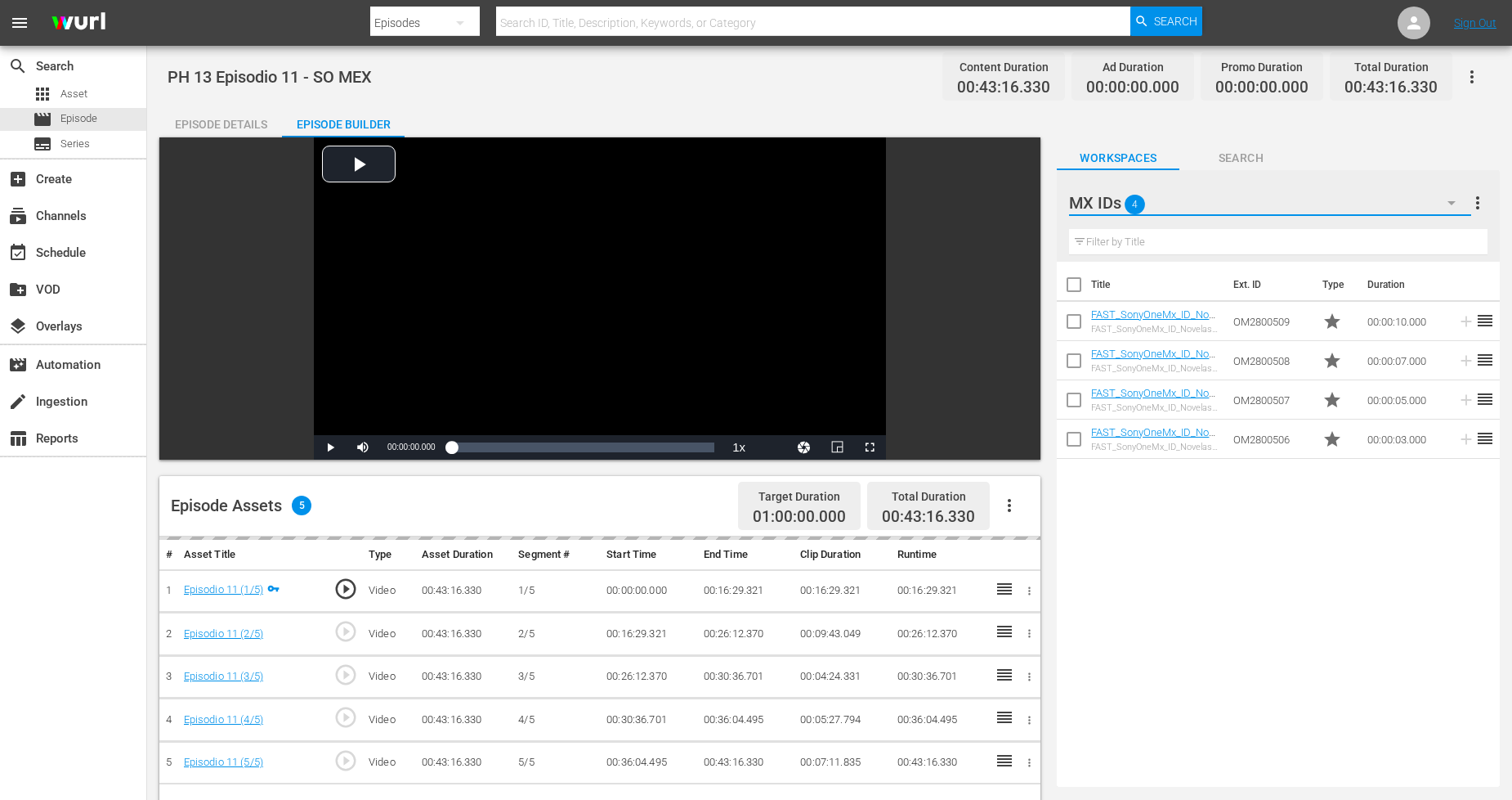
click at [1448, 213] on button "button" at bounding box center [1452, 203] width 40 height 40
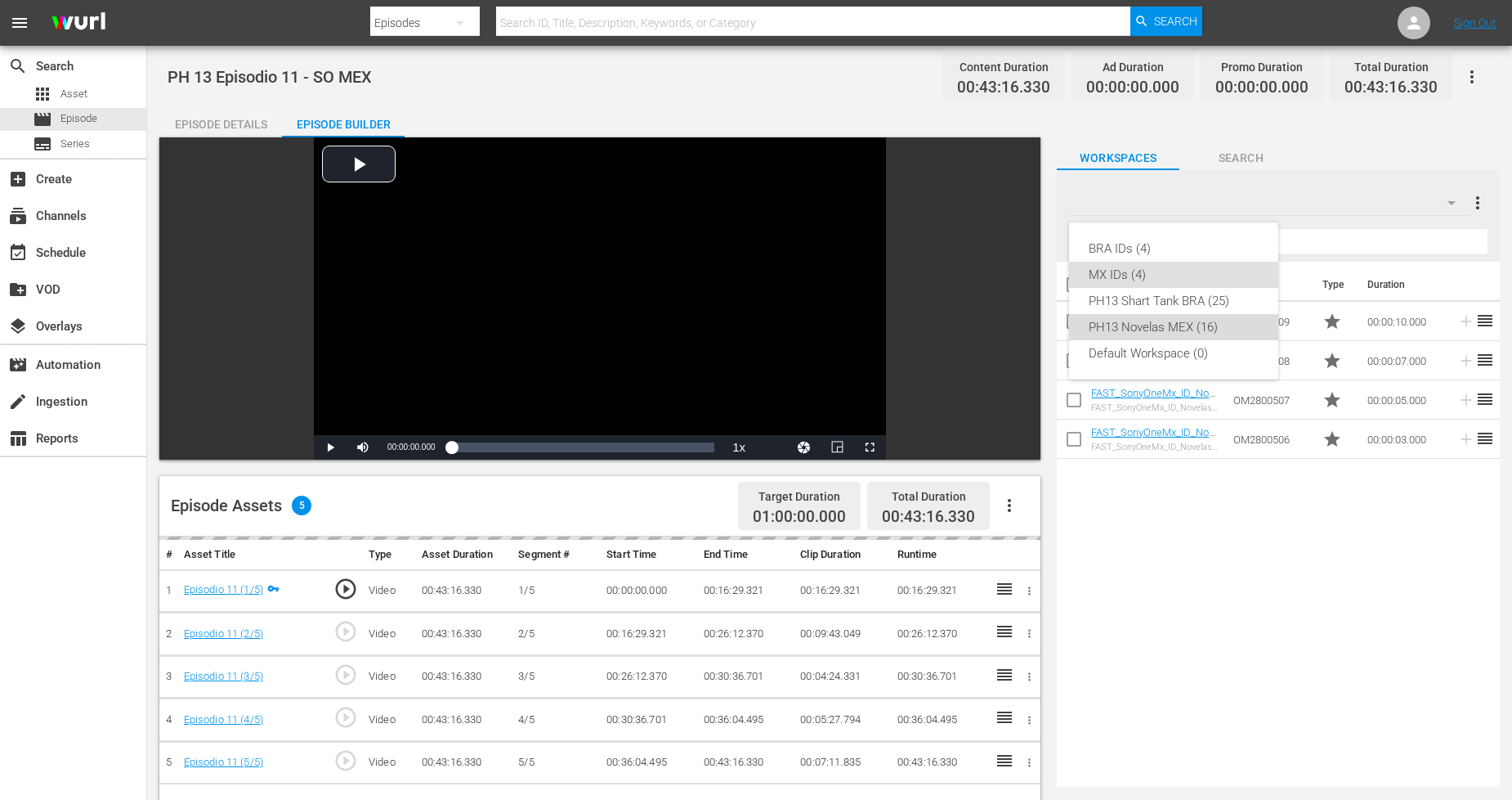
click at [1197, 332] on div "PH13 Novelas MEX (16)" at bounding box center [1173, 326] width 170 height 26
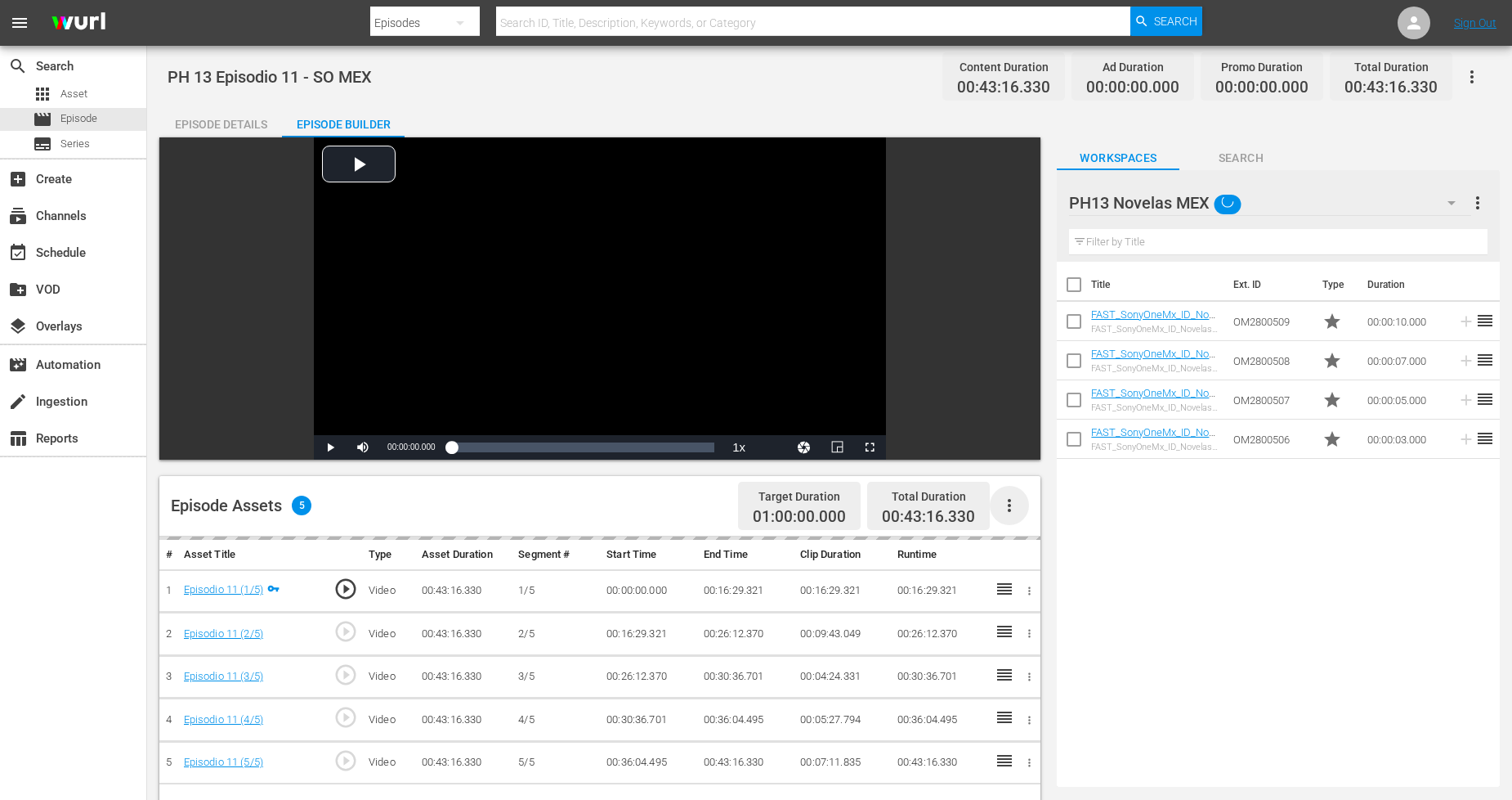
click at [1011, 505] on icon "button" at bounding box center [1010, 505] width 4 height 13
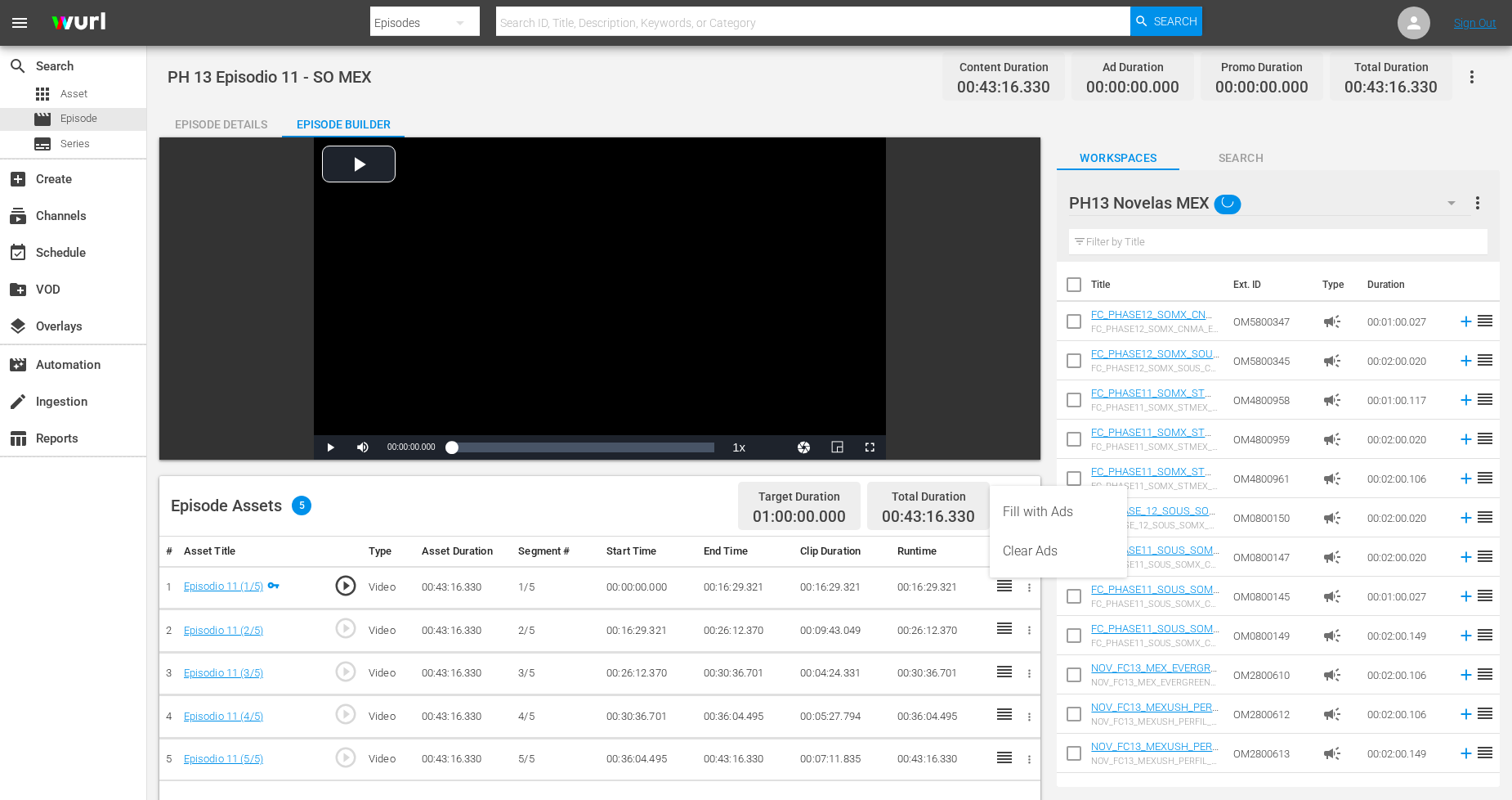
click at [1053, 518] on div "Fill with Ads" at bounding box center [1059, 512] width 111 height 40
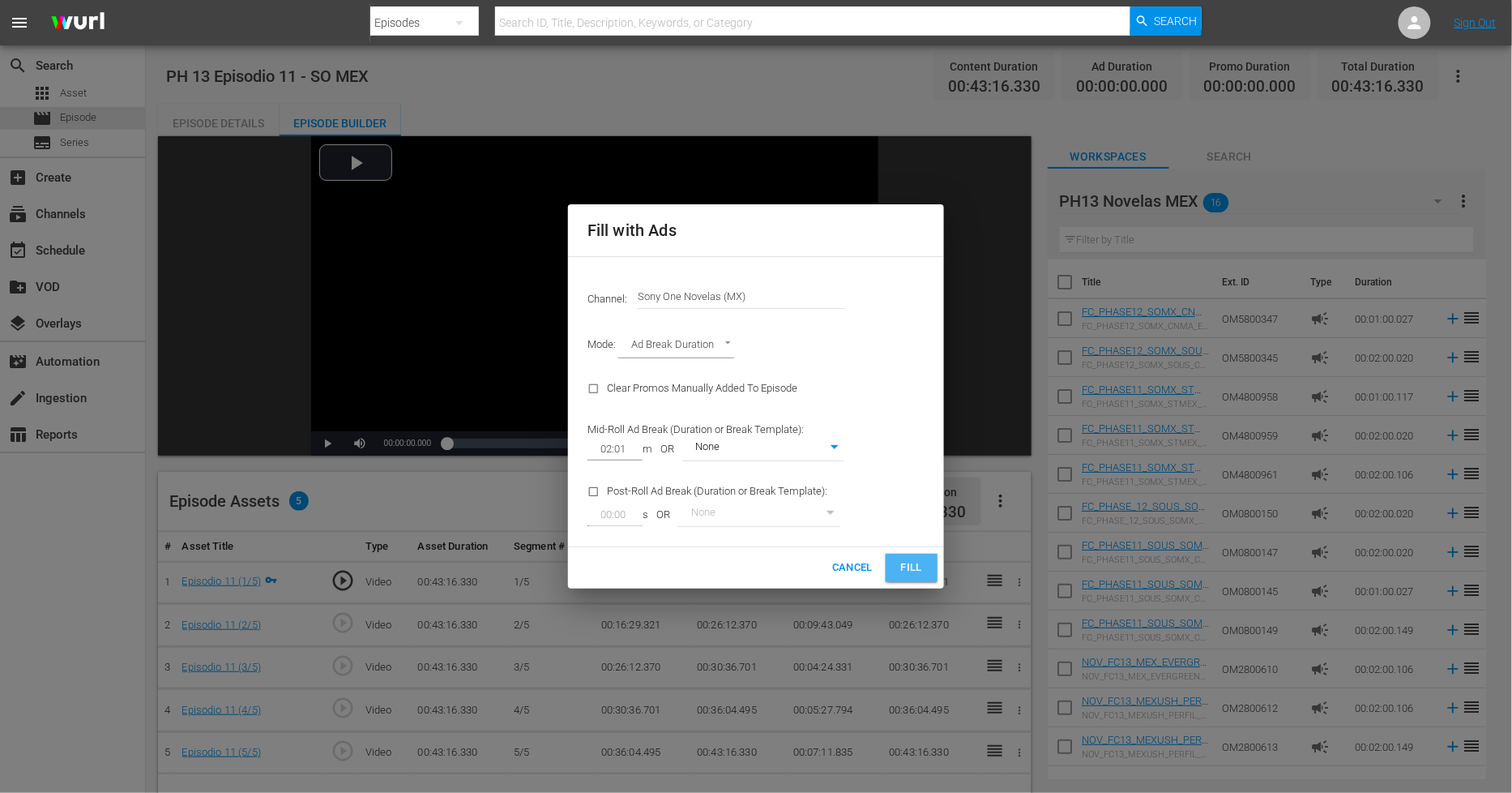
click at [927, 572] on button "Fill" at bounding box center [912, 568] width 52 height 29
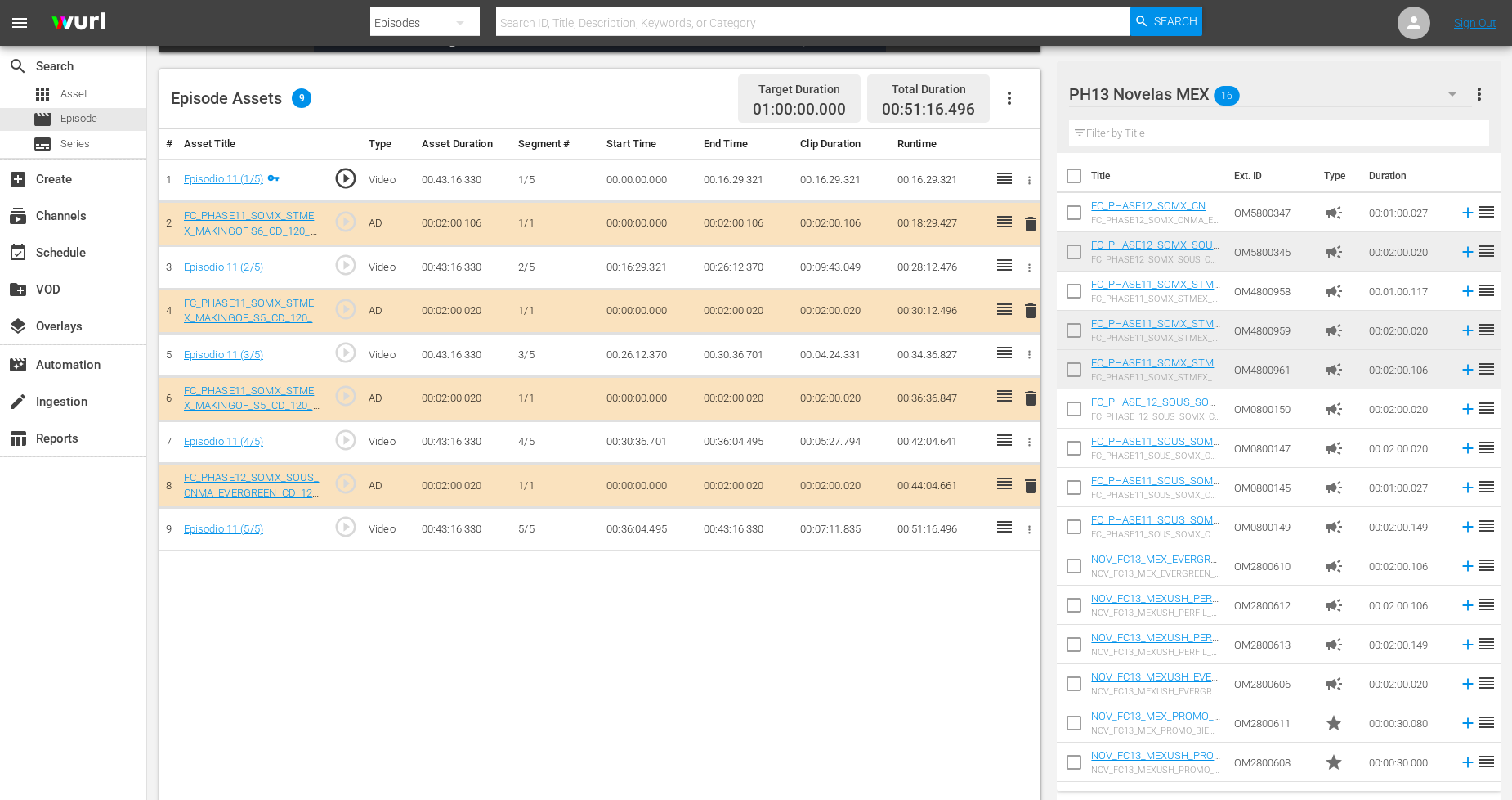
scroll to position [425, 0]
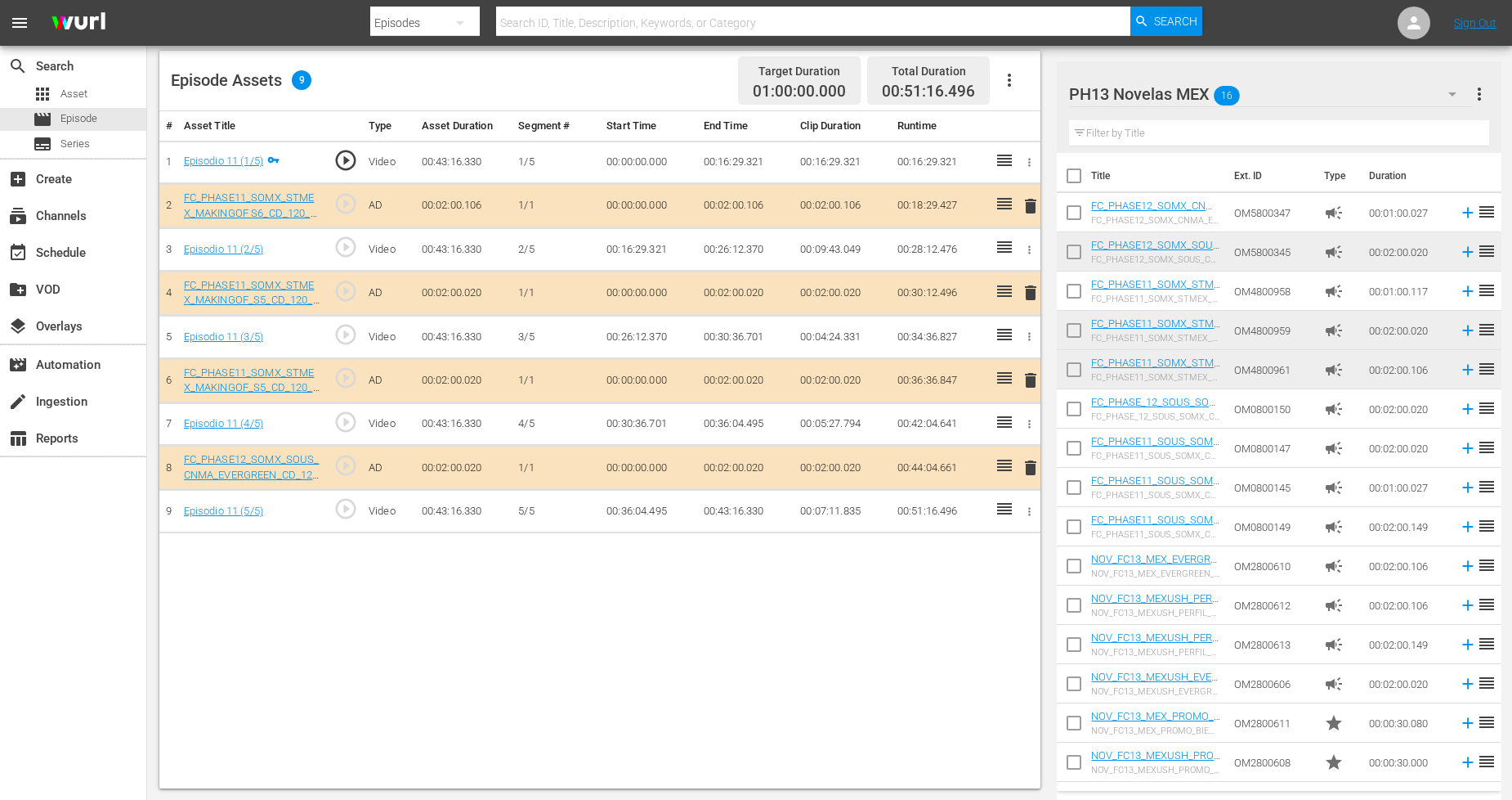
click at [1032, 202] on span "delete" at bounding box center [1031, 206] width 20 height 20
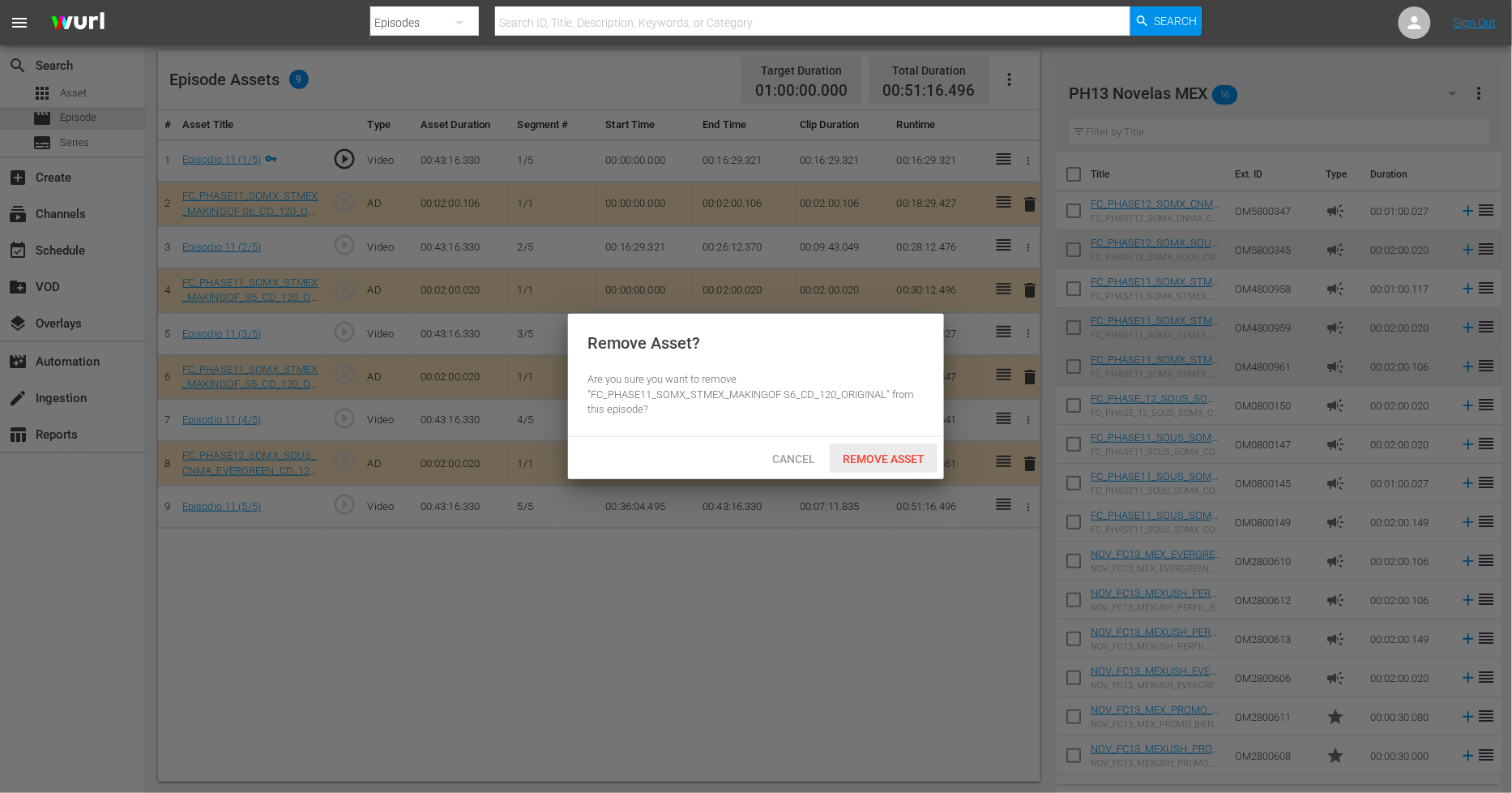
click at [886, 457] on span "Remove Asset" at bounding box center [883, 459] width 108 height 13
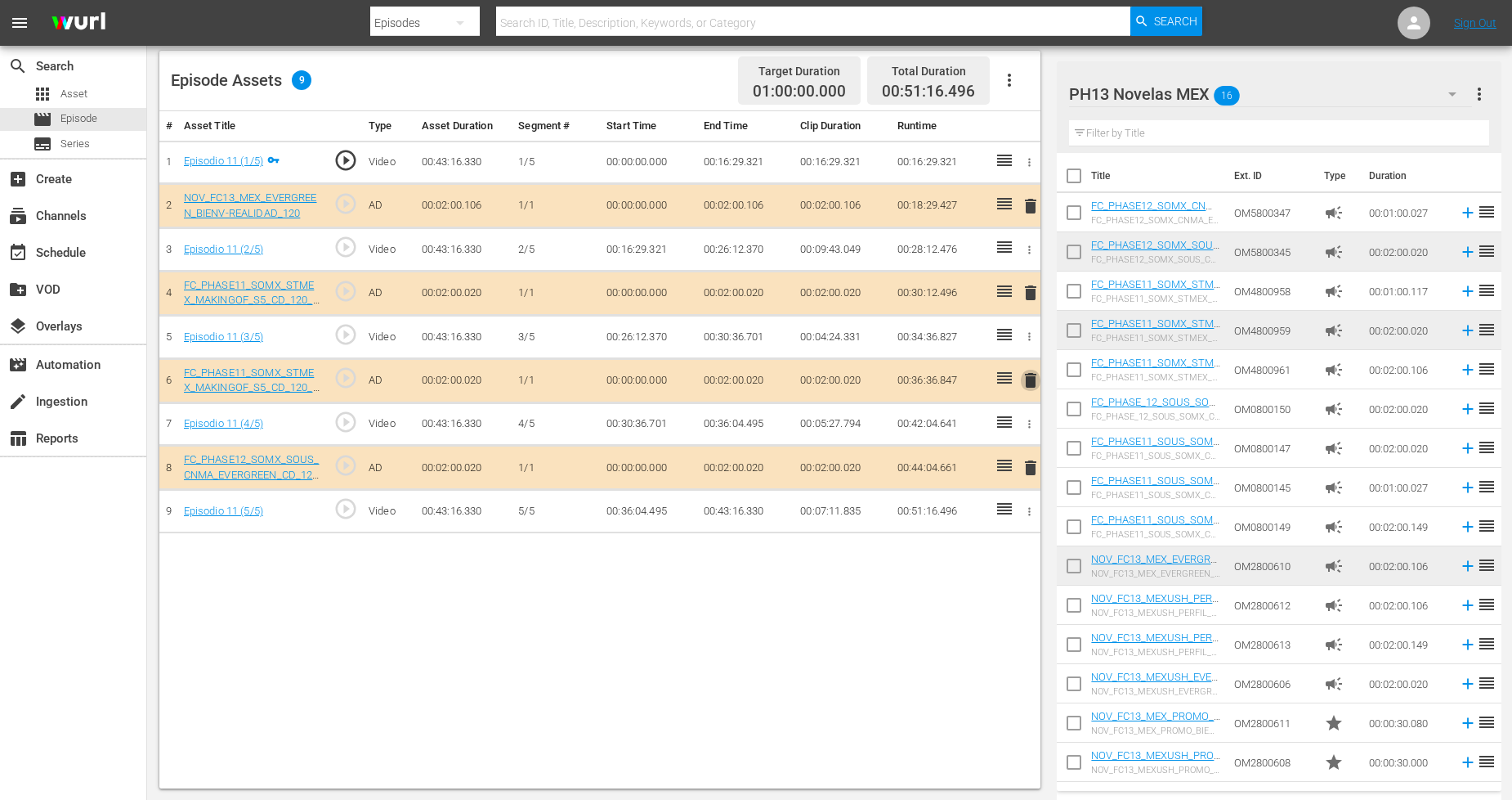
click at [1030, 379] on span "delete" at bounding box center [1031, 380] width 20 height 20
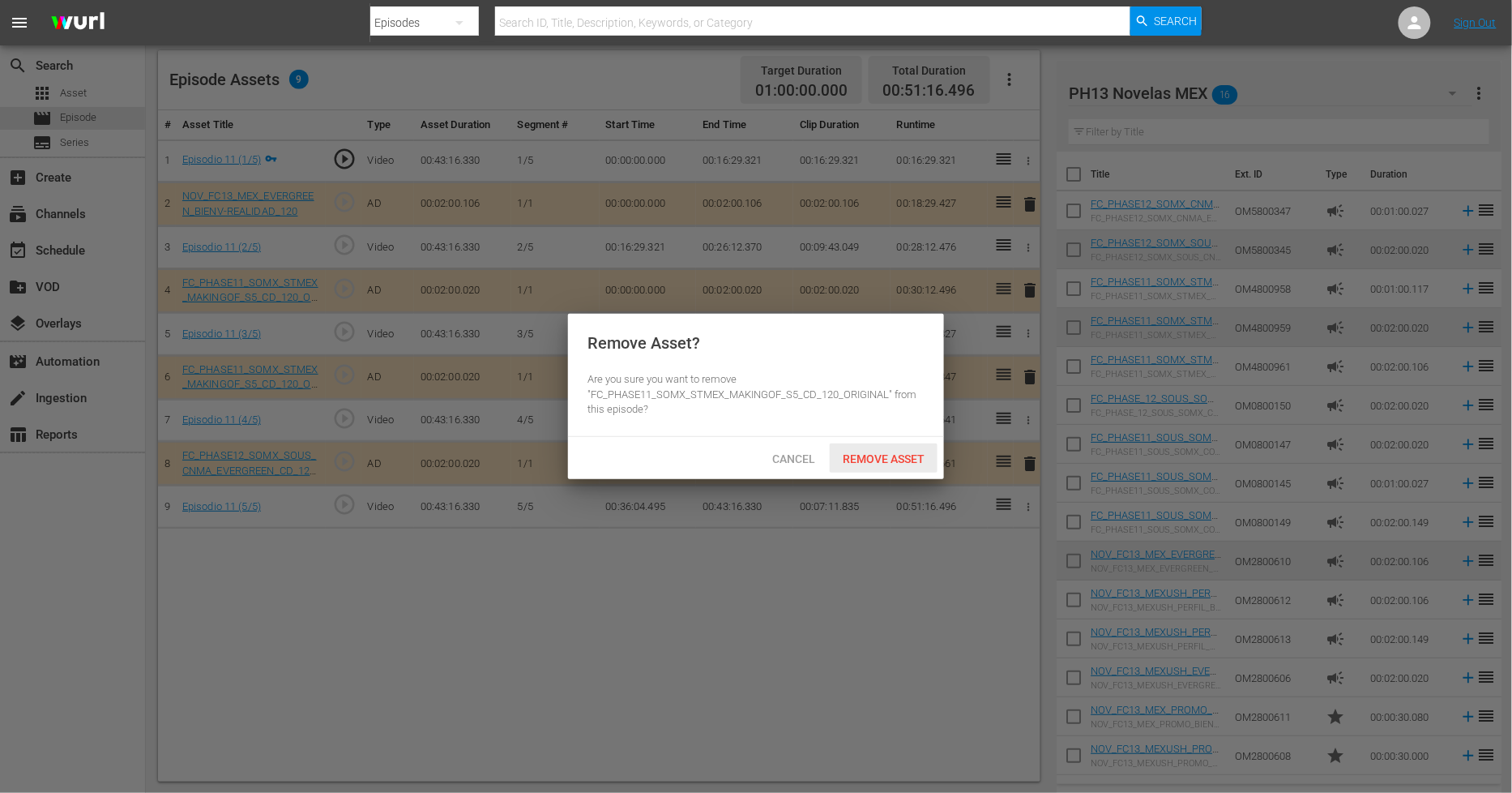
click at [913, 460] on span "Remove Asset" at bounding box center [883, 459] width 108 height 13
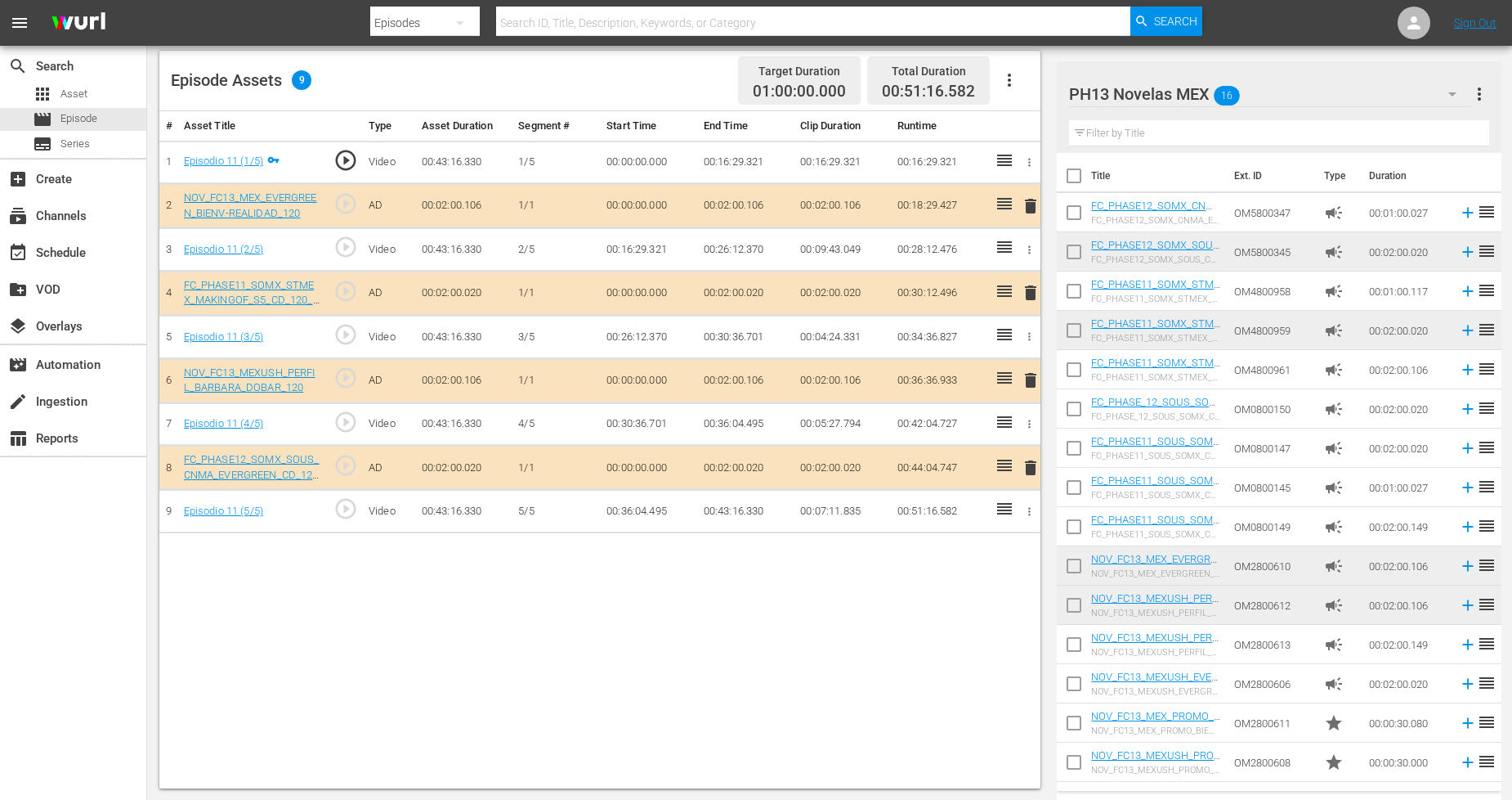
scroll to position [36, 0]
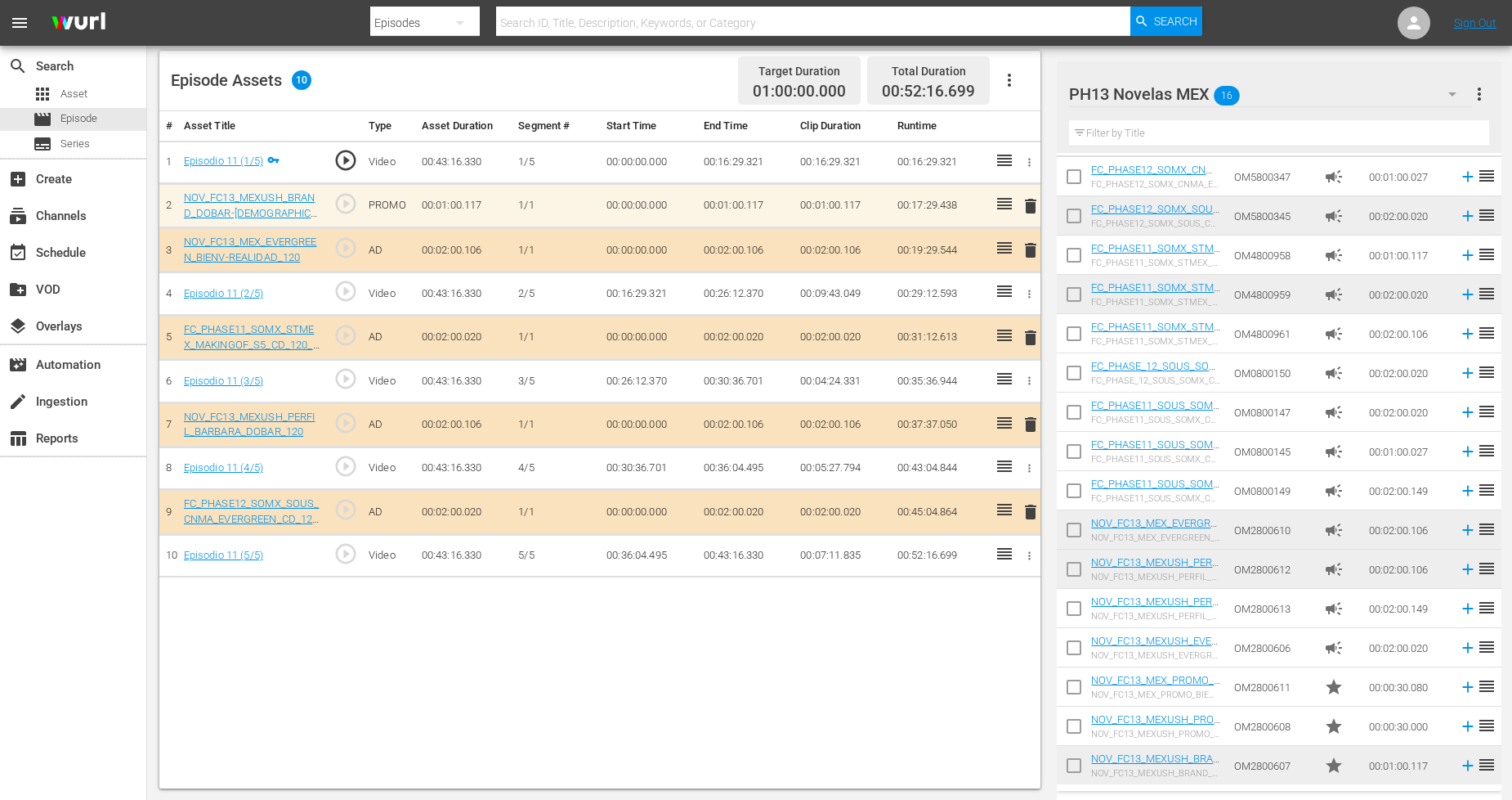
click at [1451, 98] on icon "button" at bounding box center [1453, 94] width 20 height 20
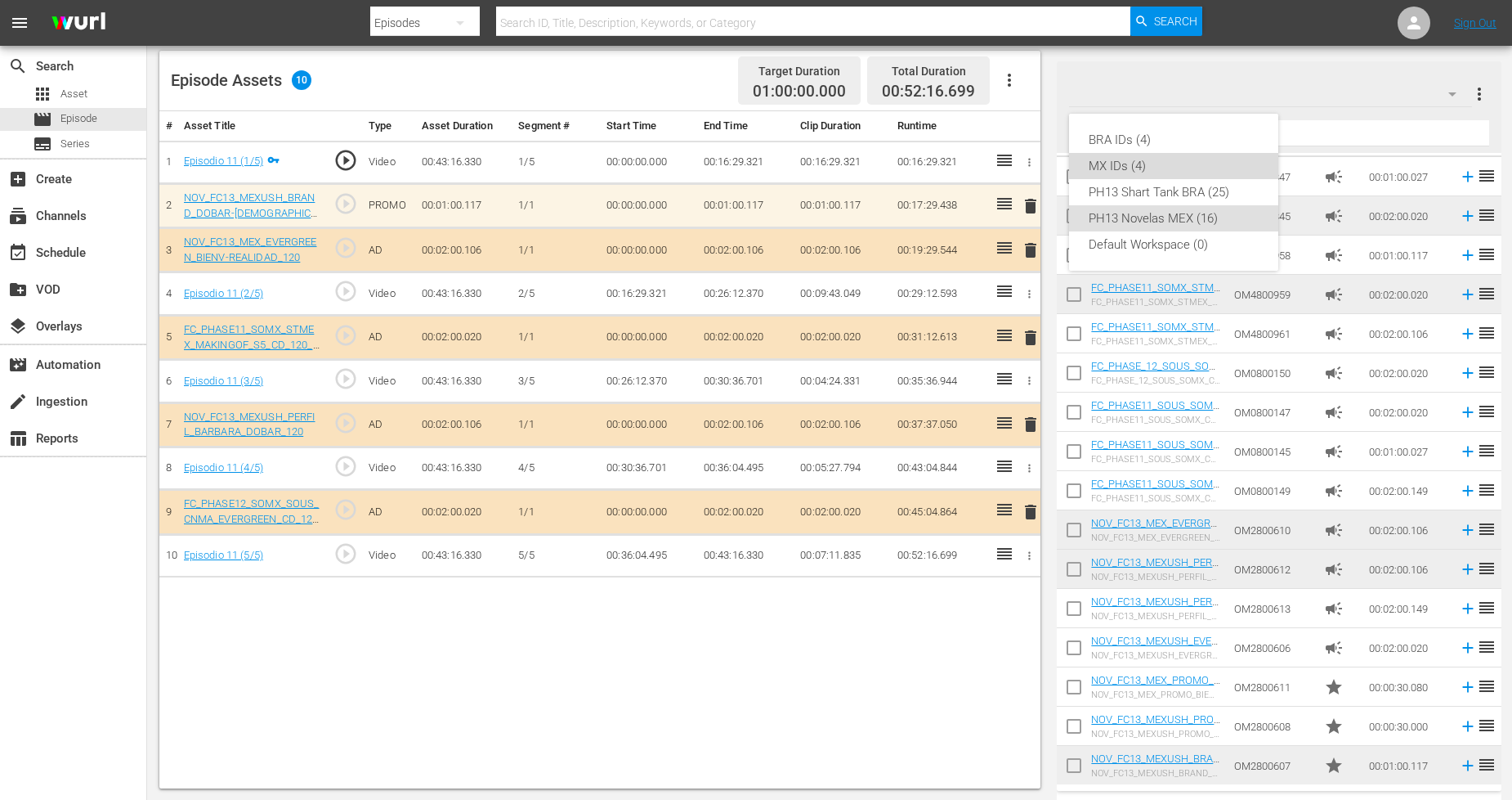
click at [1169, 159] on div "MX IDs (4)" at bounding box center [1173, 165] width 170 height 26
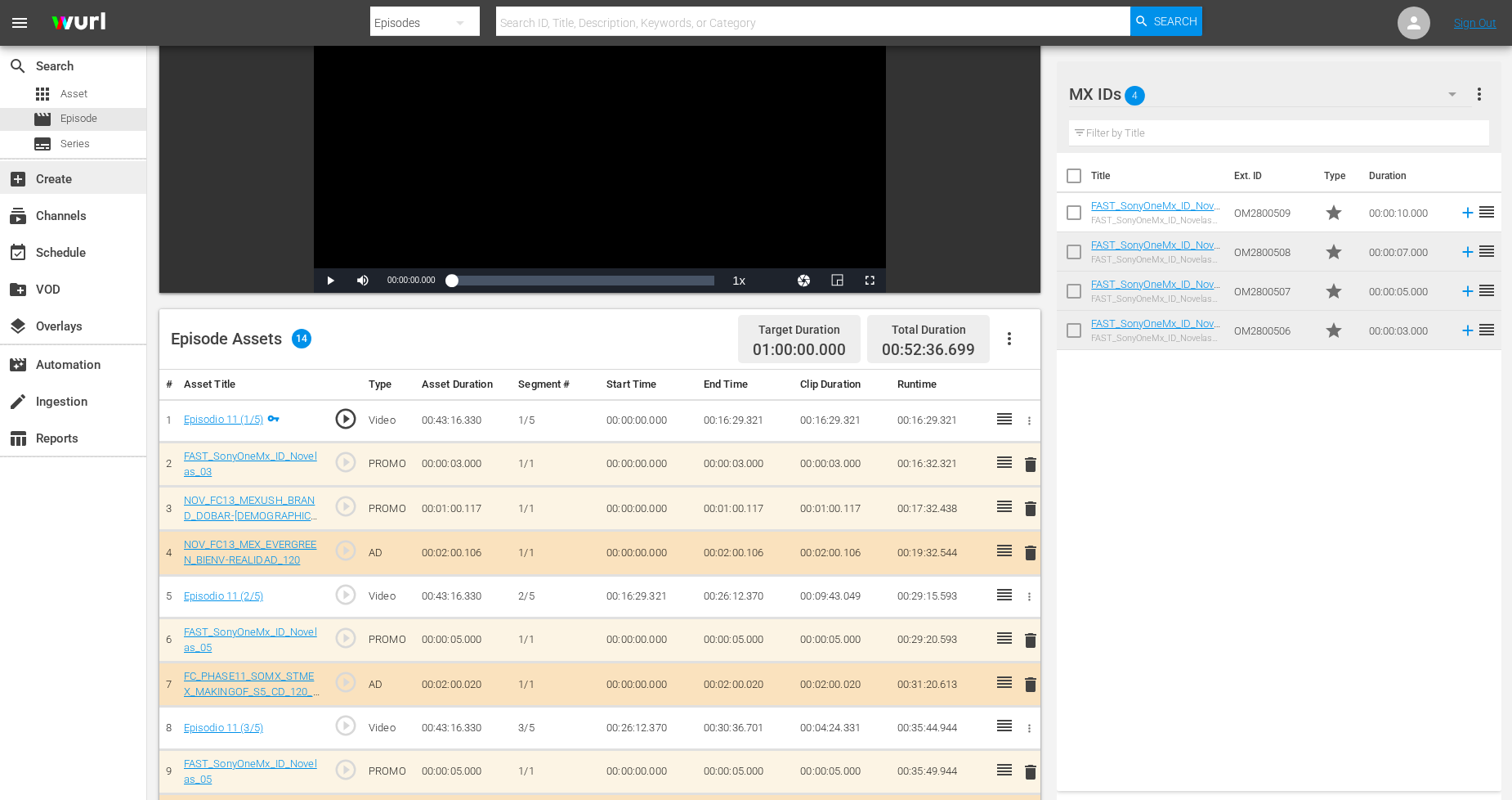
scroll to position [0, 0]
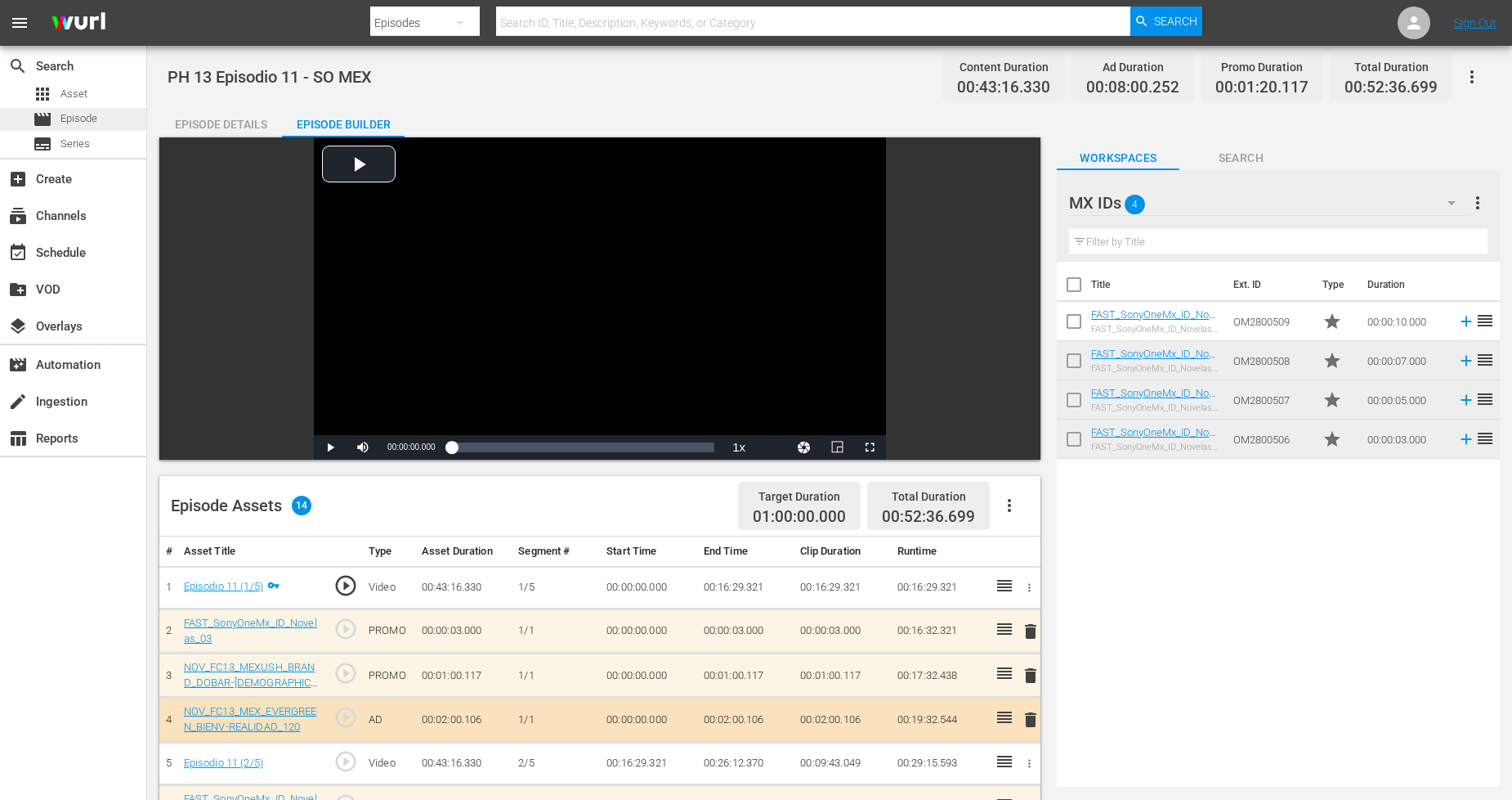
click at [84, 122] on span "Episode" at bounding box center [78, 119] width 37 height 16
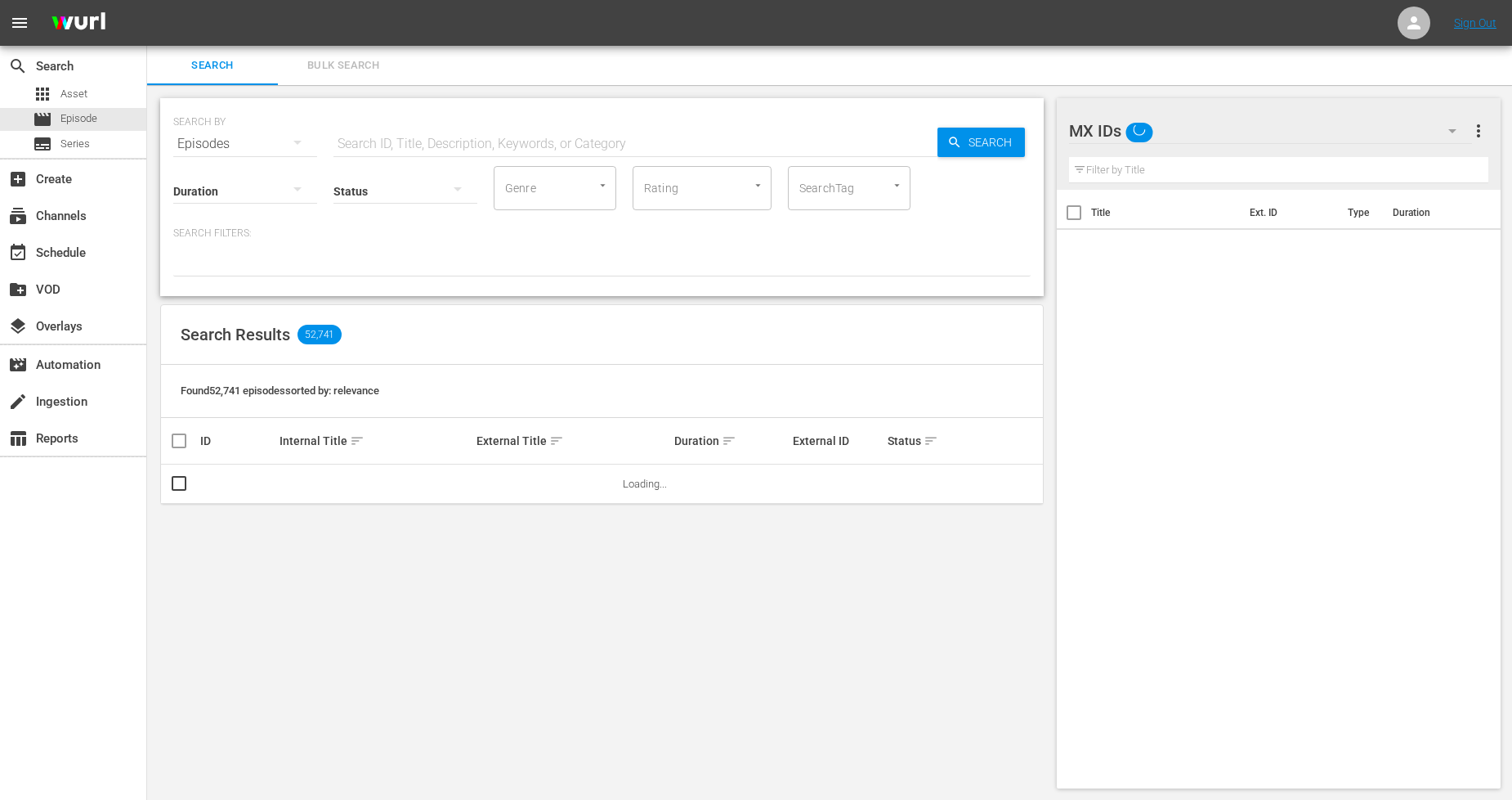
click at [331, 67] on span "Bulk Search" at bounding box center [343, 66] width 111 height 19
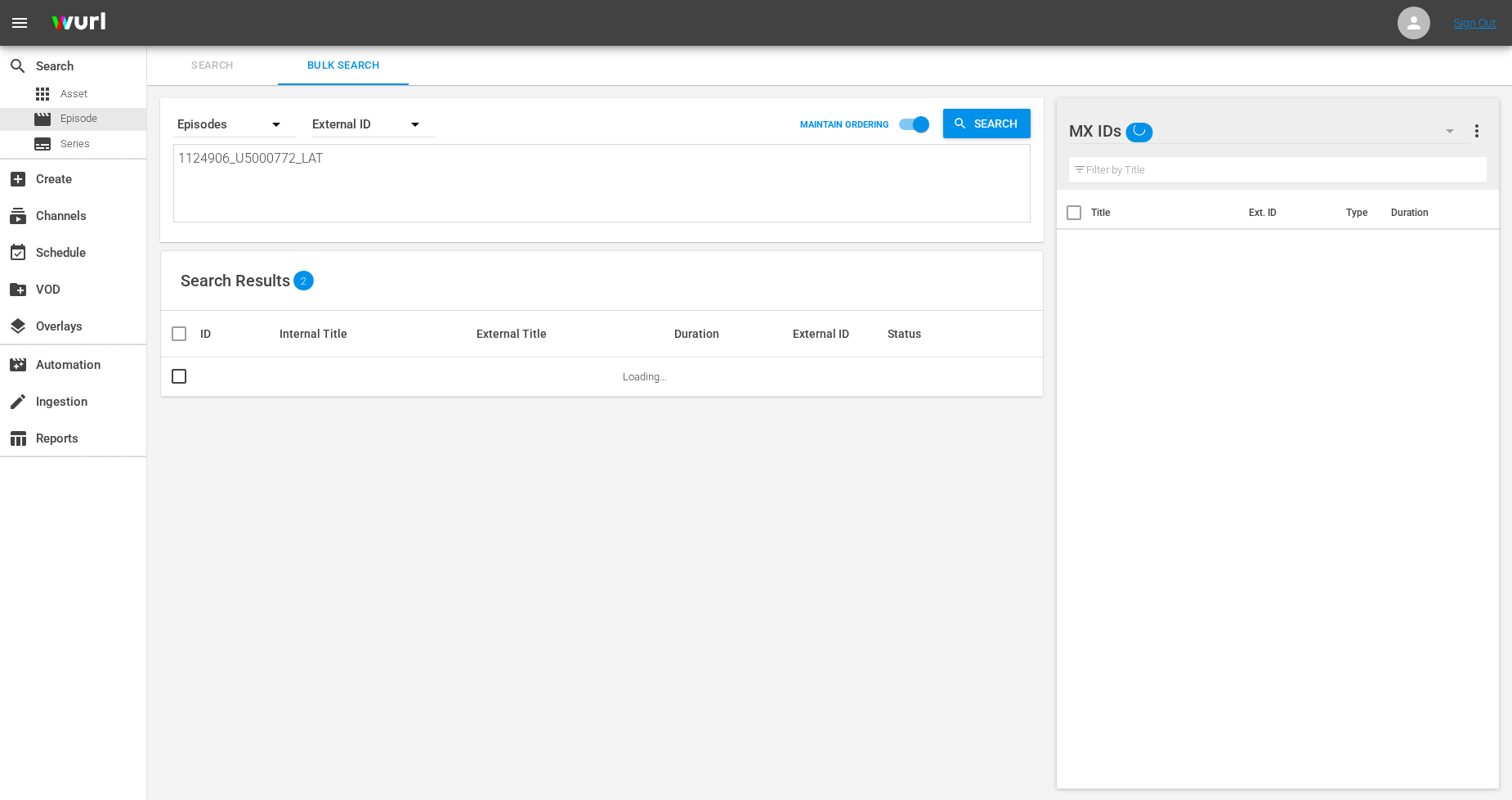
drag, startPoint x: 357, startPoint y: 164, endPoint x: 0, endPoint y: 156, distance: 357.1
click at [147, 0] on div "search Search apps Asset movie Episode subtitles Series add_box Create subscrip…" at bounding box center [830, 0] width 1366 height 0
paste textarea "7_U5000773"
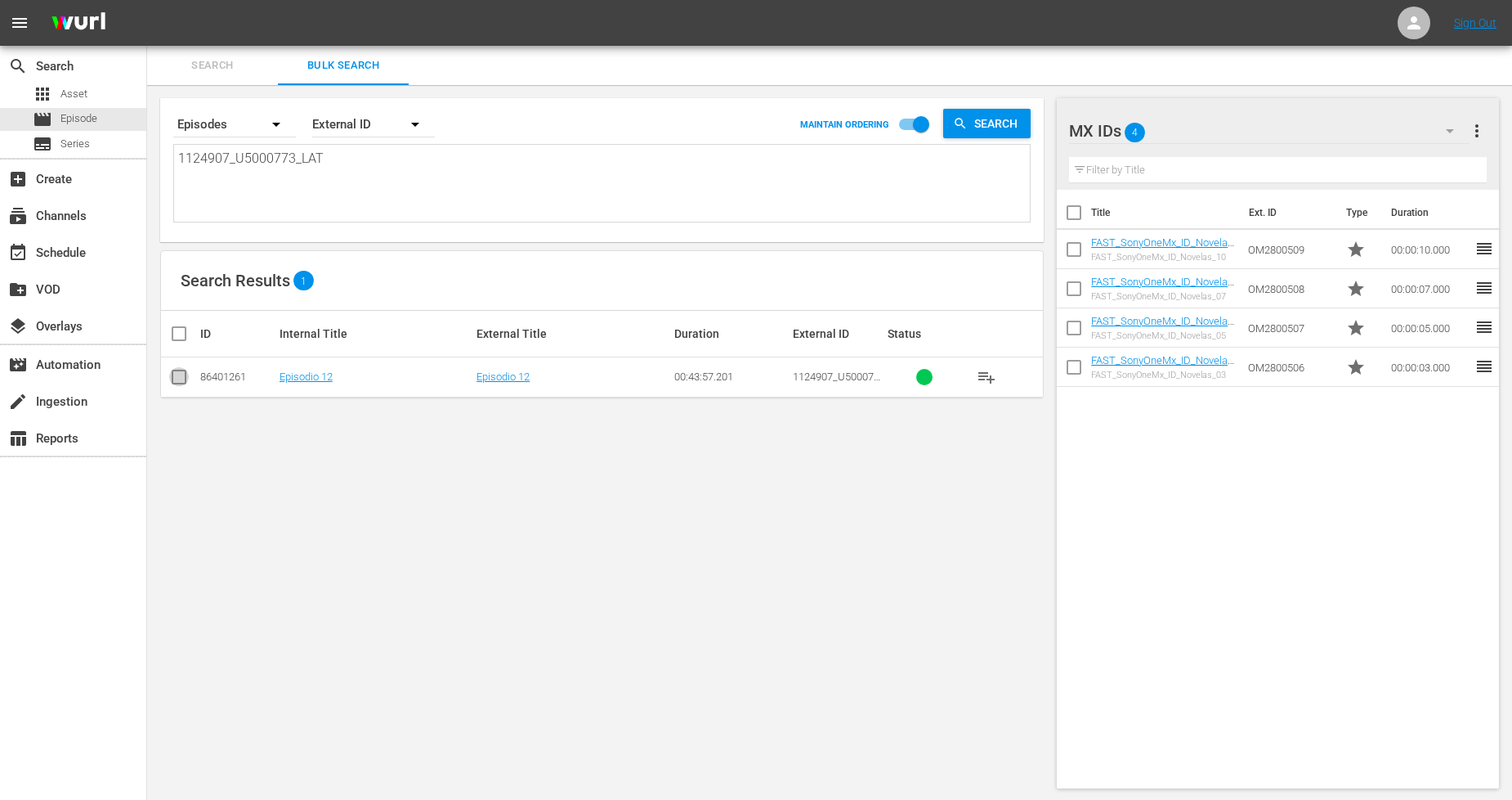
click at [184, 377] on input "checkbox" at bounding box center [179, 380] width 20 height 20
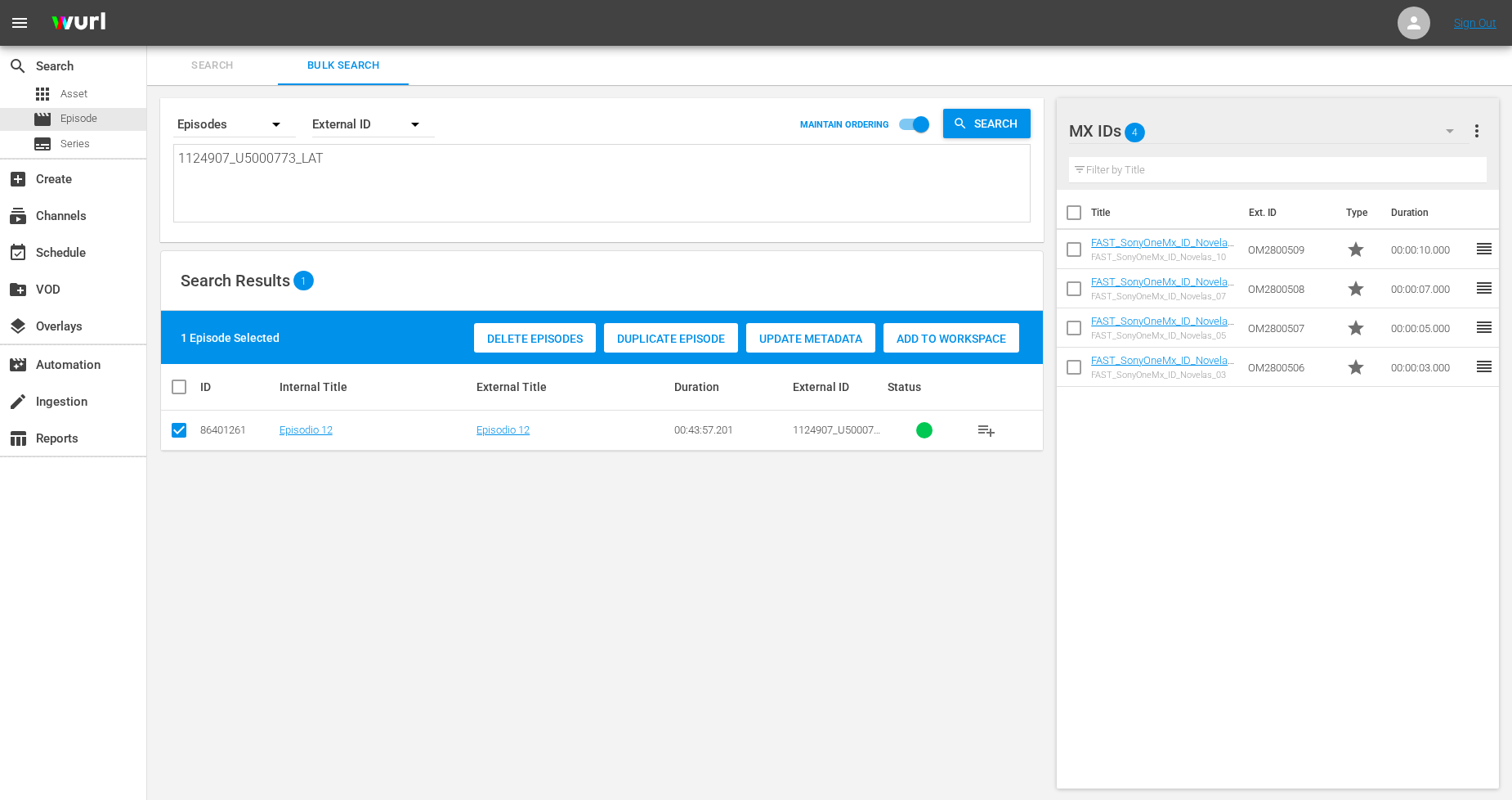
click at [685, 344] on div "Duplicate Episode" at bounding box center [670, 338] width 134 height 31
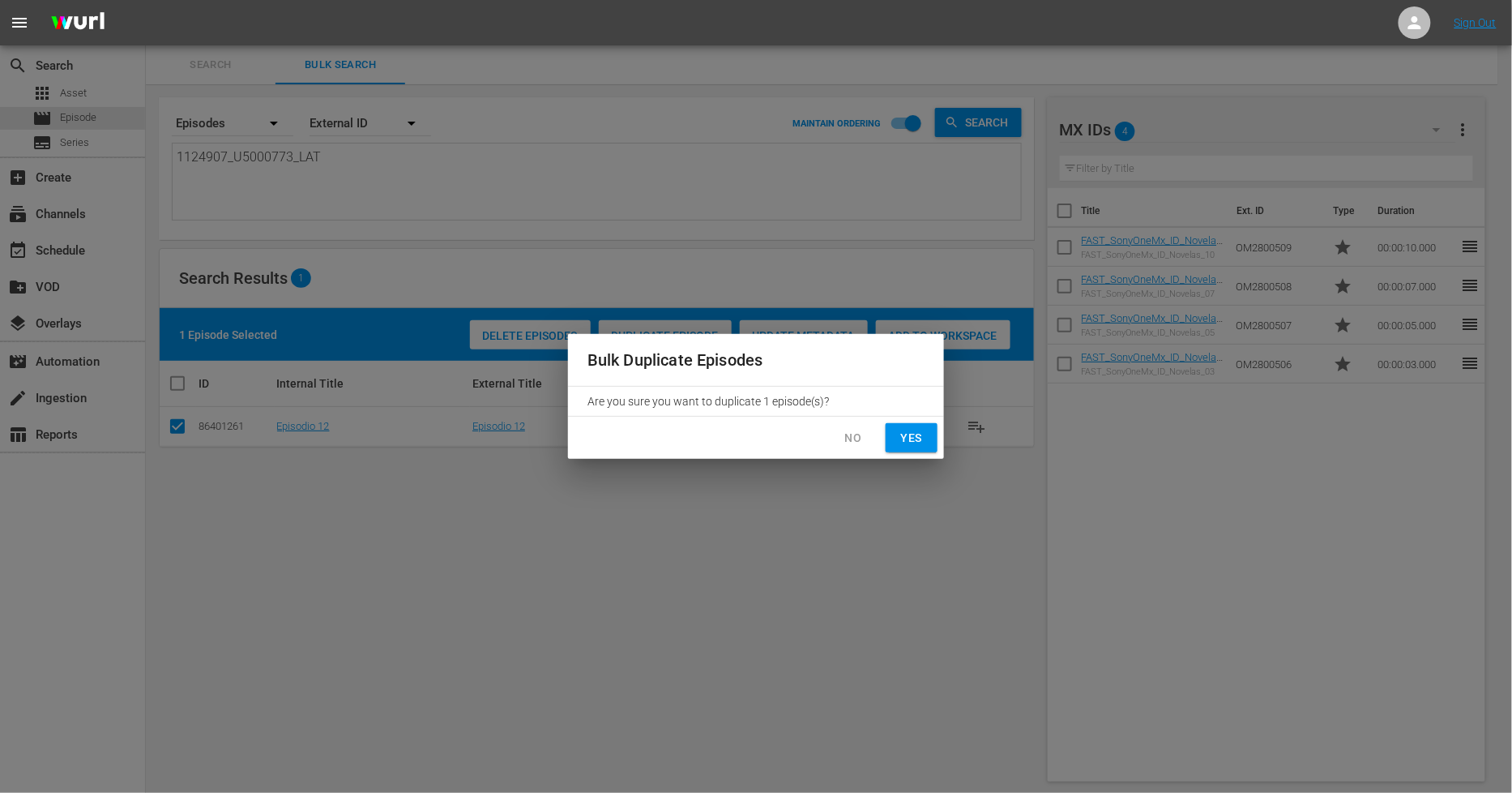
click at [904, 434] on span "Yes" at bounding box center [911, 437] width 26 height 20
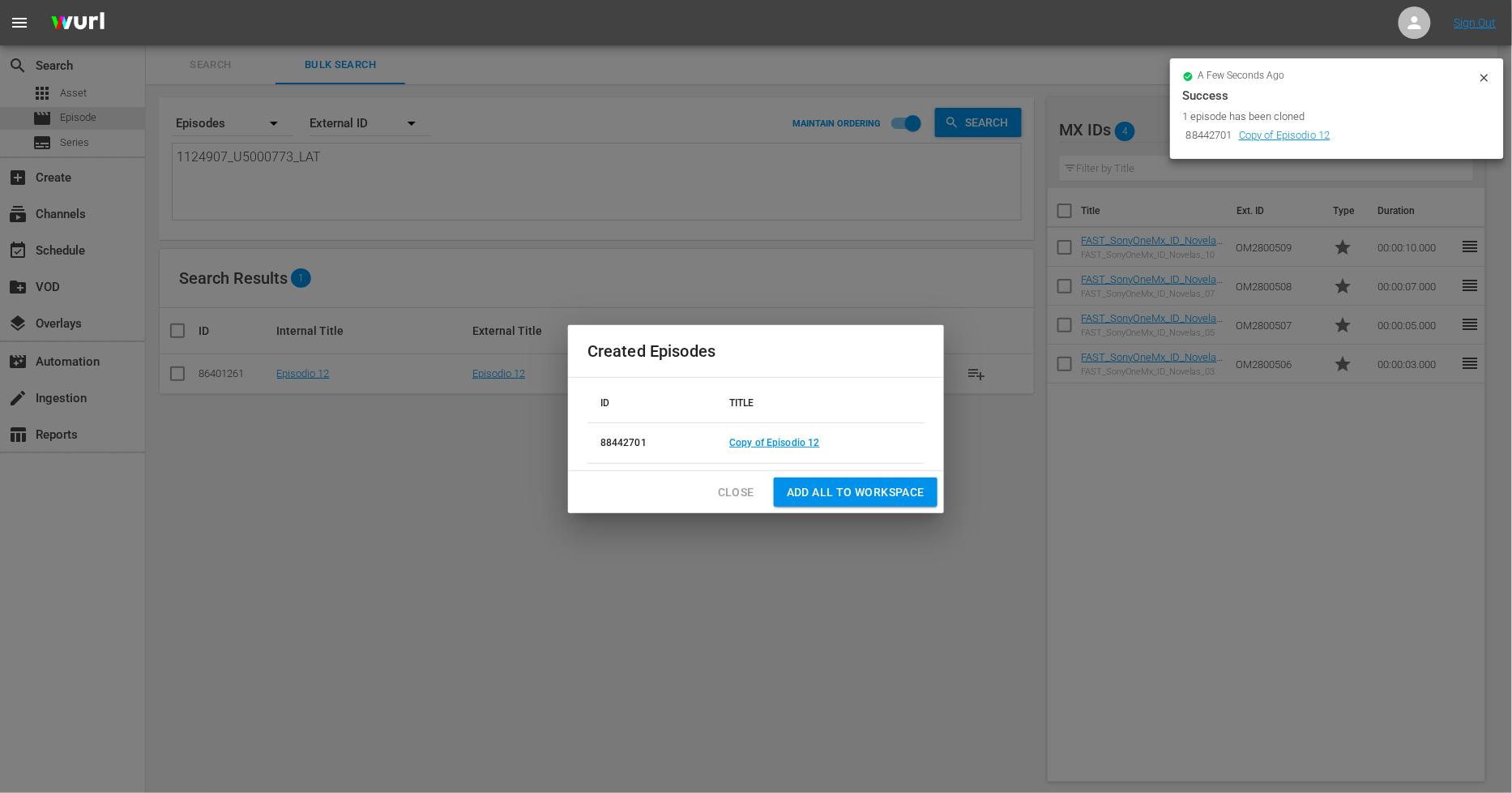
click at [736, 487] on span "Close" at bounding box center [736, 492] width 37 height 20
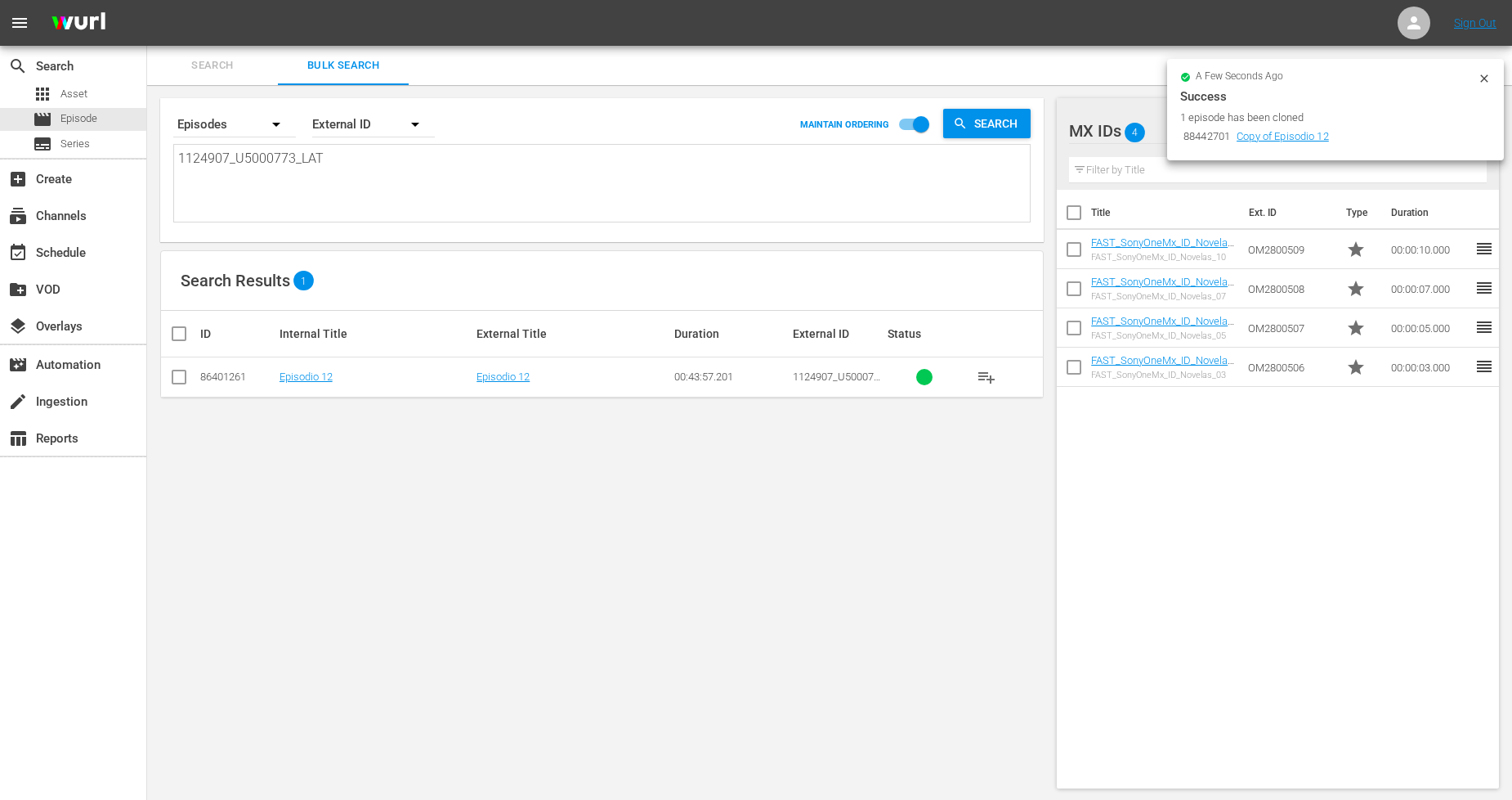
click at [1491, 77] on icon at bounding box center [1484, 78] width 13 height 13
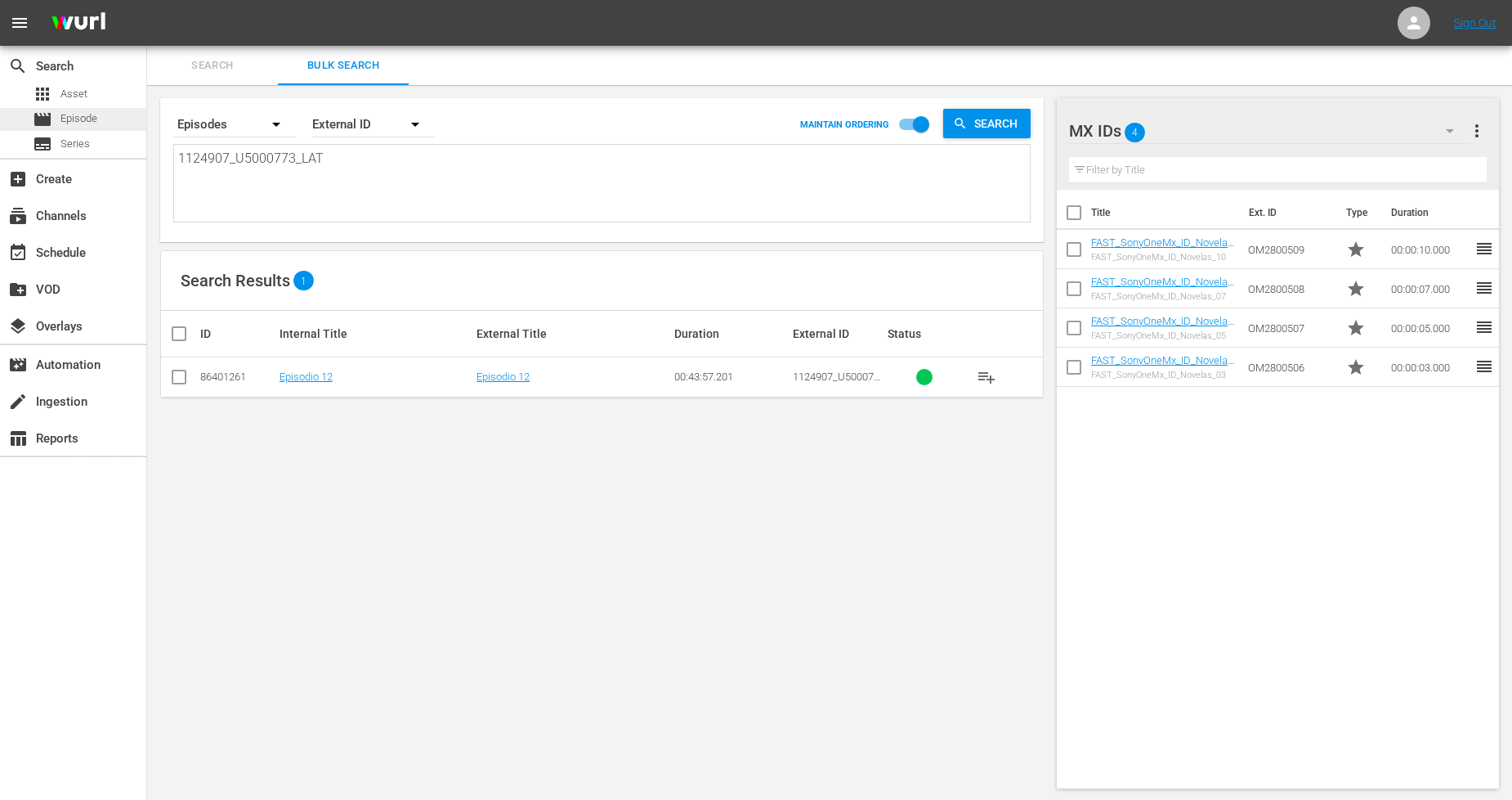
click at [69, 114] on span "Episode" at bounding box center [78, 119] width 37 height 16
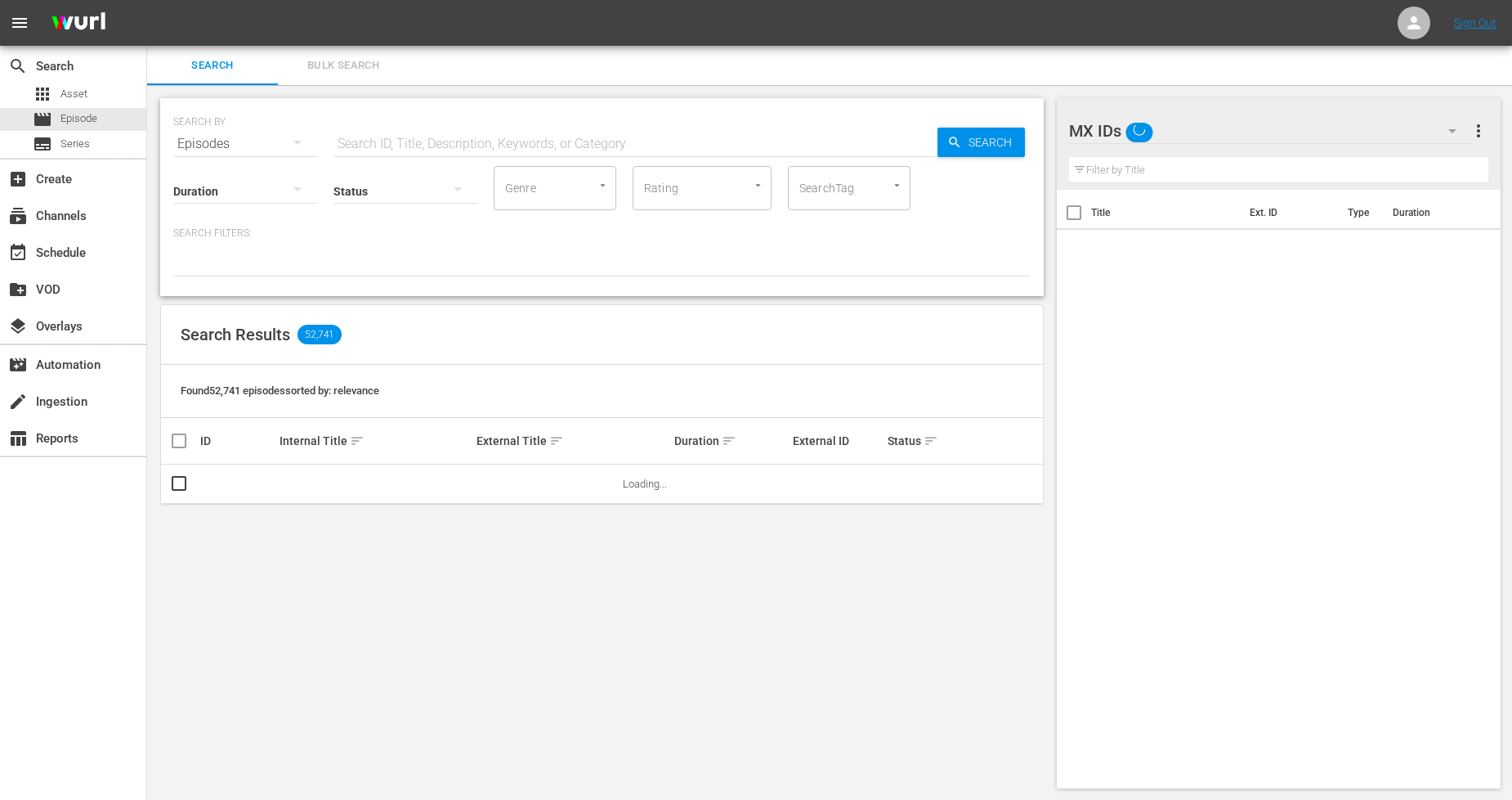
click at [380, 70] on span "Bulk Search" at bounding box center [343, 66] width 111 height 19
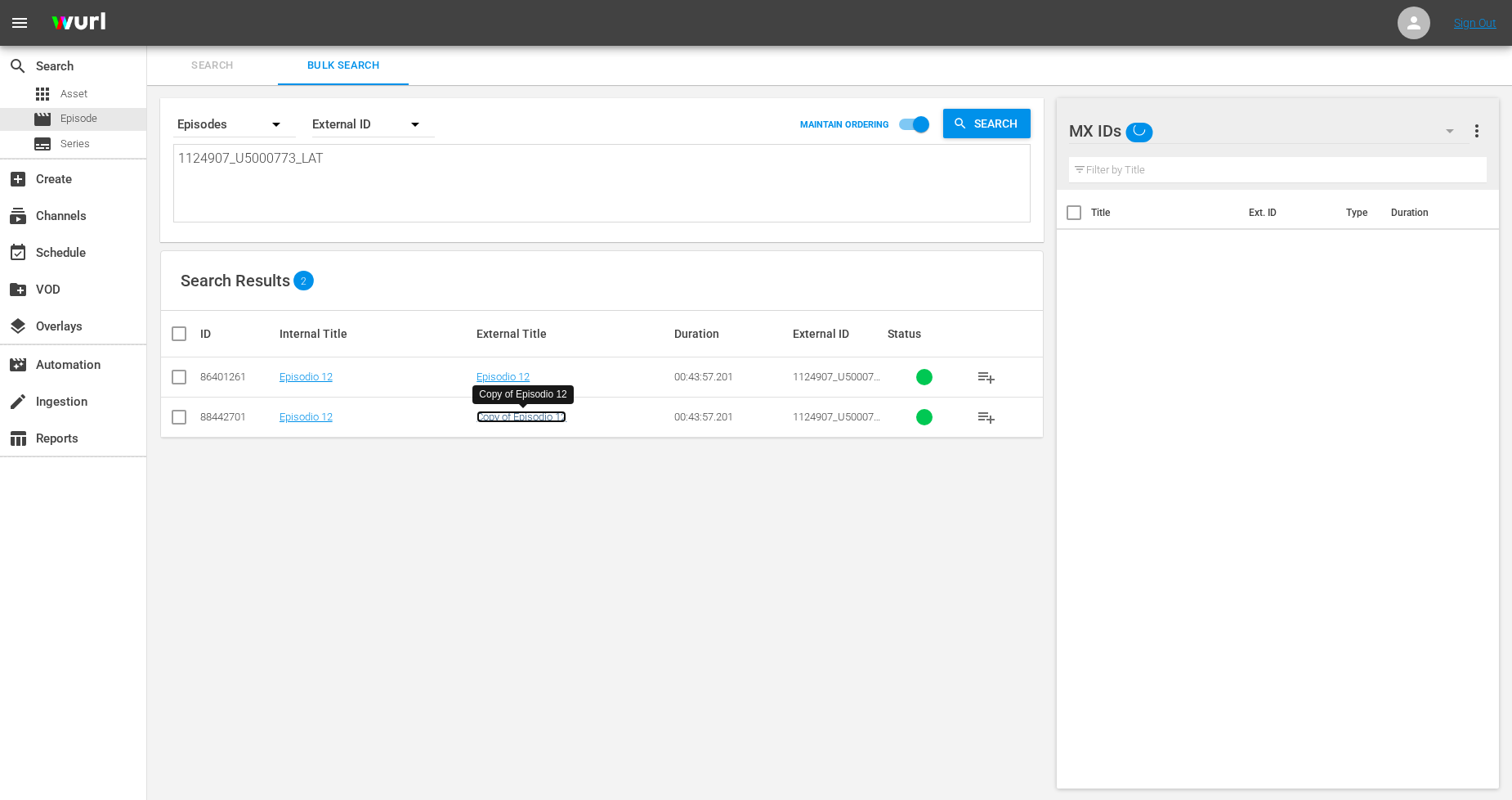
click at [536, 413] on link "Copy of Episodio 12" at bounding box center [522, 417] width 90 height 13
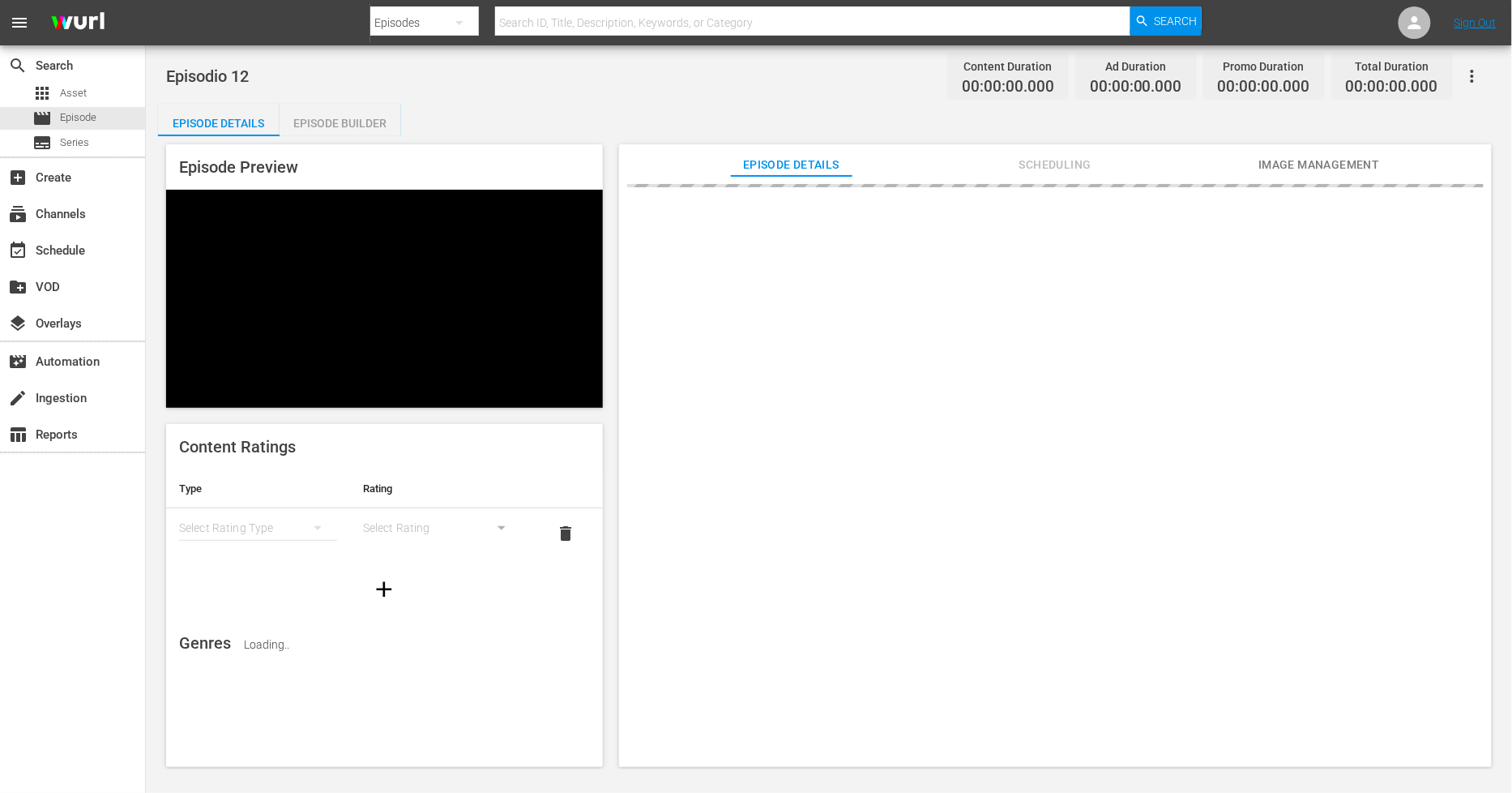
click at [351, 115] on div "Episode Builder" at bounding box center [340, 123] width 121 height 39
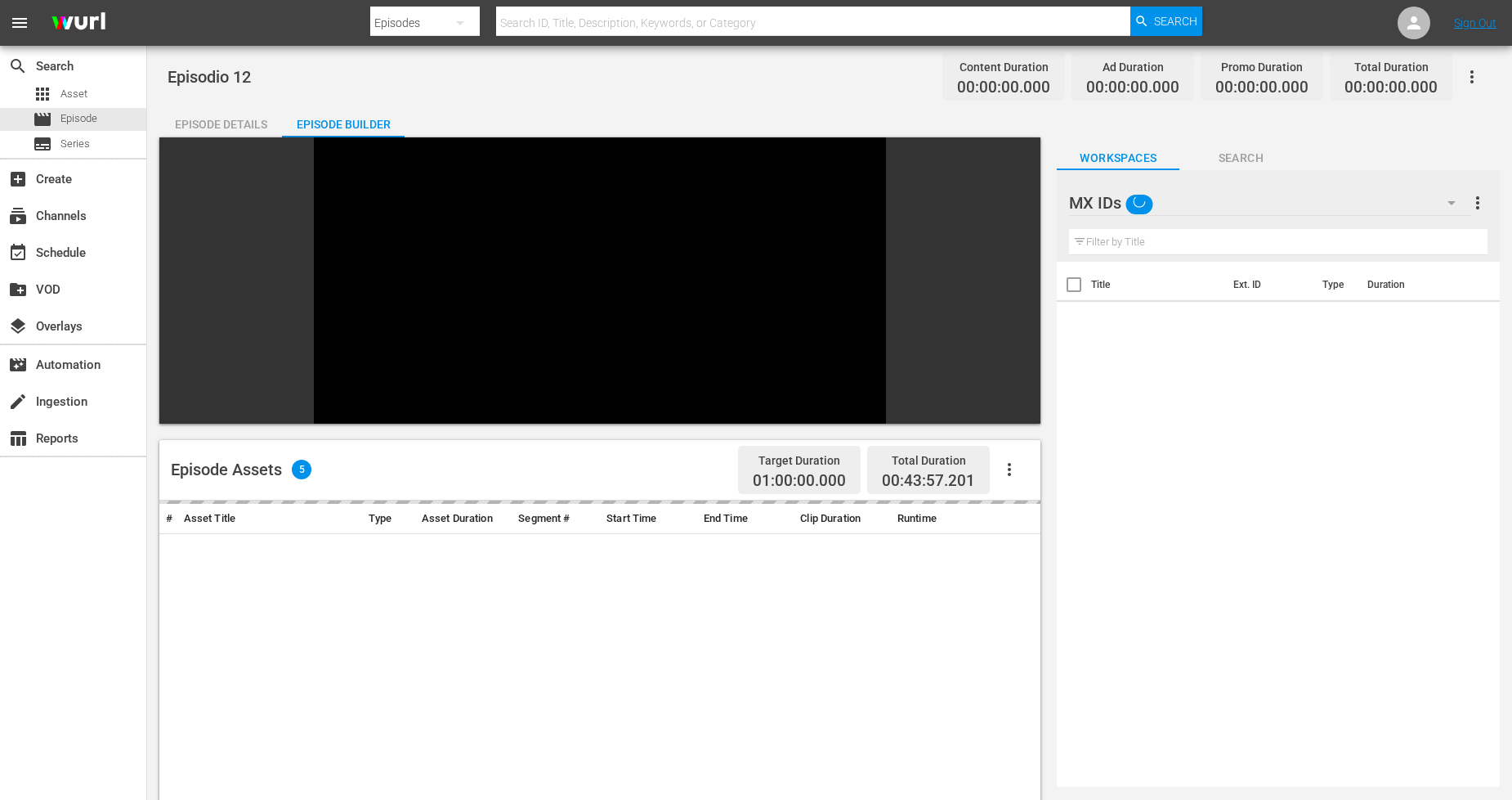
click at [205, 126] on div "Episode Details" at bounding box center [220, 124] width 122 height 40
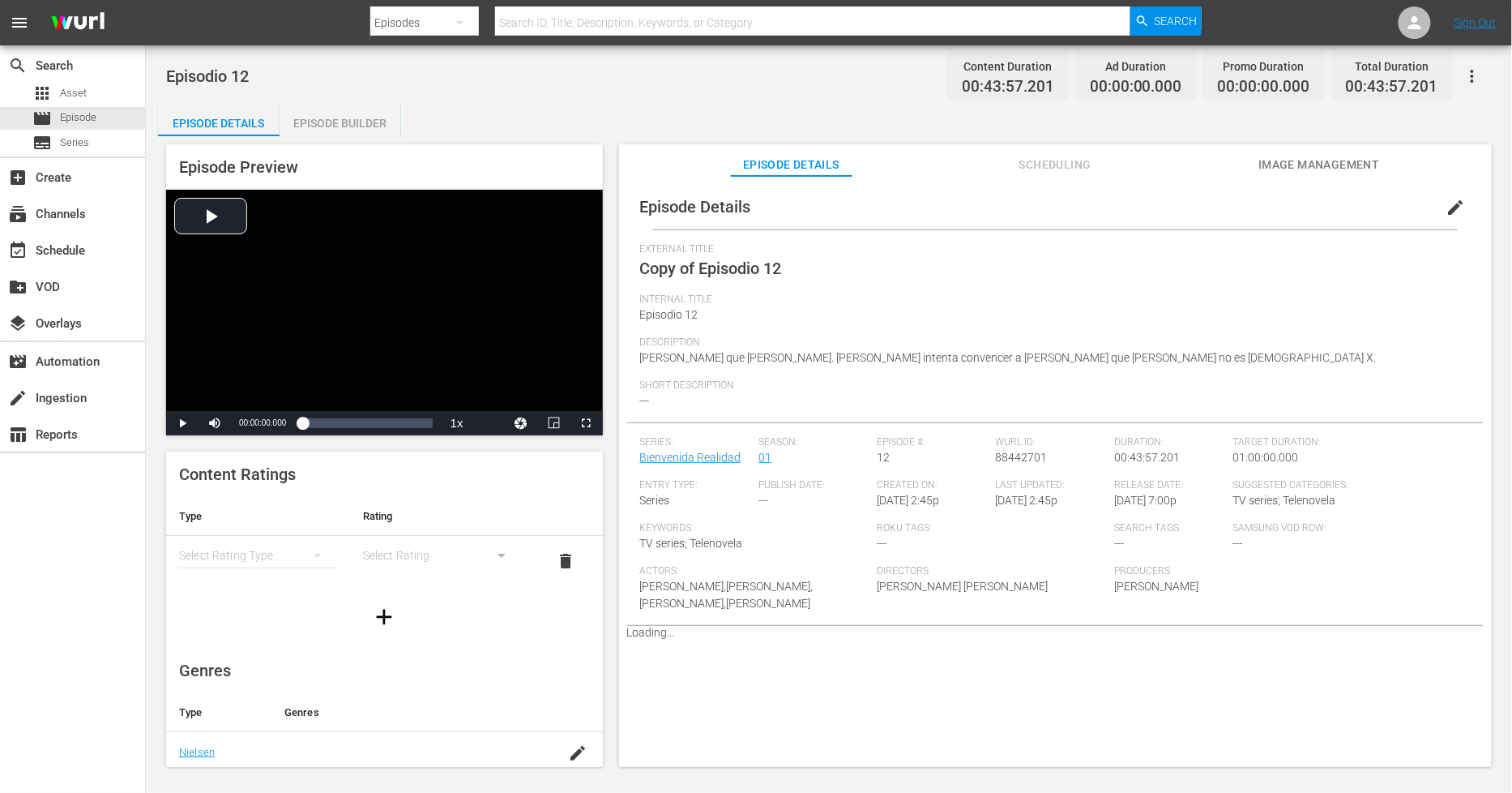
click at [1459, 203] on button "edit" at bounding box center [1456, 208] width 39 height 39
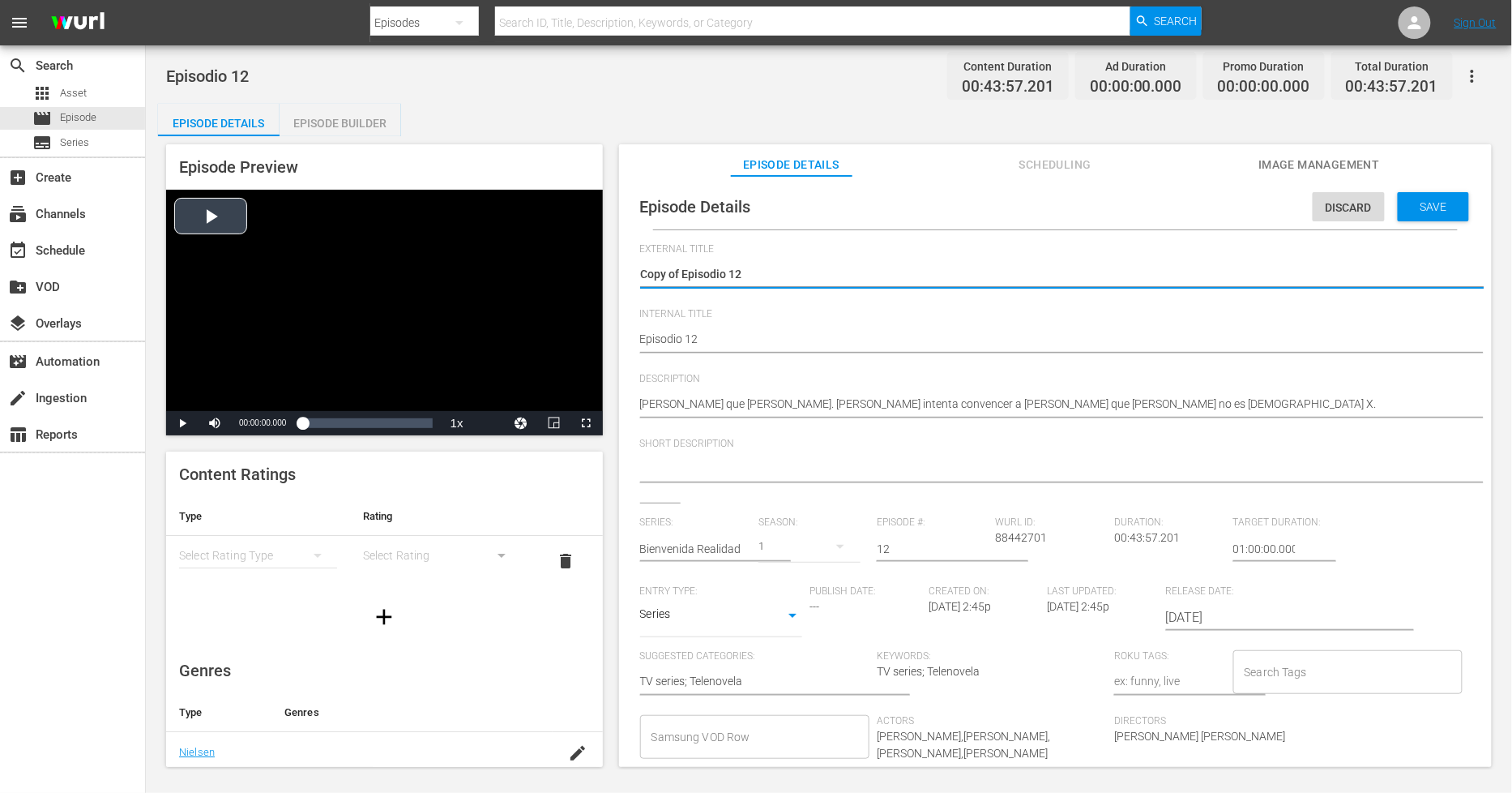
drag, startPoint x: 681, startPoint y: 272, endPoint x: 191, endPoint y: 255, distance: 490.3
click at [191, 255] on div "Episode Preview Video Player is loading. Play Video Play Mute Current Time 00:0…" at bounding box center [828, 458] width 1342 height 644
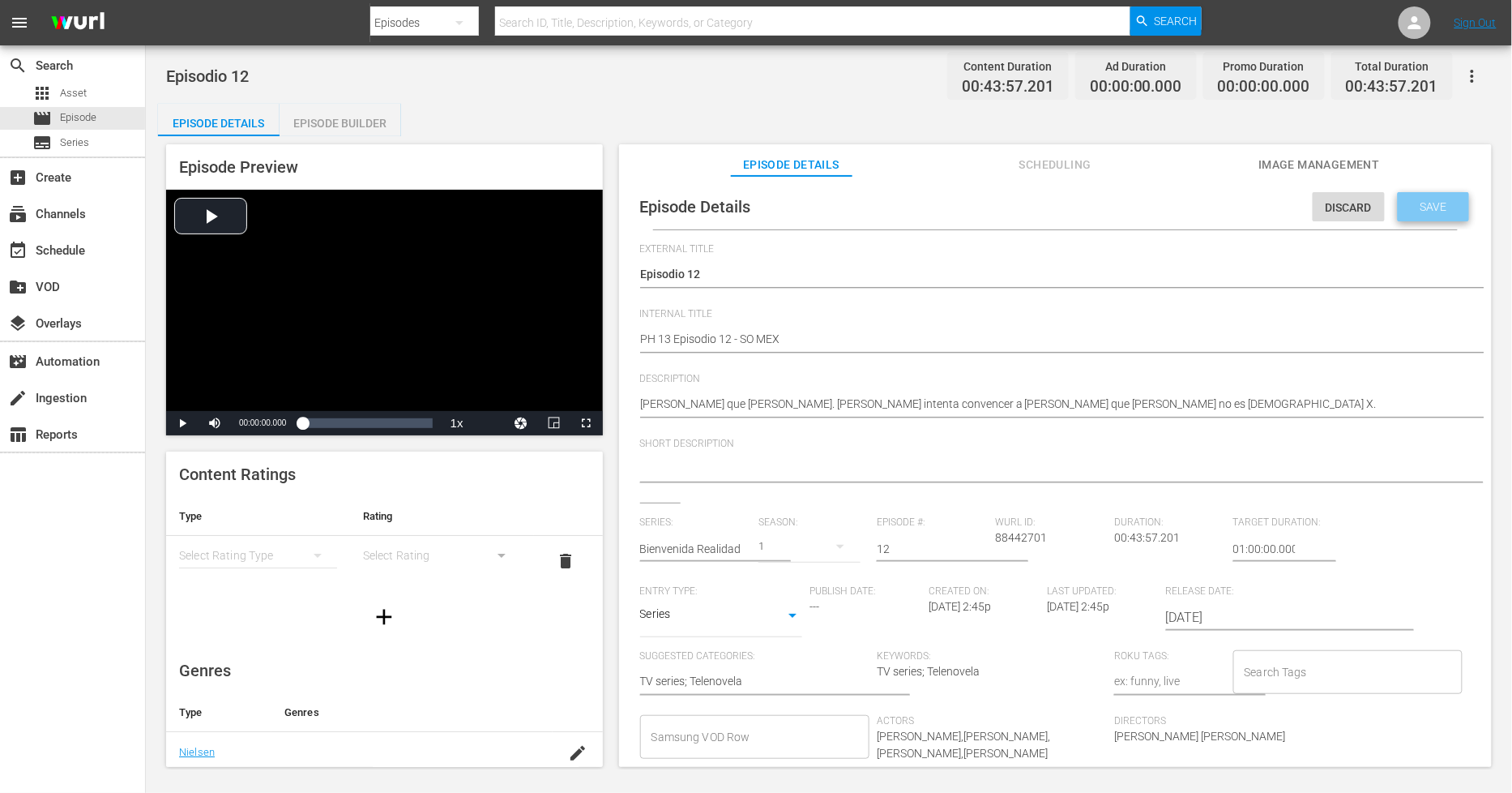
click at [1437, 198] on div "Save" at bounding box center [1434, 207] width 71 height 29
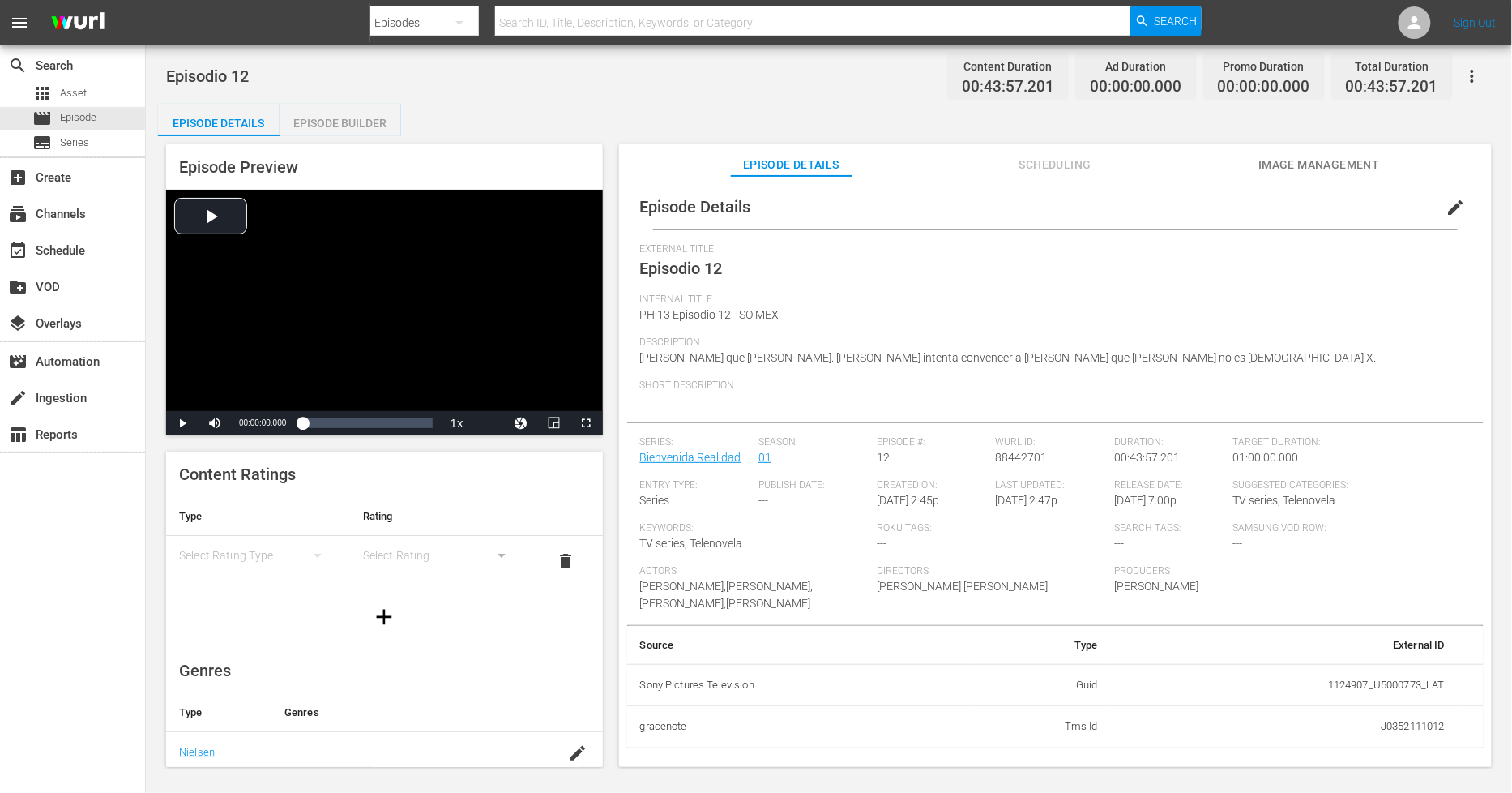
click at [352, 131] on div "Episode Builder" at bounding box center [340, 123] width 121 height 39
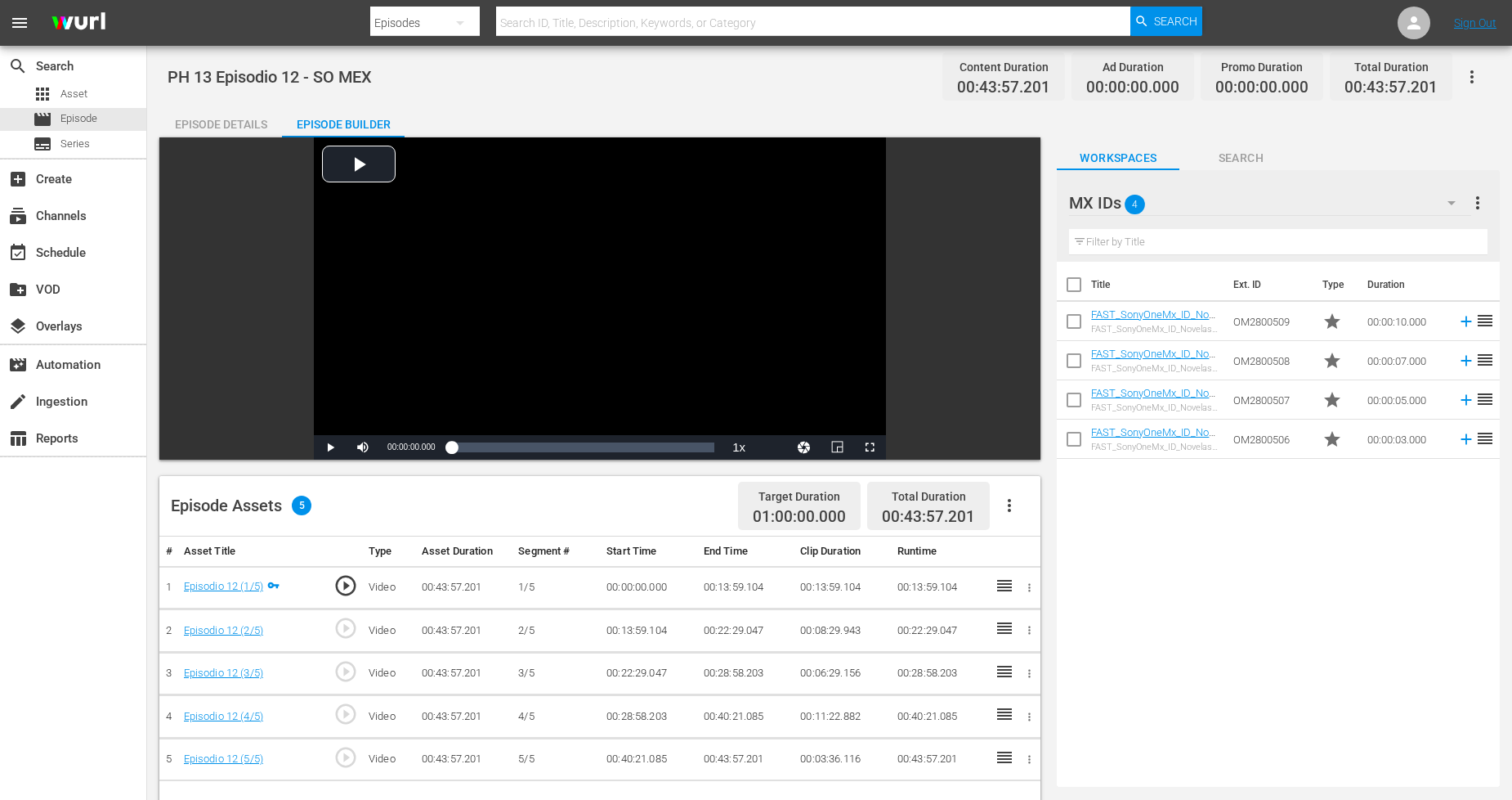
click at [1006, 509] on icon "button" at bounding box center [1010, 505] width 20 height 20
click at [1035, 517] on div "Fill with Ads" at bounding box center [1059, 512] width 111 height 40
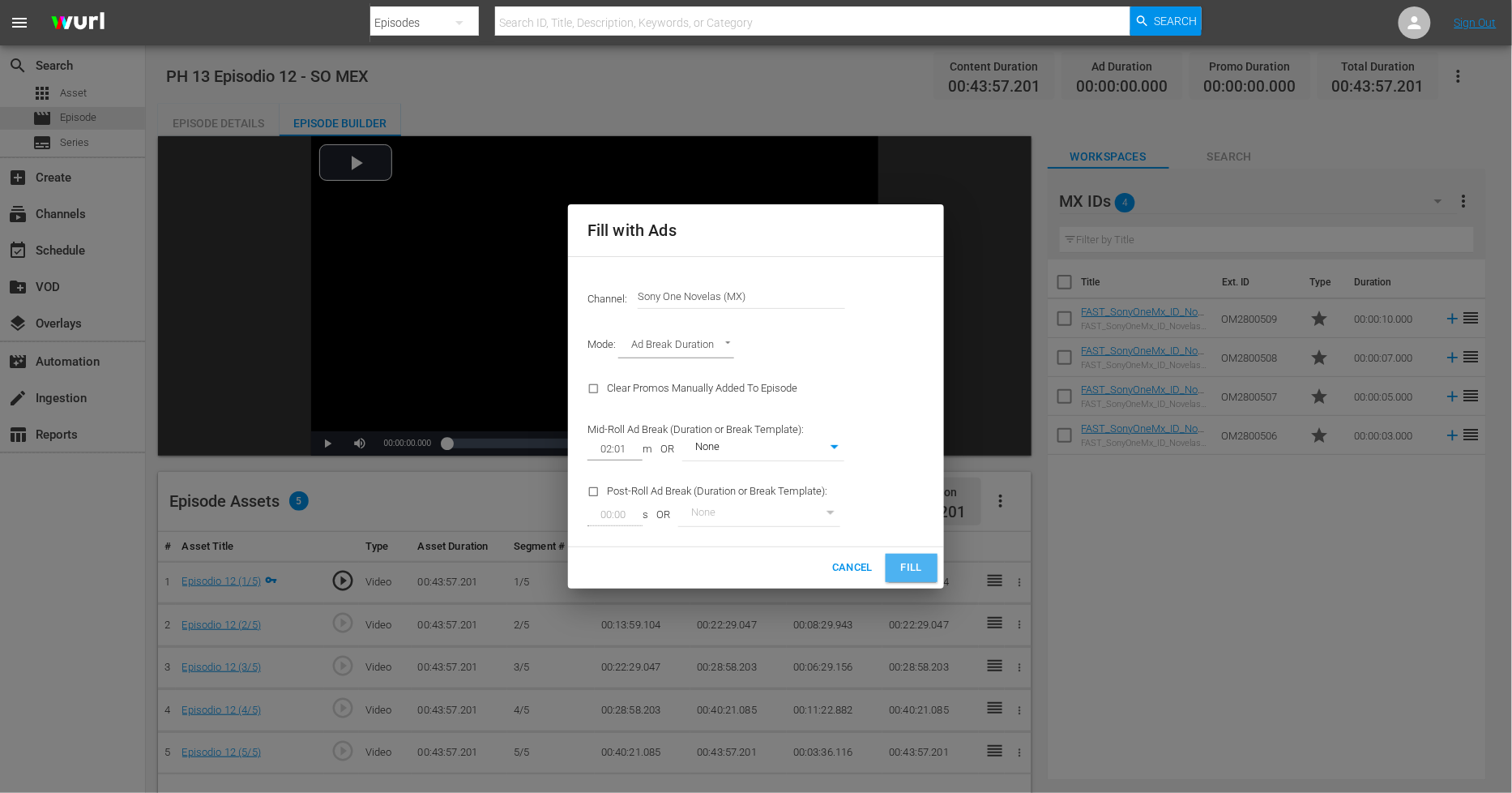
click at [908, 563] on span "Fill" at bounding box center [911, 568] width 26 height 19
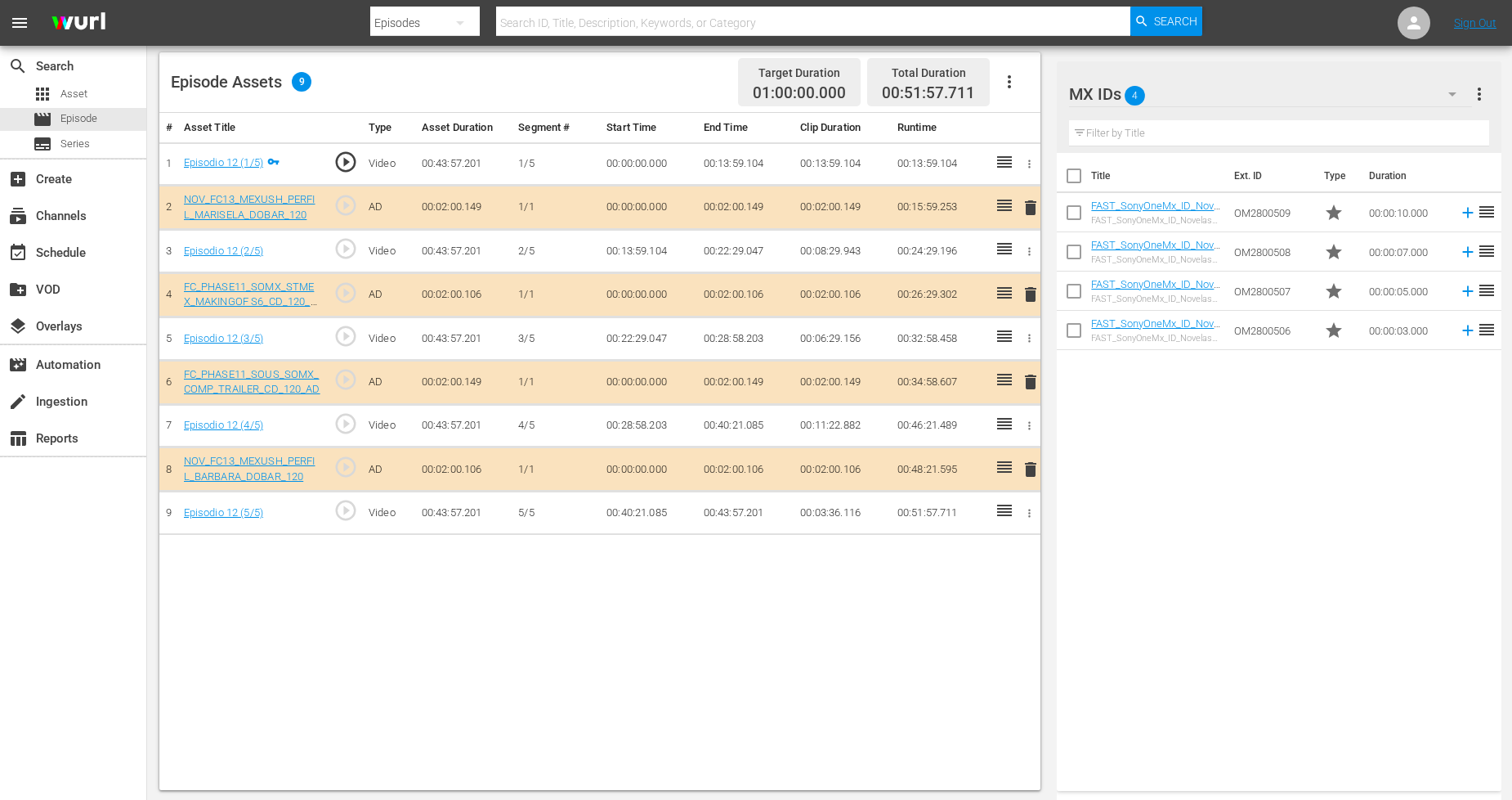
scroll to position [425, 0]
click at [1452, 98] on icon "button" at bounding box center [1453, 94] width 20 height 20
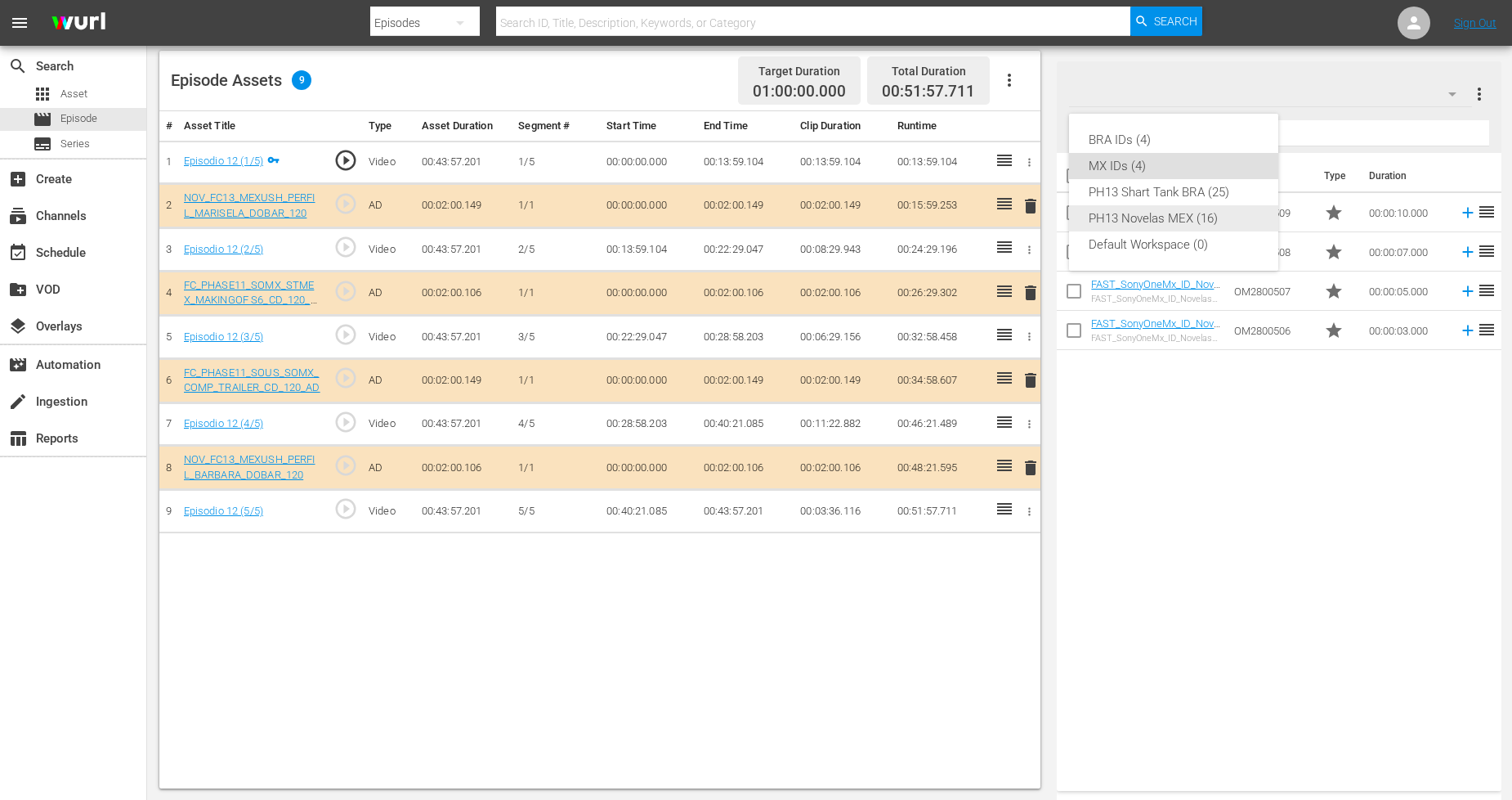
click at [1191, 229] on div "PH13 Novelas MEX (16)" at bounding box center [1173, 218] width 170 height 26
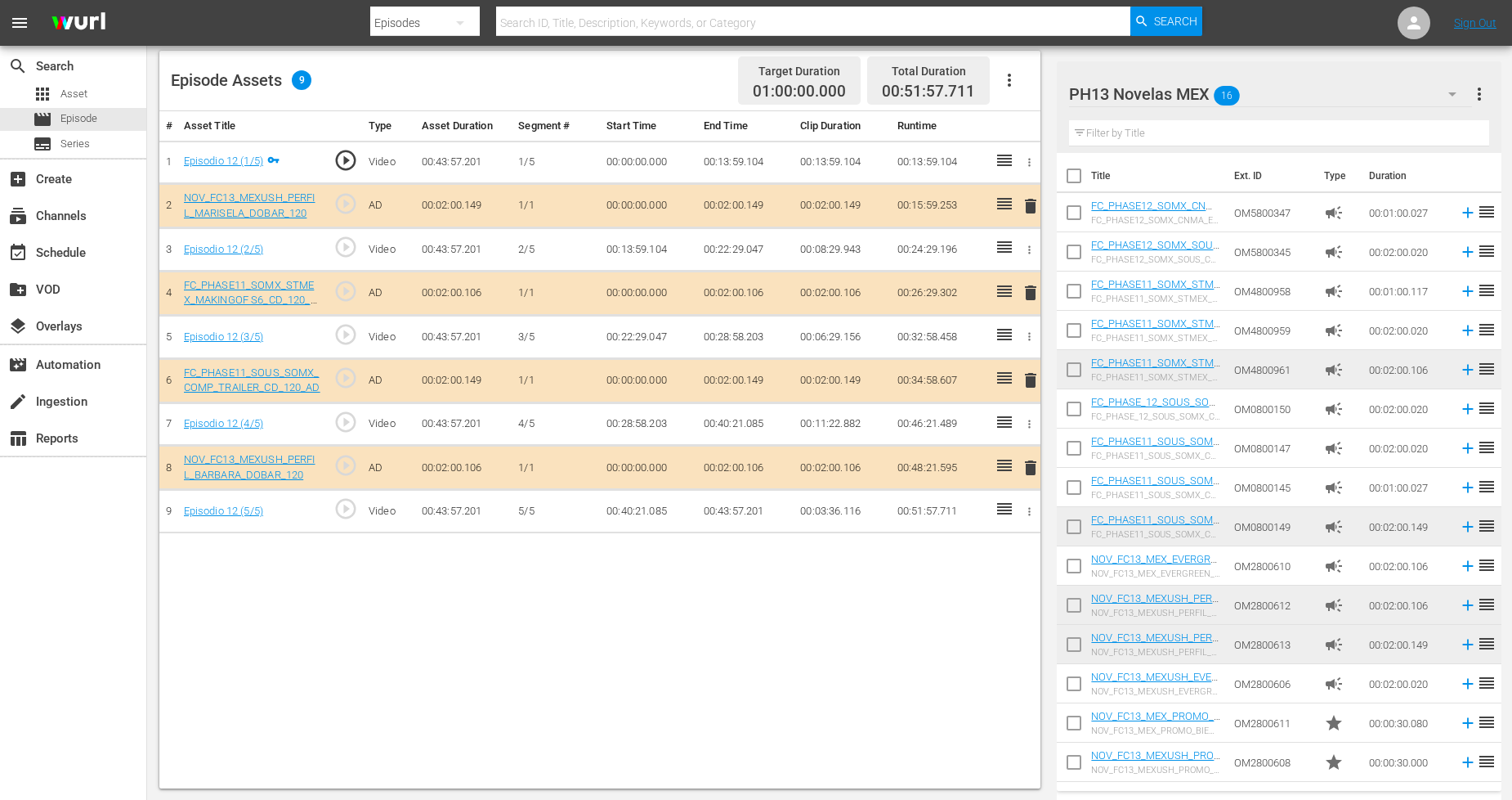
scroll to position [36, 0]
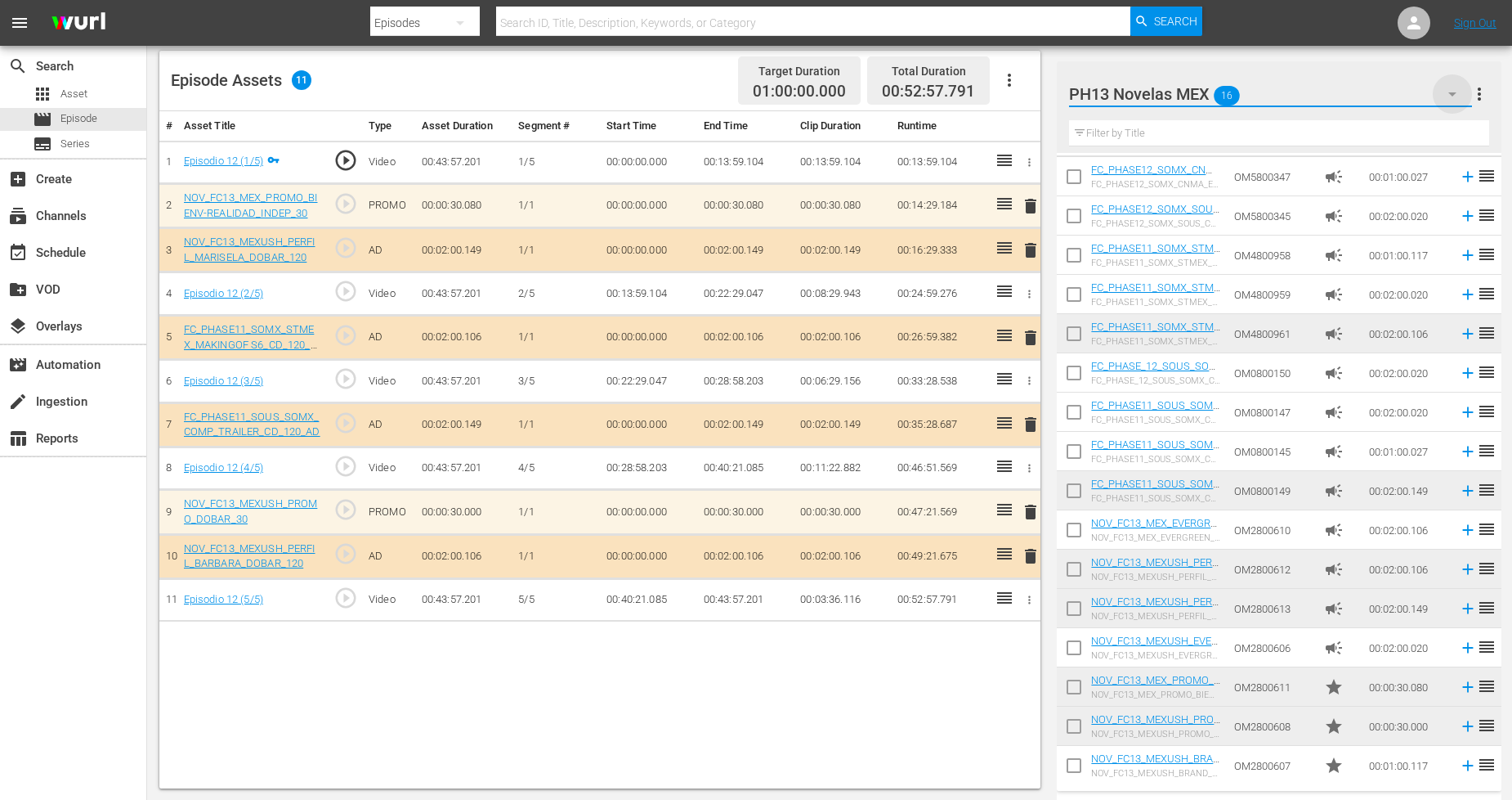
click at [1452, 101] on icon "button" at bounding box center [1453, 94] width 20 height 20
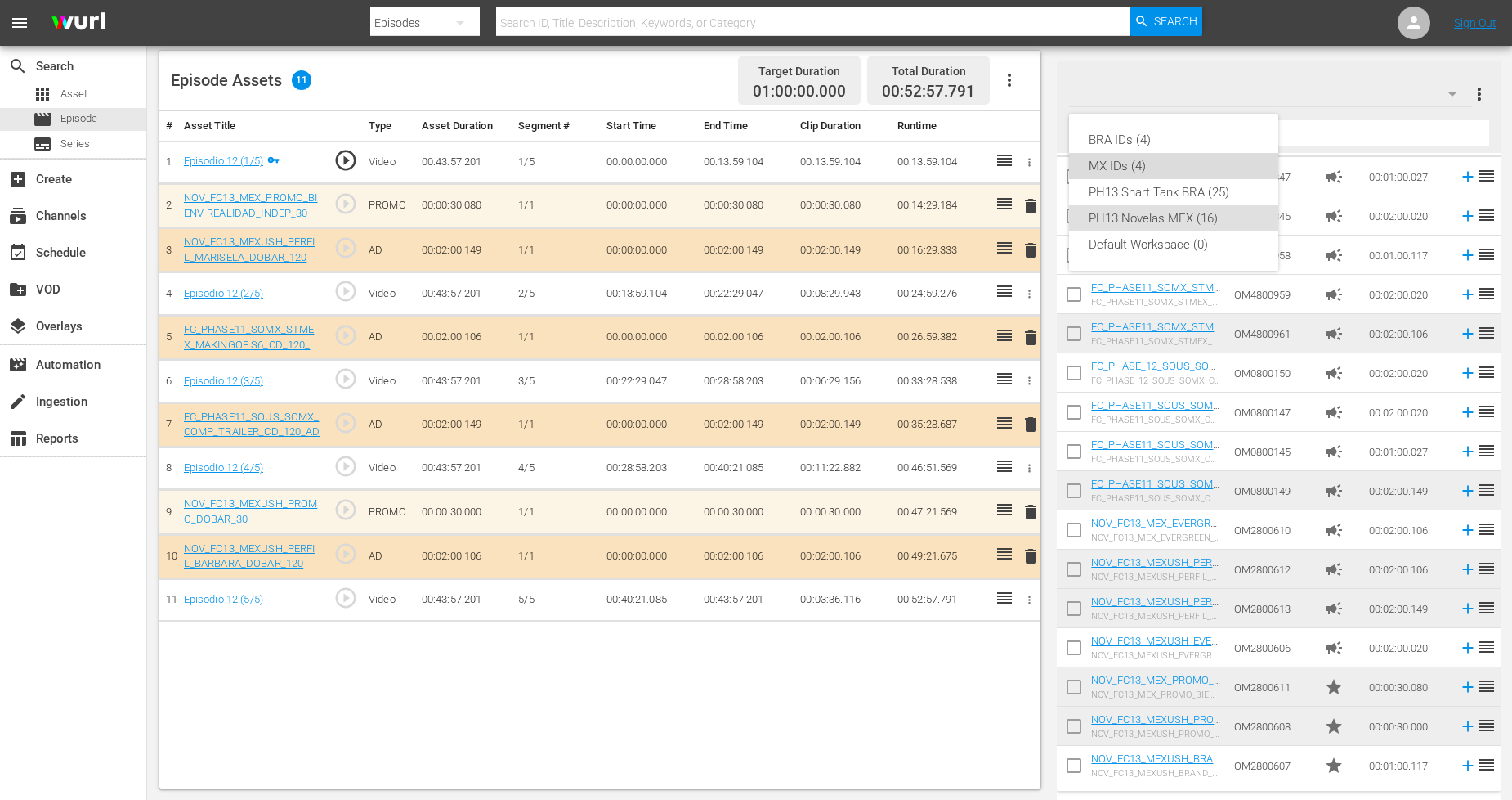
click at [1184, 158] on div "MX IDs (4)" at bounding box center [1173, 165] width 170 height 26
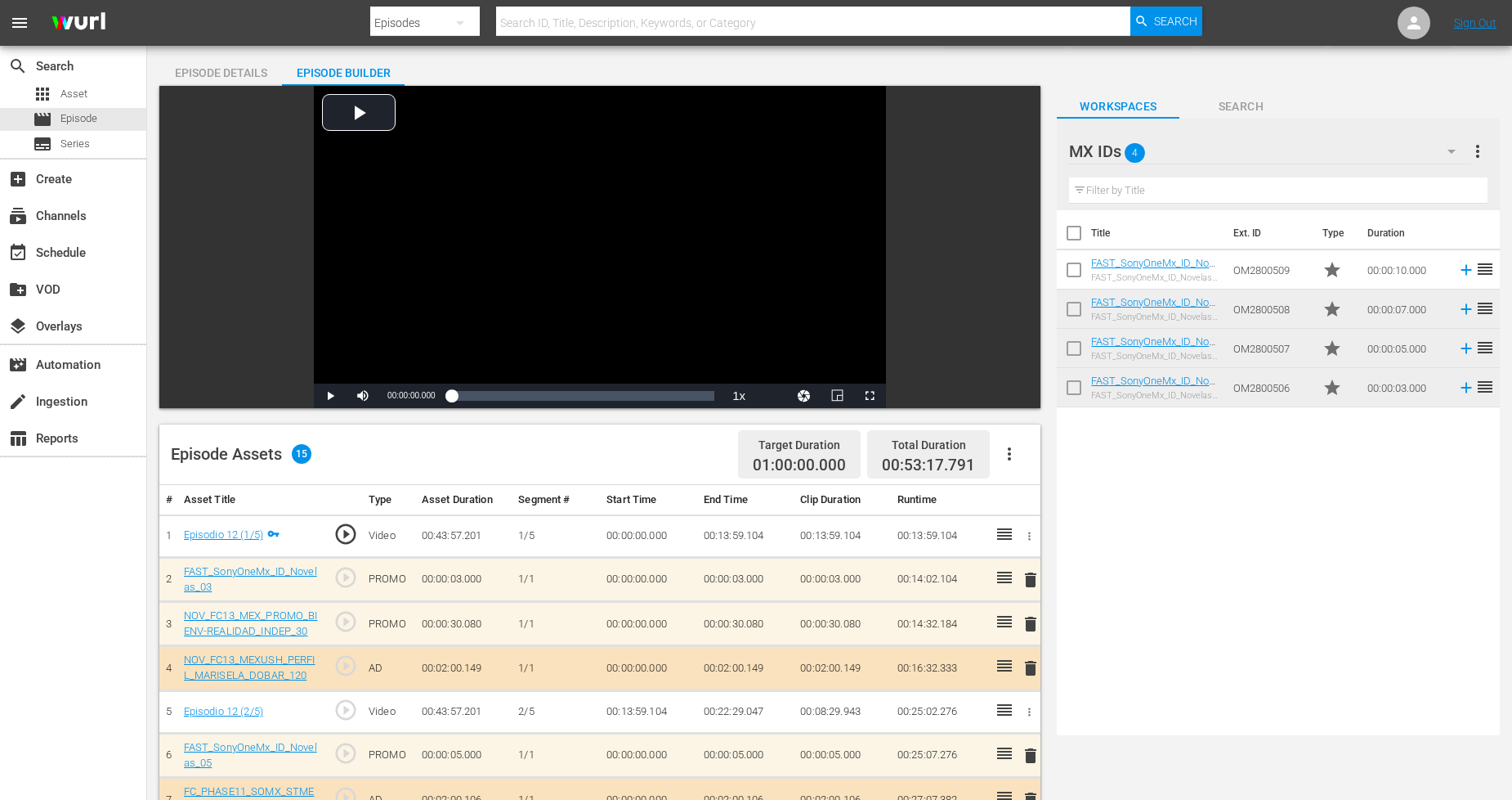
scroll to position [0, 0]
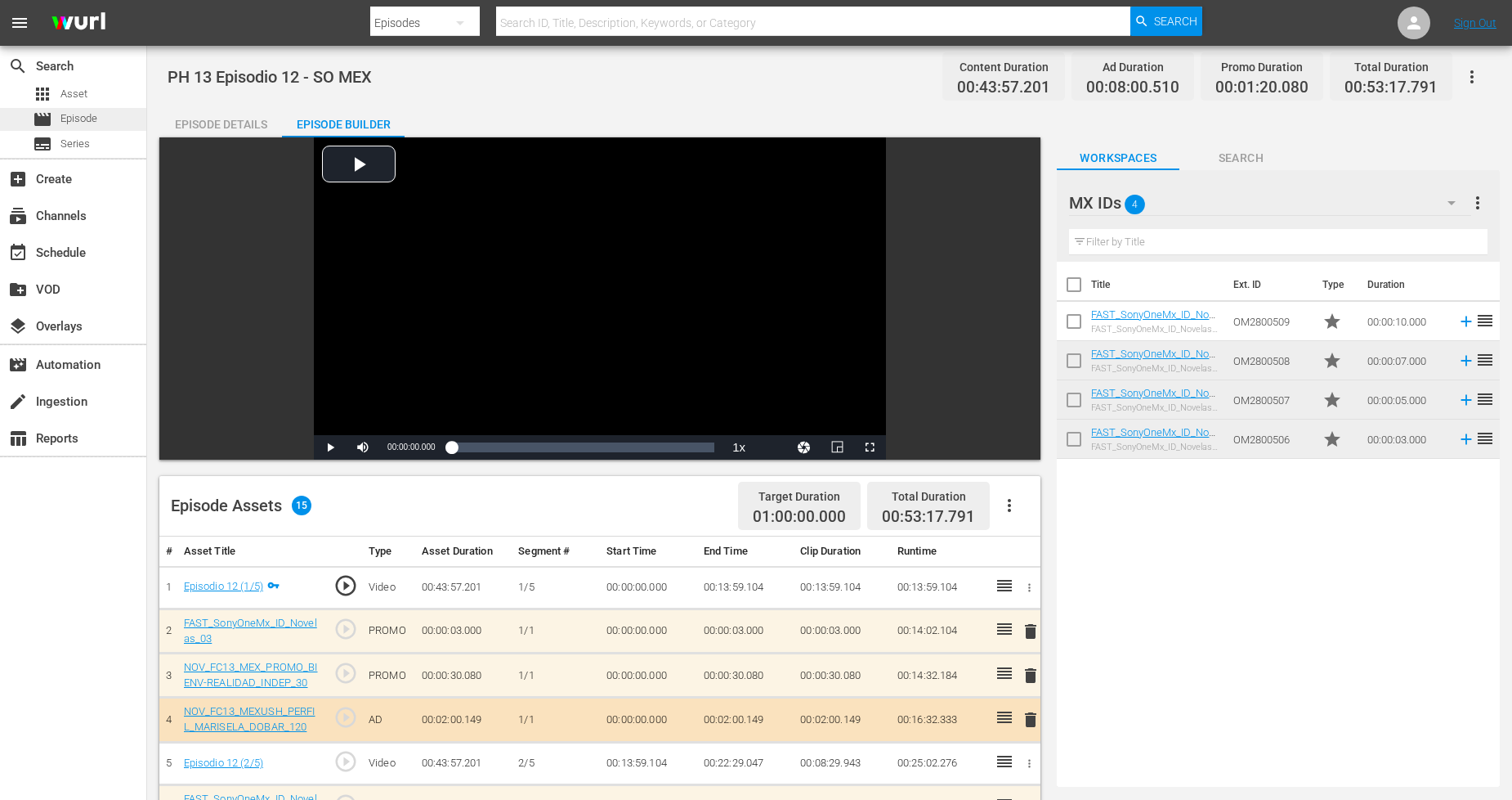
click at [93, 118] on span "Episode" at bounding box center [78, 119] width 37 height 16
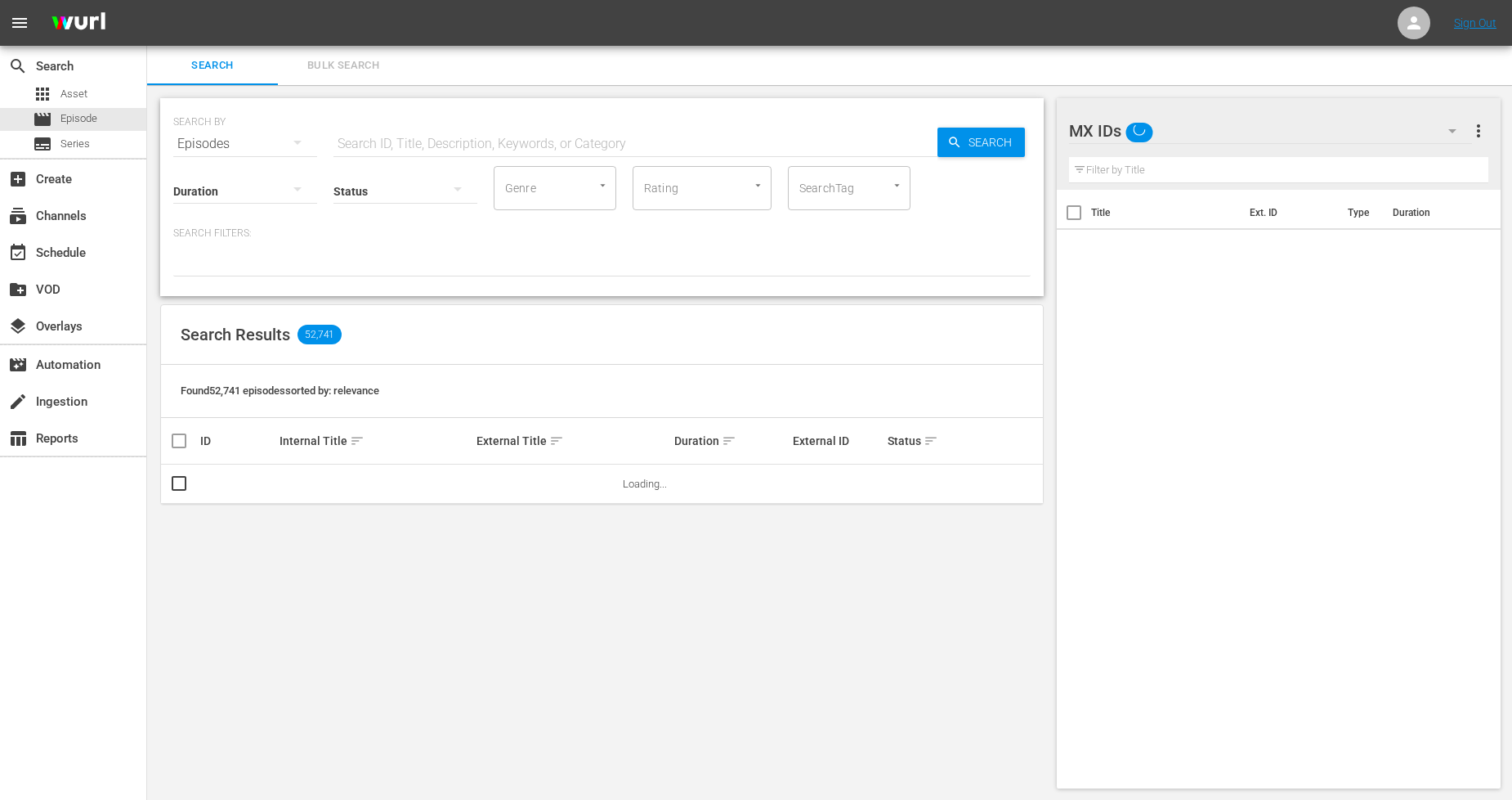
click at [359, 78] on button "Bulk Search" at bounding box center [343, 66] width 131 height 40
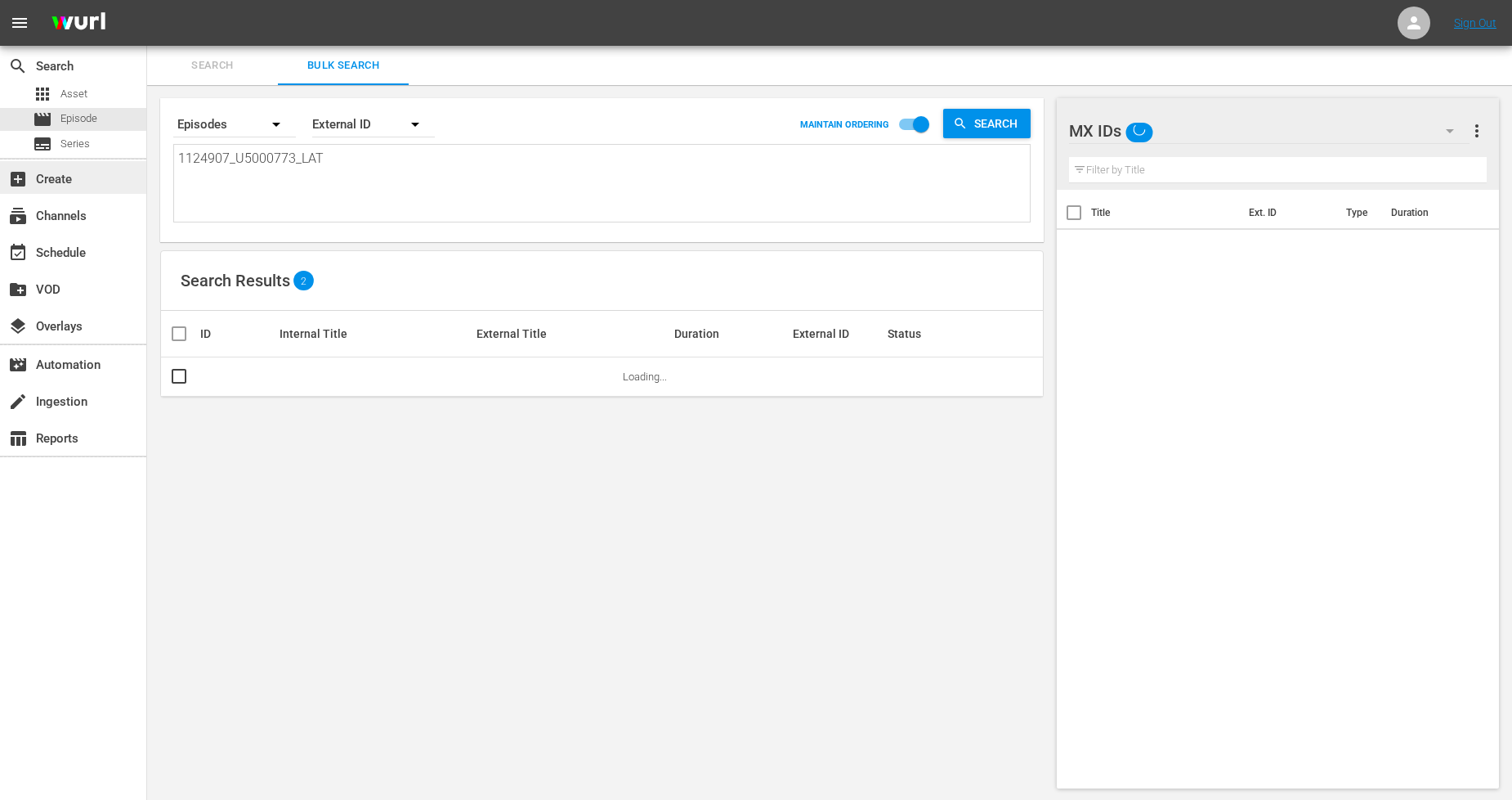
drag, startPoint x: 374, startPoint y: 164, endPoint x: 0, endPoint y: 164, distance: 374.0
click at [147, 0] on div "search Search apps Asset movie Episode subtitles Series add_box Create subscrip…" at bounding box center [830, 0] width 1366 height 0
paste textarea "8_U5000774"
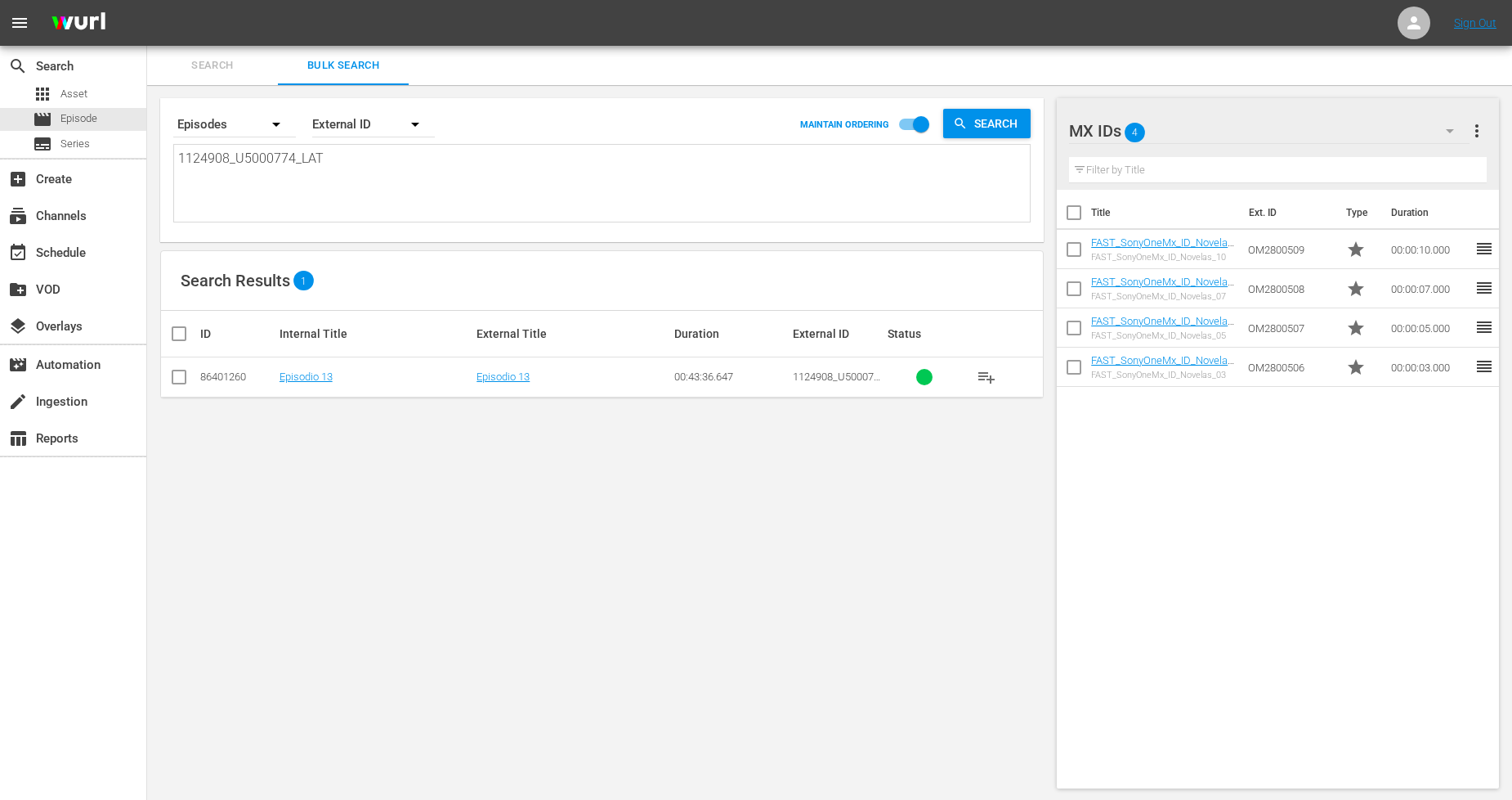
click at [181, 378] on input "checkbox" at bounding box center [179, 380] width 20 height 20
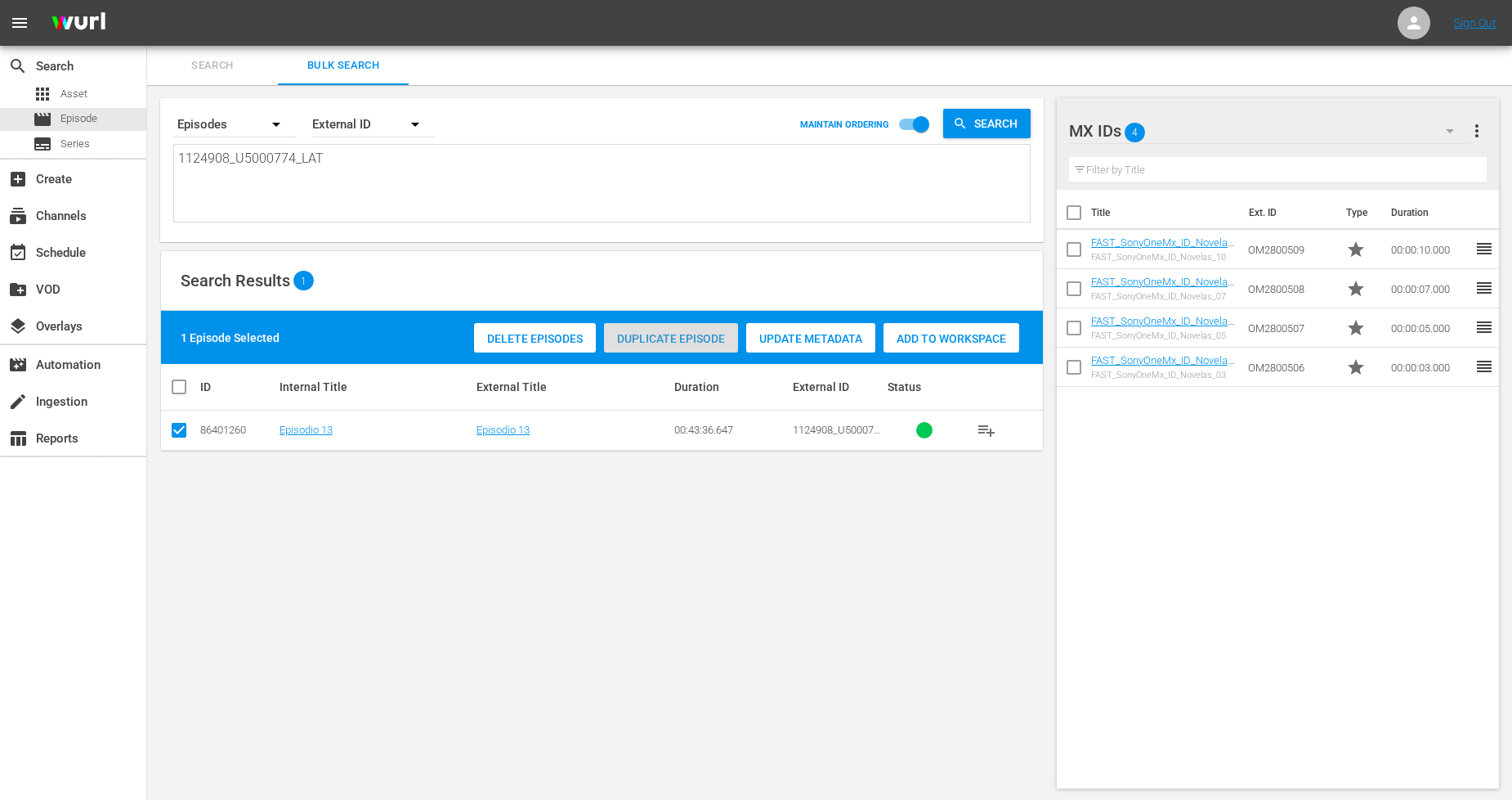
click at [676, 341] on span "Duplicate Episode" at bounding box center [670, 338] width 134 height 13
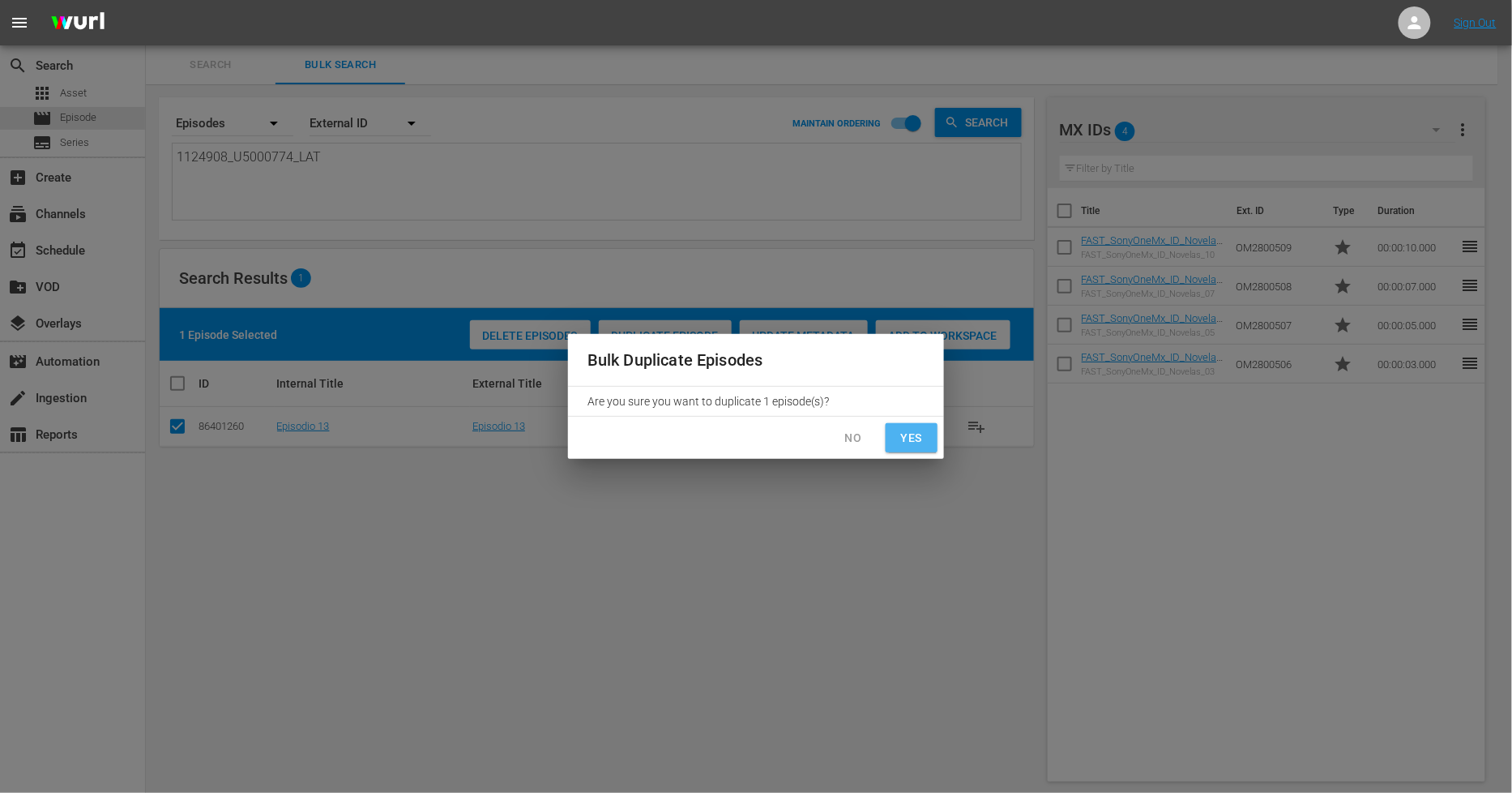
click at [923, 444] on span "Yes" at bounding box center [911, 437] width 26 height 20
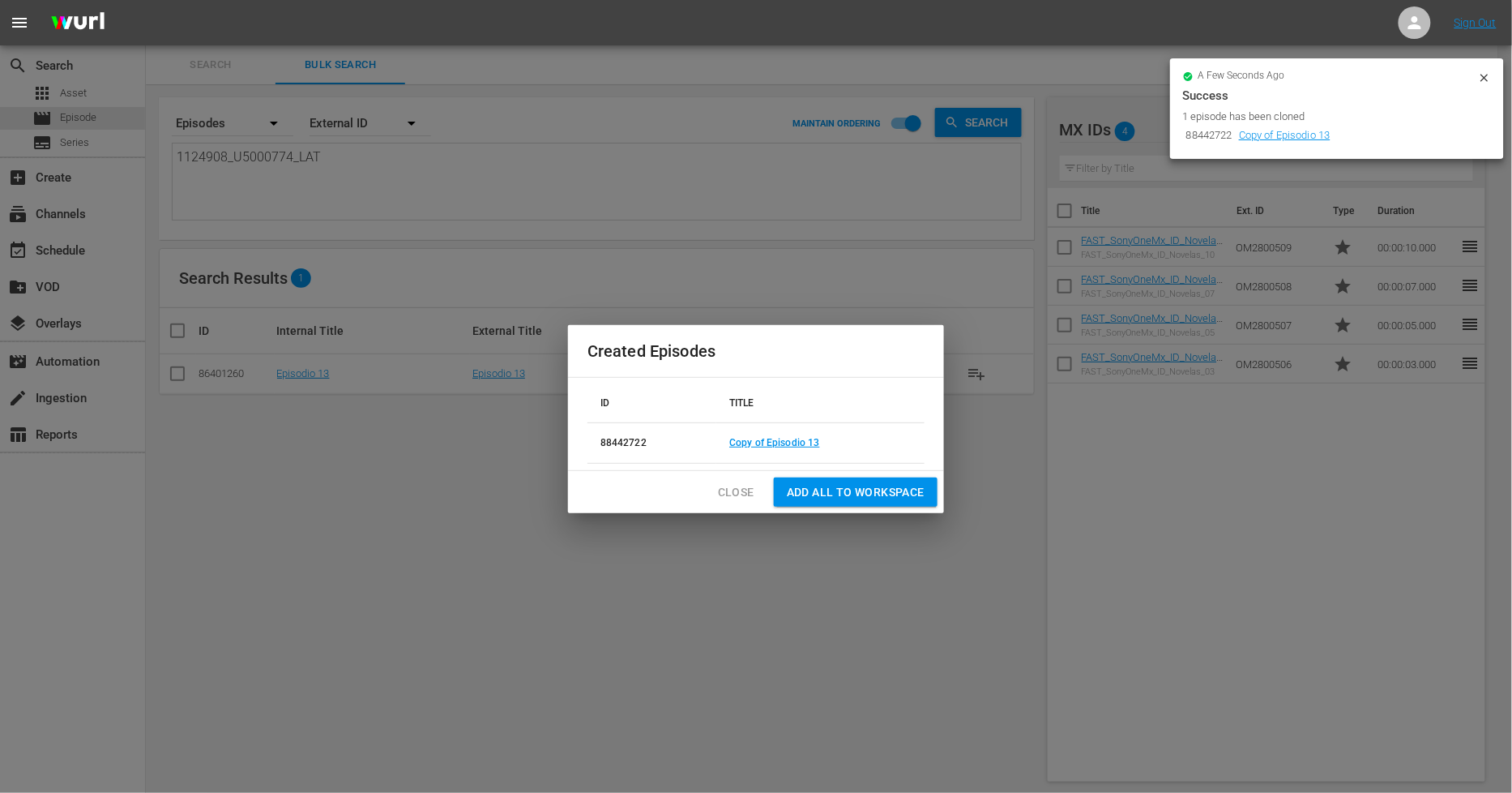
click at [731, 491] on span "Close" at bounding box center [736, 492] width 37 height 20
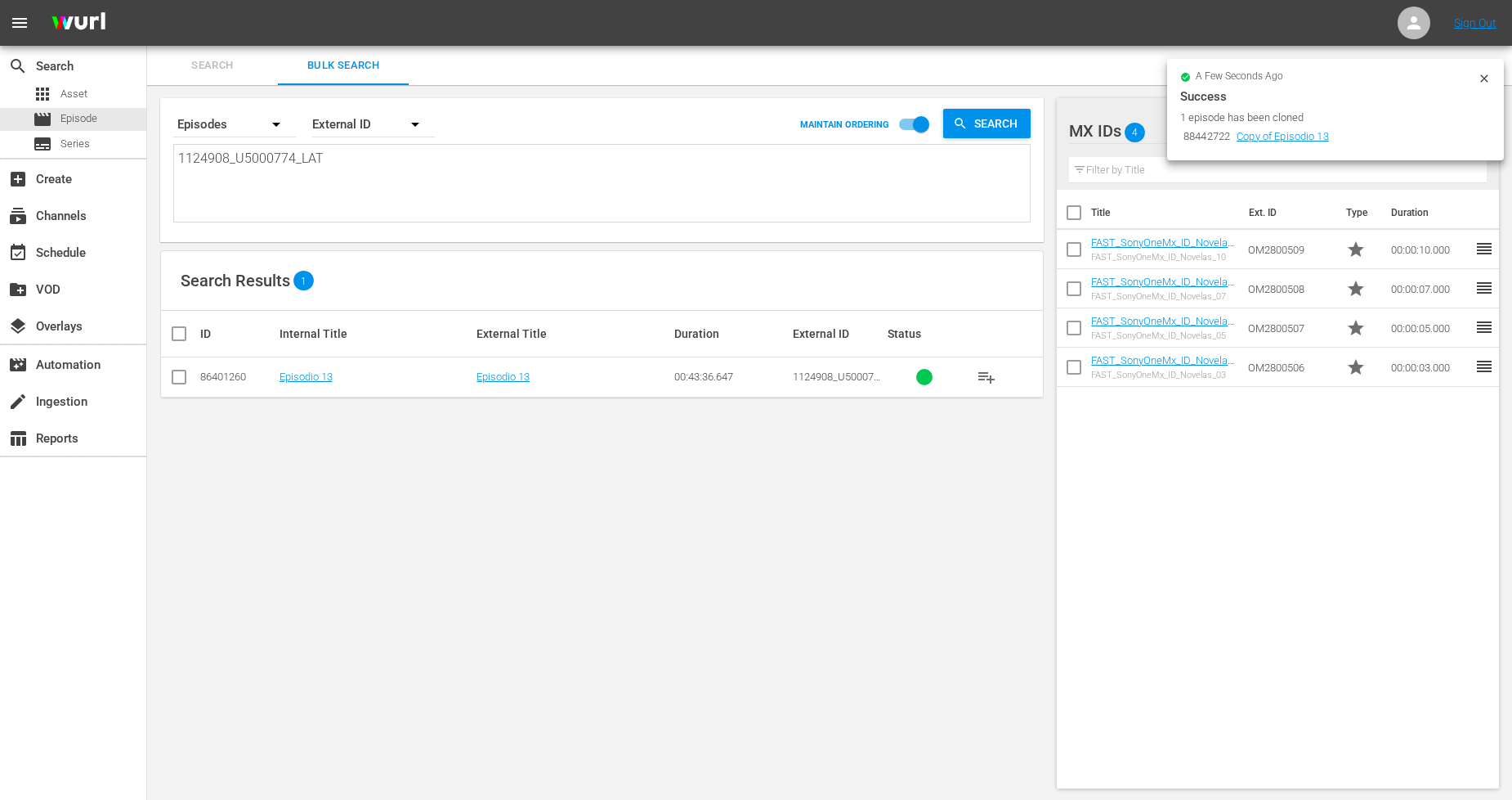
click at [1484, 75] on icon at bounding box center [1484, 78] width 13 height 13
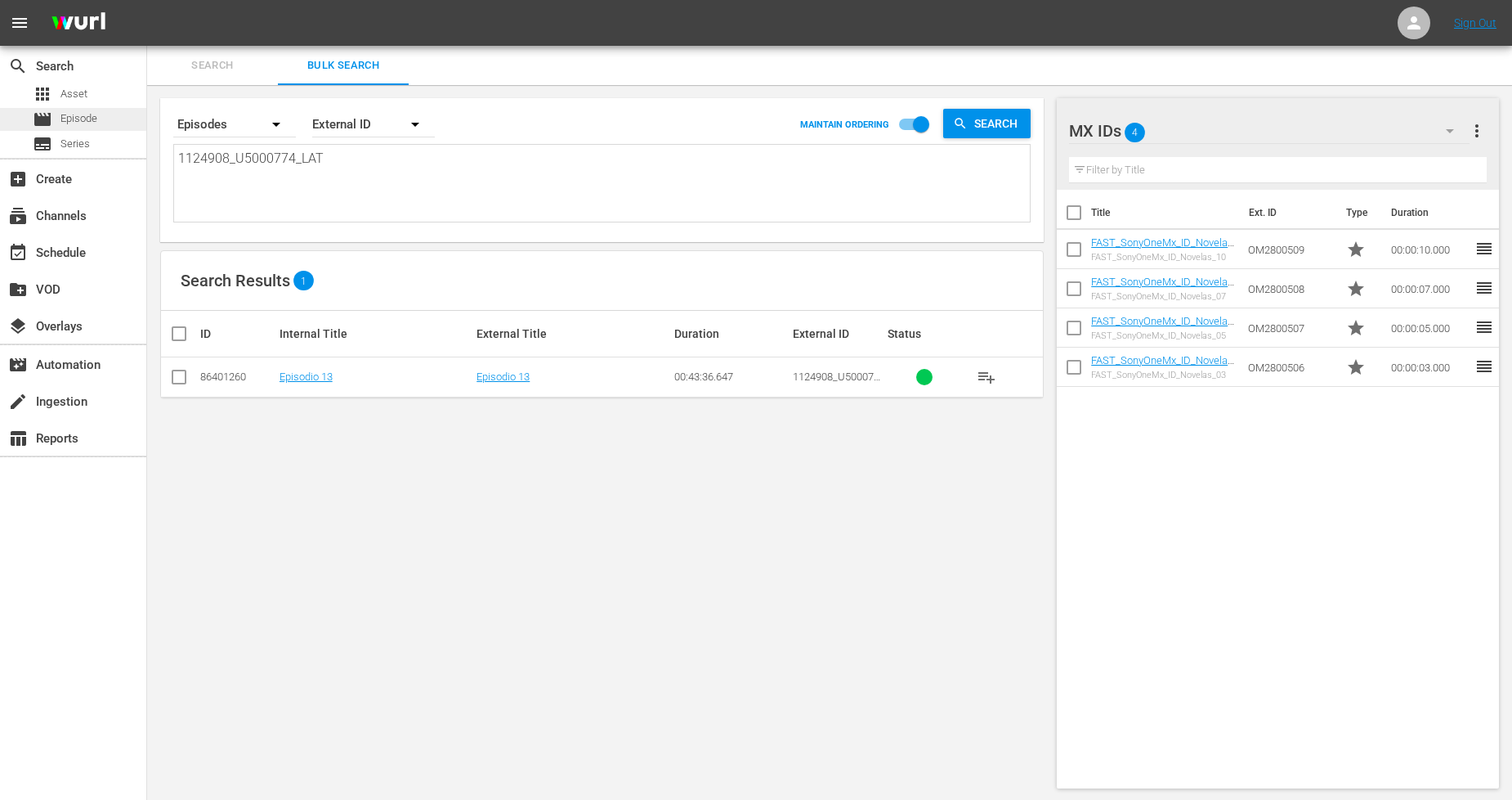
click at [119, 125] on div "movie Episode" at bounding box center [73, 119] width 146 height 22
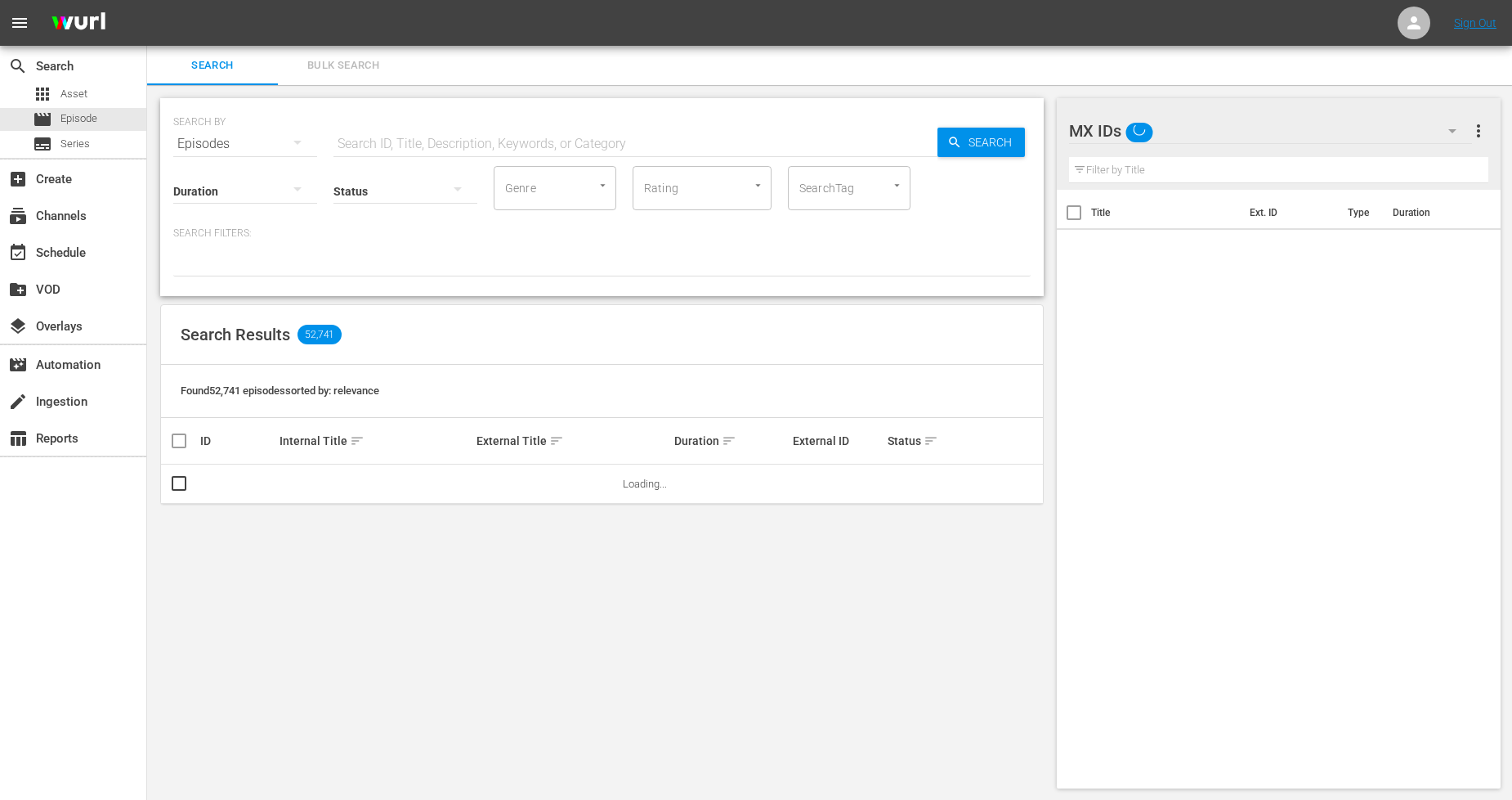
click at [358, 72] on span "Bulk Search" at bounding box center [343, 66] width 111 height 19
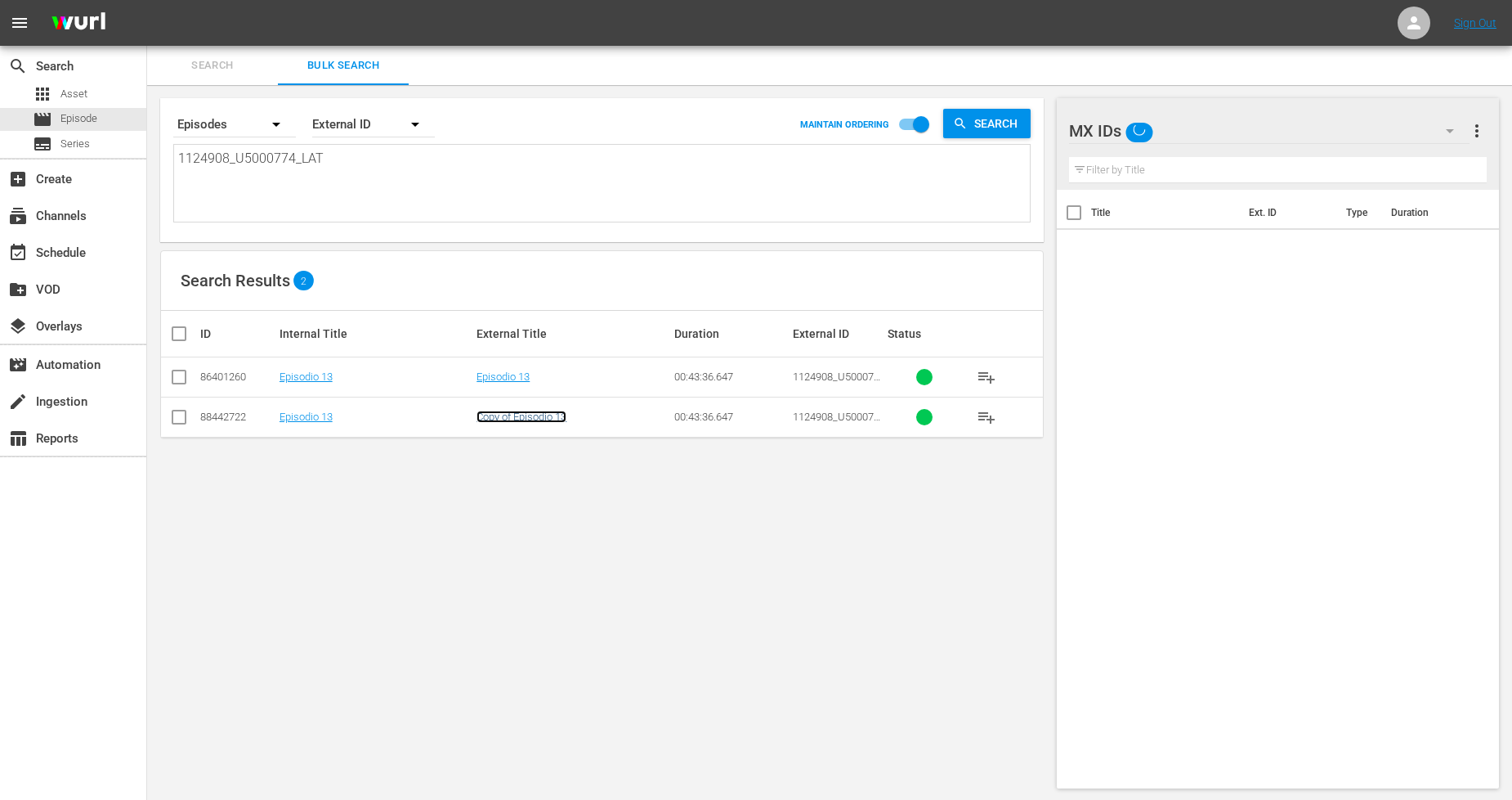
click at [553, 415] on link "Copy of Episodio 13" at bounding box center [522, 417] width 90 height 13
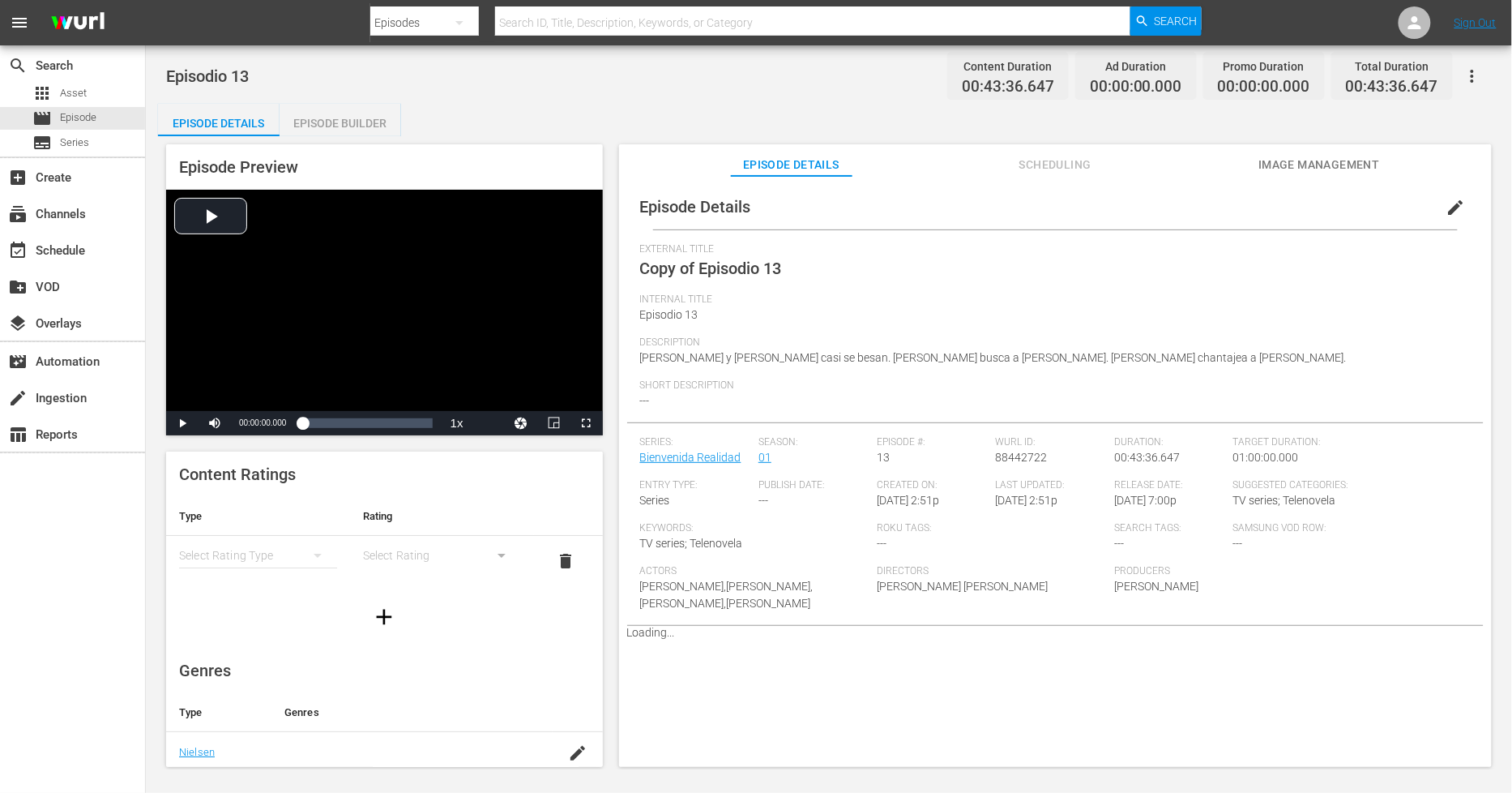
click at [1457, 207] on button "edit" at bounding box center [1456, 208] width 39 height 39
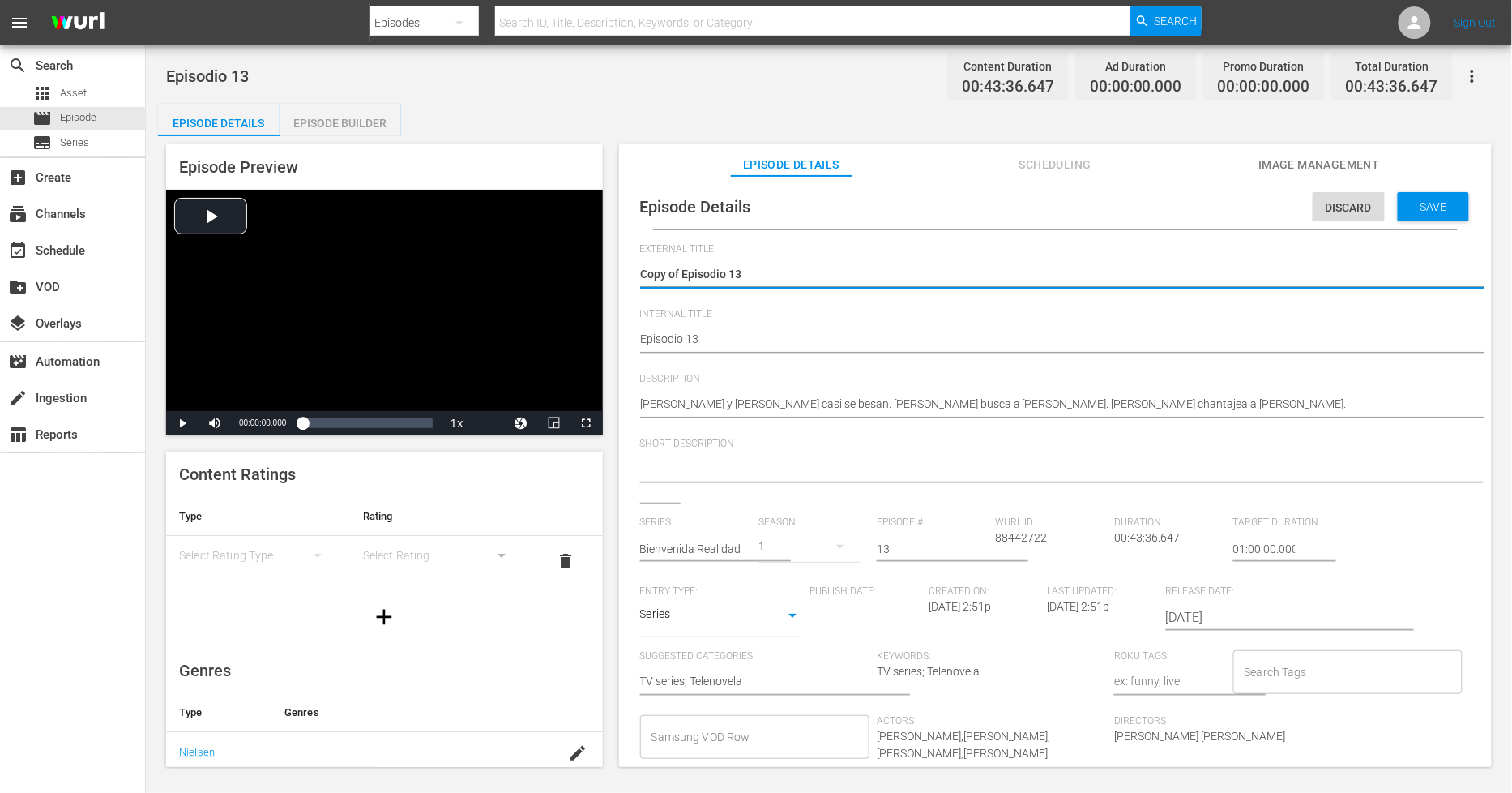
drag, startPoint x: 683, startPoint y: 273, endPoint x: 160, endPoint y: 278, distance: 523.0
click at [157, 275] on div "Episodio 13 Content Duration 00:43:36.647 Ad Duration 00:00:00.000 Promo Durati…" at bounding box center [829, 407] width 1366 height 724
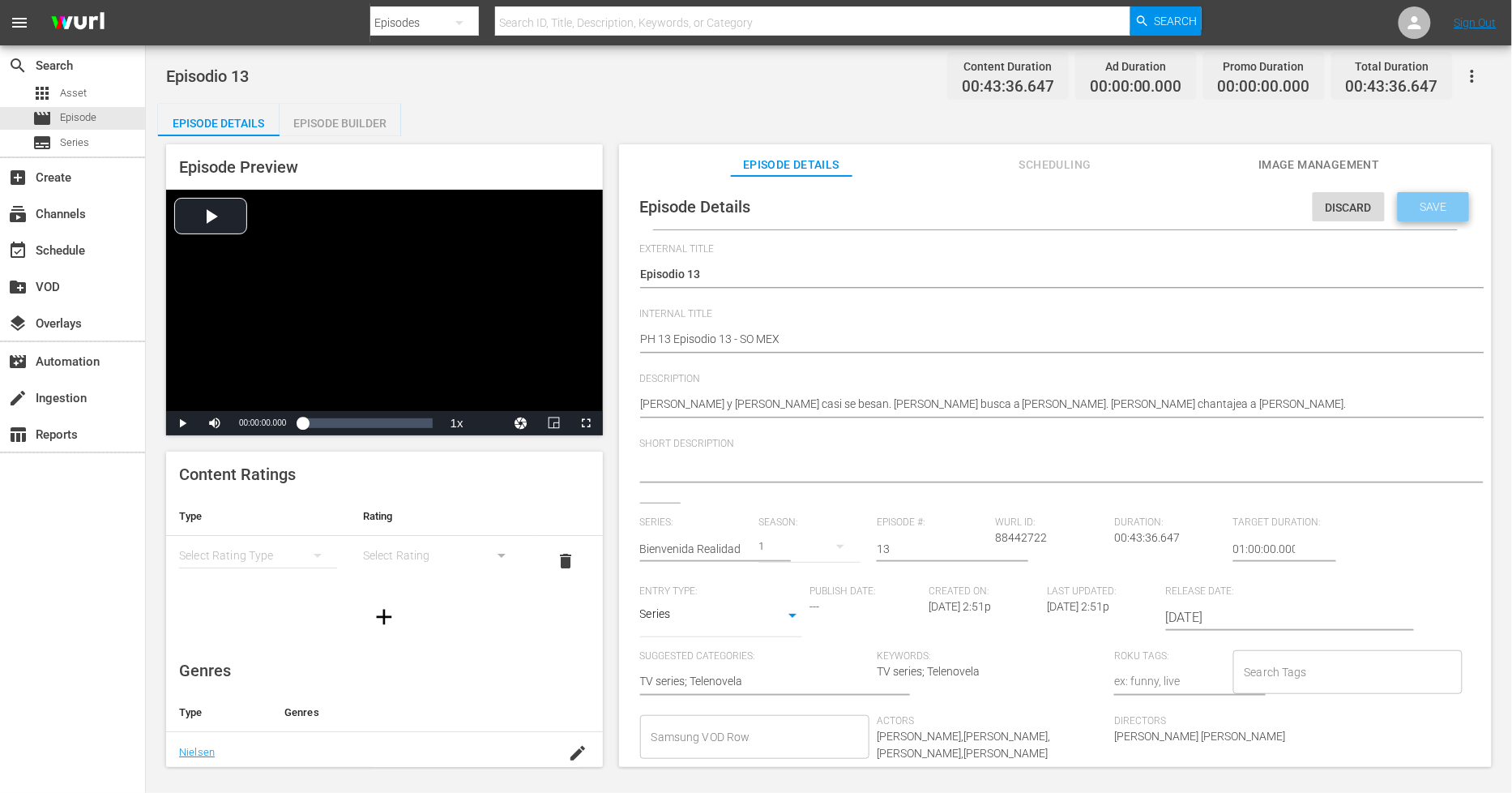
click at [1427, 201] on span "Save" at bounding box center [1434, 207] width 53 height 13
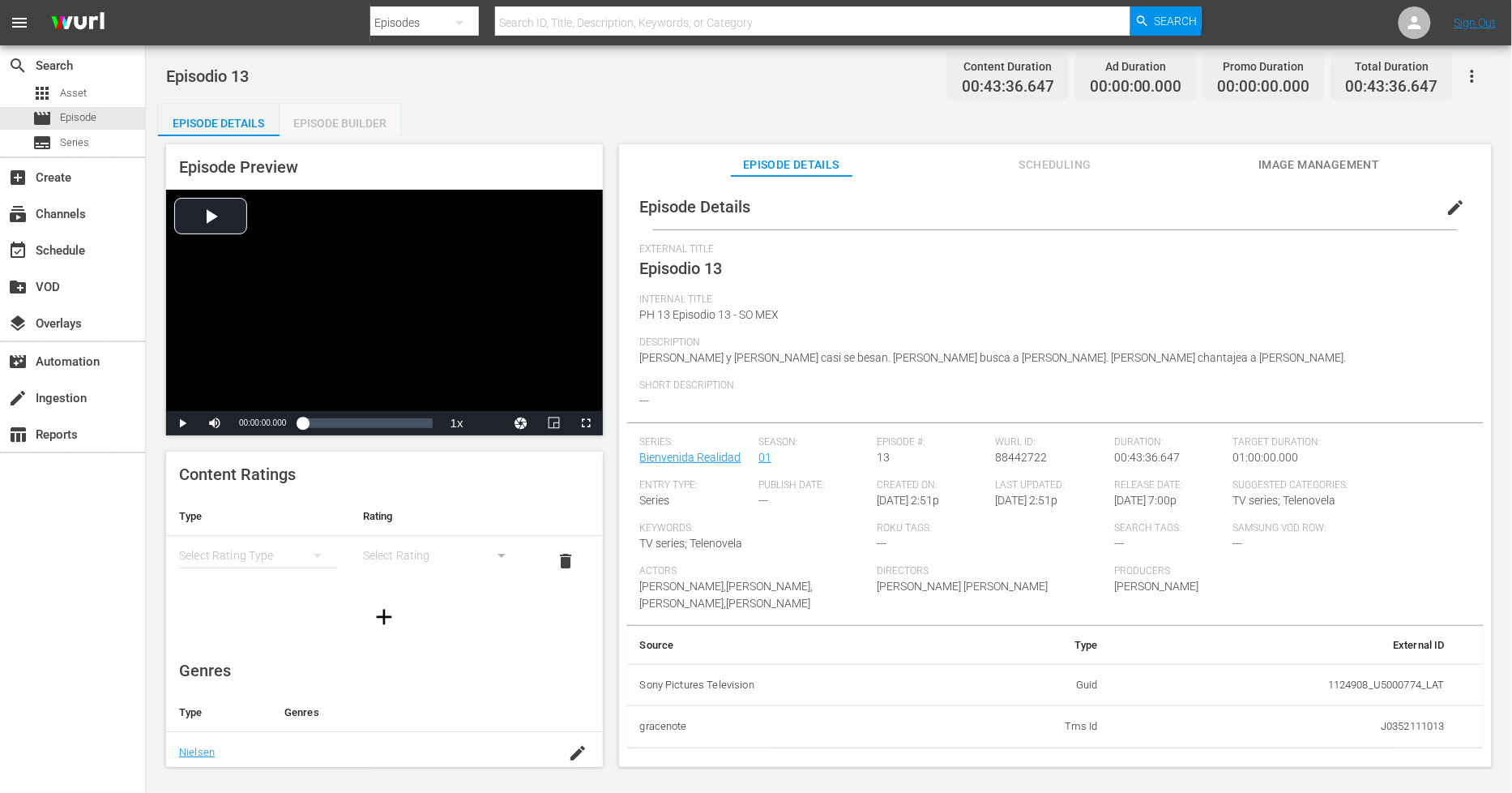
click at [378, 125] on div "Episode Builder" at bounding box center [340, 123] width 121 height 39
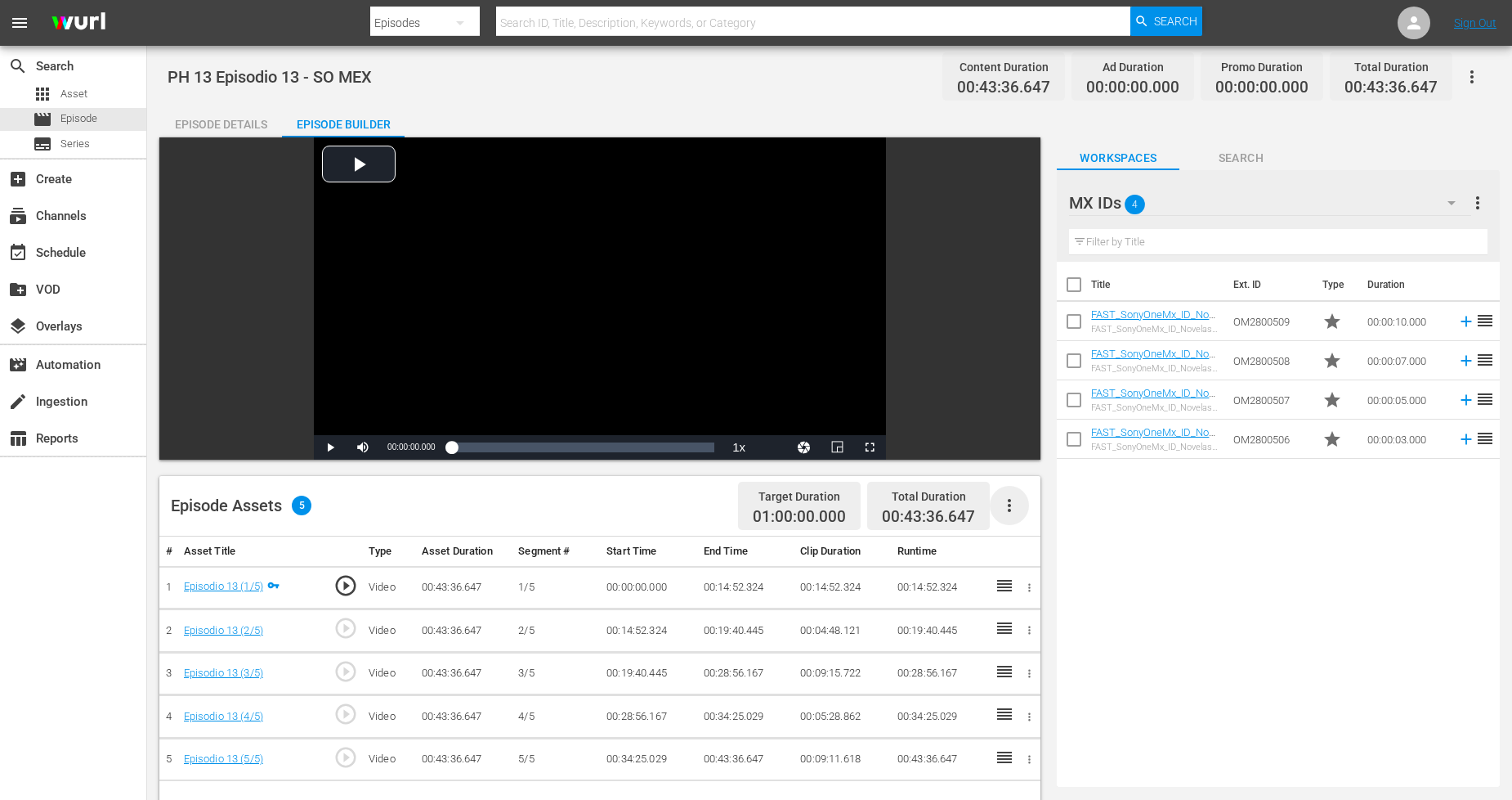
click at [1008, 502] on icon "button" at bounding box center [1010, 505] width 20 height 20
click at [1029, 526] on div "Fill with Ads" at bounding box center [1059, 512] width 111 height 40
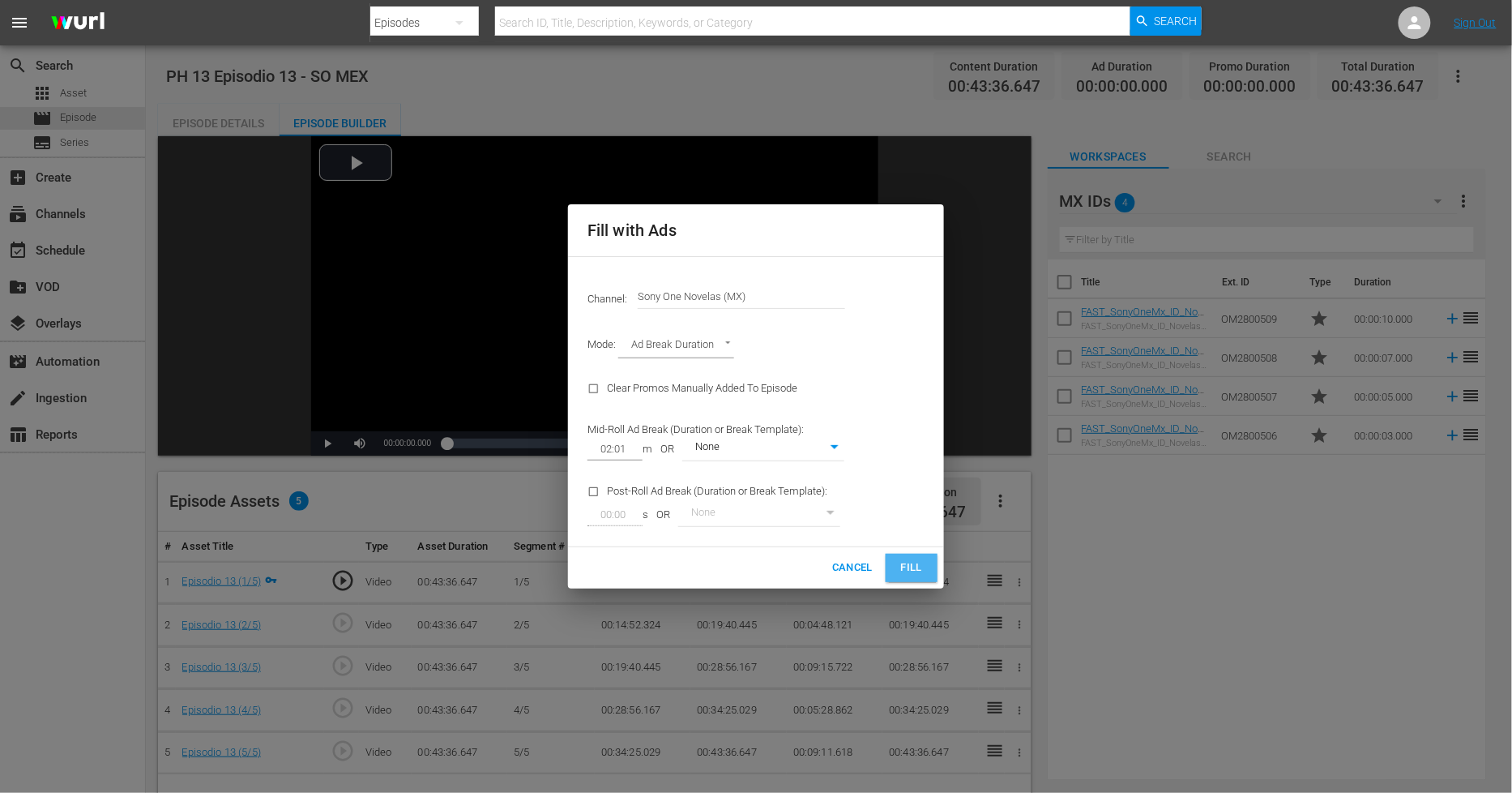
click at [893, 563] on button "Fill" at bounding box center [912, 568] width 52 height 29
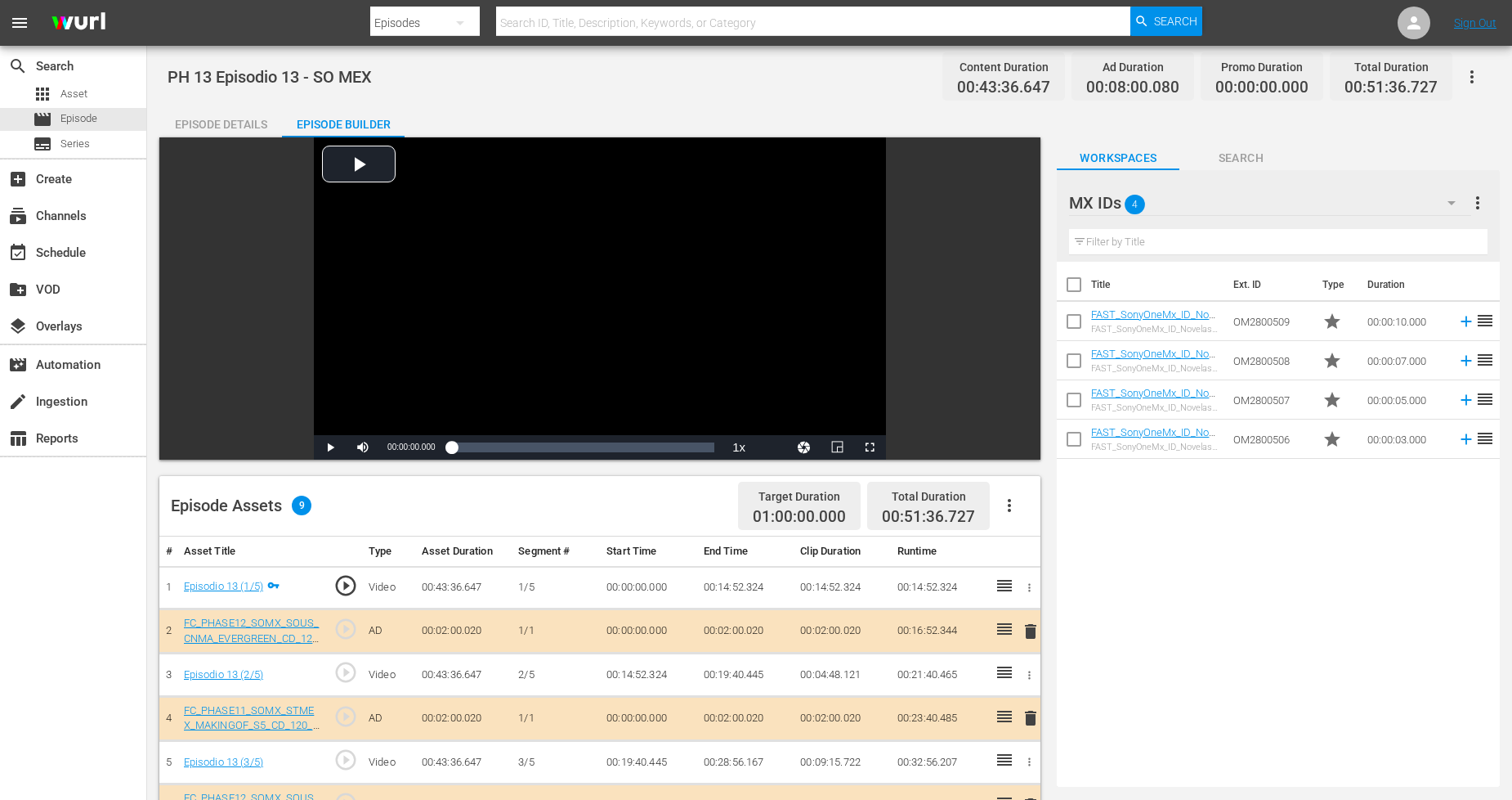
click at [1437, 207] on button "button" at bounding box center [1452, 203] width 40 height 40
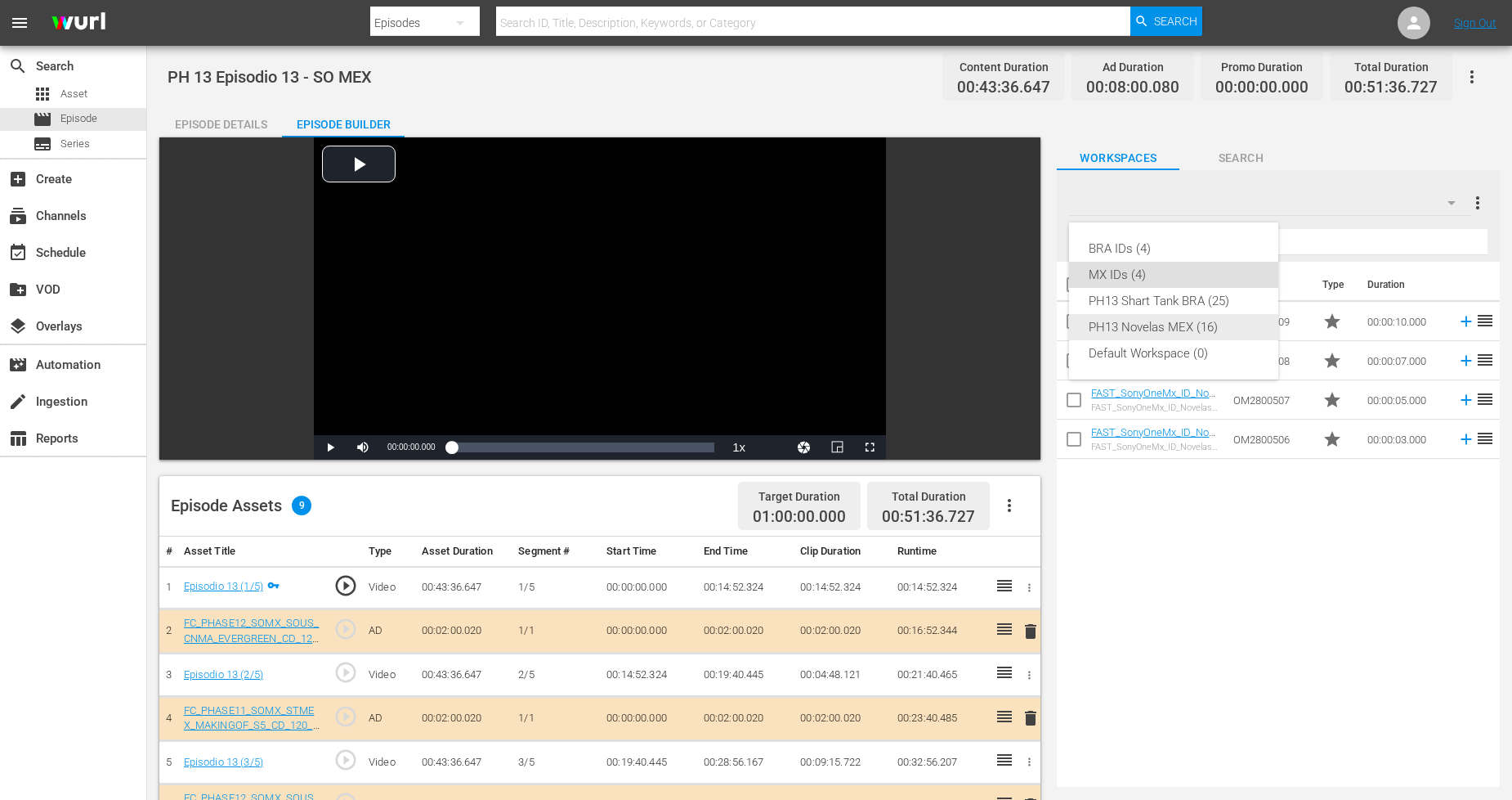
click at [1208, 332] on div "PH13 Novelas MEX (16)" at bounding box center [1173, 326] width 170 height 26
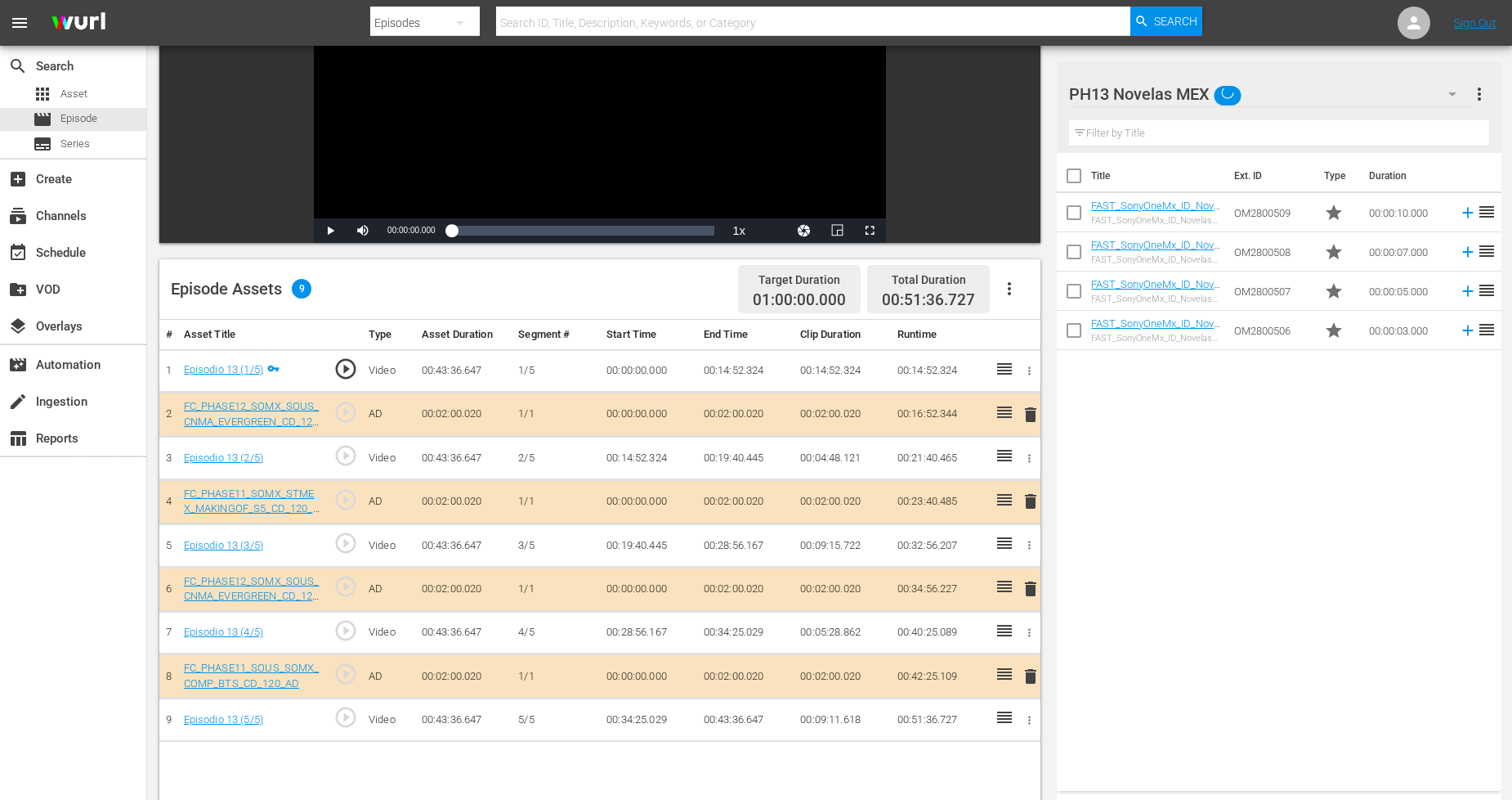
scroll to position [272, 0]
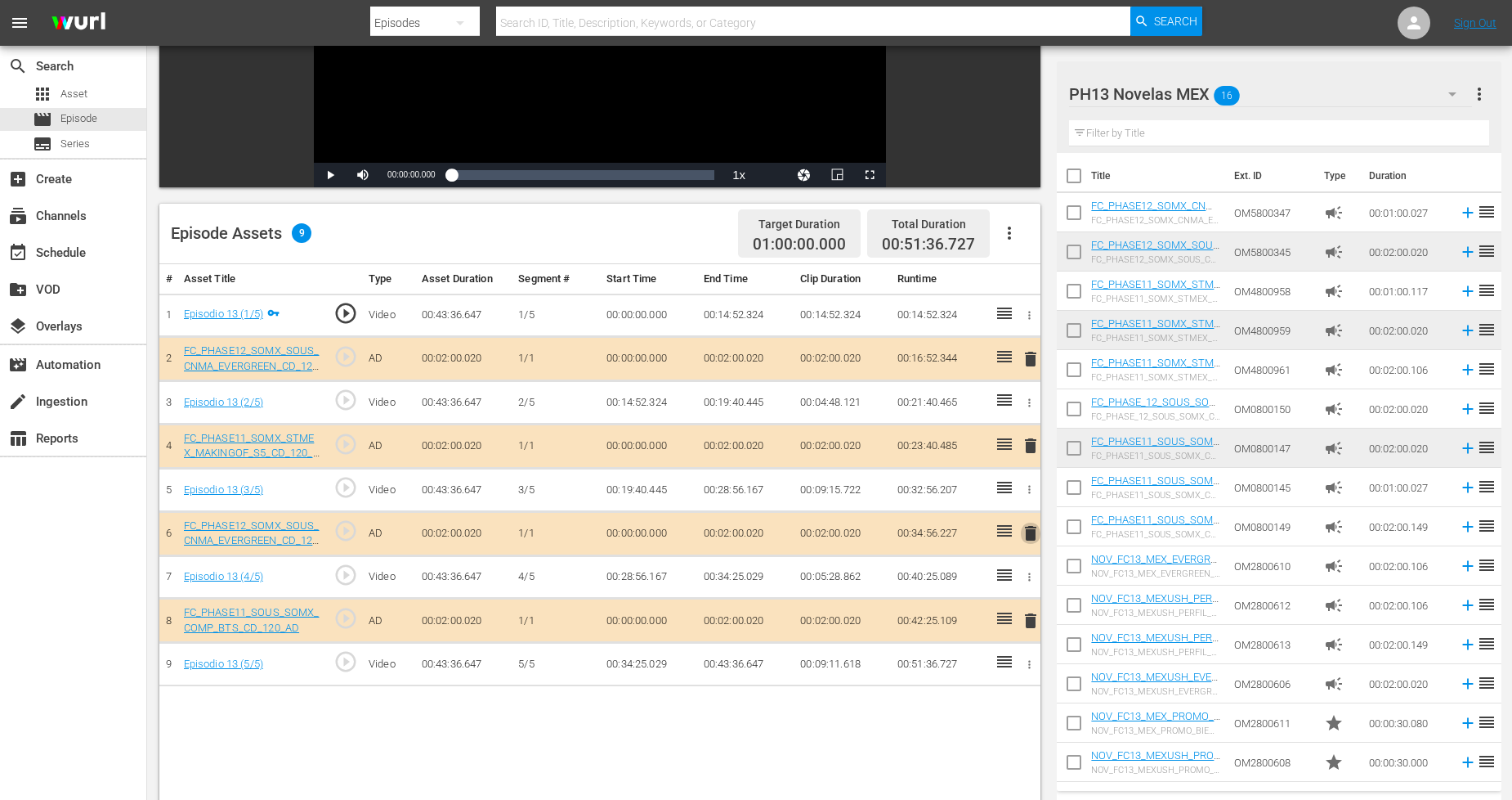
click at [1031, 538] on span "delete" at bounding box center [1031, 533] width 20 height 20
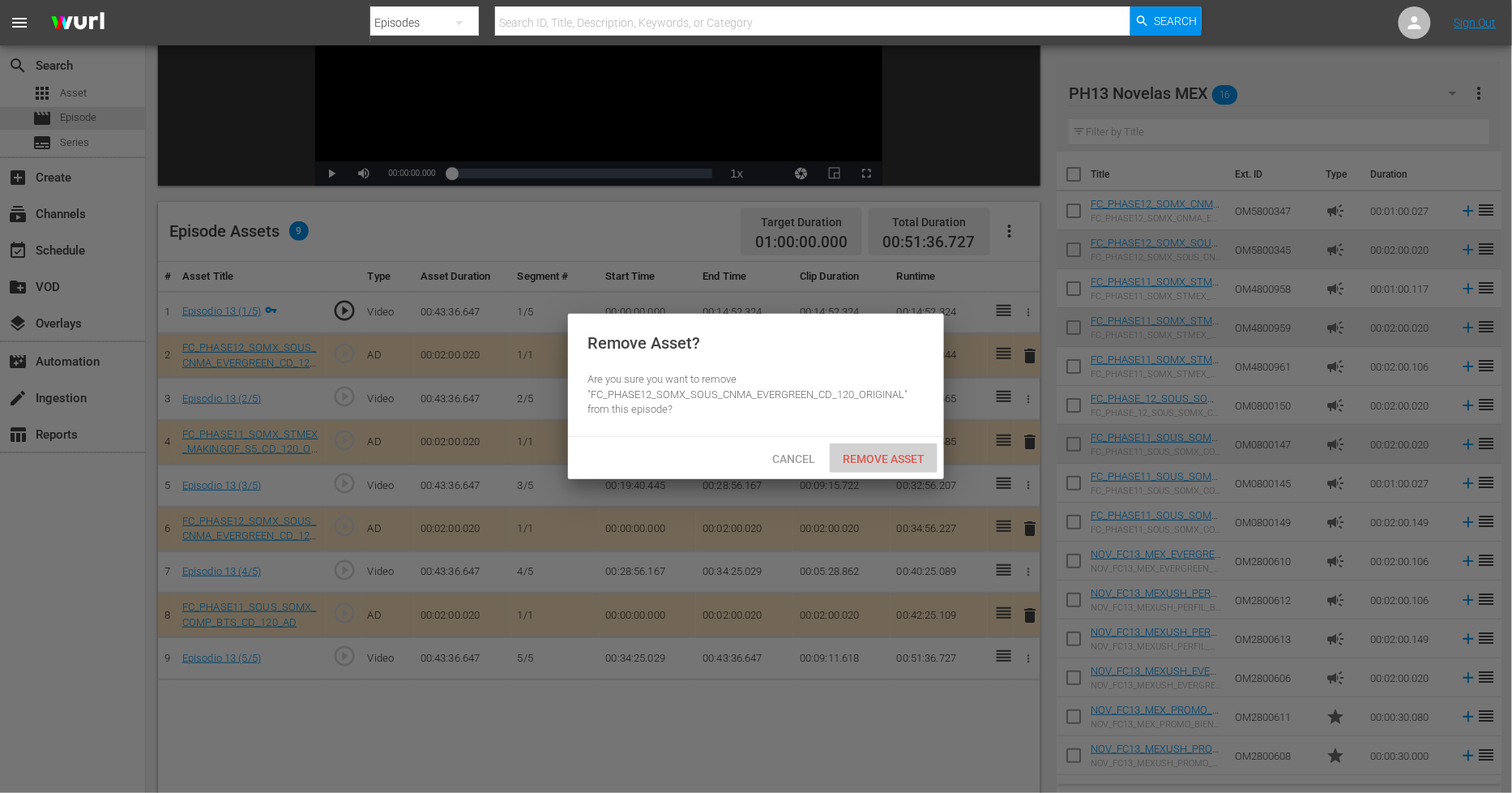
click at [895, 463] on span "Remove Asset" at bounding box center [883, 459] width 108 height 13
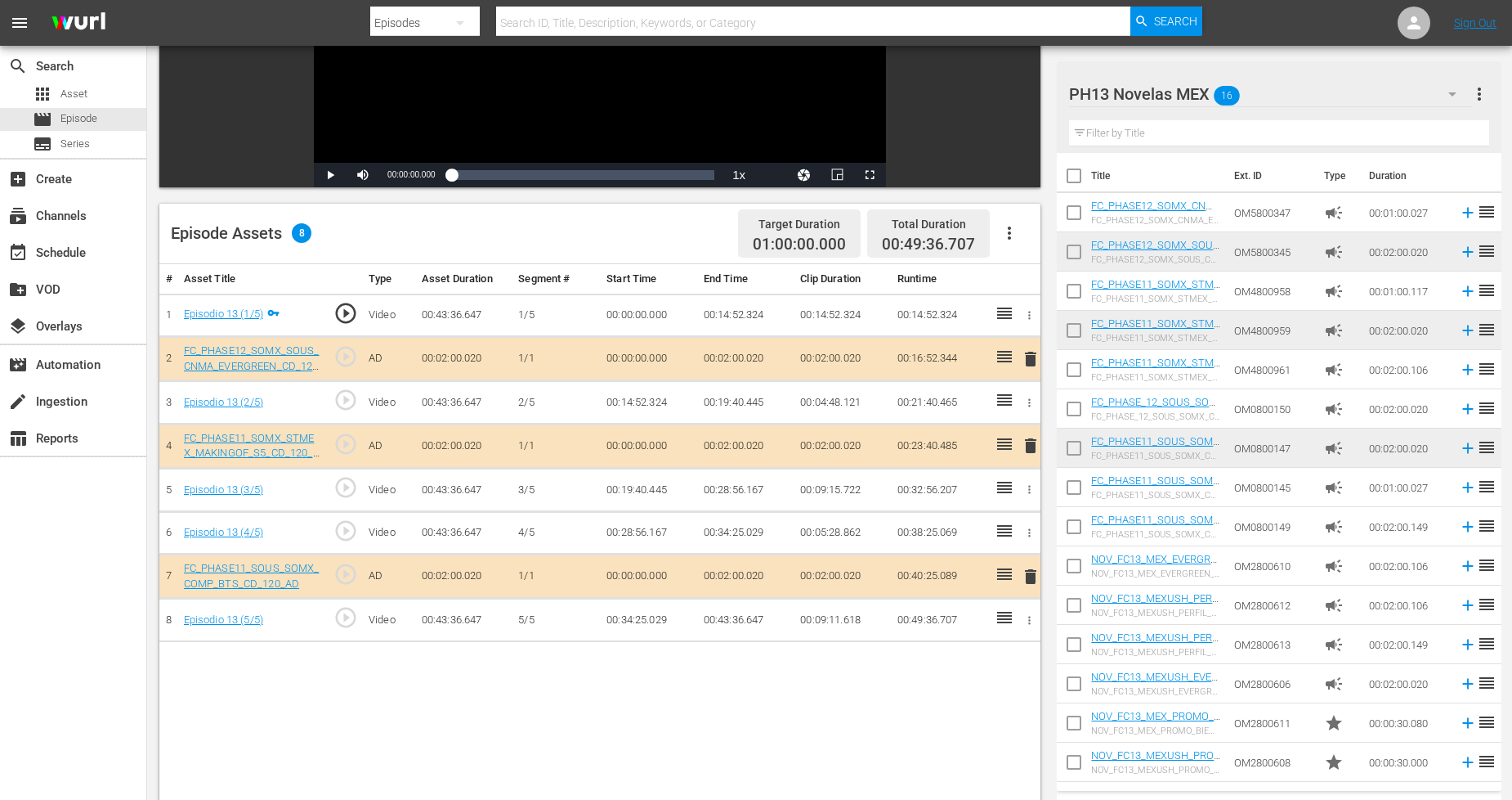
click at [1027, 360] on span "delete" at bounding box center [1031, 360] width 20 height 20
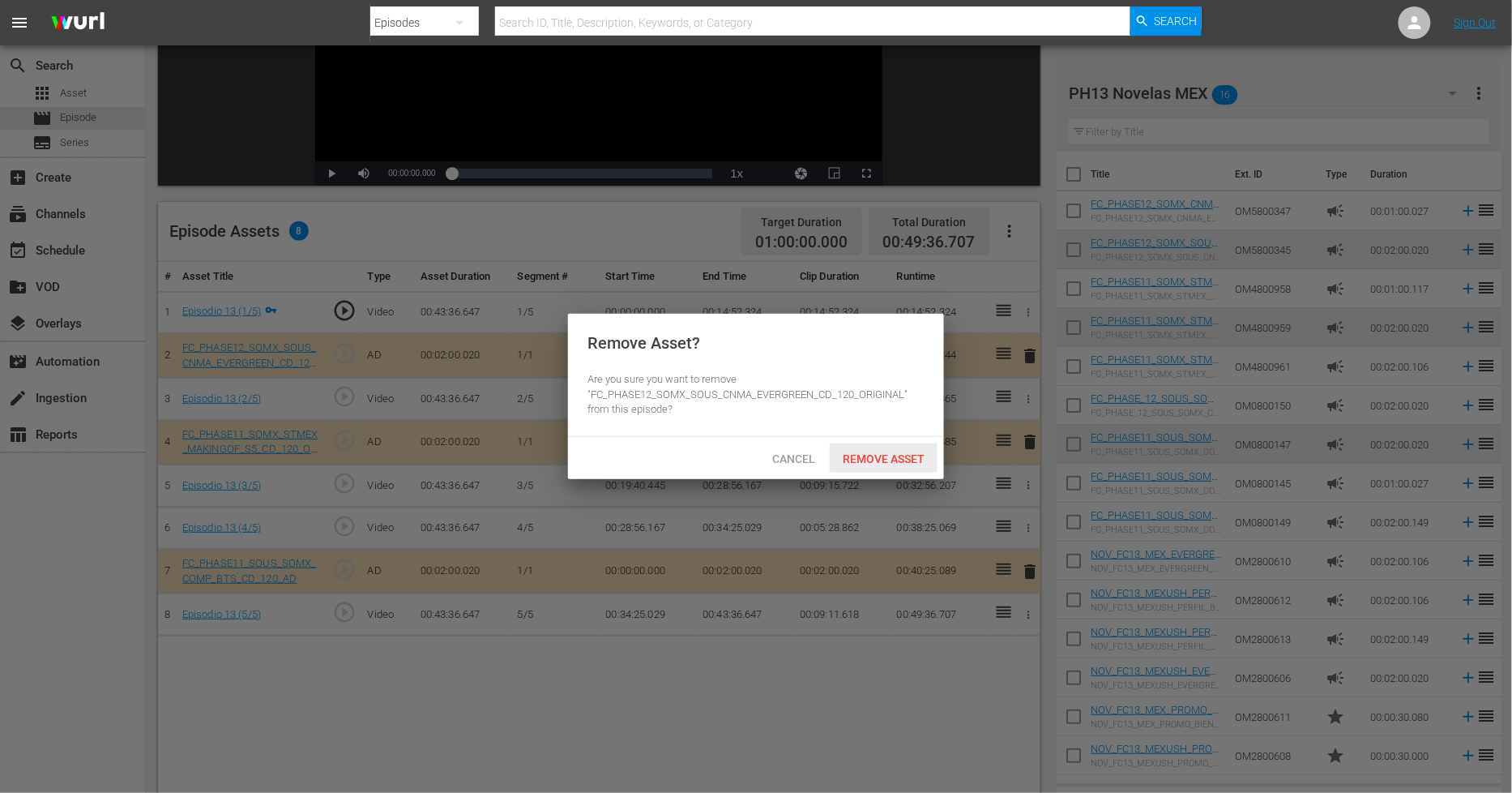
click at [895, 453] on span "Remove Asset" at bounding box center [883, 459] width 108 height 13
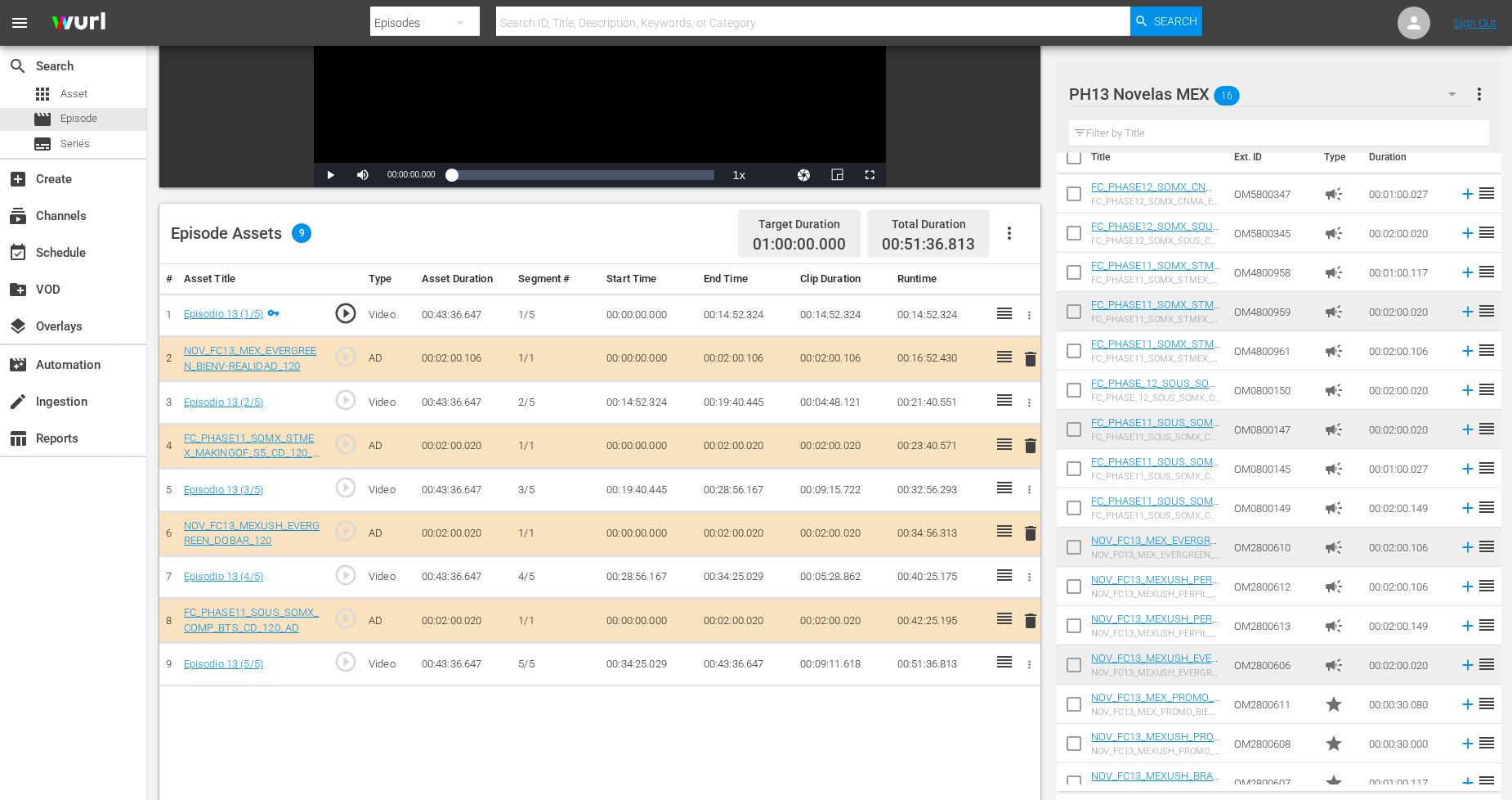
scroll to position [36, 0]
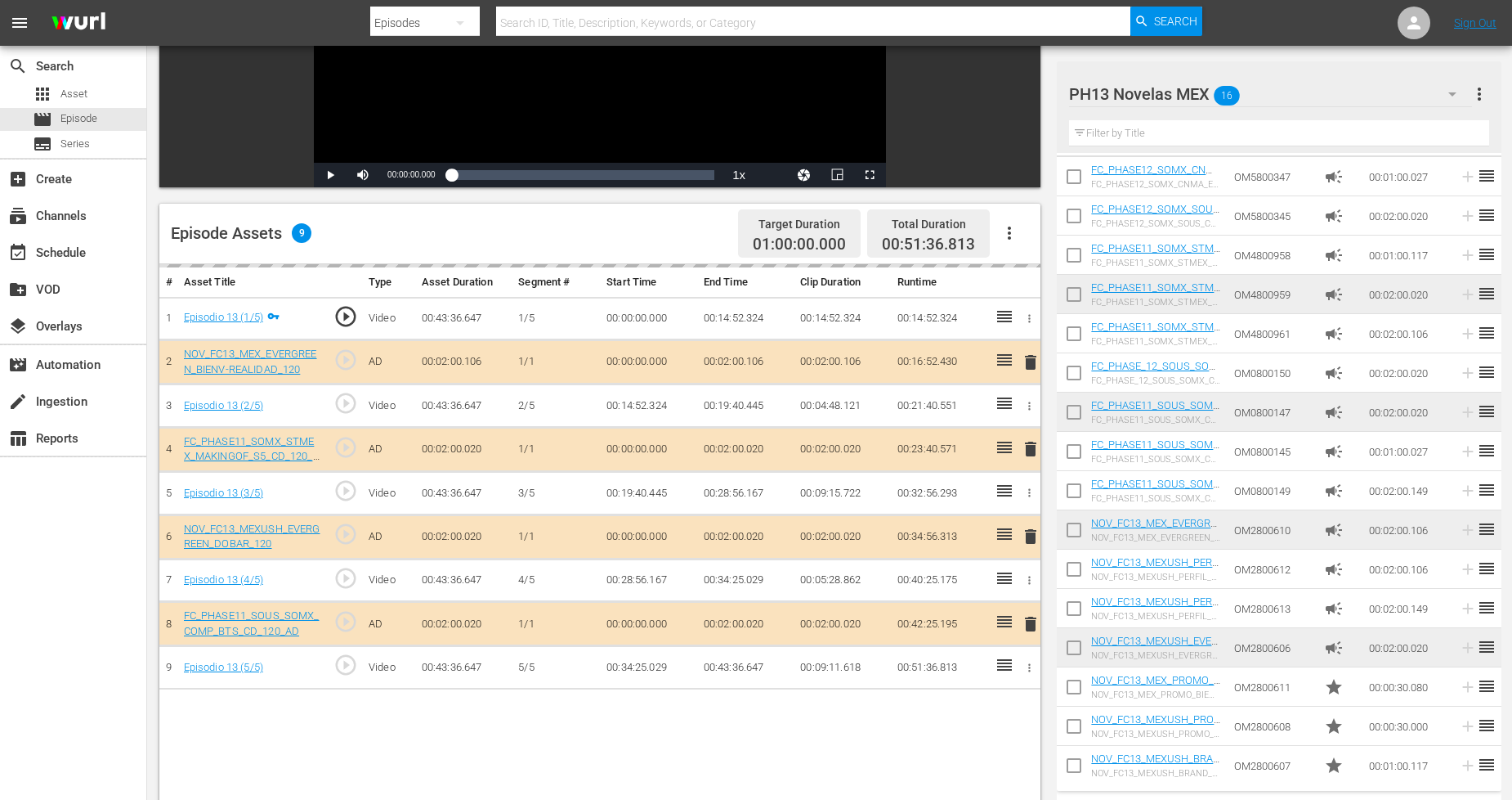
click at [1450, 98] on icon "button" at bounding box center [1453, 94] width 20 height 20
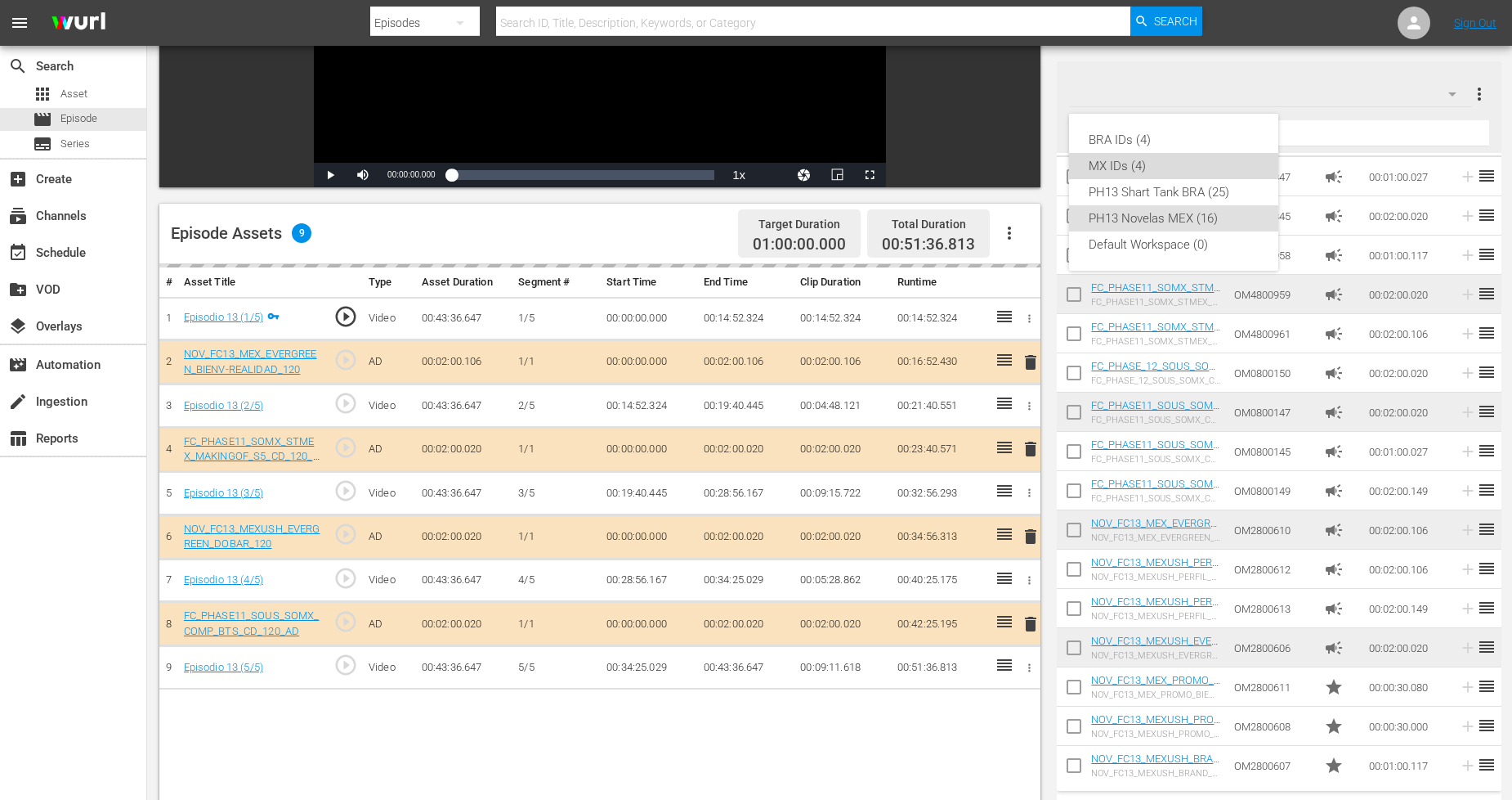
click at [1120, 156] on div "MX IDs (4)" at bounding box center [1173, 165] width 170 height 26
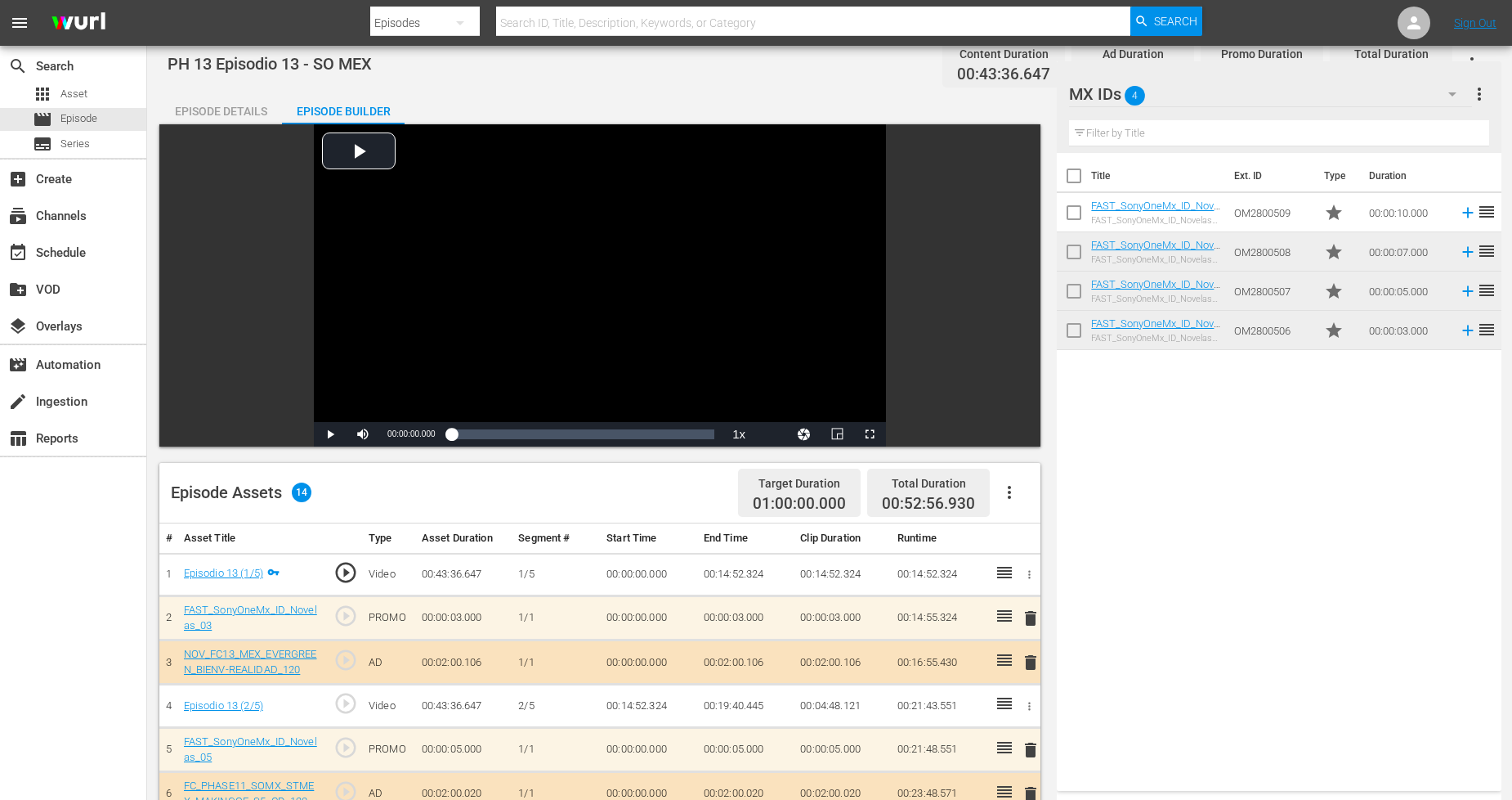
scroll to position [0, 0]
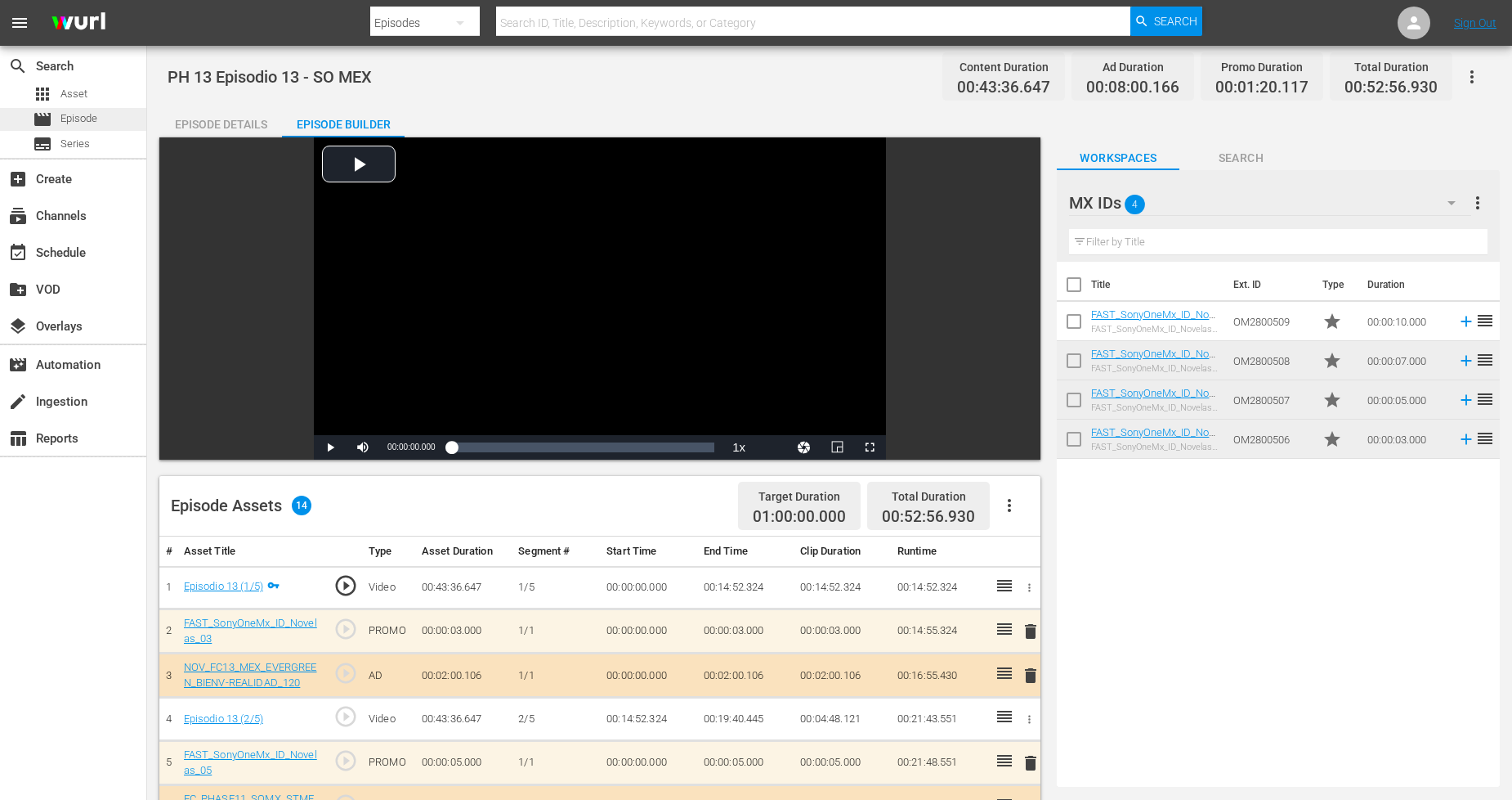
click at [87, 118] on span "Episode" at bounding box center [78, 119] width 37 height 16
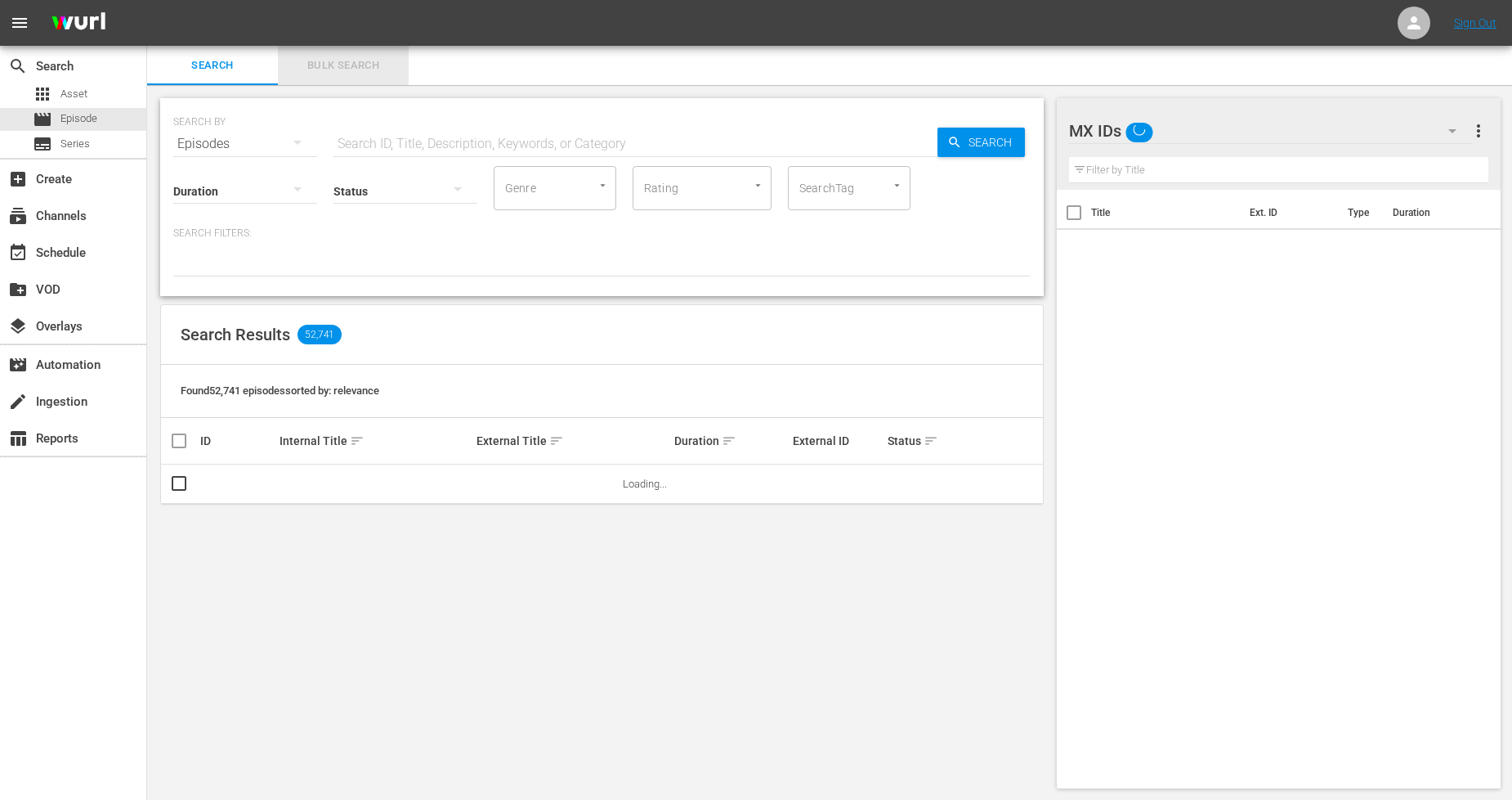
click at [367, 68] on span "Bulk Search" at bounding box center [343, 66] width 111 height 19
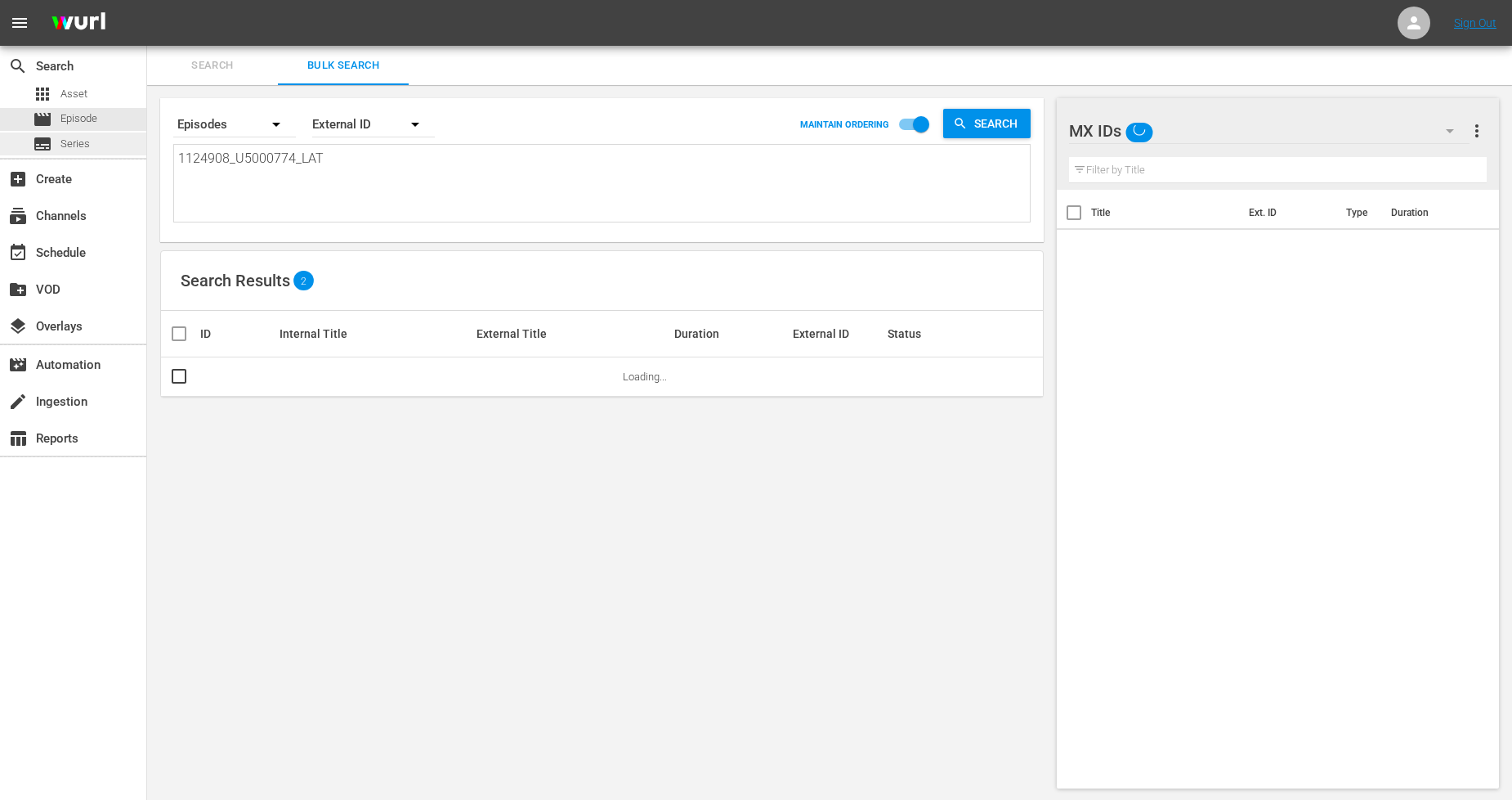
drag, startPoint x: 207, startPoint y: 152, endPoint x: 0, endPoint y: 145, distance: 207.1
click at [147, 0] on div "search Search apps Asset movie Episode subtitles Series add_box Create subscrip…" at bounding box center [830, 0] width 1366 height 0
paste textarea "9_U5000775"
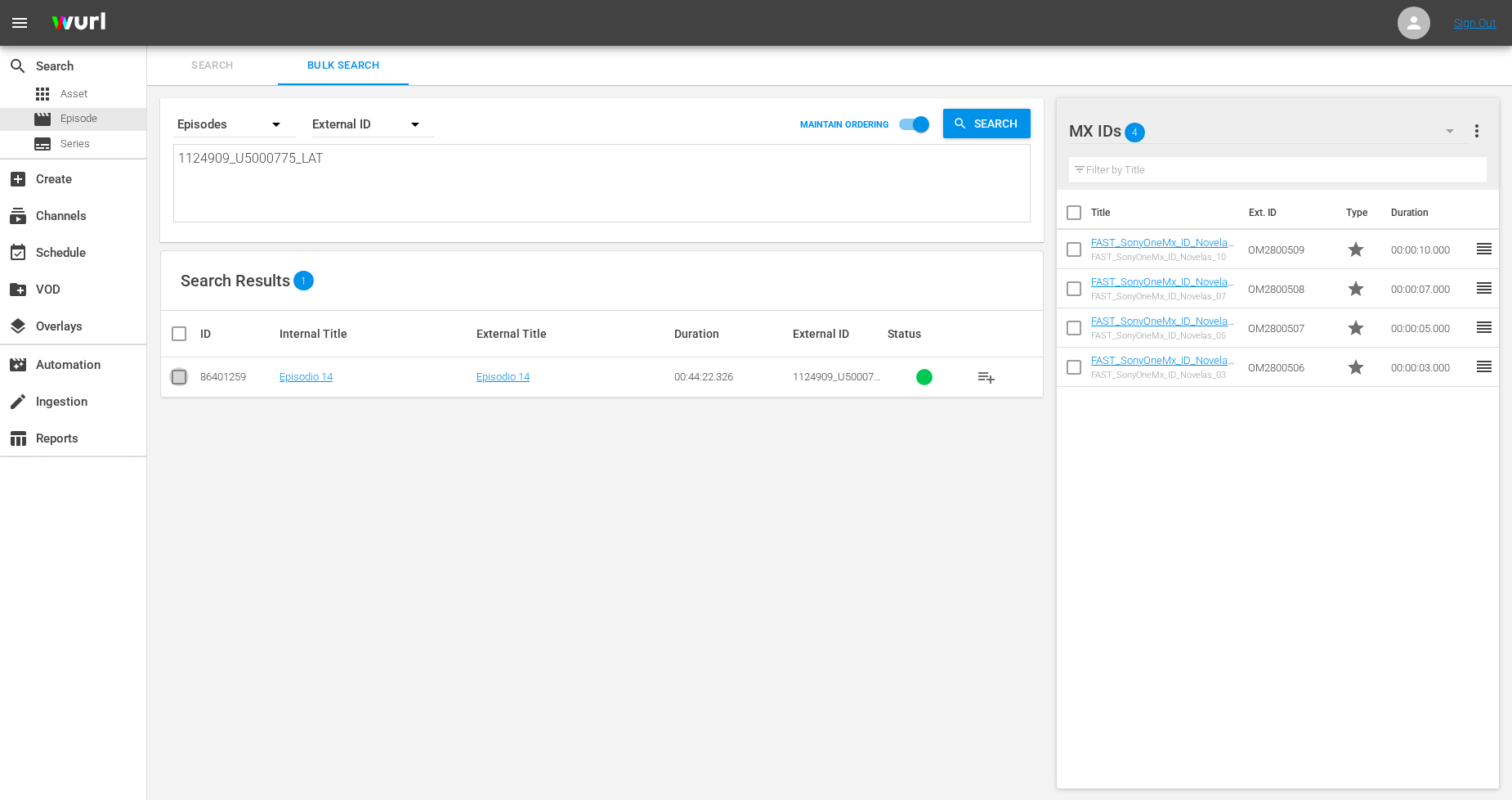
click at [183, 380] on input "checkbox" at bounding box center [179, 380] width 20 height 20
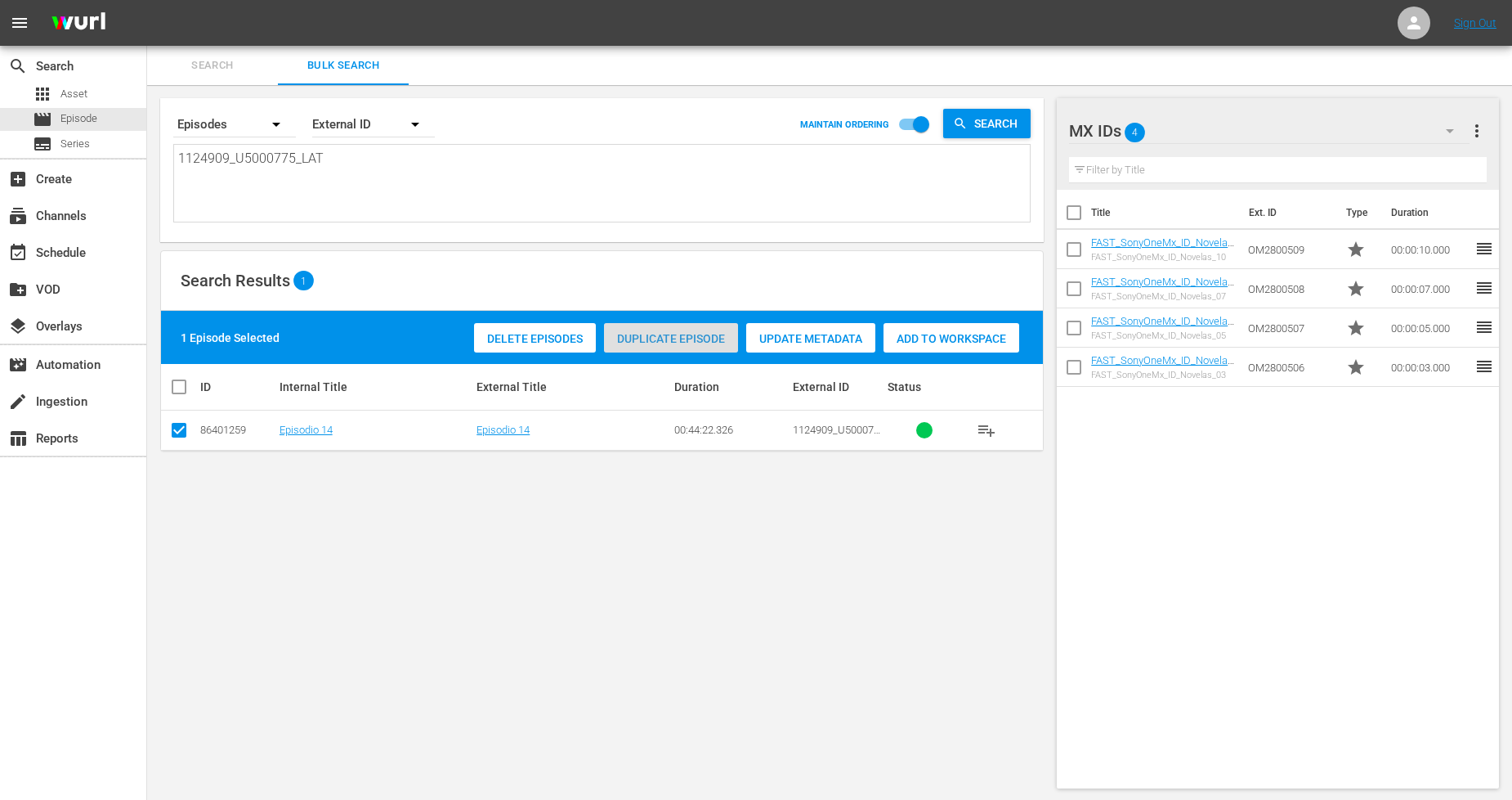
click at [715, 333] on span "Duplicate Episode" at bounding box center [670, 338] width 134 height 13
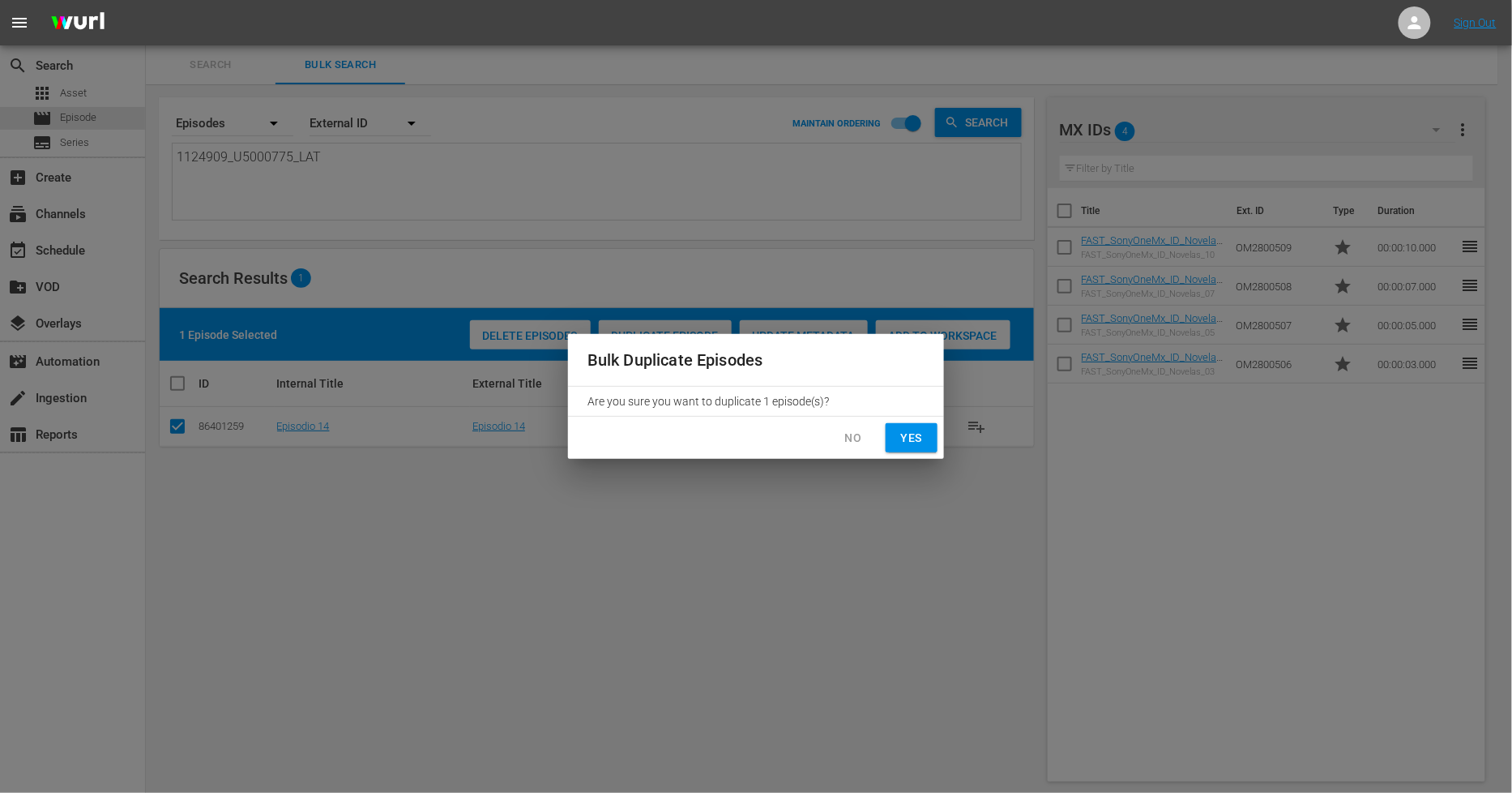
click at [904, 439] on span "Yes" at bounding box center [911, 437] width 26 height 20
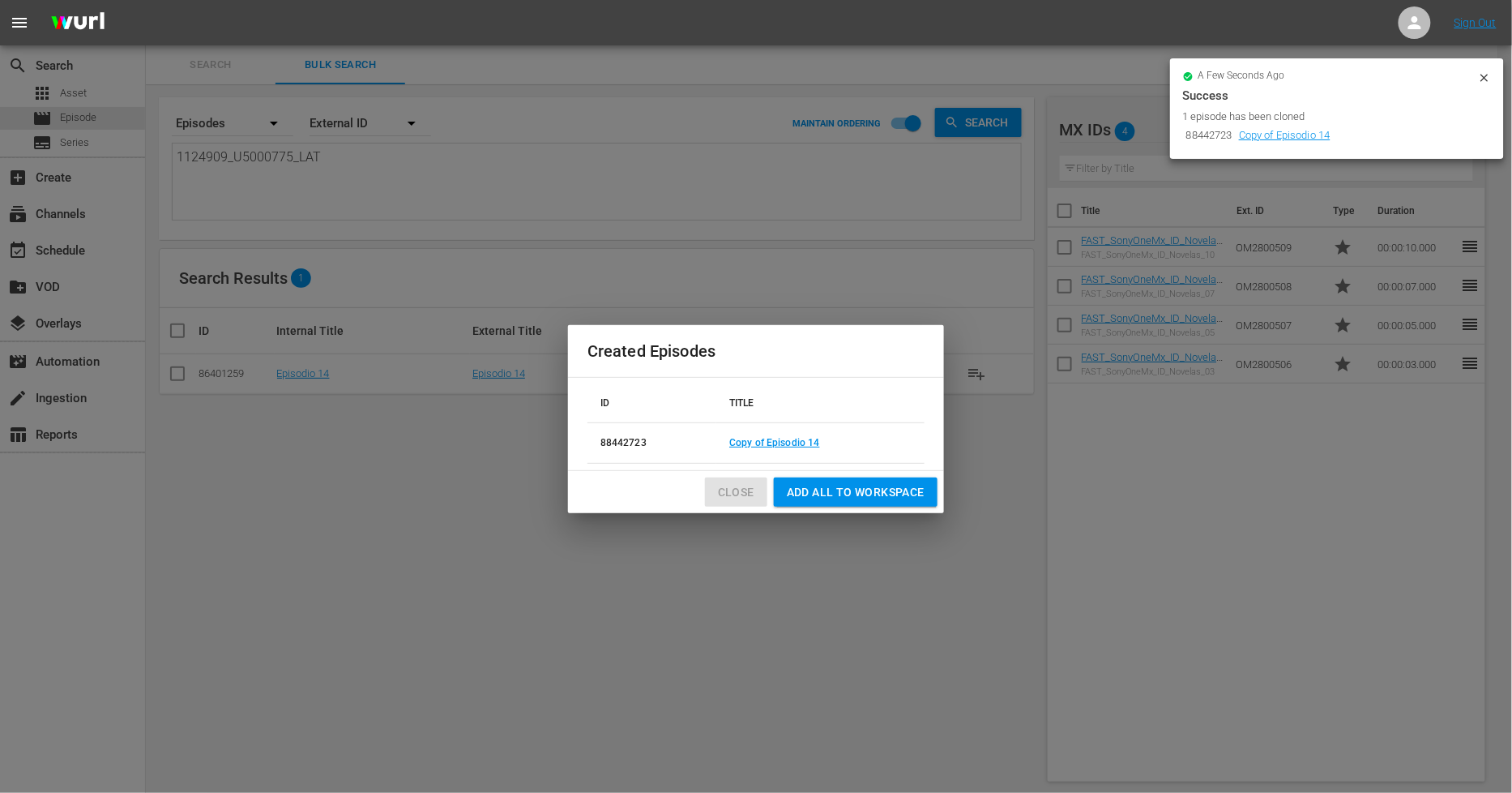
click at [740, 488] on span "Close" at bounding box center [736, 492] width 37 height 20
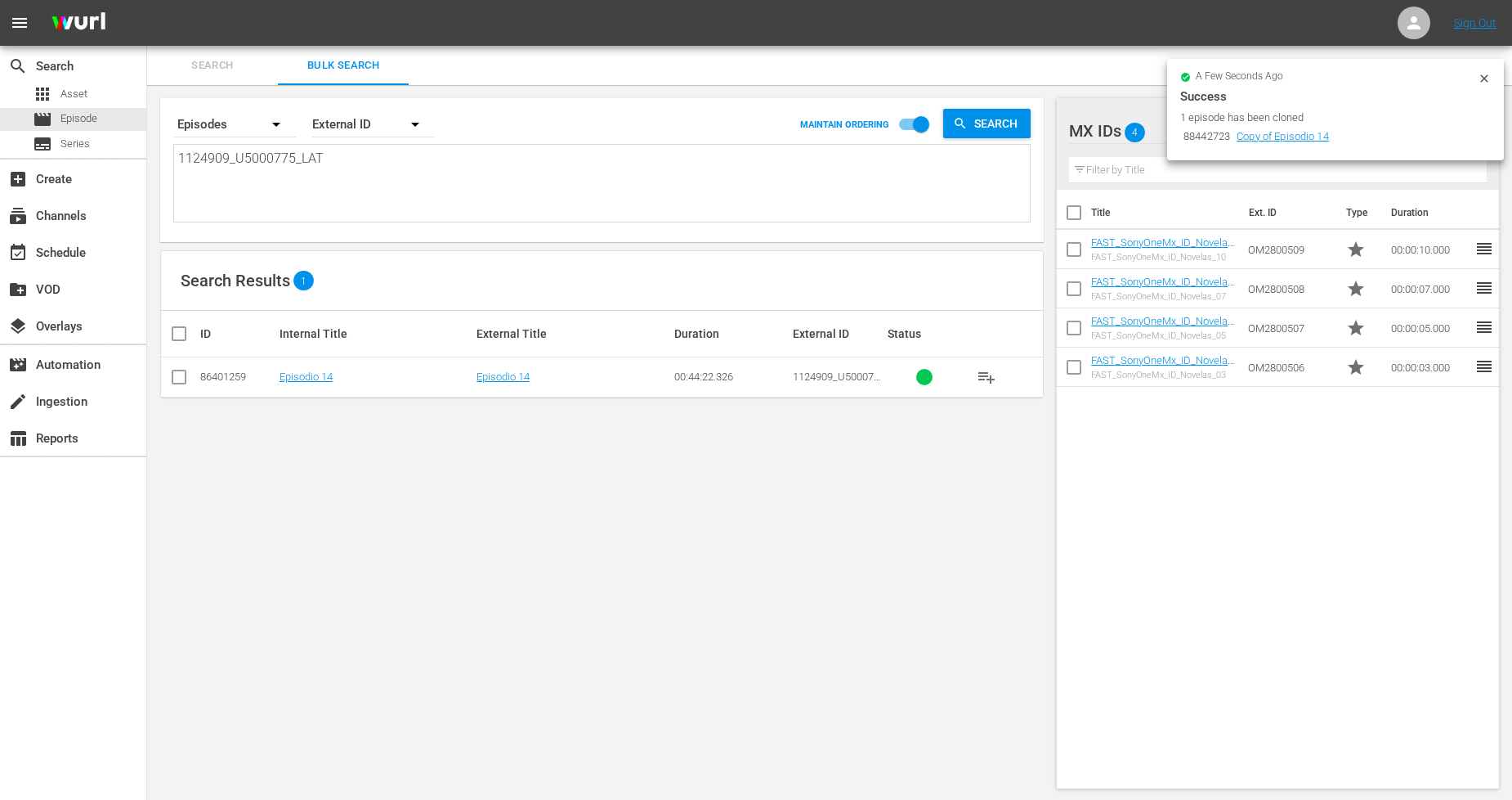
click at [1489, 69] on div "a few seconds ago Success 1 episode has been cloned 88442723 Copy of Episodio 14" at bounding box center [1335, 110] width 337 height 102
click at [1489, 74] on icon at bounding box center [1484, 78] width 13 height 13
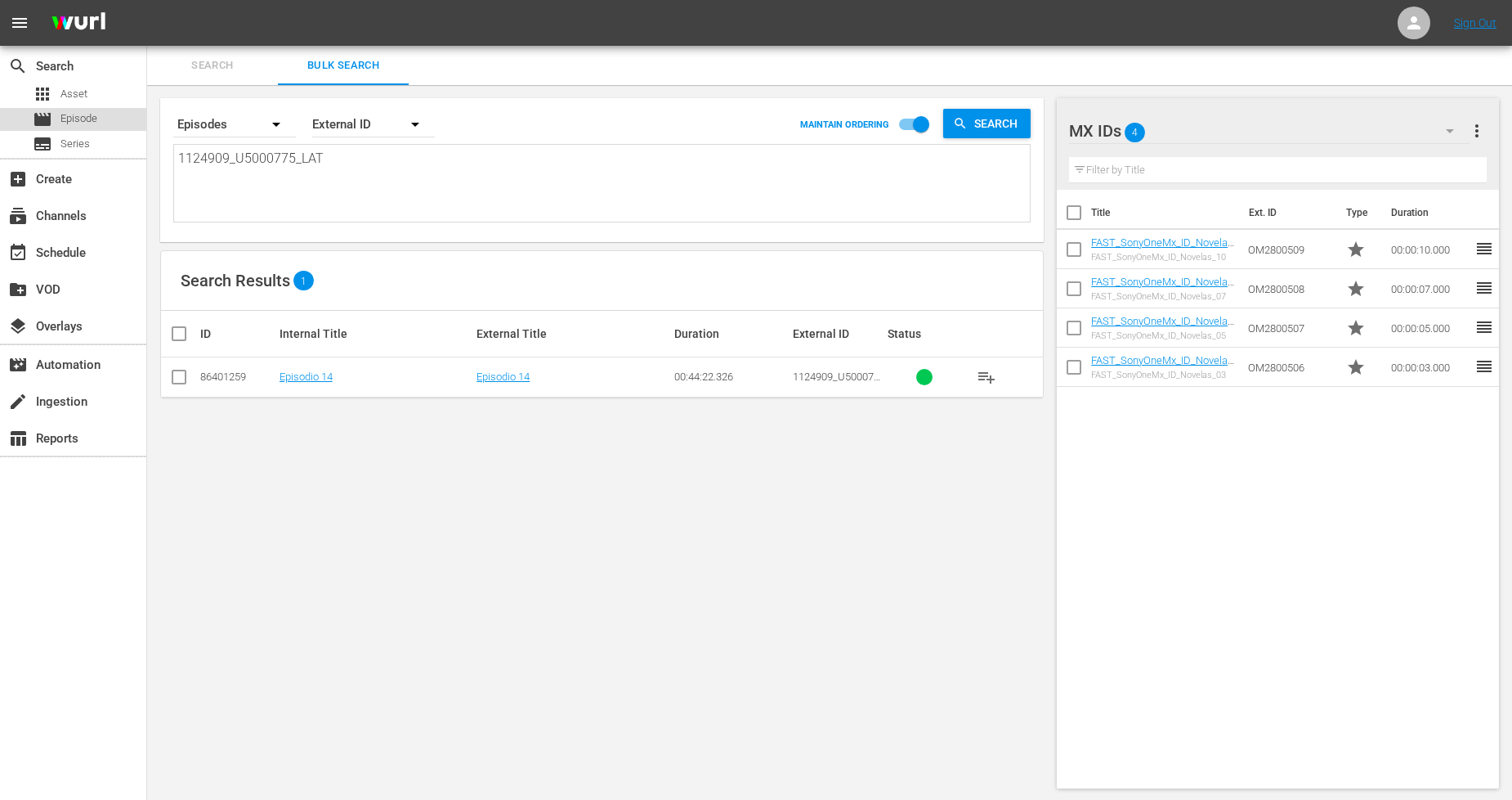
click at [116, 121] on div "movie Episode" at bounding box center [73, 119] width 146 height 22
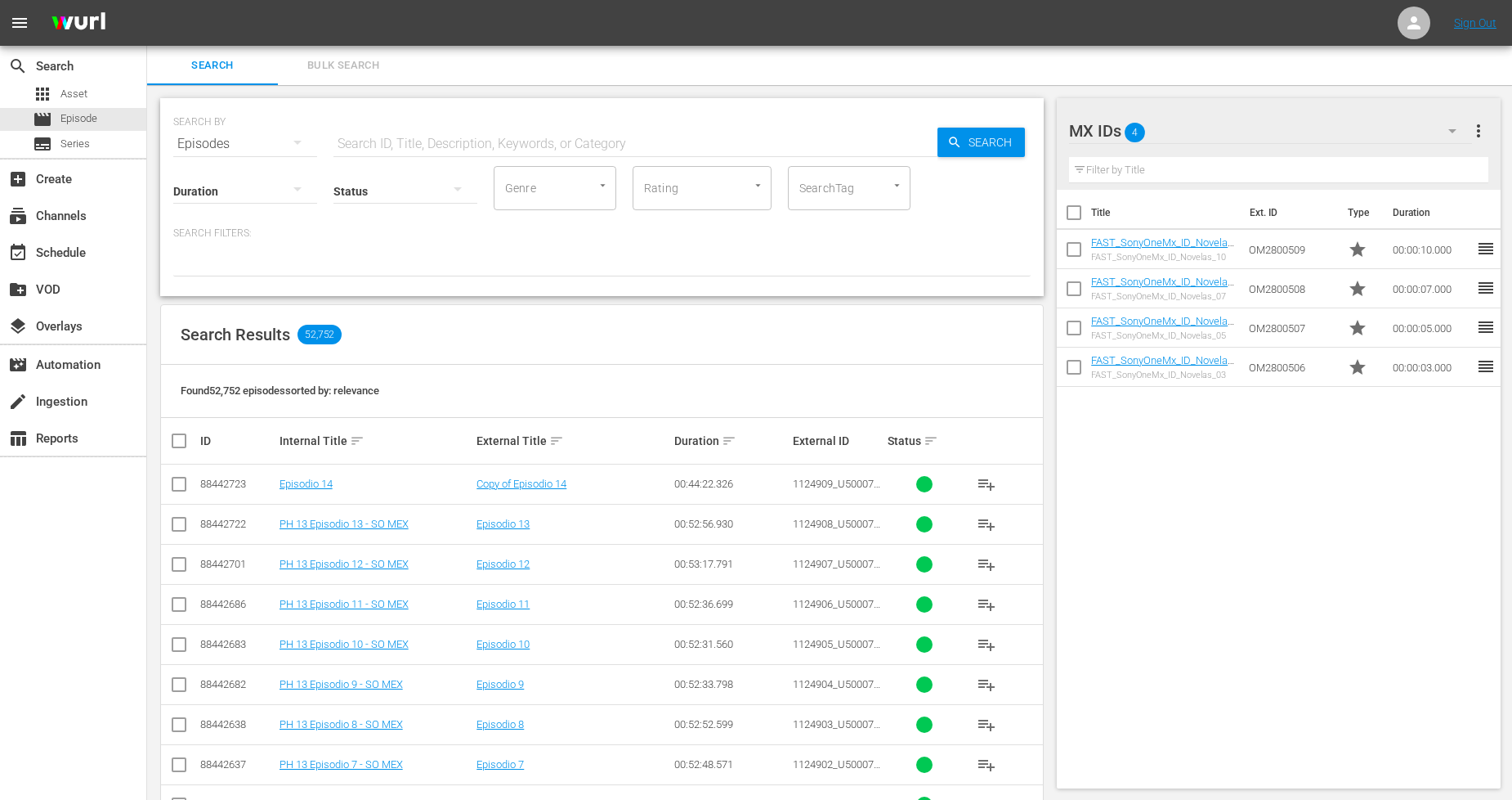
click at [363, 68] on span "Bulk Search" at bounding box center [343, 66] width 111 height 19
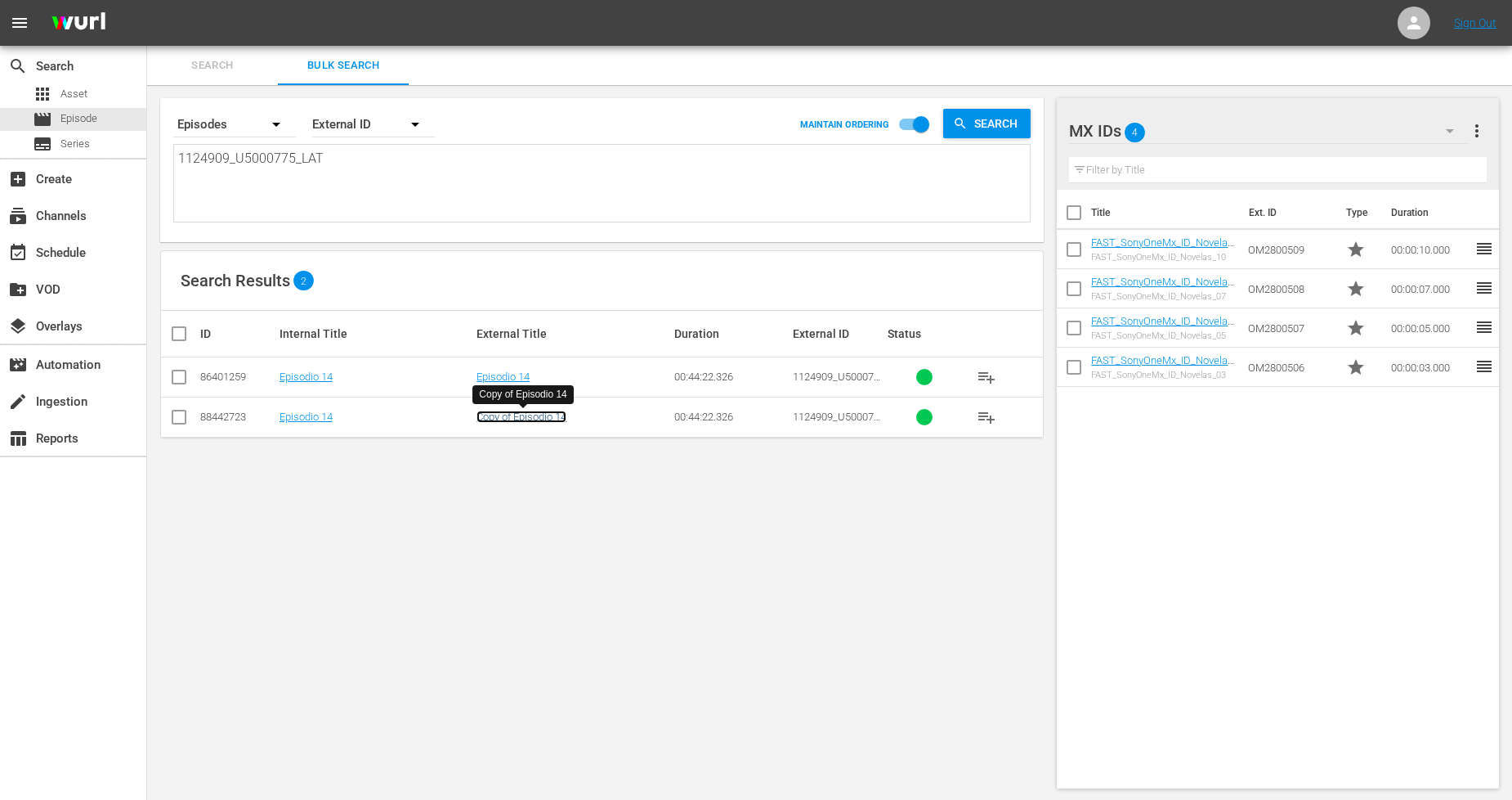
click at [522, 419] on link "Copy of Episodio 14" at bounding box center [522, 417] width 90 height 13
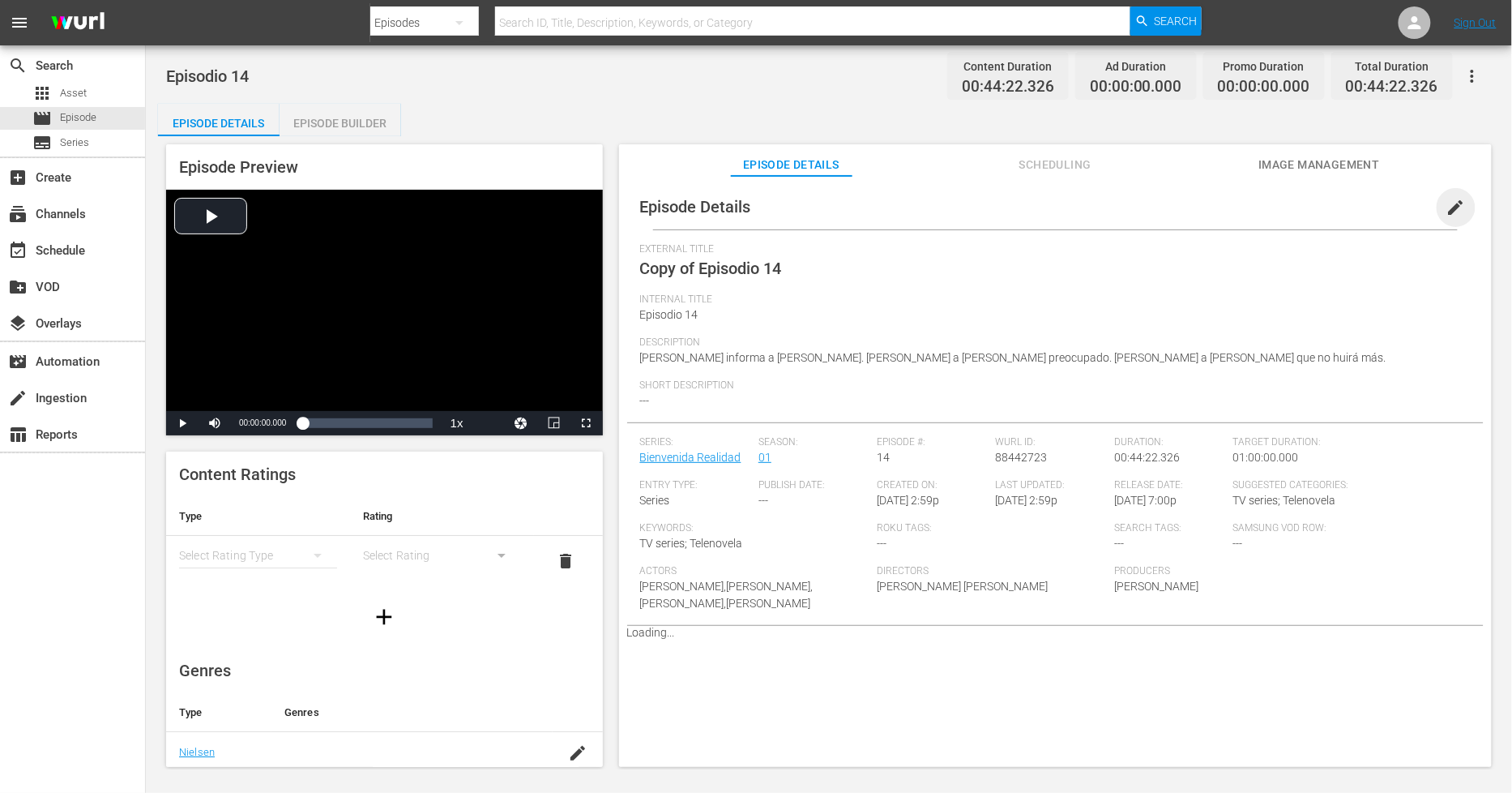
click at [1453, 212] on span "edit" at bounding box center [1456, 208] width 20 height 20
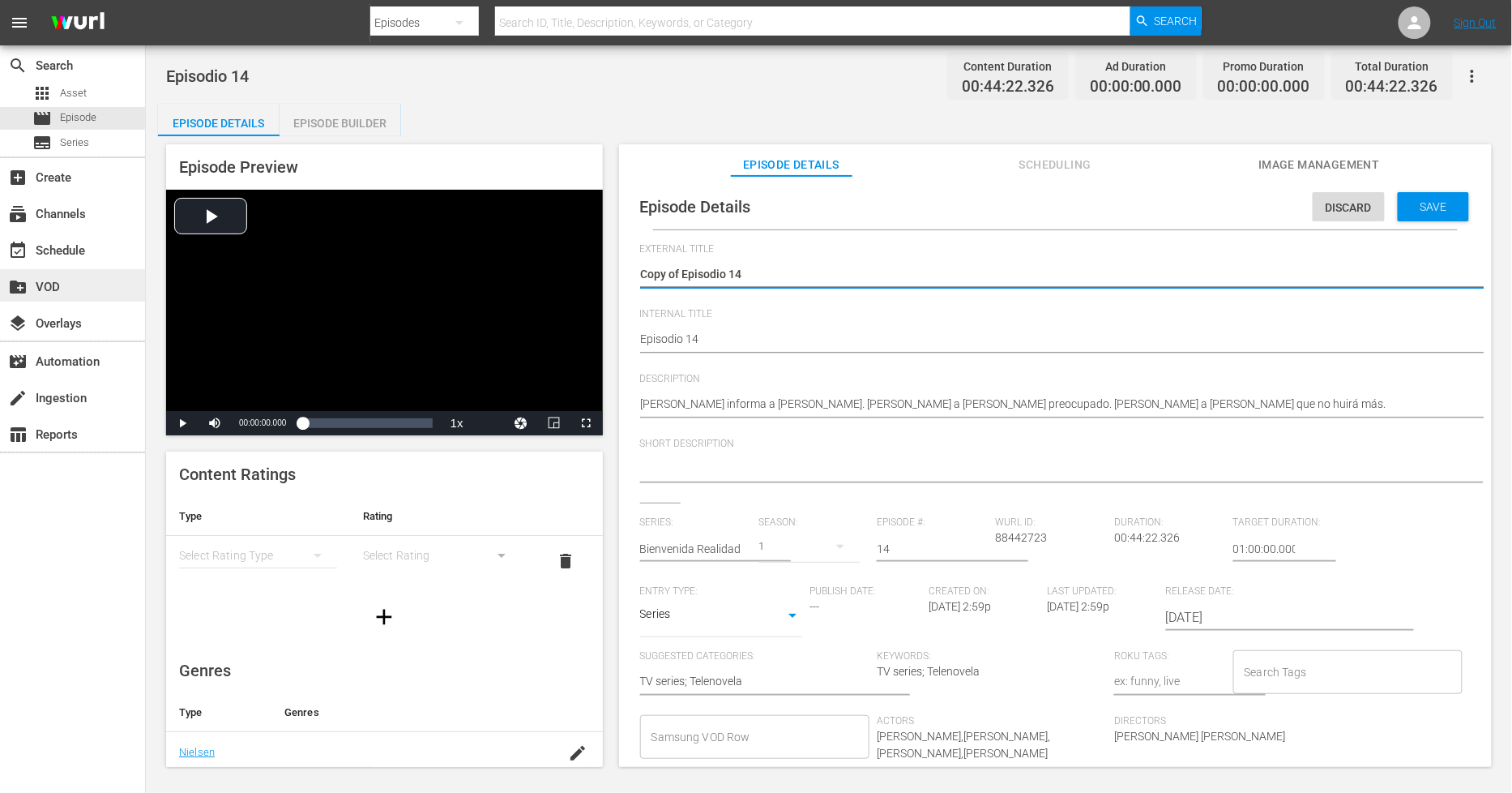
drag, startPoint x: 680, startPoint y: 271, endPoint x: 73, endPoint y: 270, distance: 607.0
click at [146, 0] on div "search Search apps Asset movie Episode subtitles Series add_box Create subscrip…" at bounding box center [829, 0] width 1366 height 0
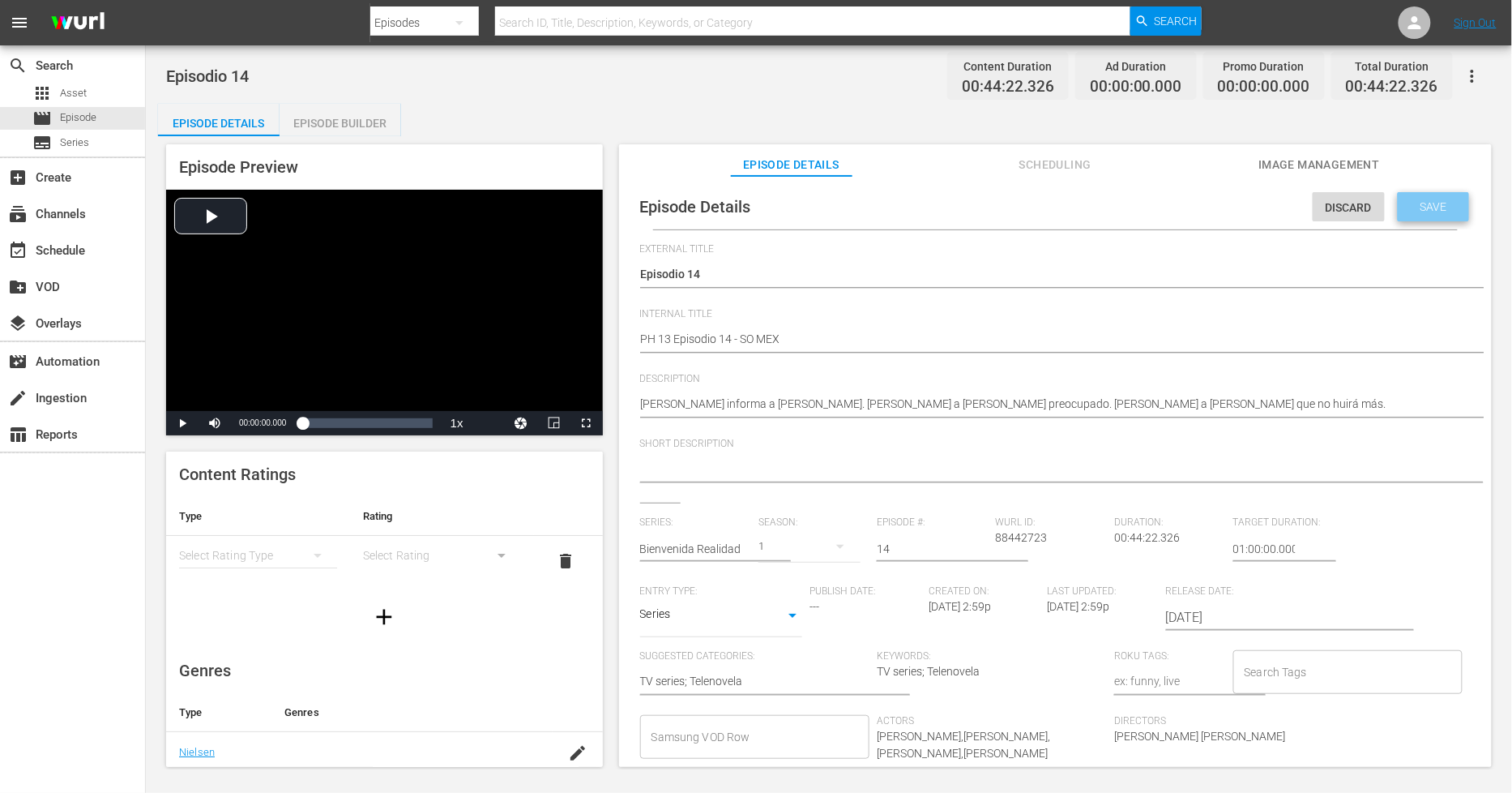
click at [1410, 206] on span "Save" at bounding box center [1434, 207] width 53 height 13
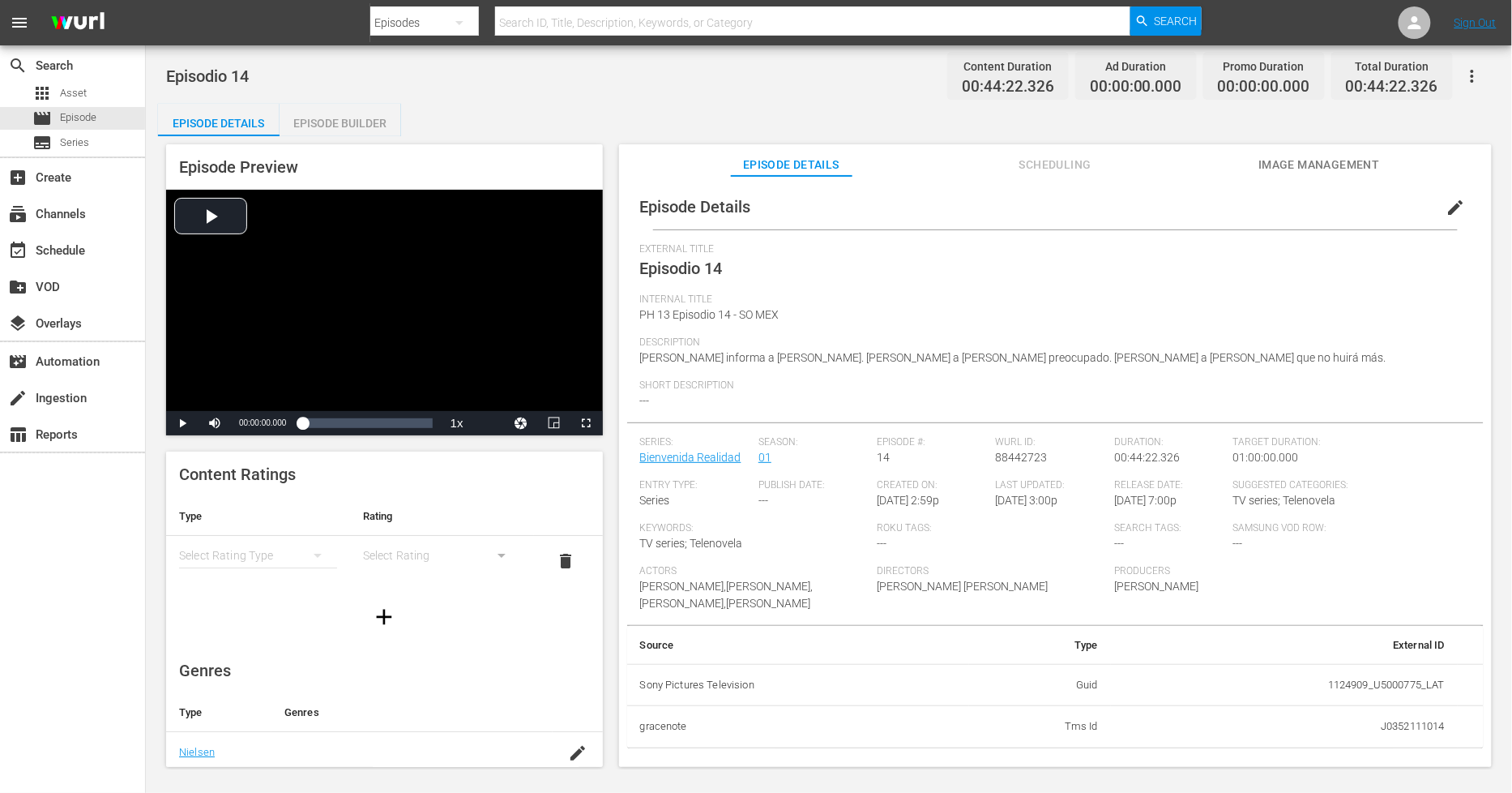
click at [336, 121] on div "Episode Builder" at bounding box center [340, 123] width 121 height 39
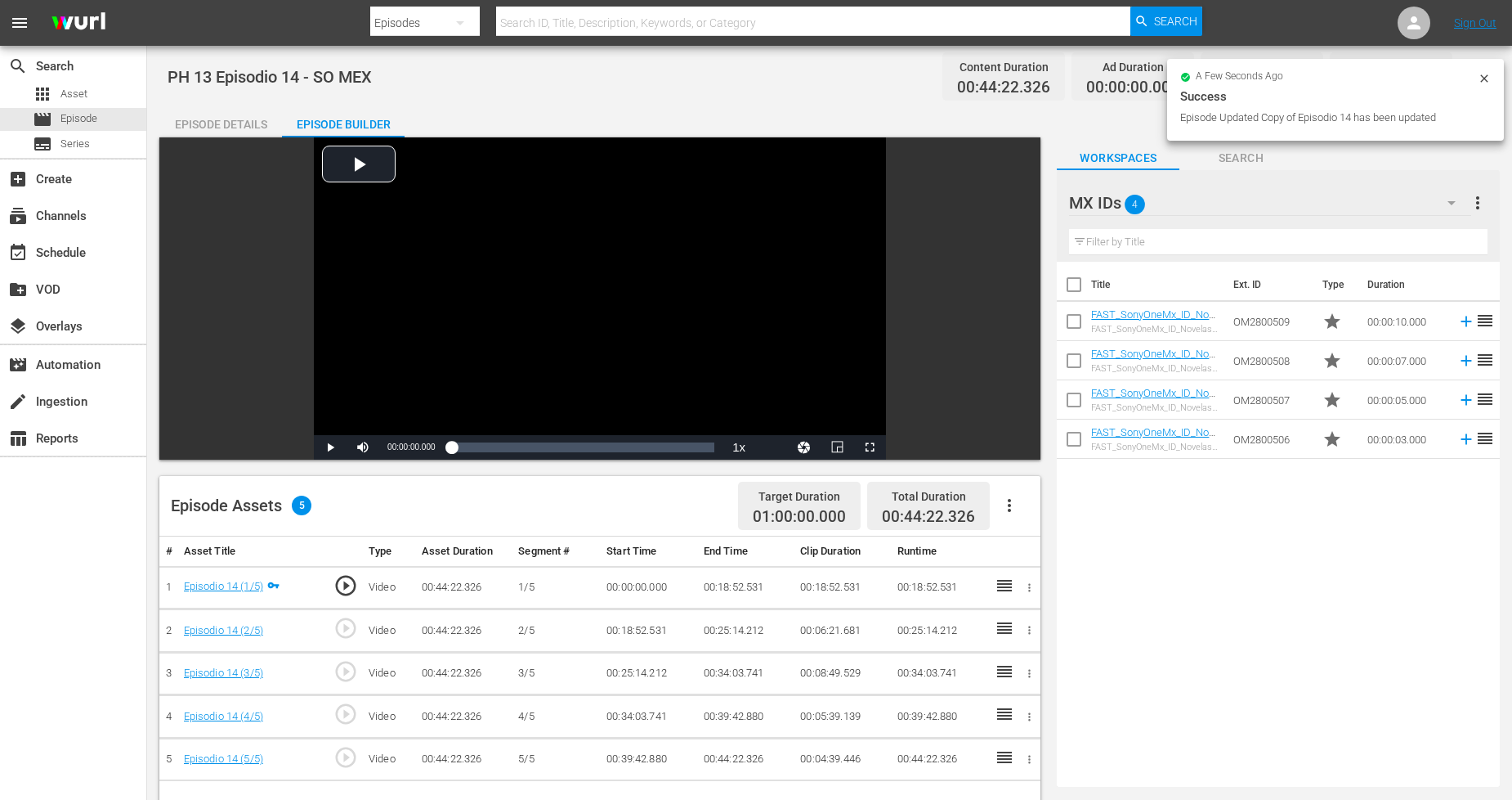
click at [1013, 503] on icon "button" at bounding box center [1010, 505] width 20 height 20
click at [1085, 515] on div "Fill with Ads" at bounding box center [1059, 512] width 111 height 40
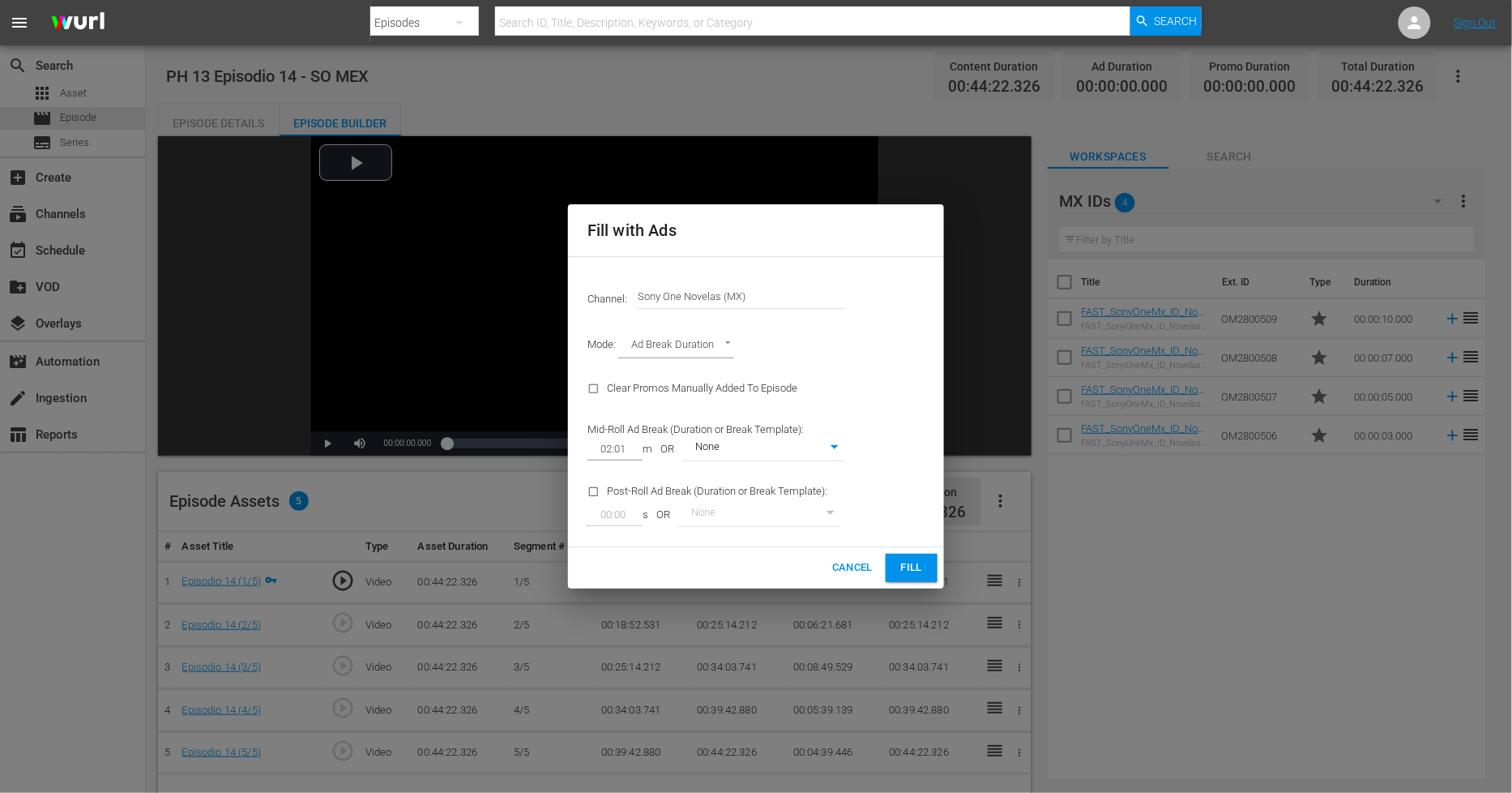
click at [920, 565] on span "Fill" at bounding box center [911, 568] width 26 height 19
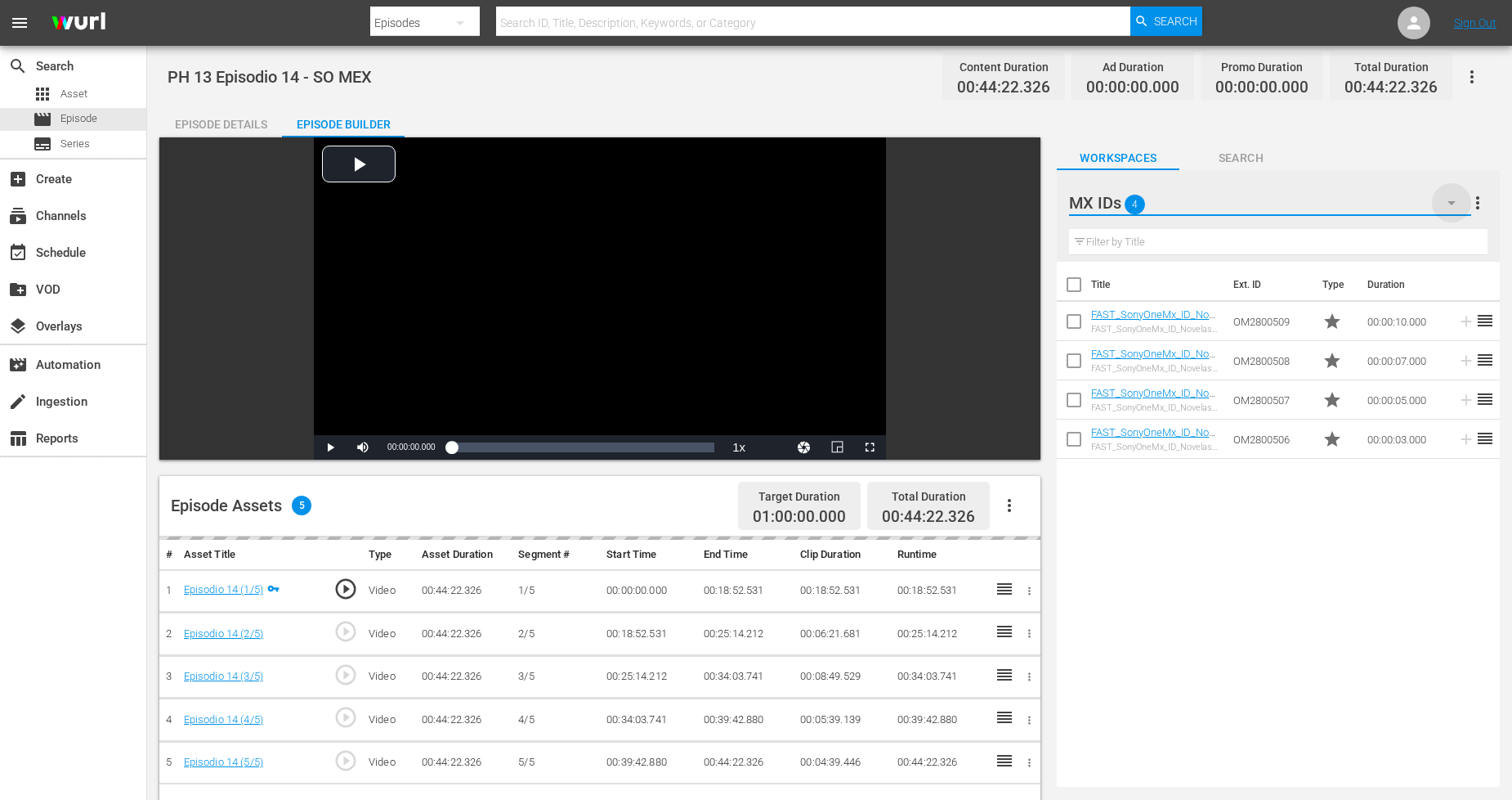
click at [1445, 195] on icon "button" at bounding box center [1452, 203] width 20 height 20
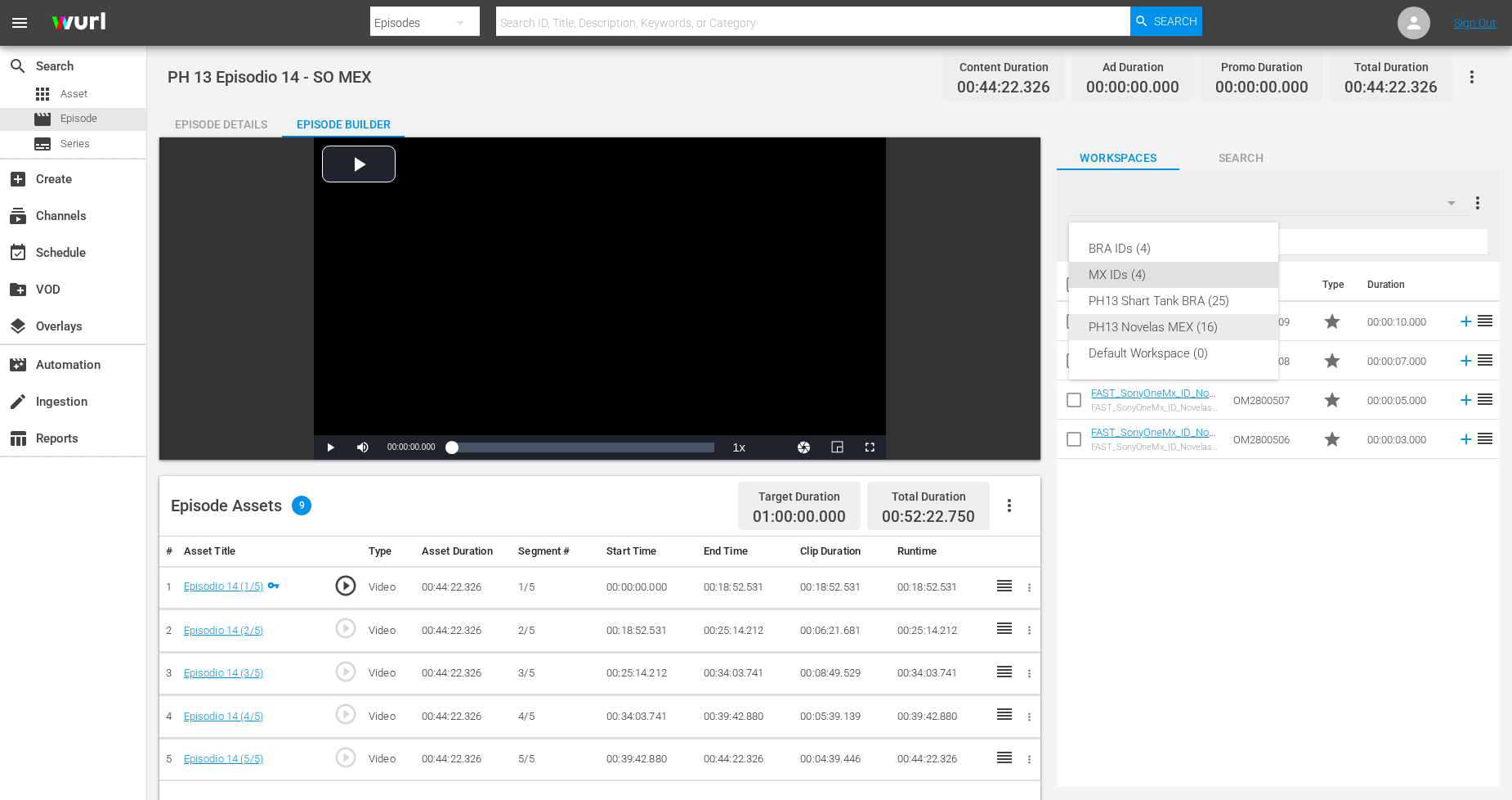
click at [1180, 324] on div "PH13 Novelas MEX (16)" at bounding box center [1173, 326] width 170 height 26
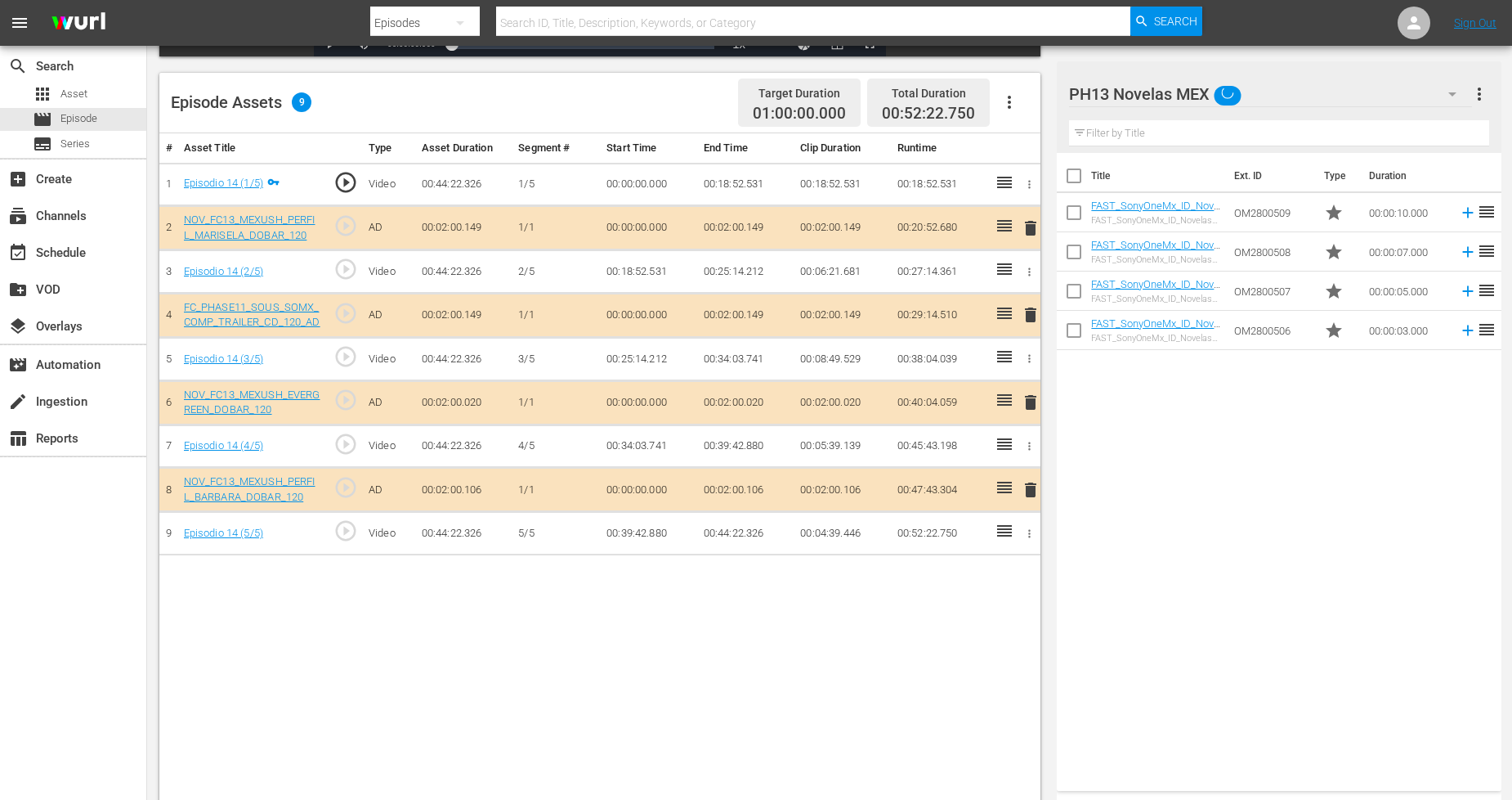
scroll to position [425, 0]
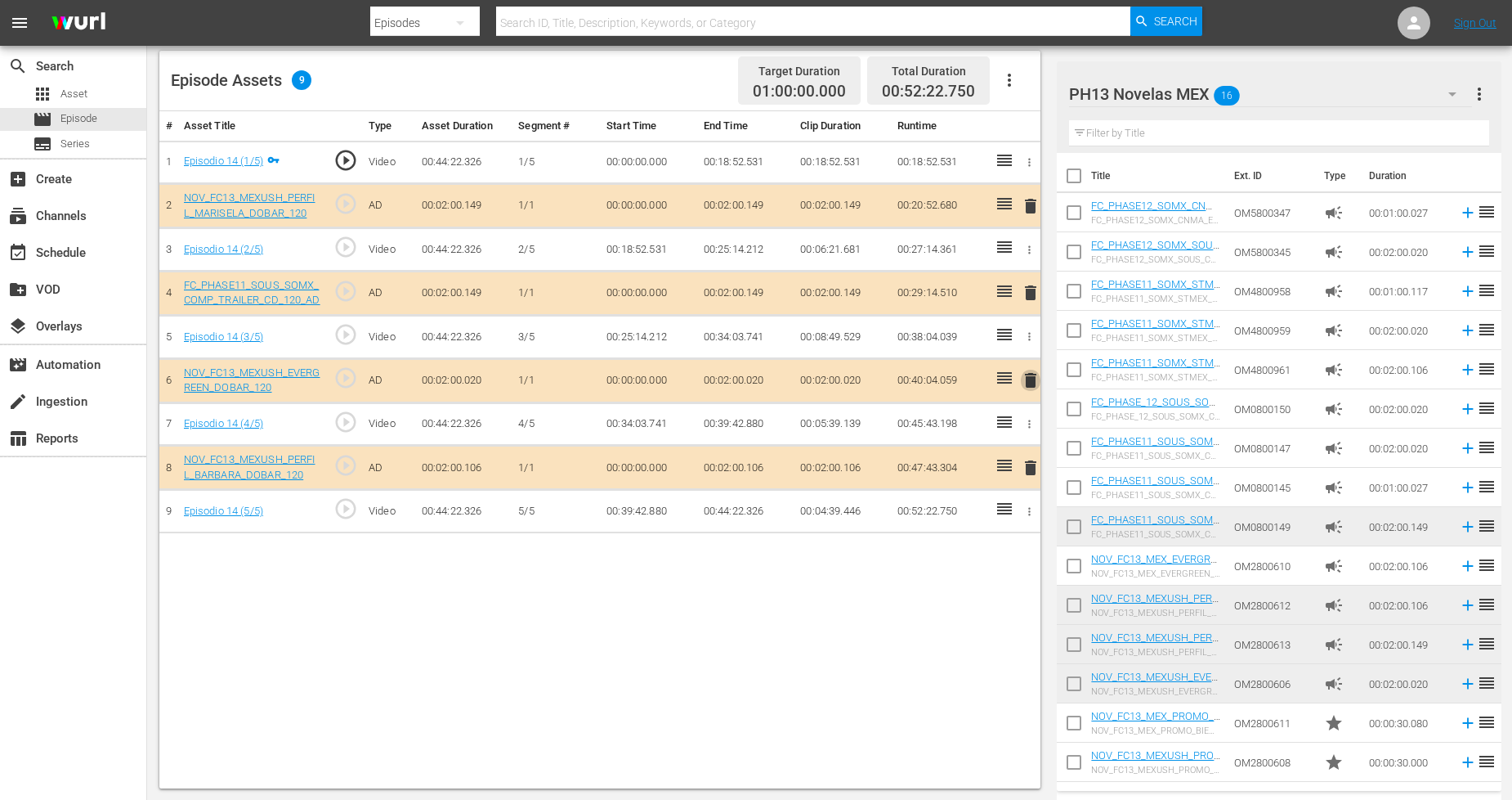
click at [1027, 378] on span "delete" at bounding box center [1031, 380] width 20 height 20
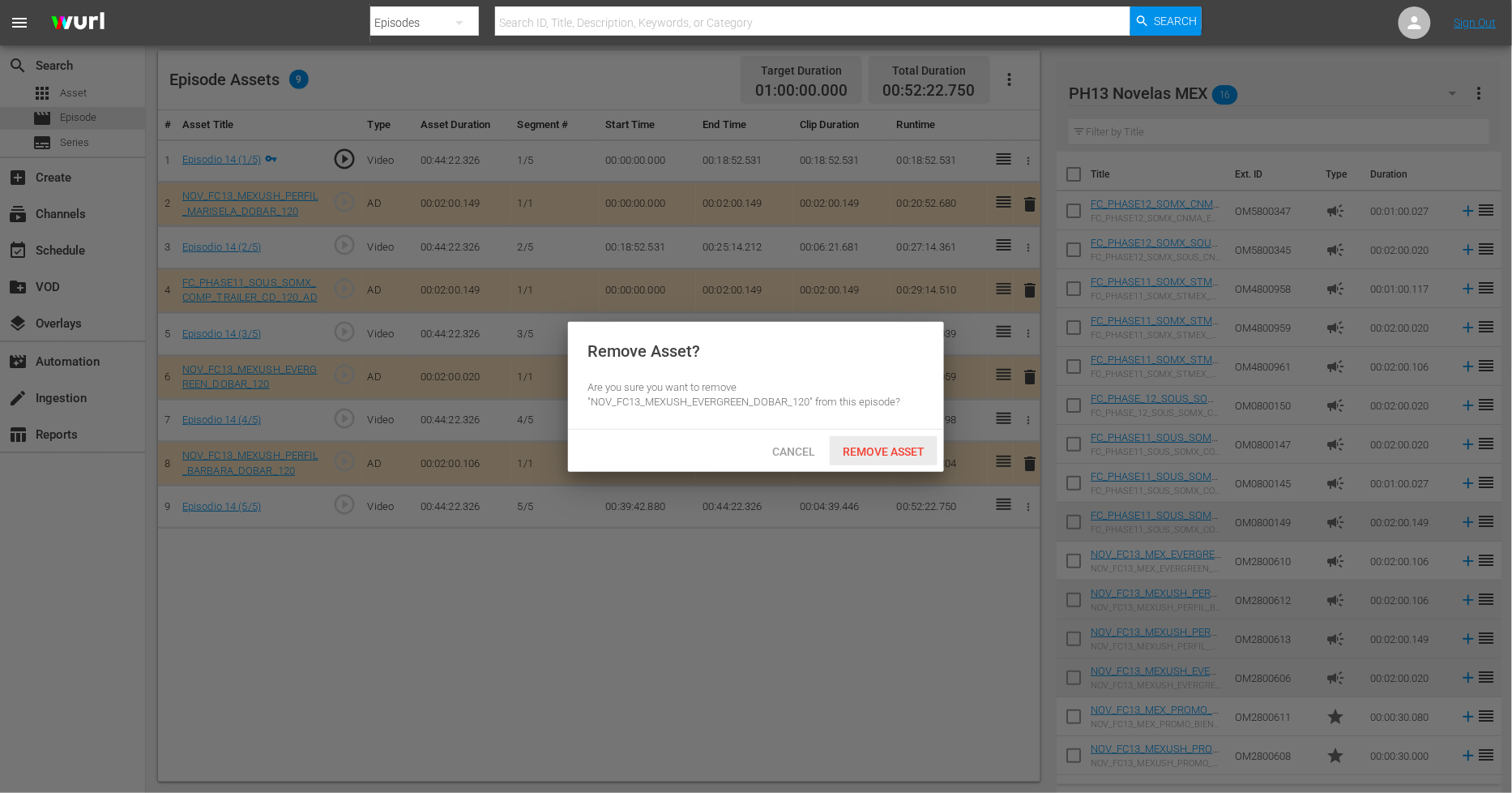
click at [902, 446] on span "Remove Asset" at bounding box center [883, 452] width 108 height 13
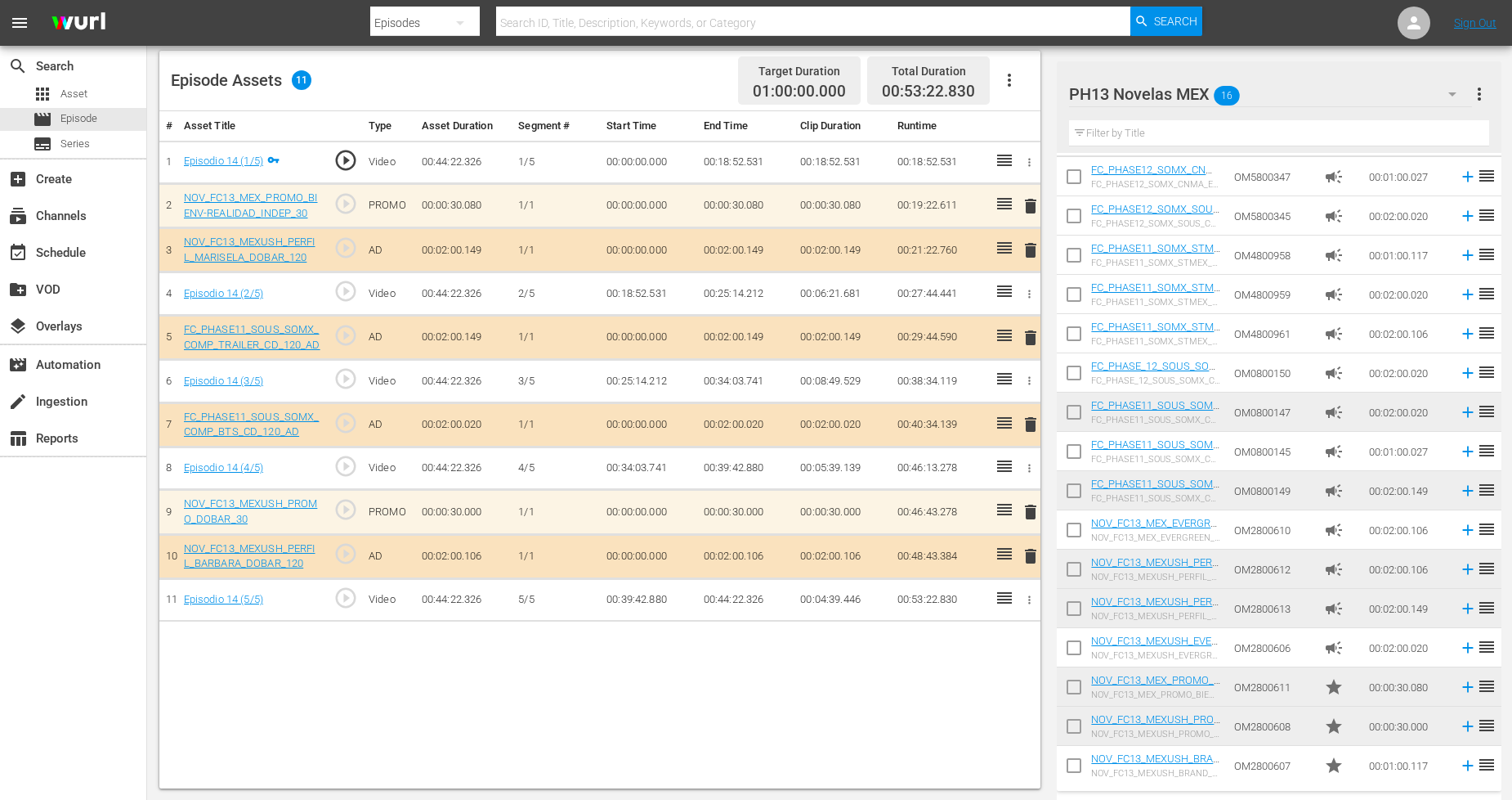
click at [1456, 95] on icon "button" at bounding box center [1453, 94] width 20 height 20
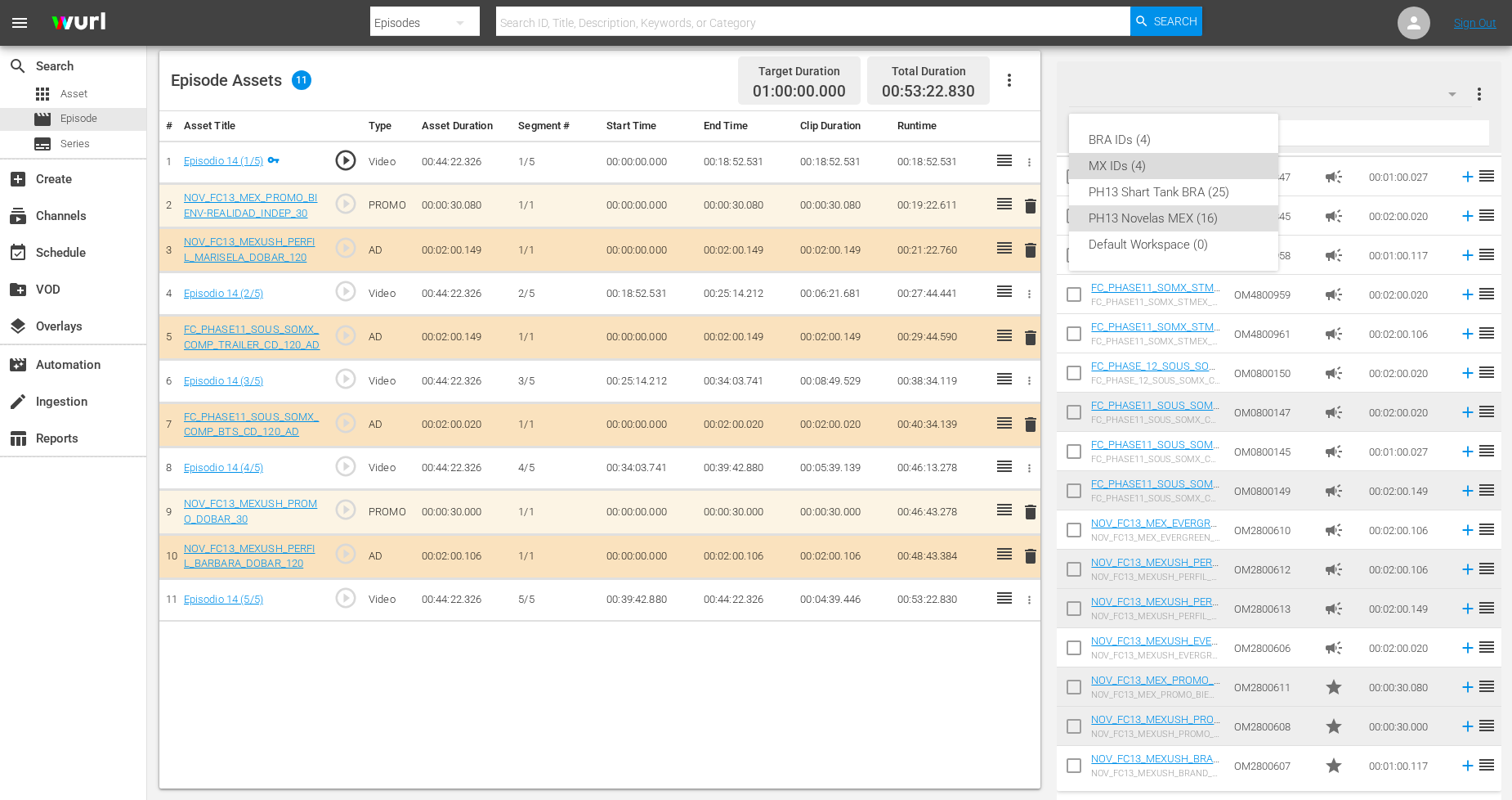
click at [1154, 153] on div "MX IDs (4)" at bounding box center [1173, 165] width 170 height 26
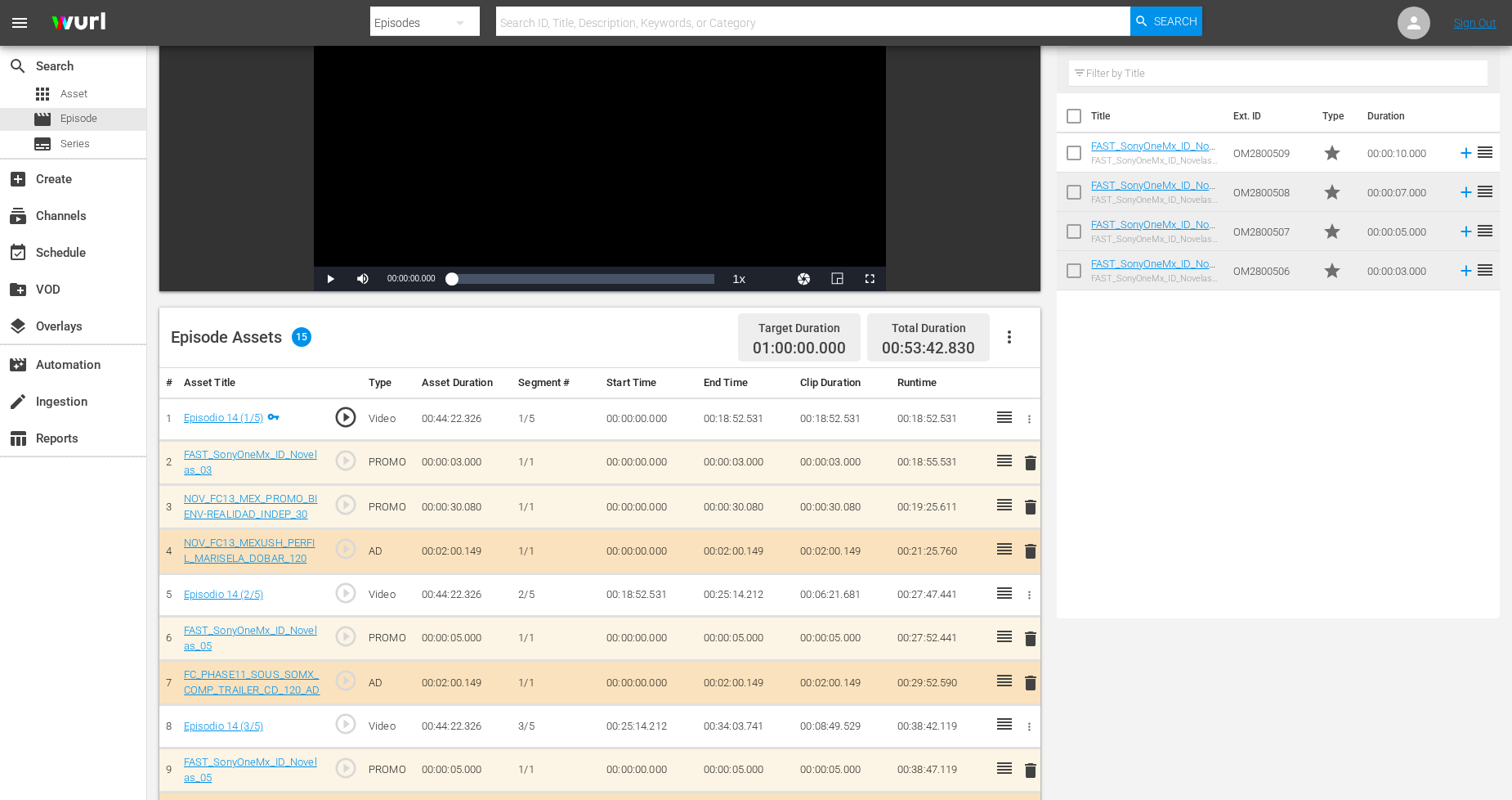
scroll to position [0, 0]
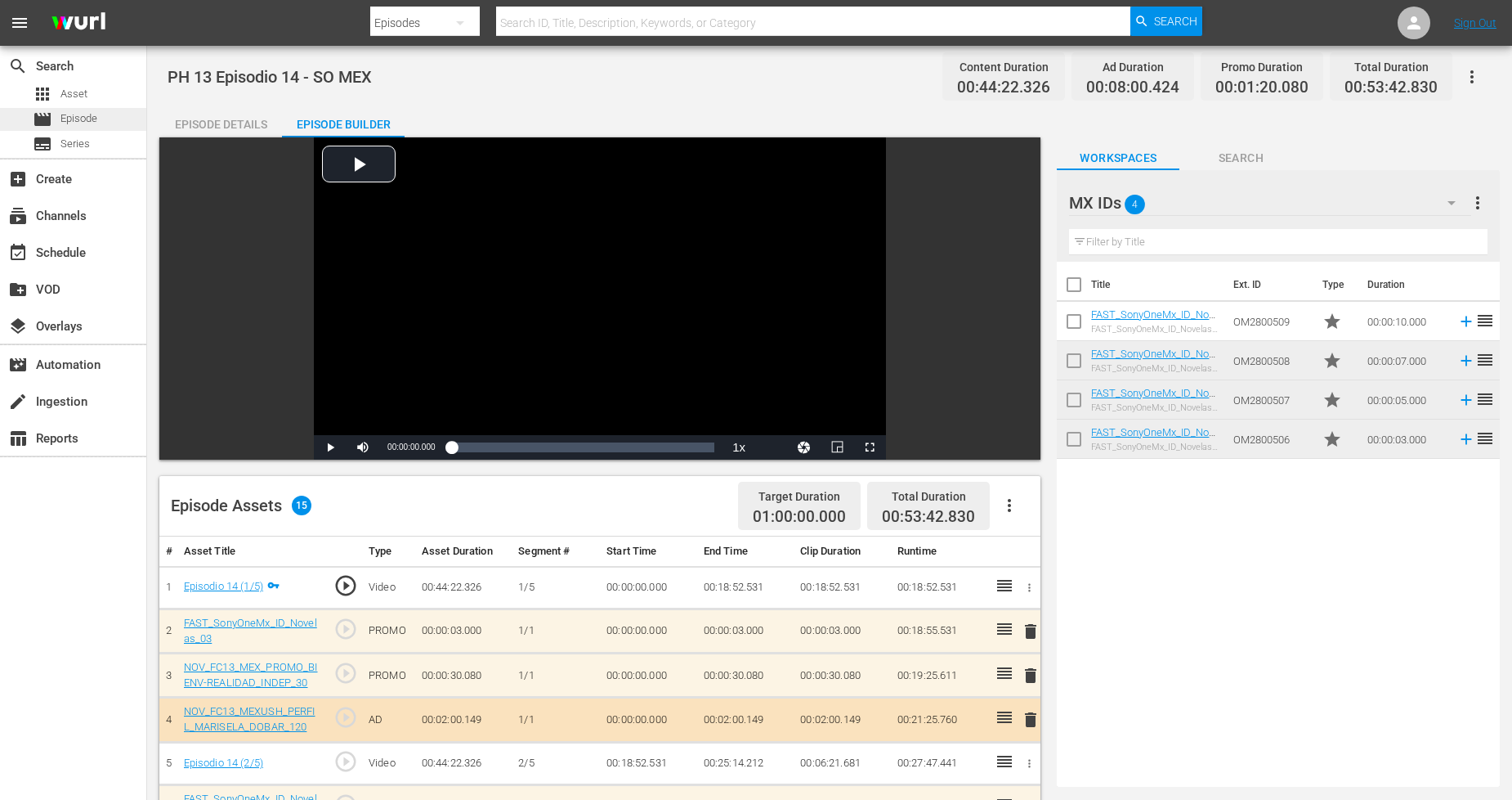
drag, startPoint x: 108, startPoint y: 120, endPoint x: 118, endPoint y: 120, distance: 10.0
click at [118, 120] on div "movie Episode" at bounding box center [73, 119] width 146 height 22
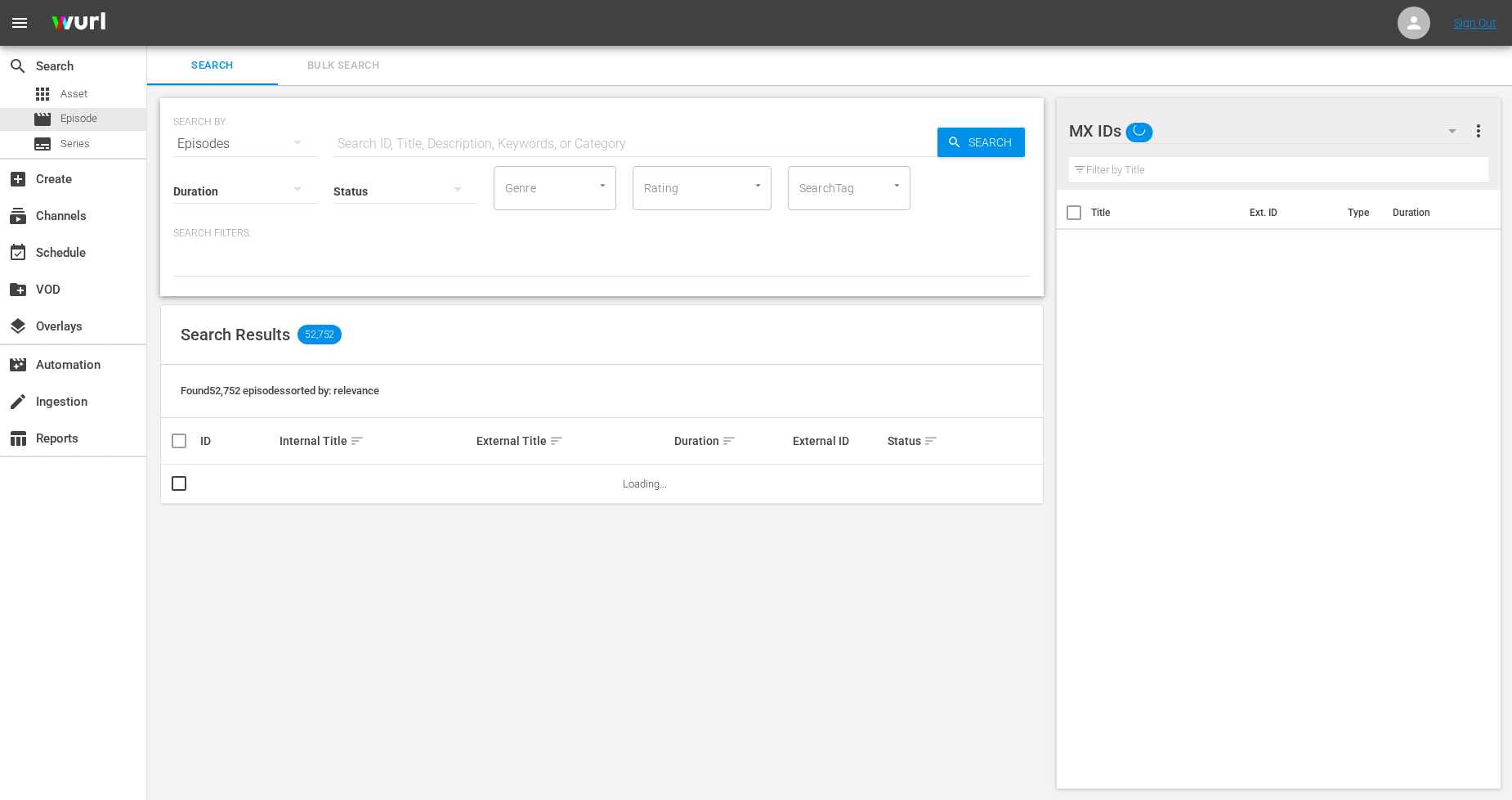
click at [324, 59] on span "Bulk Search" at bounding box center [343, 66] width 111 height 19
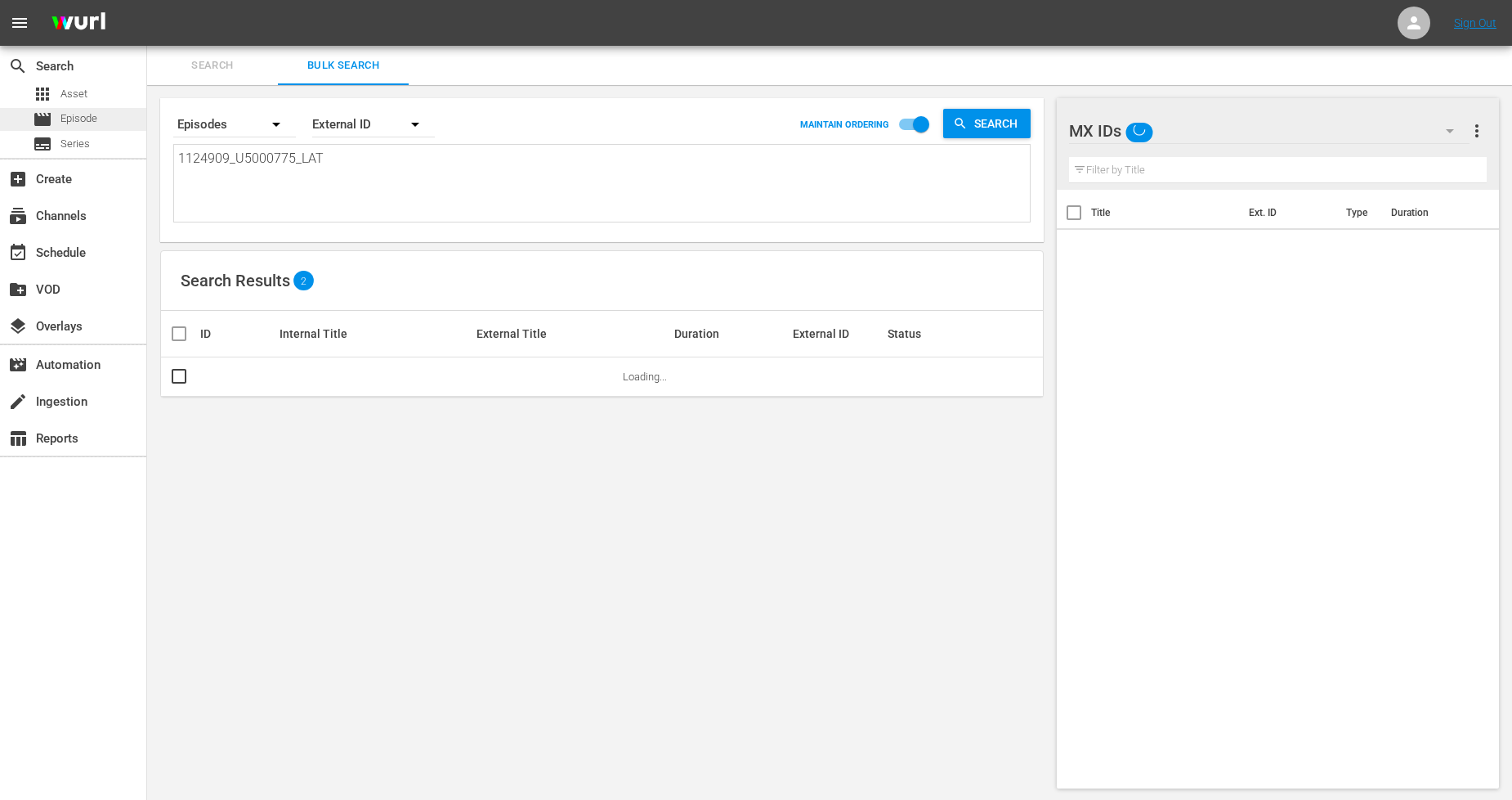
drag, startPoint x: 461, startPoint y: 166, endPoint x: 0, endPoint y: 107, distance: 464.8
click at [147, 0] on div "search Search apps Asset movie Episode subtitles Series add_box Create subscrip…" at bounding box center [830, 0] width 1366 height 0
paste textarea "10_U5000776"
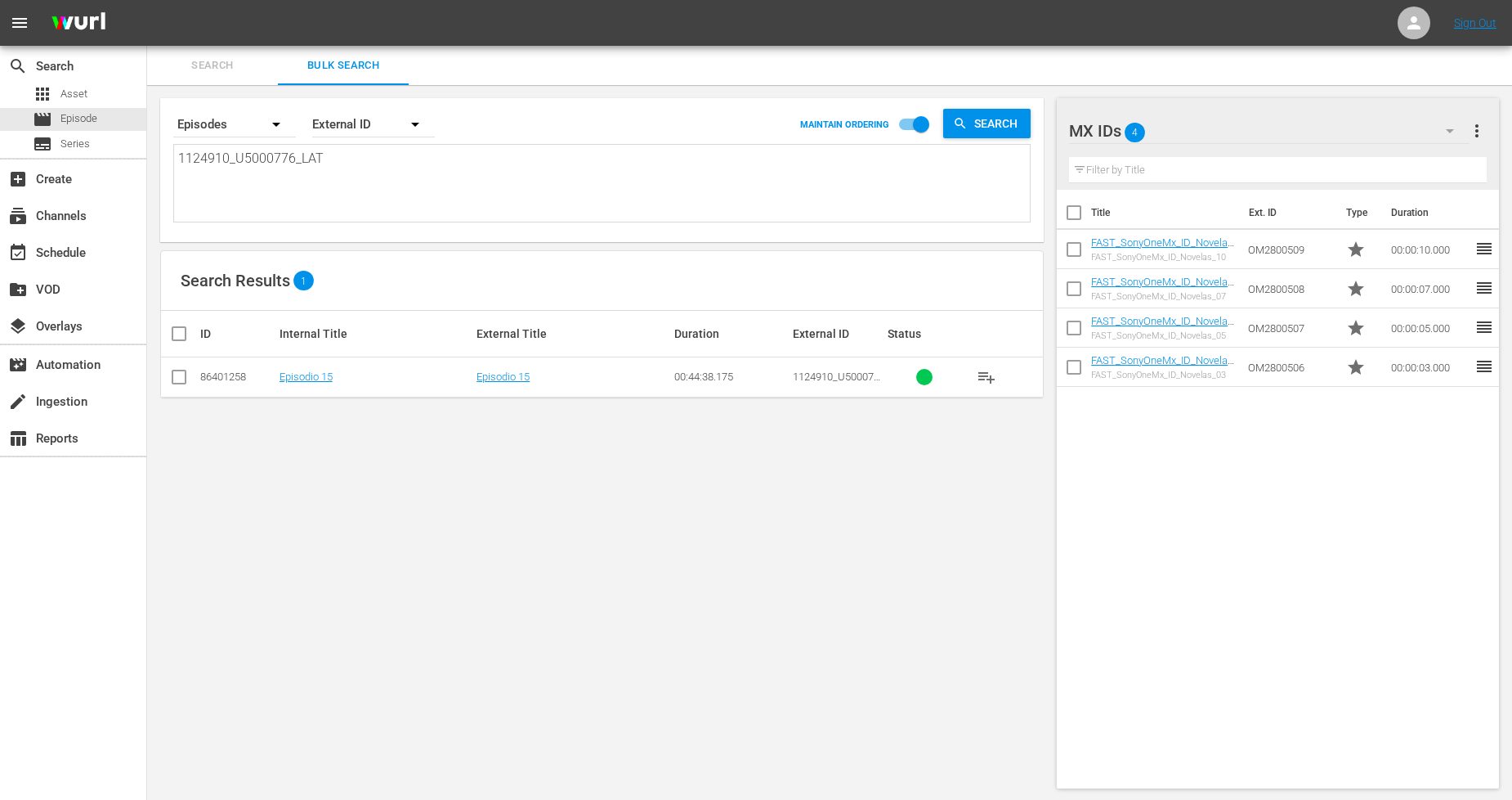
click at [181, 380] on input "checkbox" at bounding box center [179, 380] width 20 height 20
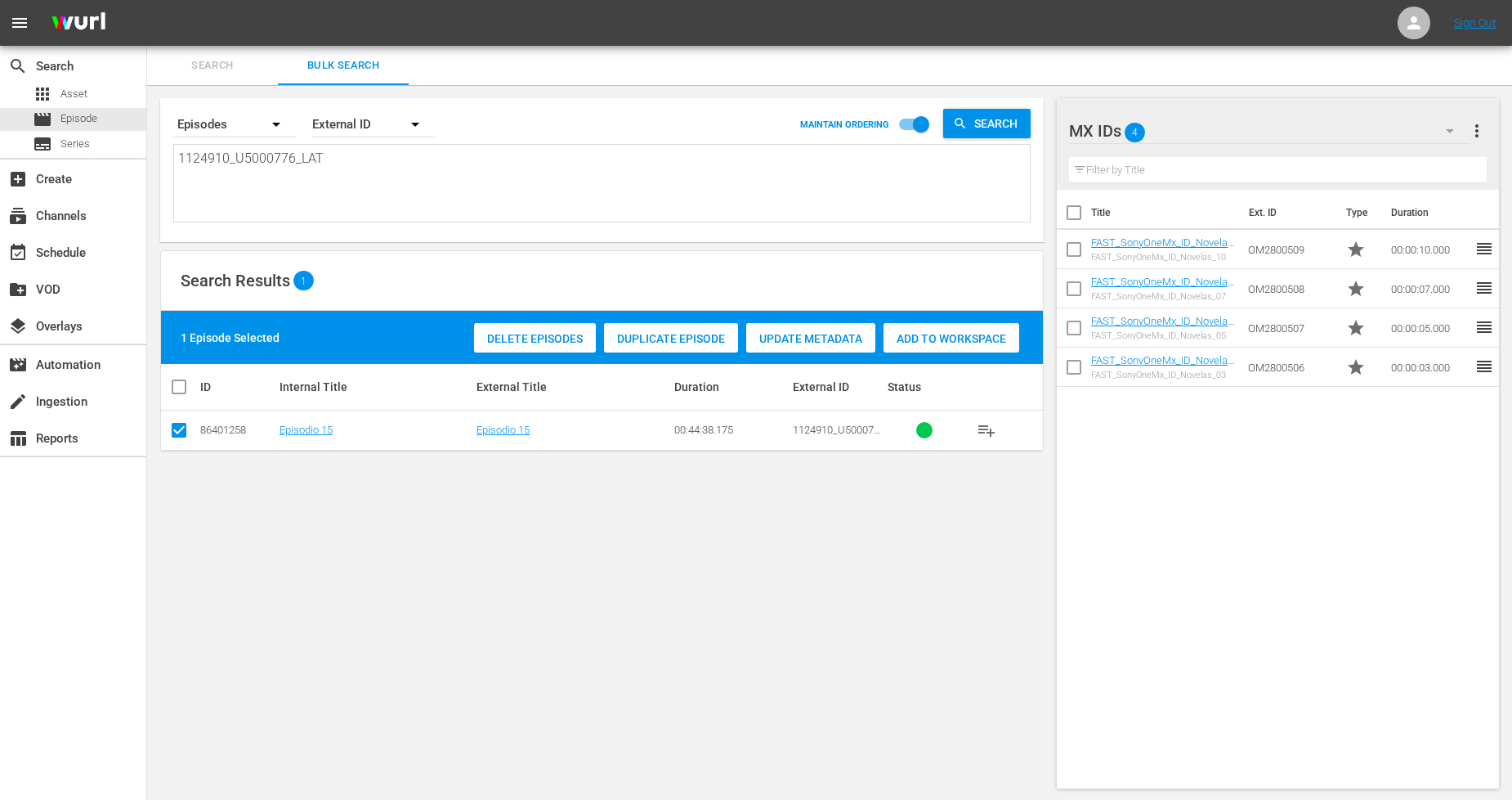
click at [721, 335] on span "Duplicate Episode" at bounding box center [670, 338] width 134 height 13
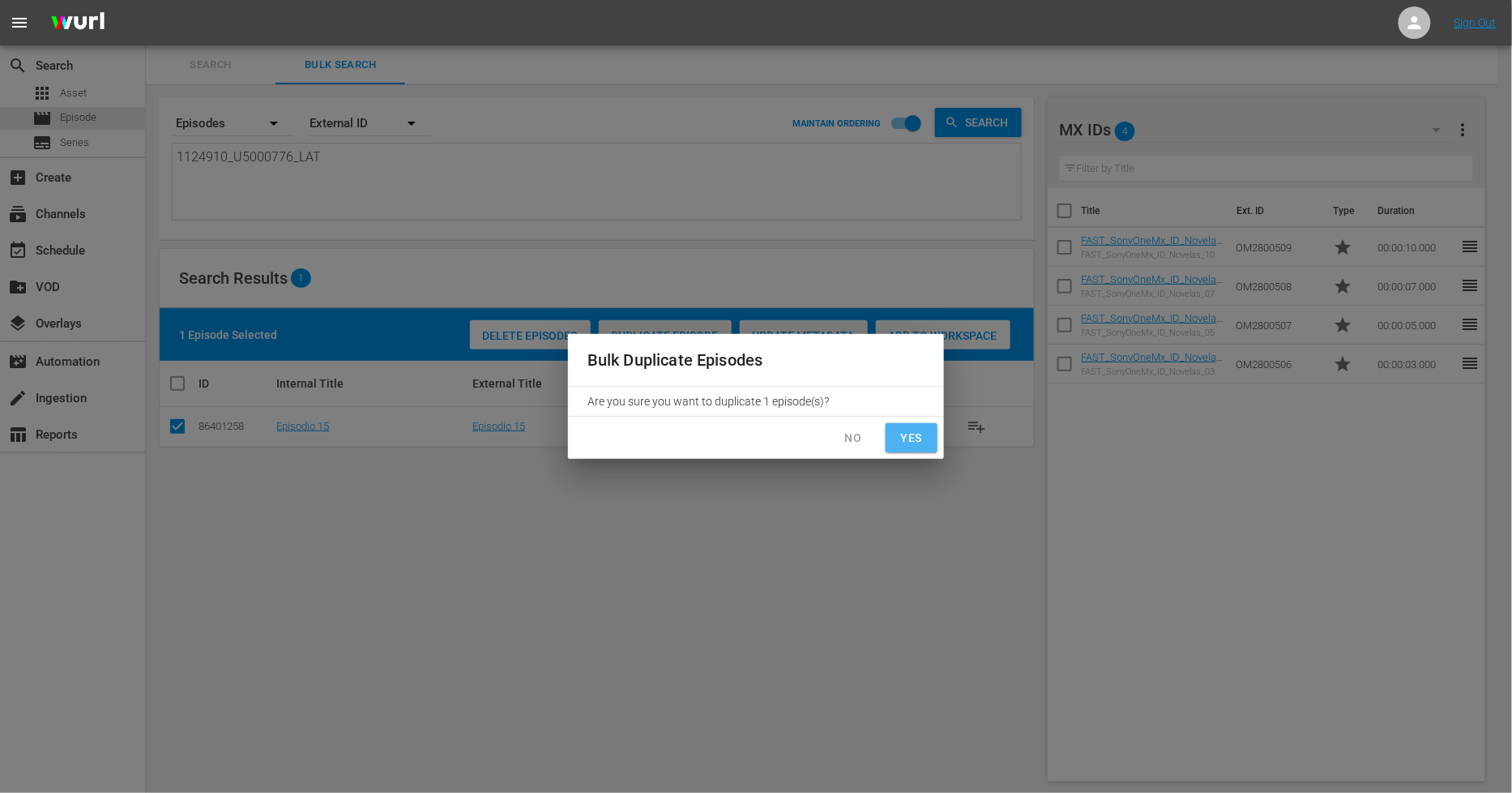
click at [913, 437] on span "Yes" at bounding box center [911, 437] width 26 height 20
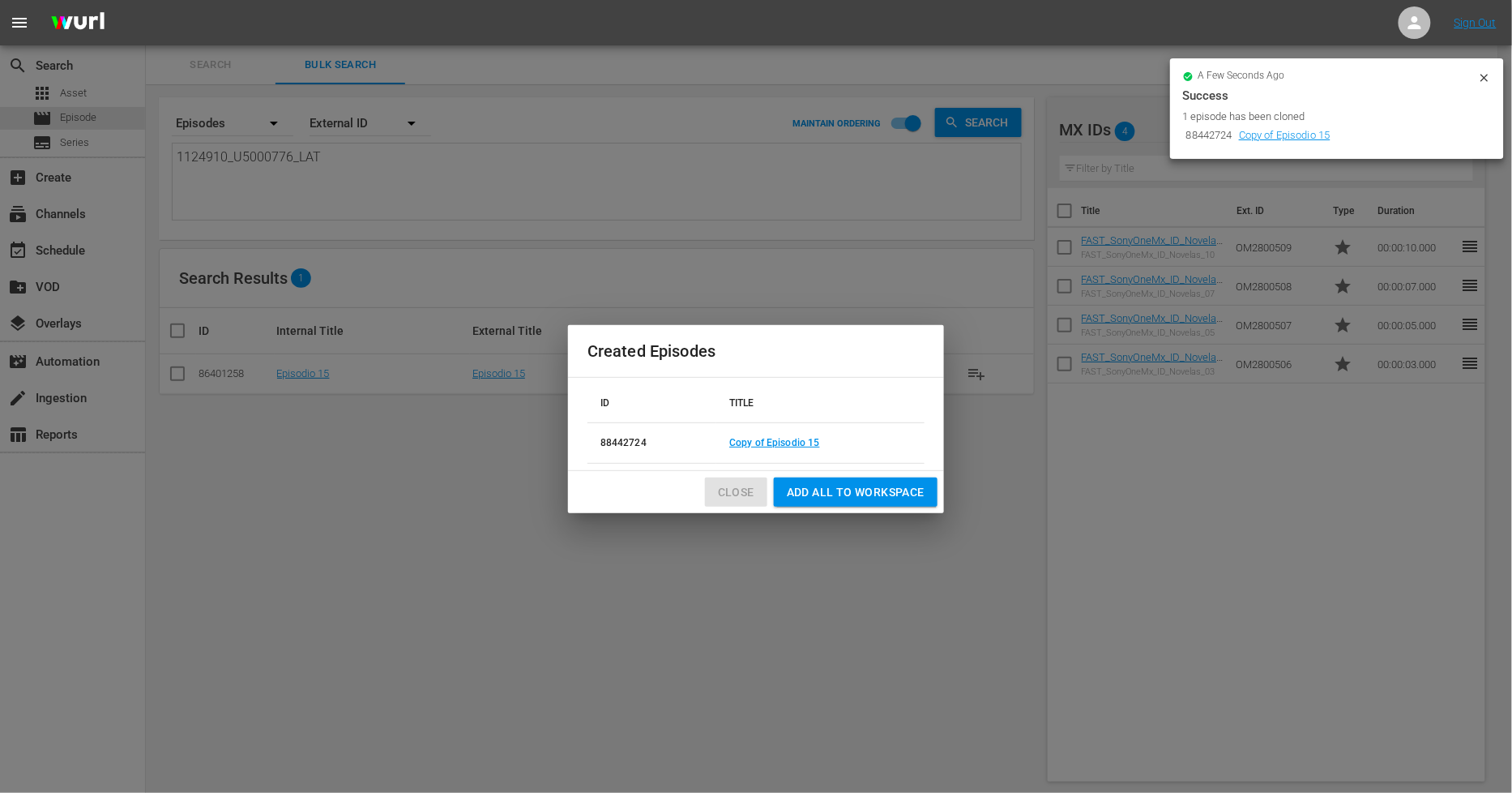
drag, startPoint x: 746, startPoint y: 498, endPoint x: 738, endPoint y: 499, distance: 8.1
click at [744, 497] on span "Close" at bounding box center [736, 492] width 37 height 20
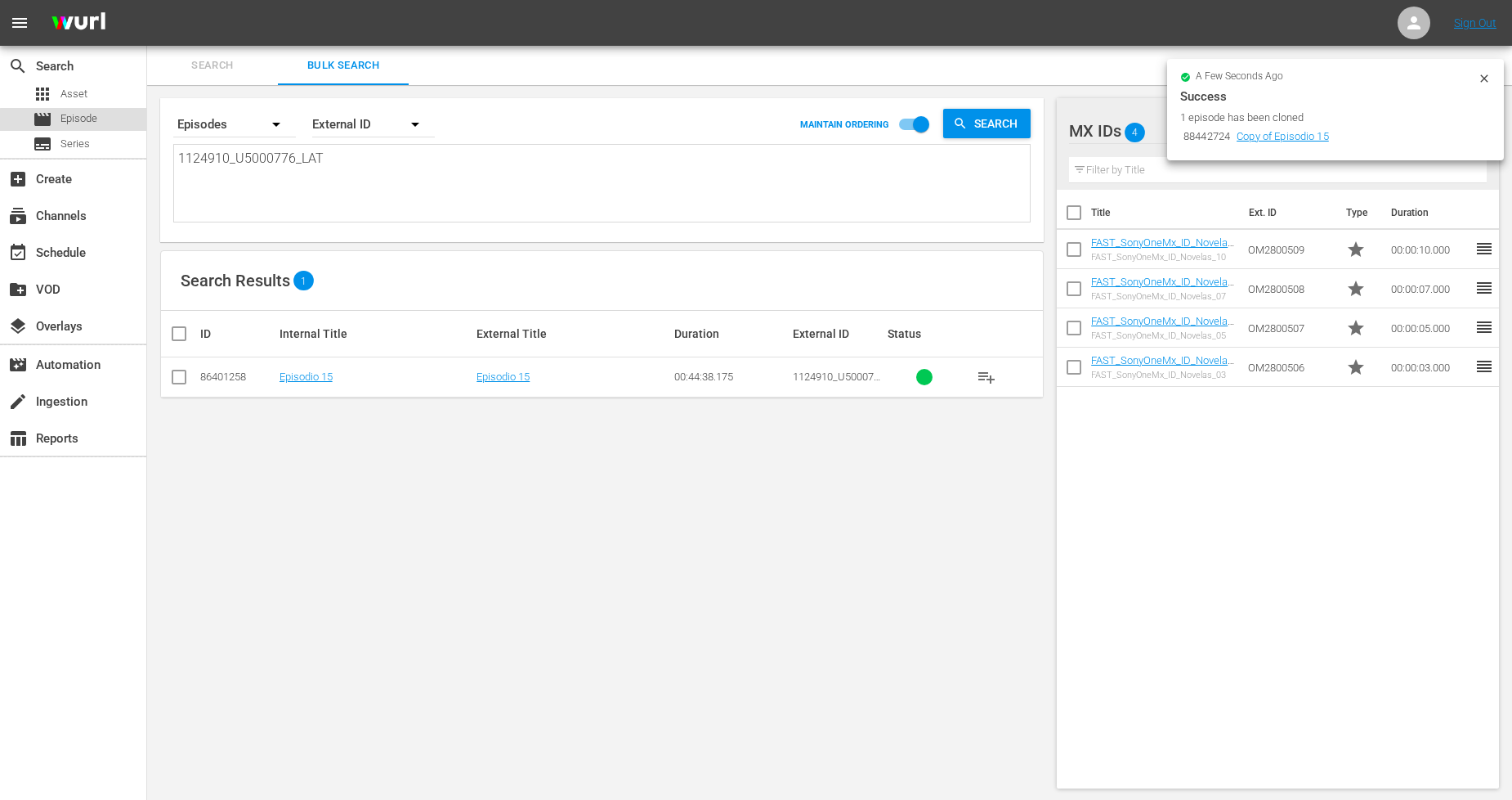
click at [135, 124] on div "movie Episode" at bounding box center [73, 119] width 146 height 22
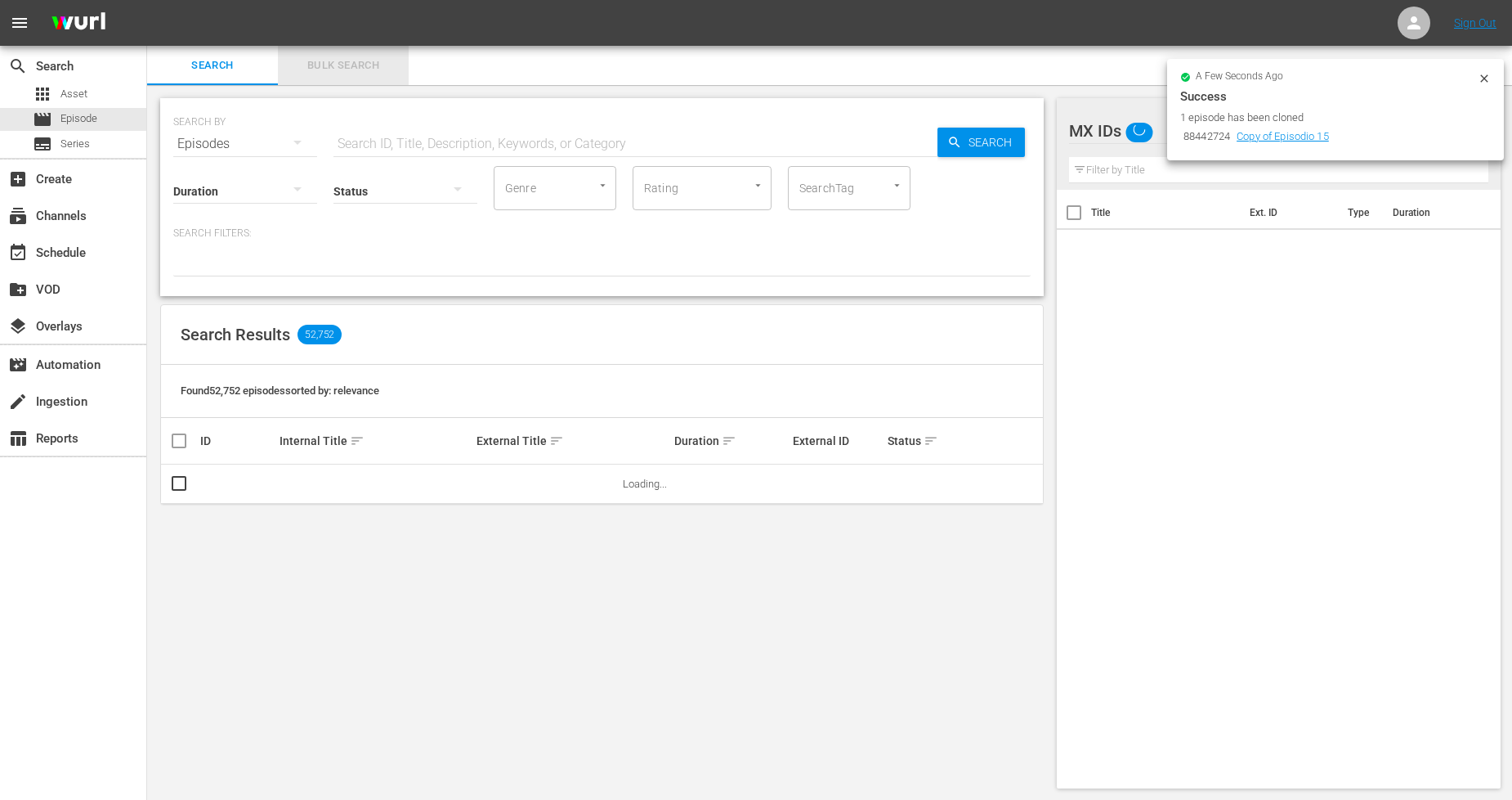
click at [355, 68] on span "Bulk Search" at bounding box center [343, 66] width 111 height 19
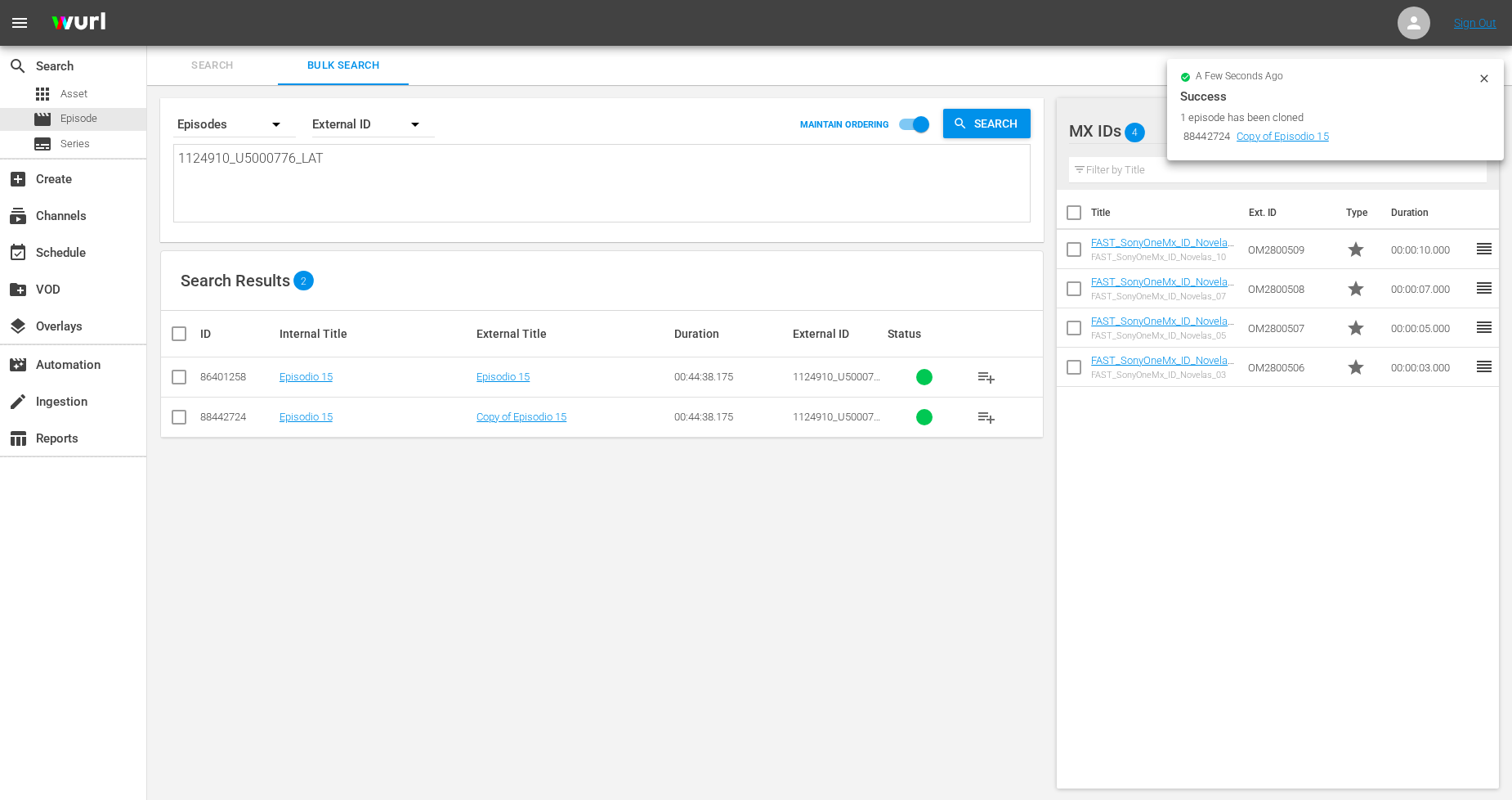
click at [573, 414] on div "Copy of Episodio 15" at bounding box center [573, 417] width 193 height 13
click at [551, 420] on link "Copy of Episodio 15" at bounding box center [522, 417] width 90 height 13
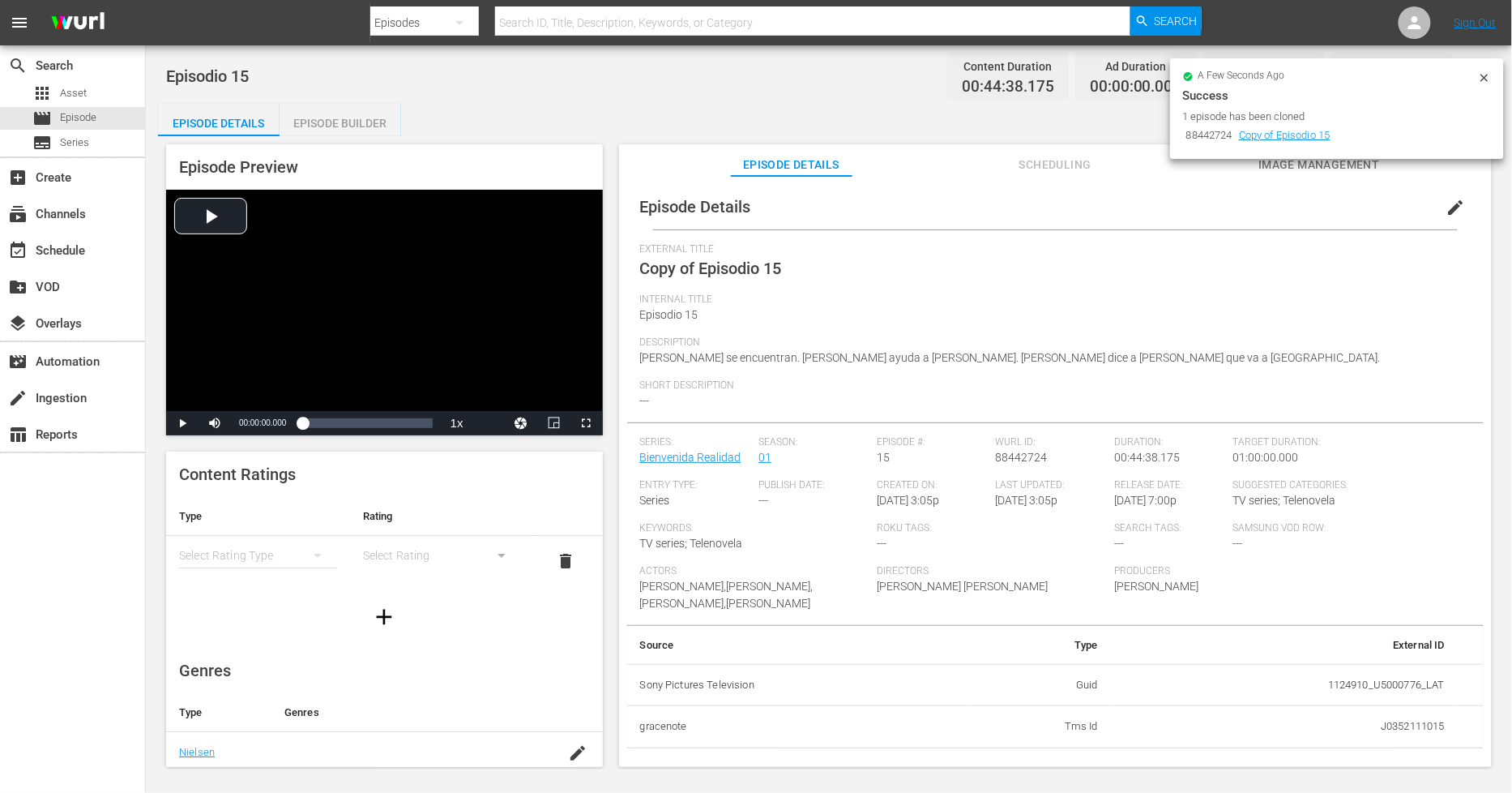
click at [1446, 207] on span "edit" at bounding box center [1456, 208] width 20 height 20
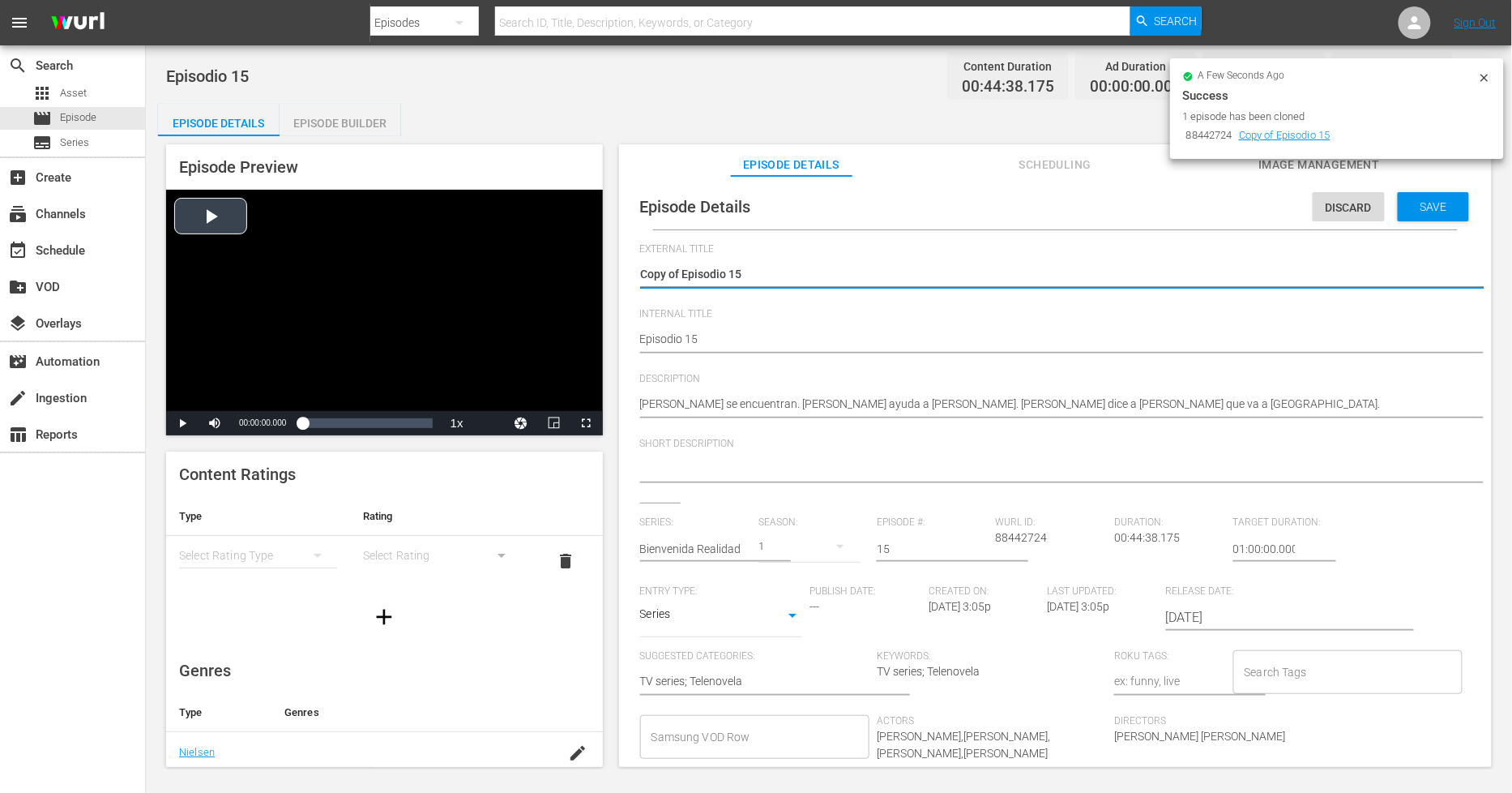
drag, startPoint x: 681, startPoint y: 273, endPoint x: 346, endPoint y: 273, distance: 335.0
click at [346, 273] on div "Episode Preview Video Player is loading. Play Video Play Mute Current Time 00:0…" at bounding box center [828, 458] width 1342 height 644
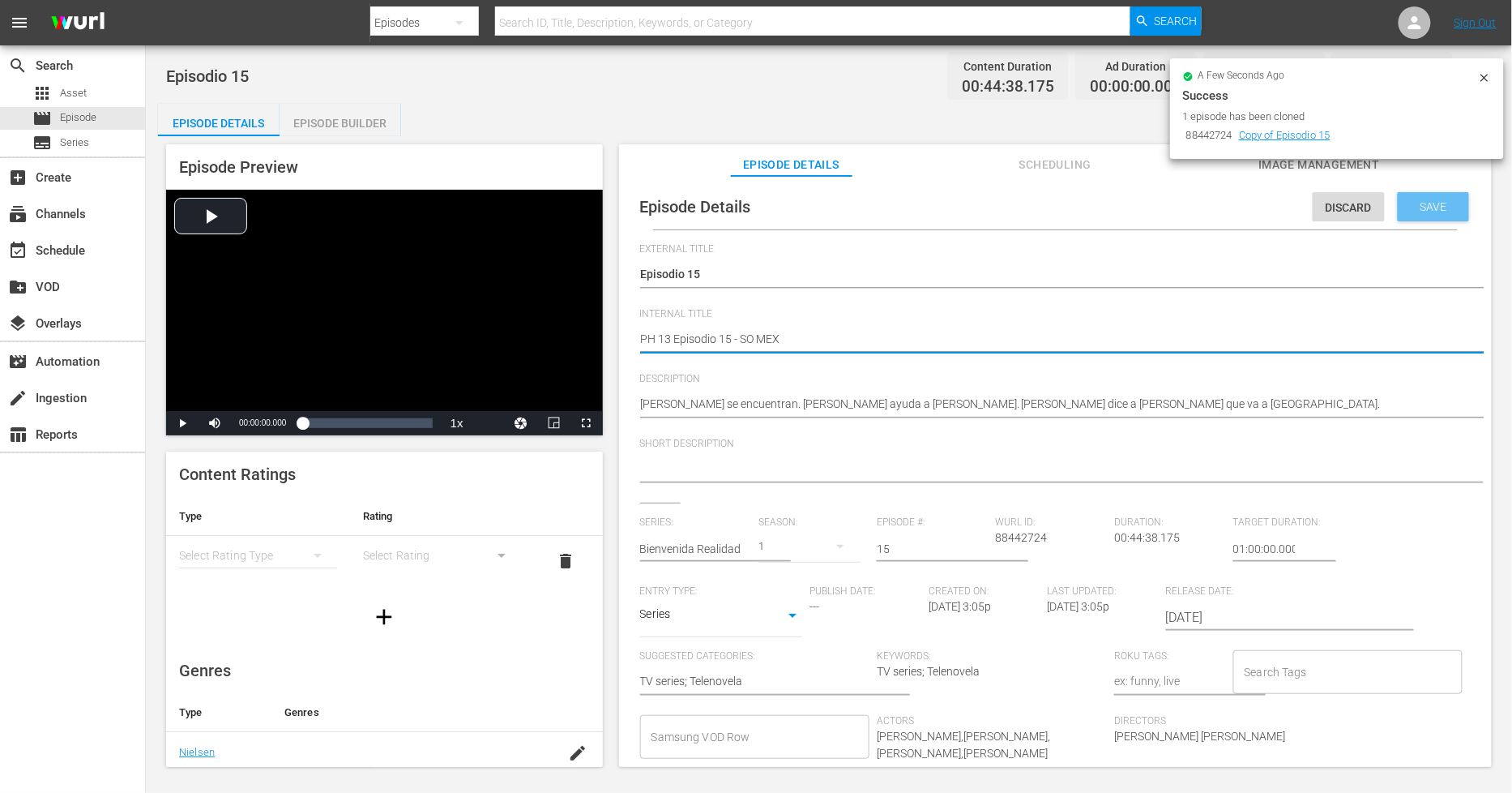
click at [1427, 214] on div "Save" at bounding box center [1434, 207] width 71 height 29
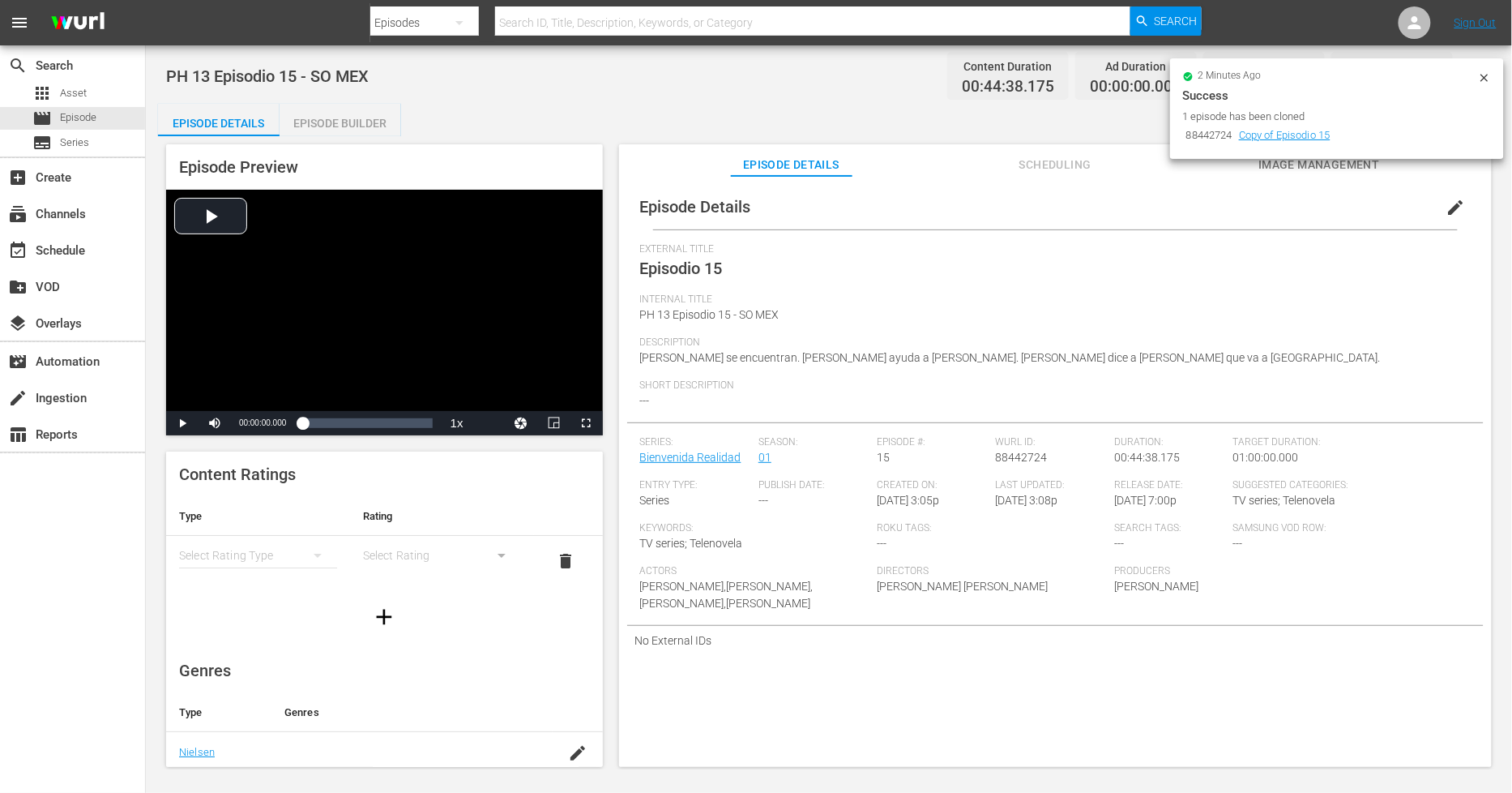
click at [319, 119] on div "Episode Builder" at bounding box center [340, 123] width 121 height 39
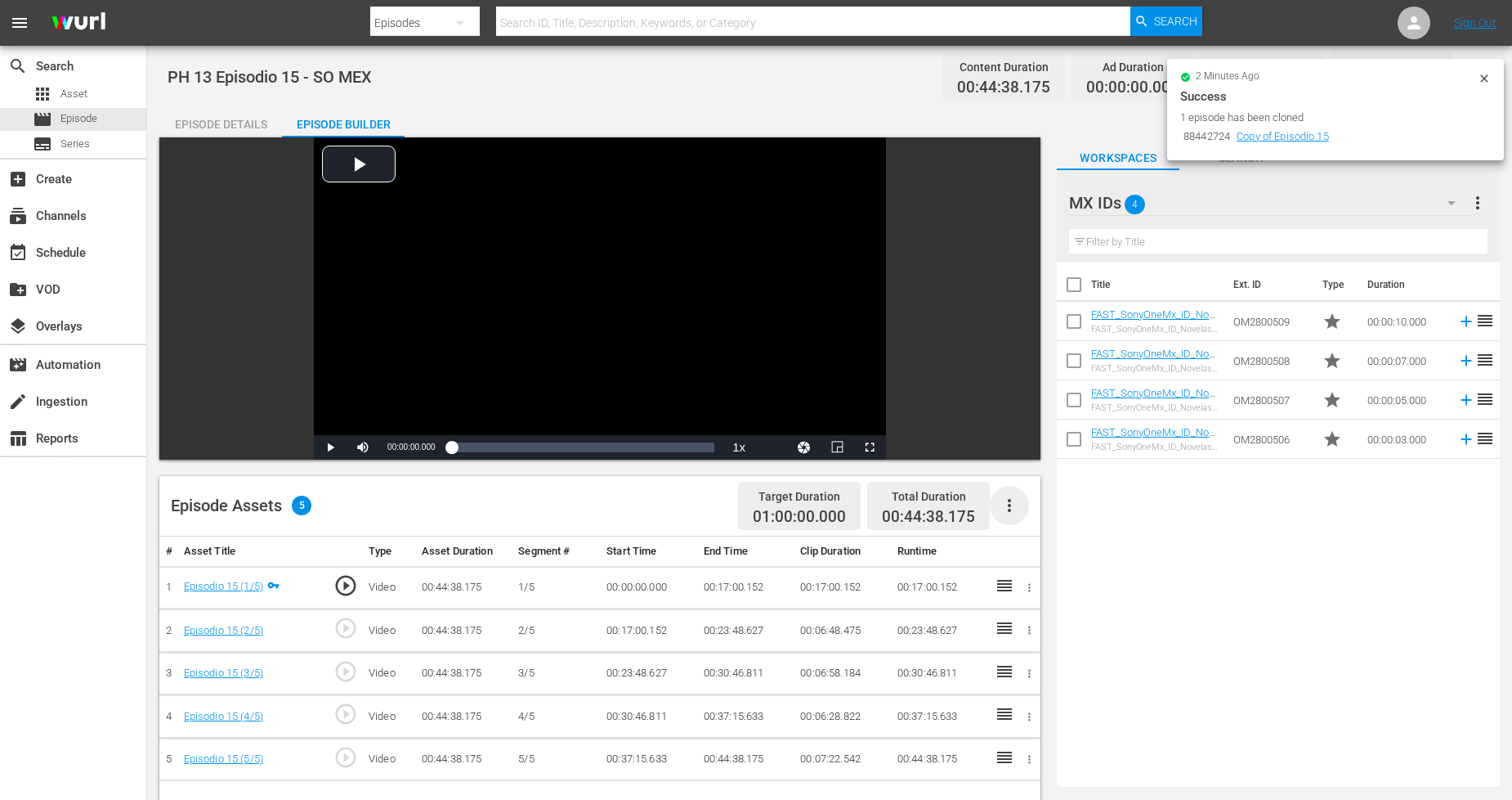
click at [1015, 504] on icon "button" at bounding box center [1010, 505] width 20 height 20
click at [1058, 513] on div "Fill with Ads" at bounding box center [1059, 512] width 111 height 40
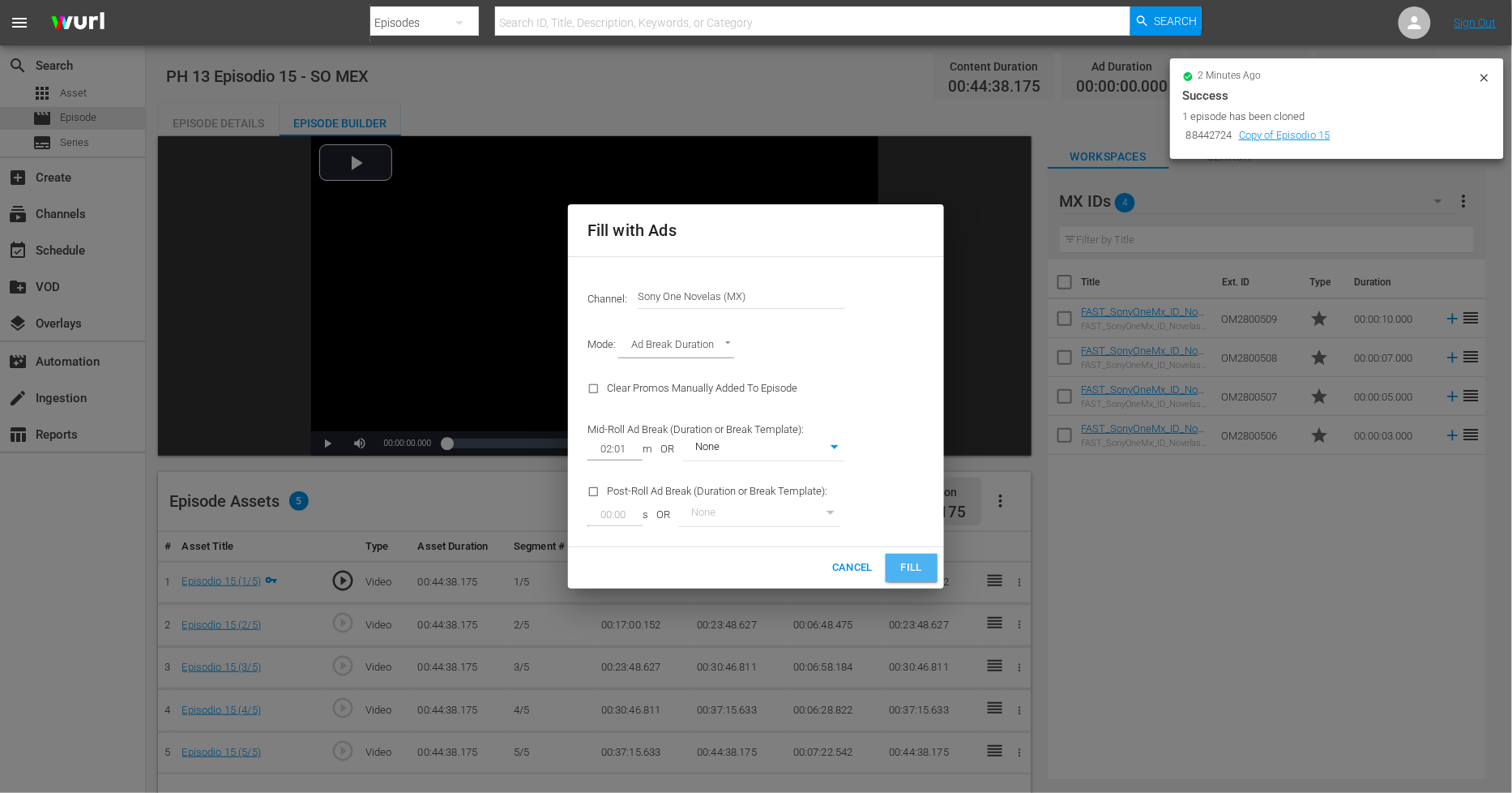
click at [907, 576] on span "Fill" at bounding box center [911, 568] width 26 height 19
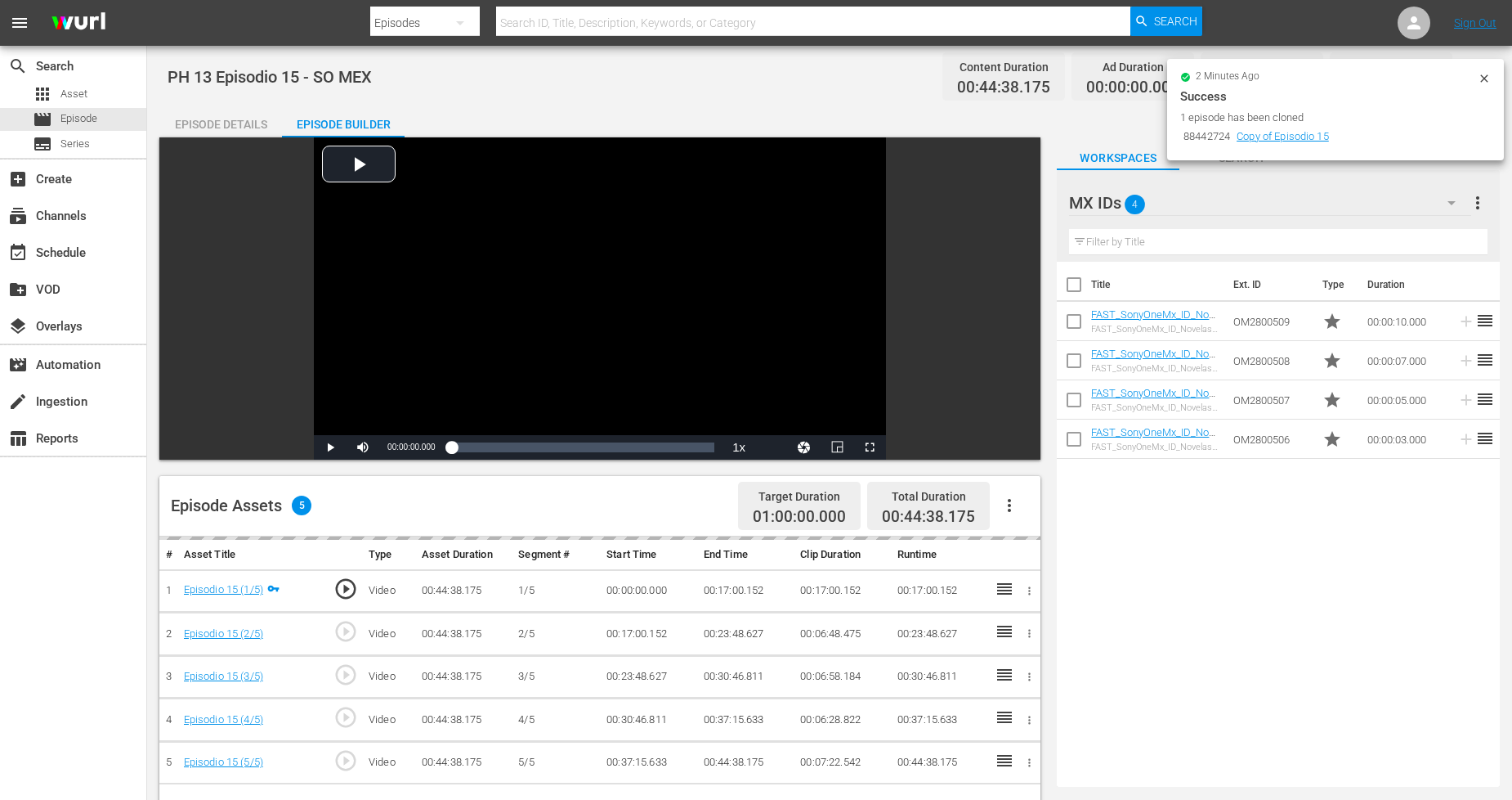
click at [1411, 211] on div "MX IDs 4" at bounding box center [1269, 202] width 402 height 46
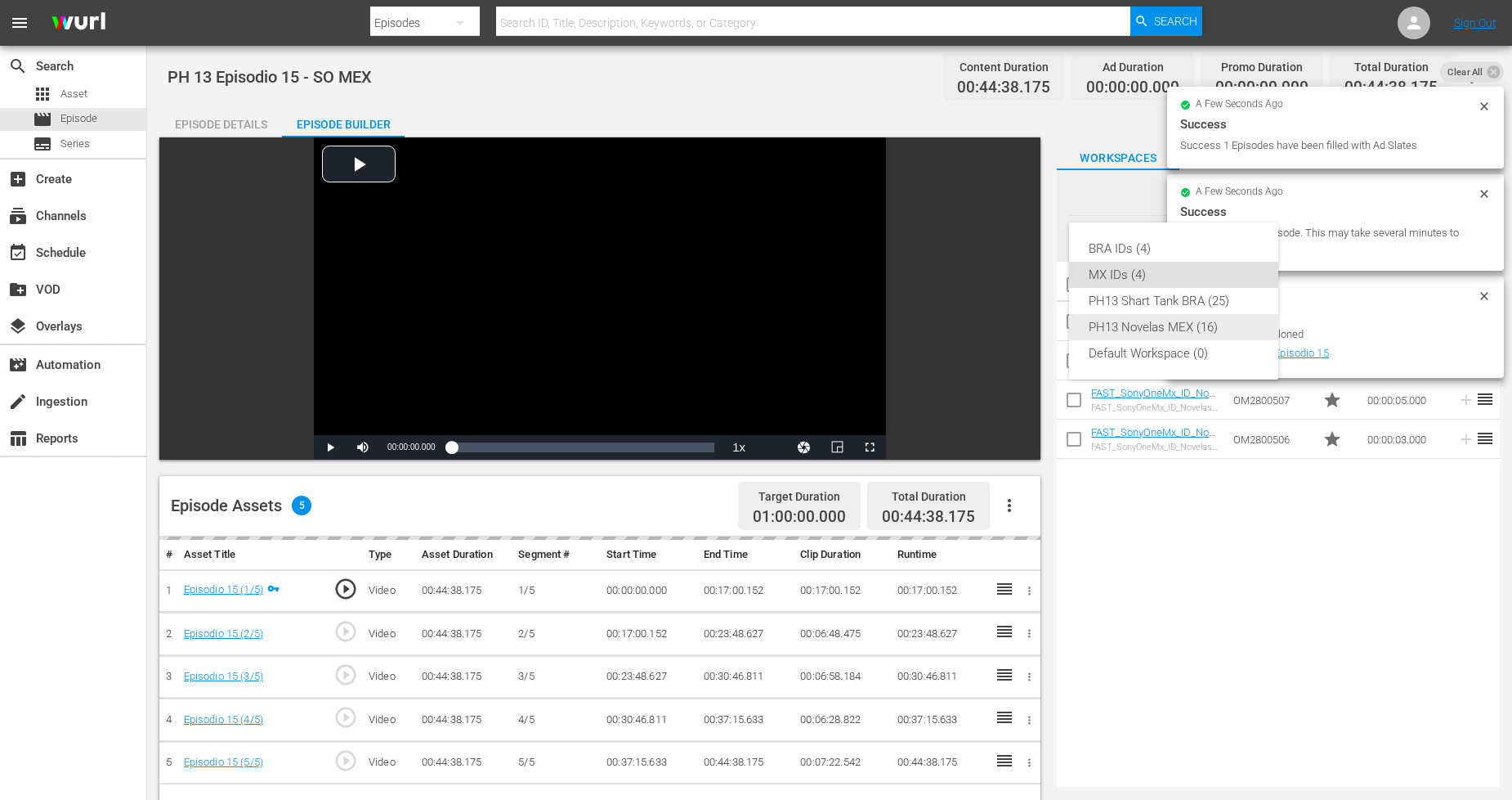
click at [1189, 324] on div "PH13 Novelas MEX (16)" at bounding box center [1173, 326] width 170 height 26
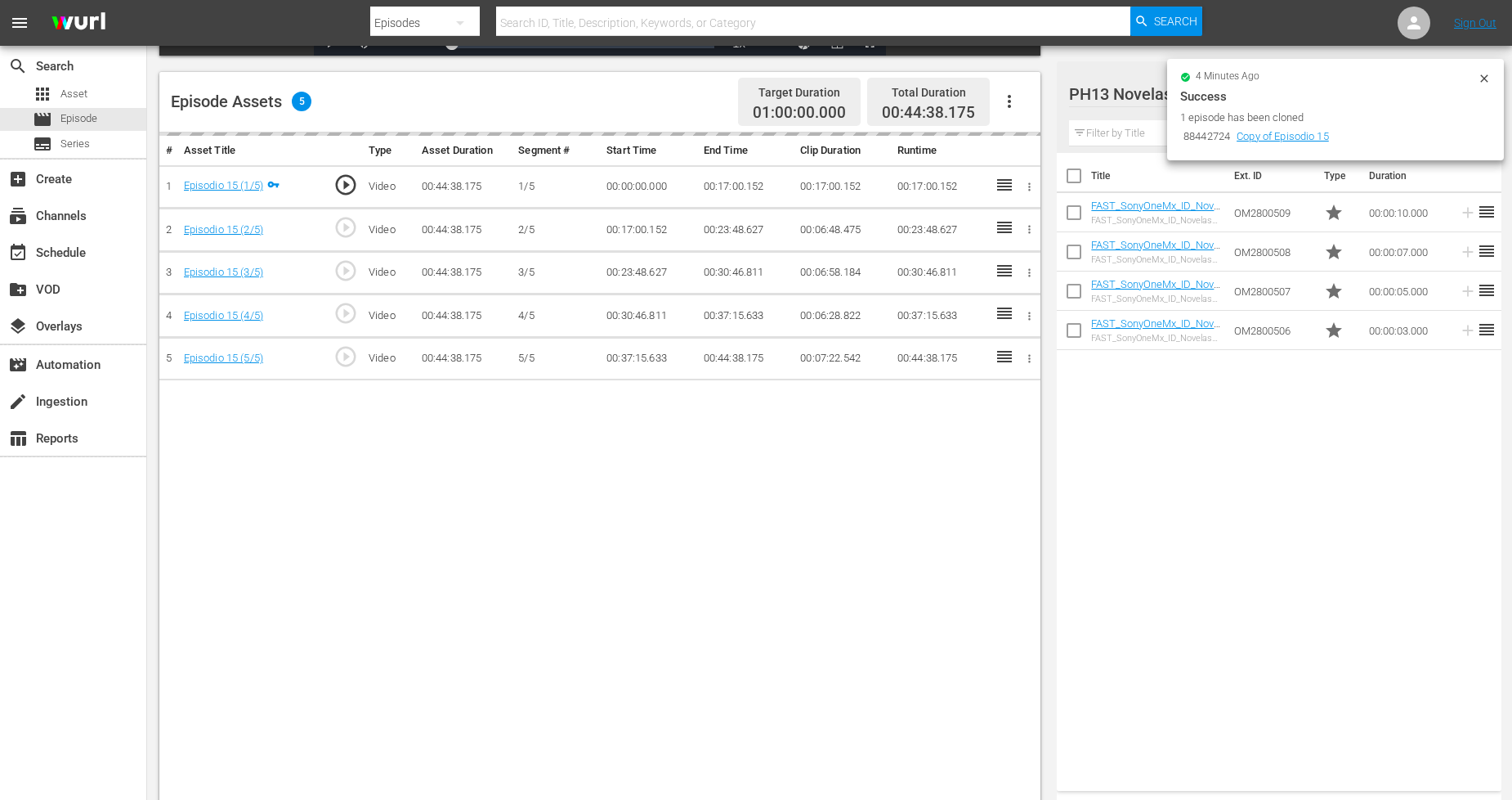
scroll to position [425, 0]
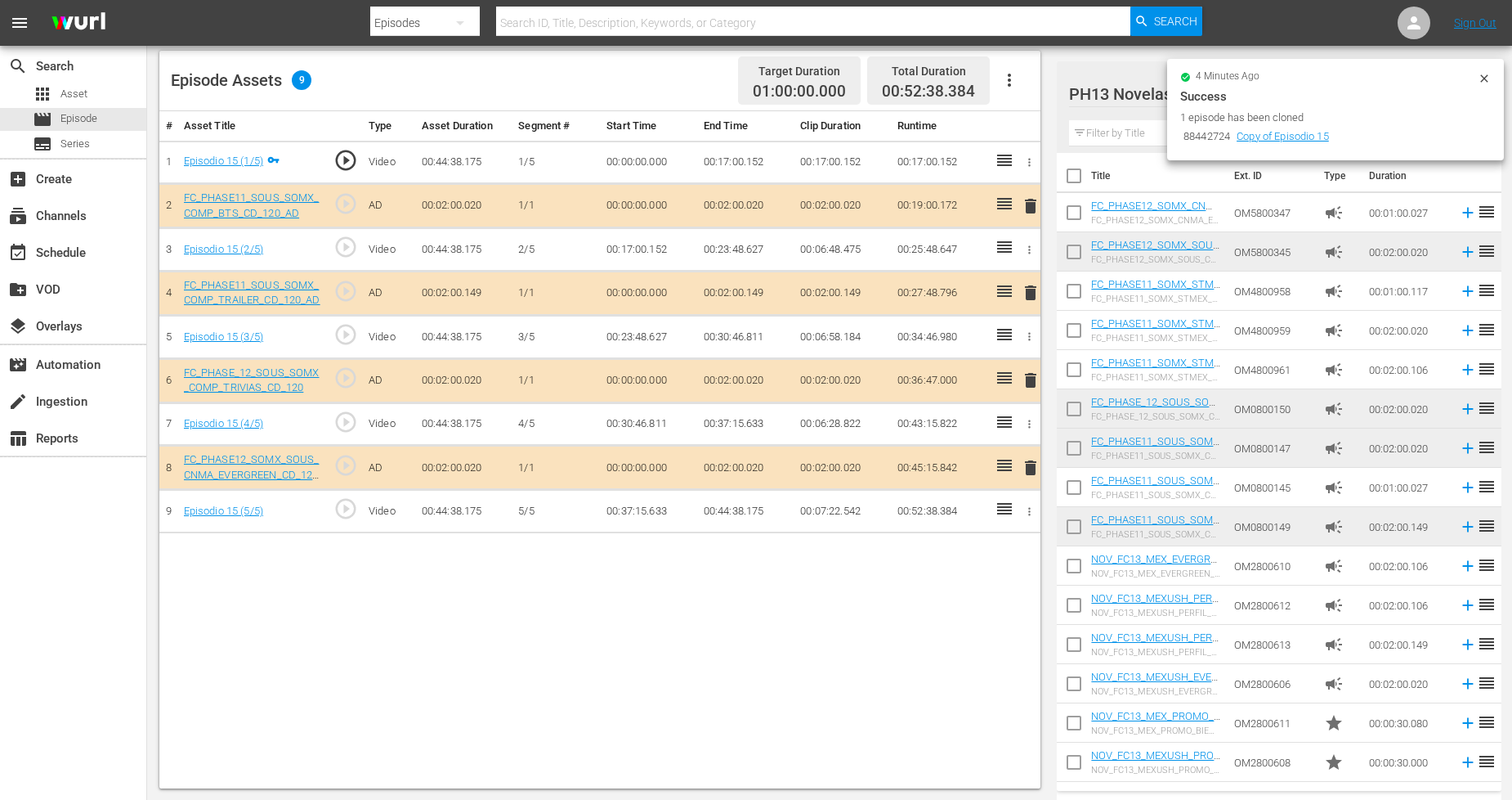
click at [1030, 210] on span "delete" at bounding box center [1031, 206] width 20 height 20
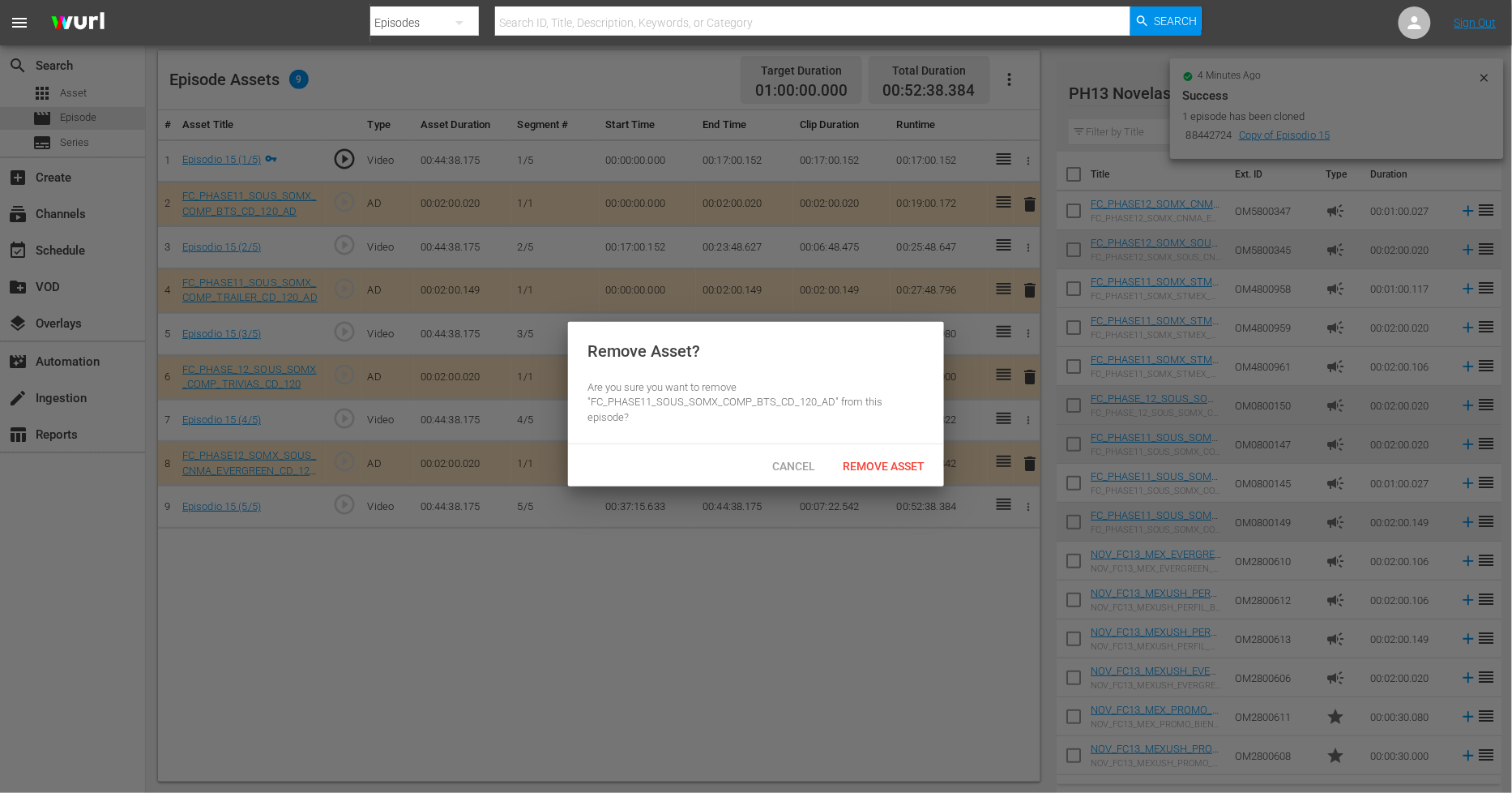
click at [891, 464] on div "Cancel Remove Asset" at bounding box center [756, 465] width 376 height 42
click at [908, 460] on span "Remove Asset" at bounding box center [883, 466] width 108 height 13
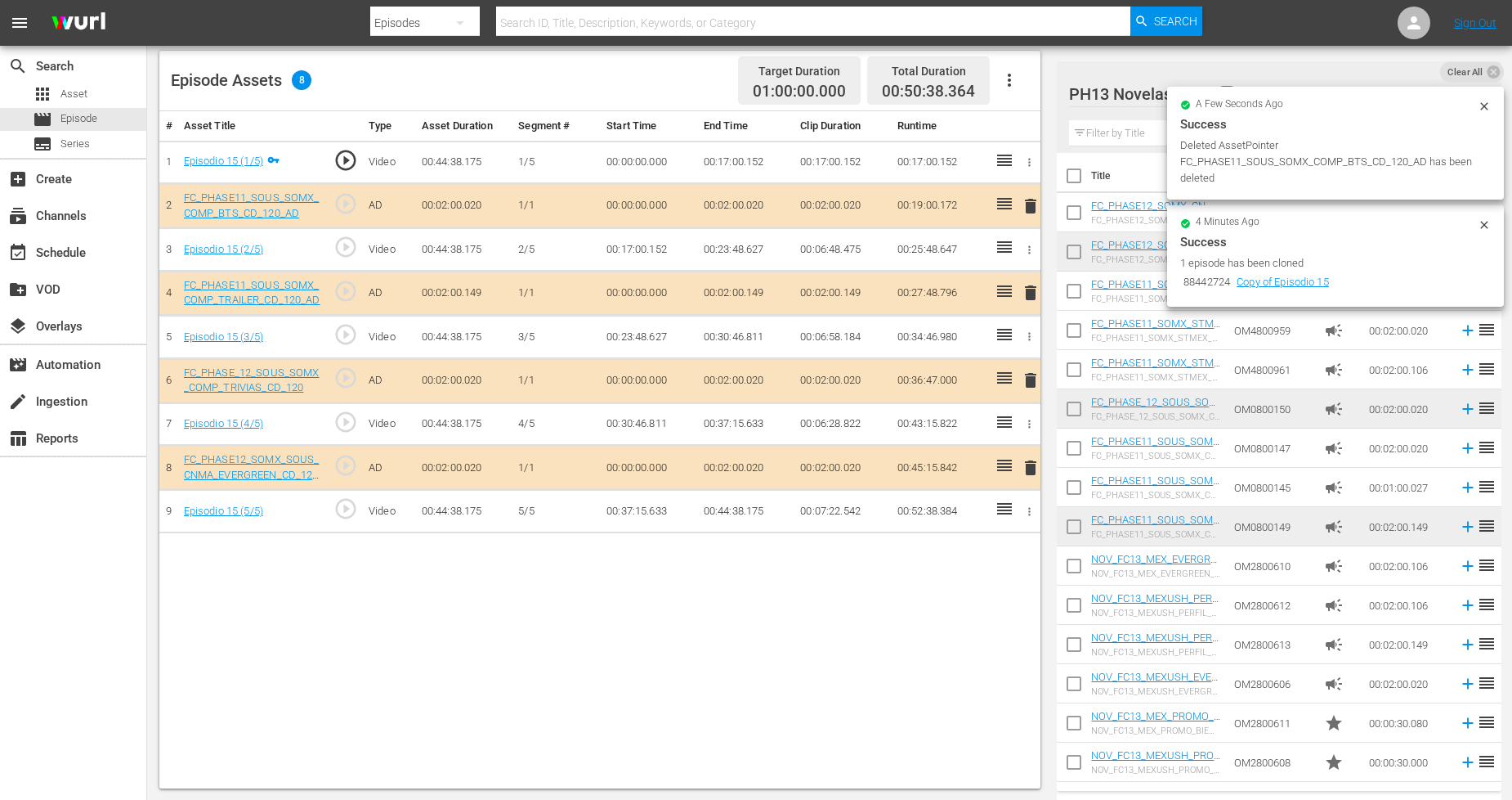
click at [1030, 387] on span "delete" at bounding box center [1031, 380] width 20 height 20
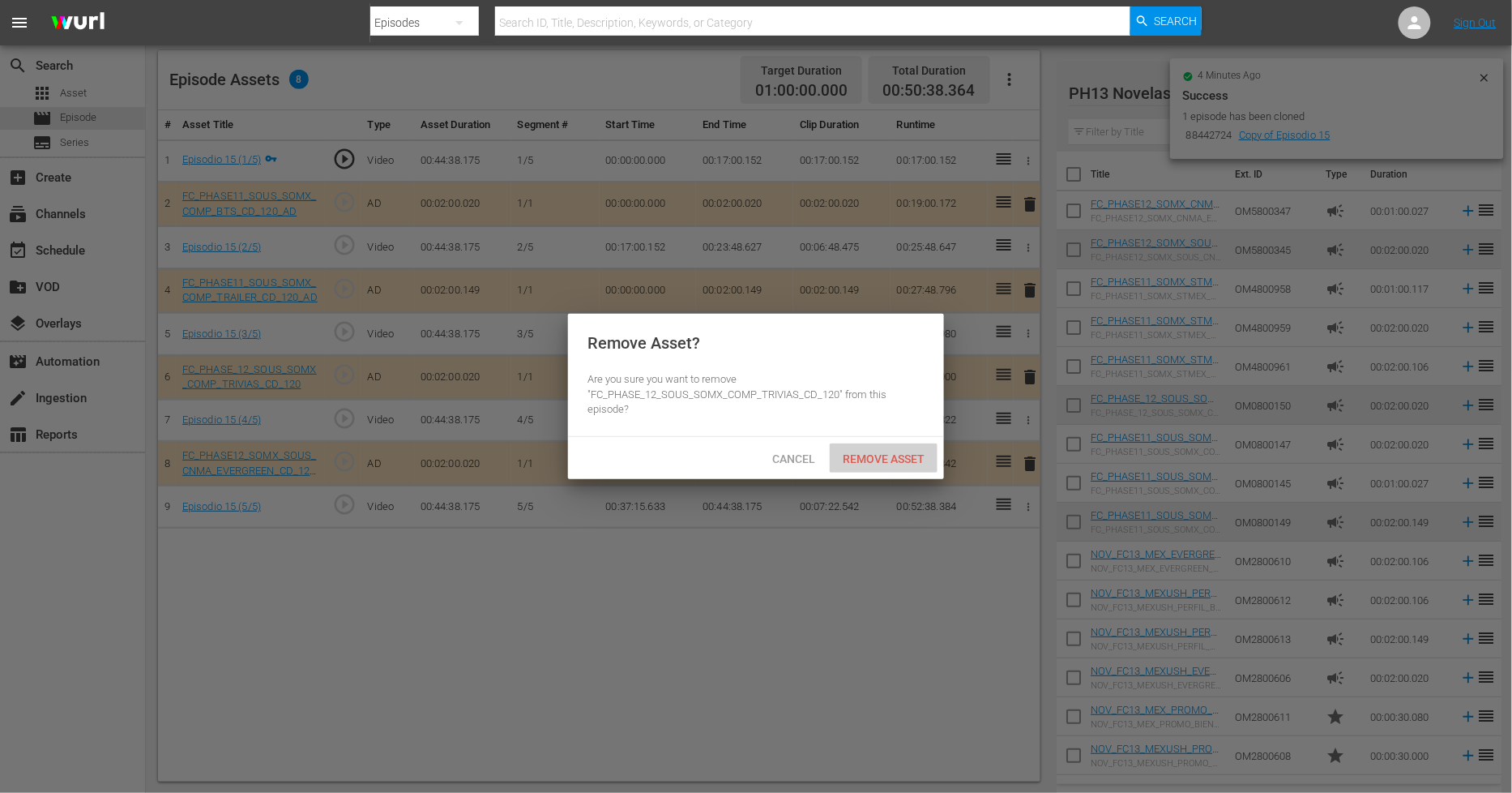
click at [903, 454] on span "Remove Asset" at bounding box center [883, 459] width 108 height 13
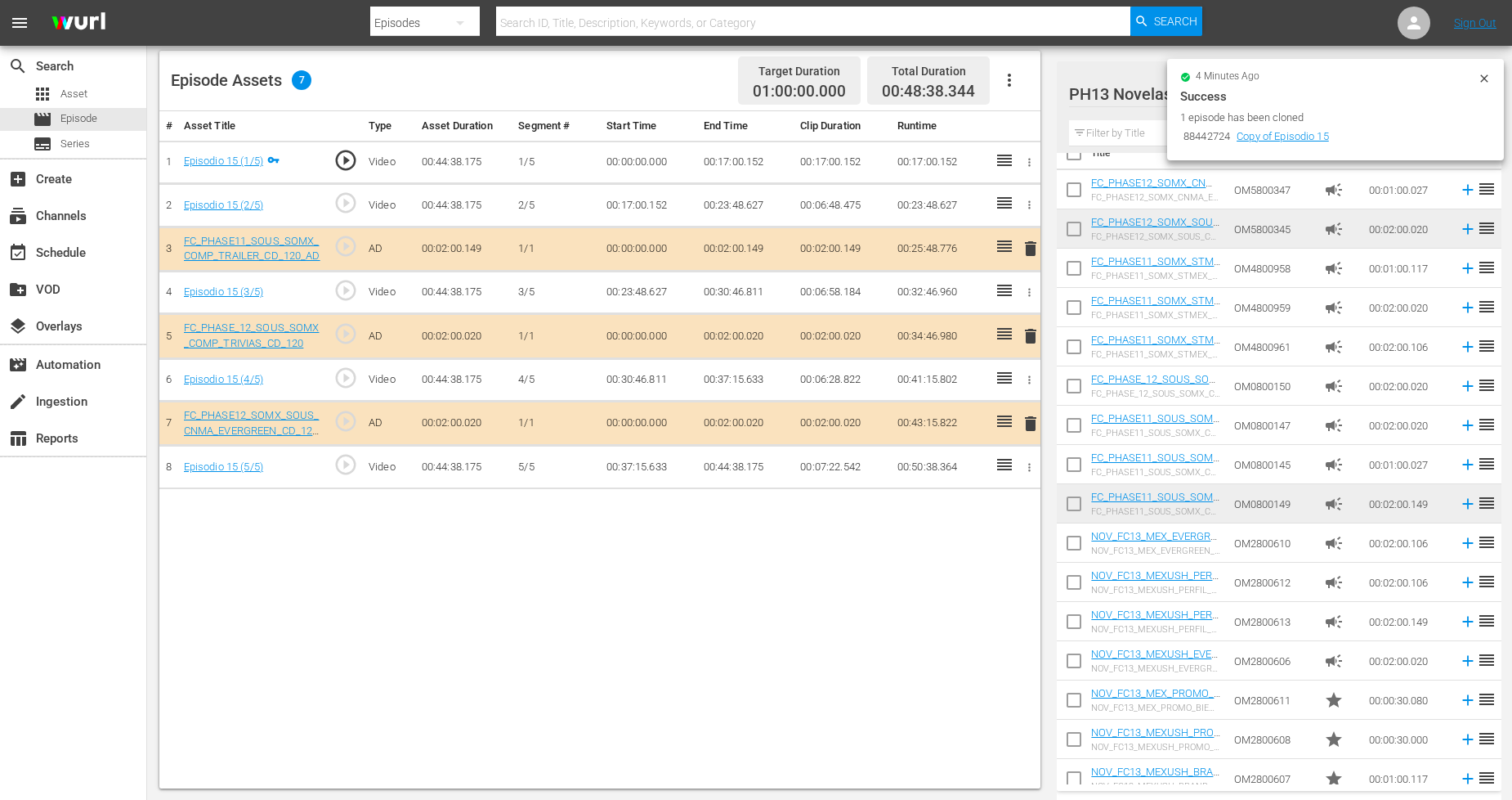
scroll to position [36, 0]
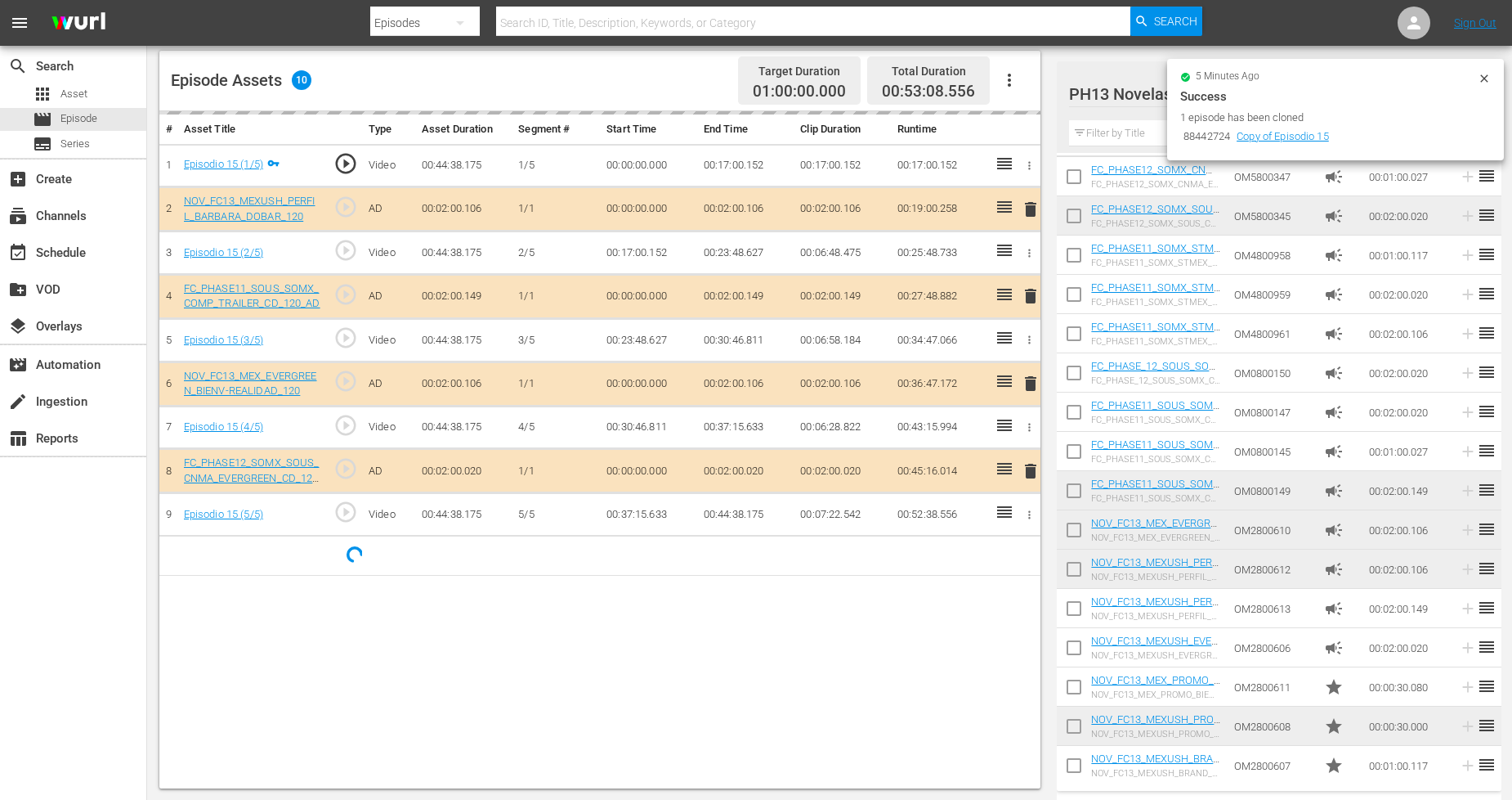
click at [1484, 76] on icon at bounding box center [1484, 78] width 7 height 7
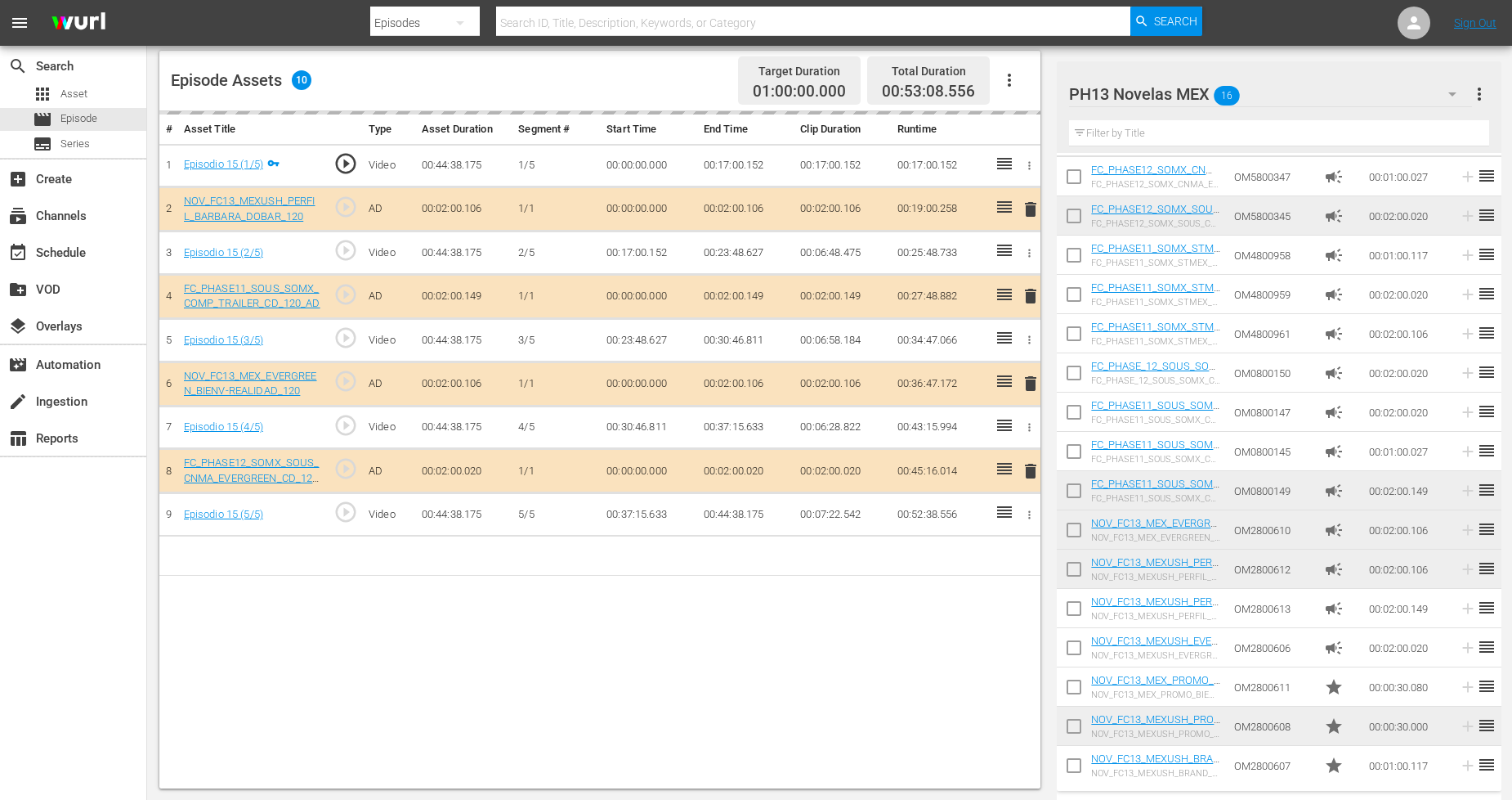
click at [1303, 102] on div "PH13 Novelas MEX 16" at bounding box center [1270, 93] width 403 height 46
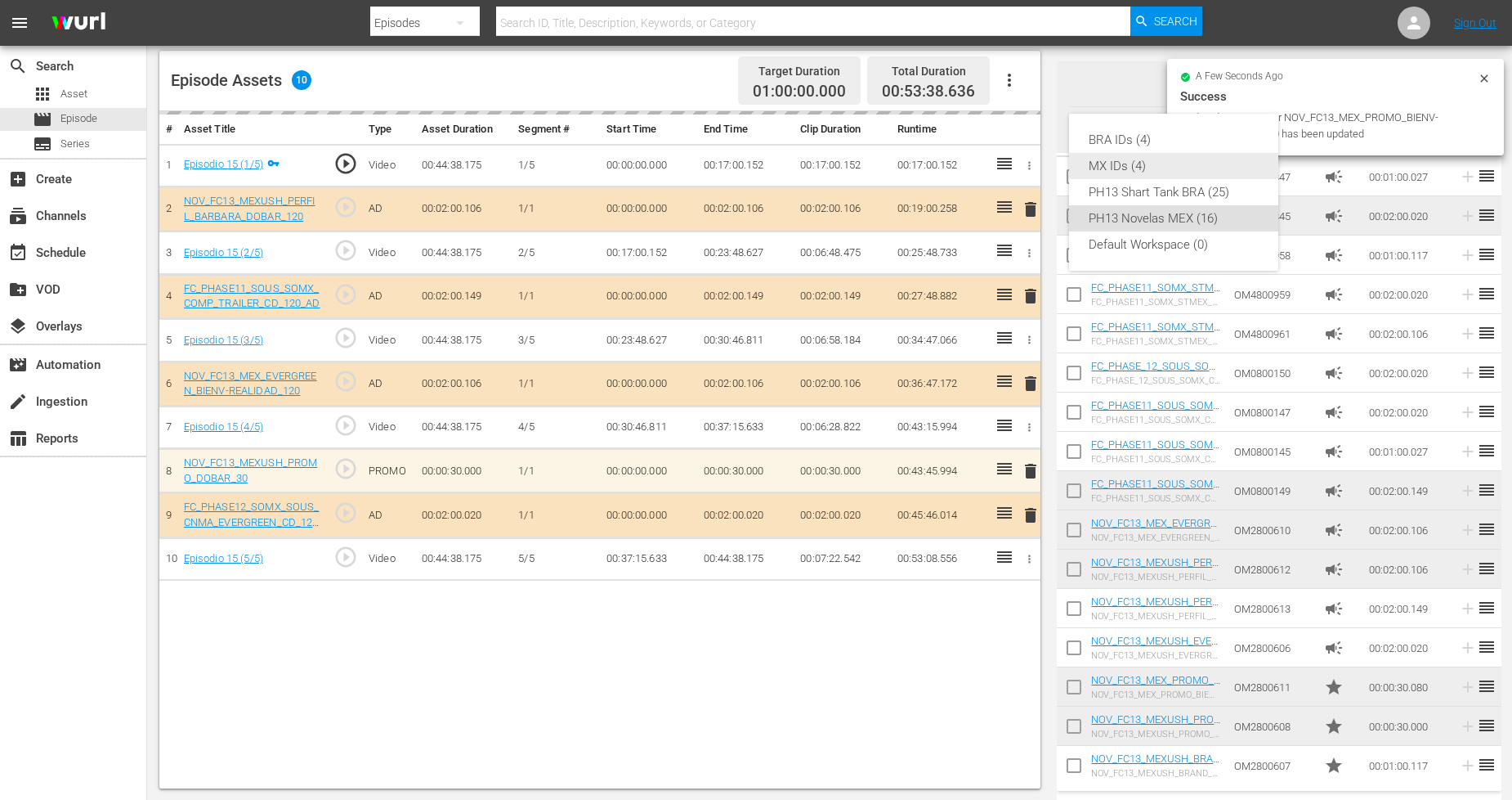
click at [1124, 164] on div "MX IDs (4)" at bounding box center [1173, 165] width 170 height 26
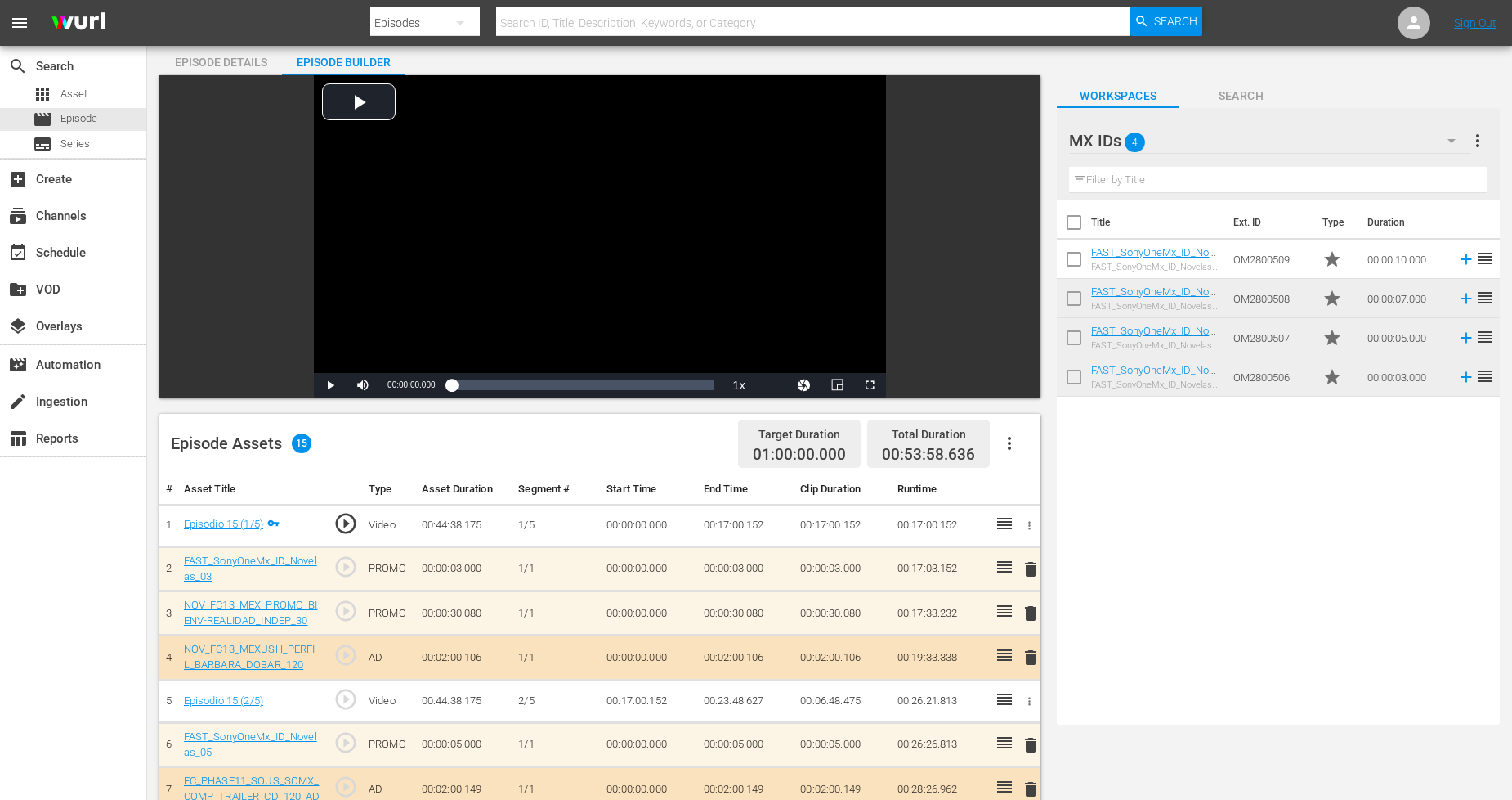
scroll to position [0, 0]
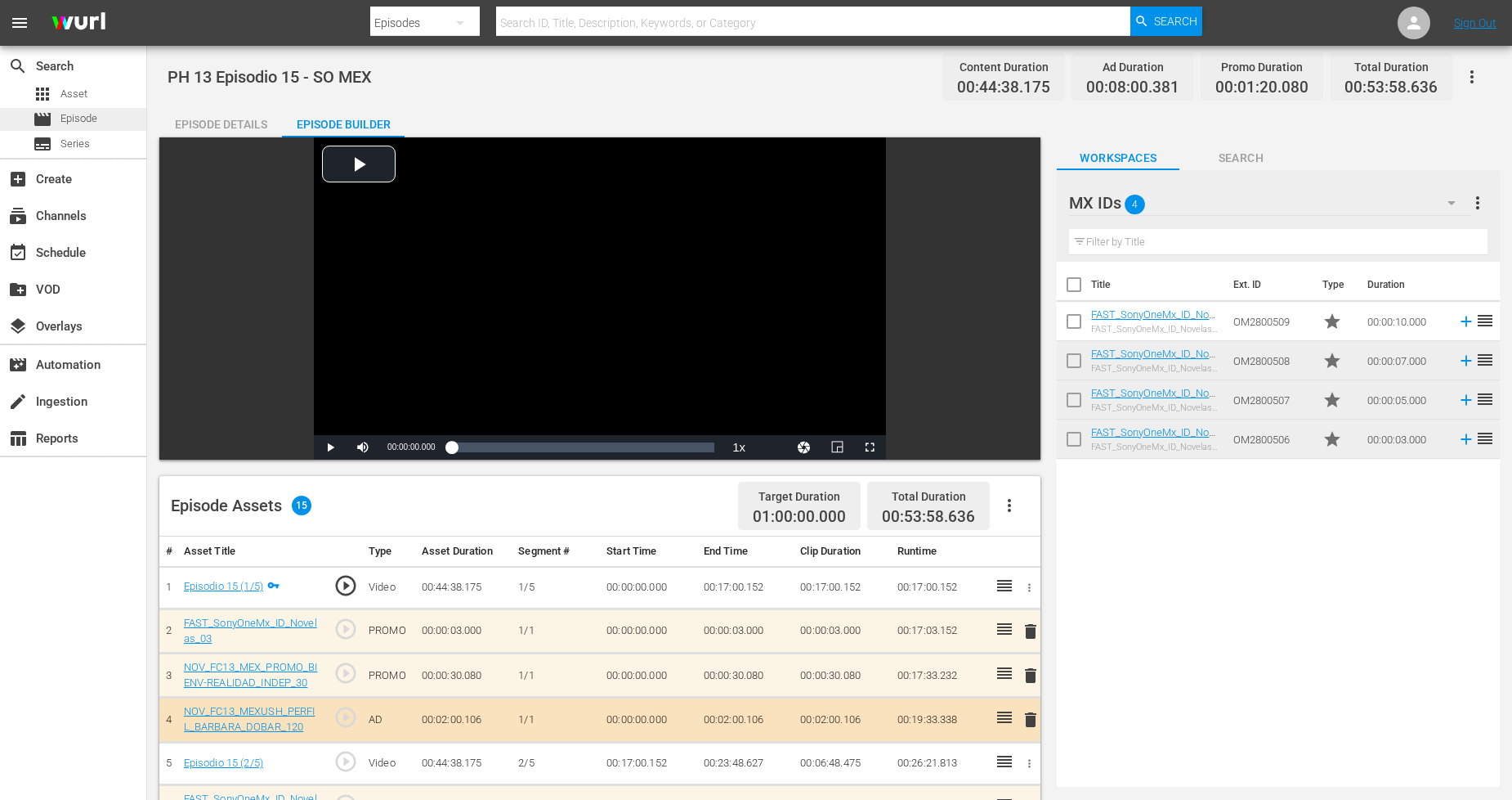
click at [104, 121] on div "movie Episode" at bounding box center [73, 119] width 146 height 22
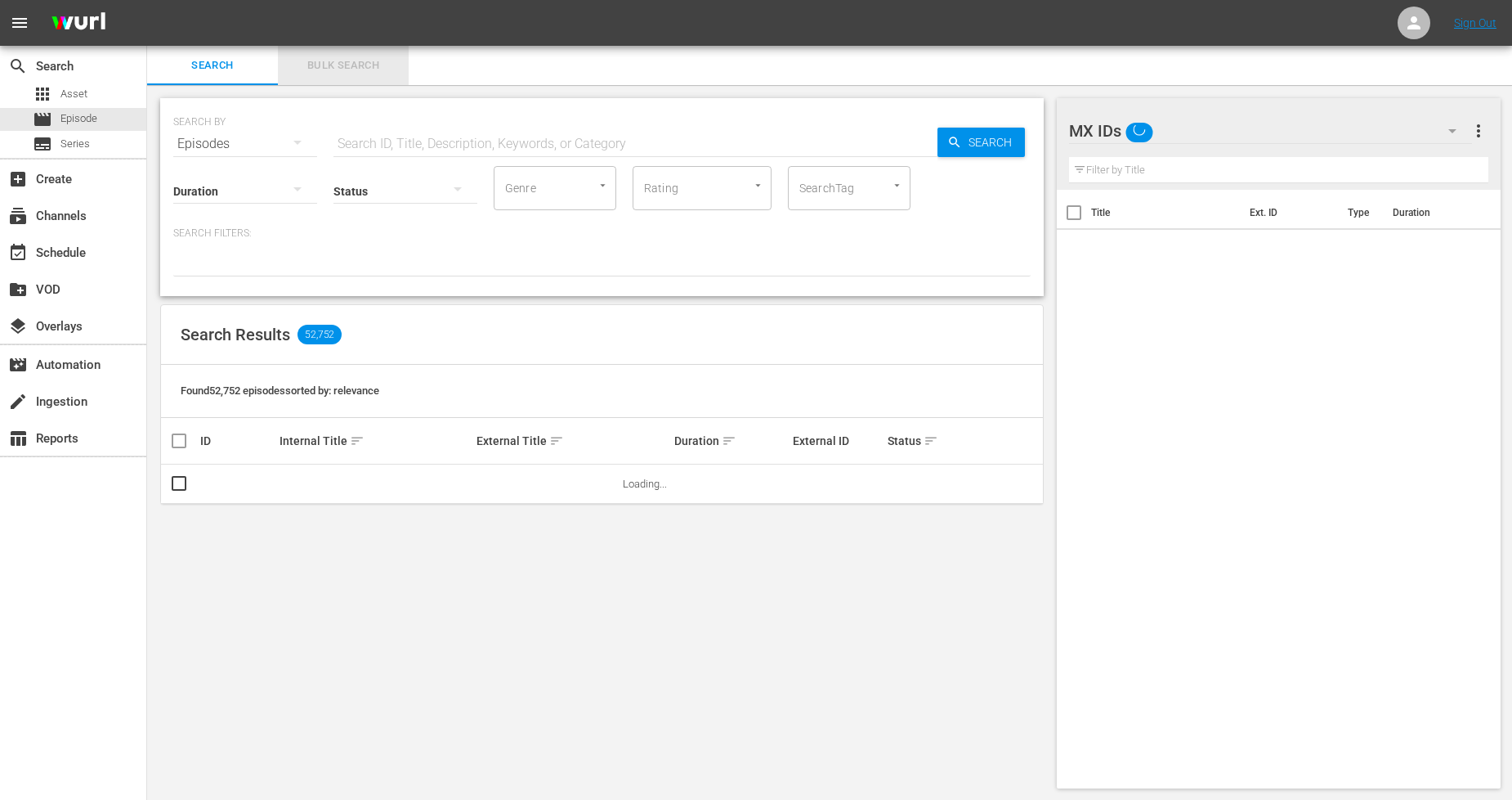
click at [356, 67] on span "Bulk Search" at bounding box center [343, 66] width 111 height 19
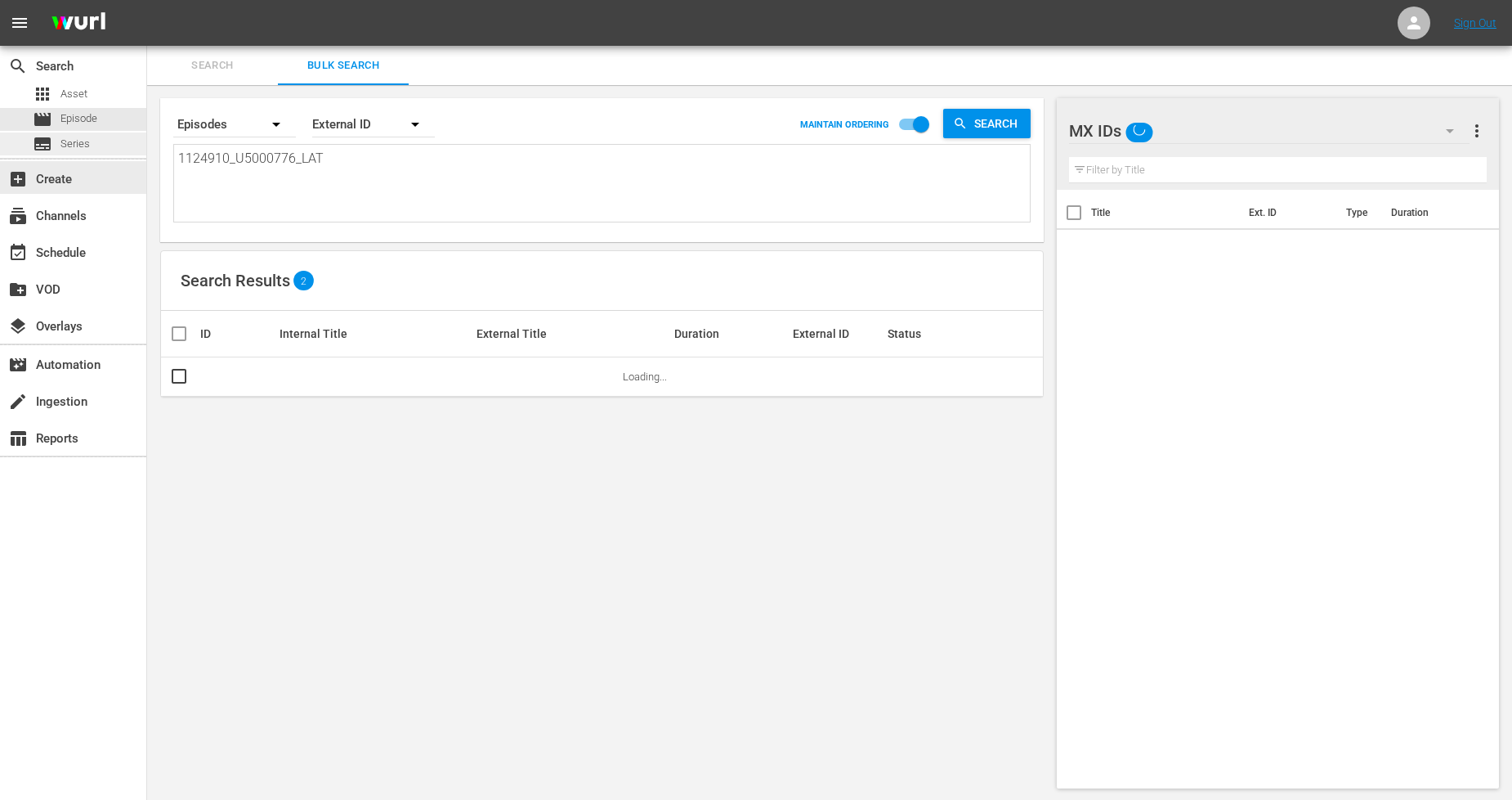
drag, startPoint x: 304, startPoint y: 160, endPoint x: 0, endPoint y: 143, distance: 304.5
click at [147, 0] on div "search Search apps Asset movie Episode subtitles Series add_box Create subscrip…" at bounding box center [830, 0] width 1366 height 0
paste textarea "1_U5000777"
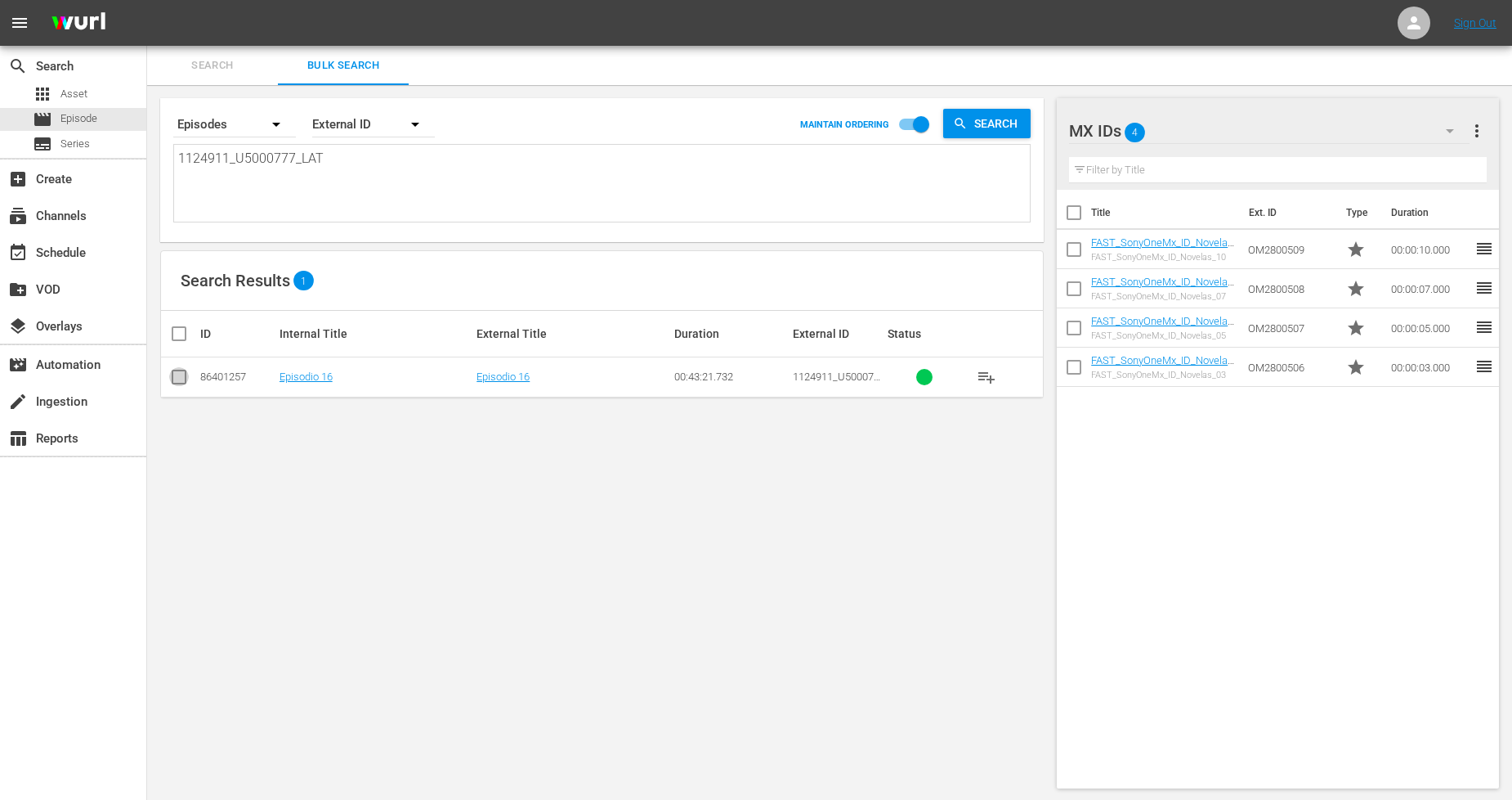
click at [177, 378] on input "checkbox" at bounding box center [179, 380] width 20 height 20
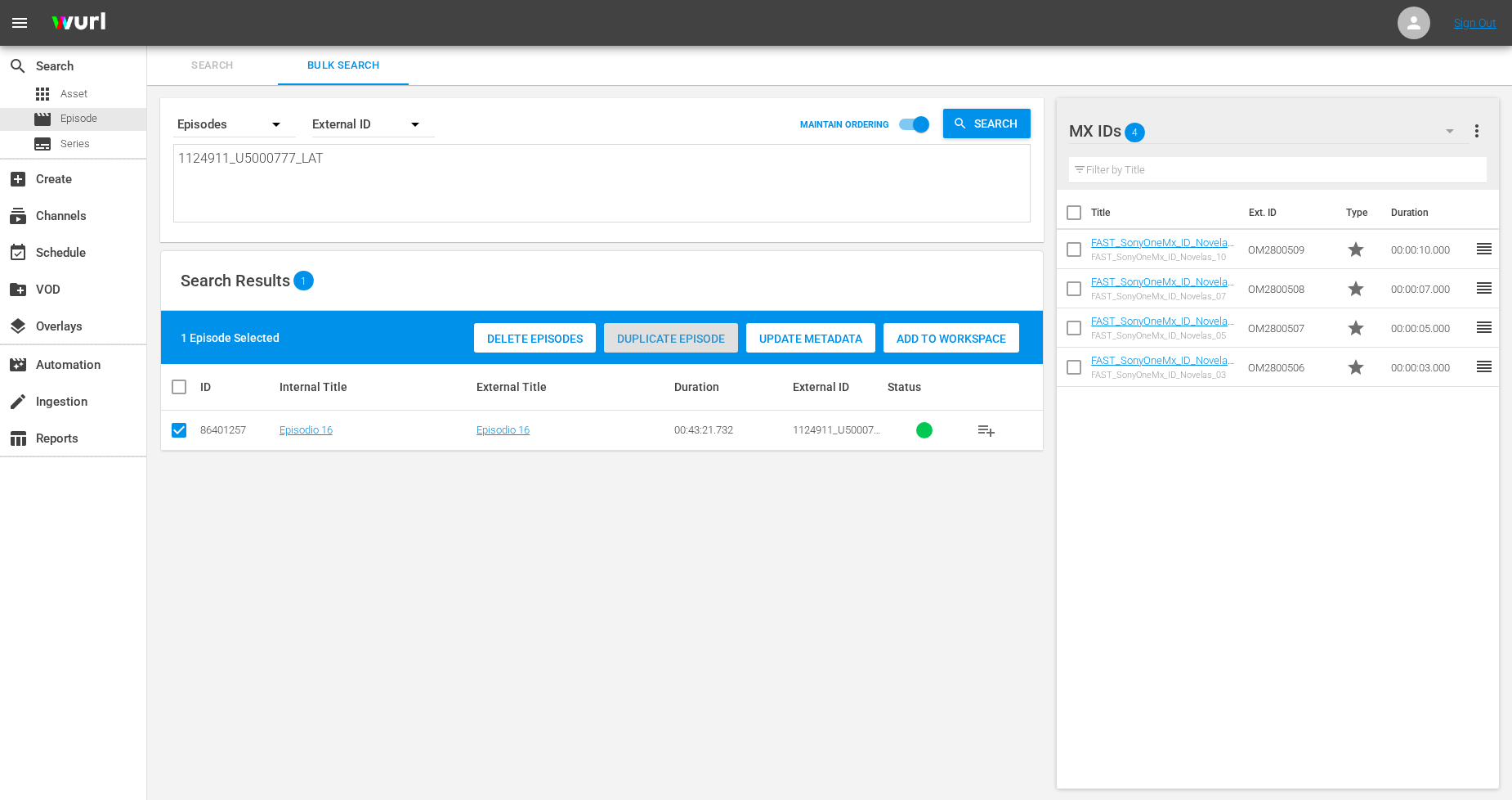
click at [656, 345] on div "Duplicate Episode" at bounding box center [670, 338] width 134 height 31
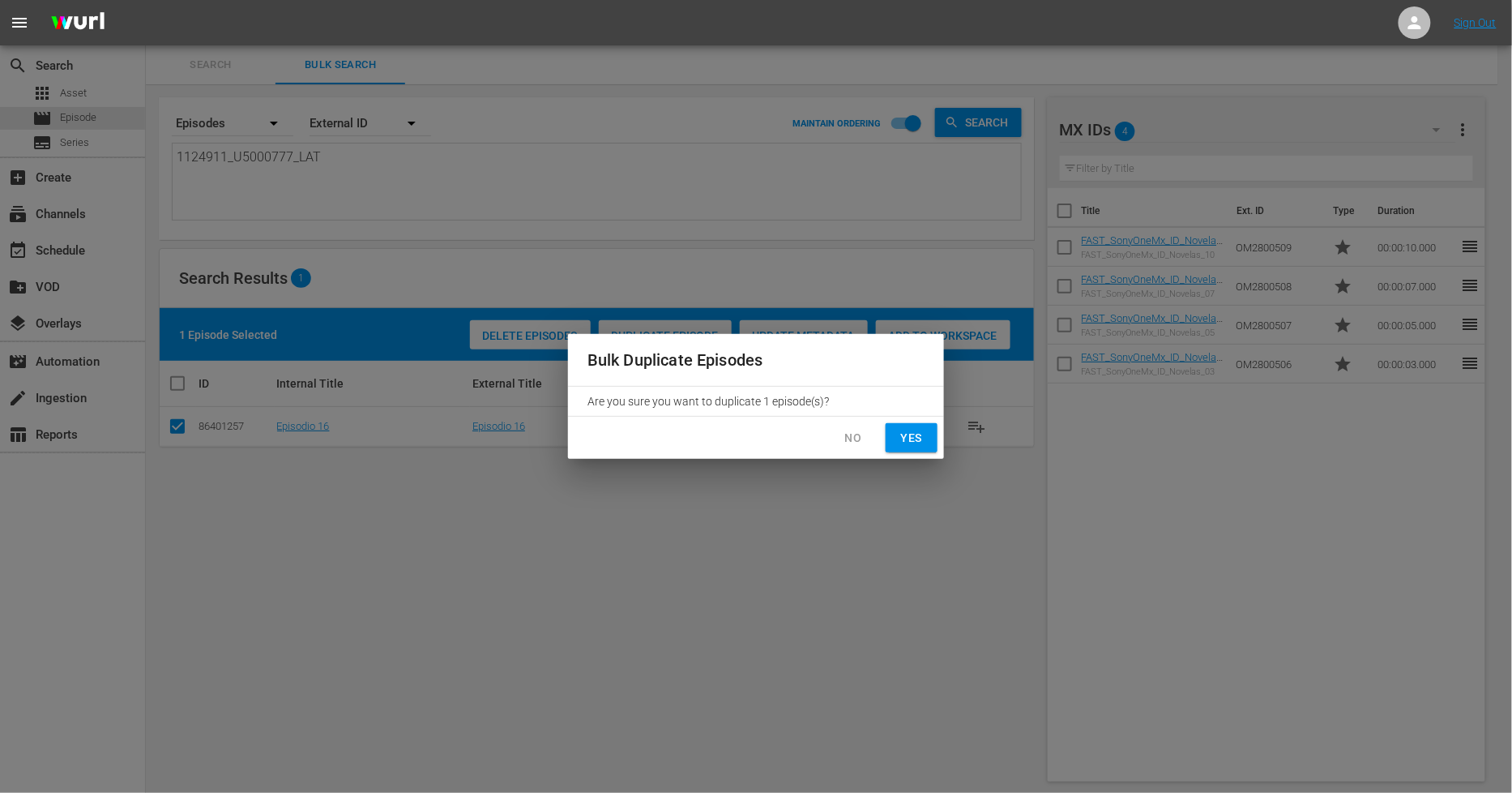
click at [903, 437] on span "Yes" at bounding box center [911, 437] width 26 height 20
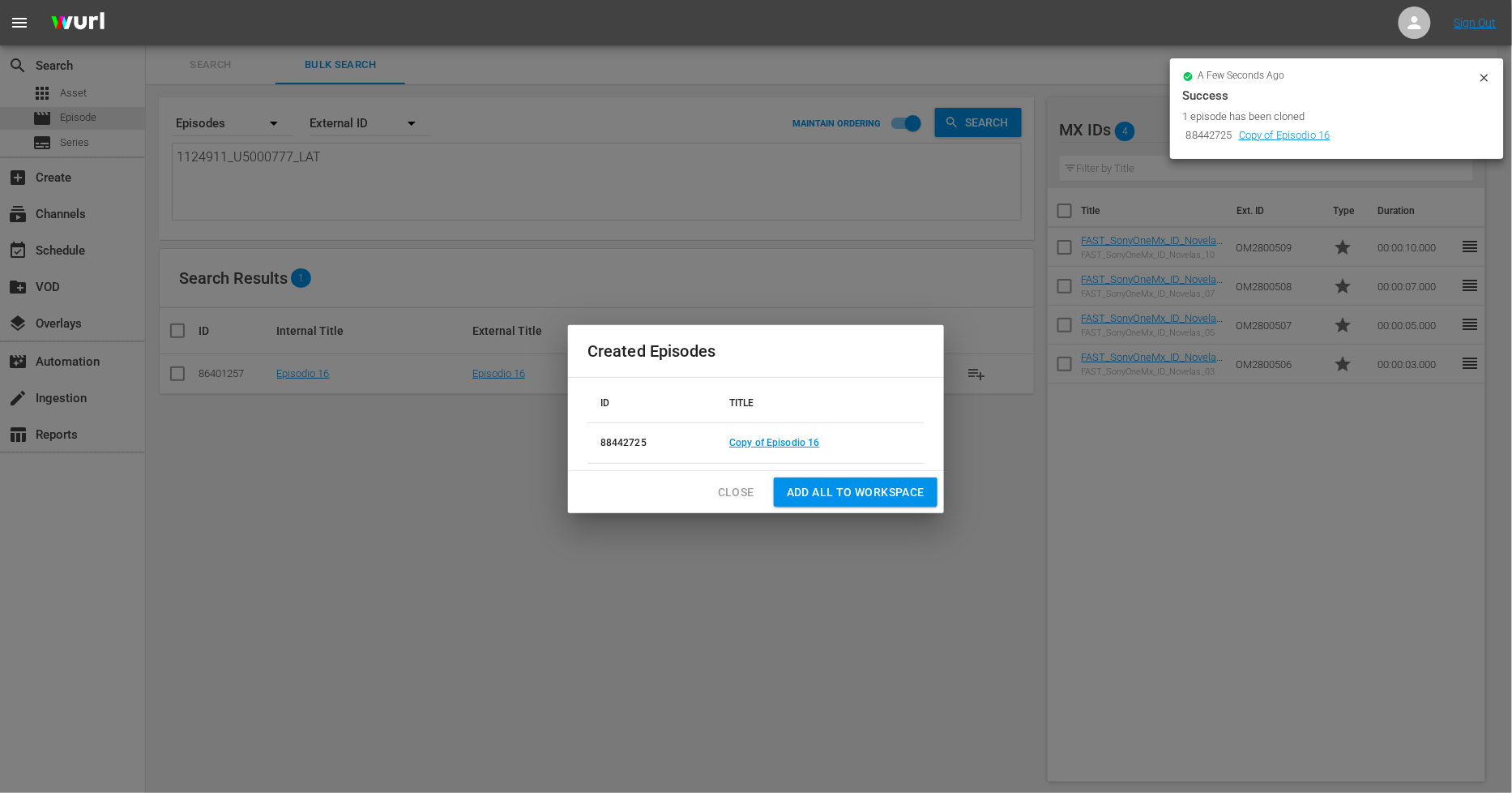
click at [742, 492] on span "Close" at bounding box center [736, 492] width 37 height 20
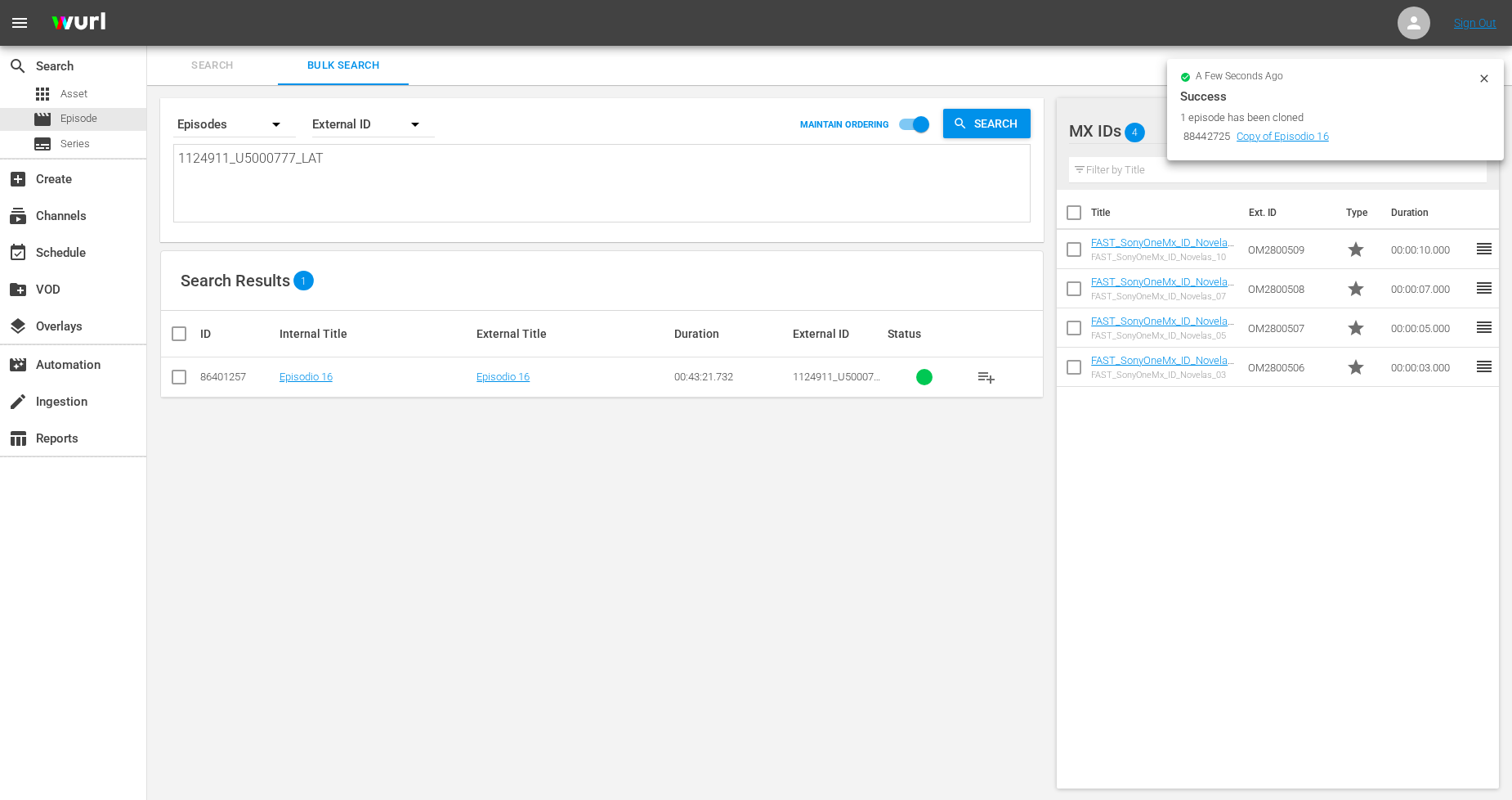
click at [1482, 76] on icon at bounding box center [1484, 78] width 13 height 13
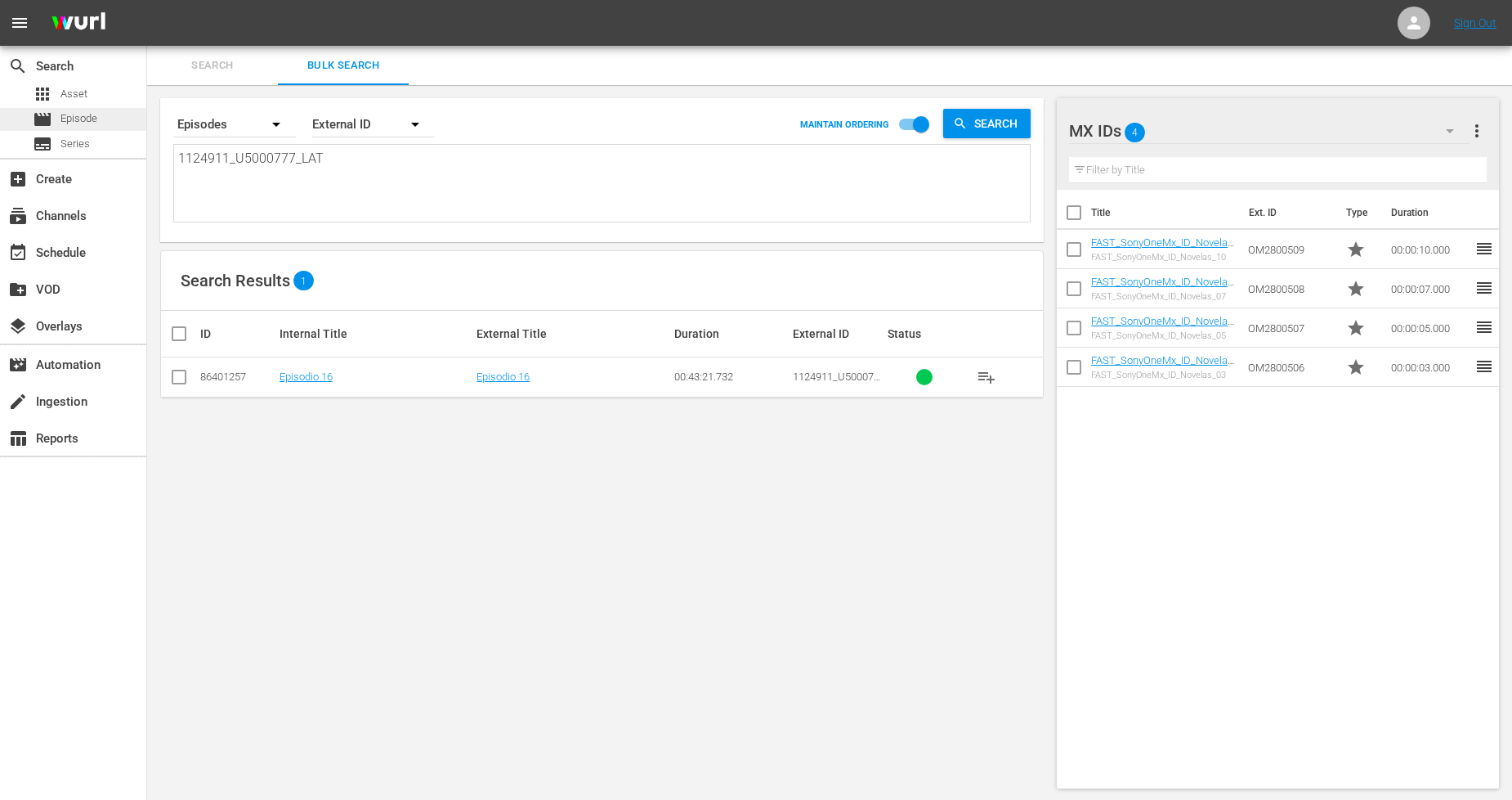
click at [75, 115] on span "Episode" at bounding box center [78, 119] width 37 height 16
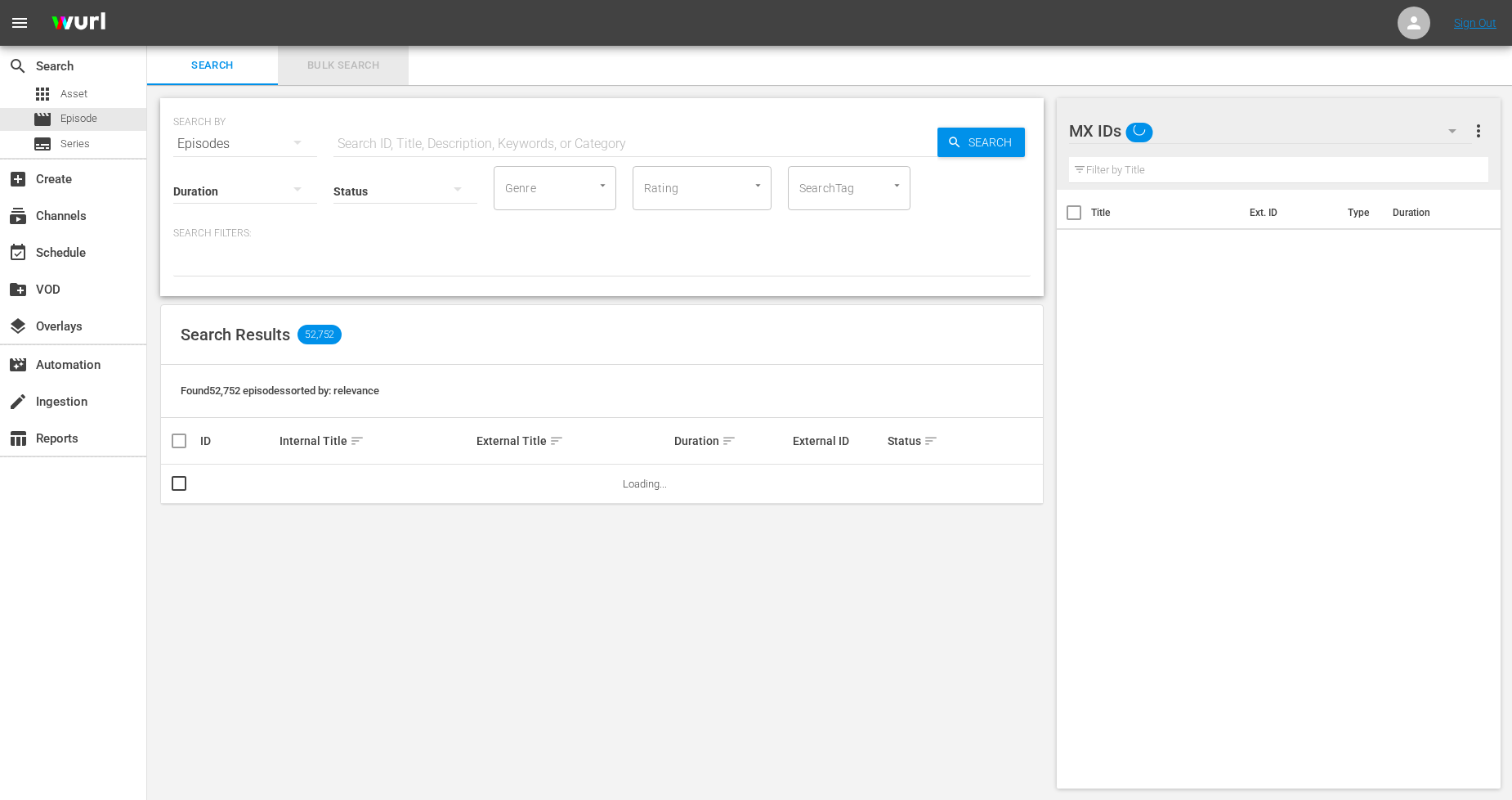
click at [365, 74] on span "Bulk Search" at bounding box center [343, 66] width 111 height 19
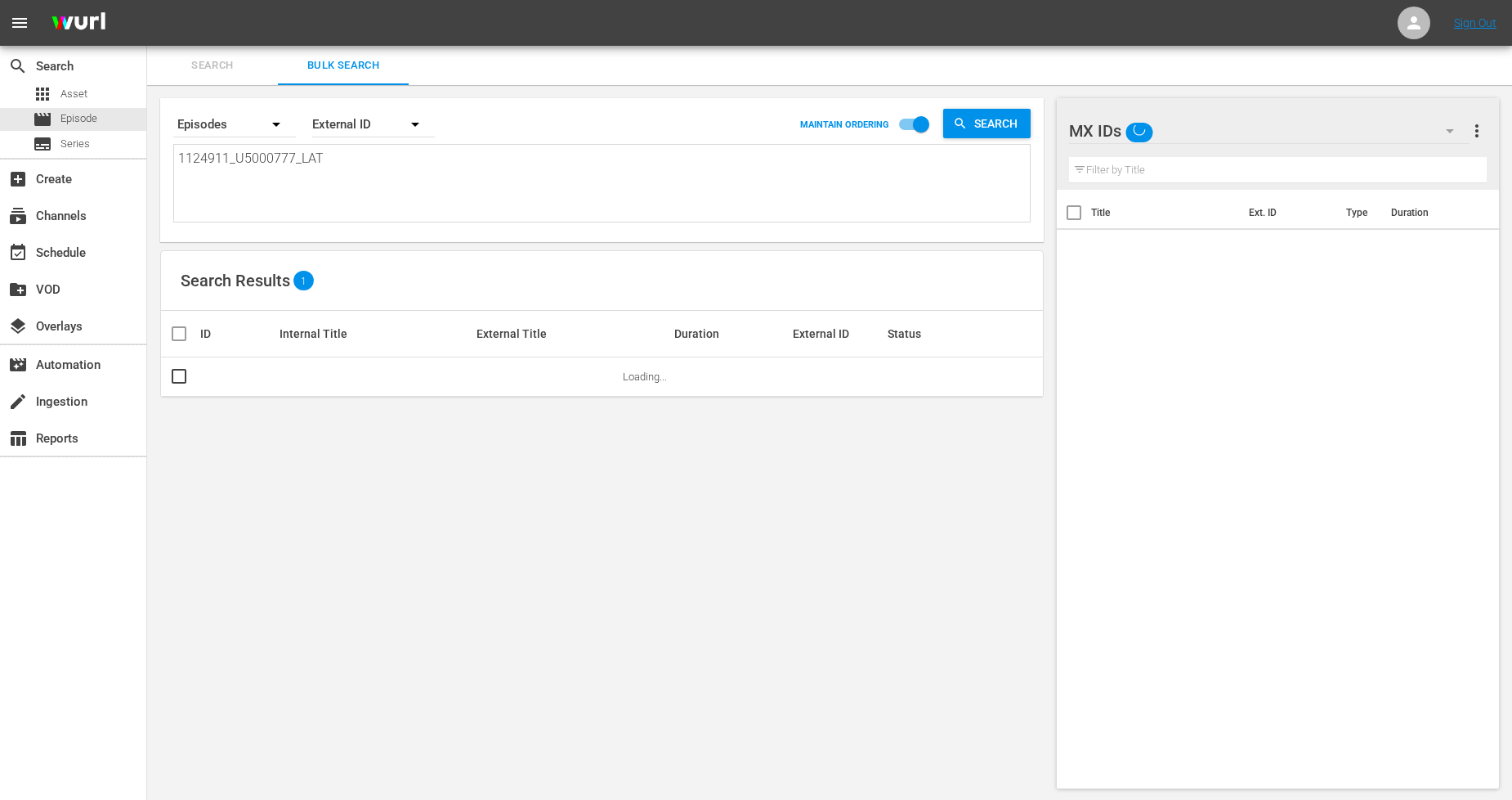
click at [348, 120] on div "External ID" at bounding box center [374, 124] width 122 height 46
click at [348, 120] on div "External ID [PERSON_NAME] ID Title" at bounding box center [756, 400] width 1512 height 800
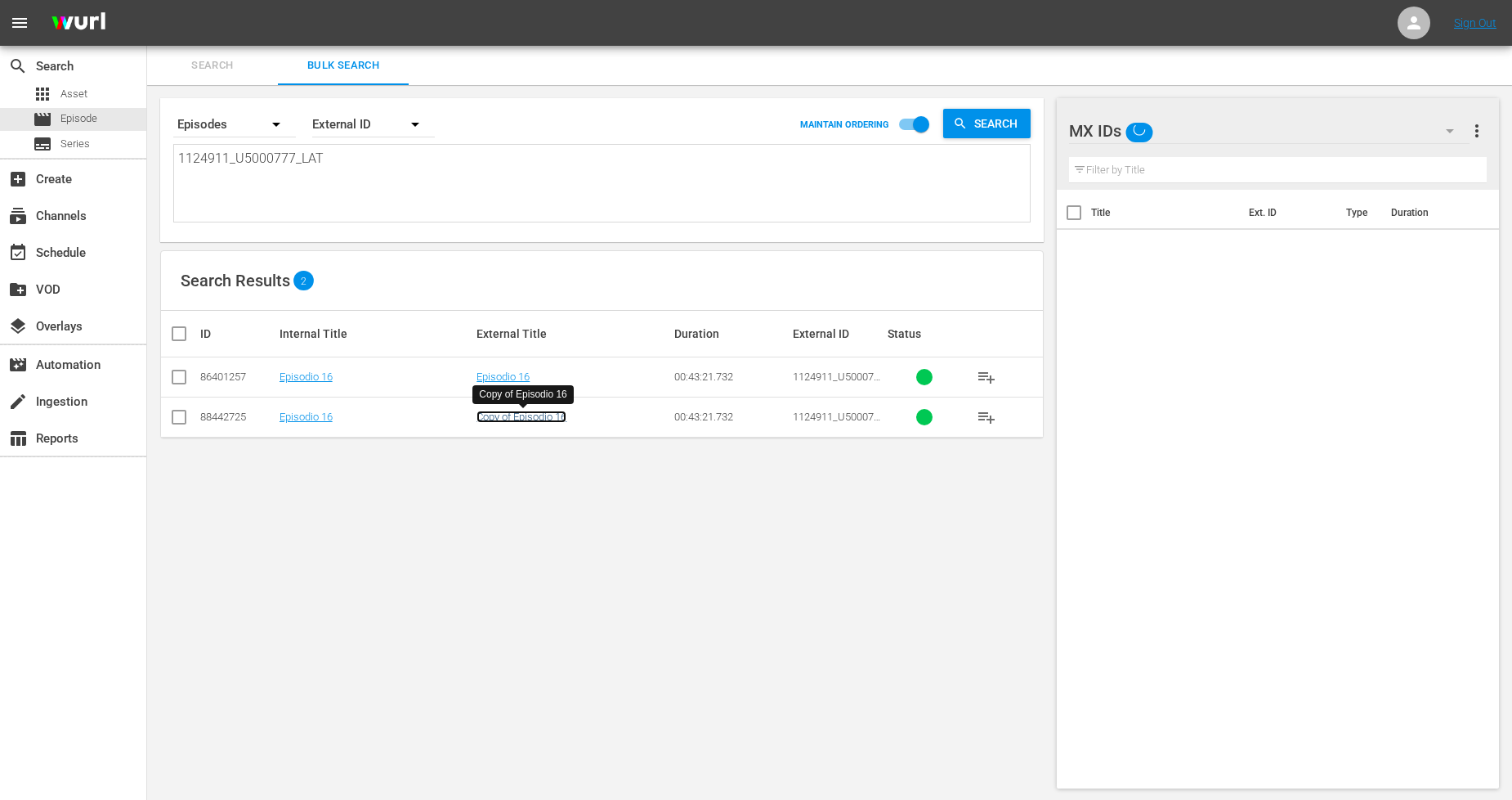
click at [528, 419] on link "Copy of Episodio 16" at bounding box center [522, 417] width 90 height 13
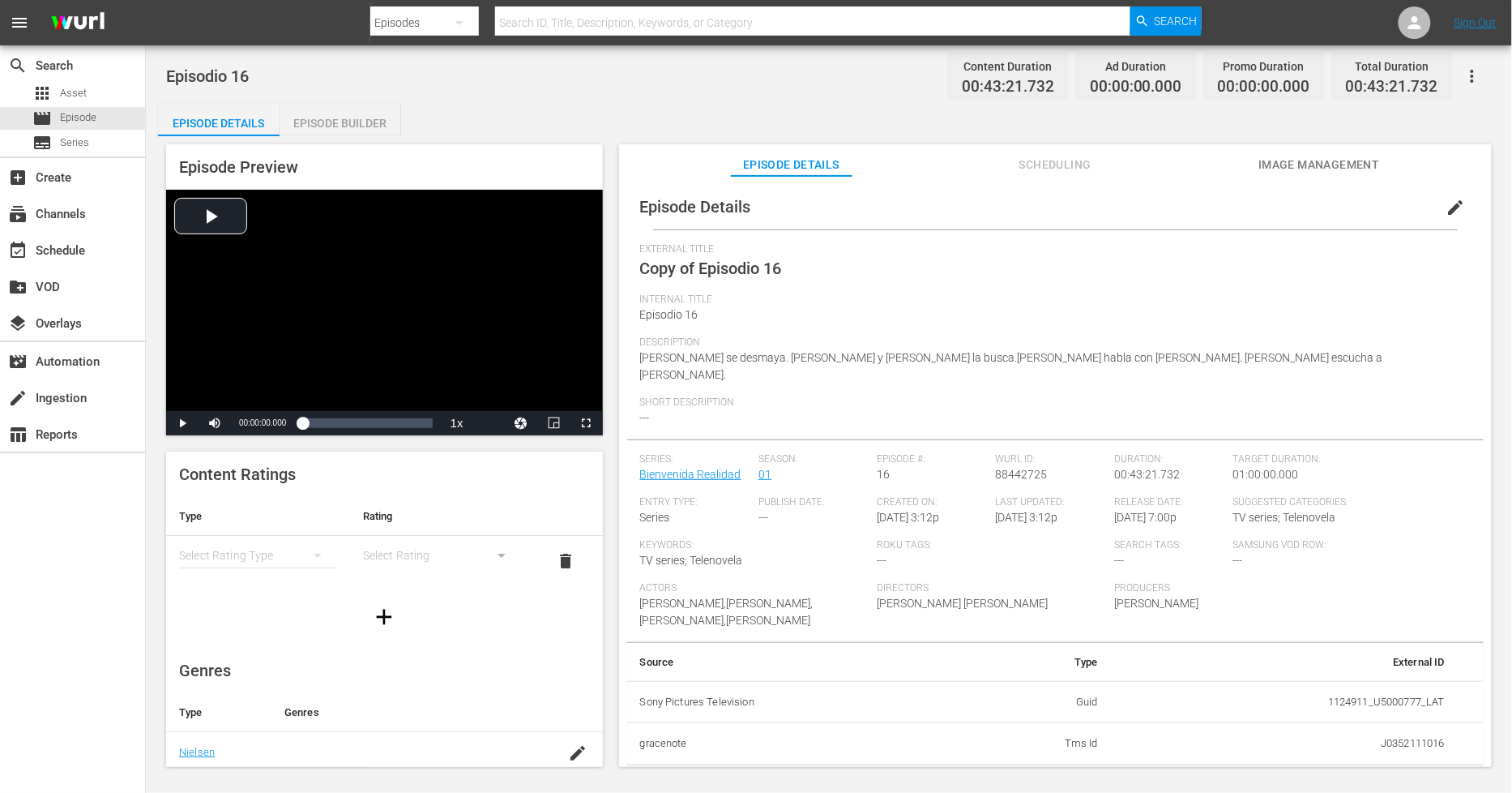
click at [1448, 201] on span "edit" at bounding box center [1456, 208] width 20 height 20
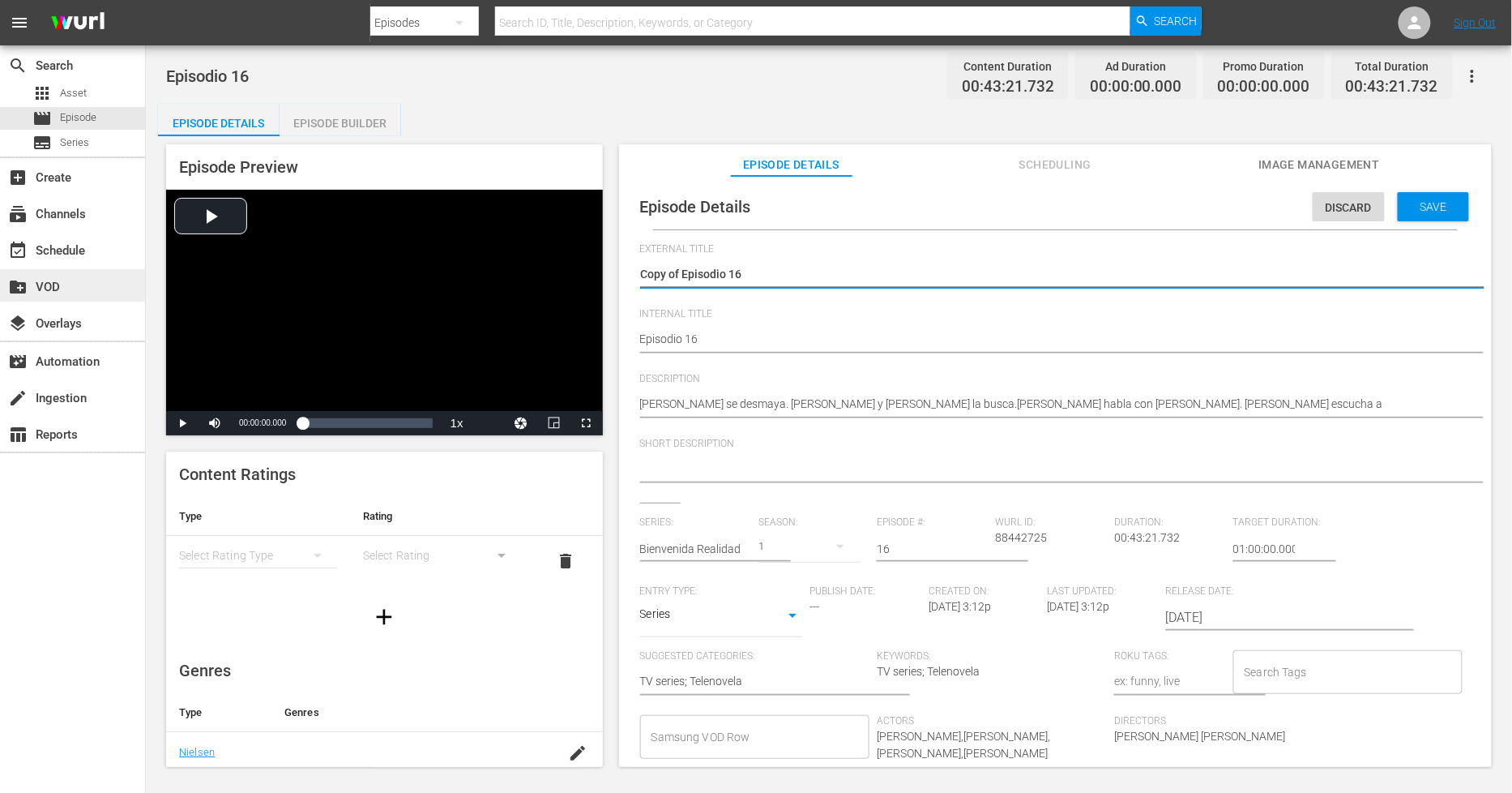
drag, startPoint x: 679, startPoint y: 273, endPoint x: 0, endPoint y: 275, distance: 679.0
click at [146, 0] on div "search Search apps Asset movie Episode subtitles Series add_box Create subscrip…" at bounding box center [829, 0] width 1366 height 0
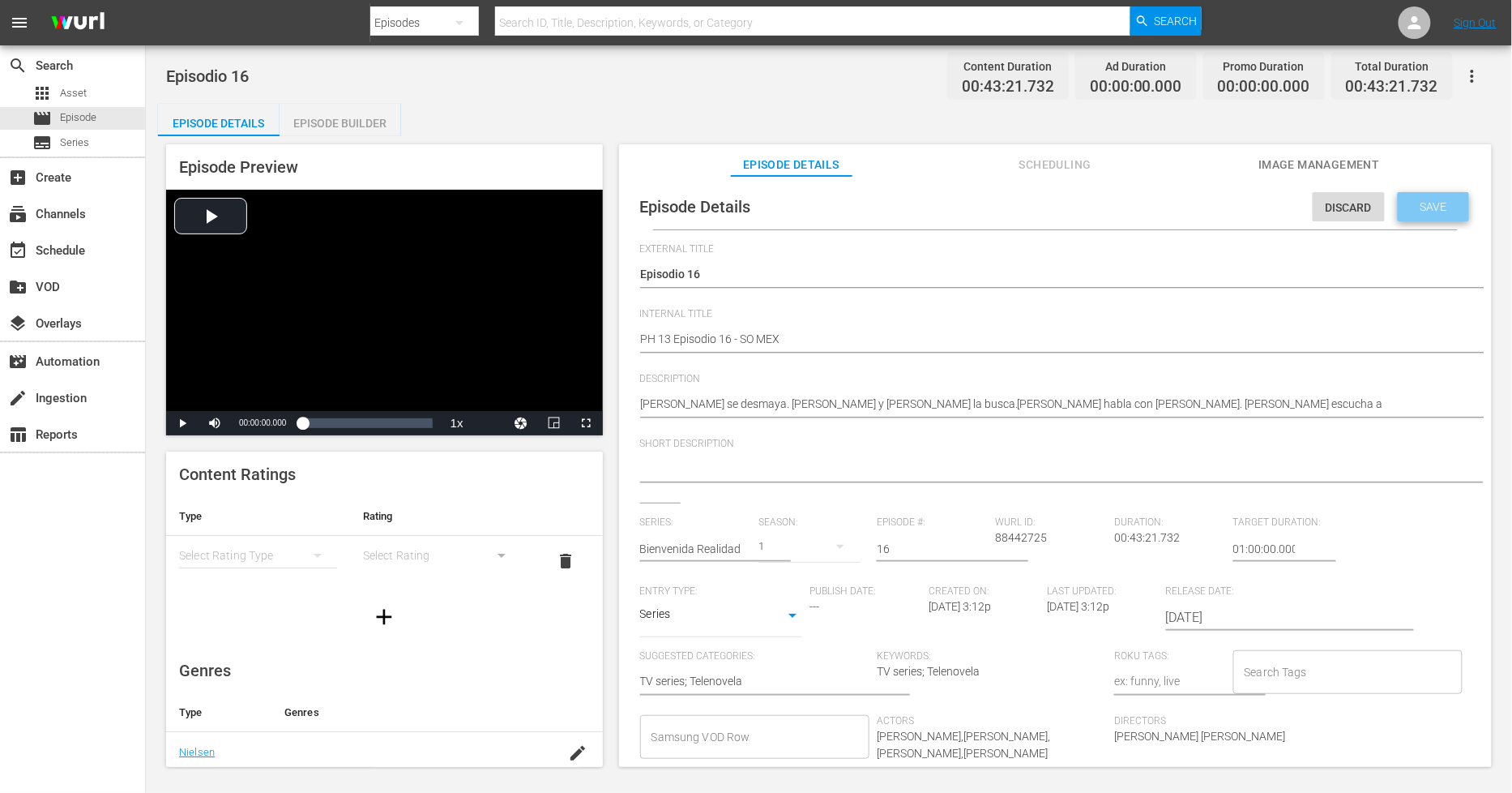
click at [1433, 204] on span "Save" at bounding box center [1434, 207] width 53 height 13
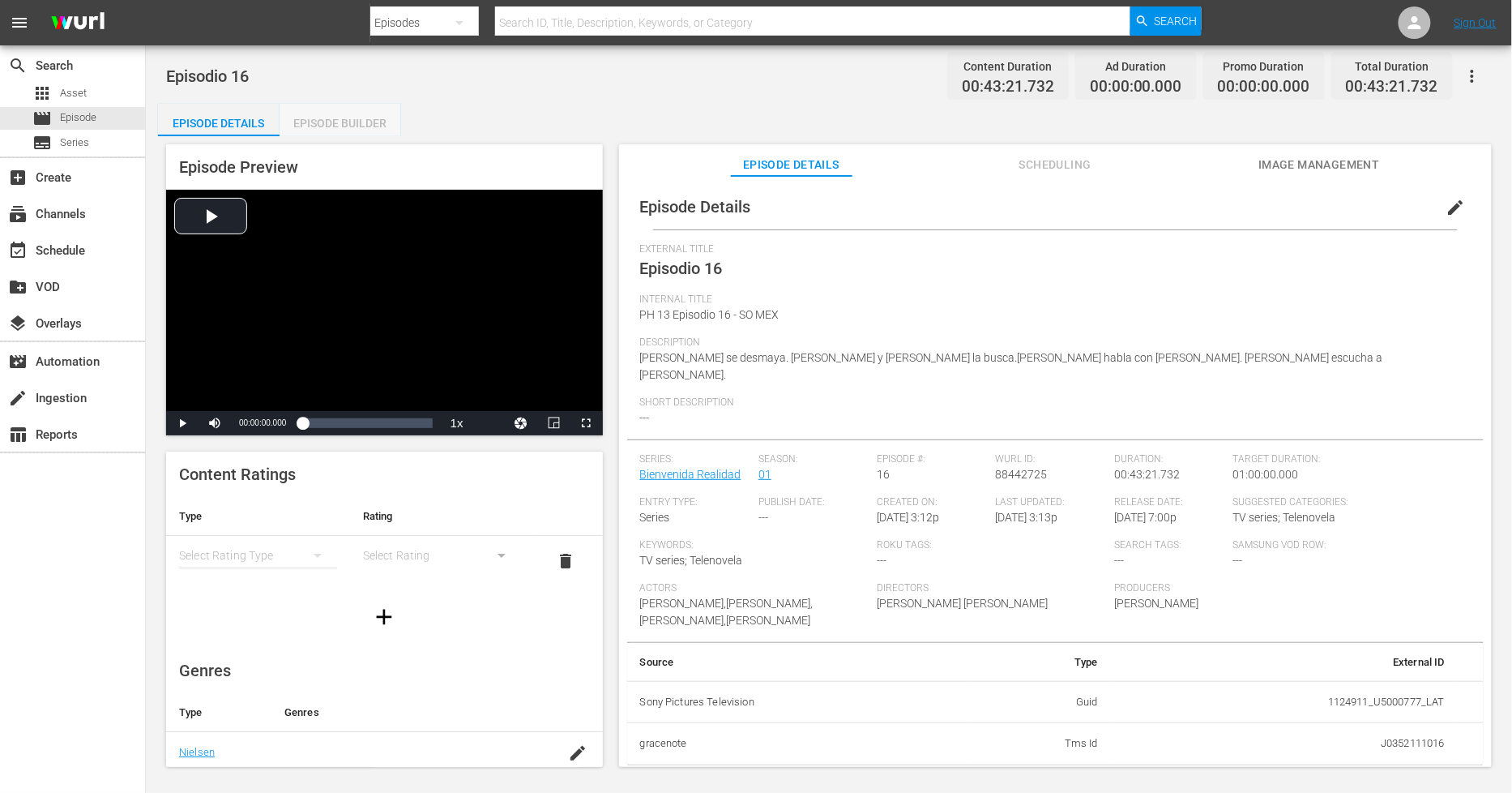
click at [342, 111] on div "Episode Builder" at bounding box center [340, 123] width 121 height 39
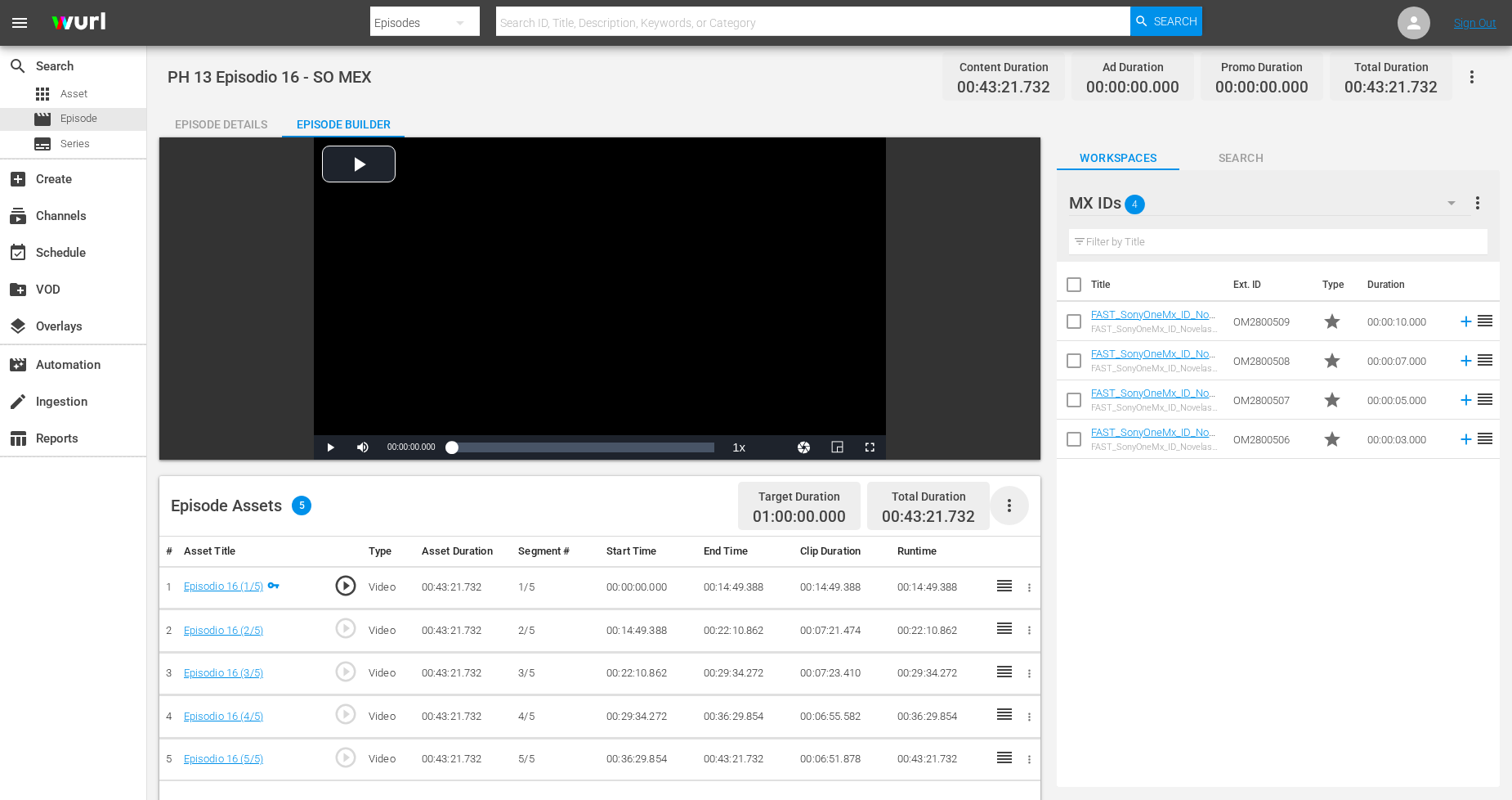
click at [1009, 502] on icon "button" at bounding box center [1010, 505] width 4 height 13
click at [1030, 521] on div "Fill with Ads" at bounding box center [1059, 512] width 111 height 40
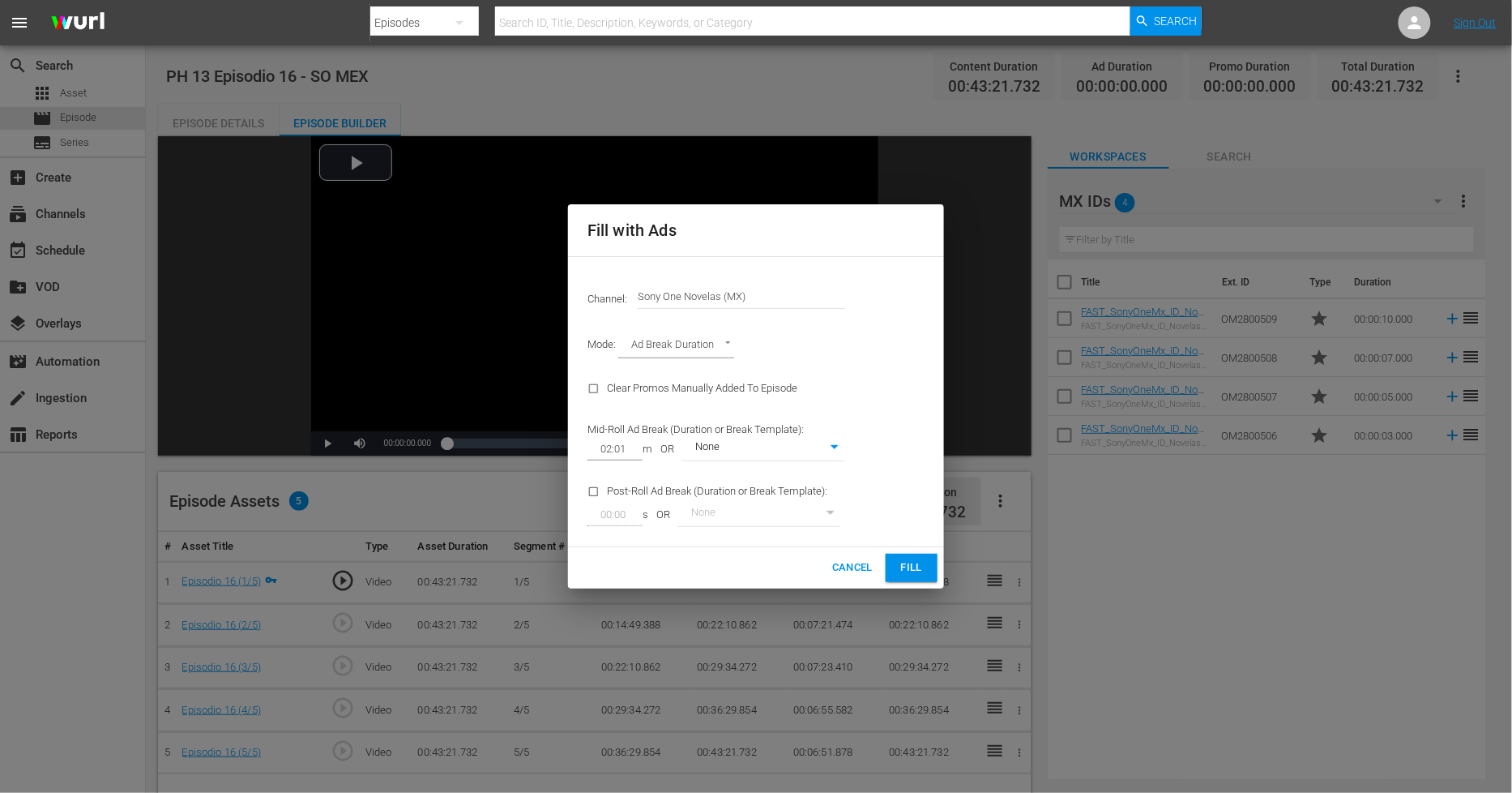
click at [913, 574] on span "Fill" at bounding box center [911, 568] width 26 height 19
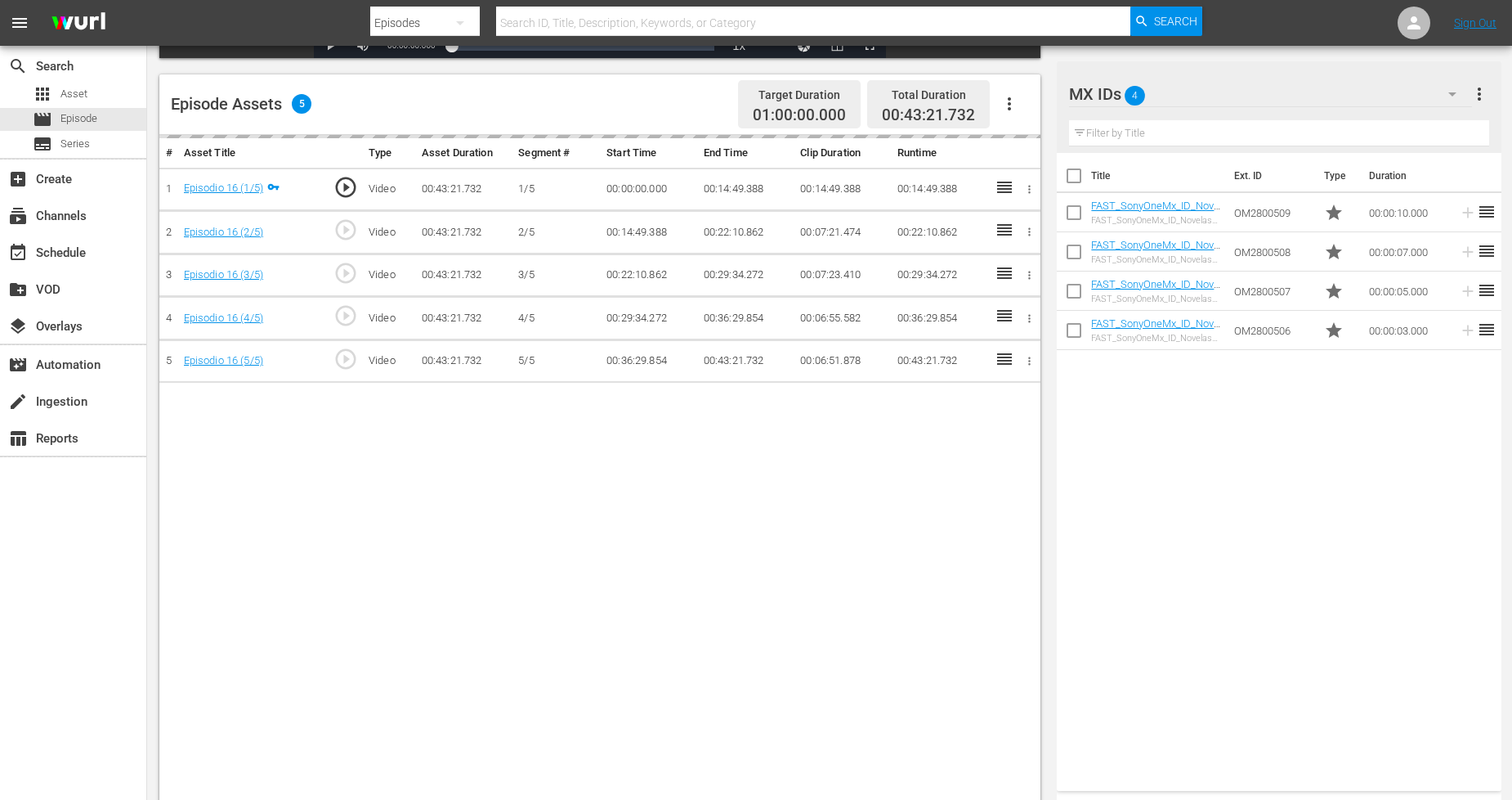
scroll to position [425, 0]
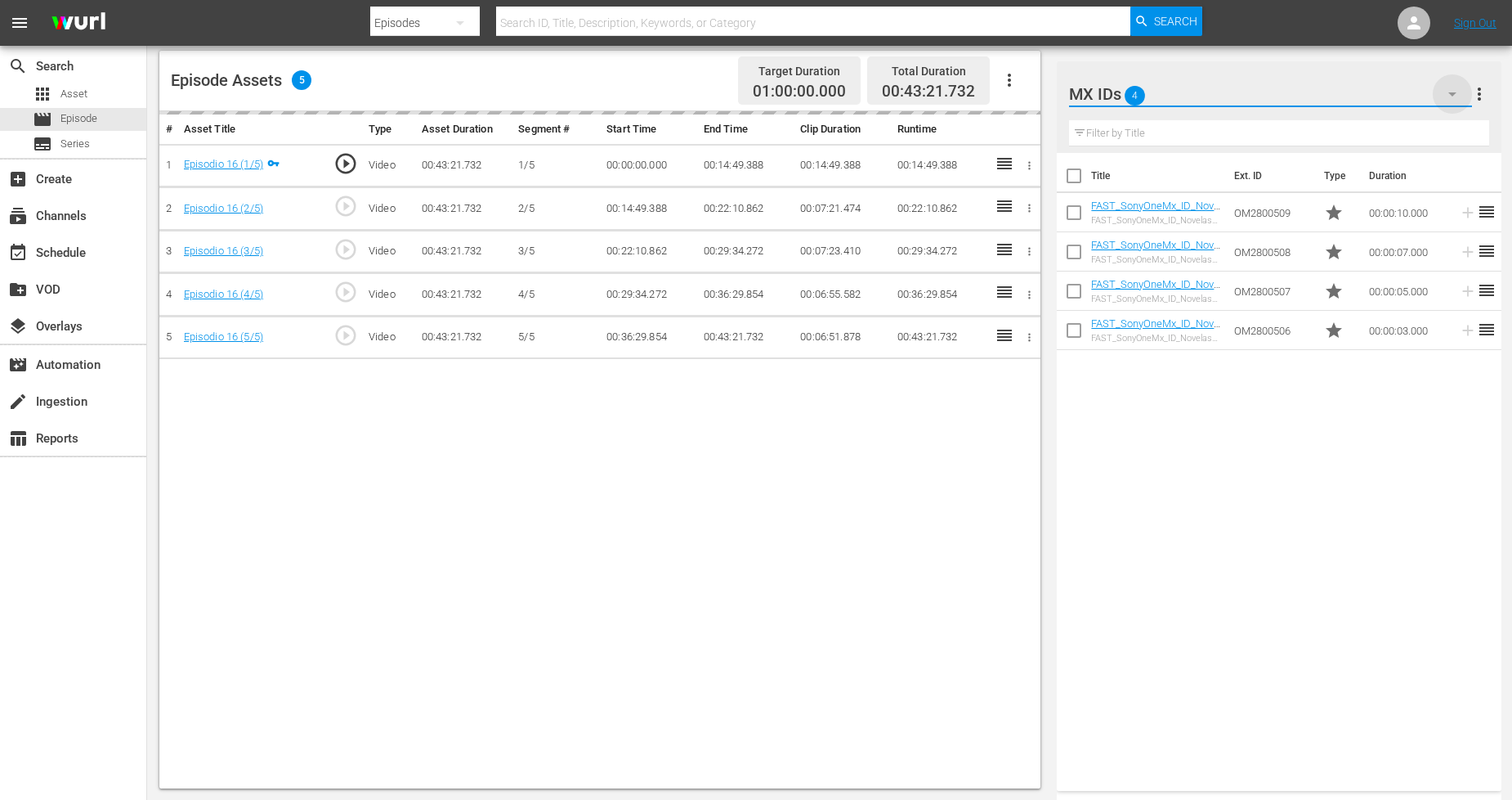
click at [1446, 99] on icon "button" at bounding box center [1453, 94] width 20 height 20
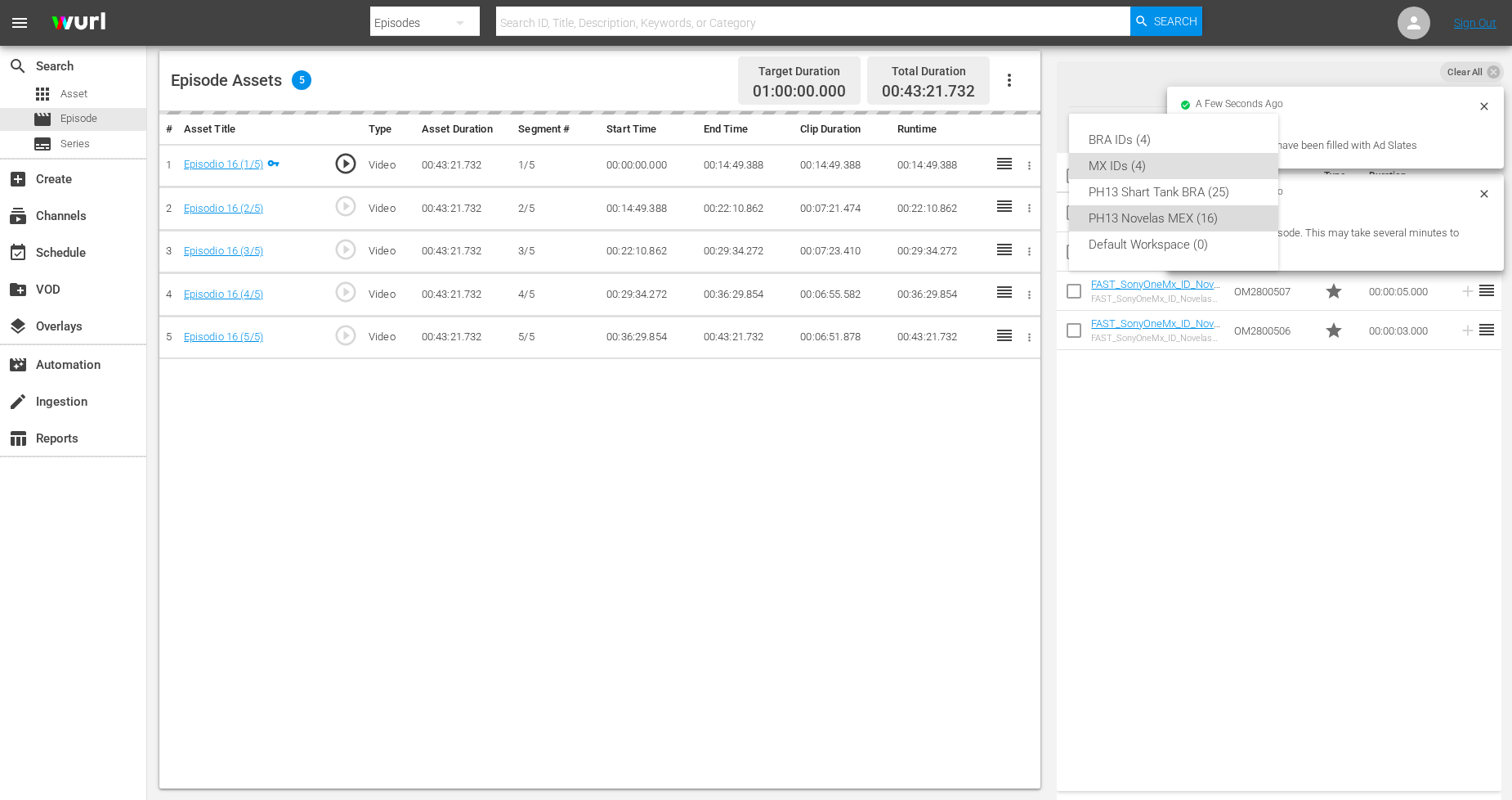
click at [1210, 215] on div "PH13 Novelas MEX (16)" at bounding box center [1173, 218] width 170 height 26
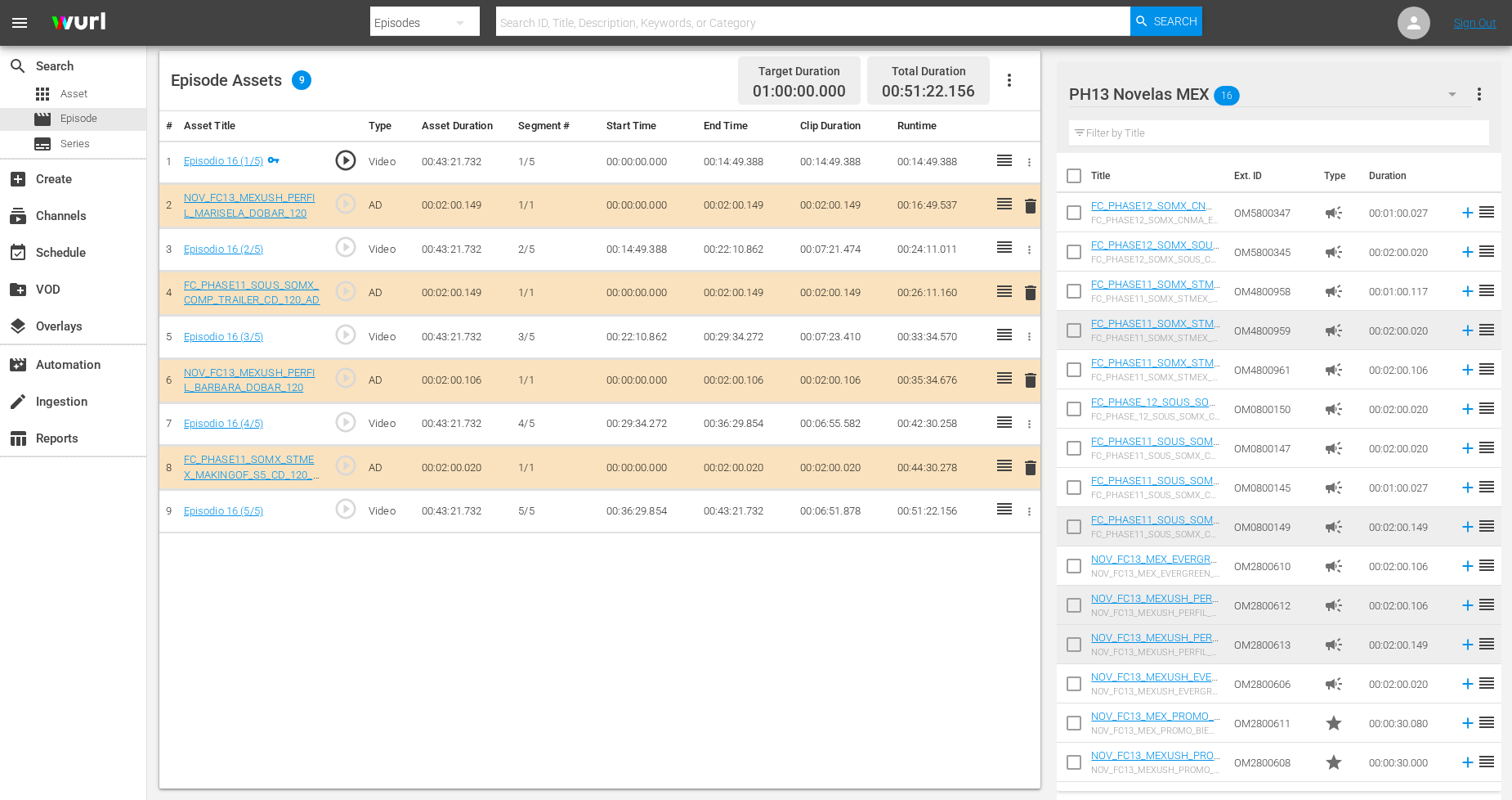
scroll to position [36, 0]
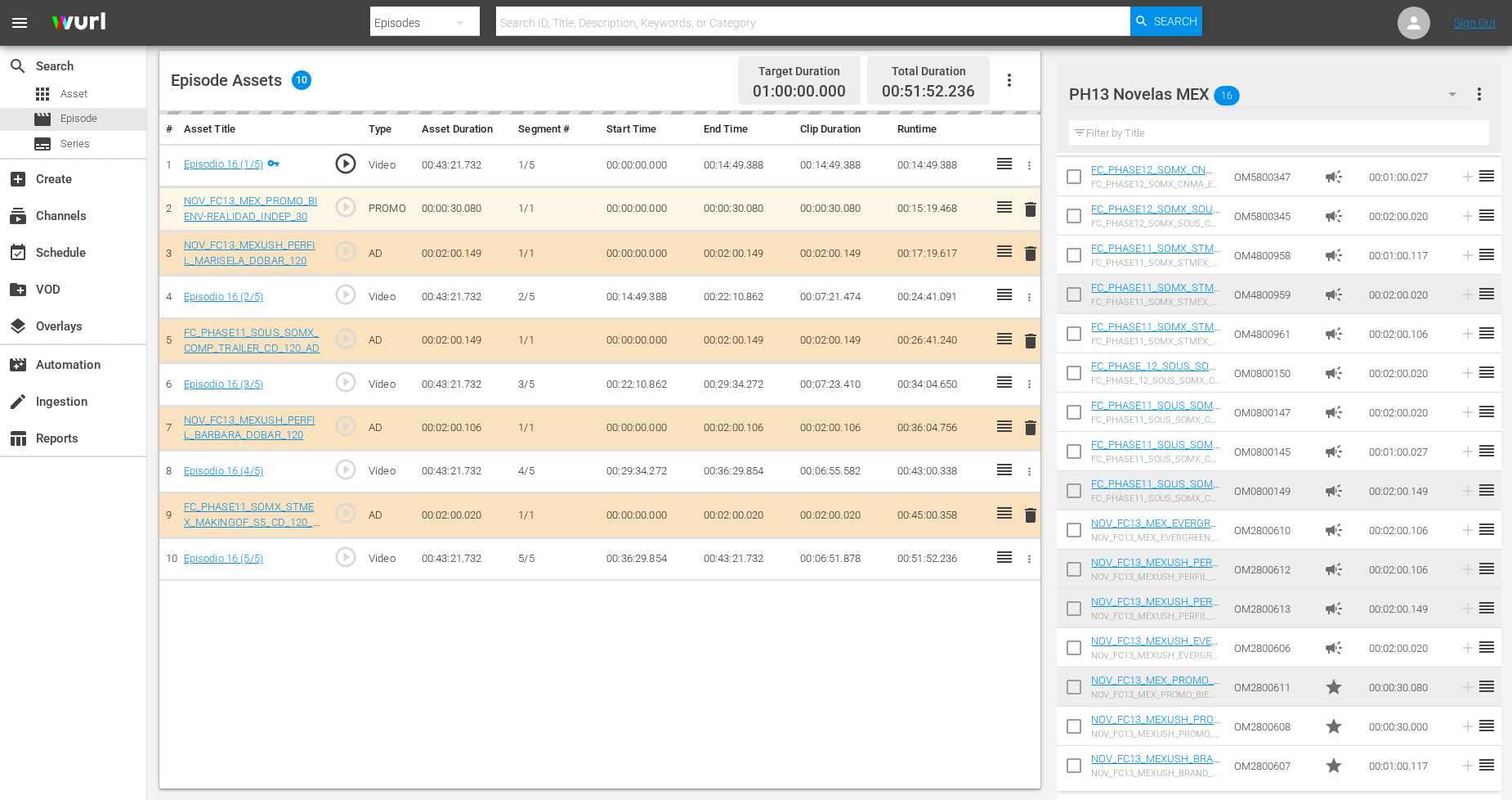
click at [1416, 92] on div "PH13 Novelas MEX 16" at bounding box center [1270, 93] width 403 height 46
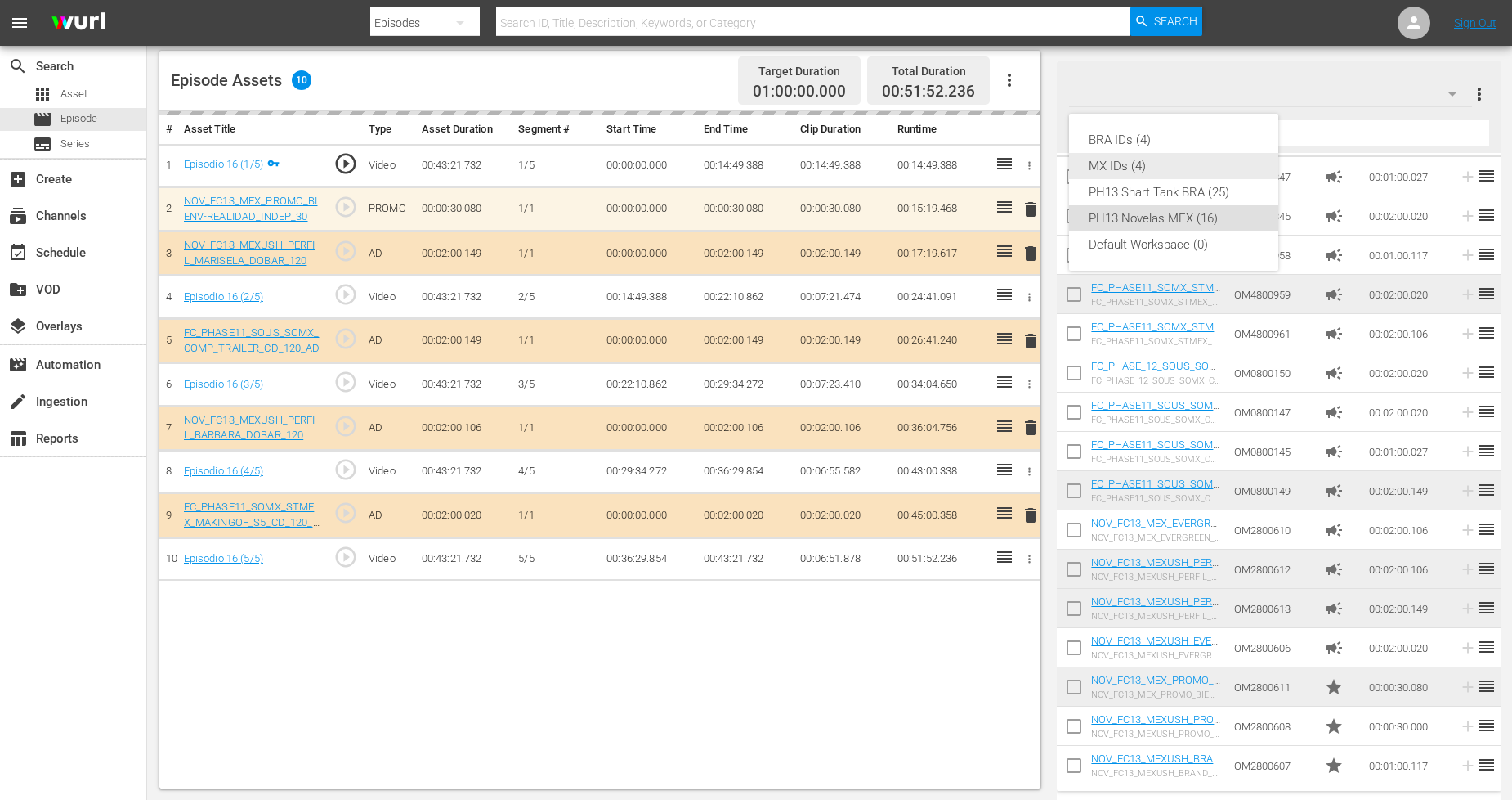
click at [1171, 162] on div "MX IDs (4)" at bounding box center [1173, 165] width 170 height 26
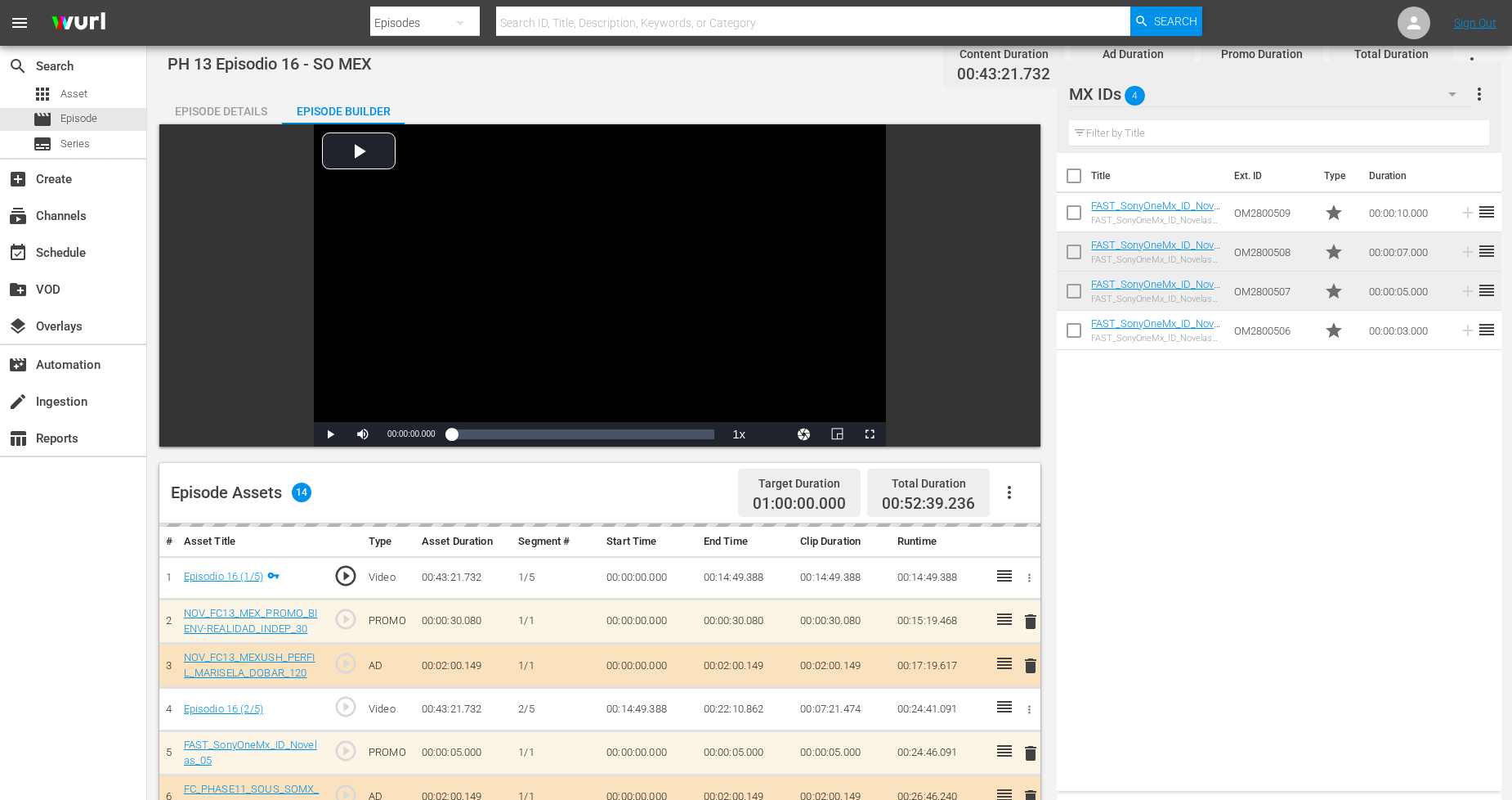
scroll to position [0, 0]
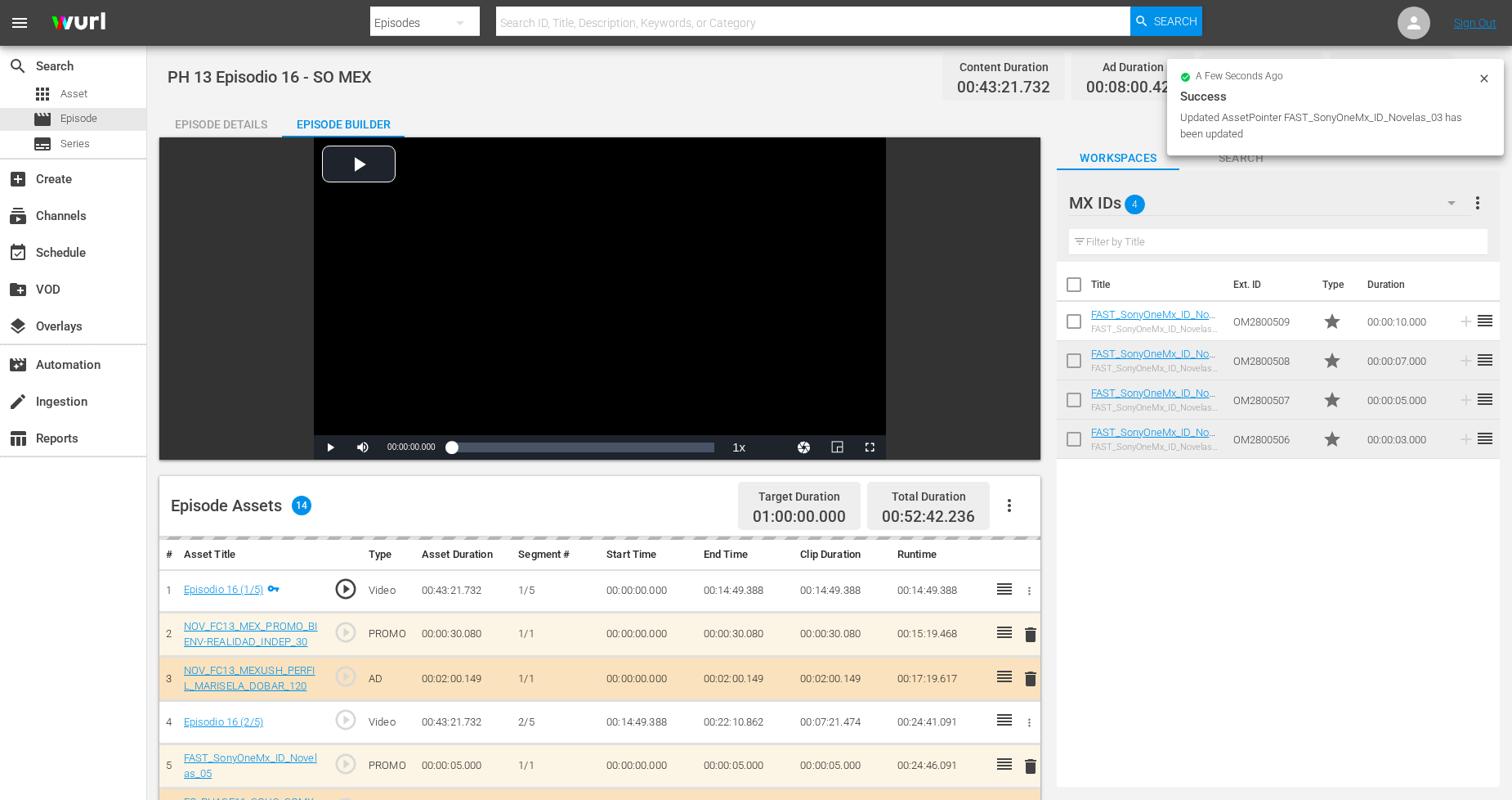
click at [1484, 76] on icon at bounding box center [1484, 78] width 13 height 13
